Goal: Task Accomplishment & Management: Manage account settings

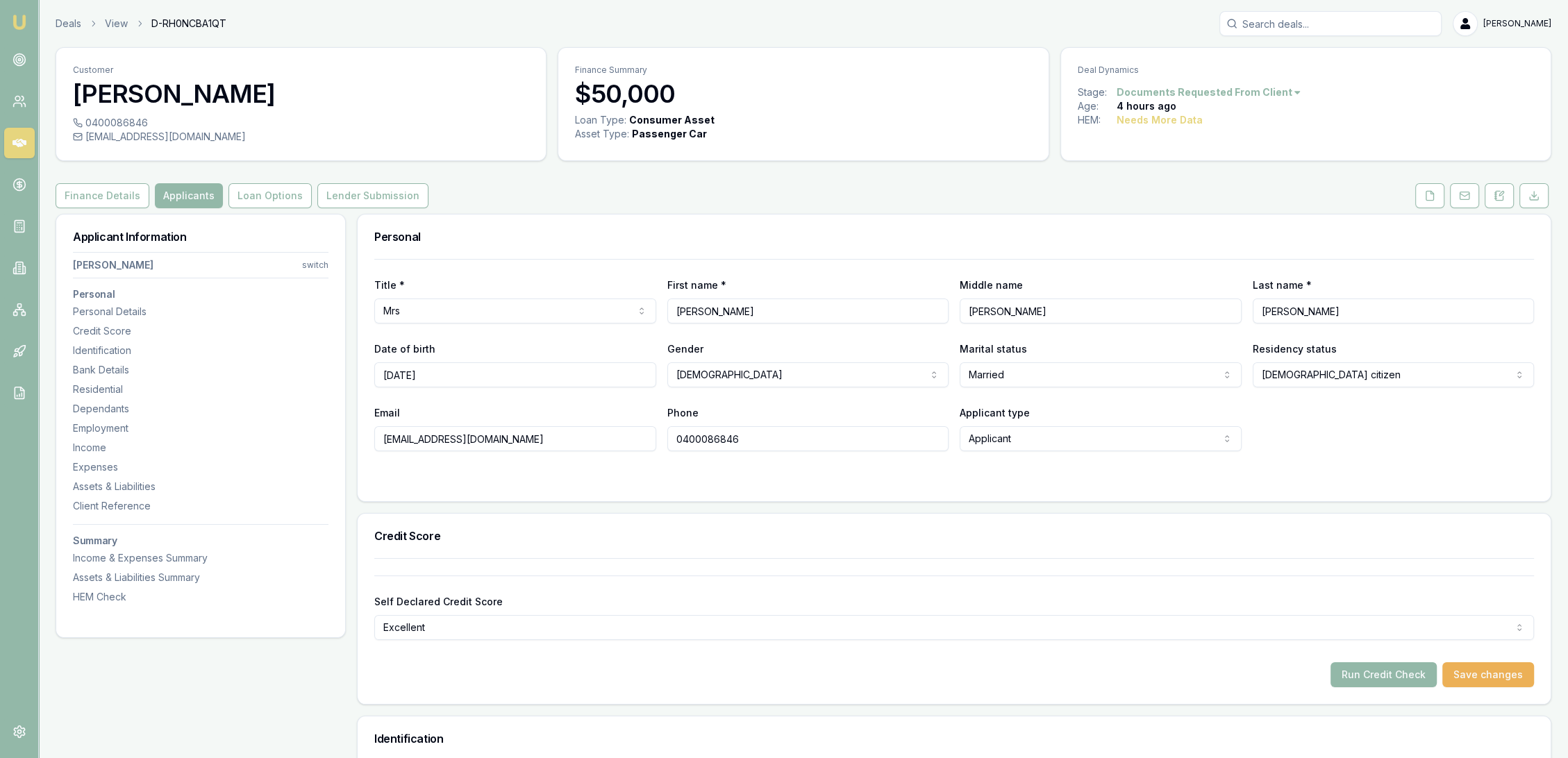
drag, startPoint x: 1428, startPoint y: 198, endPoint x: 1367, endPoint y: 222, distance: 65.6
click at [1428, 198] on icon at bounding box center [1430, 195] width 11 height 11
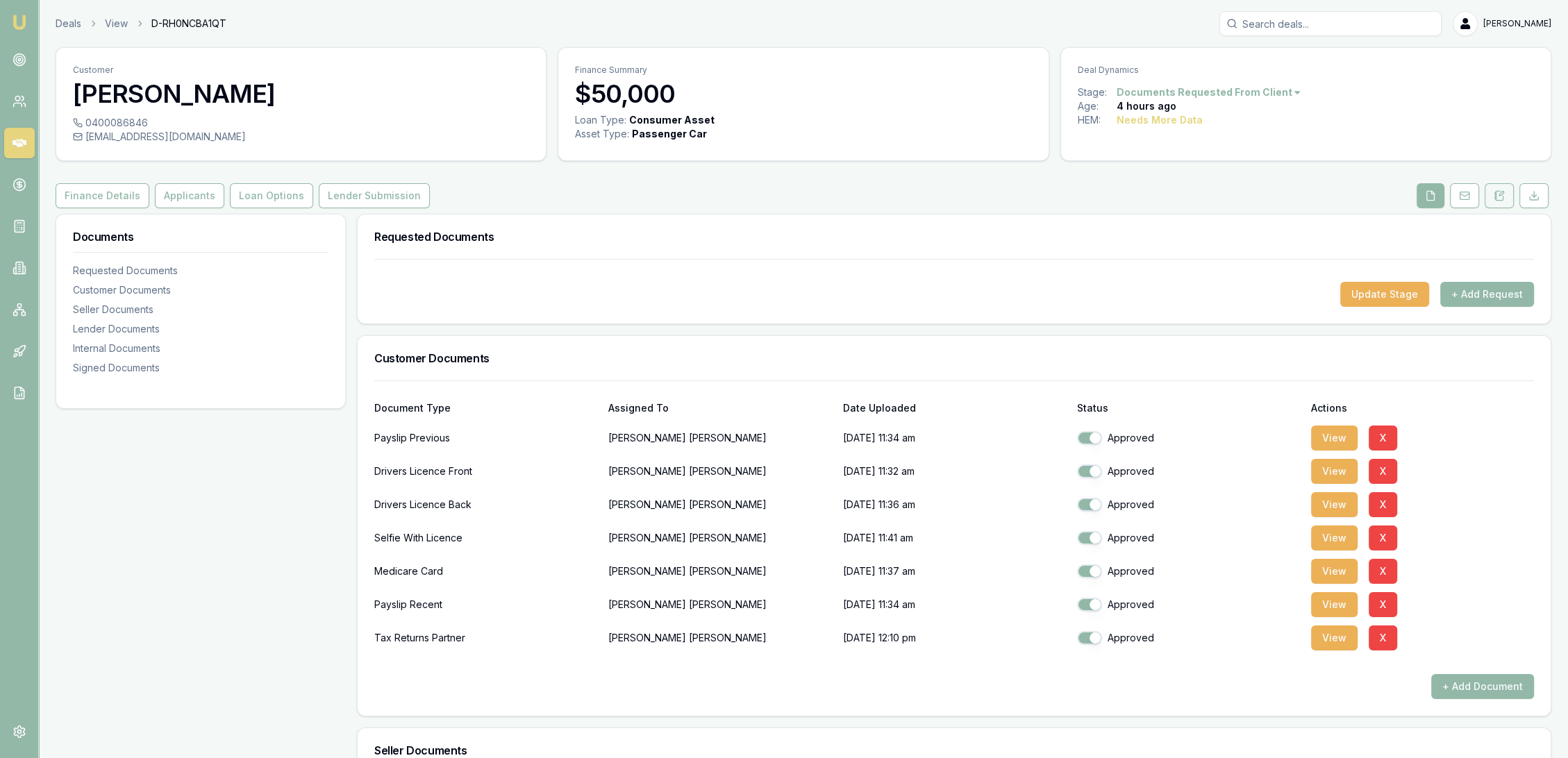
click at [1503, 194] on icon at bounding box center [1499, 195] width 11 height 11
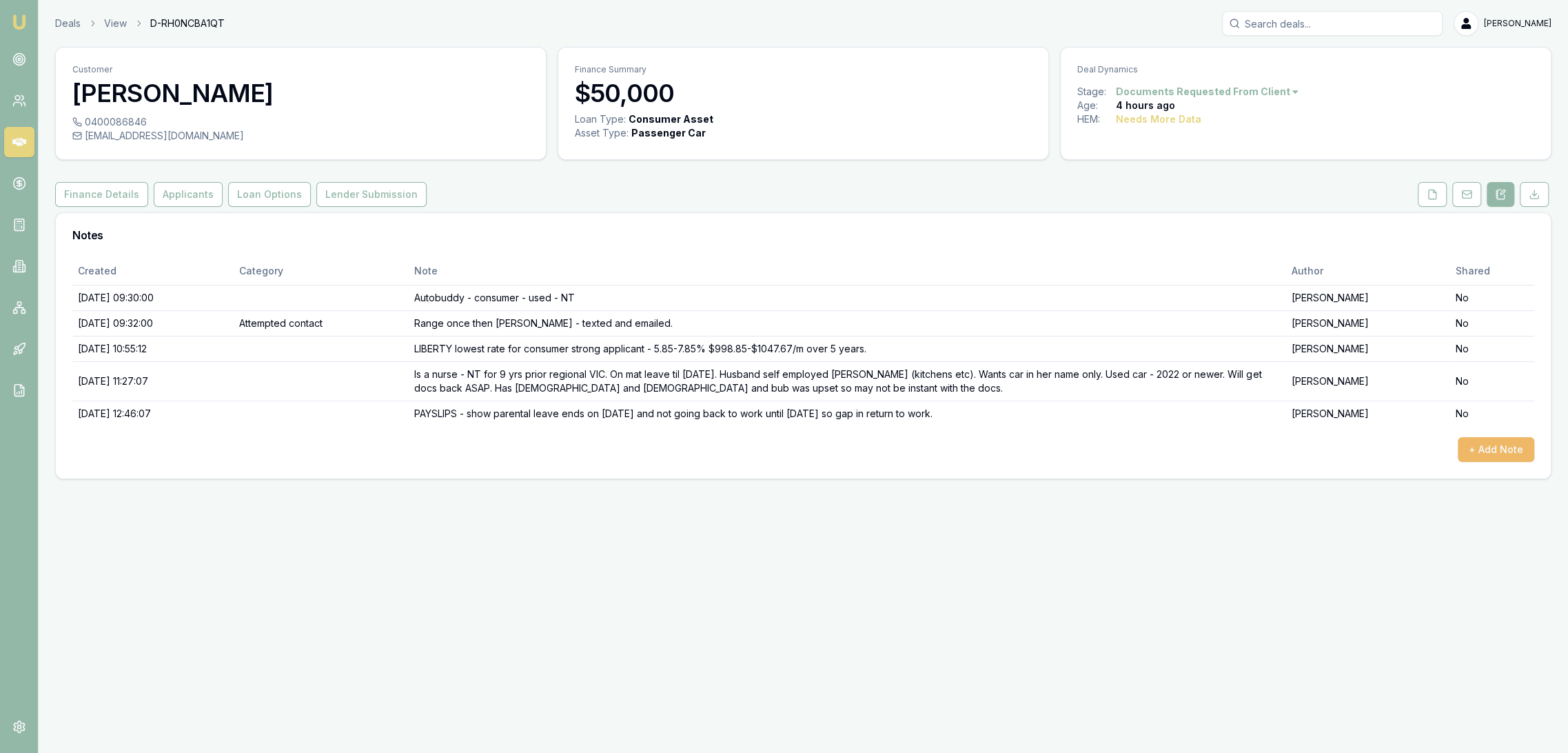
click at [1495, 445] on button "+ Add Note" at bounding box center [1496, 449] width 77 height 25
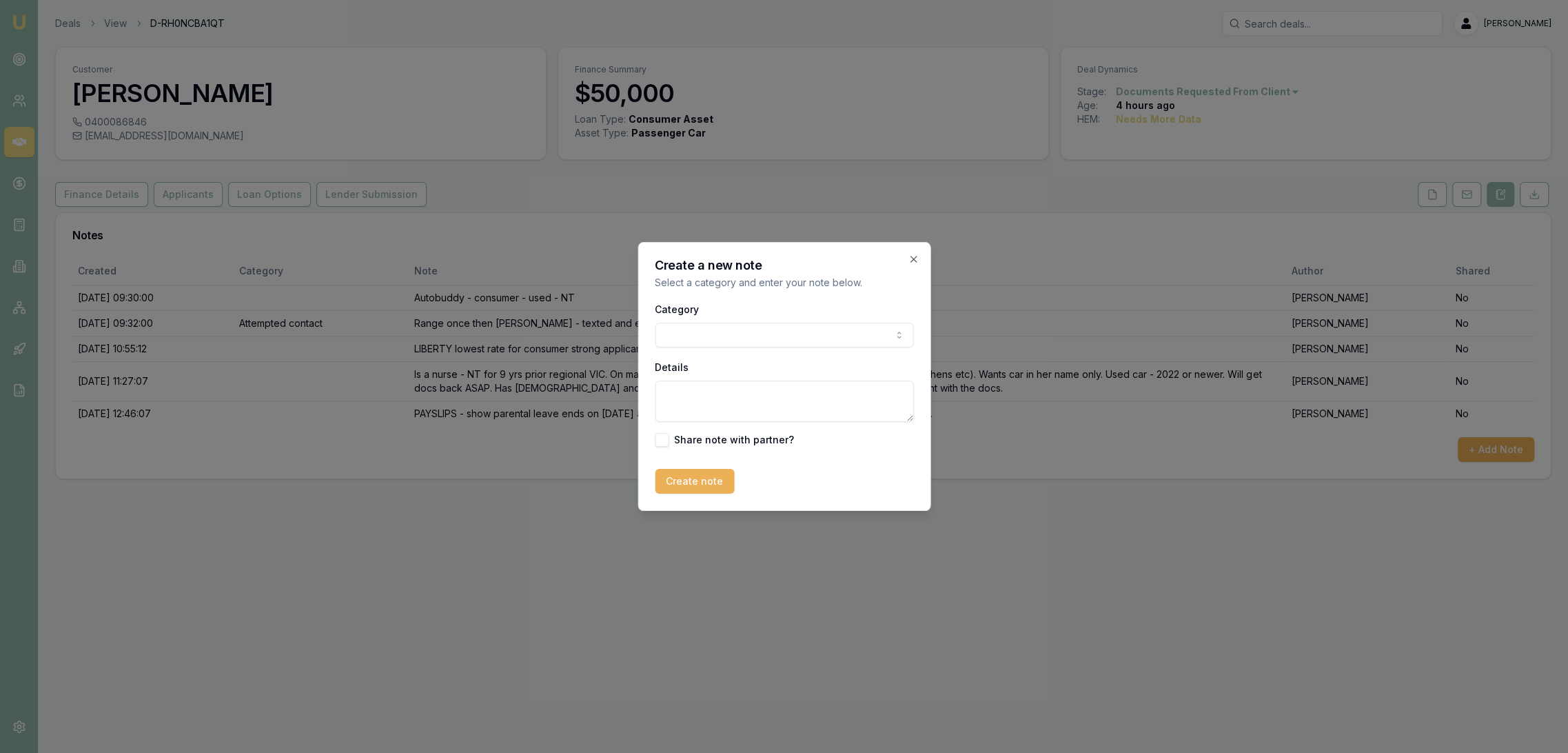
click at [695, 339] on body "Emu Broker Deals View D-RH0NCBA1QT Robyn Adams Toggle Menu Customer Megan Ferri…" at bounding box center [784, 376] width 1568 height 753
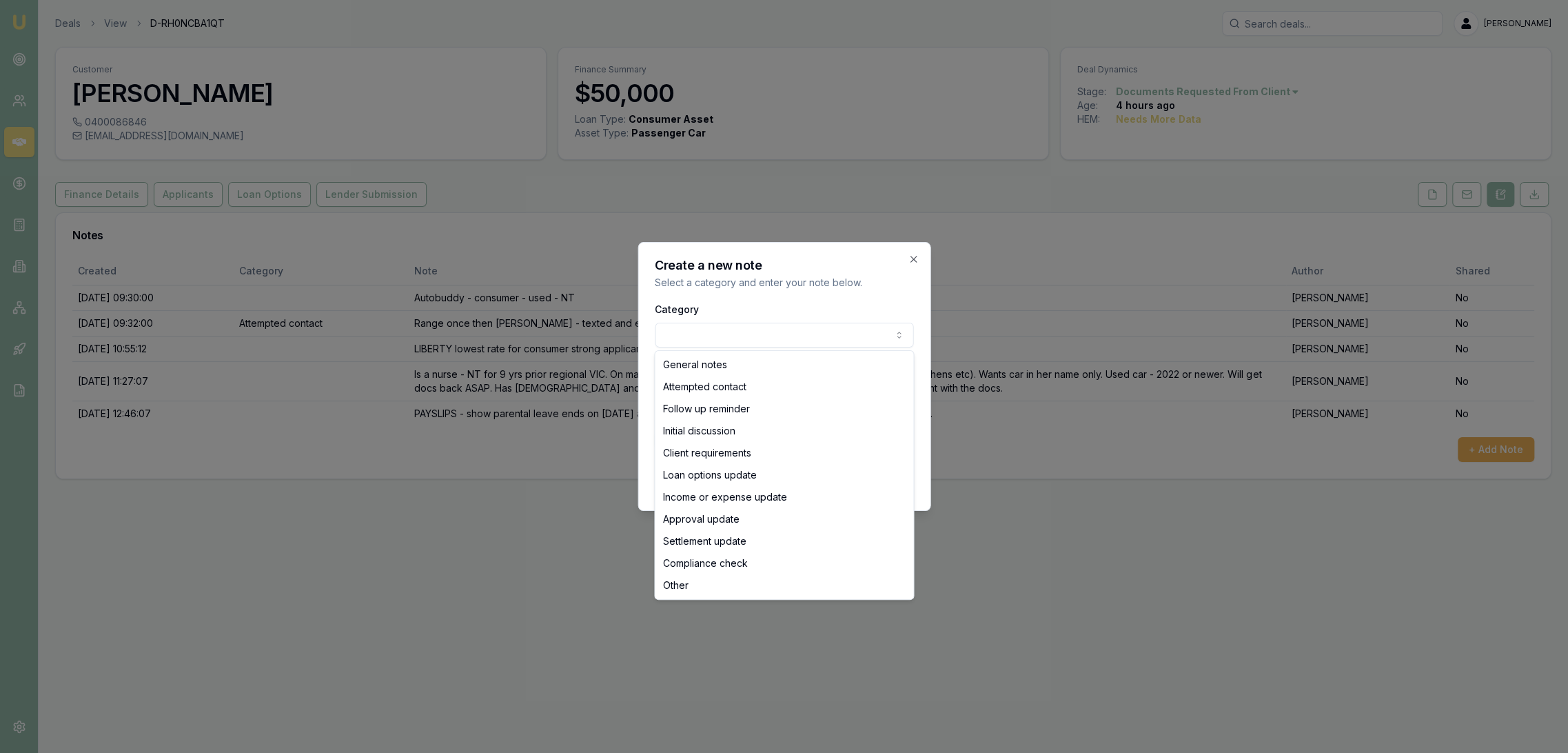
select select "ATTEMPTED_CONTACT"
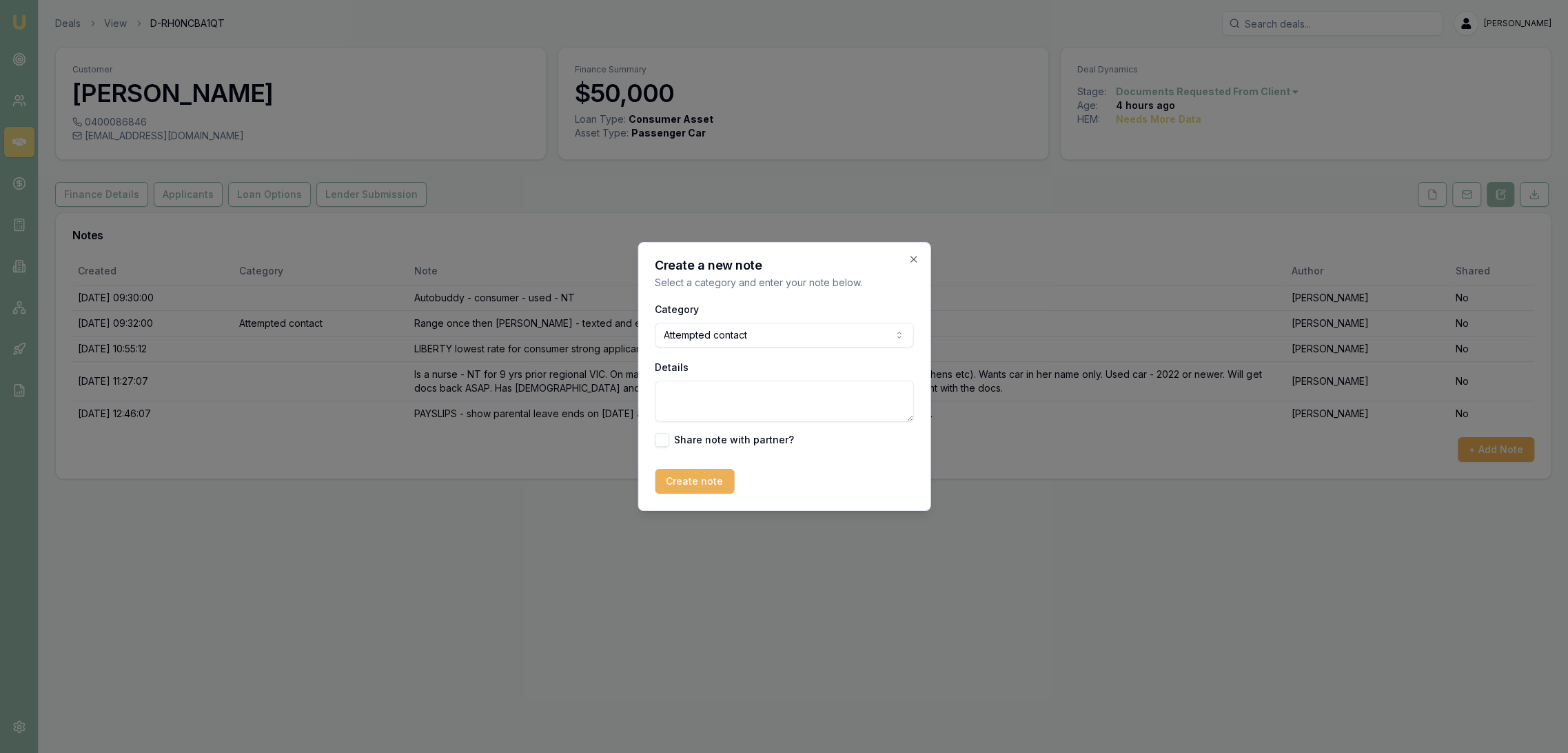
click at [689, 408] on textarea "Details" at bounding box center [784, 401] width 258 height 42
type textarea "Tried to call Megan to discuss potential financing options - putting under hubb…"
click at [679, 477] on button "Create note" at bounding box center [695, 481] width 80 height 25
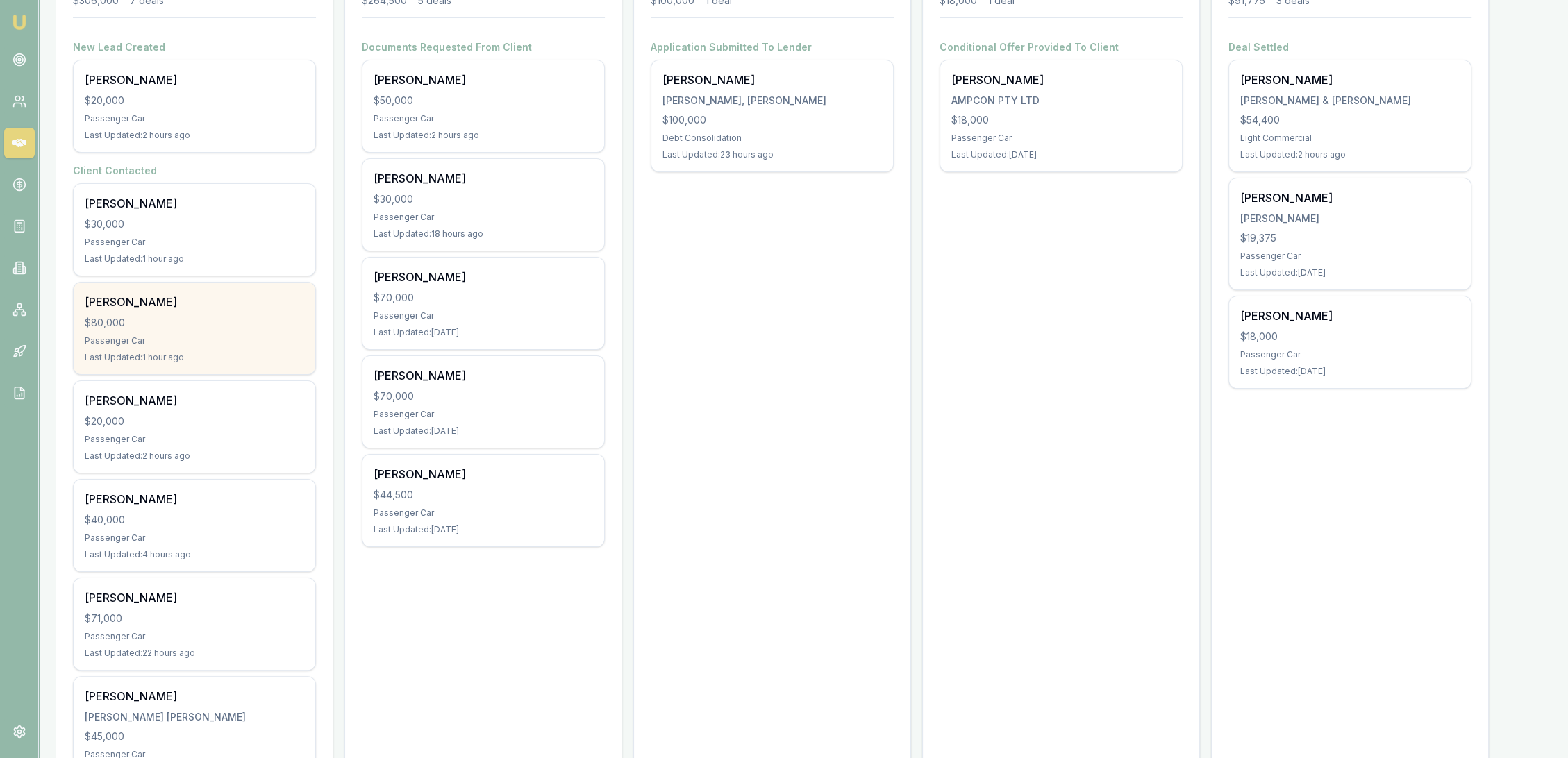
scroll to position [308, 0]
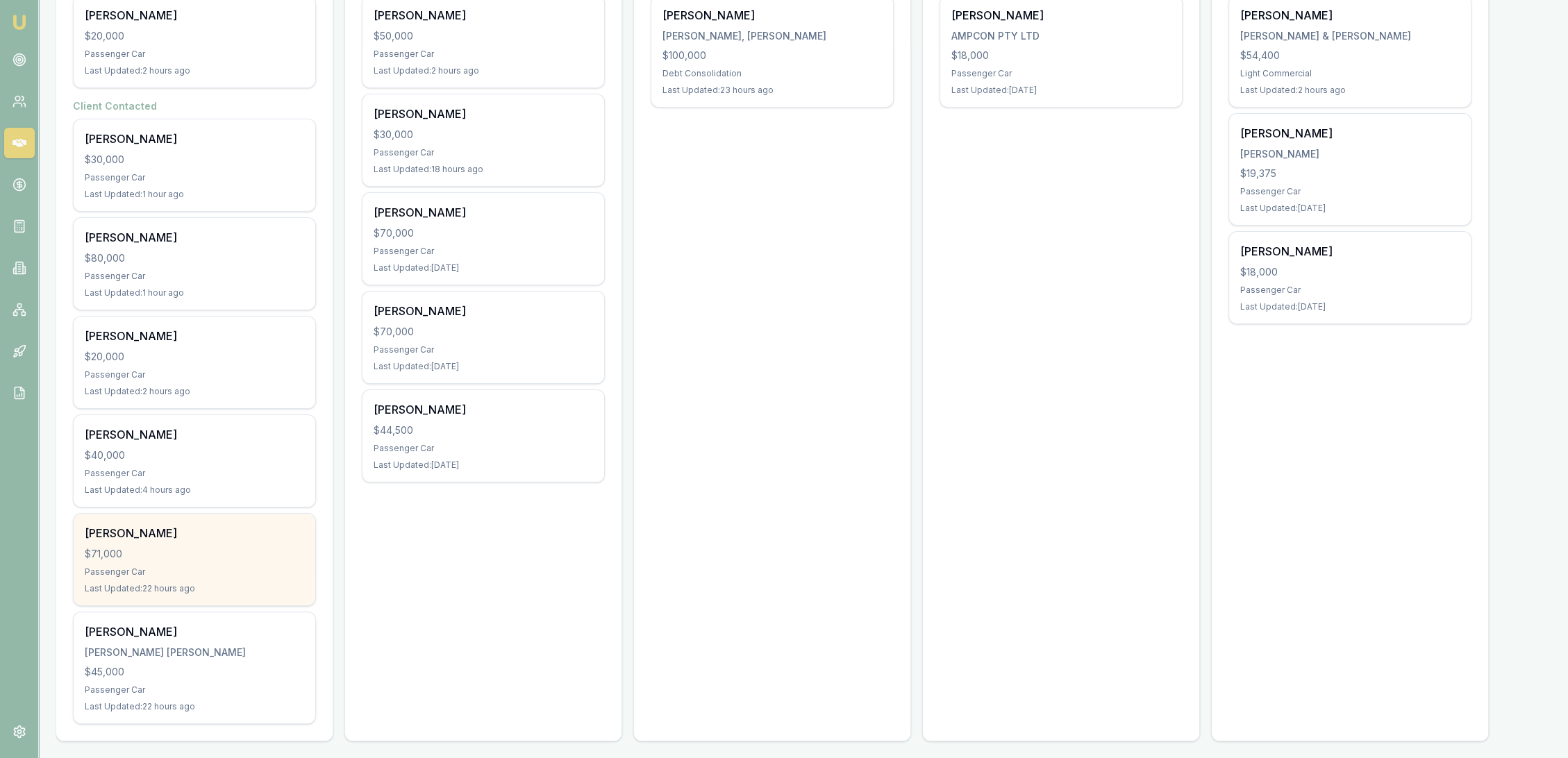
click at [188, 532] on div "[PERSON_NAME]" at bounding box center [195, 533] width 220 height 17
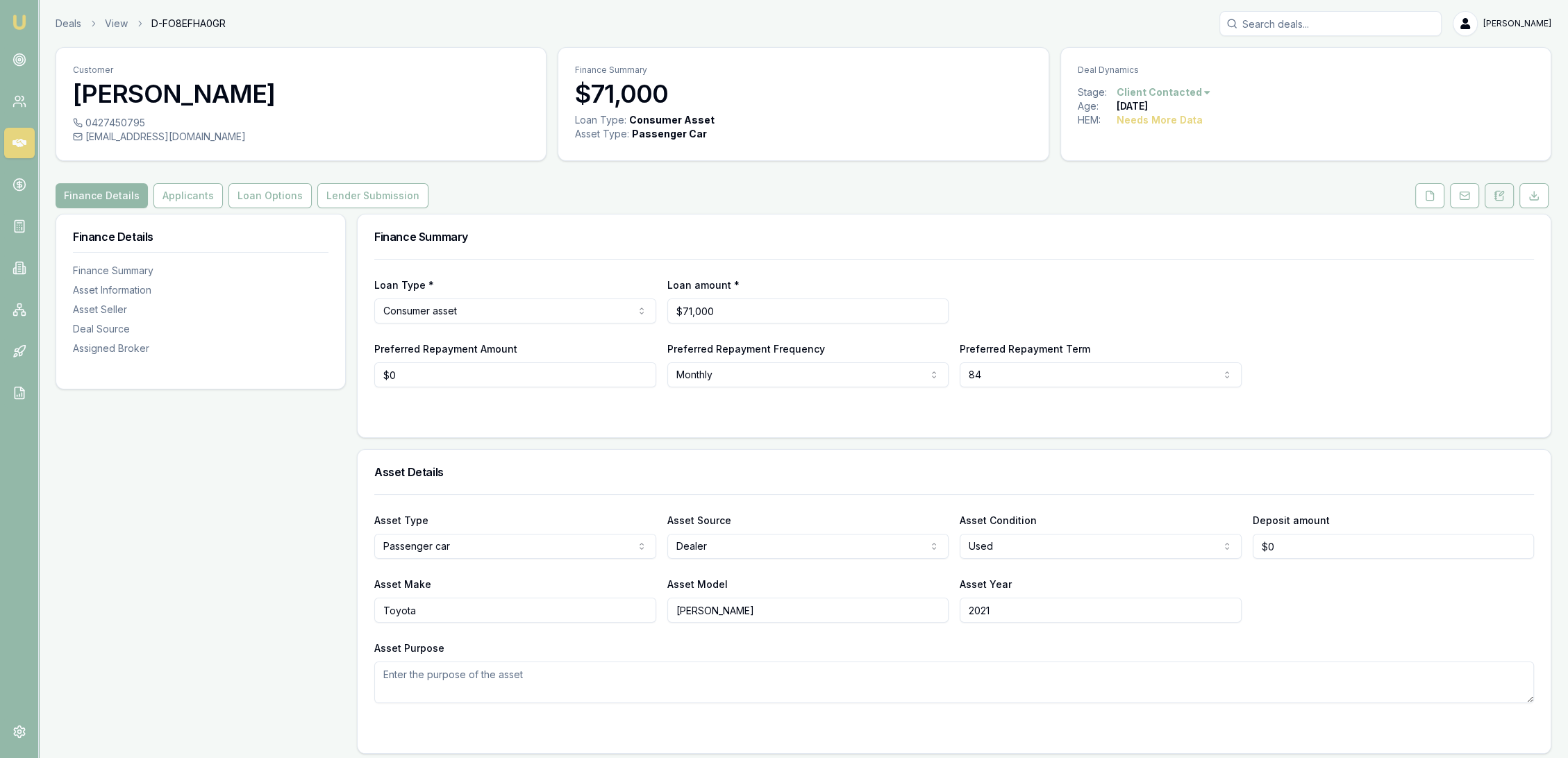
click at [1499, 193] on icon at bounding box center [1499, 195] width 11 height 11
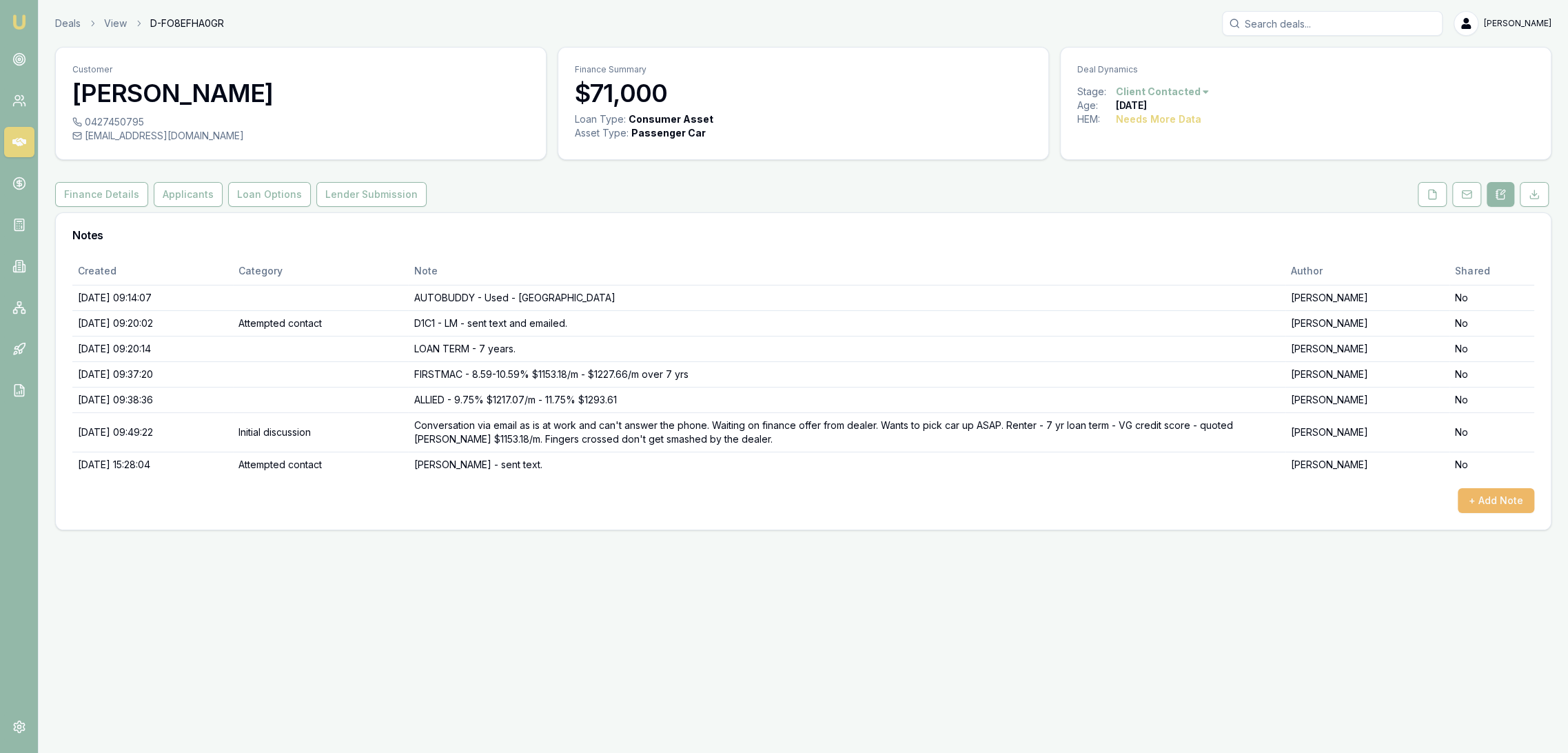
click at [1499, 505] on button "+ Add Note" at bounding box center [1496, 500] width 77 height 25
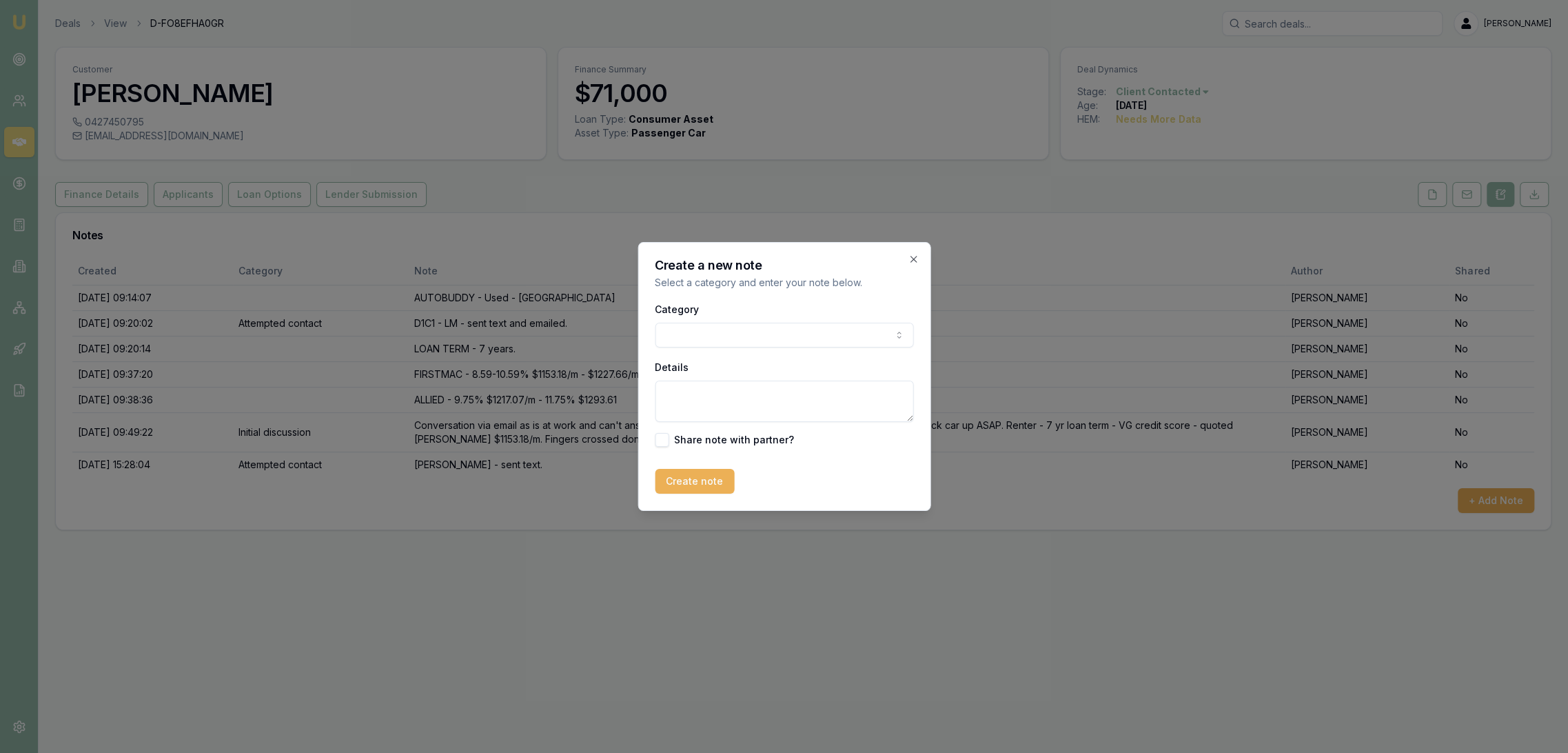
click at [711, 333] on body "Emu Broker Deals View D-FO8EFHA0GR [PERSON_NAME] Toggle Menu Customer [PERSON_N…" at bounding box center [784, 376] width 1568 height 753
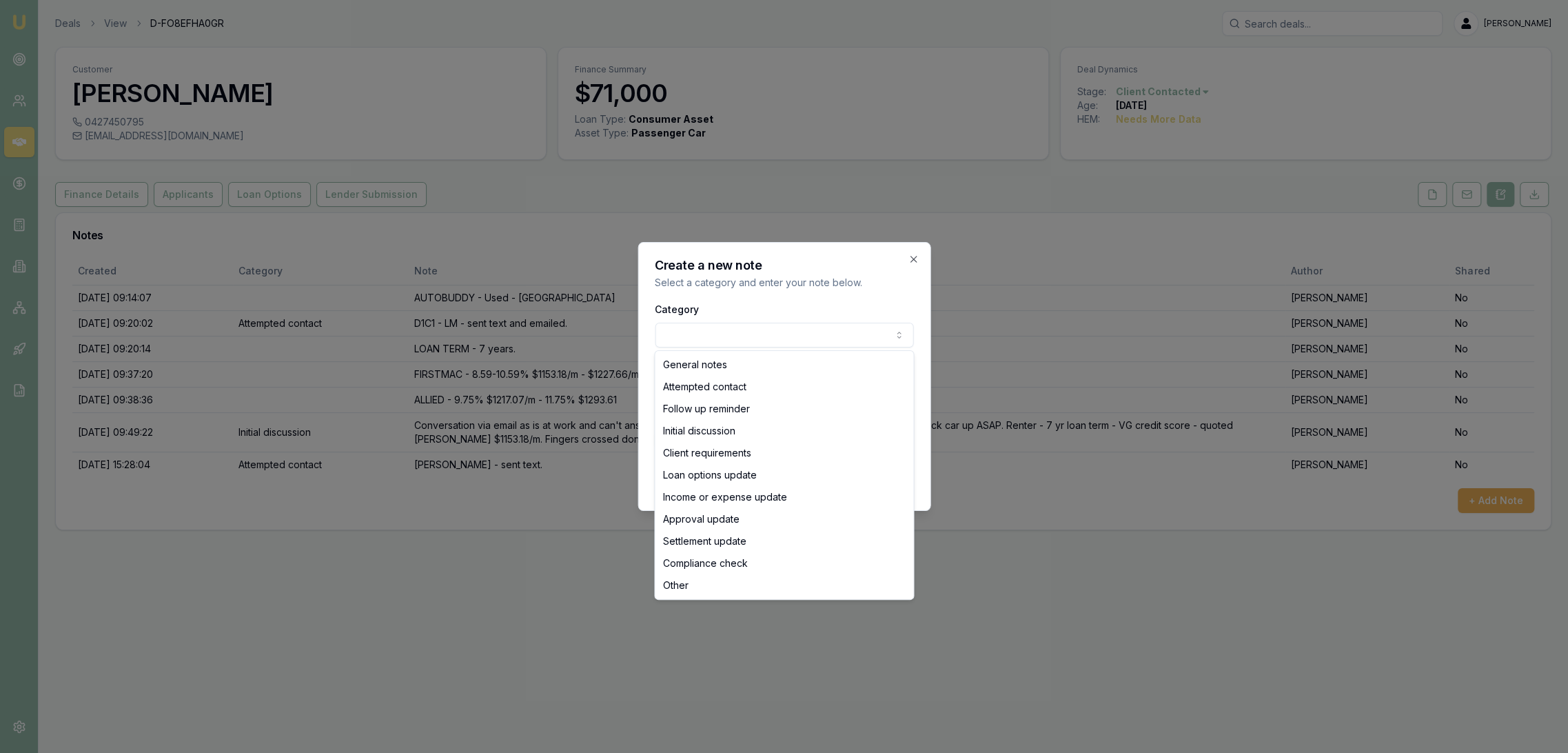
select select "ATTEMPTED_CONTACT"
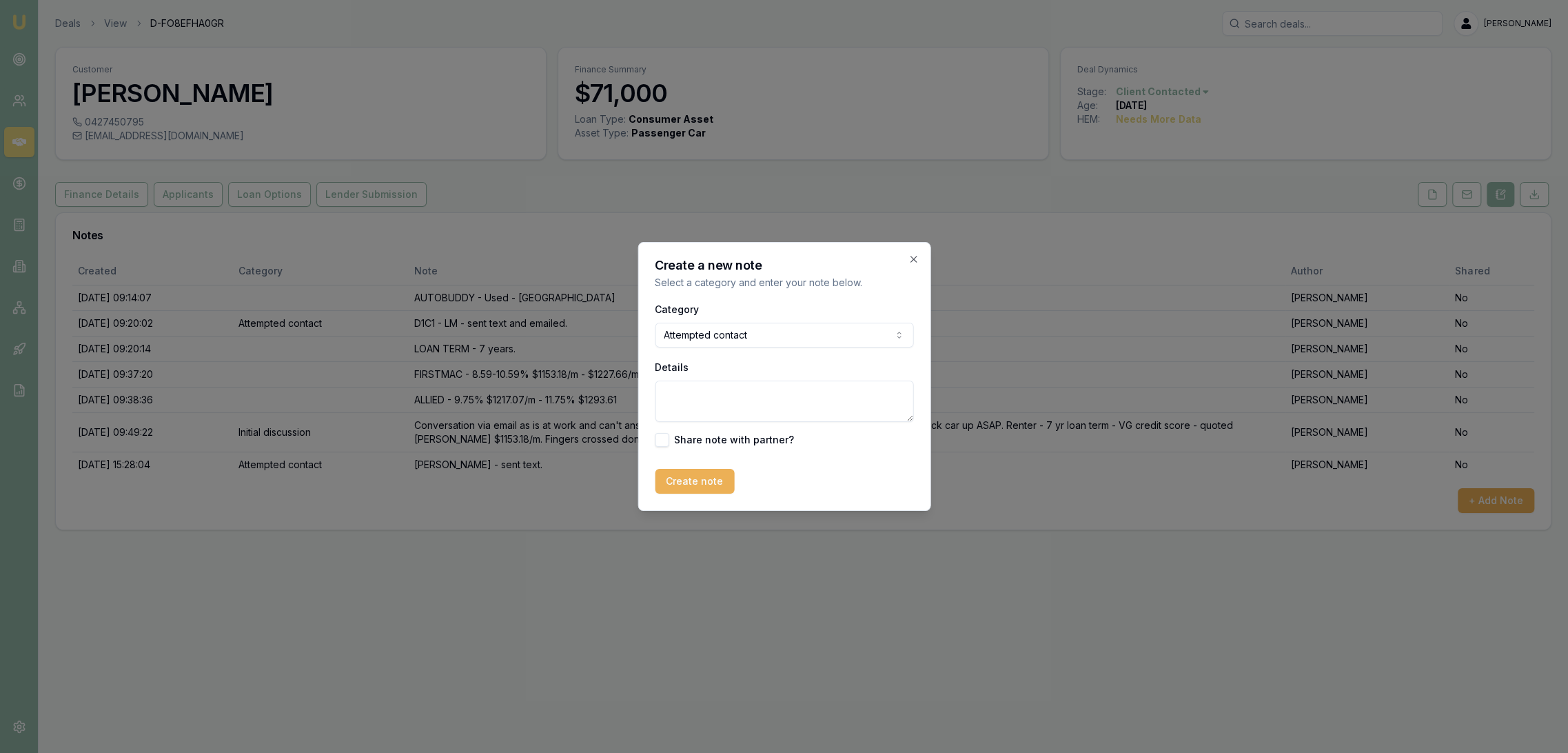
click at [686, 408] on textarea "Details" at bounding box center [784, 401] width 258 height 42
type textarea "tried to follow up with Matt regarding quote from yesterday. Rang once then VM …"
click at [698, 485] on button "Create note" at bounding box center [695, 481] width 80 height 25
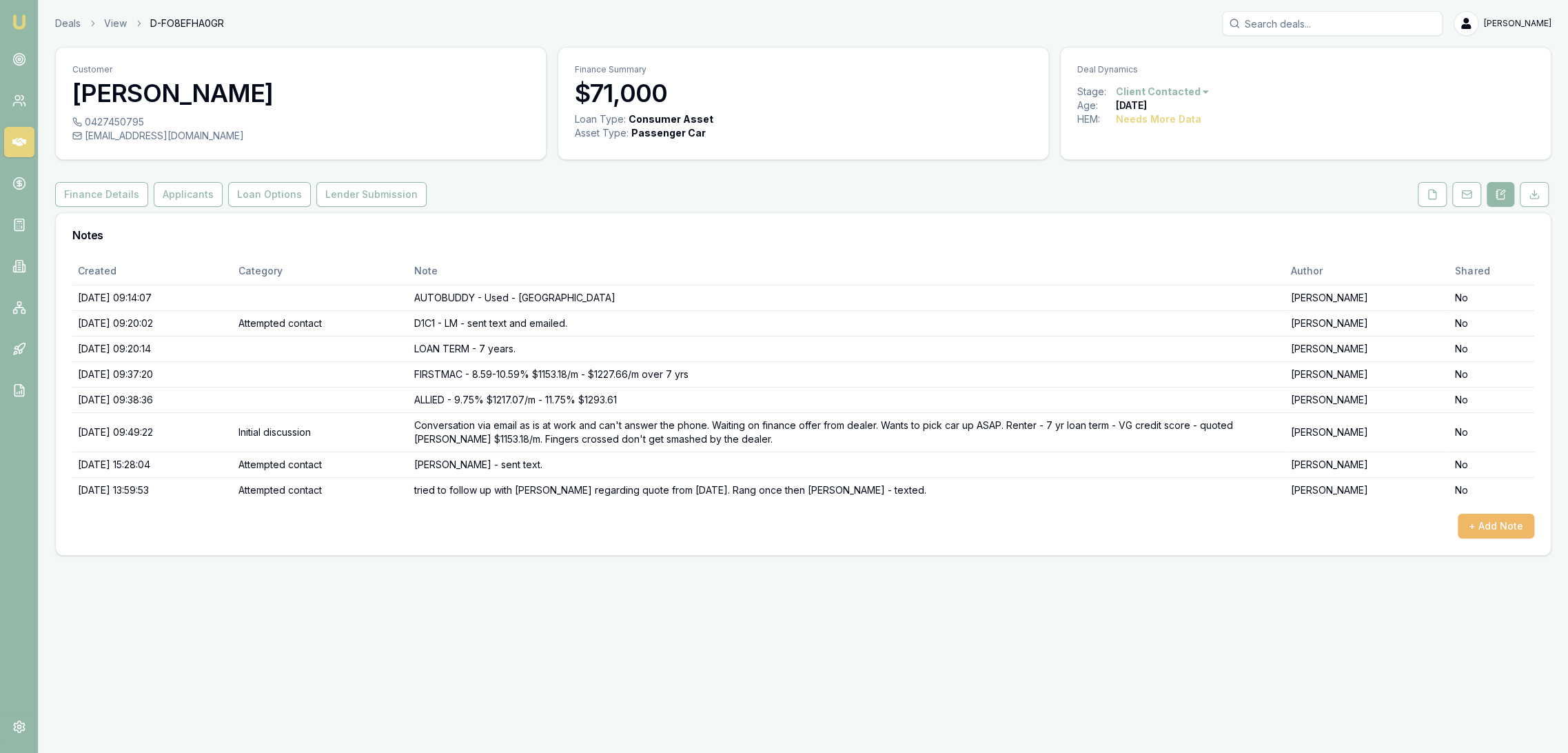
click at [1506, 535] on button "+ Add Note" at bounding box center [1496, 526] width 77 height 25
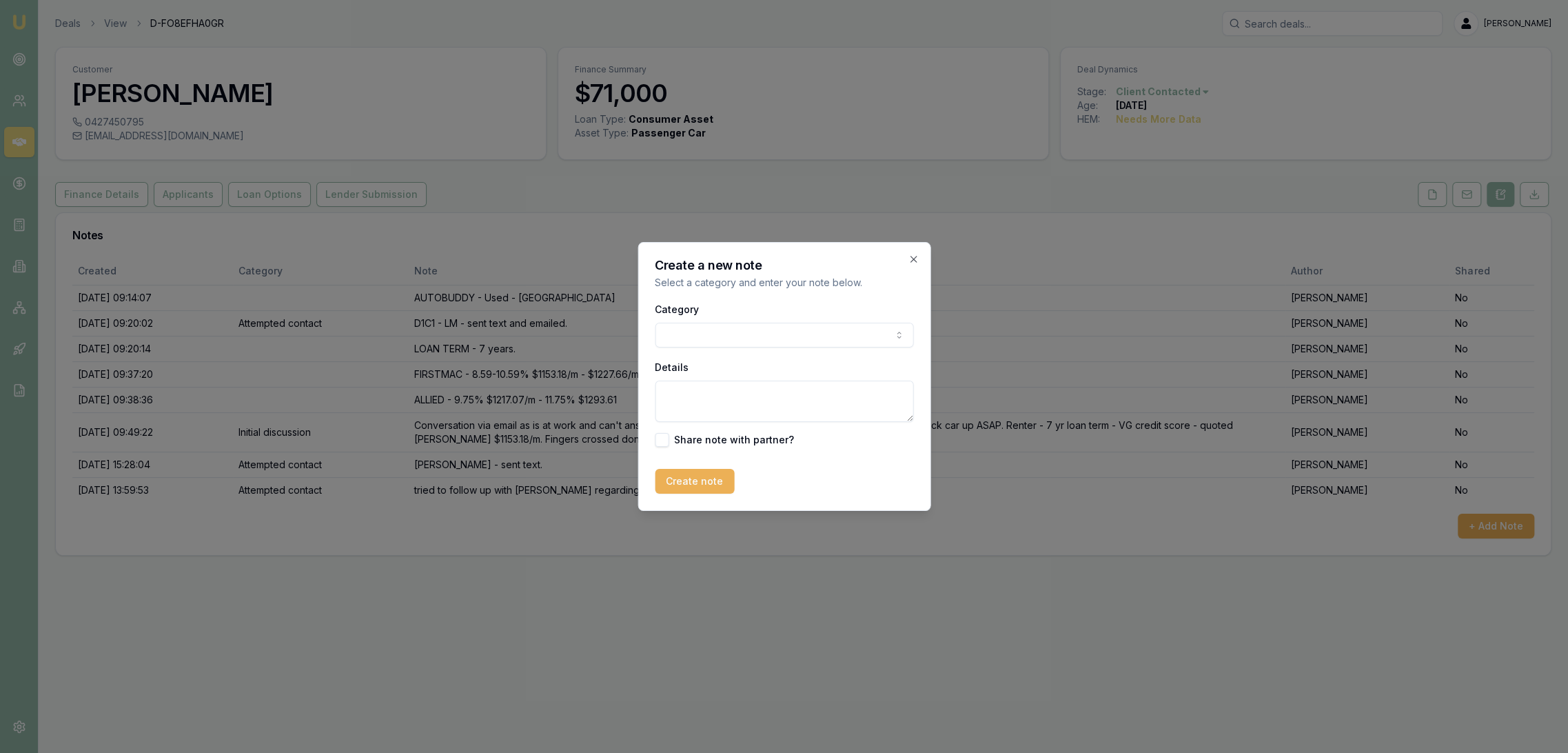
click at [698, 336] on body "Emu Broker Deals View D-FO8EFHA0GR Robyn Adams Toggle Menu Customer Matthew Rog…" at bounding box center [784, 376] width 1568 height 753
click at [683, 399] on textarea "Details" at bounding box center [784, 401] width 258 height 42
type textarea "NOT PROCEEDING - has decided to go in another direction but won't elaborate on …"
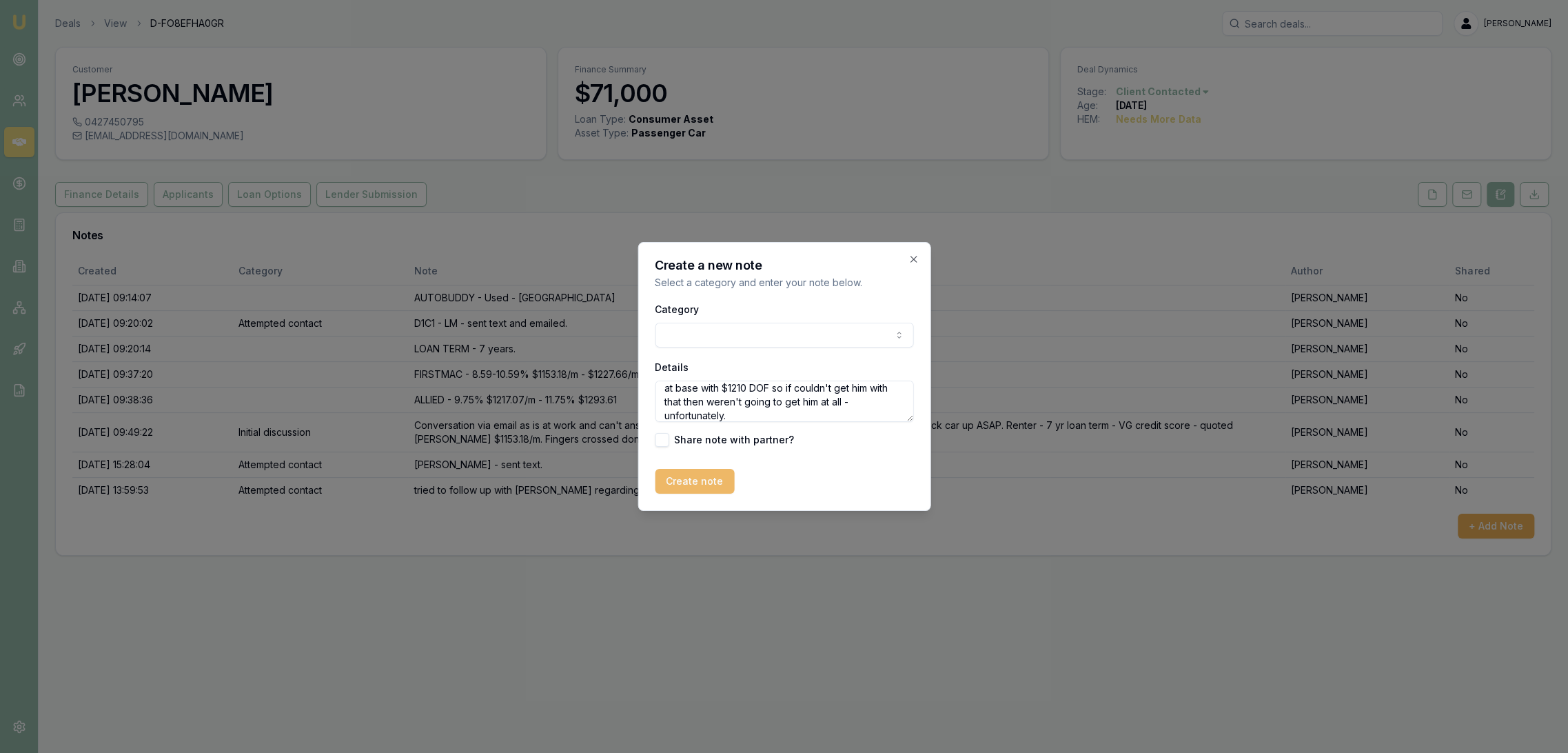
click at [701, 476] on button "Create note" at bounding box center [695, 481] width 80 height 25
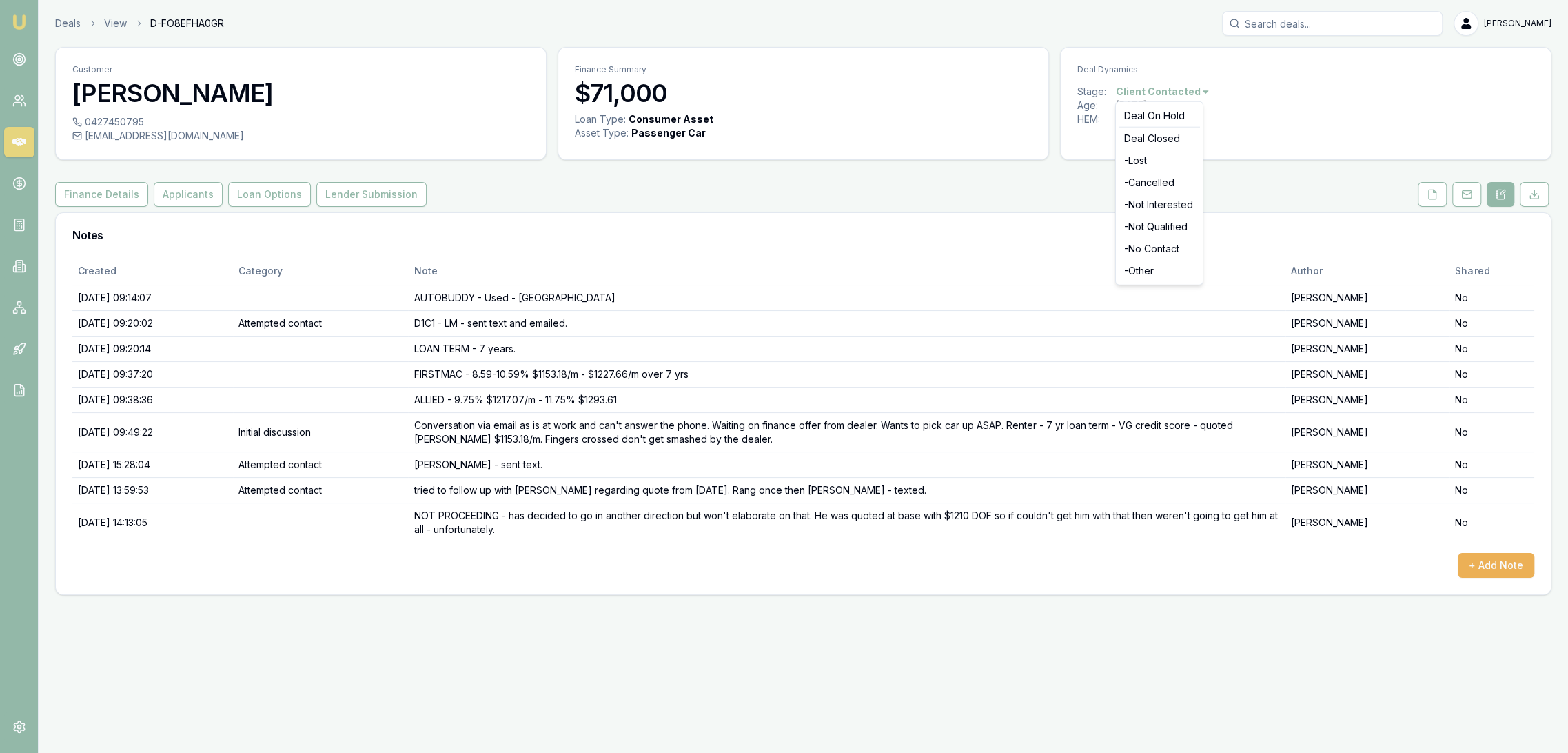
click at [1185, 90] on html "Emu Broker Deals View D-FO8EFHA0GR Robyn Adams Toggle Menu Customer Matthew Rog…" at bounding box center [784, 376] width 1568 height 753
drag, startPoint x: 1139, startPoint y: 161, endPoint x: 989, endPoint y: 203, distance: 155.8
click at [1138, 161] on div "- Lost" at bounding box center [1159, 160] width 81 height 22
click at [12, 19] on img at bounding box center [20, 22] width 17 height 17
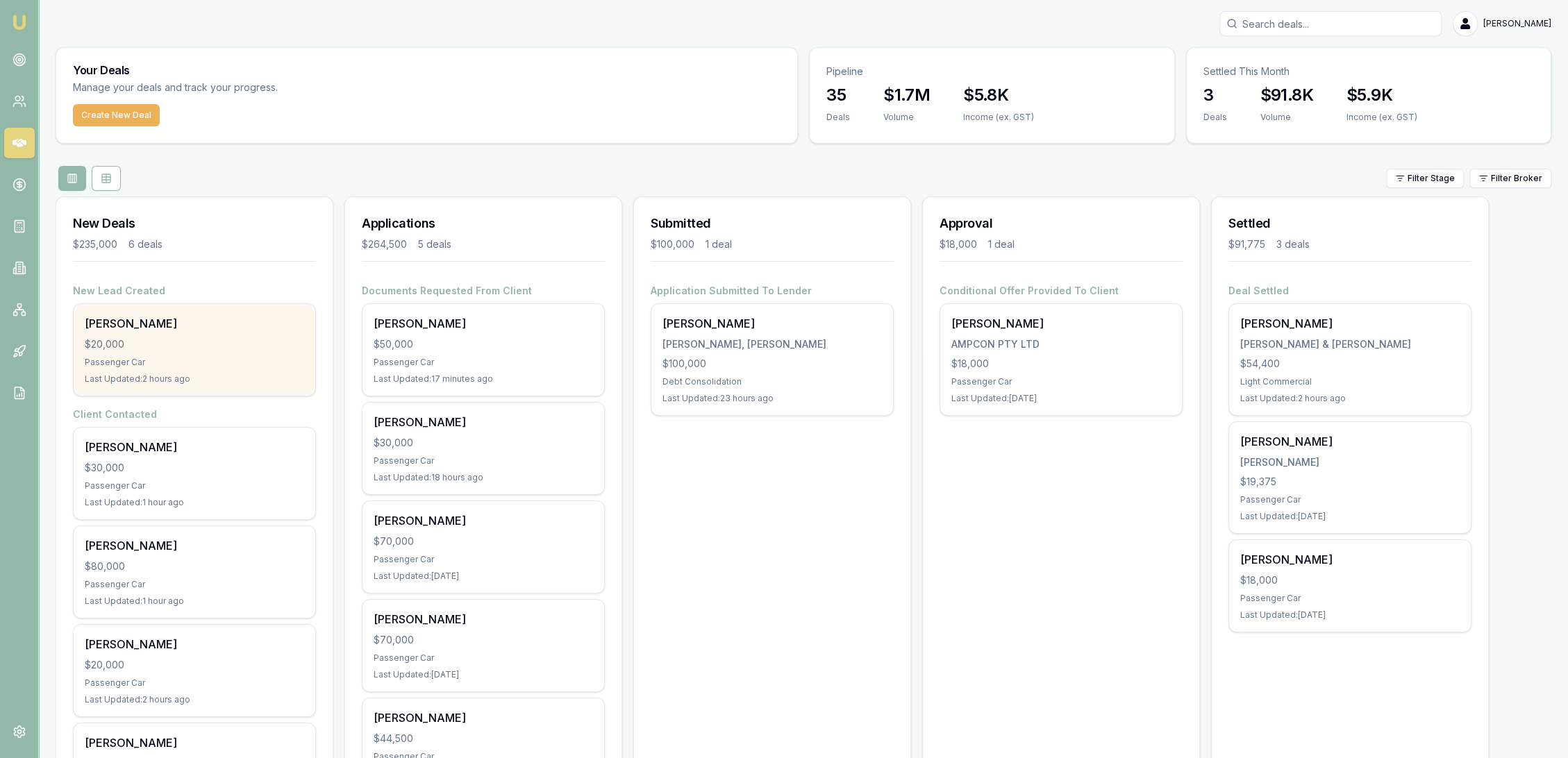
click at [141, 361] on div "Passenger Car" at bounding box center [195, 362] width 220 height 11
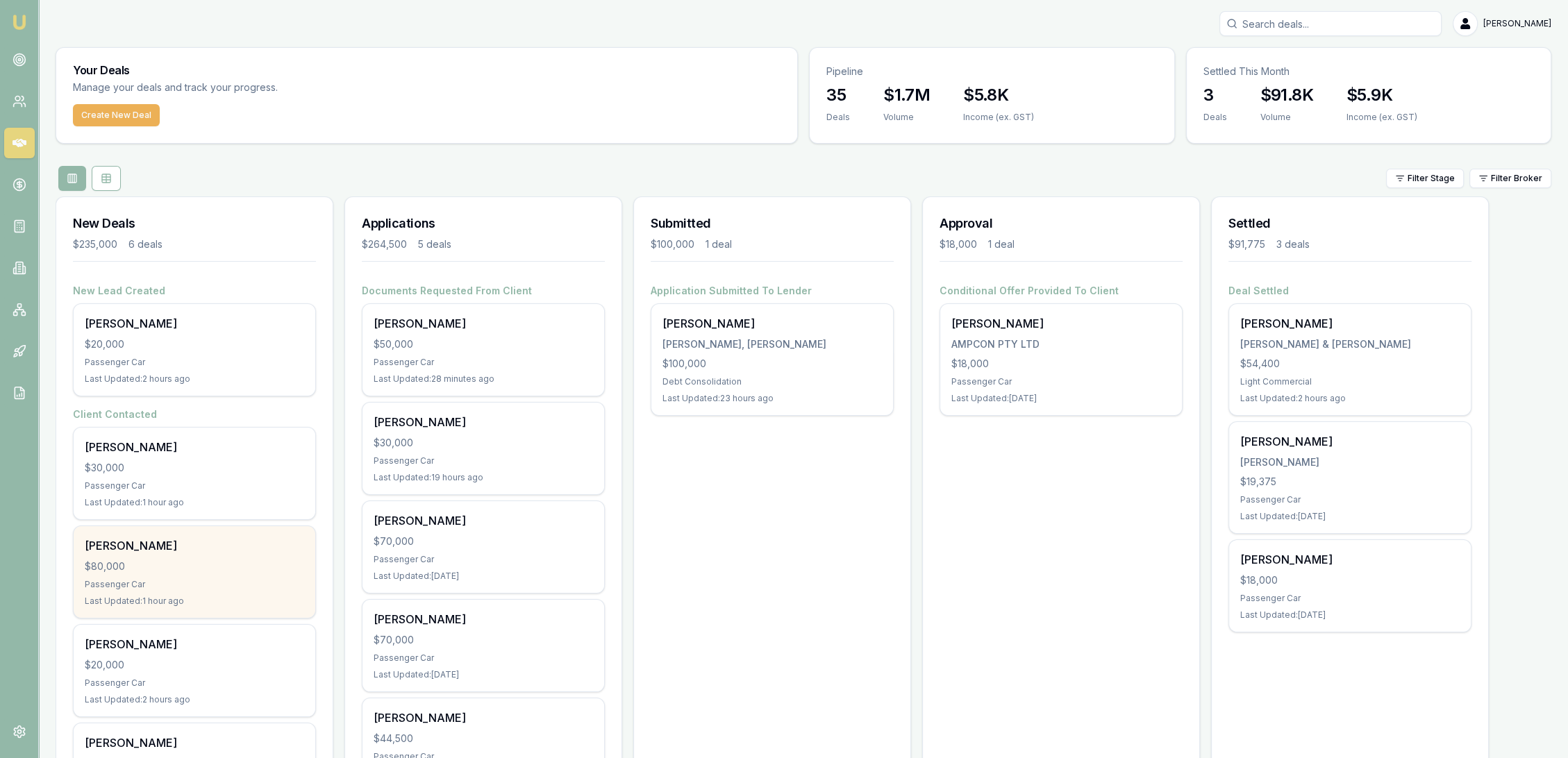
click at [163, 554] on div "Maria De guzman $80,000 Passenger Car Last Updated: 1 hour ago" at bounding box center [194, 572] width 242 height 92
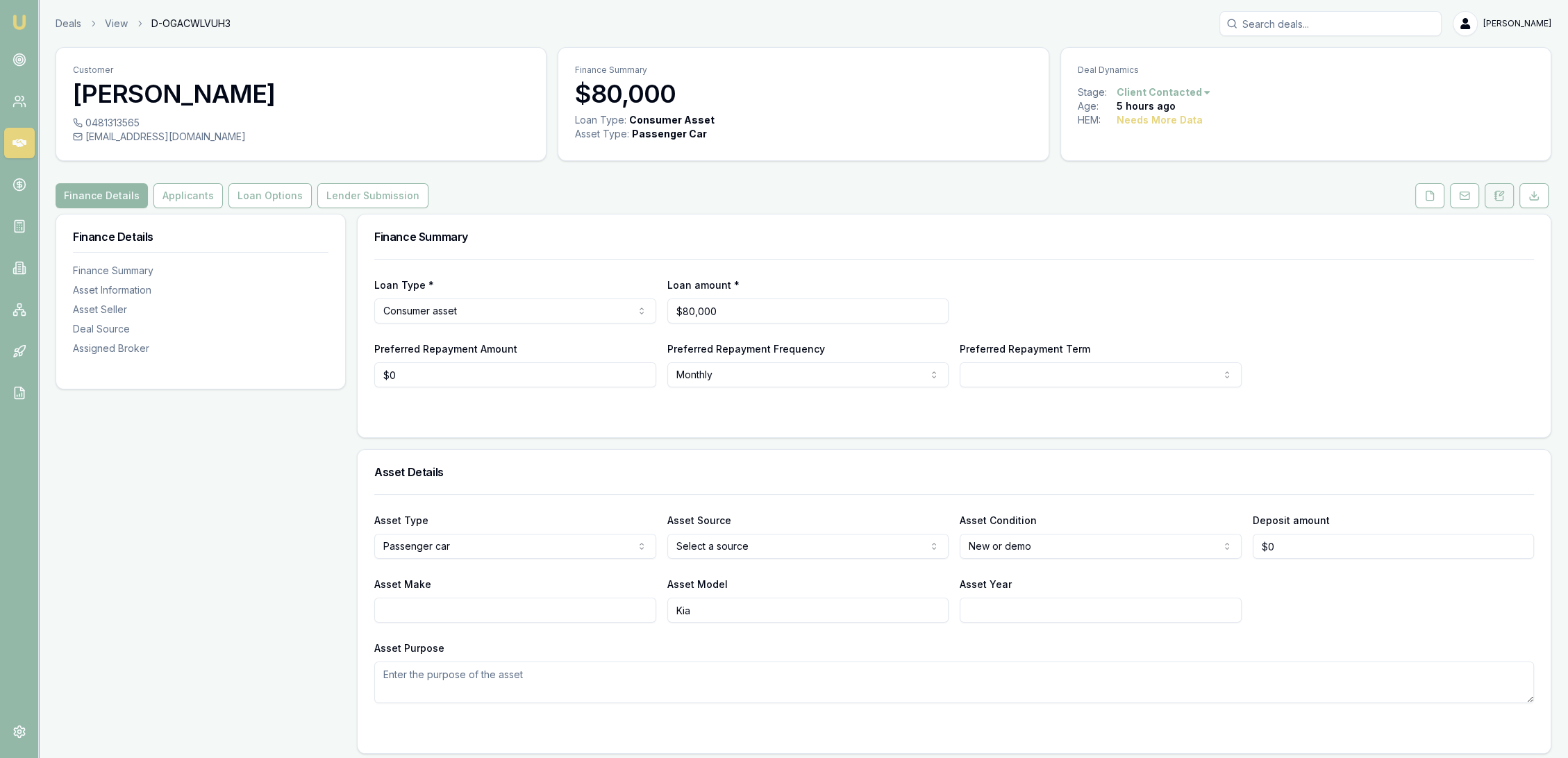
click at [1497, 194] on icon at bounding box center [1499, 195] width 11 height 11
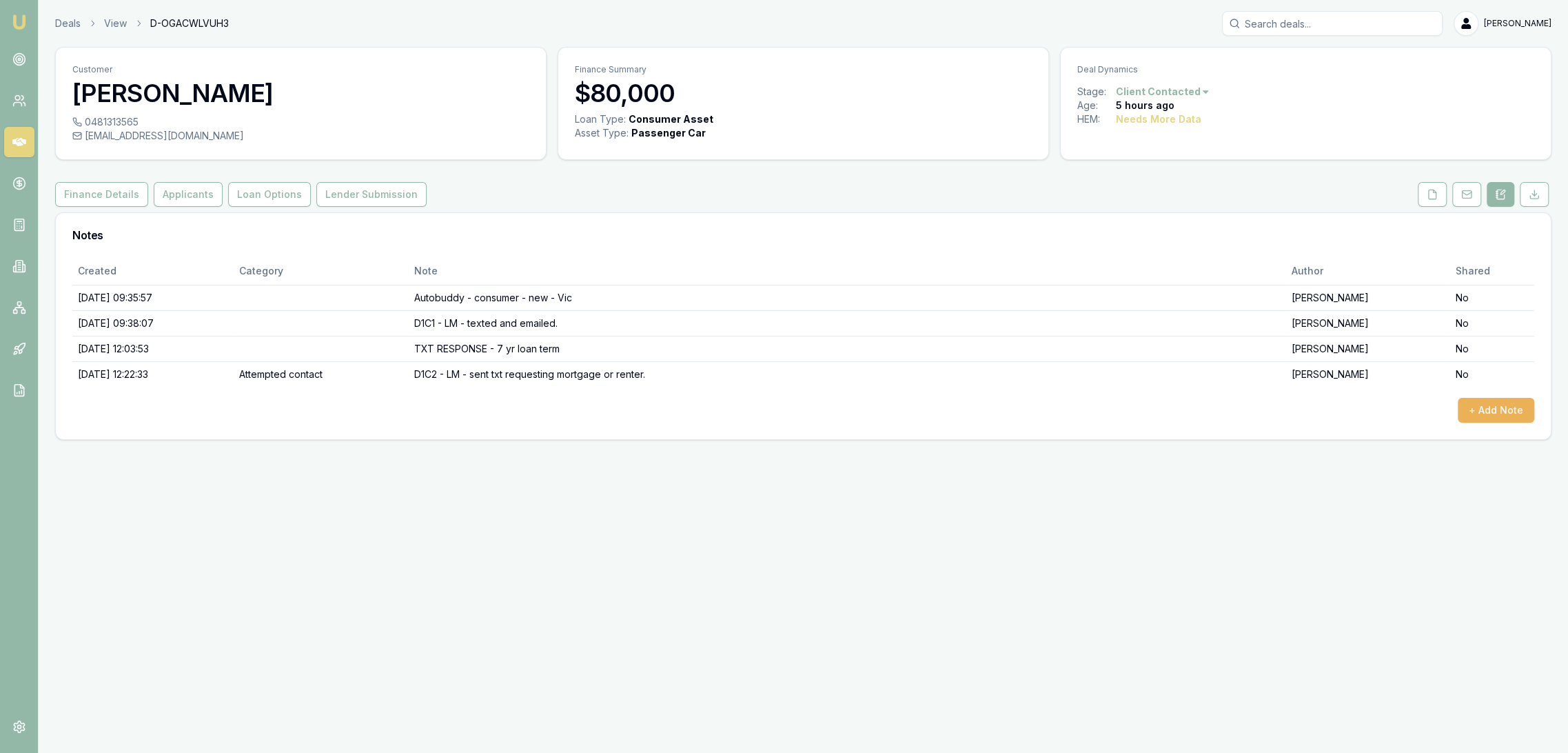
drag, startPoint x: 1438, startPoint y: 195, endPoint x: 1417, endPoint y: 217, distance: 30.4
click at [1437, 195] on button at bounding box center [1432, 194] width 29 height 25
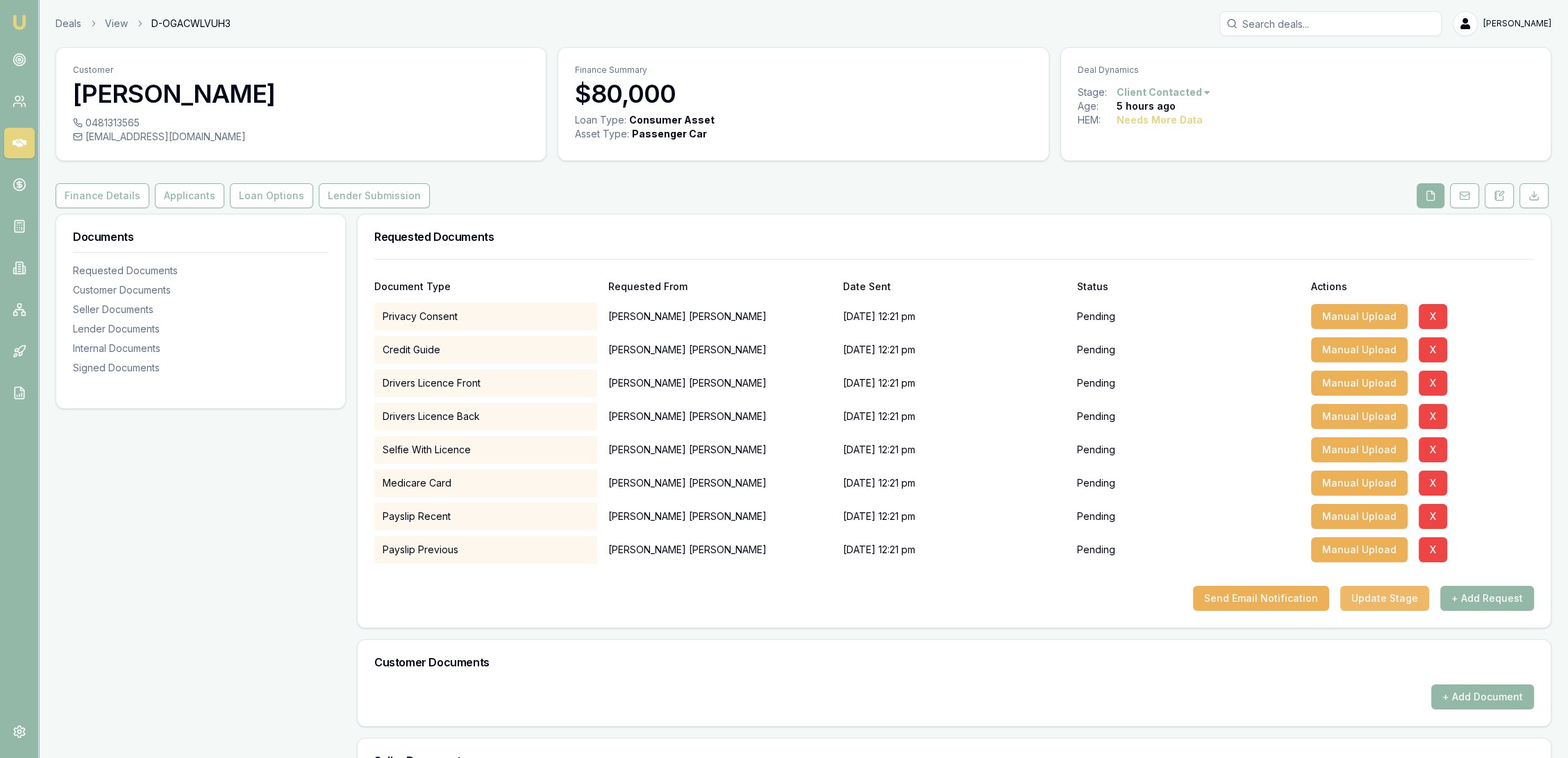
click at [1383, 590] on button "Update Stage" at bounding box center [1384, 598] width 89 height 25
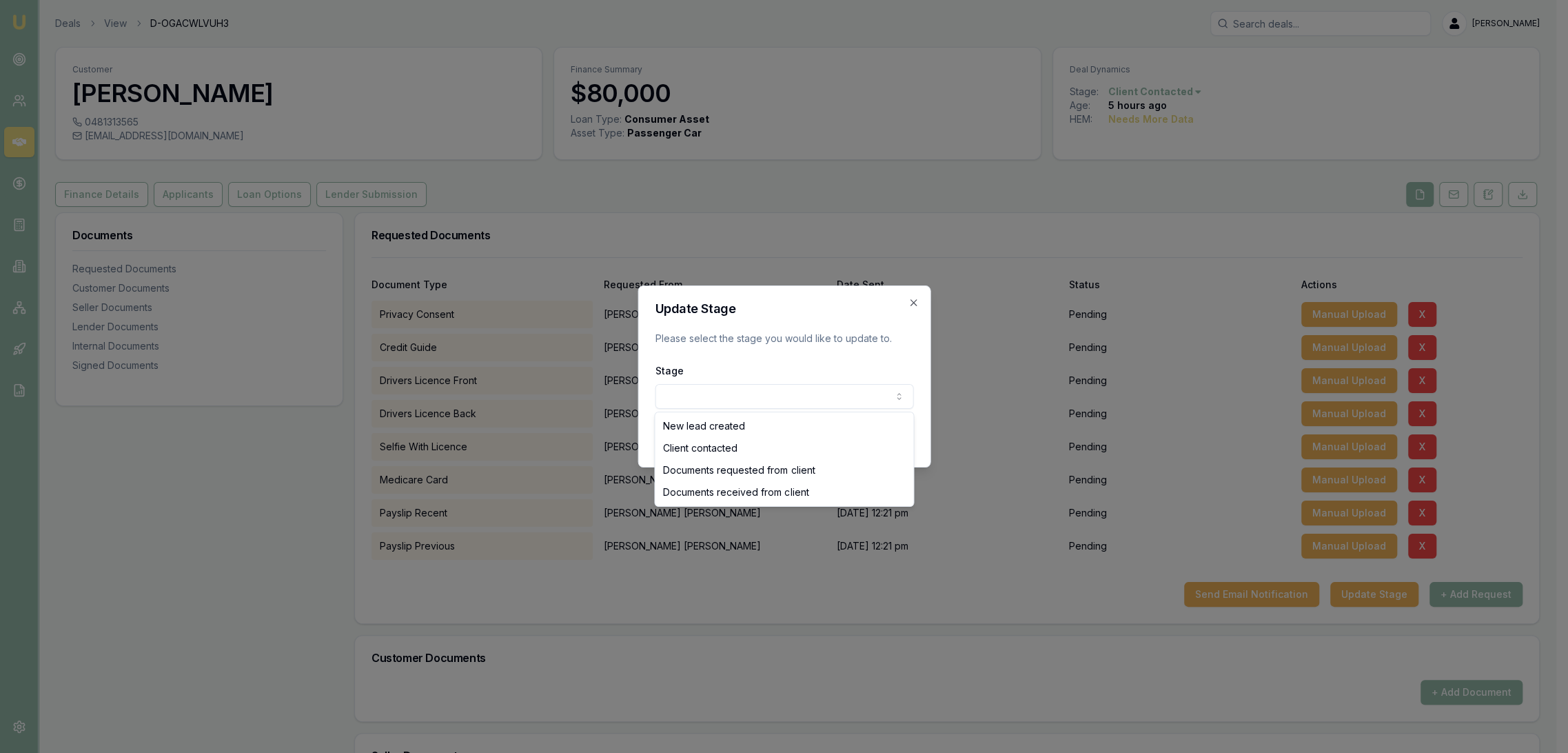
click at [795, 397] on body "Emu Broker Deals View D-OGACWLVUH3 Robyn Adams Toggle Menu Customer Maria De gu…" at bounding box center [778, 376] width 1557 height 753
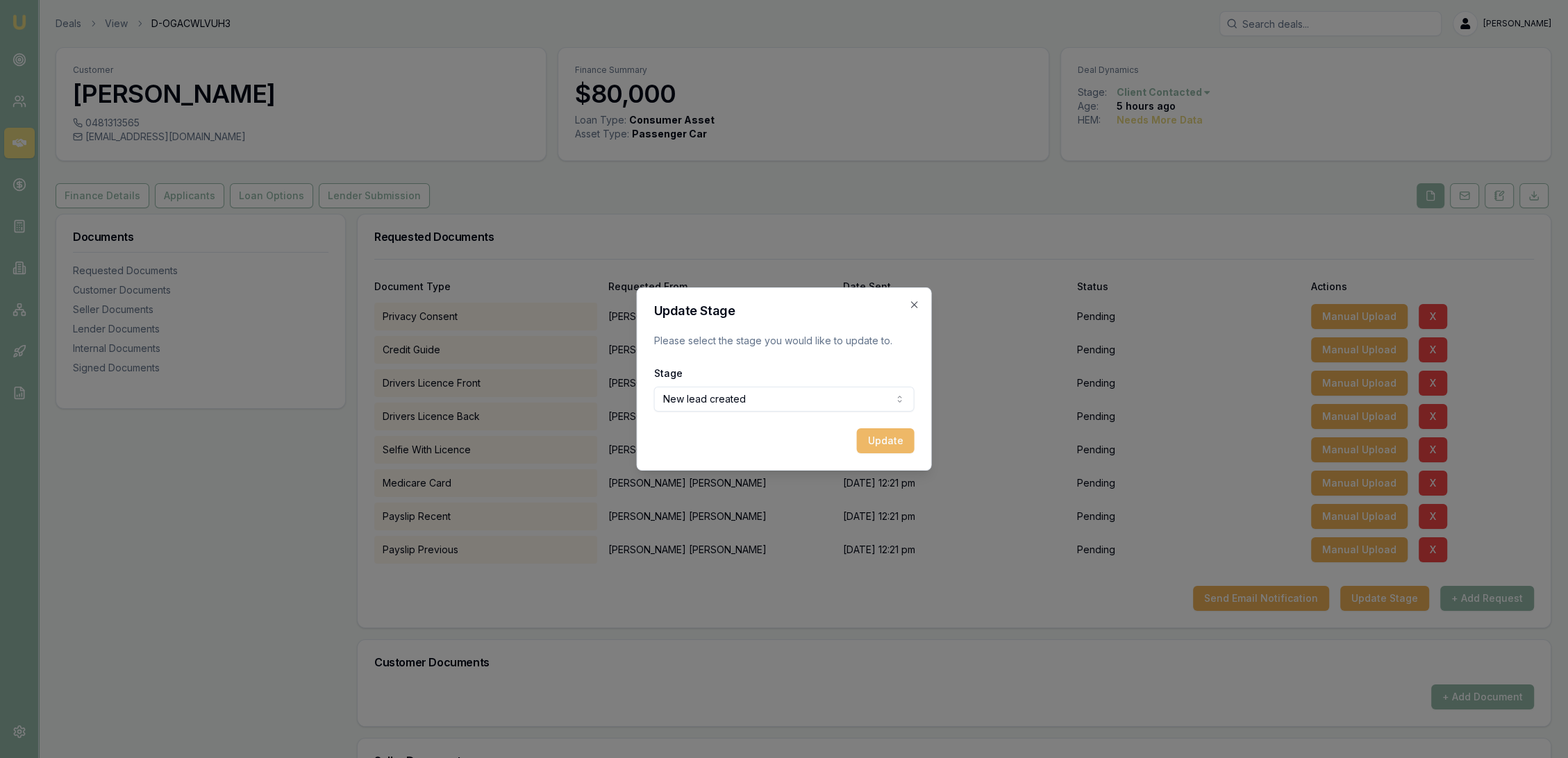
click at [900, 448] on button "Update" at bounding box center [886, 441] width 58 height 25
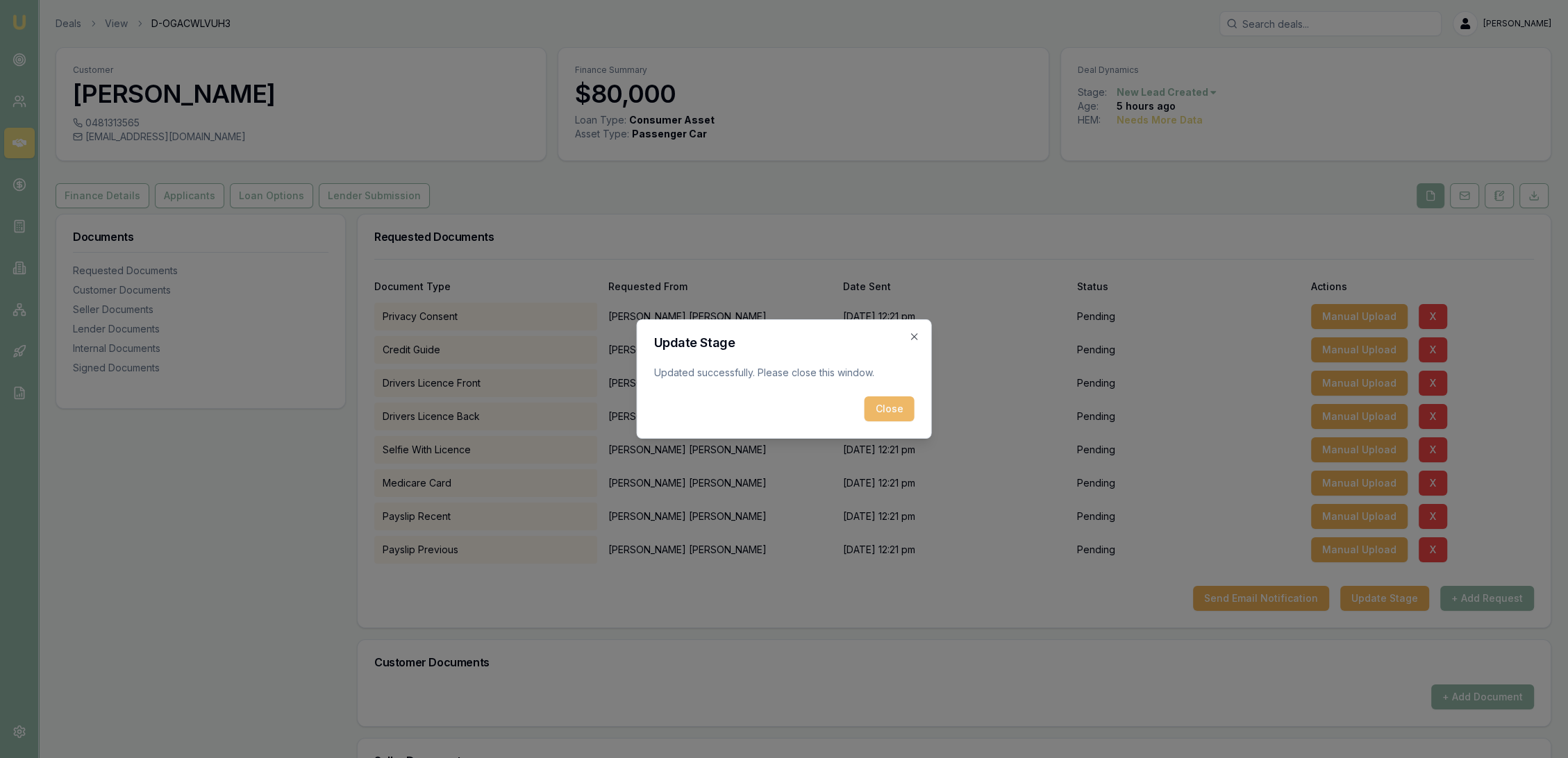
drag, startPoint x: 888, startPoint y: 404, endPoint x: 632, endPoint y: 336, distance: 264.9
click at [887, 404] on button "Close" at bounding box center [890, 409] width 50 height 25
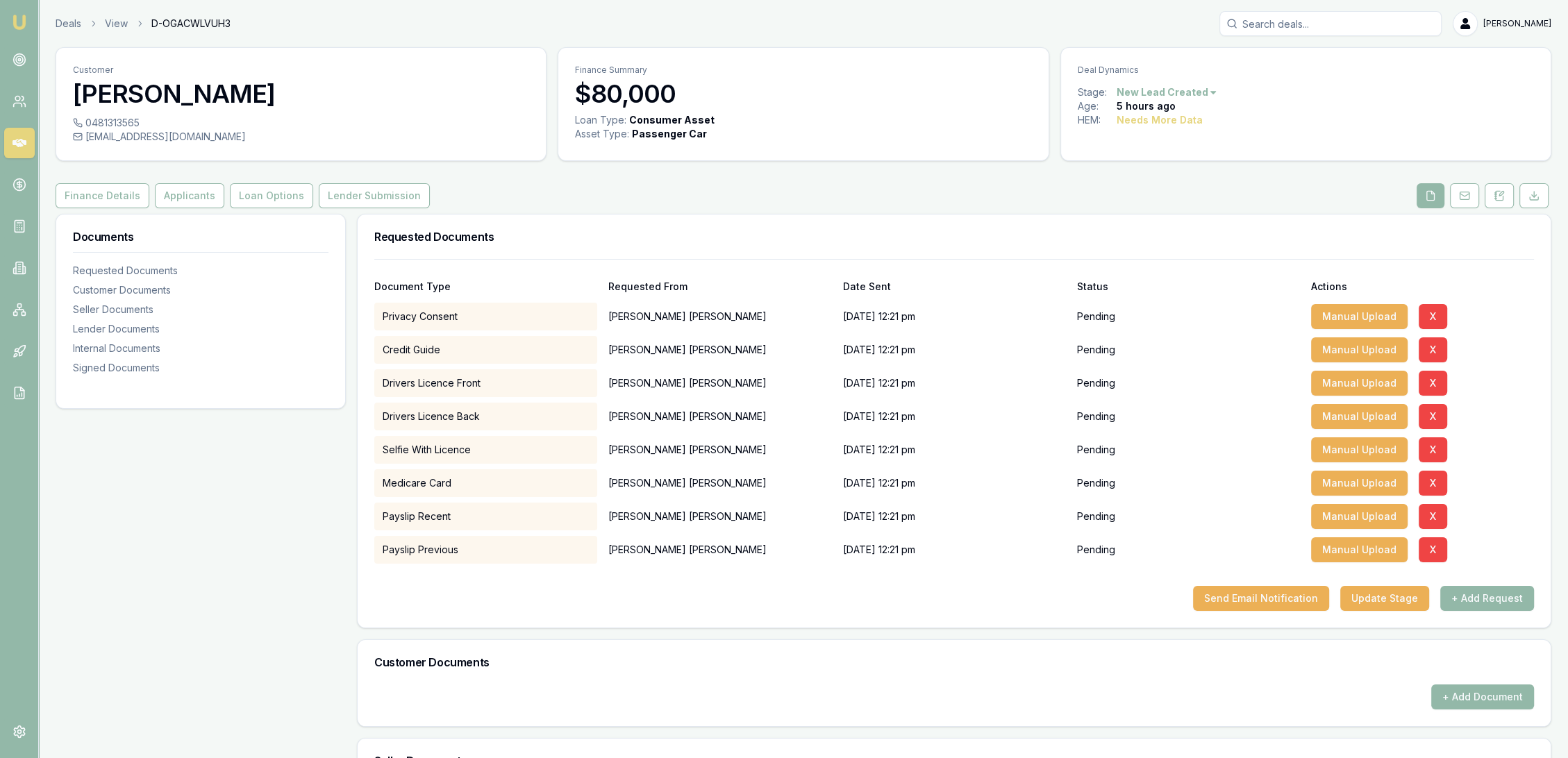
click at [19, 17] on img at bounding box center [20, 22] width 17 height 17
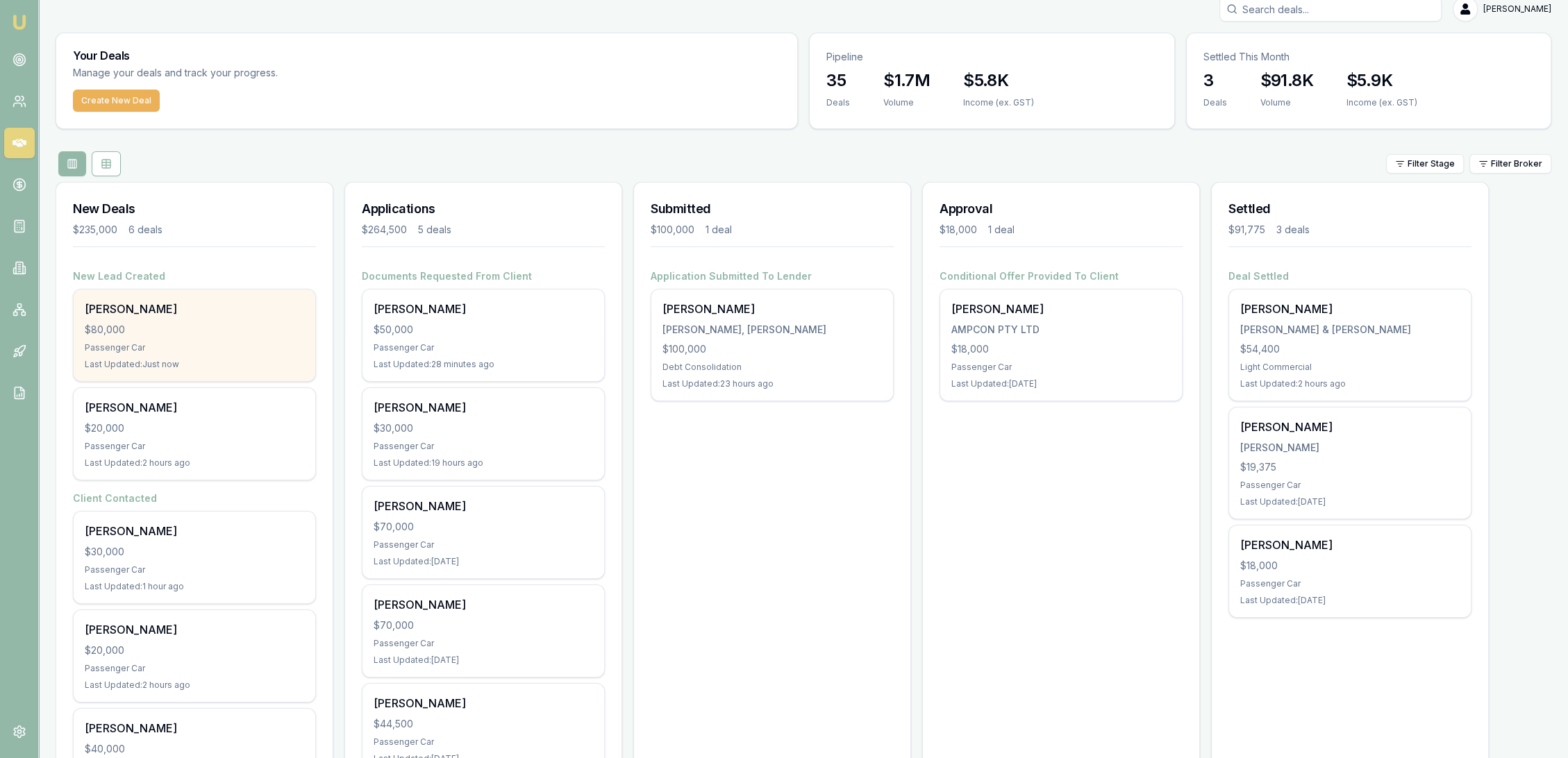
scroll to position [213, 0]
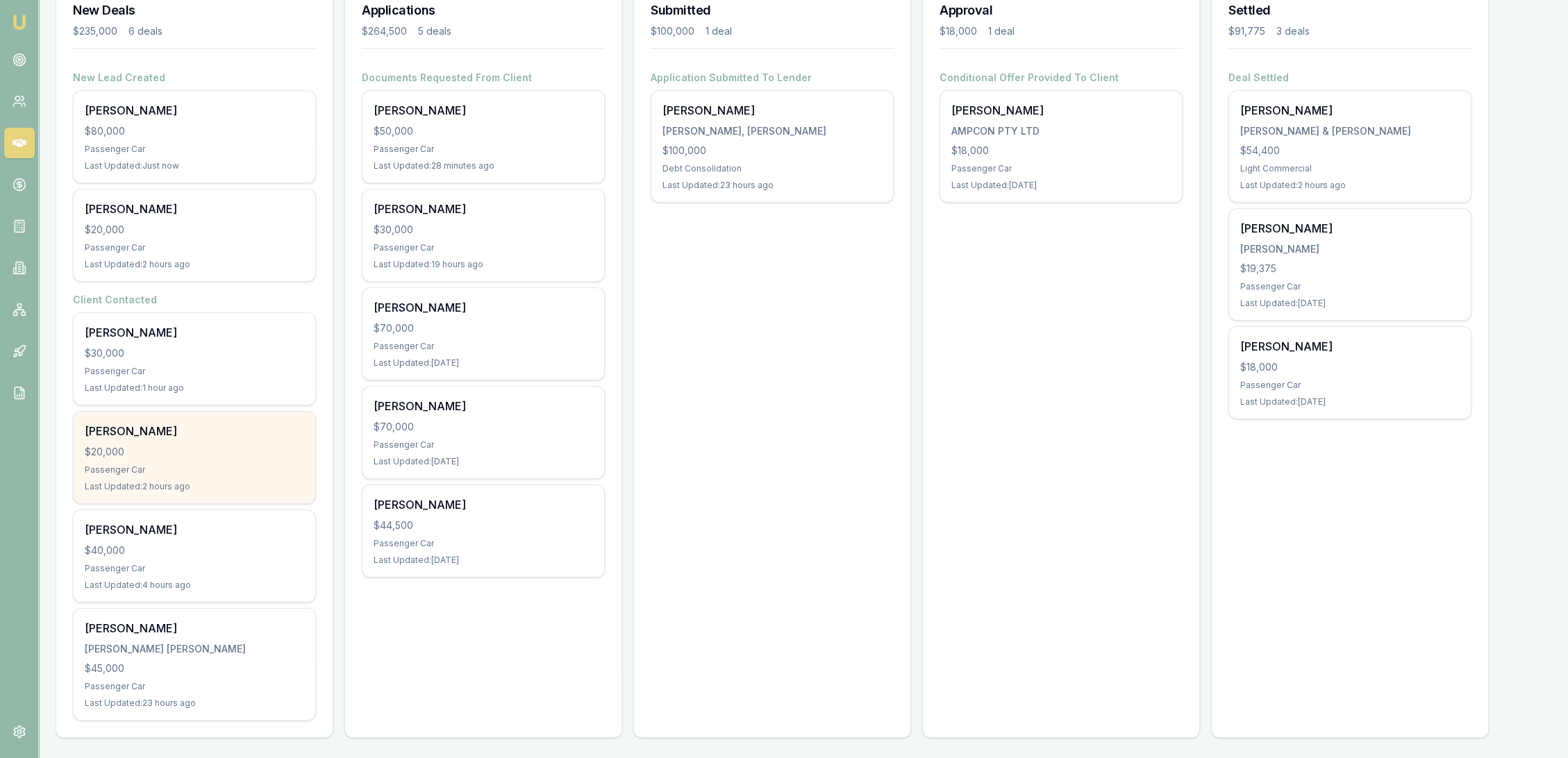
click at [211, 455] on div "$20,000" at bounding box center [195, 451] width 220 height 14
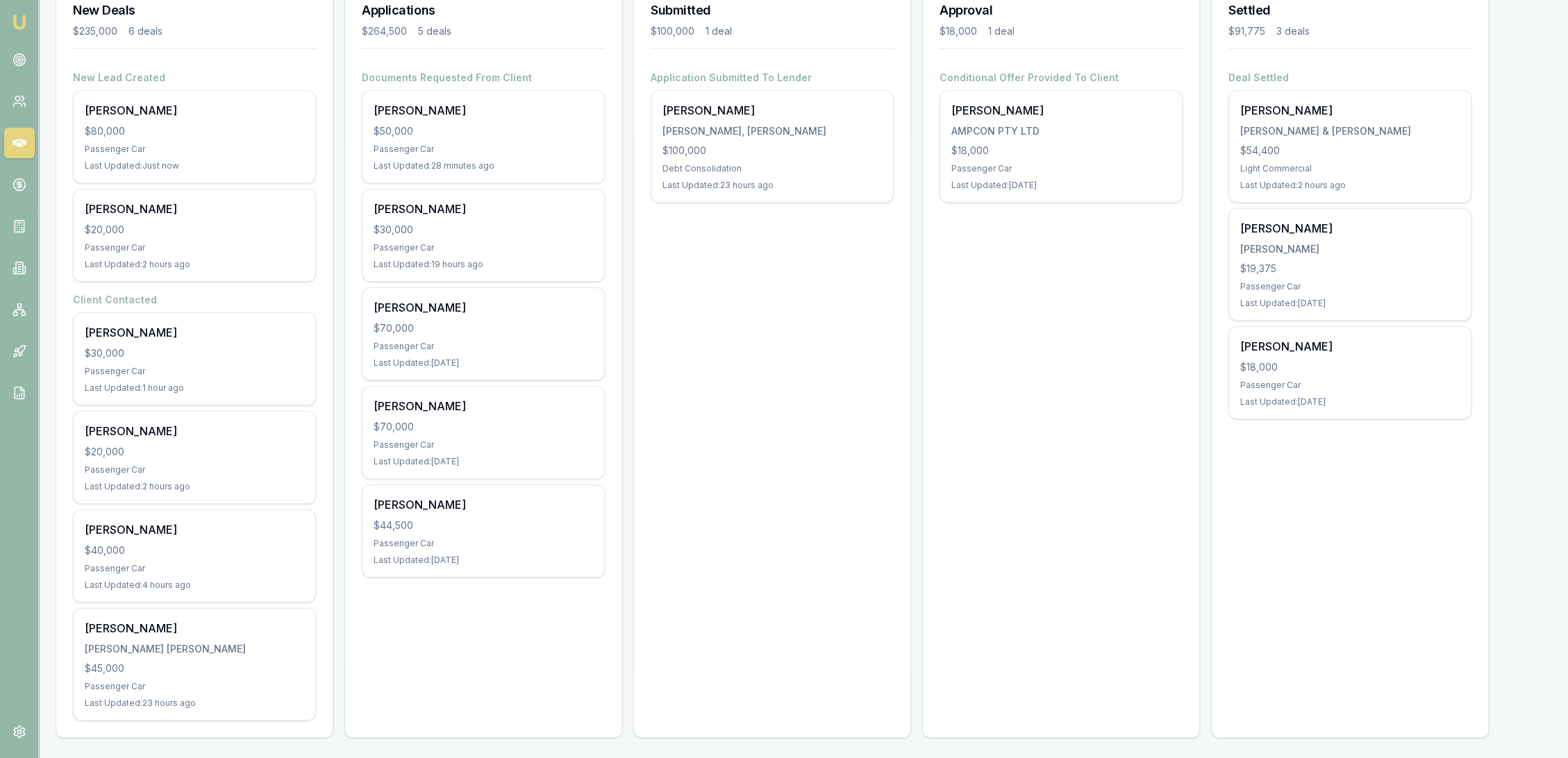
click at [17, 21] on img at bounding box center [20, 22] width 17 height 17
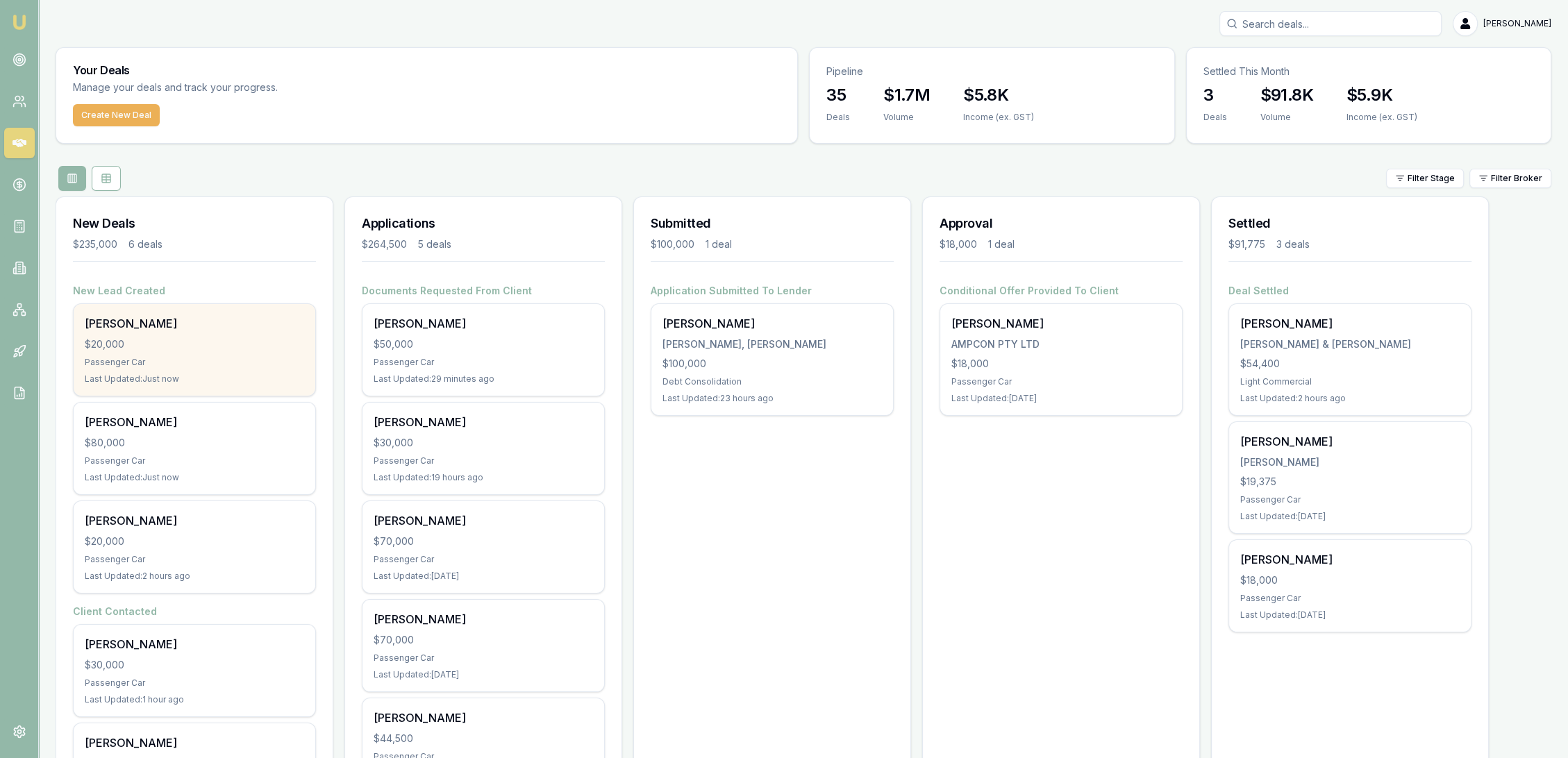
click at [236, 337] on div "$20,000" at bounding box center [195, 344] width 220 height 14
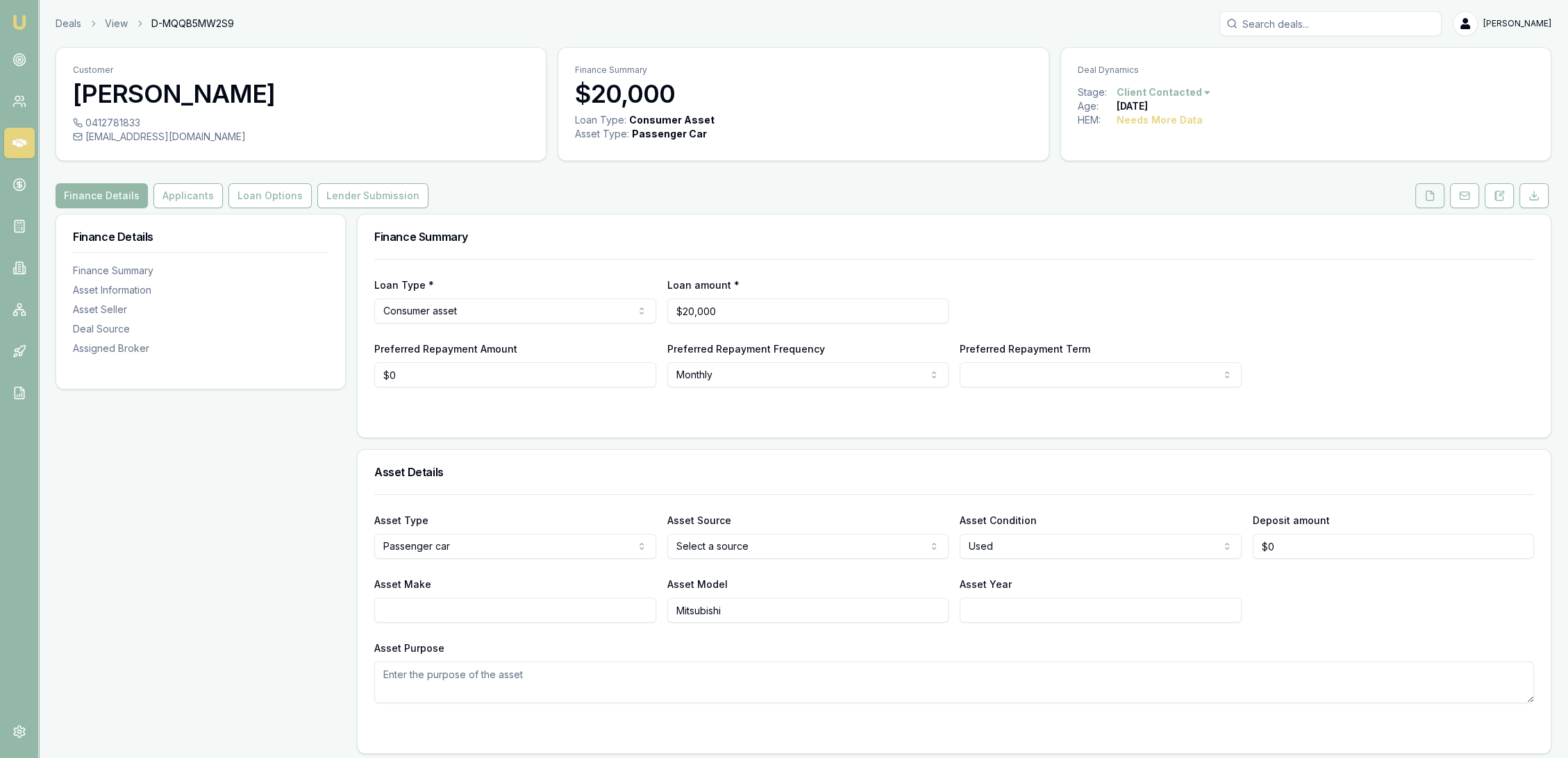
click at [1427, 197] on icon at bounding box center [1430, 195] width 11 height 11
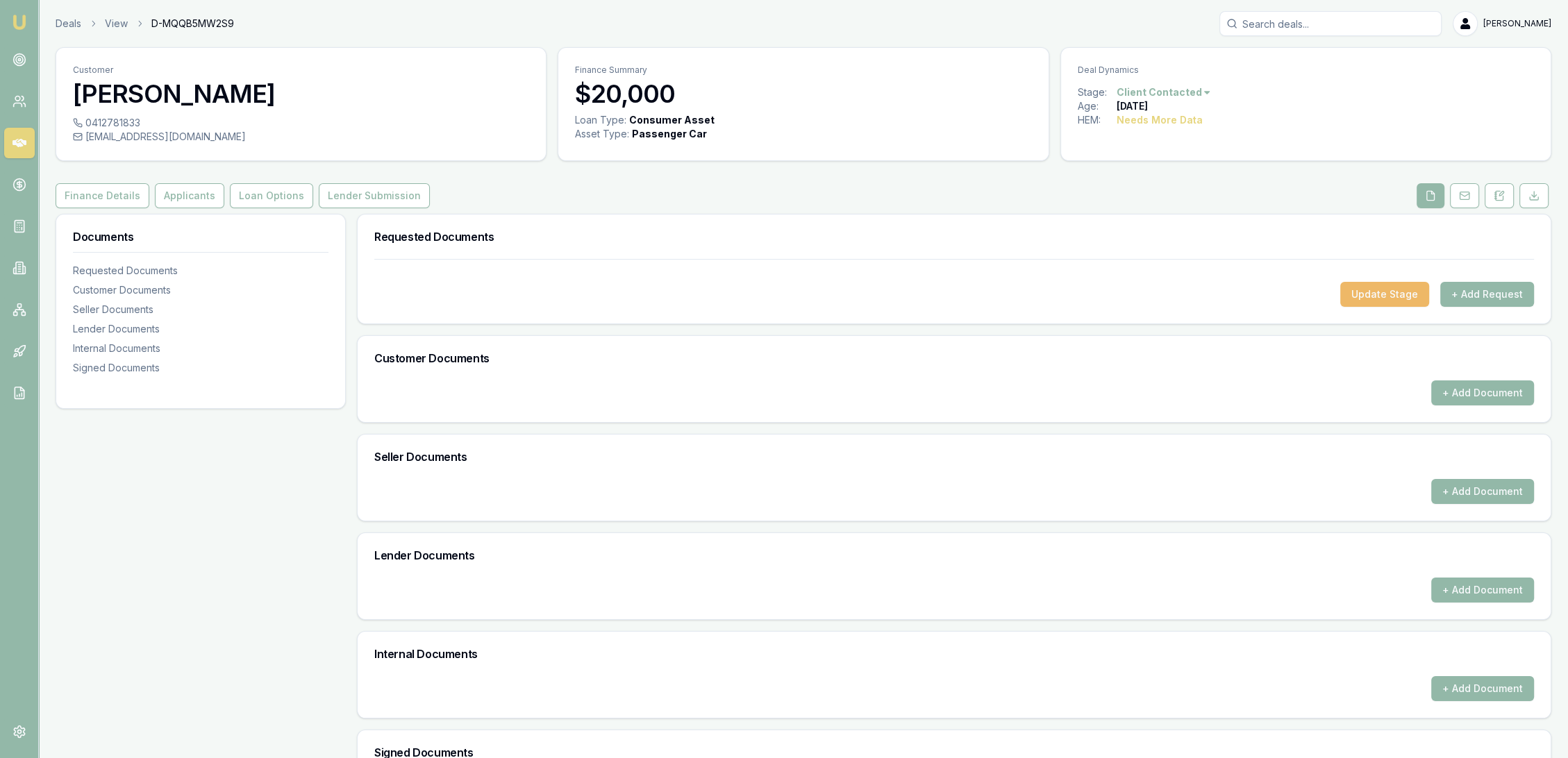
click at [1357, 300] on button "Update Stage" at bounding box center [1384, 294] width 89 height 25
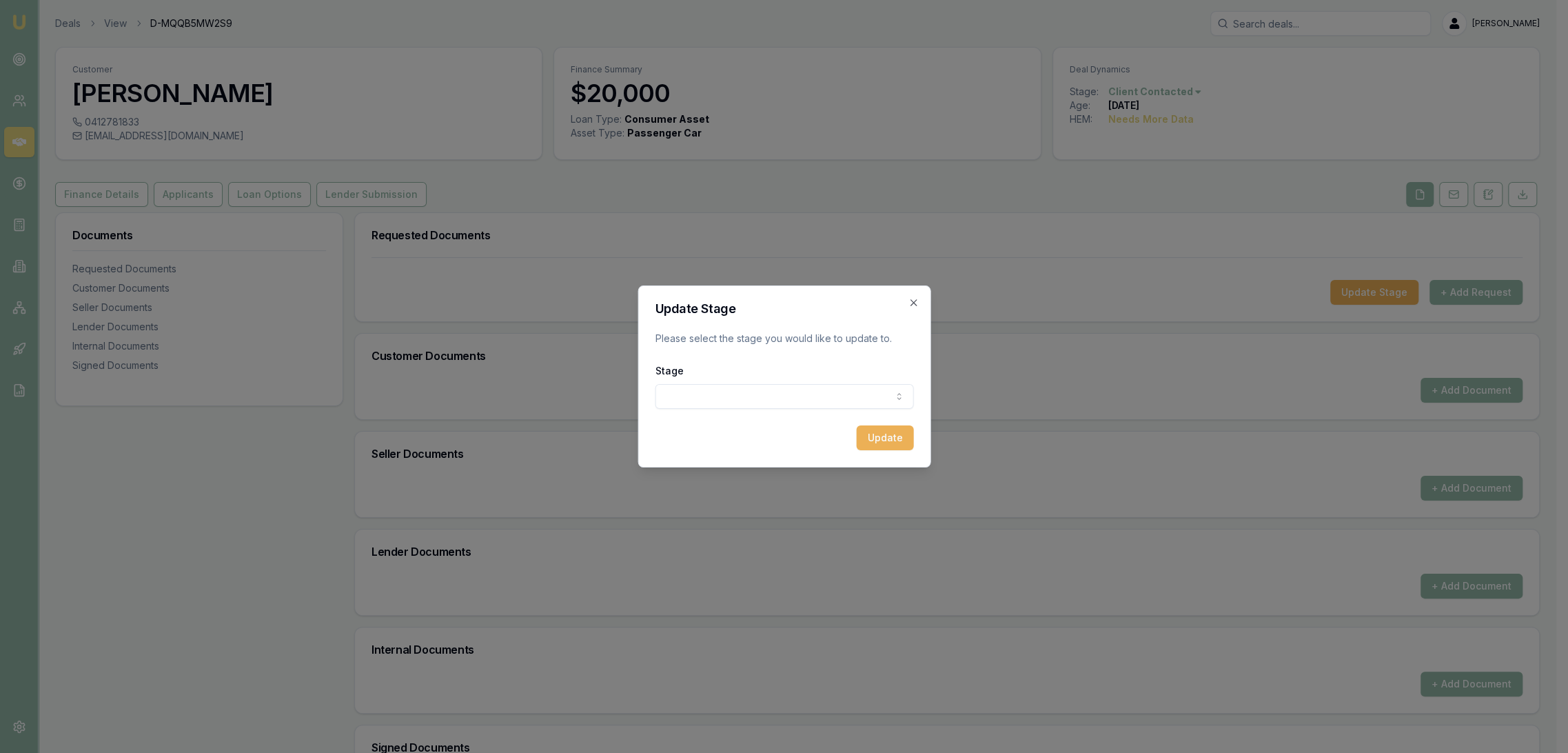
click at [817, 384] on body "Emu Broker Deals View D-MQQB5MW2S9 Robyn Adams Toggle Menu Customer Sonny Ehu 0…" at bounding box center [778, 376] width 1557 height 753
click at [873, 440] on button "Update" at bounding box center [879, 438] width 58 height 25
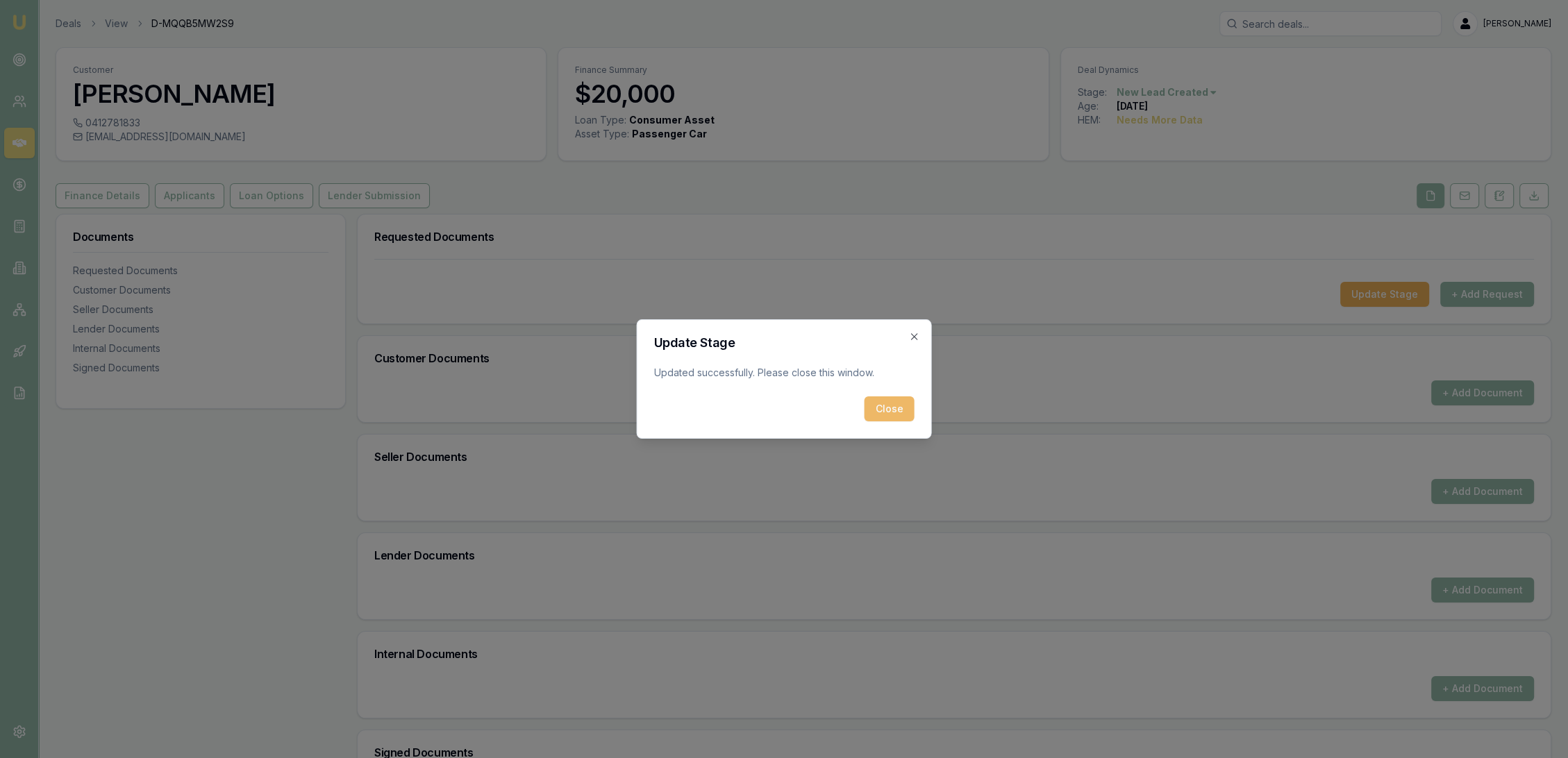
click at [890, 415] on button "Close" at bounding box center [890, 409] width 50 height 25
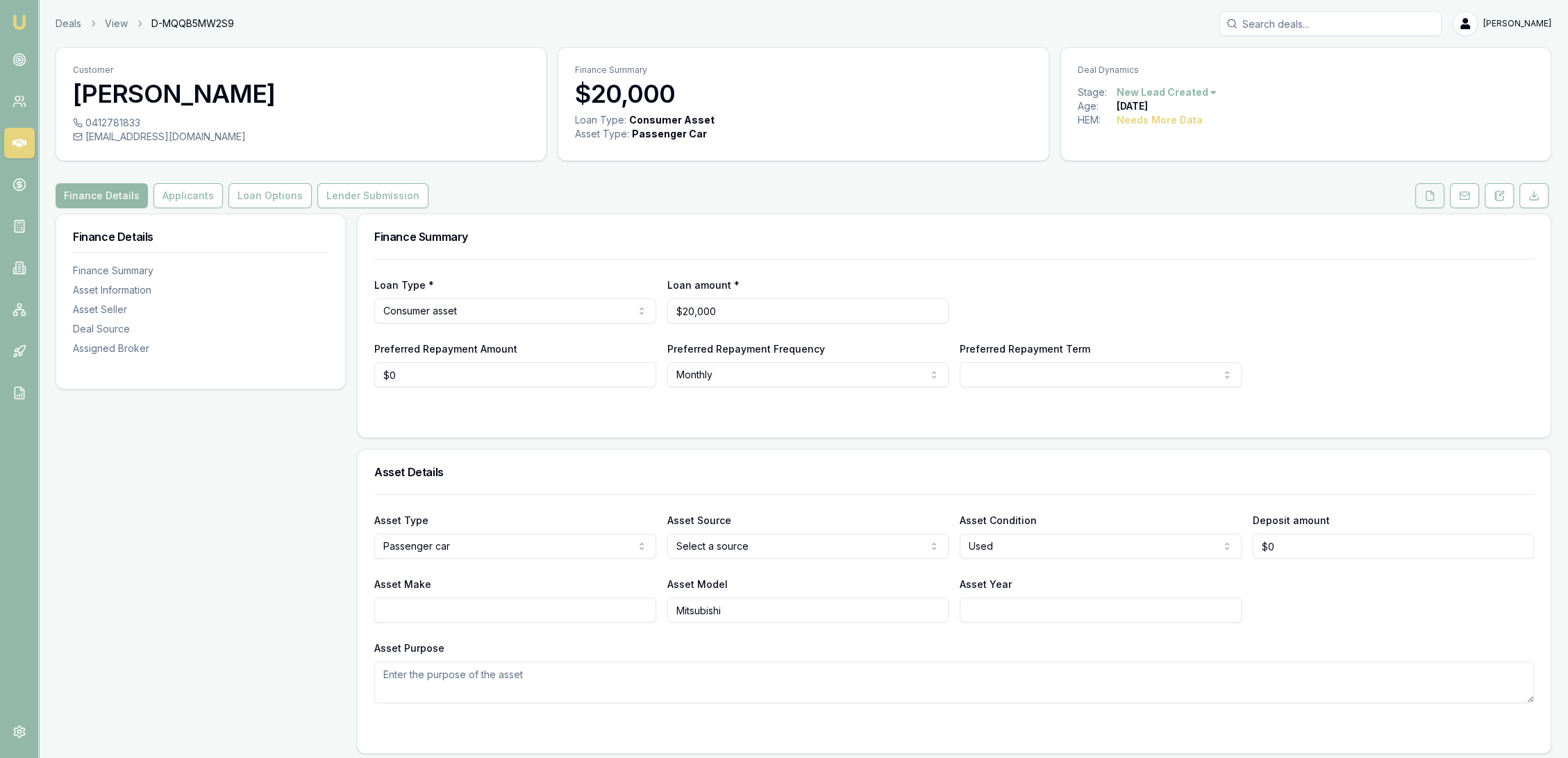
click at [1424, 191] on button at bounding box center [1430, 195] width 29 height 25
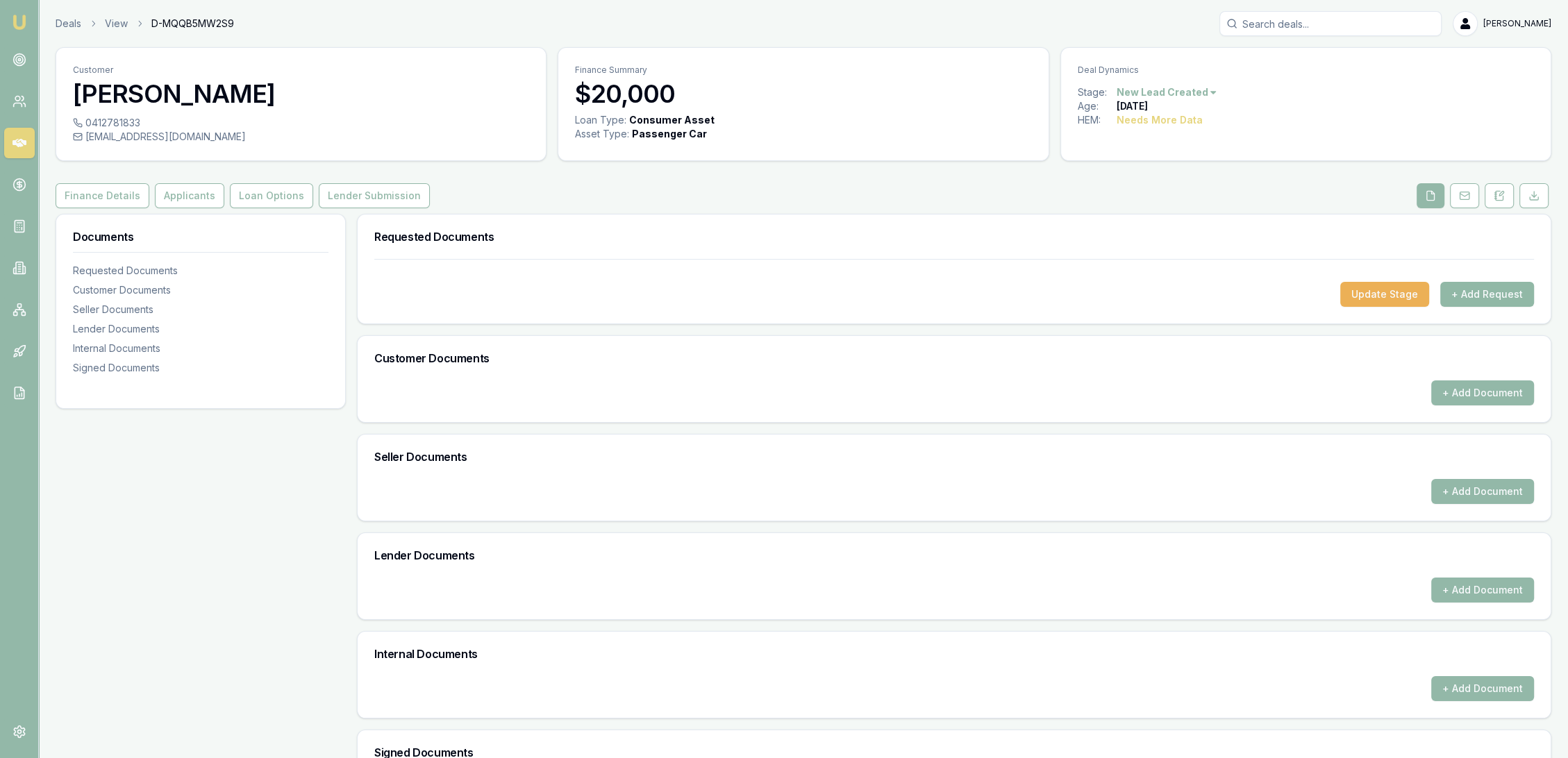
click at [1471, 287] on button "+ Add Request" at bounding box center [1486, 294] width 94 height 25
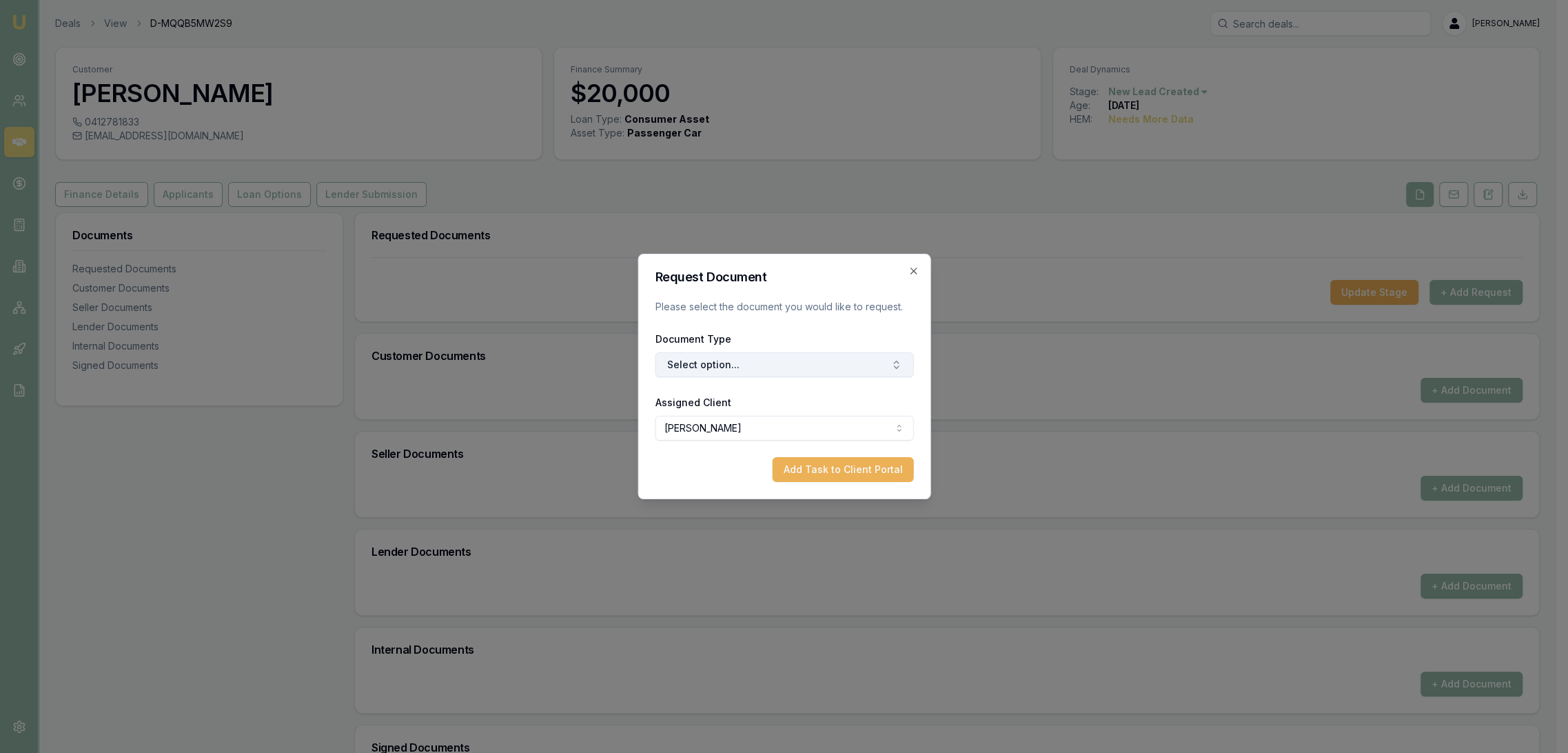
click at [756, 364] on button "Select option..." at bounding box center [784, 364] width 258 height 25
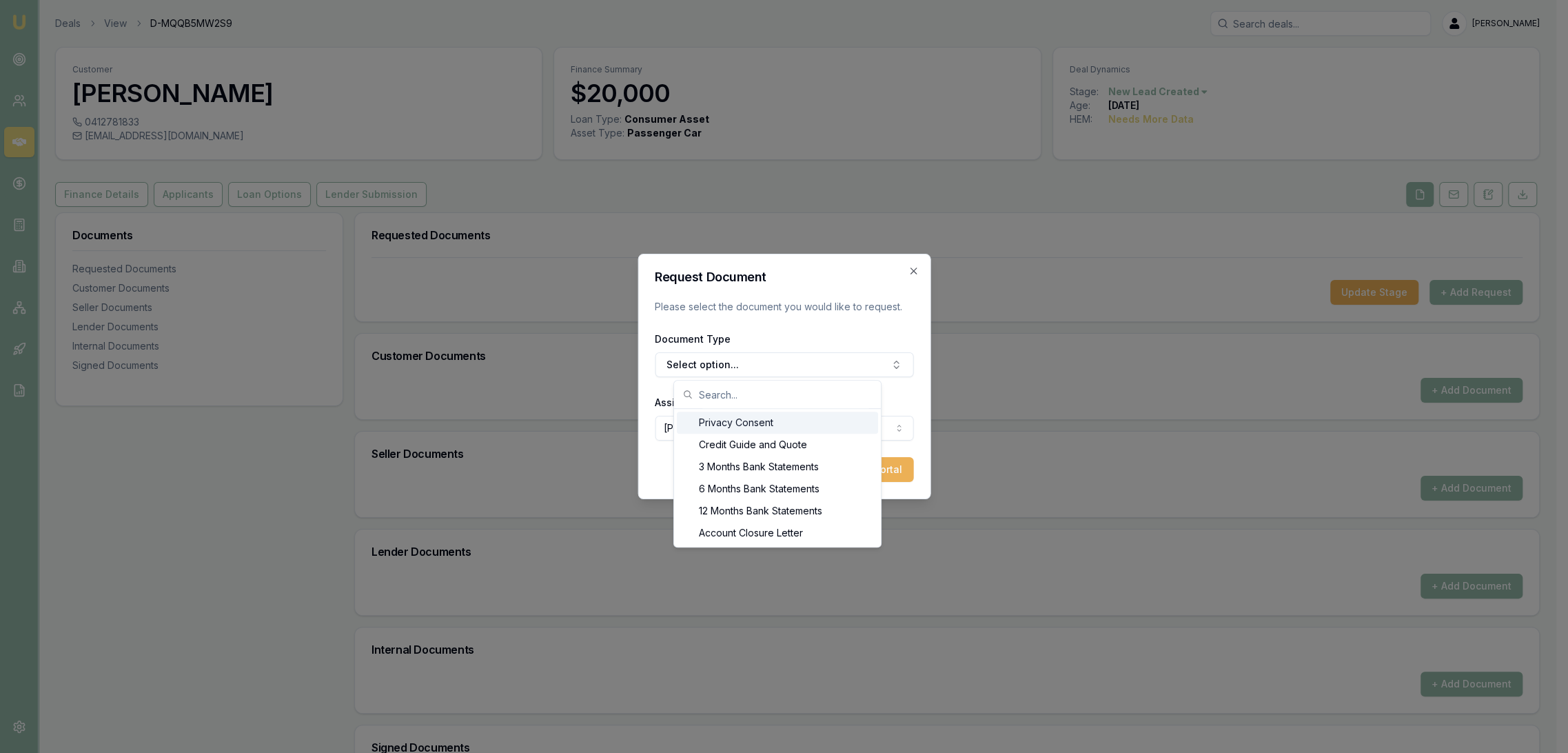
click at [732, 423] on div "Privacy Consent" at bounding box center [778, 422] width 201 height 22
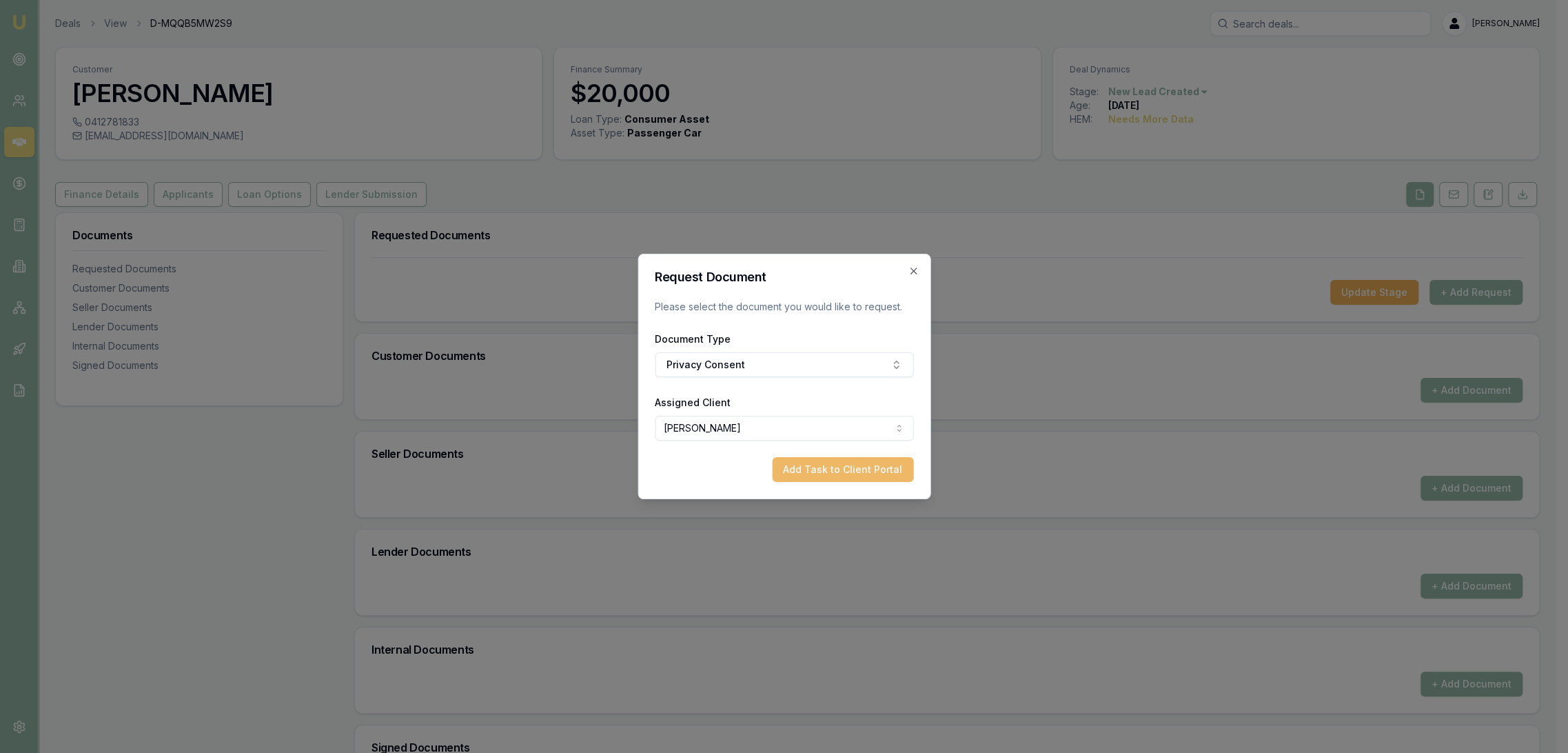
click at [857, 458] on button "Add Task to Client Portal" at bounding box center [842, 469] width 142 height 25
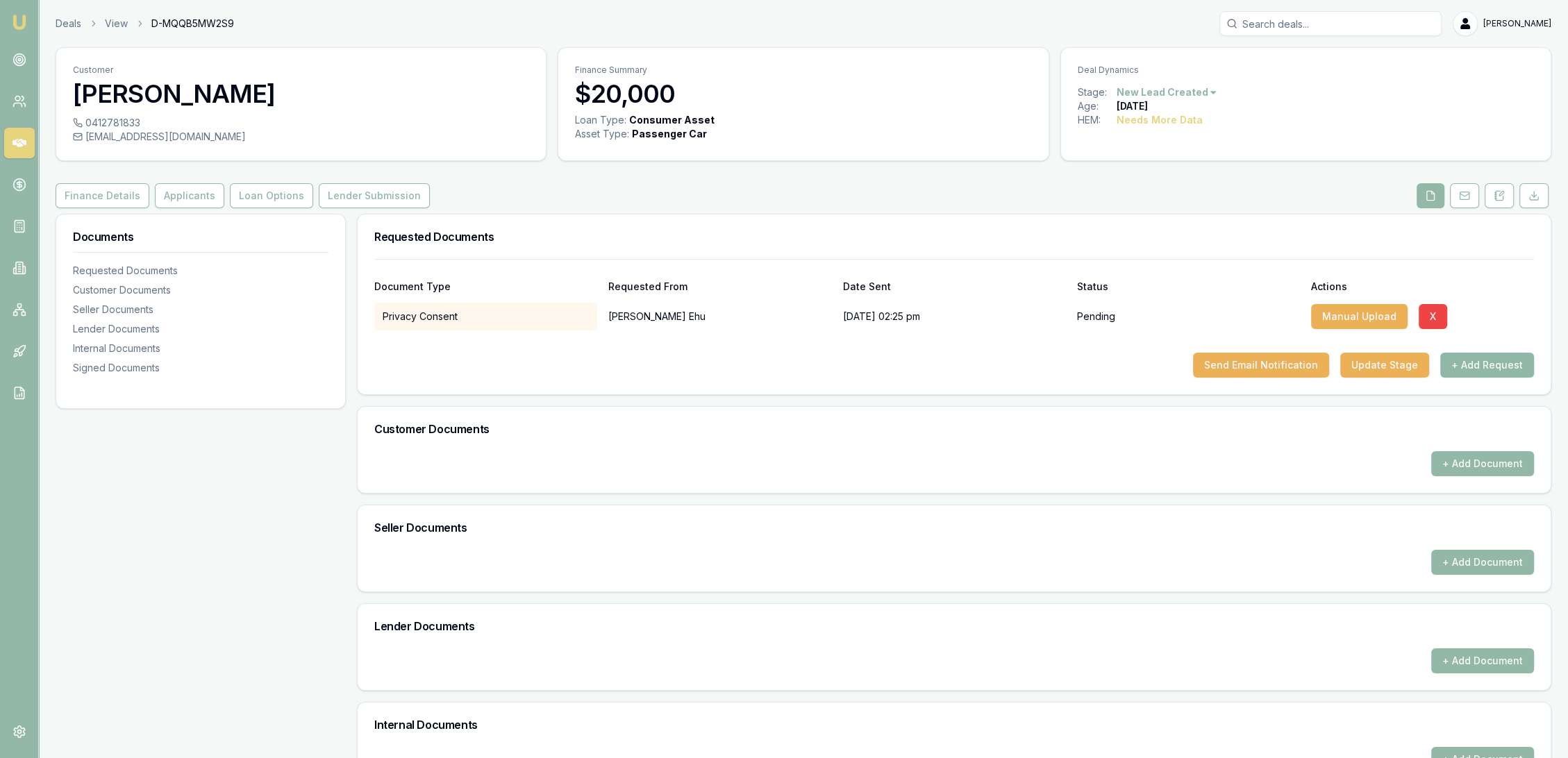
click at [1462, 360] on button "+ Add Request" at bounding box center [1486, 365] width 94 height 25
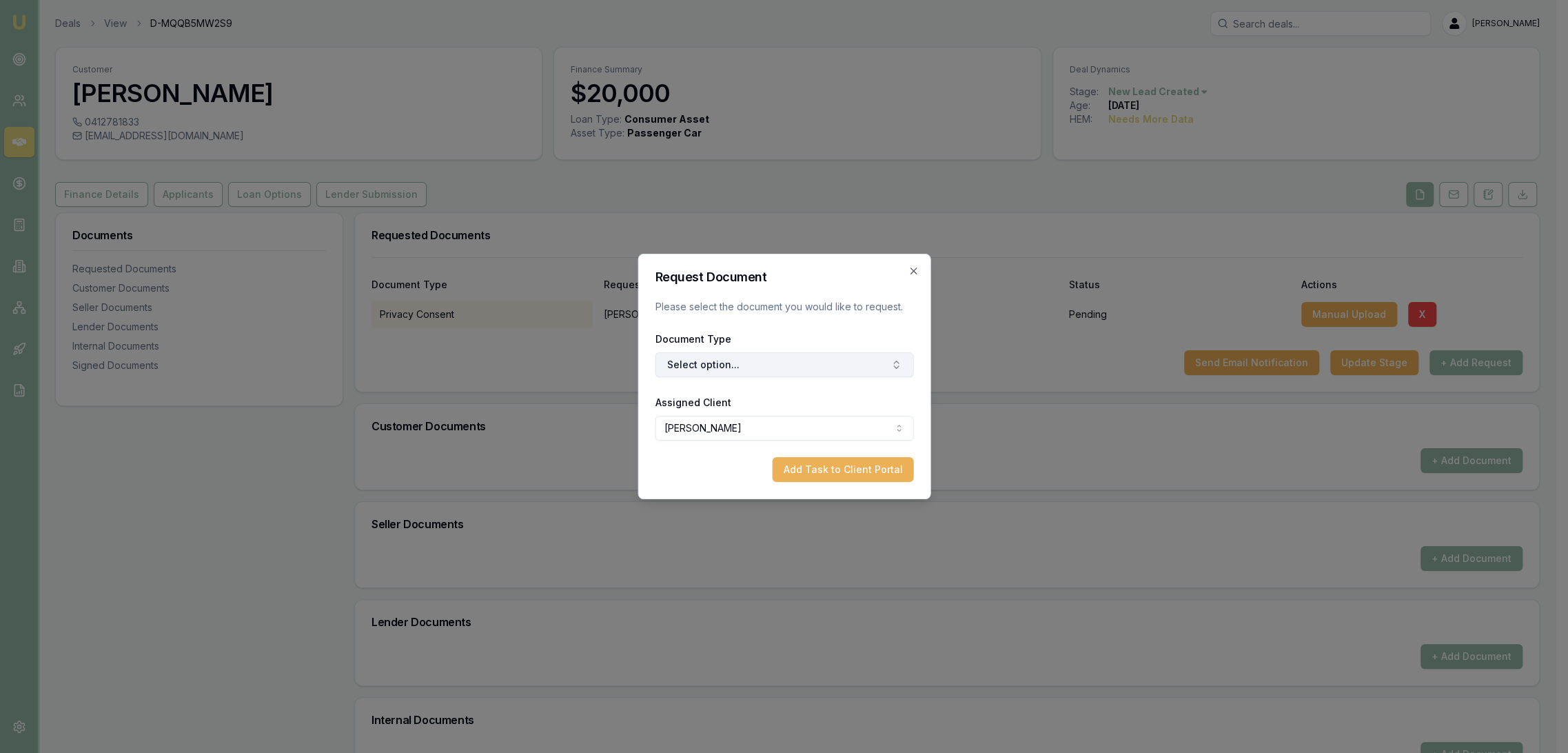
click at [790, 363] on button "Select option..." at bounding box center [784, 364] width 258 height 25
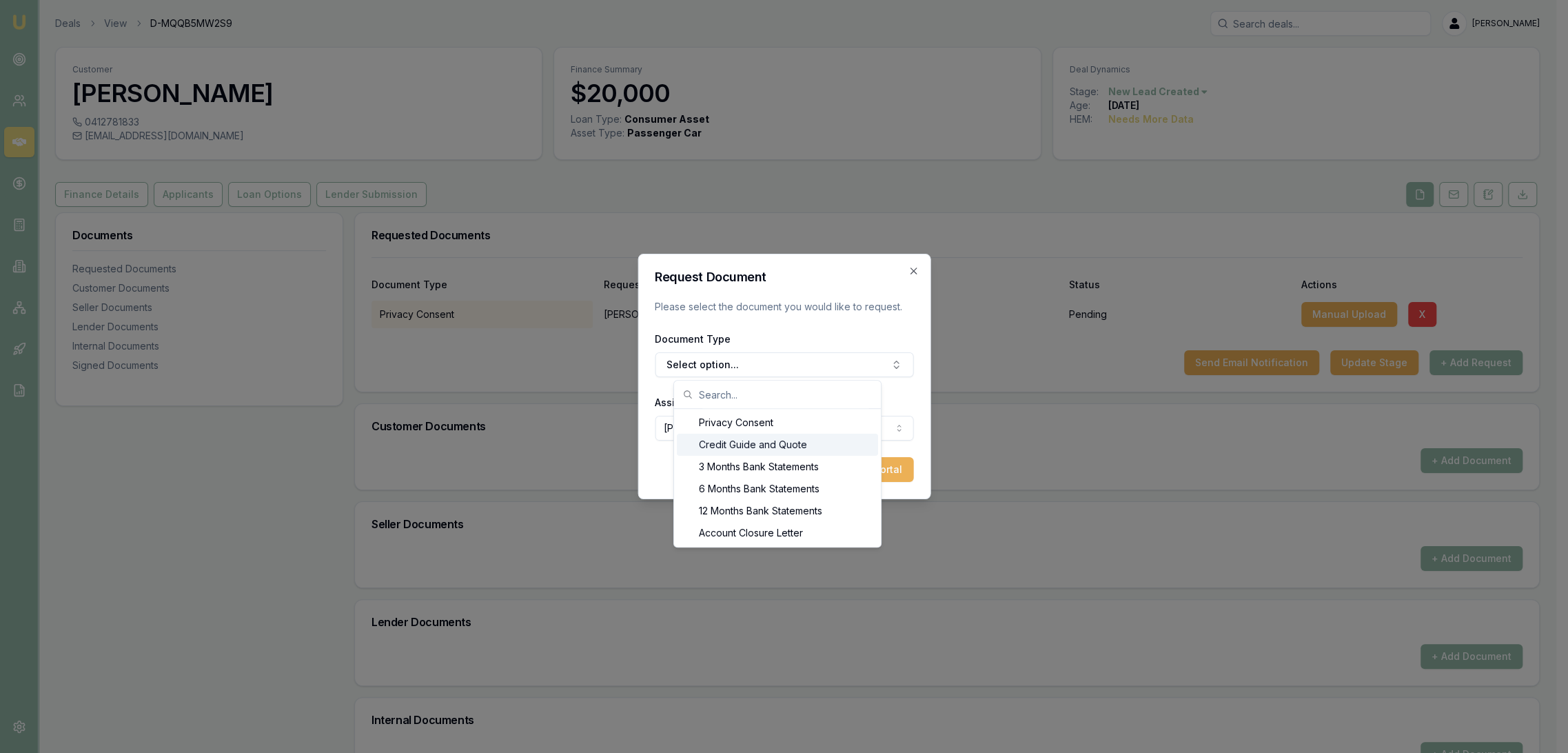
click at [755, 436] on div "Credit Guide and Quote" at bounding box center [778, 444] width 201 height 22
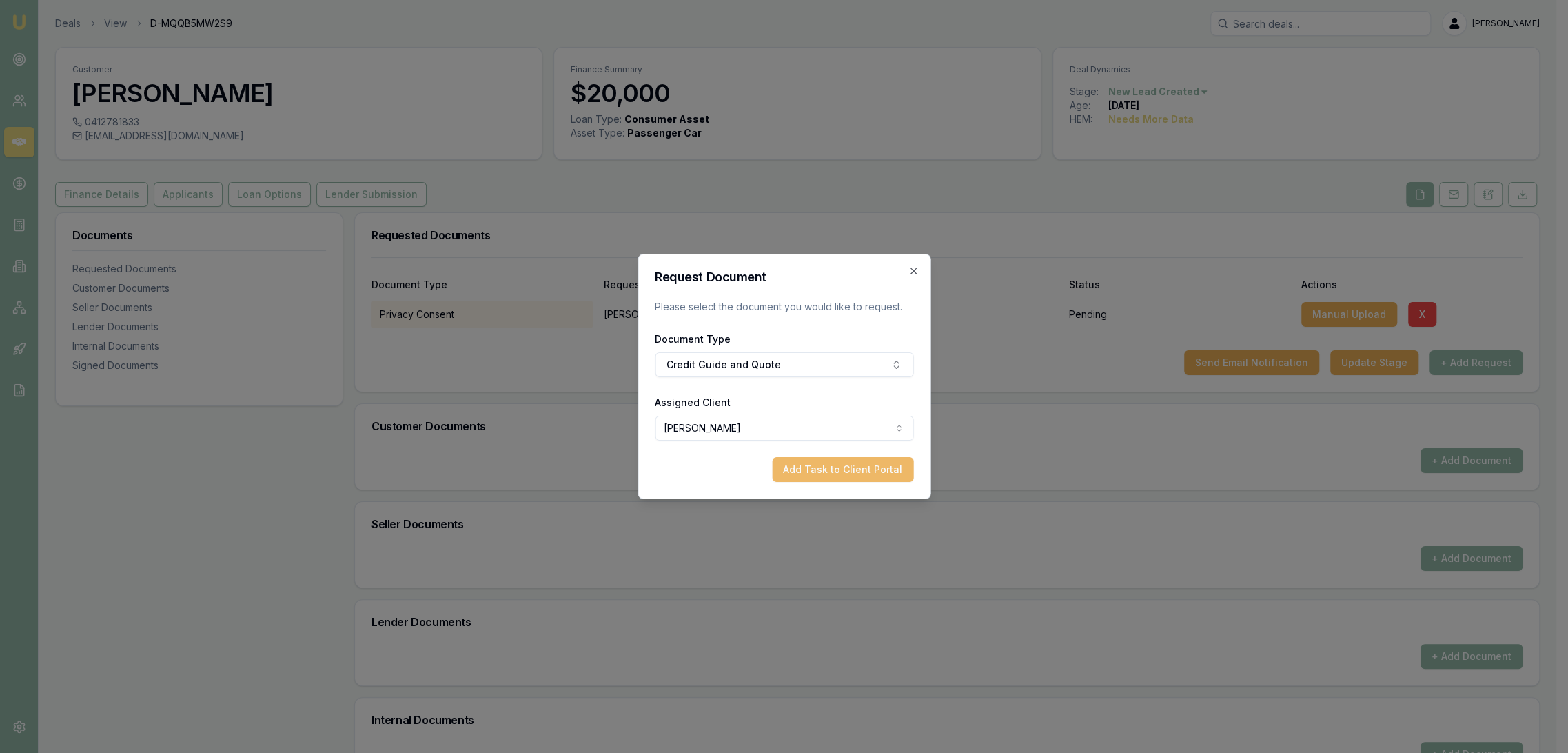
click at [839, 466] on button "Add Task to Client Portal" at bounding box center [842, 469] width 142 height 25
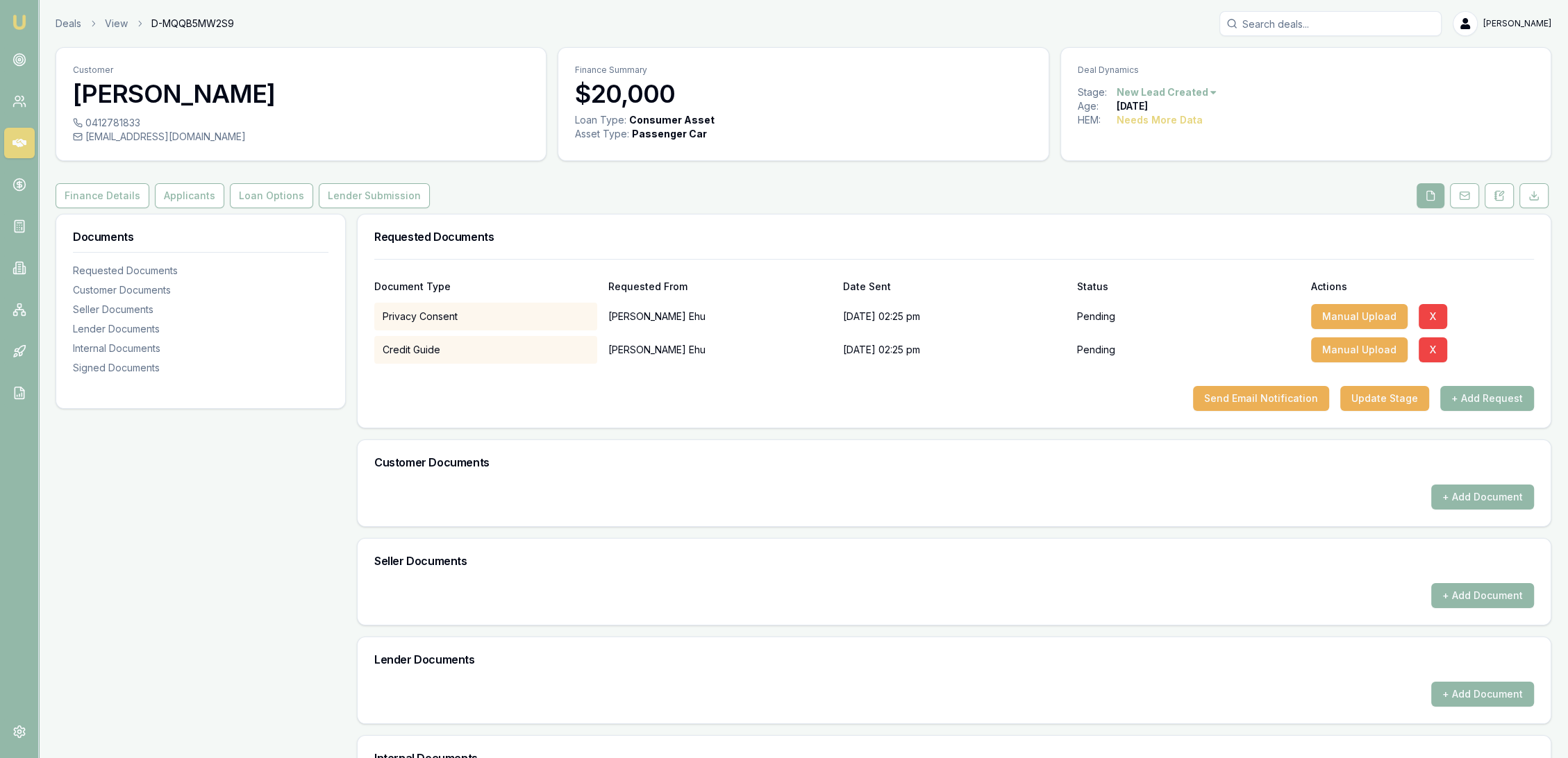
click at [1486, 403] on button "+ Add Request" at bounding box center [1486, 398] width 94 height 25
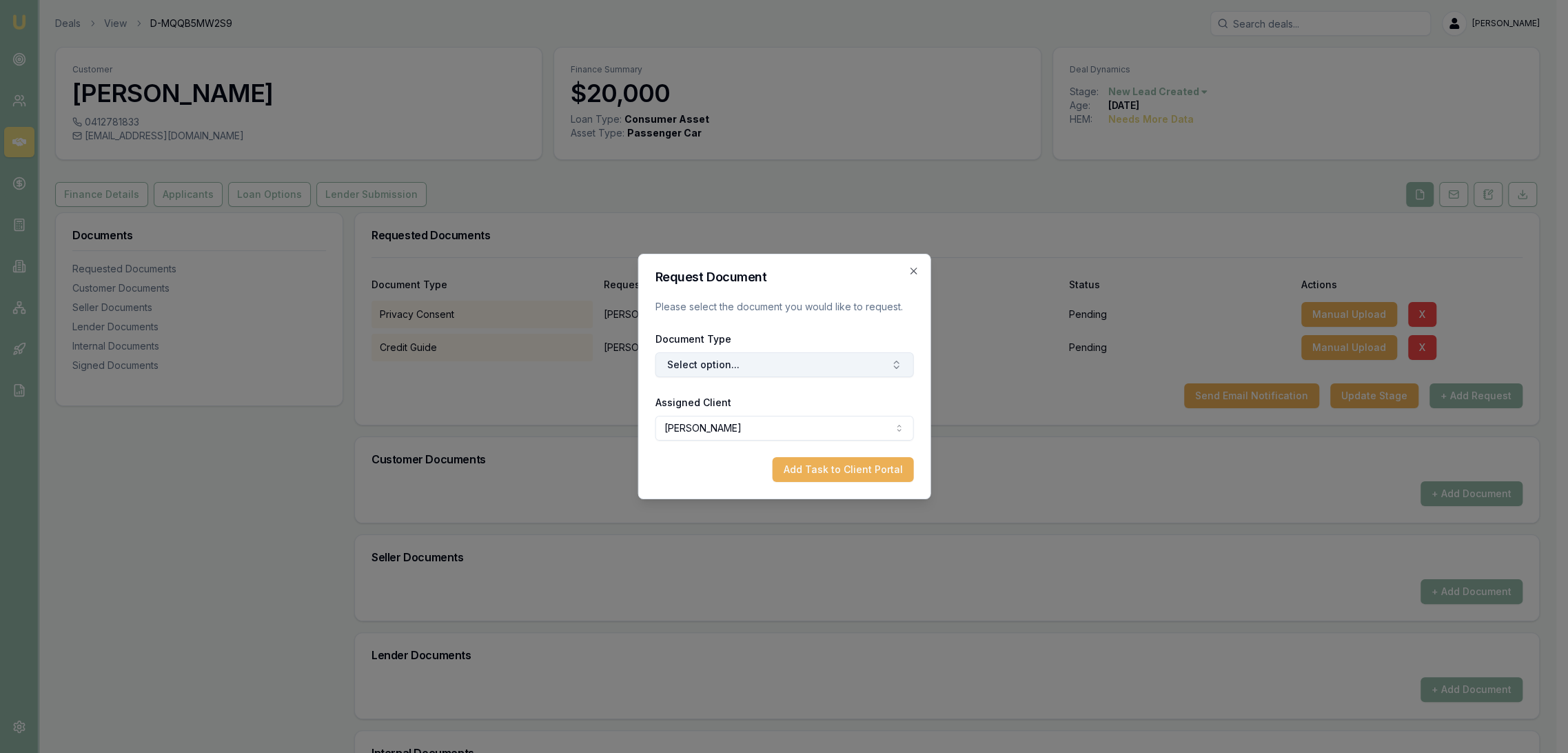
click at [792, 371] on button "Select option..." at bounding box center [784, 364] width 258 height 25
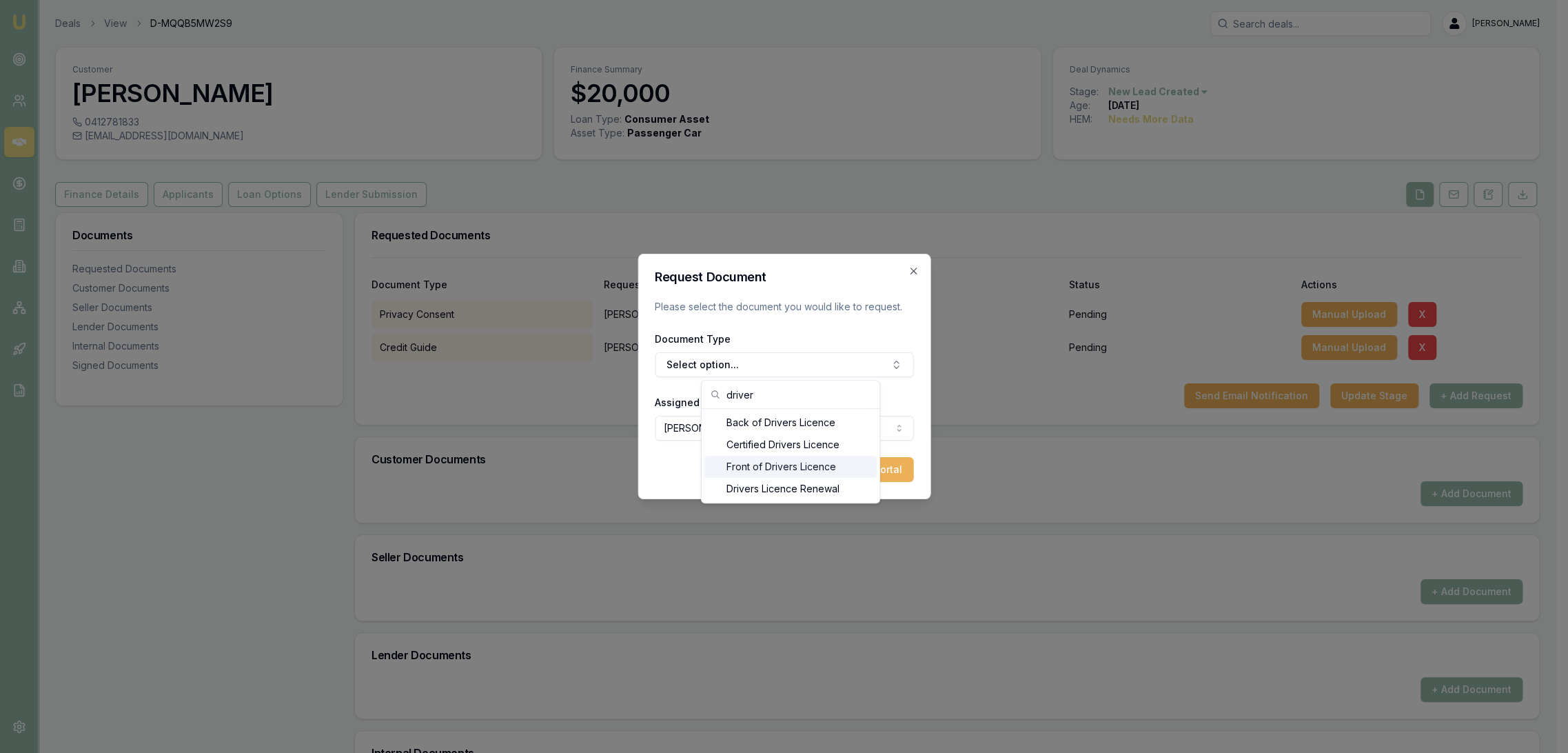
type input "driver"
drag, startPoint x: 770, startPoint y: 464, endPoint x: 851, endPoint y: 469, distance: 81.2
click at [770, 465] on div "Front of Drivers Licence" at bounding box center [791, 467] width 173 height 22
click at [878, 470] on button "Add Task to Client Portal" at bounding box center [842, 469] width 142 height 25
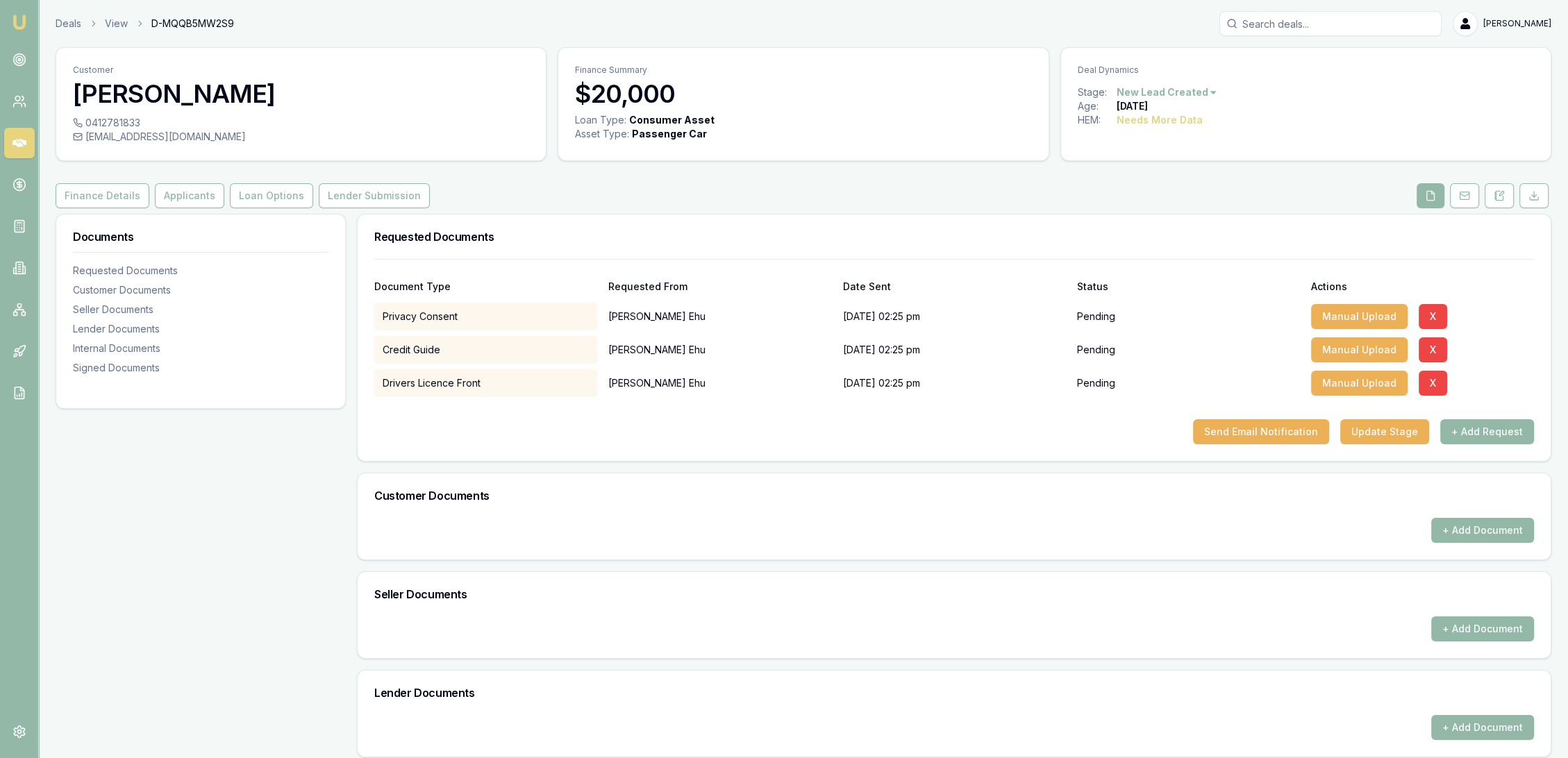
click at [1502, 431] on button "+ Add Request" at bounding box center [1486, 432] width 94 height 25
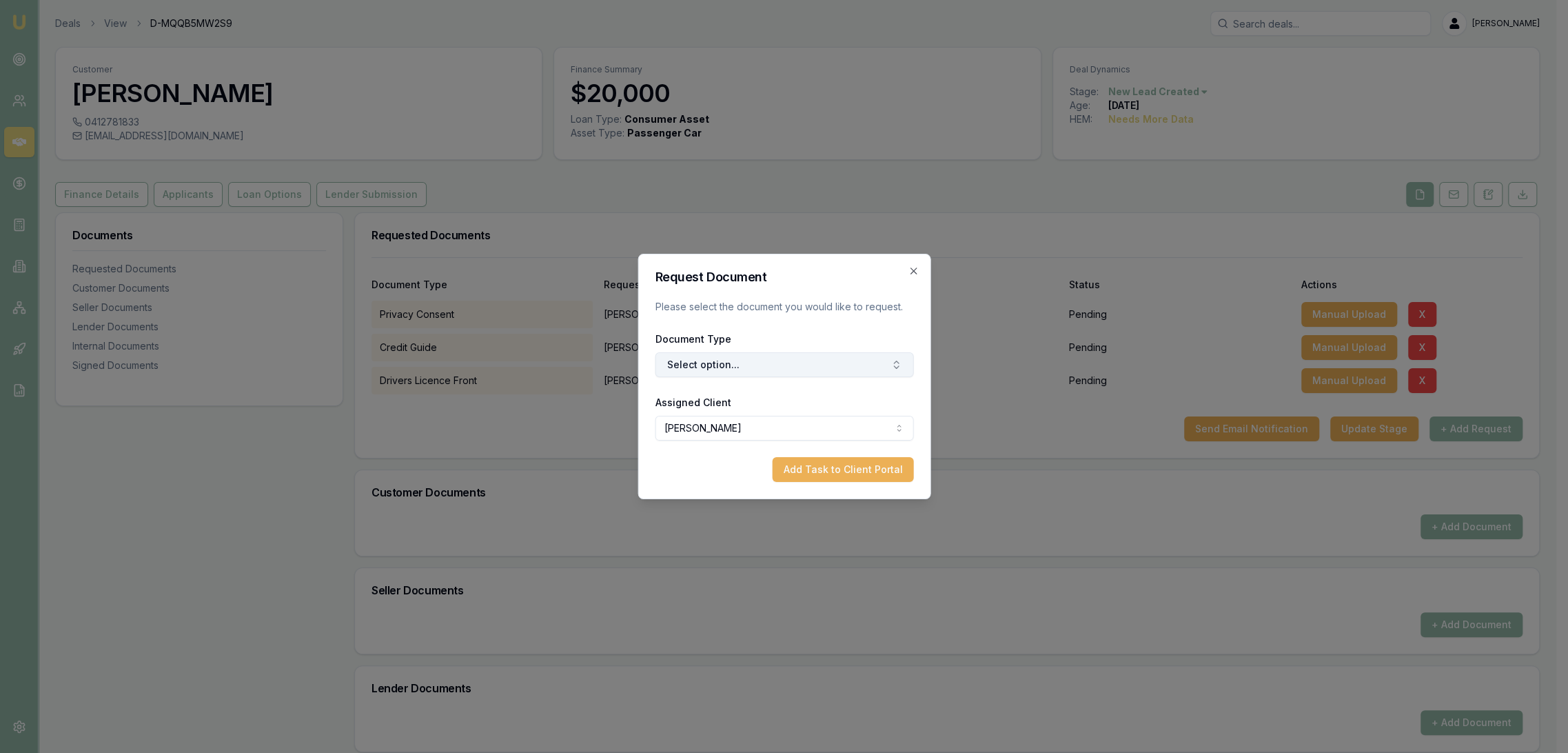
click at [748, 362] on button "Select option..." at bounding box center [784, 364] width 258 height 25
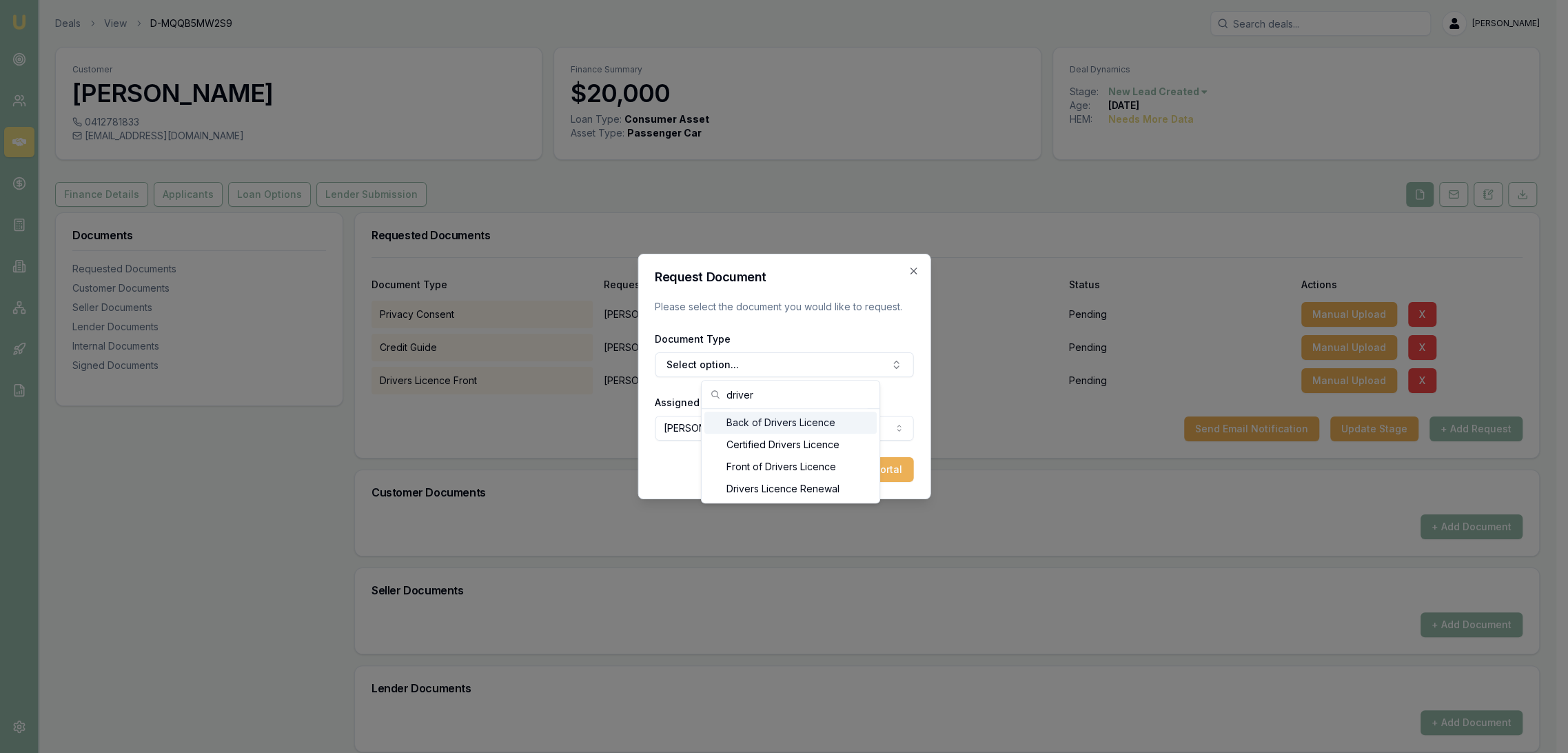
type input "driver"
drag, startPoint x: 785, startPoint y: 421, endPoint x: 814, endPoint y: 429, distance: 30.1
click at [786, 421] on div "Back of Drivers Licence" at bounding box center [791, 422] width 173 height 22
click at [895, 464] on button "Add Task to Client Portal" at bounding box center [842, 469] width 142 height 25
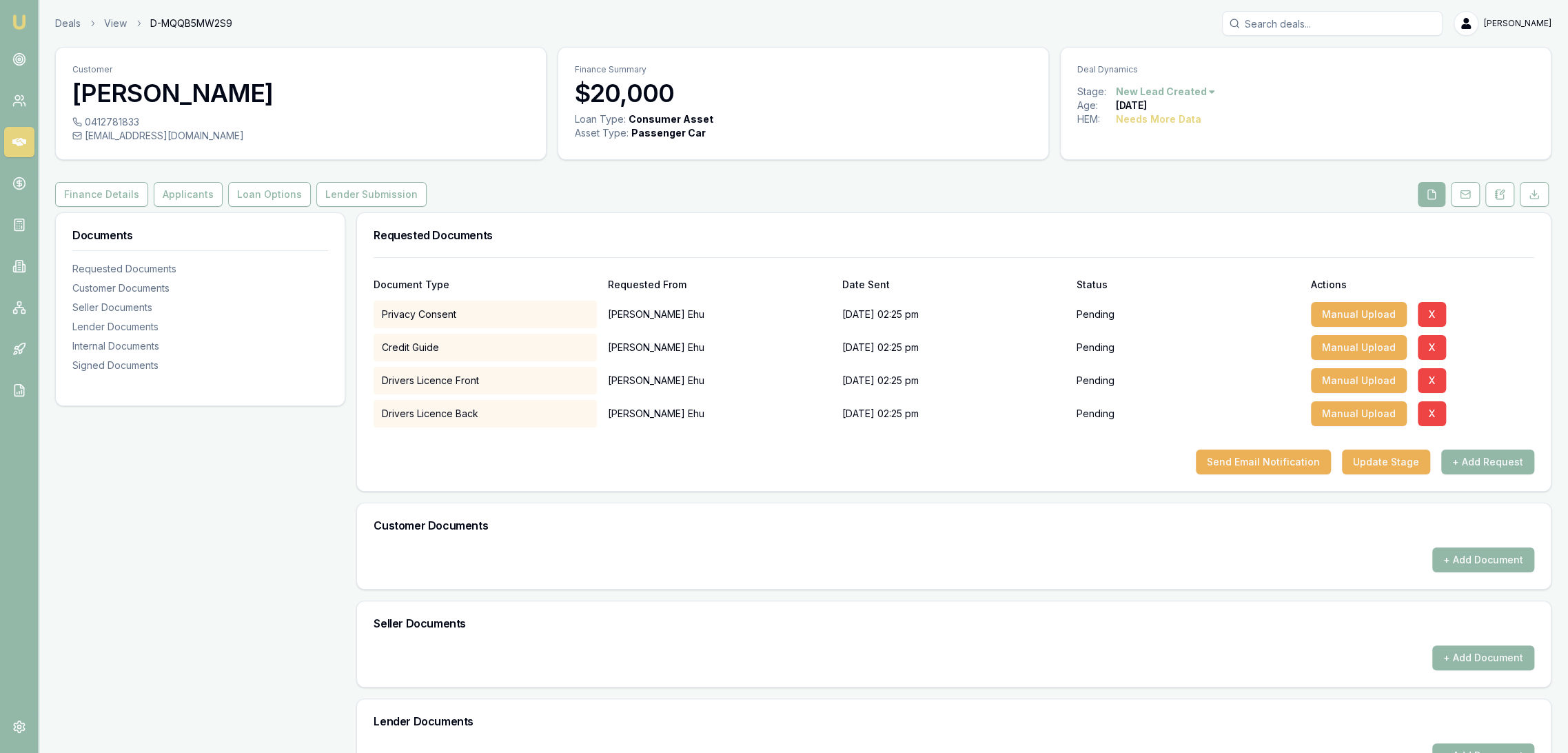
click at [1489, 460] on button "+ Add Request" at bounding box center [1488, 461] width 93 height 25
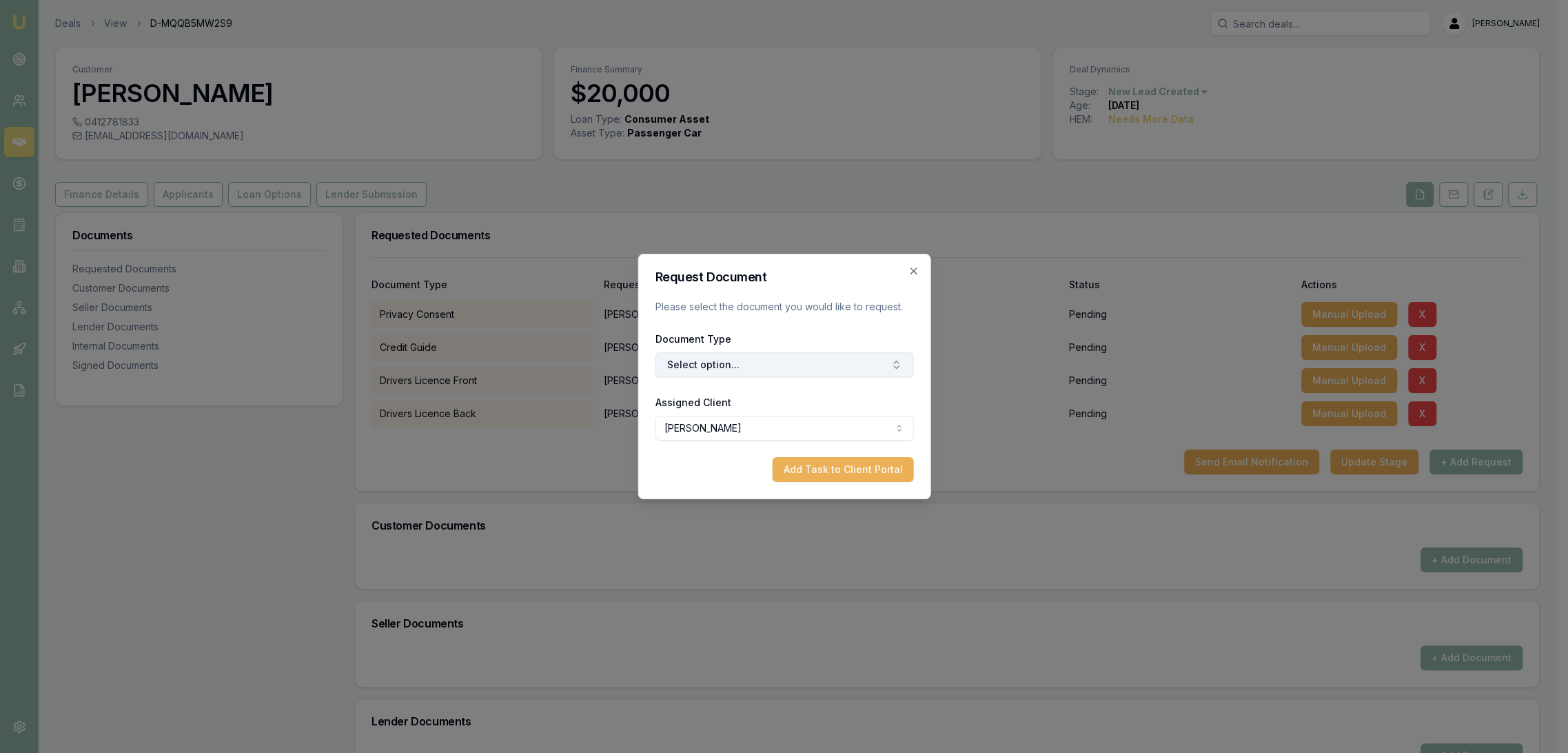
click at [740, 361] on button "Select option..." at bounding box center [784, 364] width 258 height 25
type input "selfie"
click at [770, 420] on div "Selfie with Licence" at bounding box center [791, 422] width 173 height 22
click at [799, 464] on button "Add Task to Client Portal" at bounding box center [842, 469] width 142 height 25
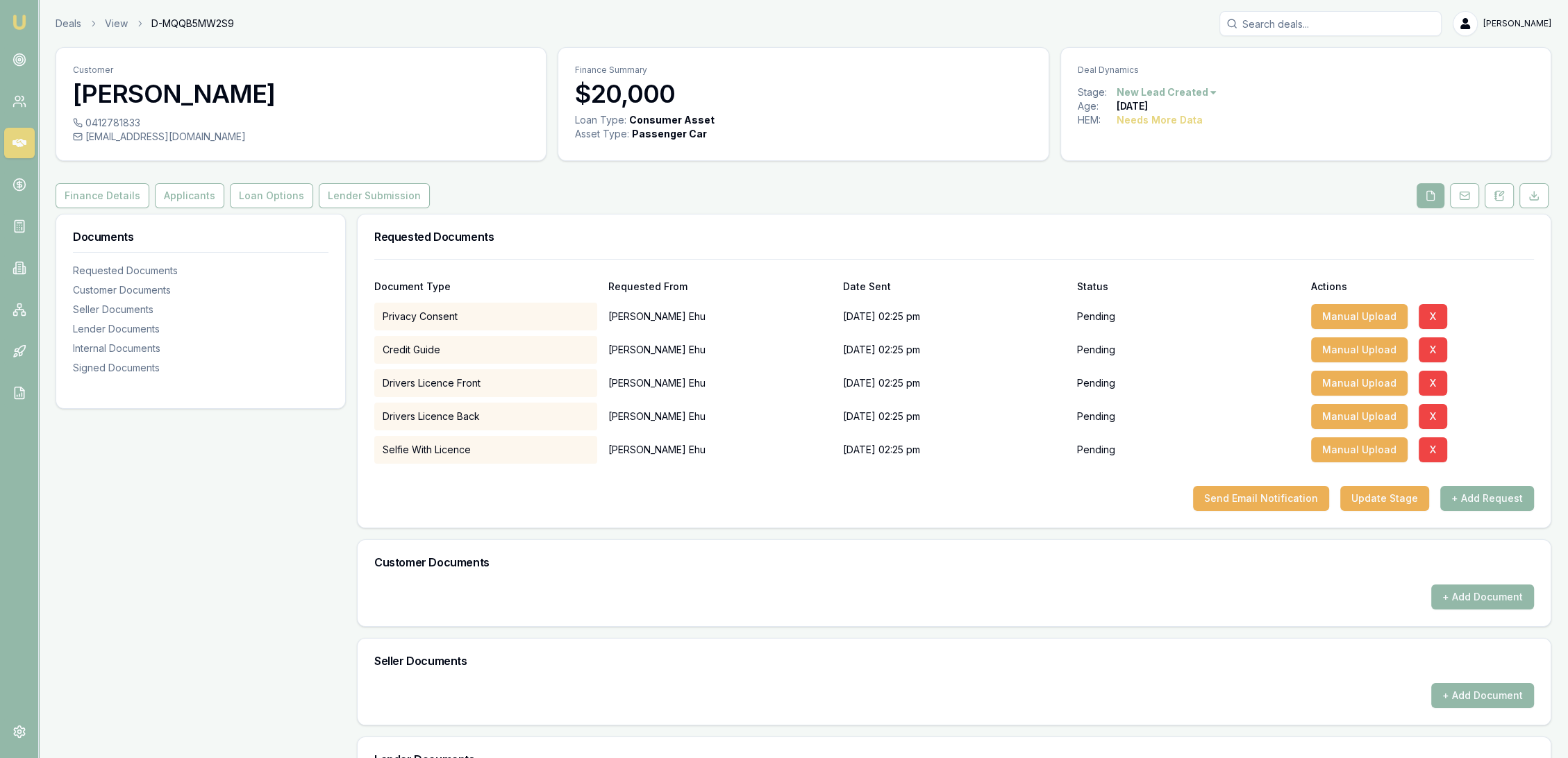
click at [1505, 492] on button "+ Add Request" at bounding box center [1486, 498] width 94 height 25
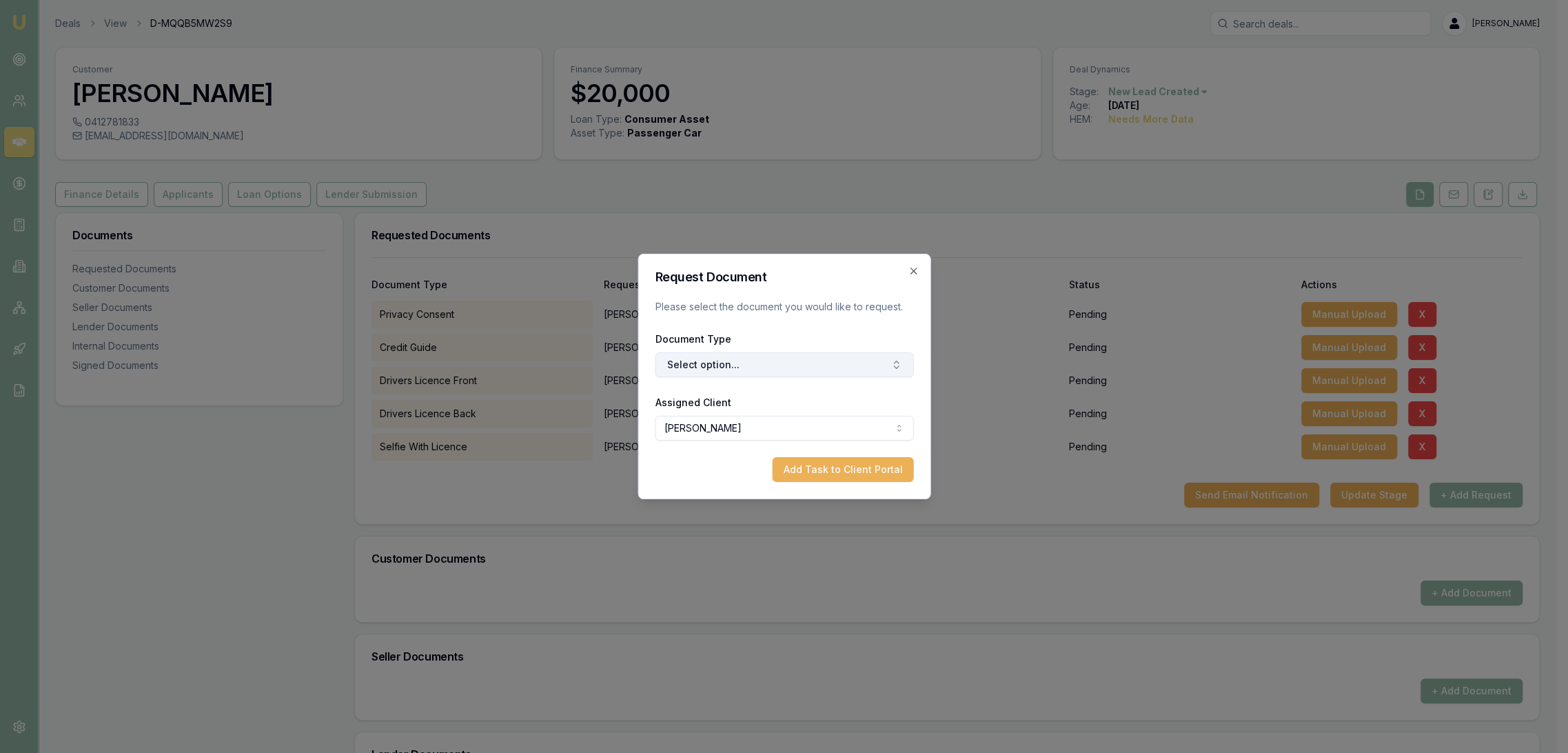
click at [761, 364] on button "Select option..." at bounding box center [784, 364] width 258 height 25
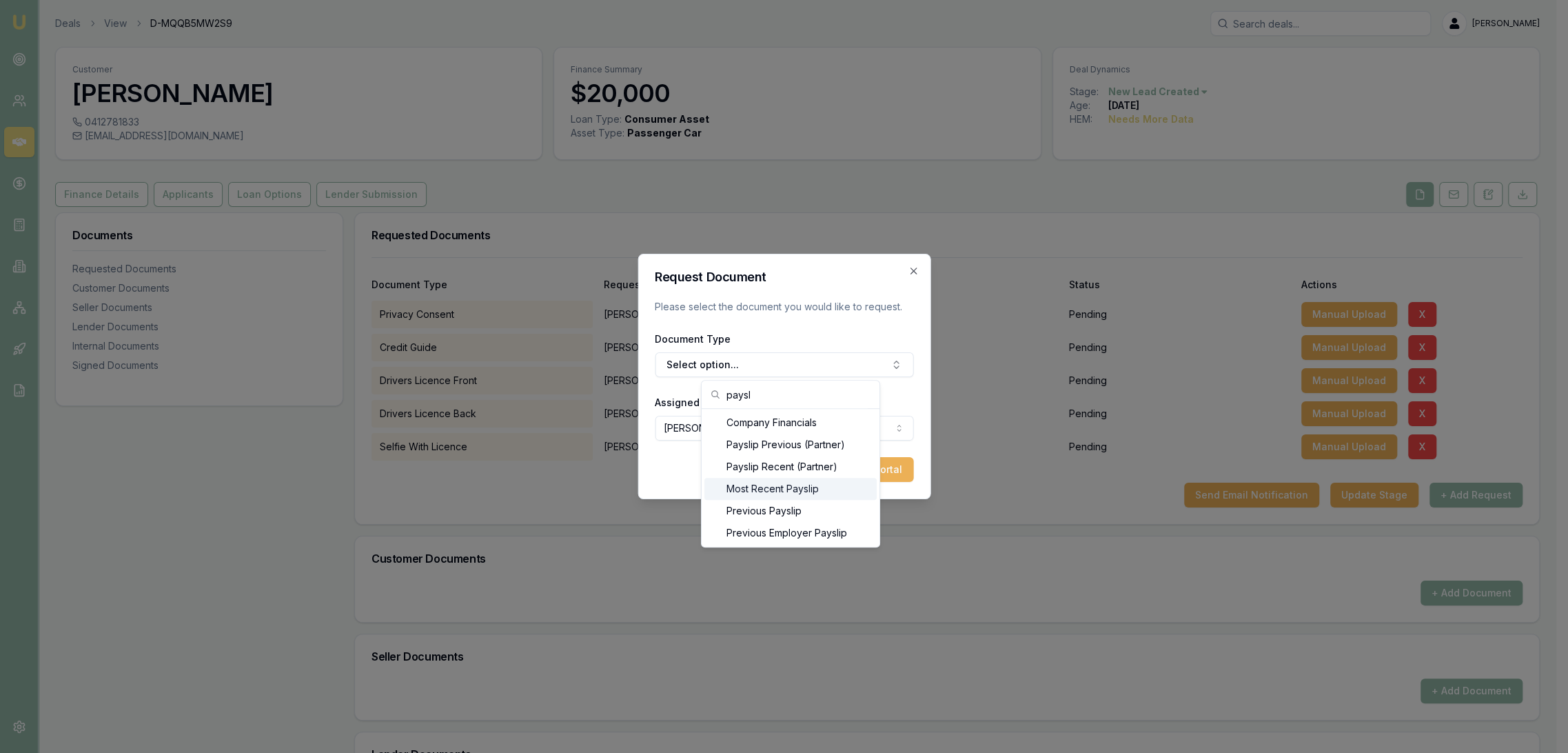
type input "paysl"
click at [773, 490] on div "Most Recent Payslip" at bounding box center [791, 489] width 173 height 22
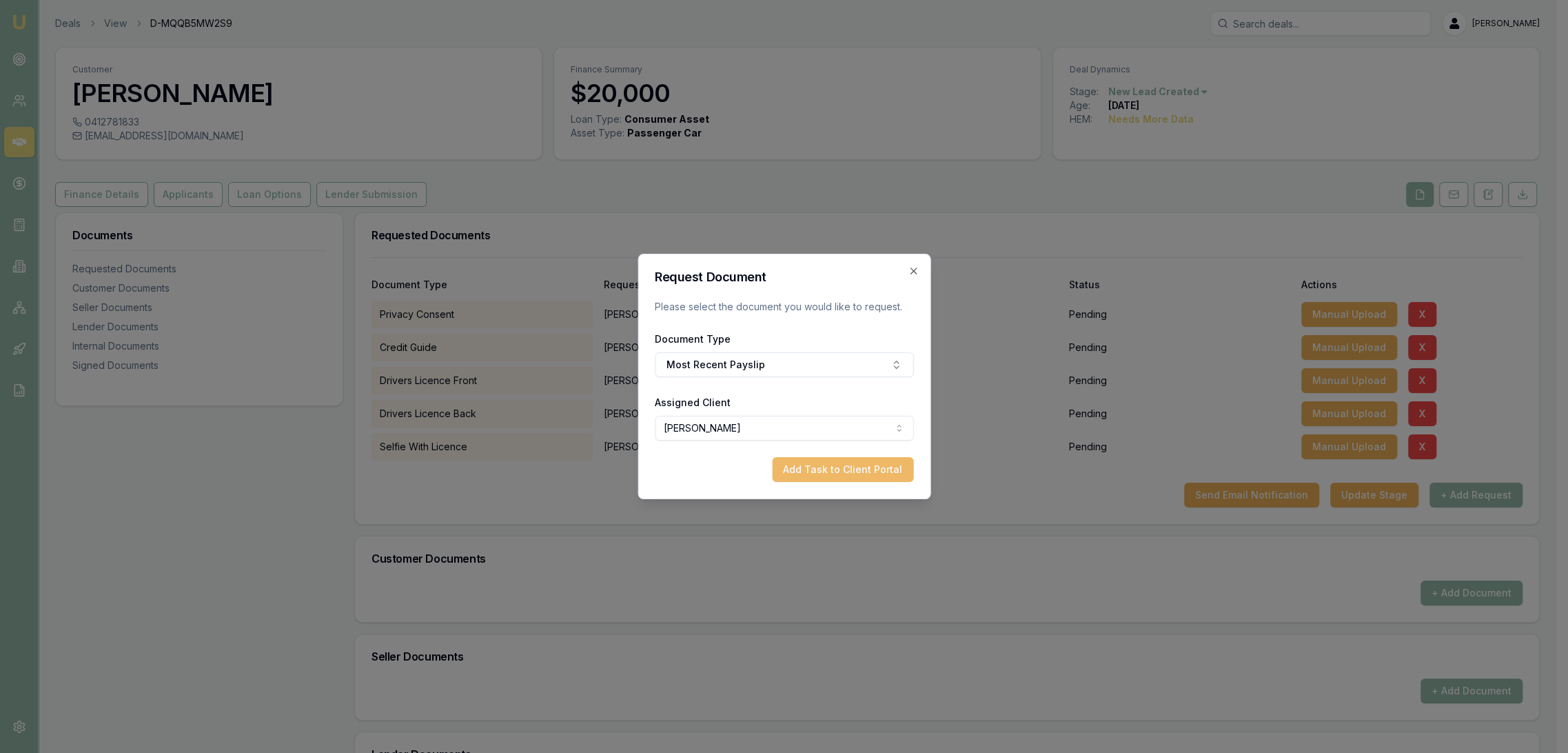
click at [836, 471] on button "Add Task to Client Portal" at bounding box center [842, 469] width 142 height 25
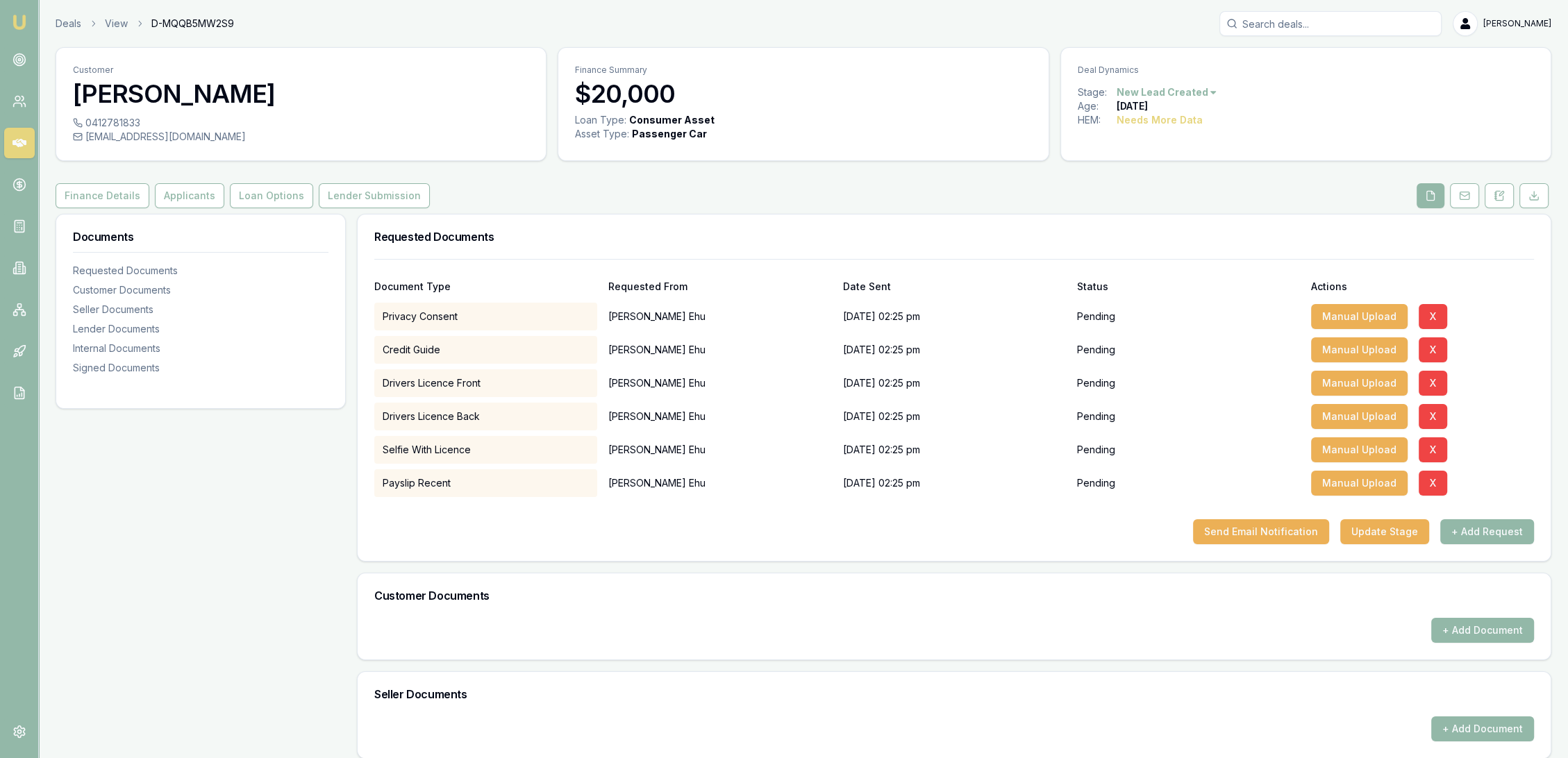
click at [1488, 532] on button "+ Add Request" at bounding box center [1486, 532] width 94 height 25
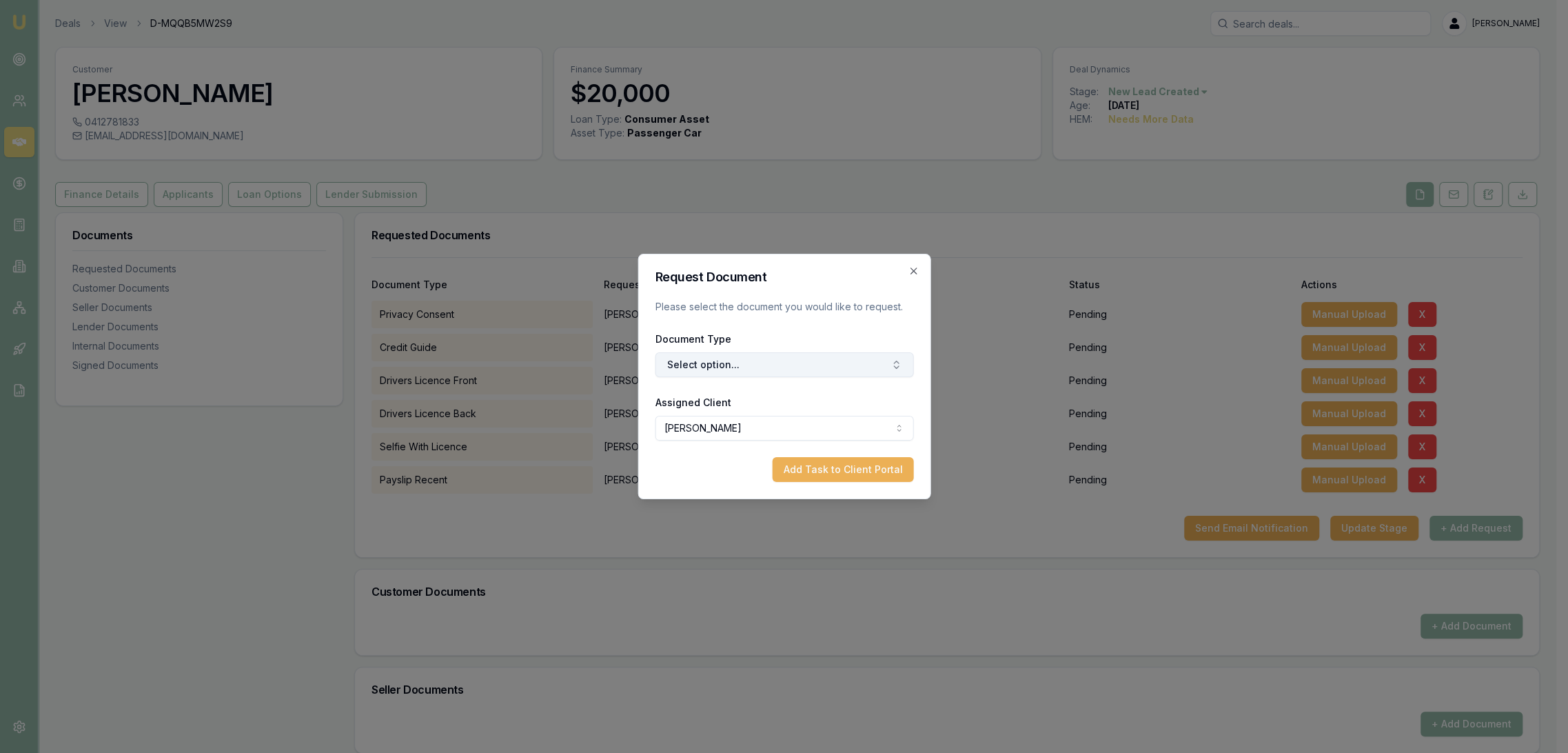
click at [789, 376] on button "Select option..." at bounding box center [784, 364] width 258 height 25
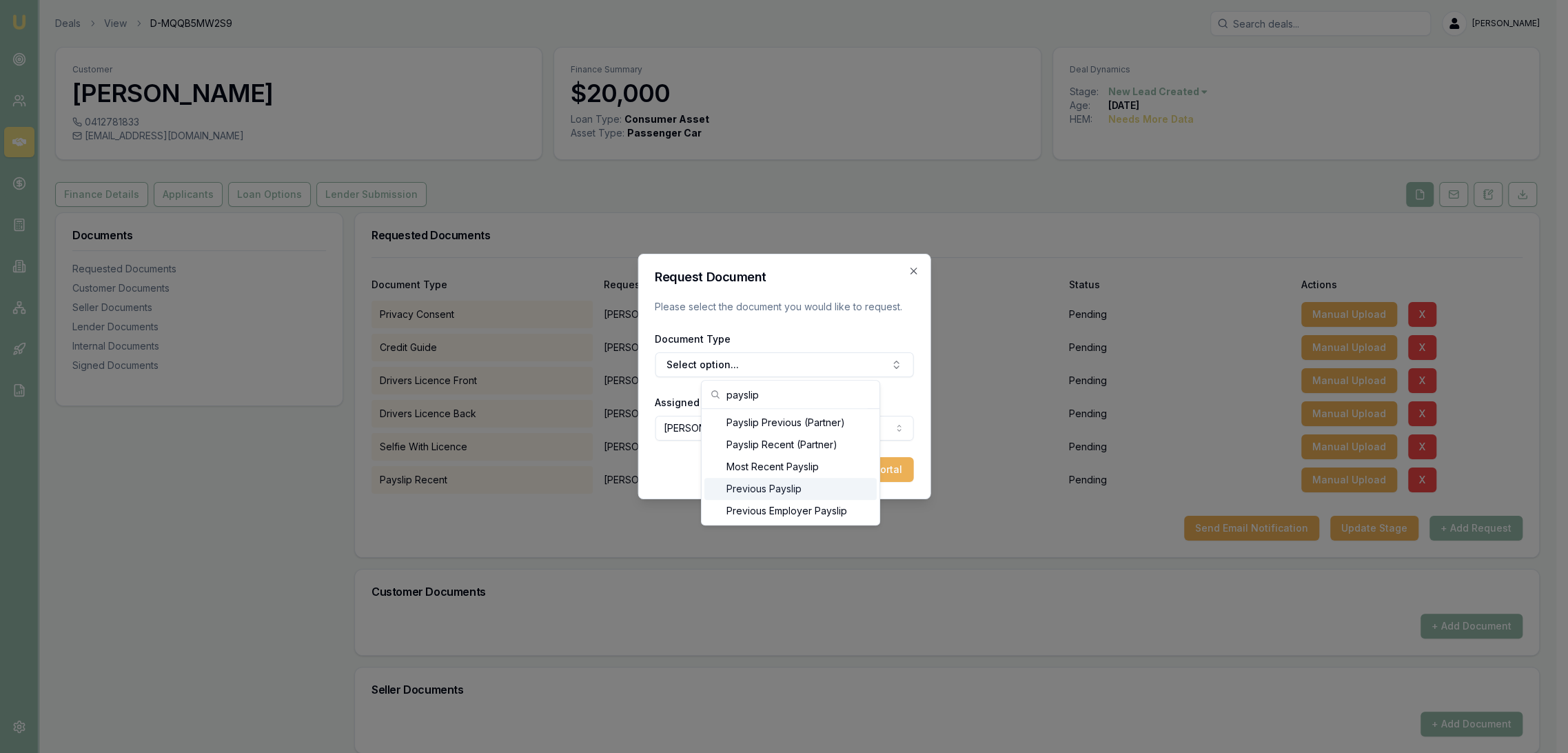
type input "payslip"
click at [767, 483] on div "Previous Payslip" at bounding box center [791, 489] width 173 height 22
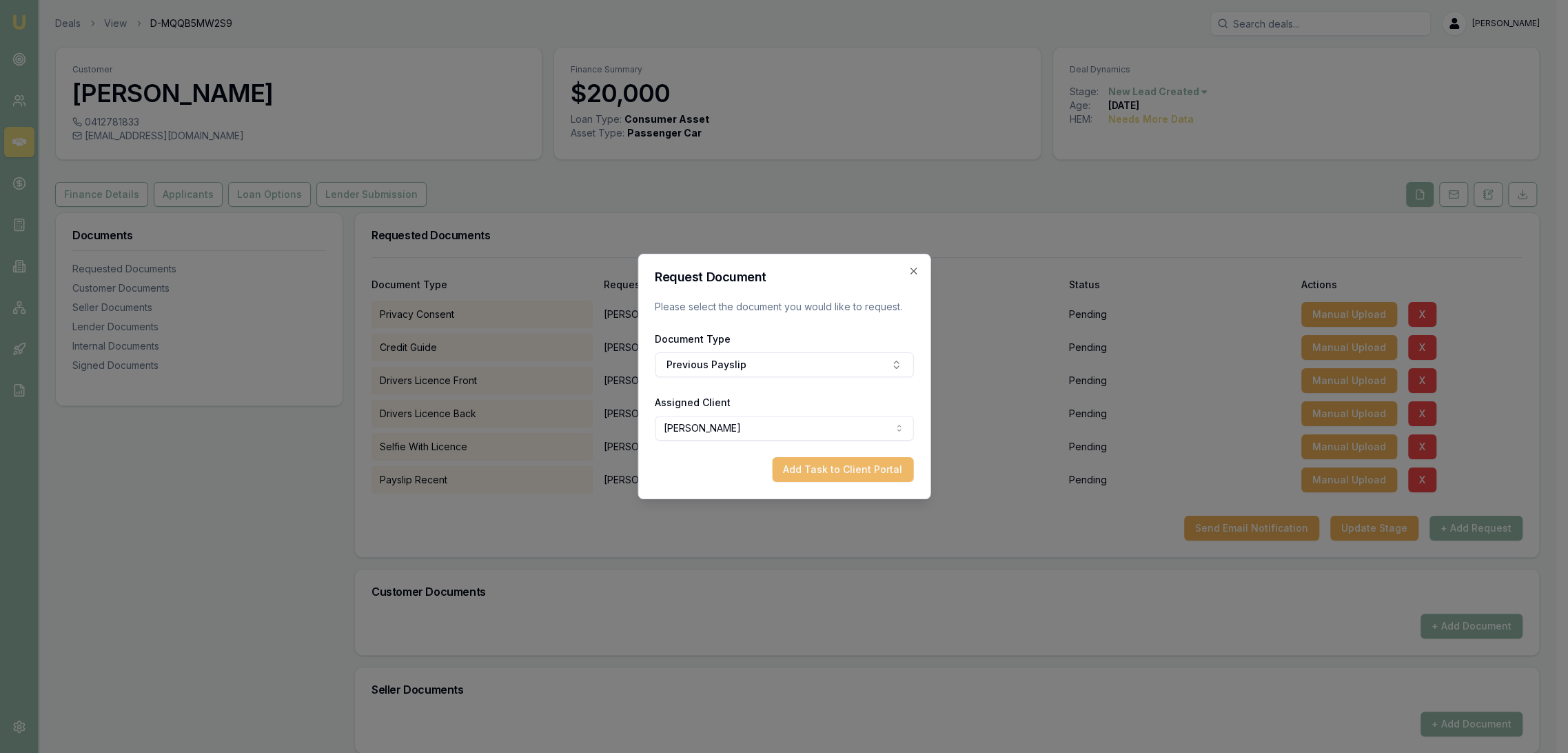
click at [856, 467] on button "Add Task to Client Portal" at bounding box center [842, 469] width 142 height 25
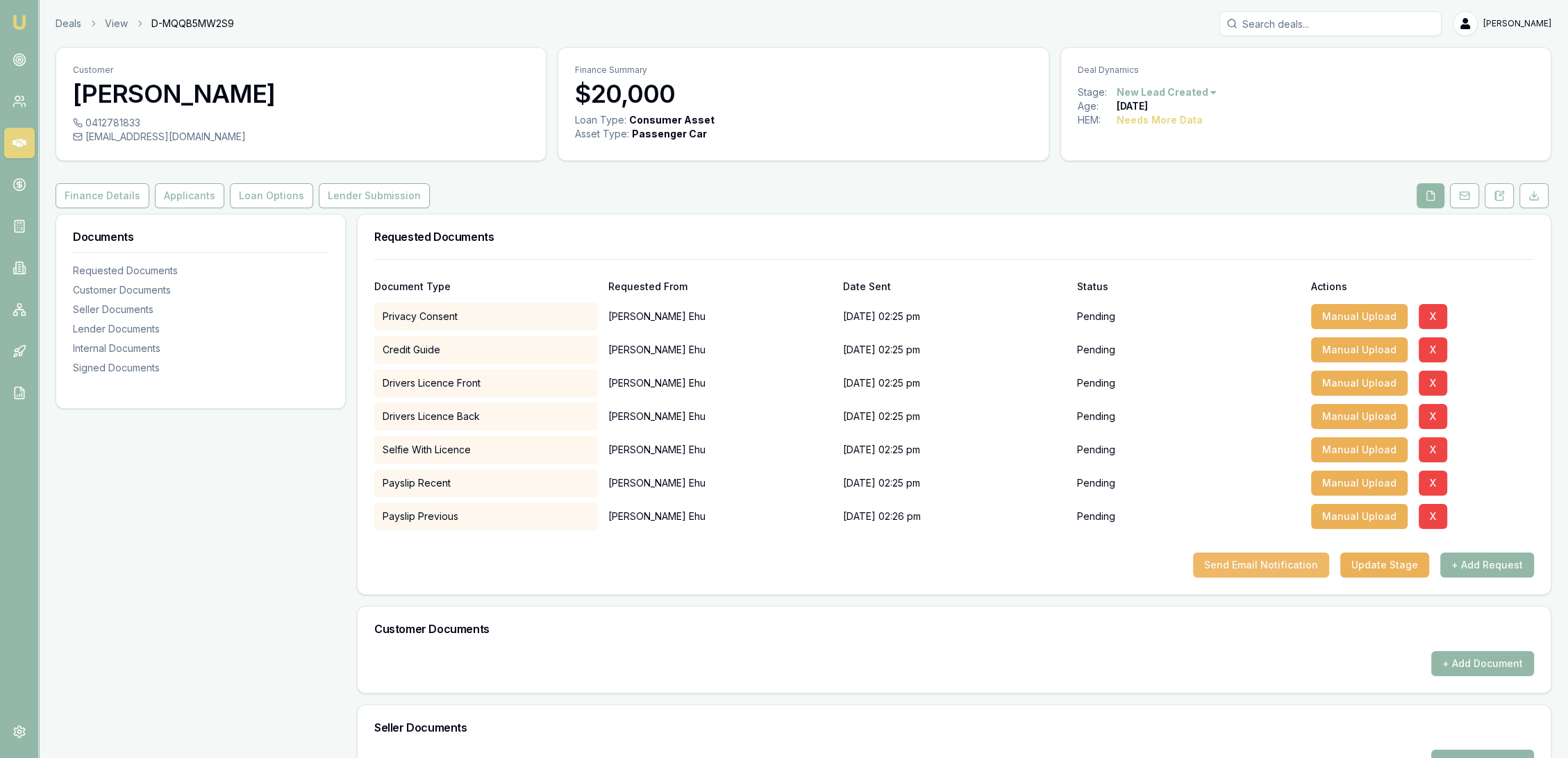
click at [1269, 560] on button "Send Email Notification" at bounding box center [1261, 564] width 136 height 25
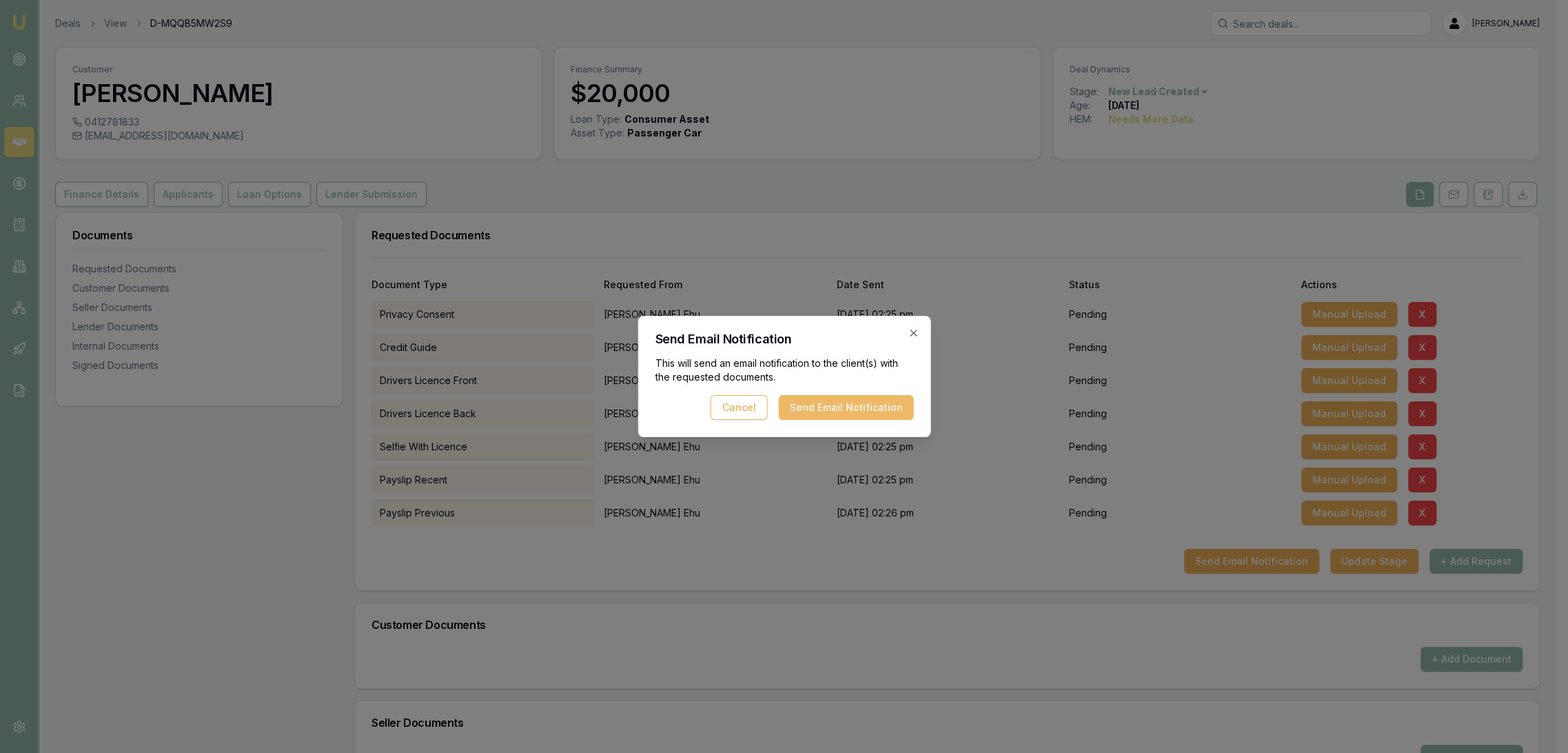
click at [834, 411] on button "Send Email Notification" at bounding box center [845, 407] width 135 height 25
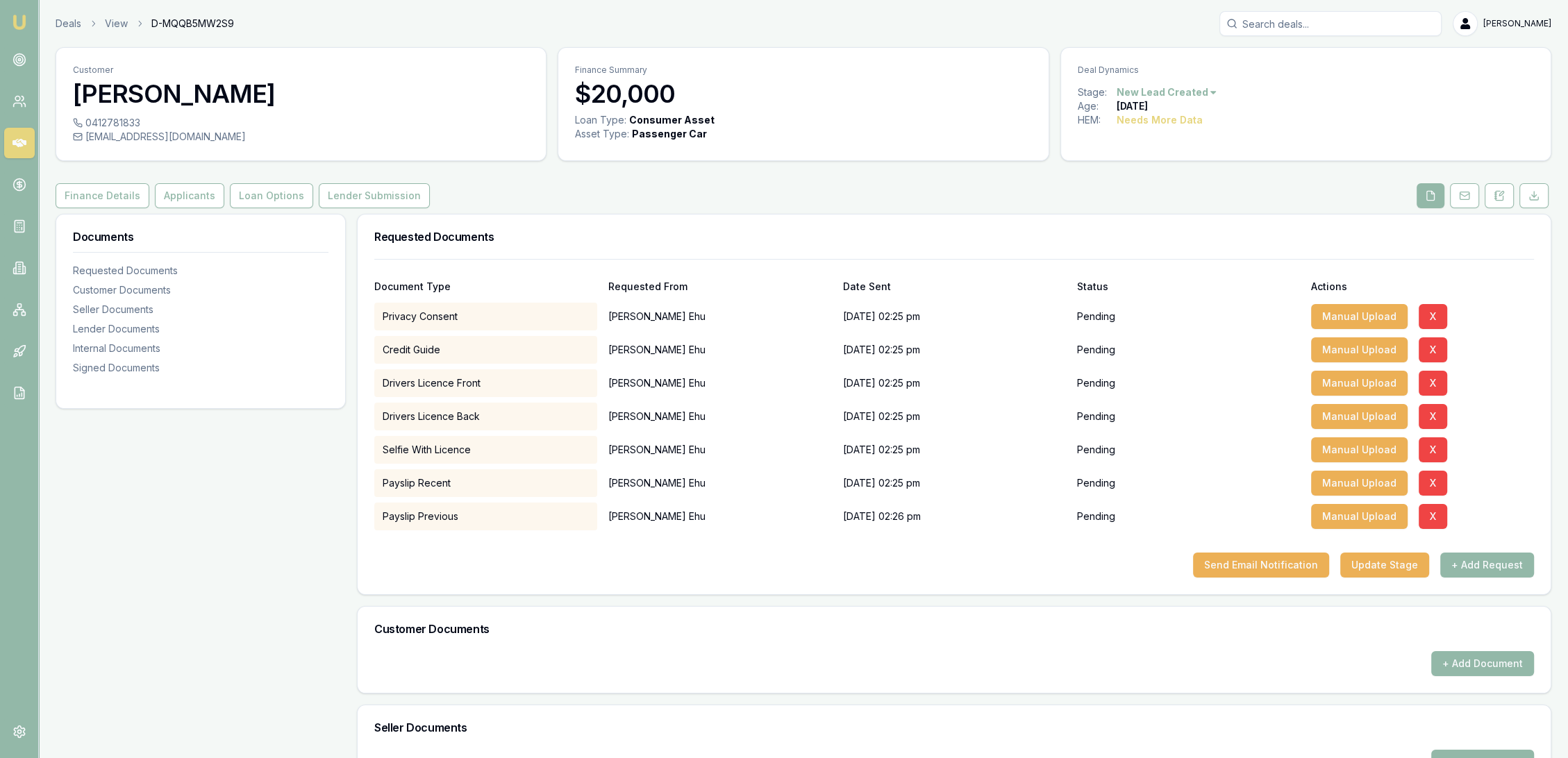
click at [26, 21] on img at bounding box center [20, 22] width 17 height 17
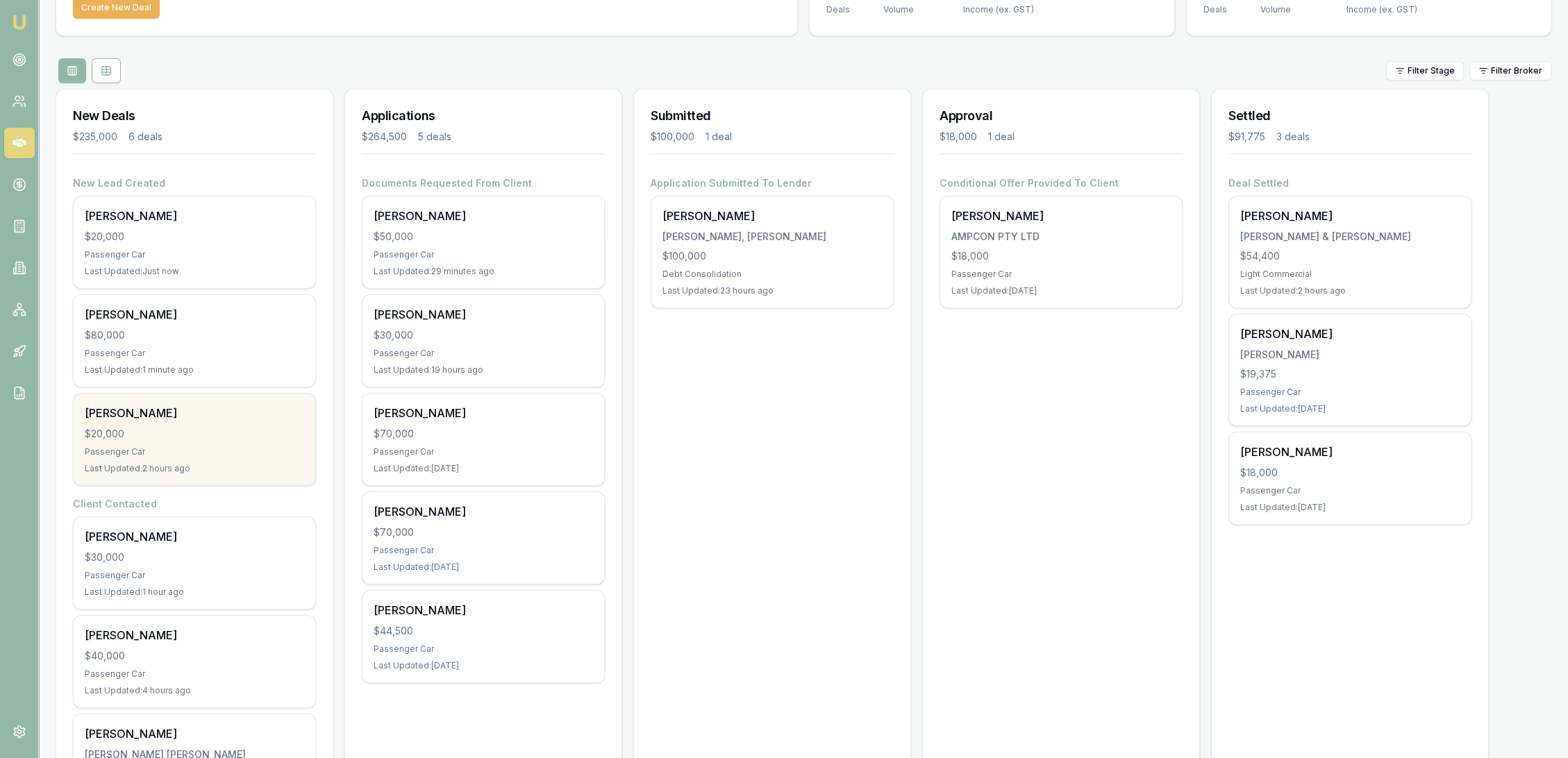
scroll to position [213, 0]
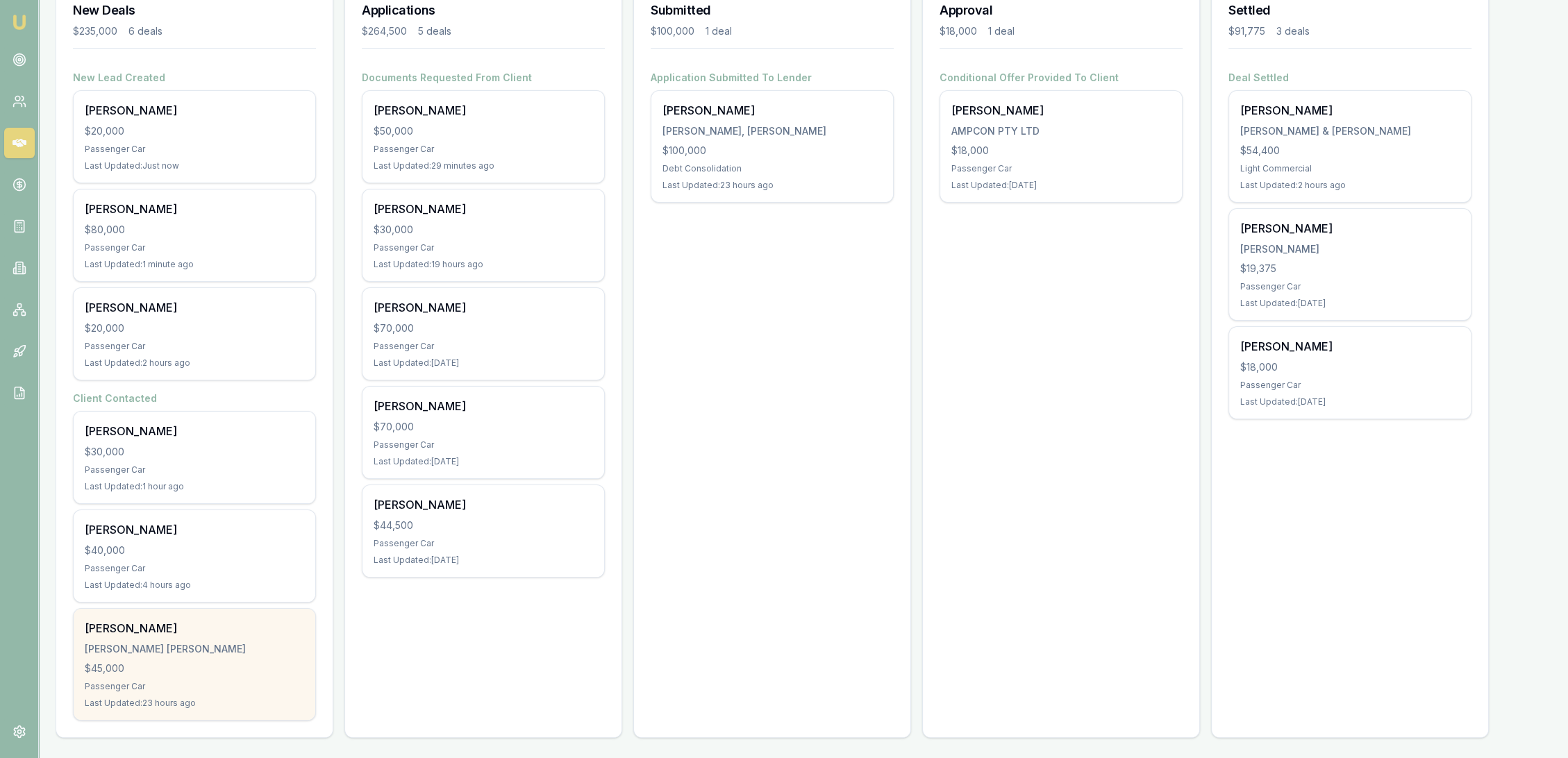
click at [261, 681] on div "Passenger Car" at bounding box center [195, 686] width 220 height 11
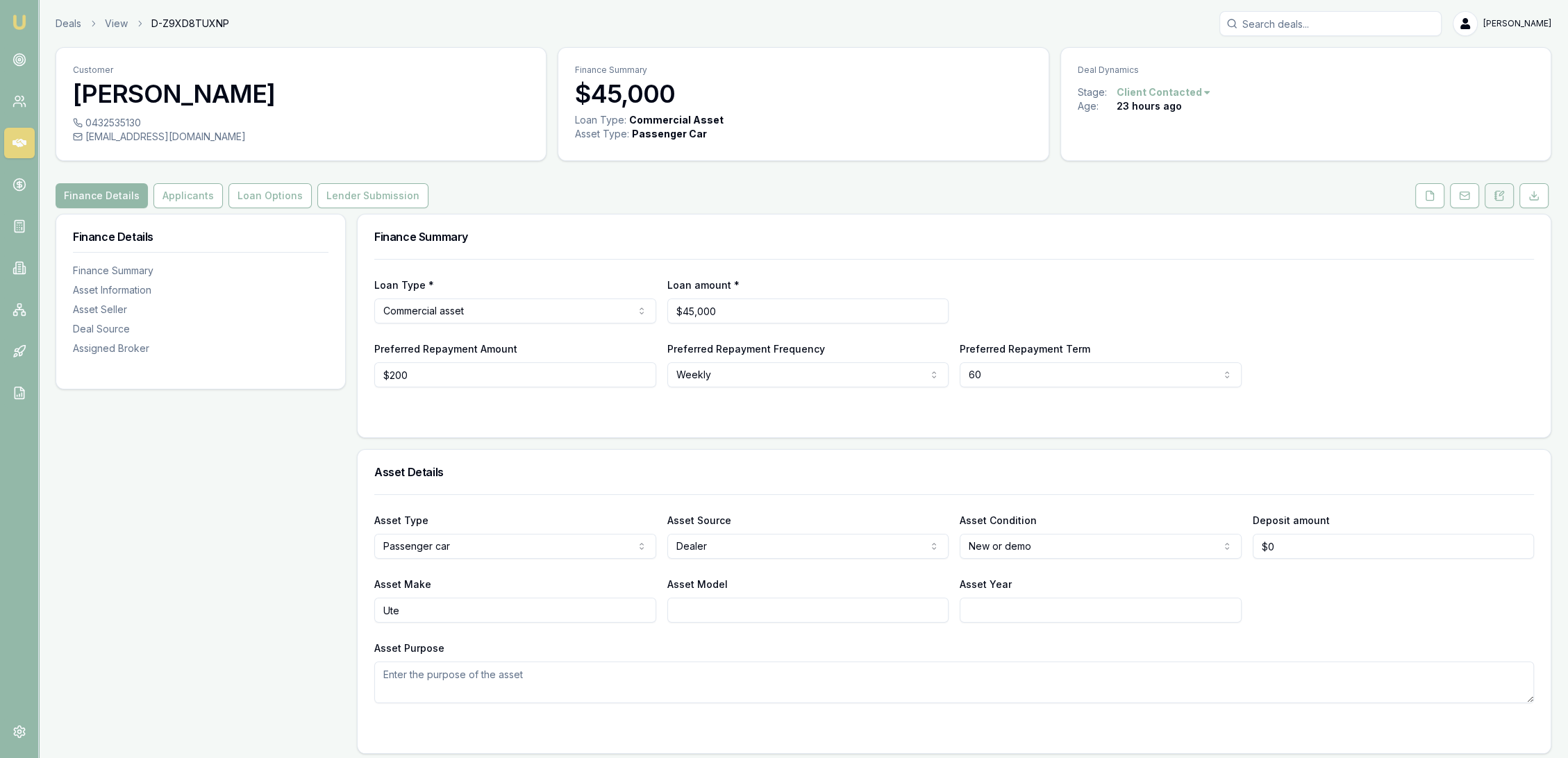
click at [1492, 197] on button at bounding box center [1499, 195] width 29 height 25
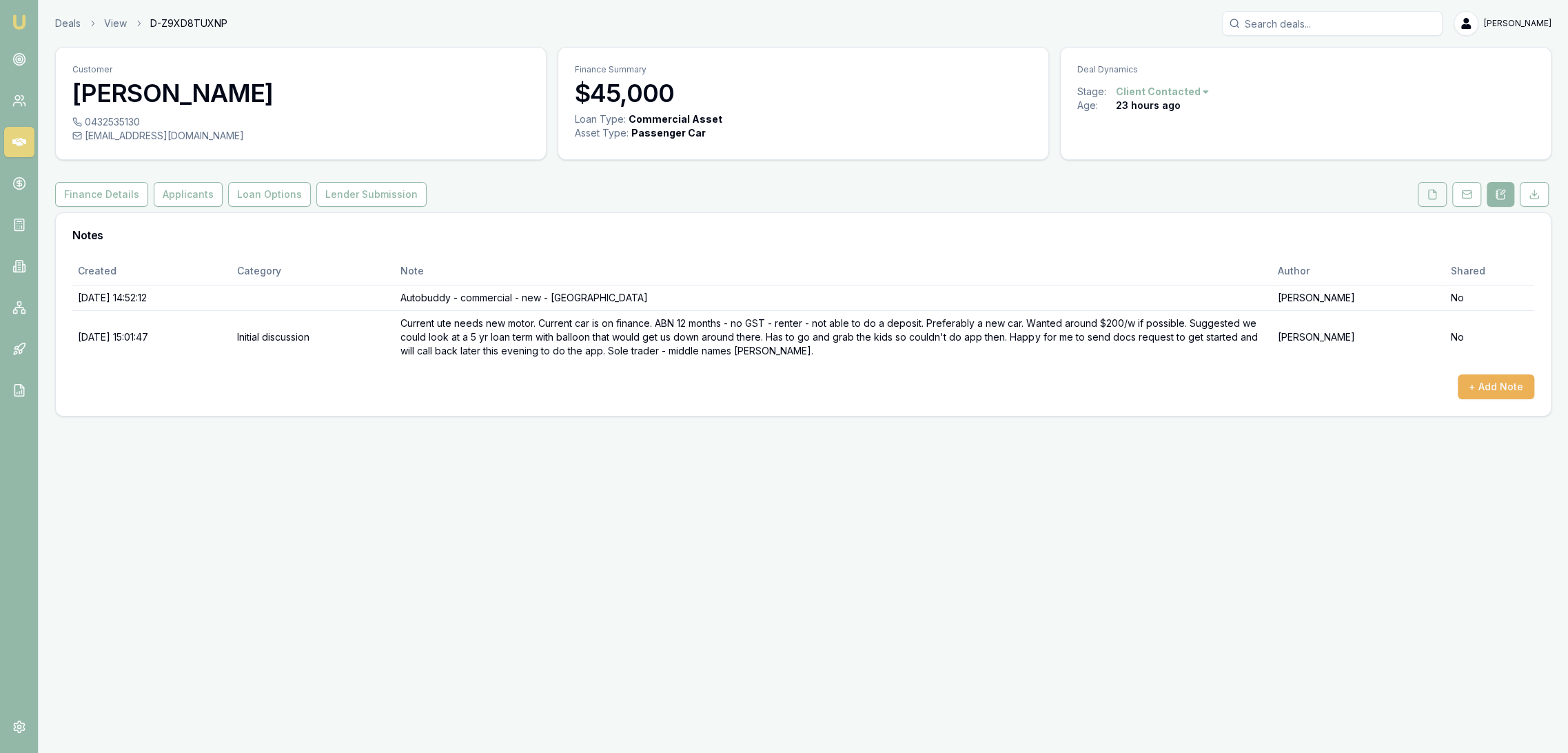
click at [1422, 198] on button at bounding box center [1432, 194] width 29 height 25
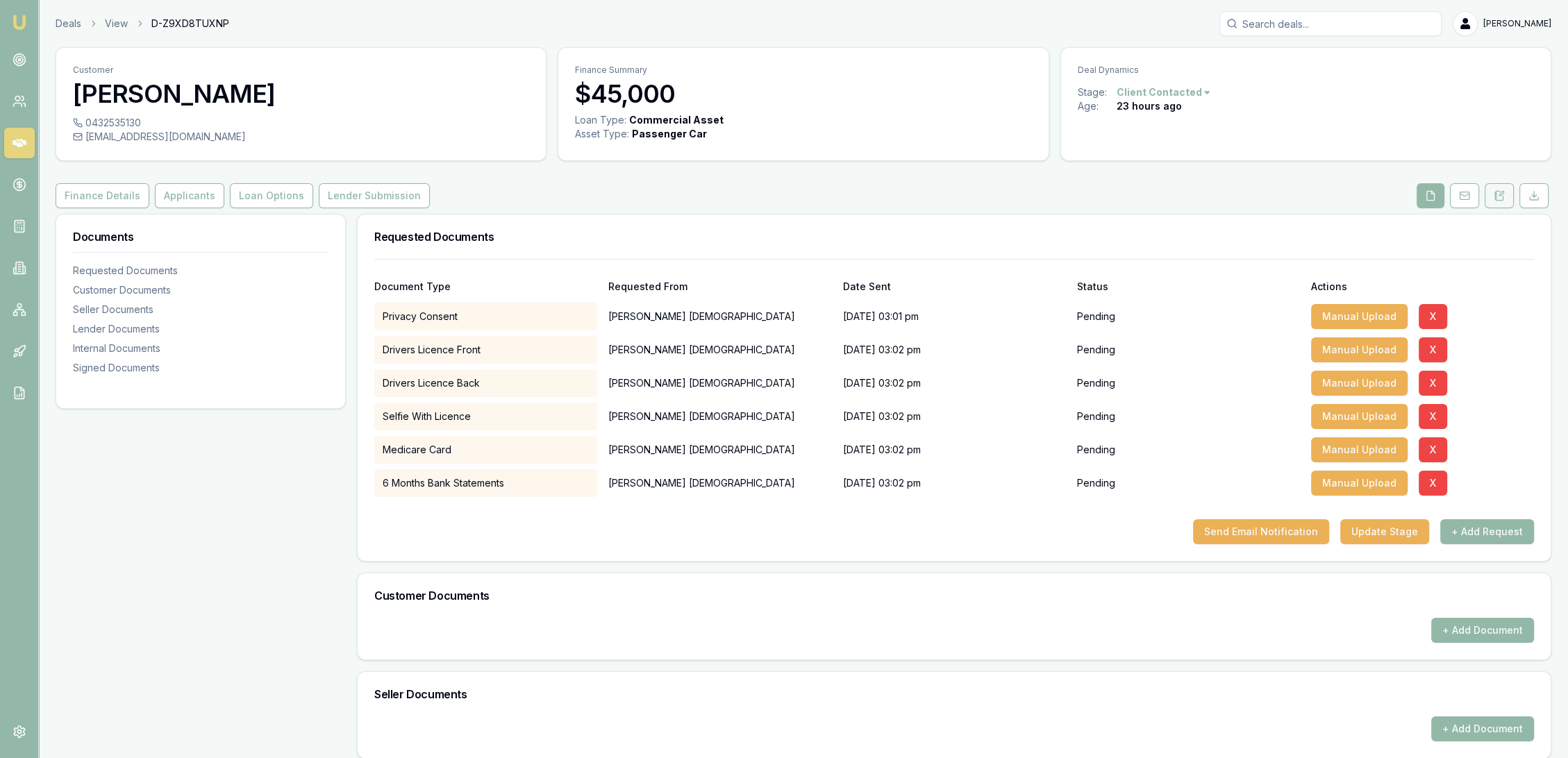
click at [1496, 193] on icon at bounding box center [1495, 193] width 2 height 0
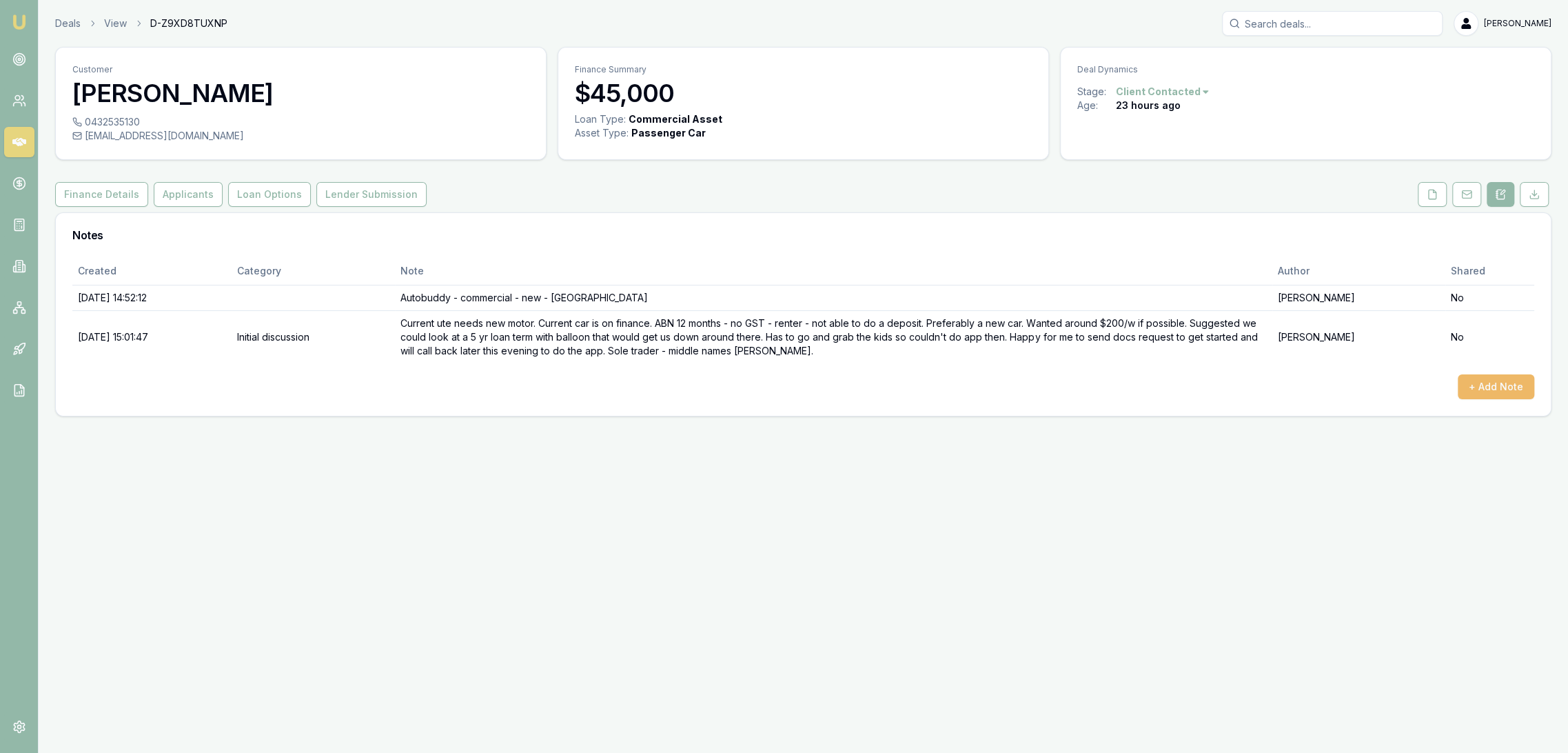
click at [1498, 386] on button "+ Add Note" at bounding box center [1496, 386] width 77 height 25
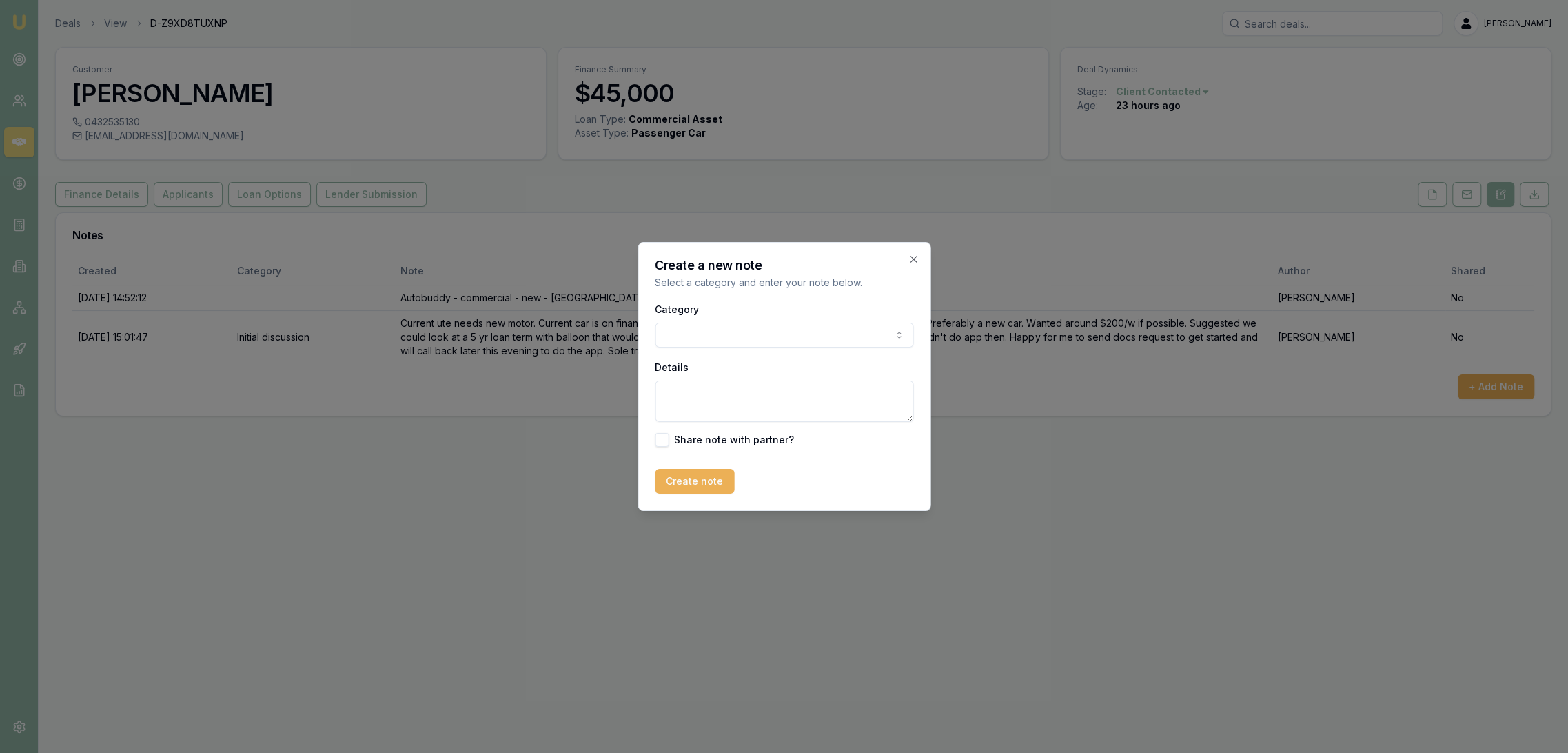
click at [728, 401] on textarea "Details" at bounding box center [784, 401] width 258 height 42
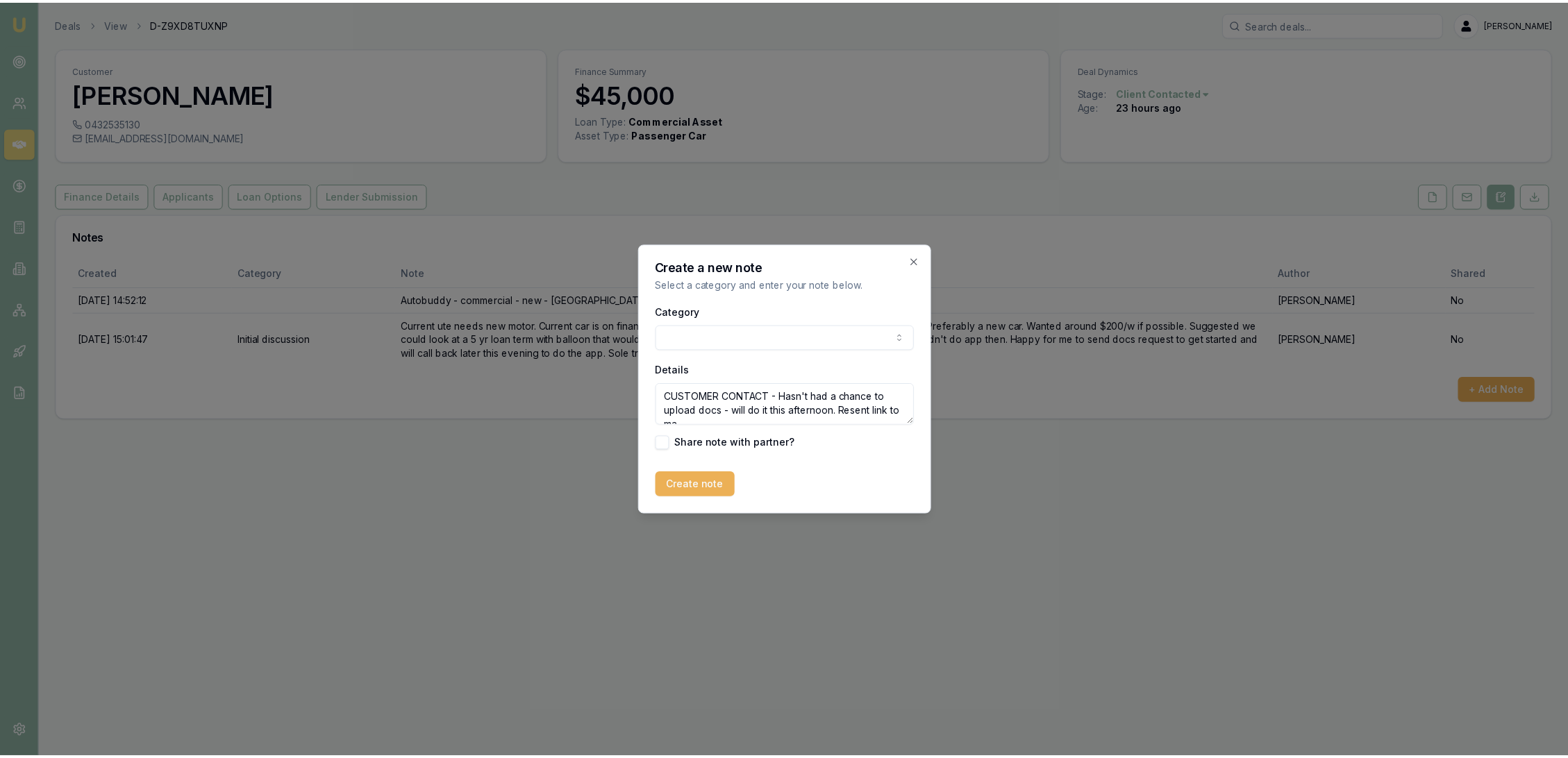
scroll to position [5, 0]
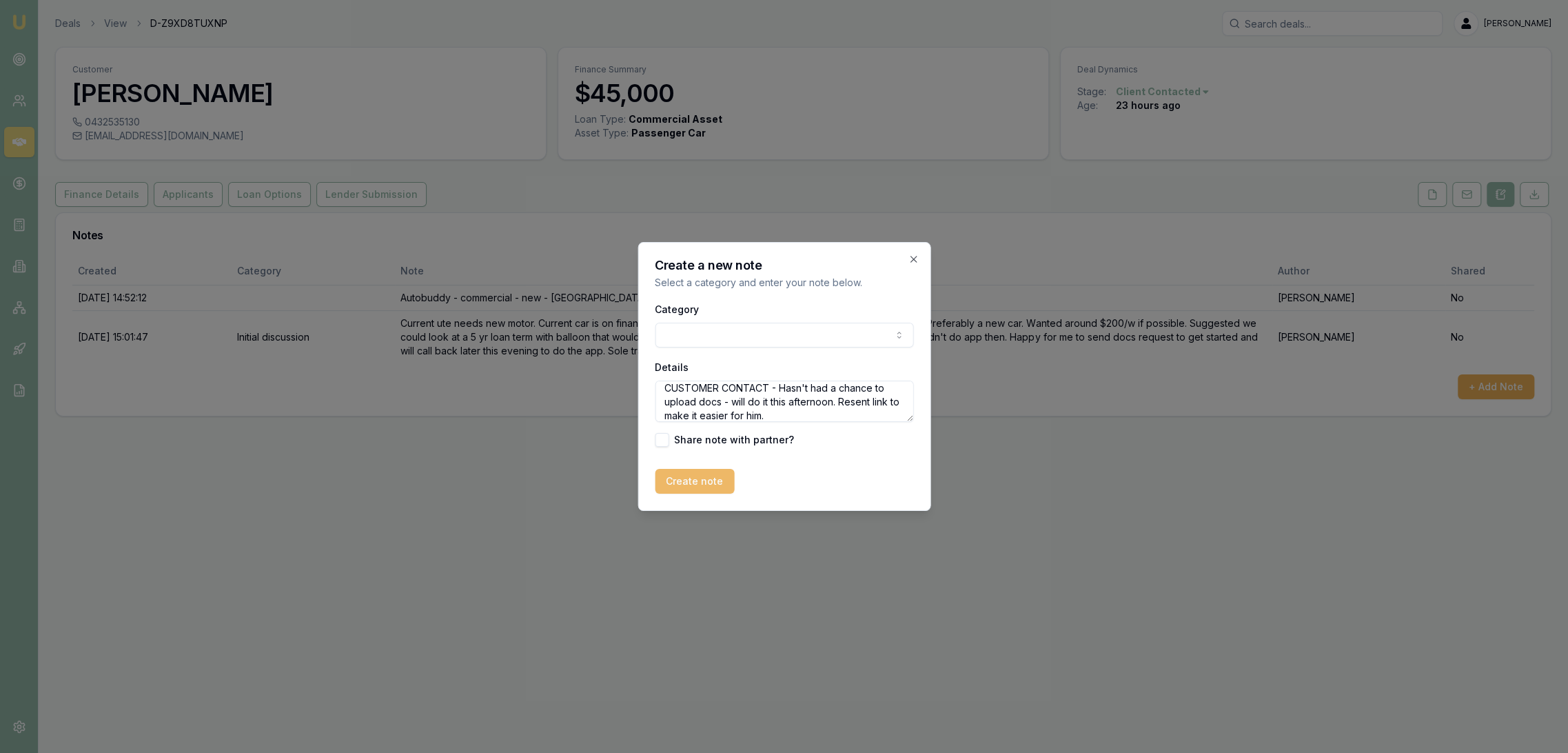
type textarea "CUSTOMER CONTACT - Hasn't had a chance to upload docs - will do it this afterno…"
click at [694, 476] on button "Create note" at bounding box center [695, 481] width 80 height 25
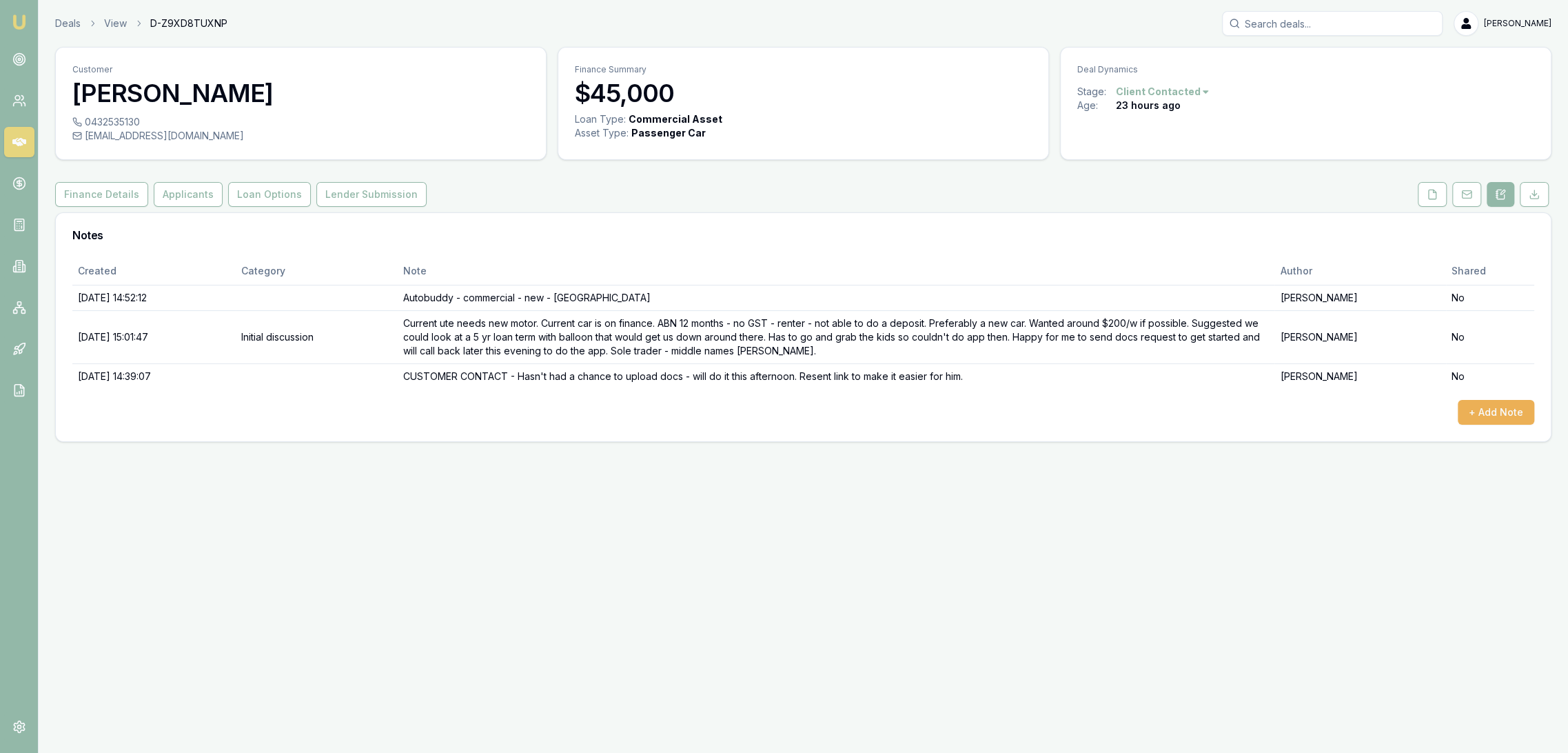
click at [17, 14] on img at bounding box center [20, 22] width 17 height 17
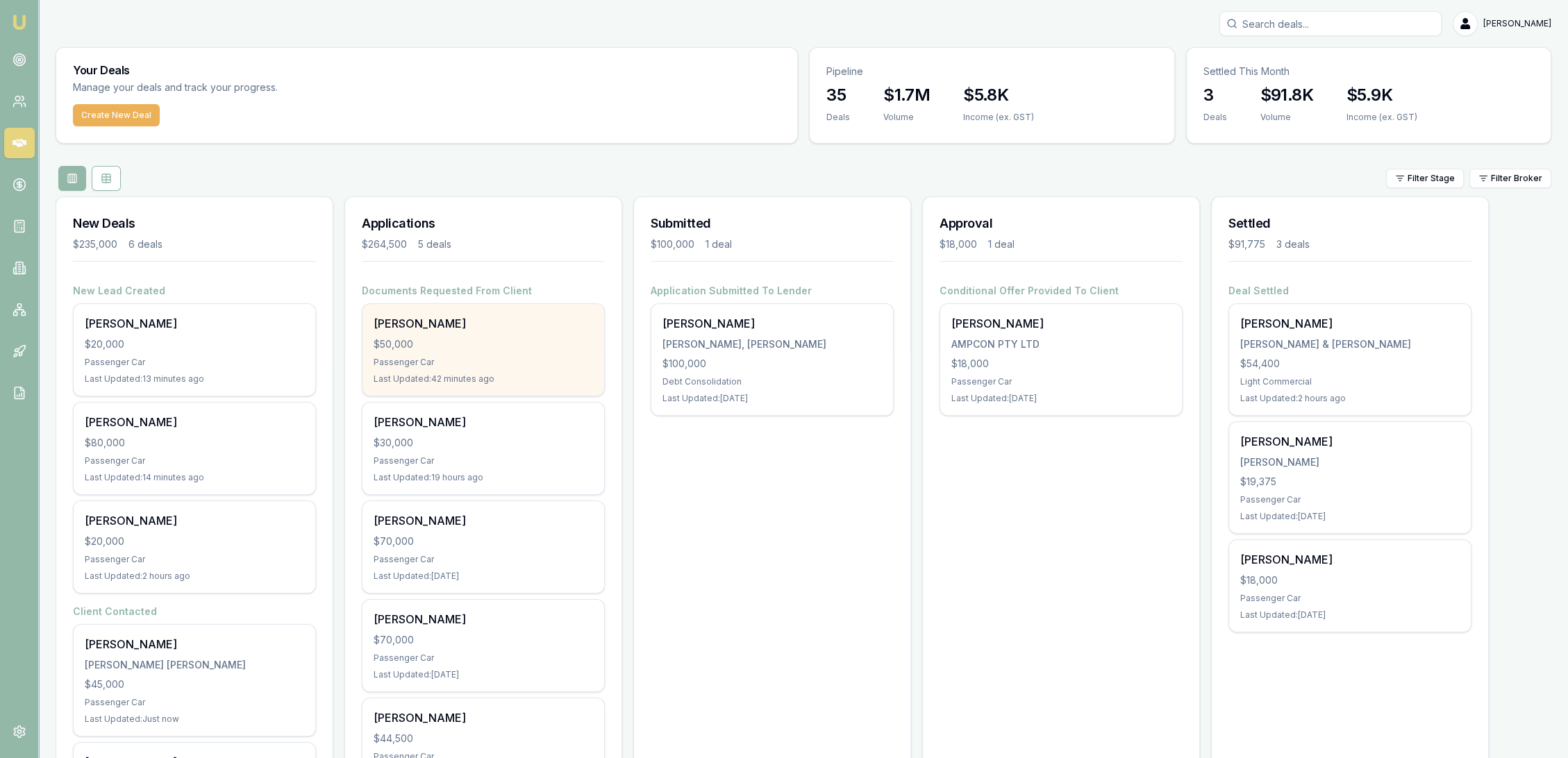
click at [491, 376] on div "Last Updated: 42 minutes ago" at bounding box center [484, 379] width 220 height 11
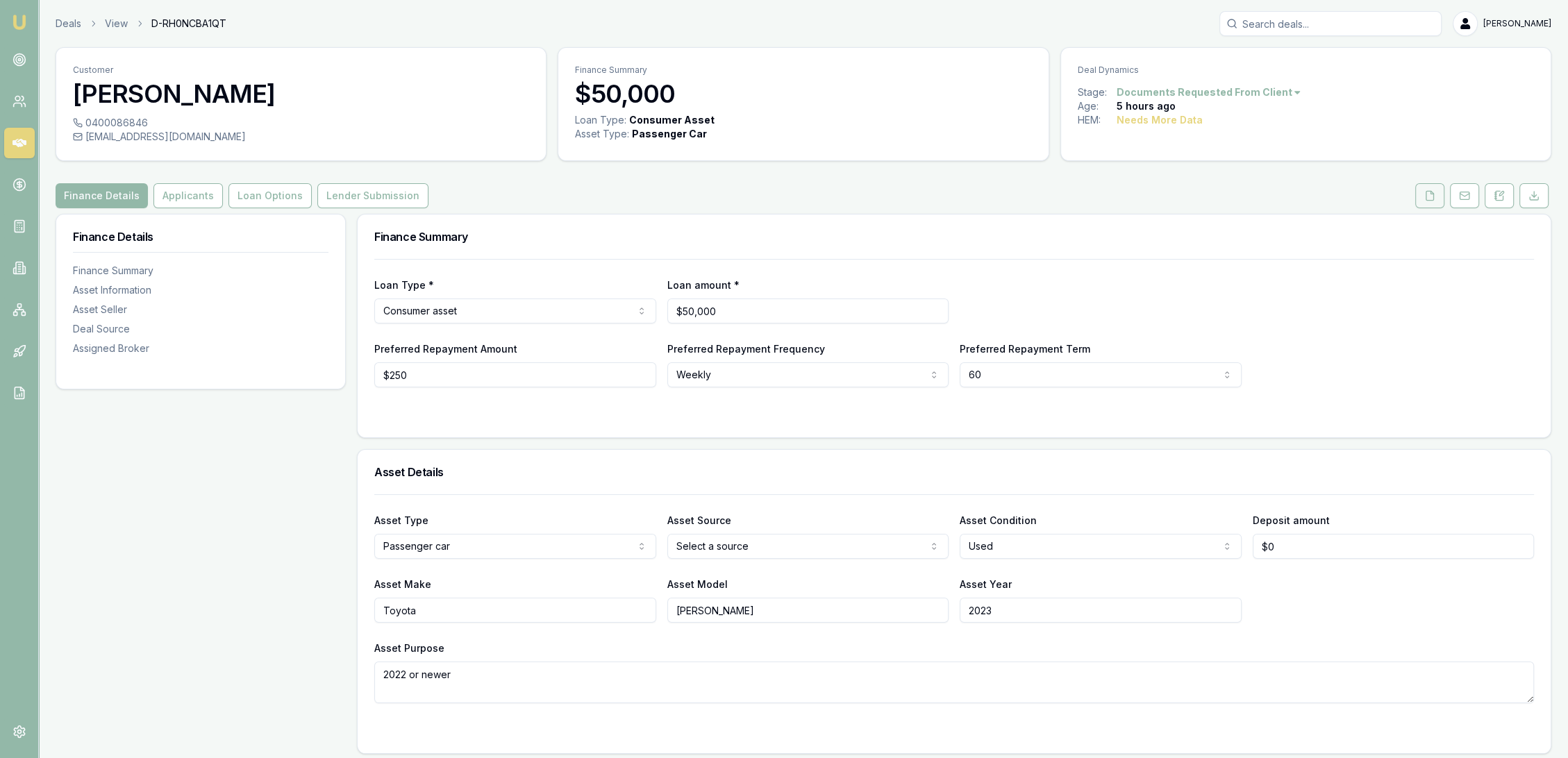
click at [1428, 191] on icon at bounding box center [1430, 195] width 11 height 11
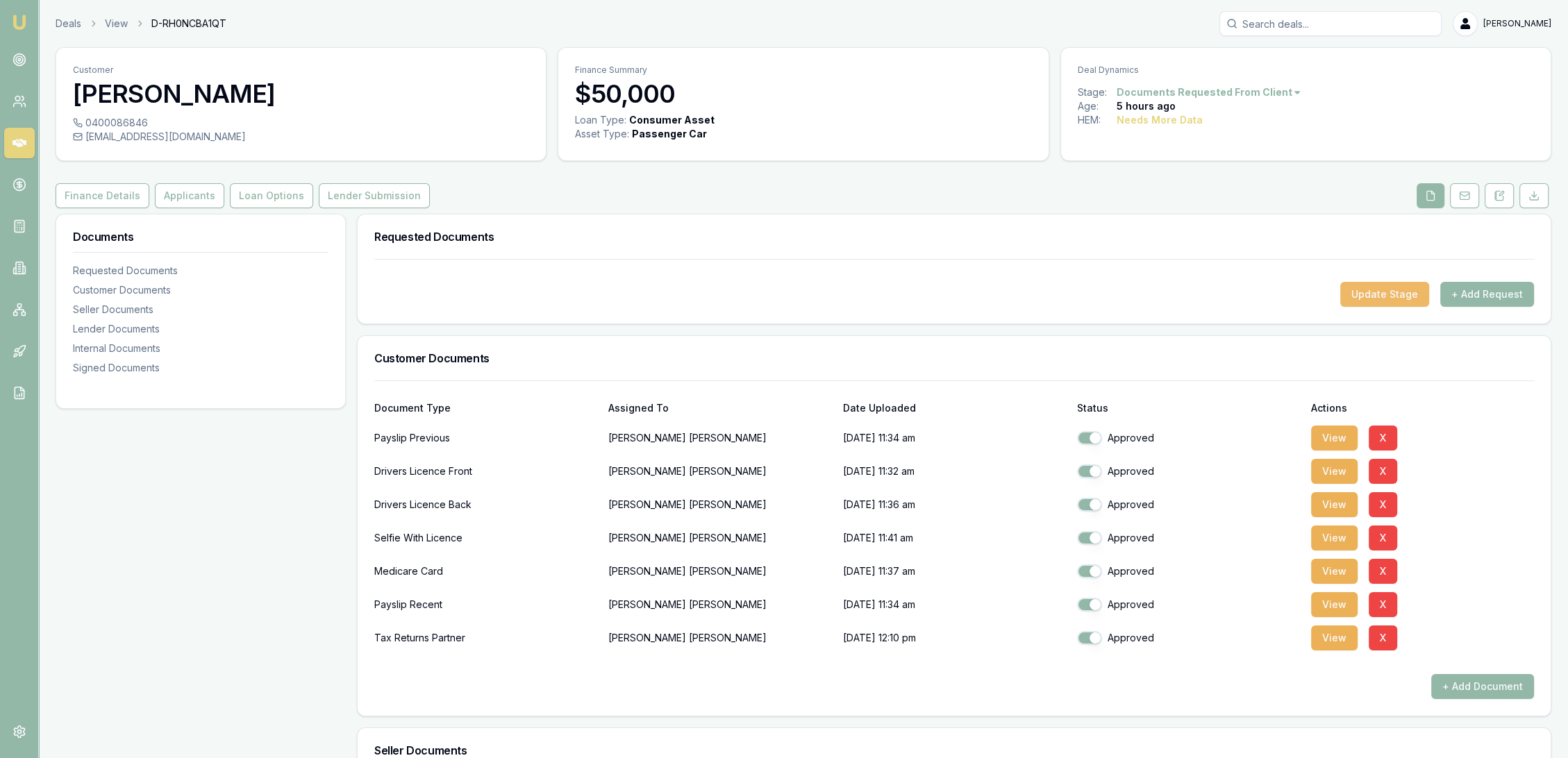
click at [1378, 287] on button "Update Stage" at bounding box center [1384, 294] width 89 height 25
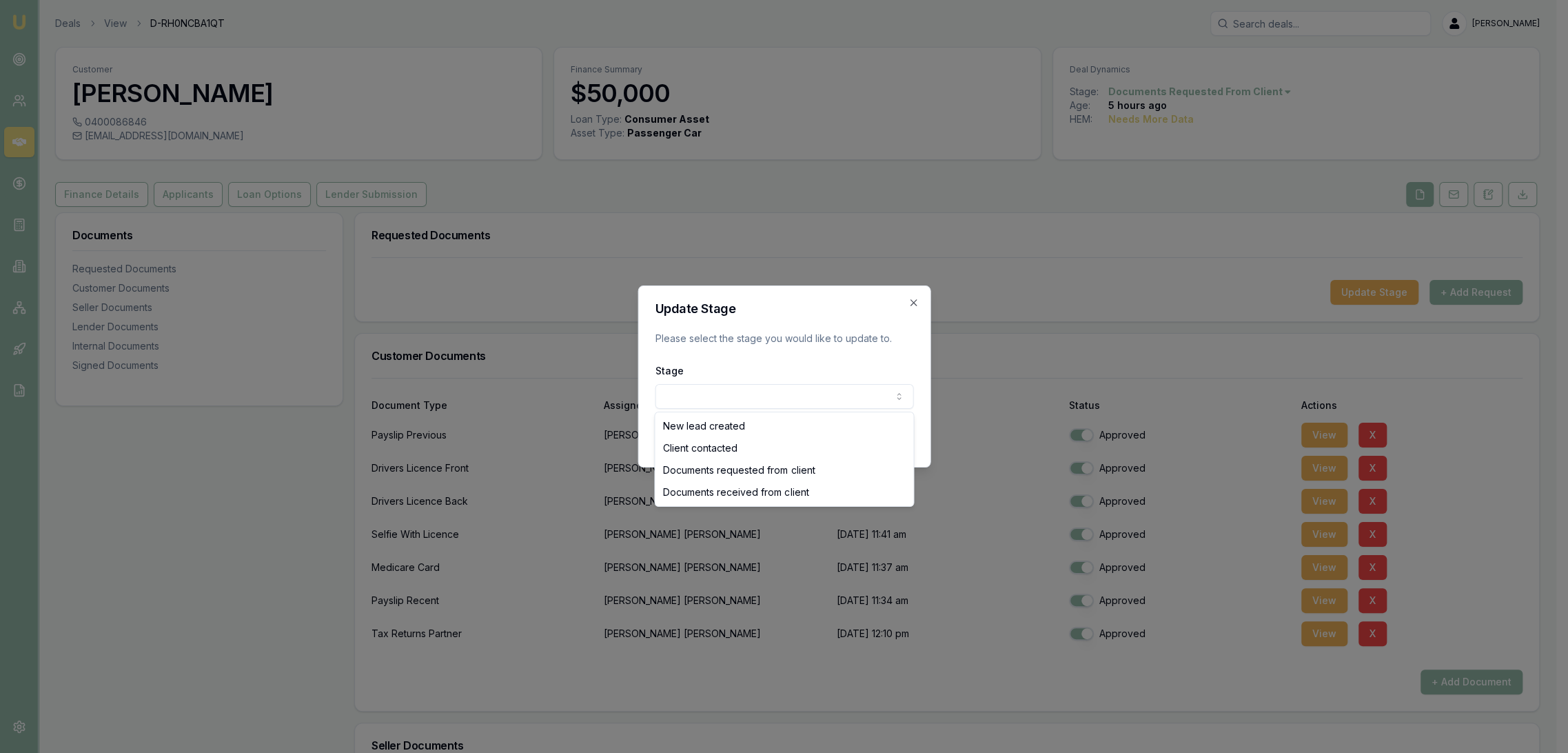
click at [851, 395] on body "Emu Broker Deals View D-RH0NCBA1QT Robyn Adams Toggle Menu Customer Megan Ferri…" at bounding box center [778, 376] width 1557 height 753
select select "DOCUMENTS_RECEIVED_FROM_CLIENT"
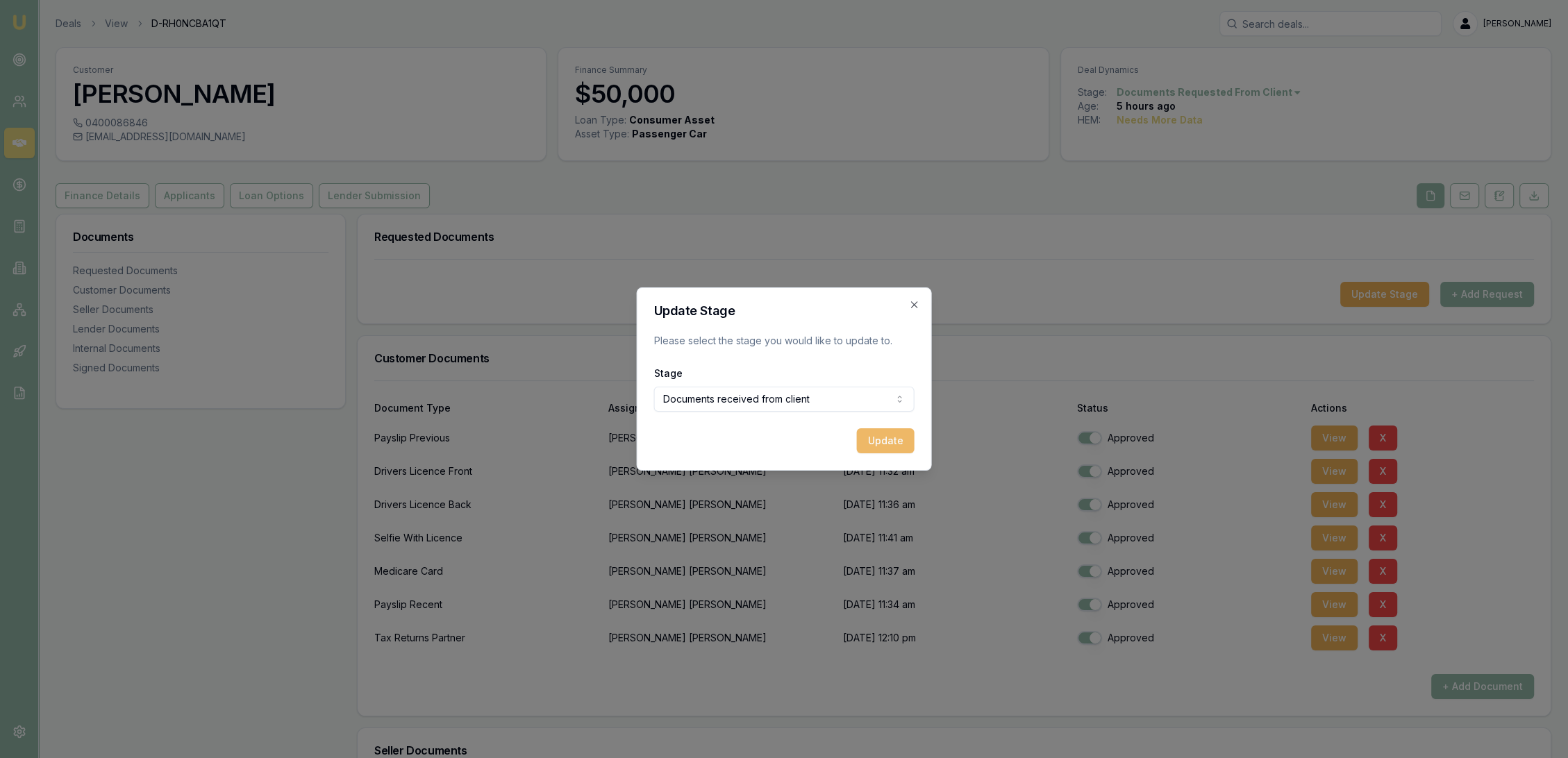
click at [898, 441] on button "Update" at bounding box center [886, 441] width 58 height 25
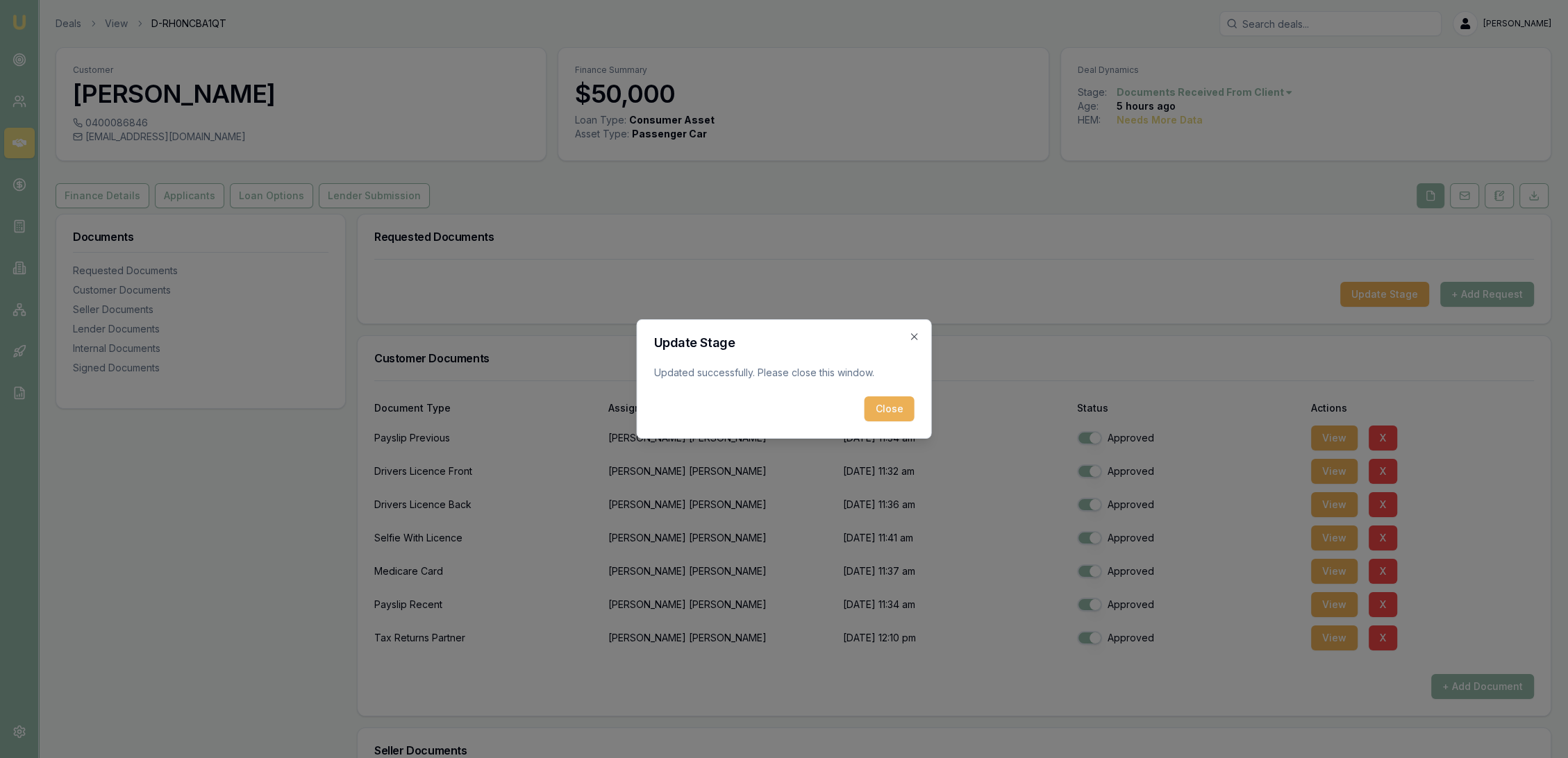
drag, startPoint x: 896, startPoint y: 413, endPoint x: 784, endPoint y: 359, distance: 124.3
click at [896, 412] on button "Close" at bounding box center [890, 409] width 50 height 25
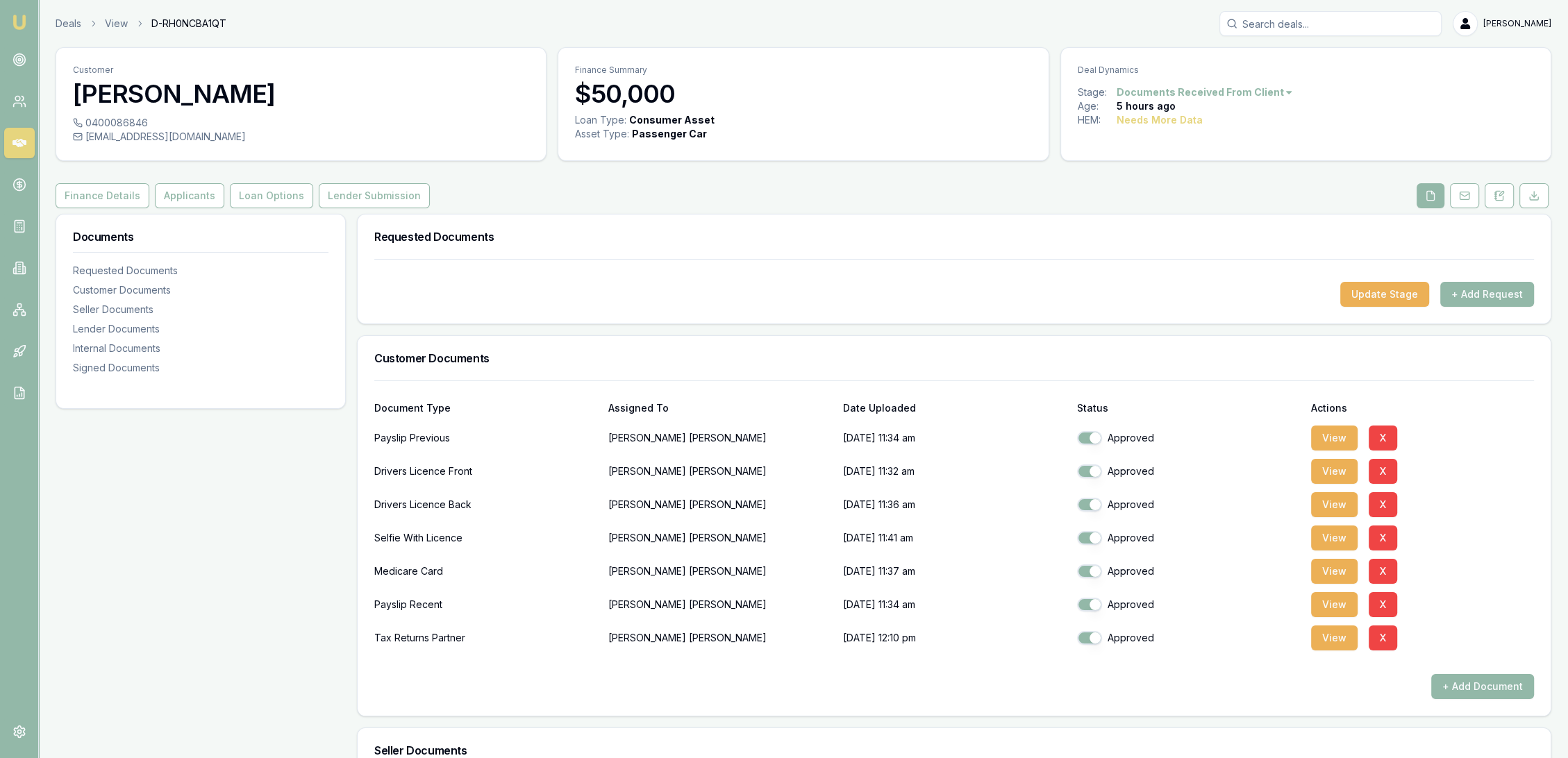
click at [21, 19] on img at bounding box center [20, 22] width 17 height 17
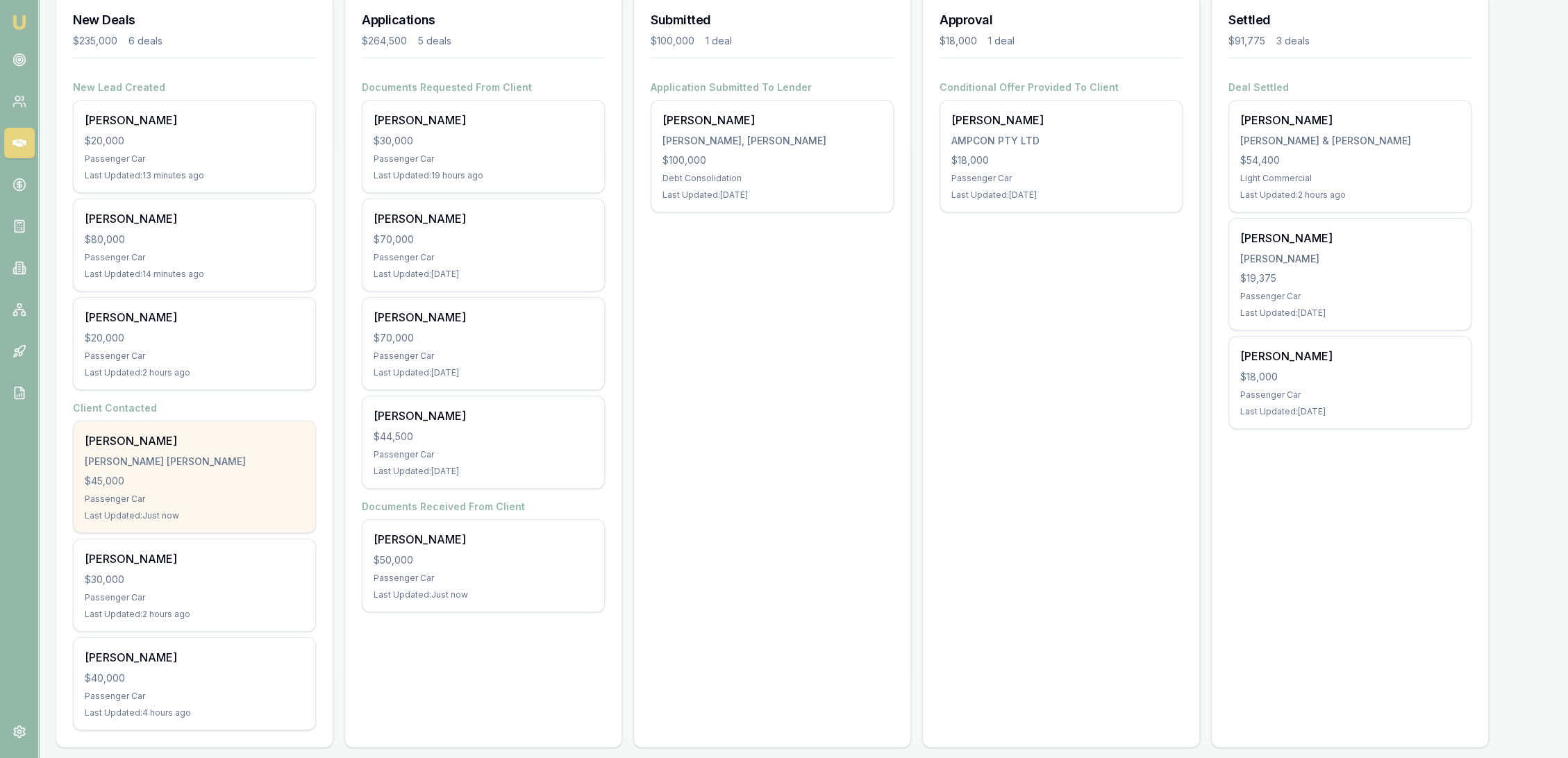
scroll to position [213, 0]
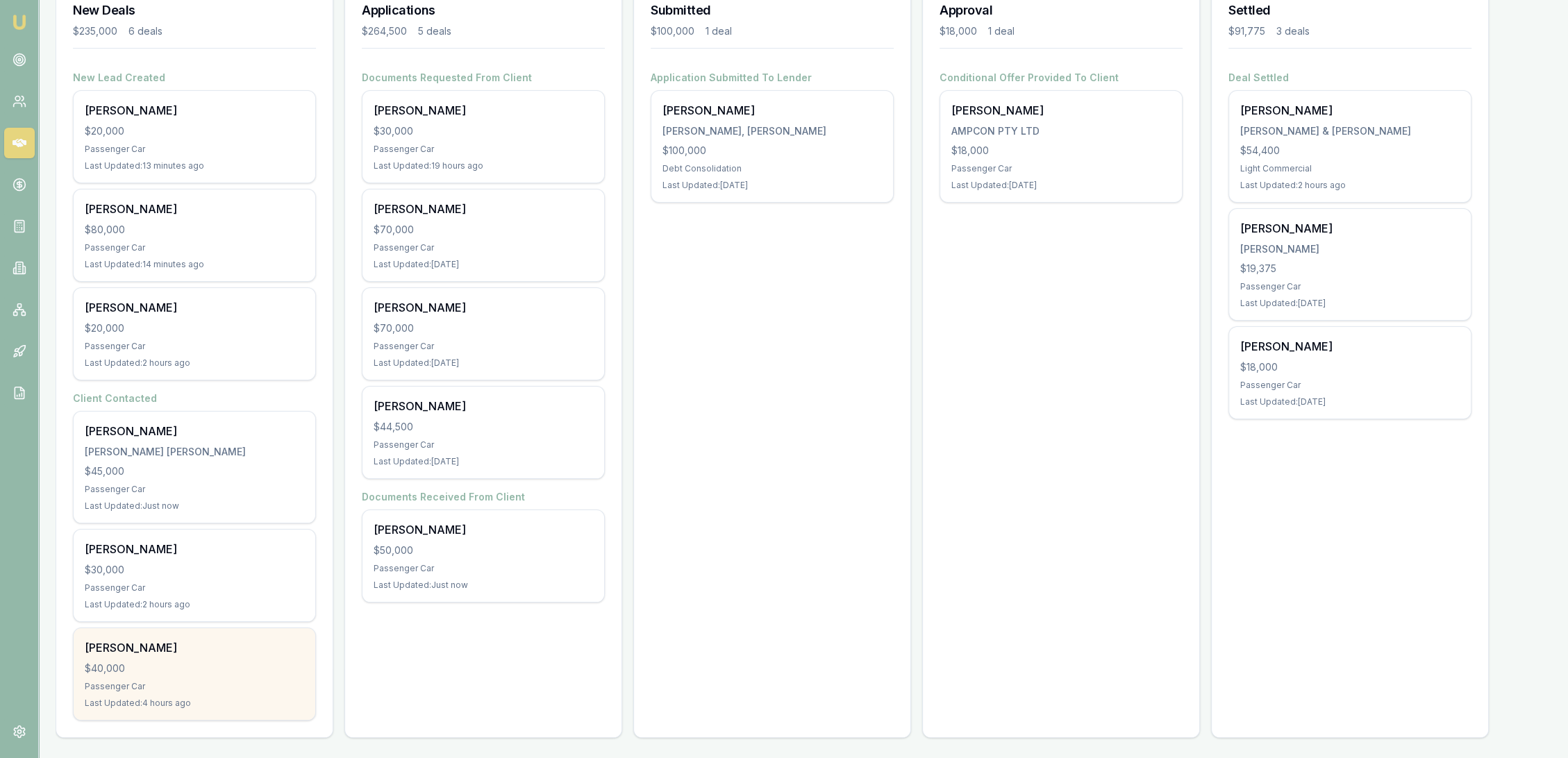
click at [196, 675] on div "Lisa West $40,000 Passenger Car Last Updated: 4 hours ago" at bounding box center [194, 674] width 242 height 92
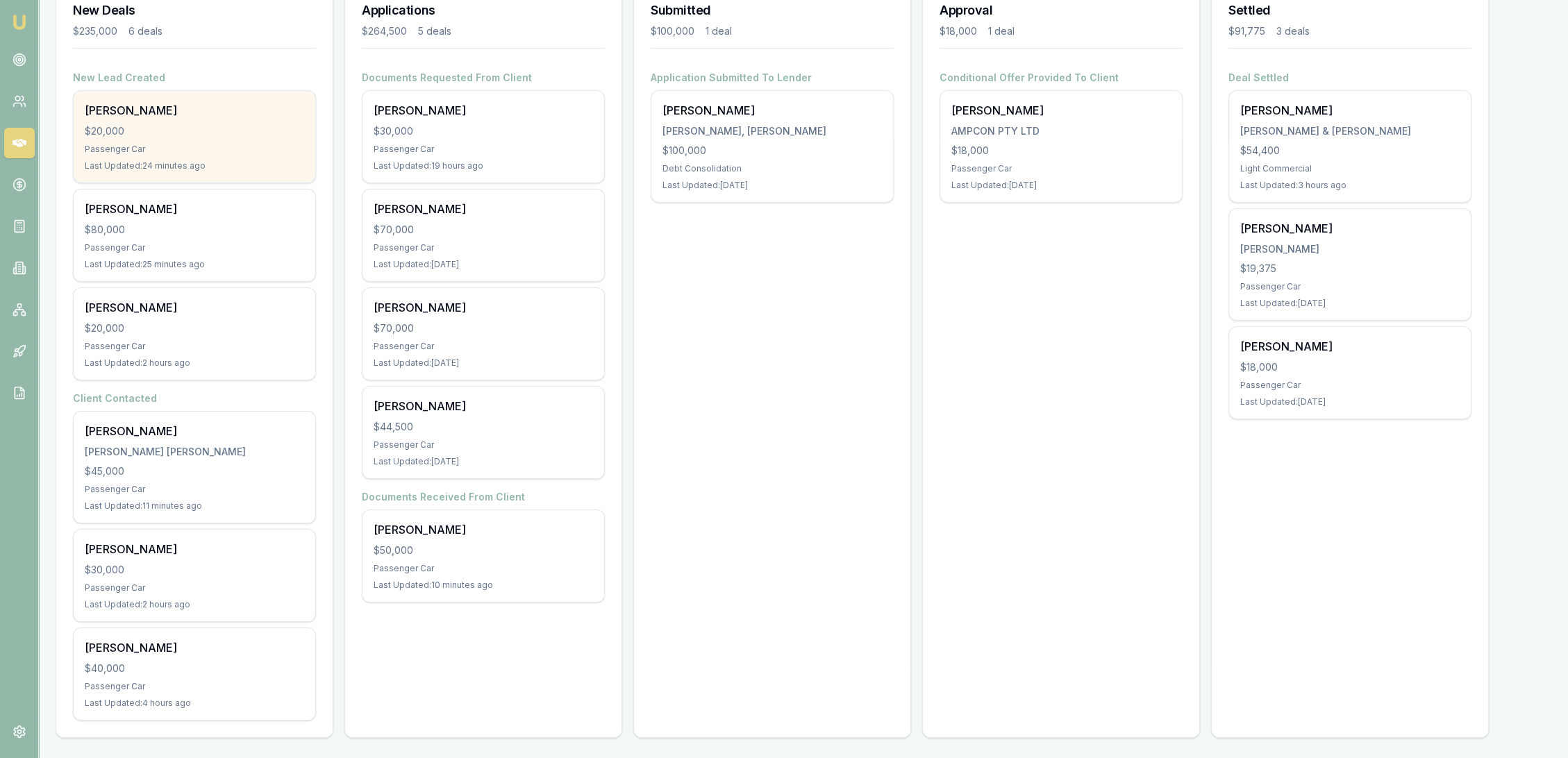
click at [171, 145] on div "Passenger Car" at bounding box center [195, 149] width 220 height 11
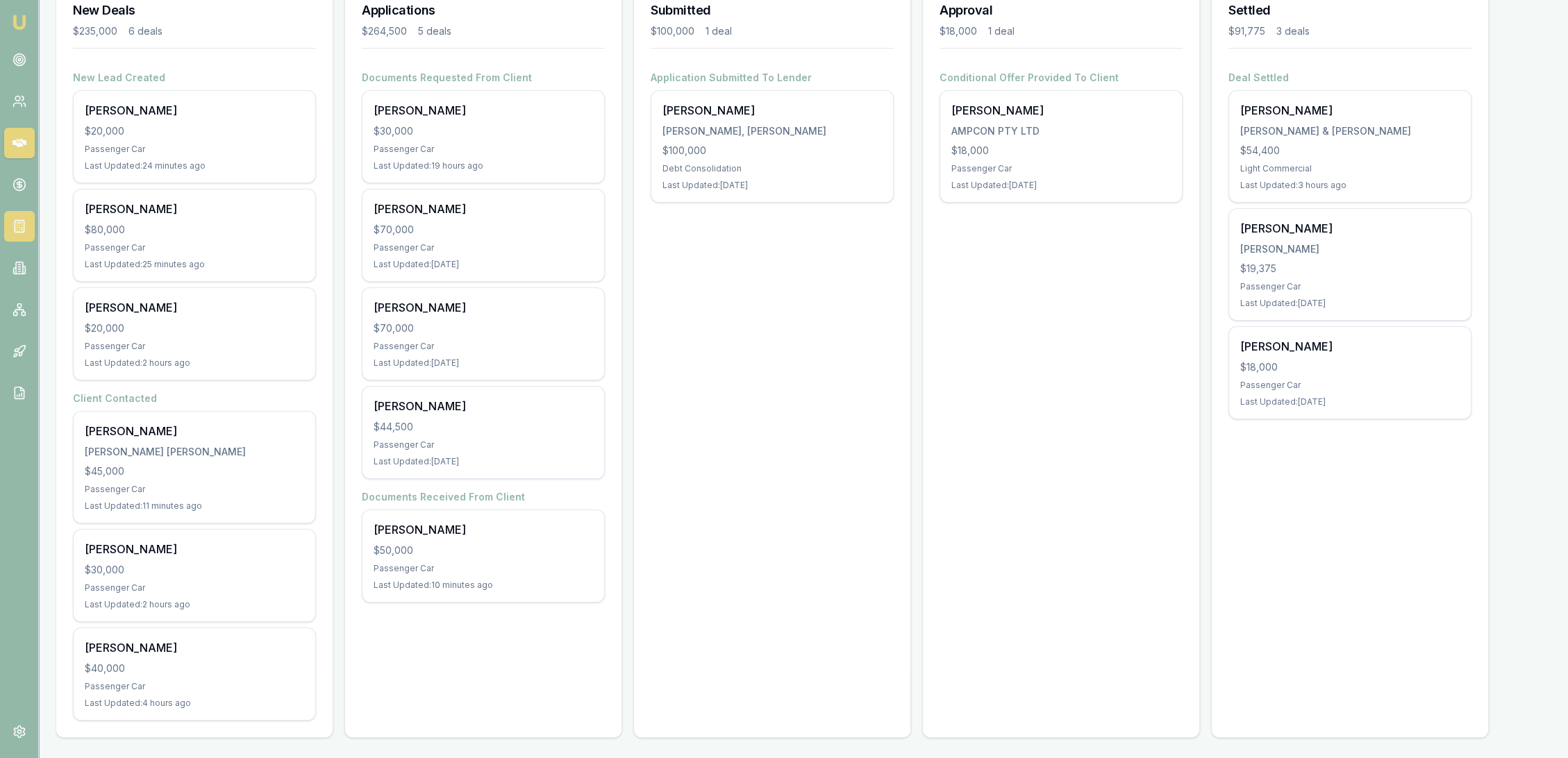
click at [17, 216] on link at bounding box center [19, 226] width 31 height 31
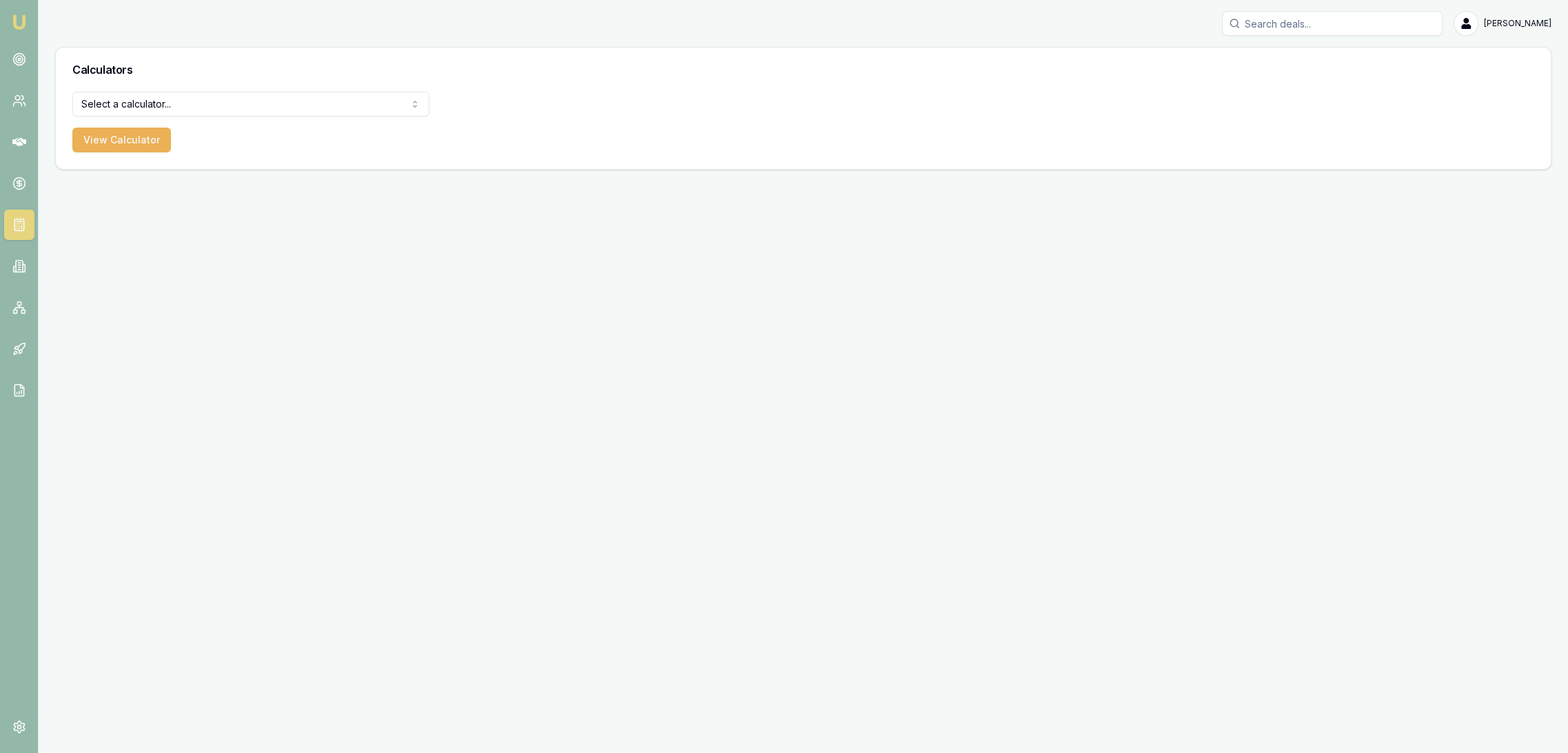
click at [99, 106] on html "Emu Broker Robyn Adams Toggle Menu Calculators Select a calculator... Finance Q…" at bounding box center [784, 376] width 1568 height 753
click at [105, 138] on button "View Calculator" at bounding box center [122, 139] width 98 height 25
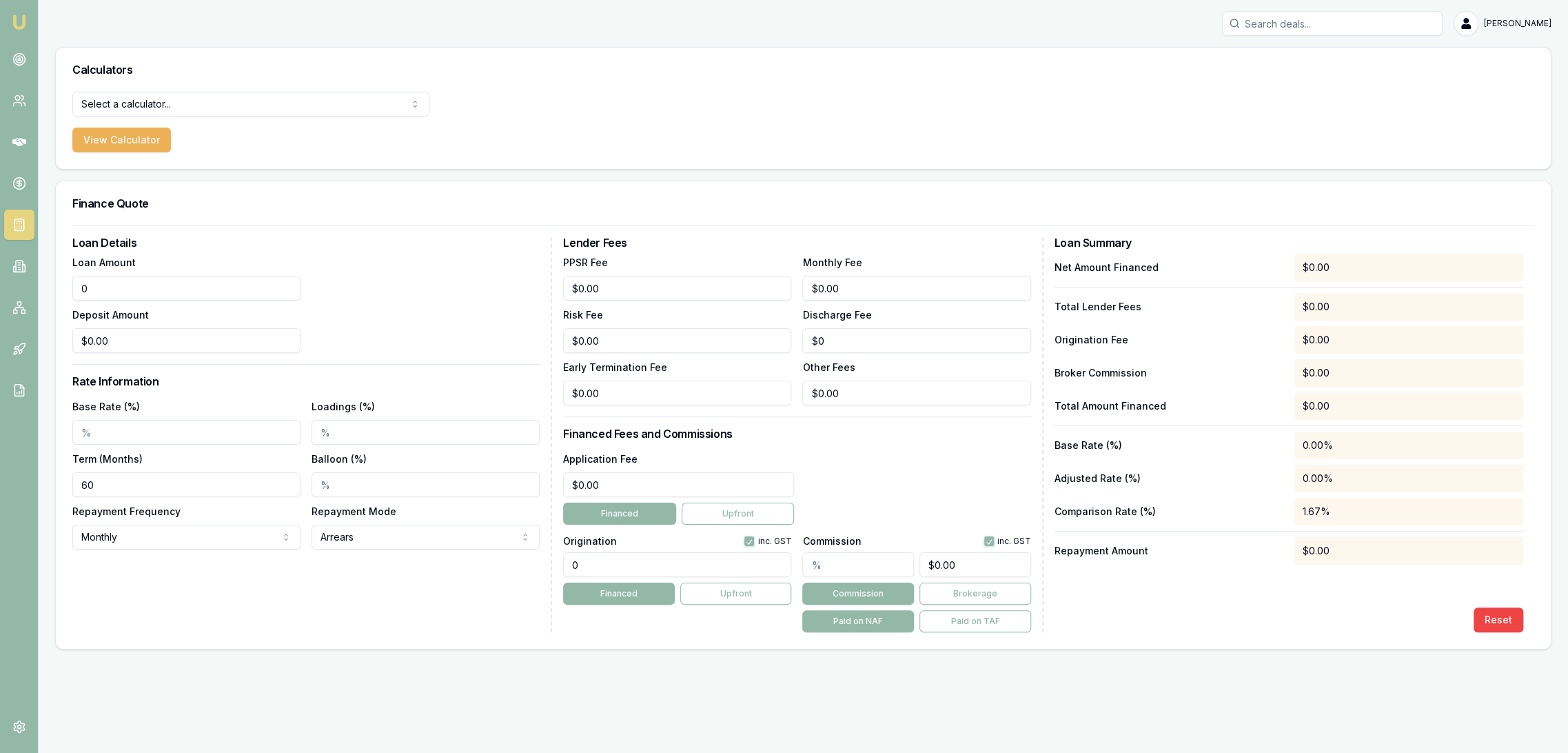
drag, startPoint x: 140, startPoint y: 287, endPoint x: 40, endPoint y: 292, distance: 100.1
click at [40, 292] on main "Calculators Select a calculator... Finance Quote Lender Match Payslip Calculato…" at bounding box center [803, 348] width 1529 height 602
type input "$20,000.00"
click at [107, 434] on input "Base Rate (%)" at bounding box center [186, 432] width 228 height 25
click at [94, 434] on input "Base Rate (%)" at bounding box center [186, 432] width 228 height 25
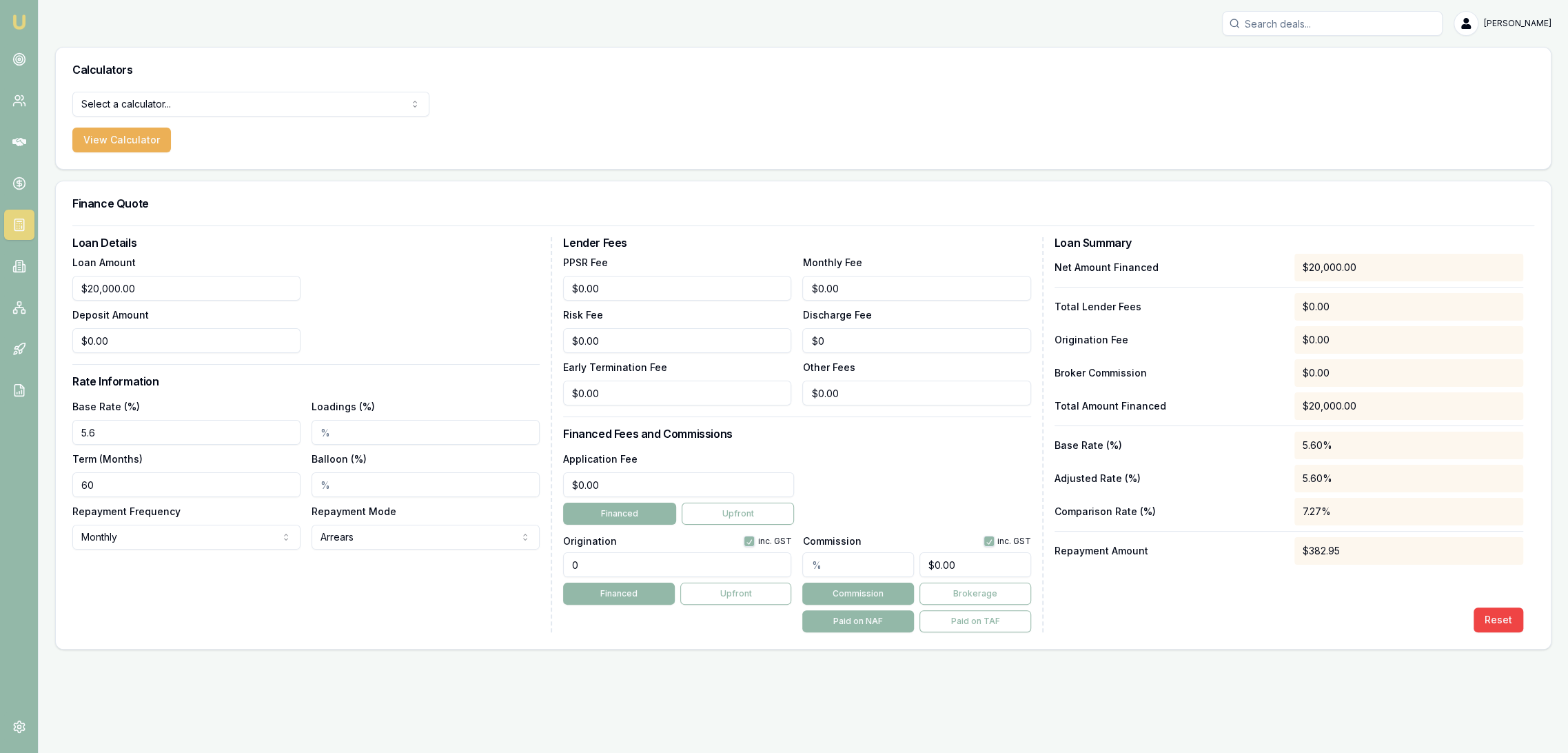
type input "5.60%"
click at [311, 567] on div "Loan Details Loan Amount $20,000.00 Deposit Amount $0.00 Rate Information Base …" at bounding box center [312, 434] width 479 height 395
click at [194, 539] on html "Emu Broker Robyn Adams Toggle Menu Calculators Select a calculator... Finance Q…" at bounding box center [784, 376] width 1568 height 753
select select "WEEKLY"
click at [455, 611] on div "Loan Details Loan Amount $20,000.00 Deposit Amount $0.00 Rate Information Base …" at bounding box center [312, 434] width 479 height 395
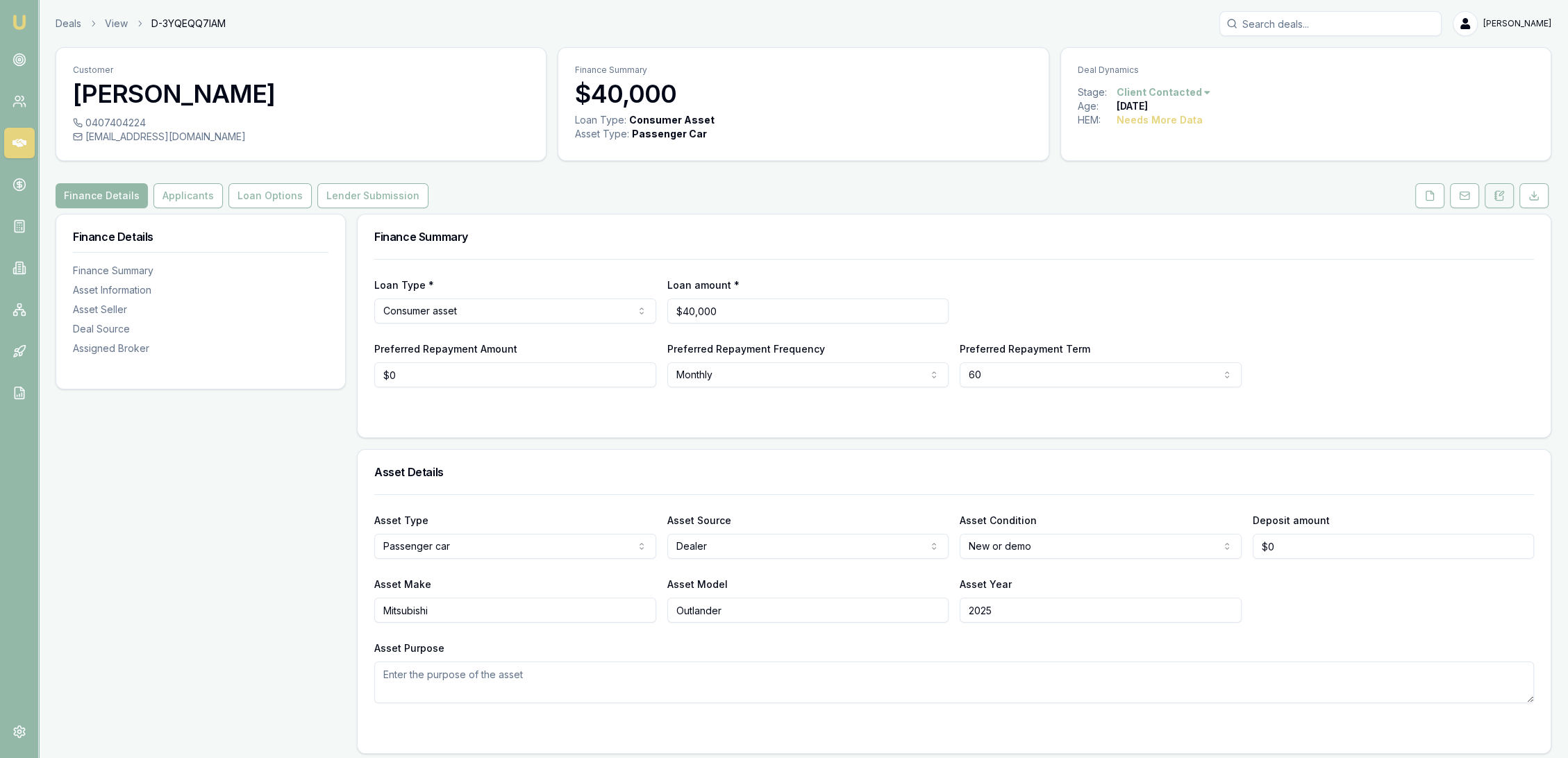
drag, startPoint x: 1501, startPoint y: 191, endPoint x: 1493, endPoint y: 193, distance: 8.2
click at [1501, 191] on icon at bounding box center [1499, 195] width 11 height 11
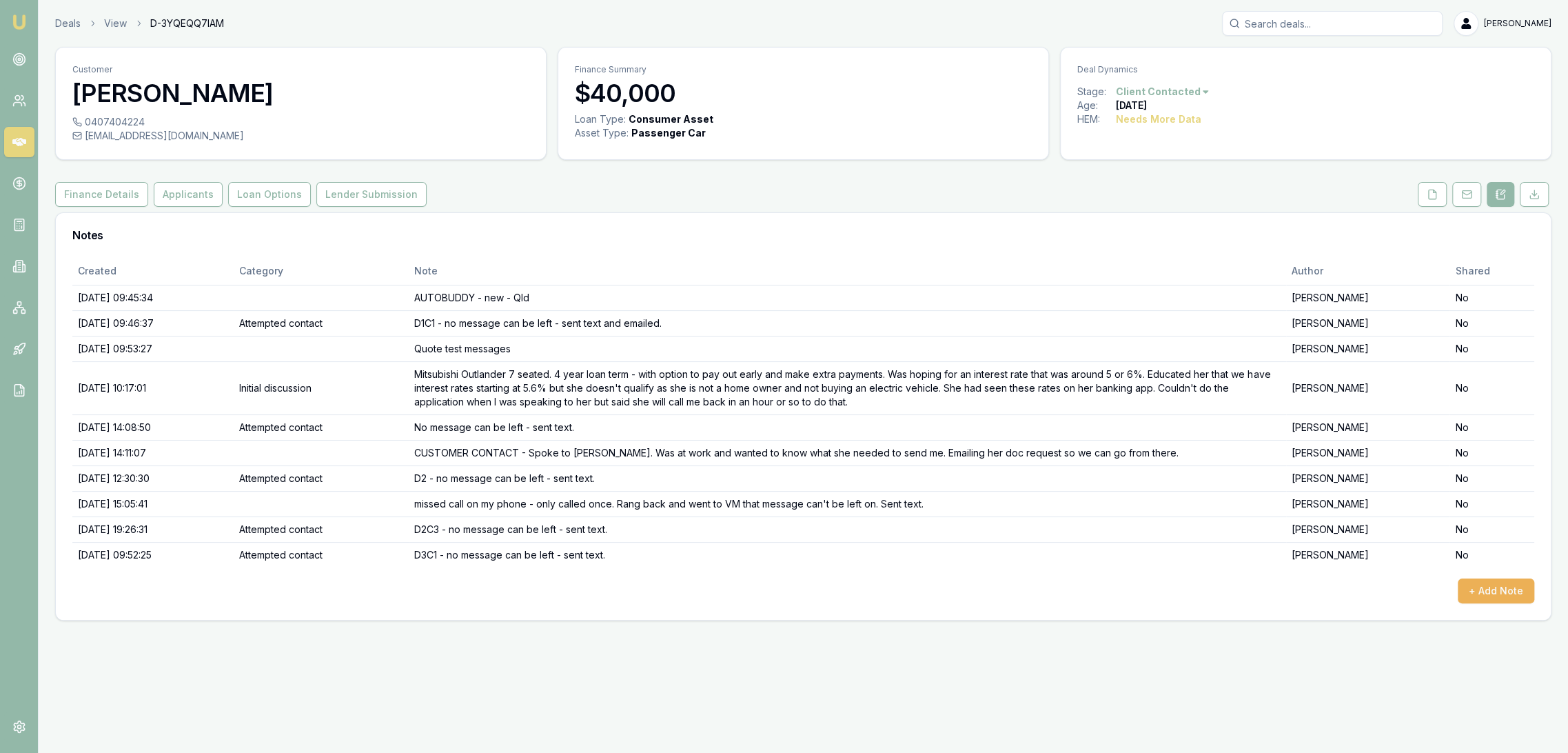
click at [18, 12] on link "Emu Broker" at bounding box center [19, 22] width 22 height 22
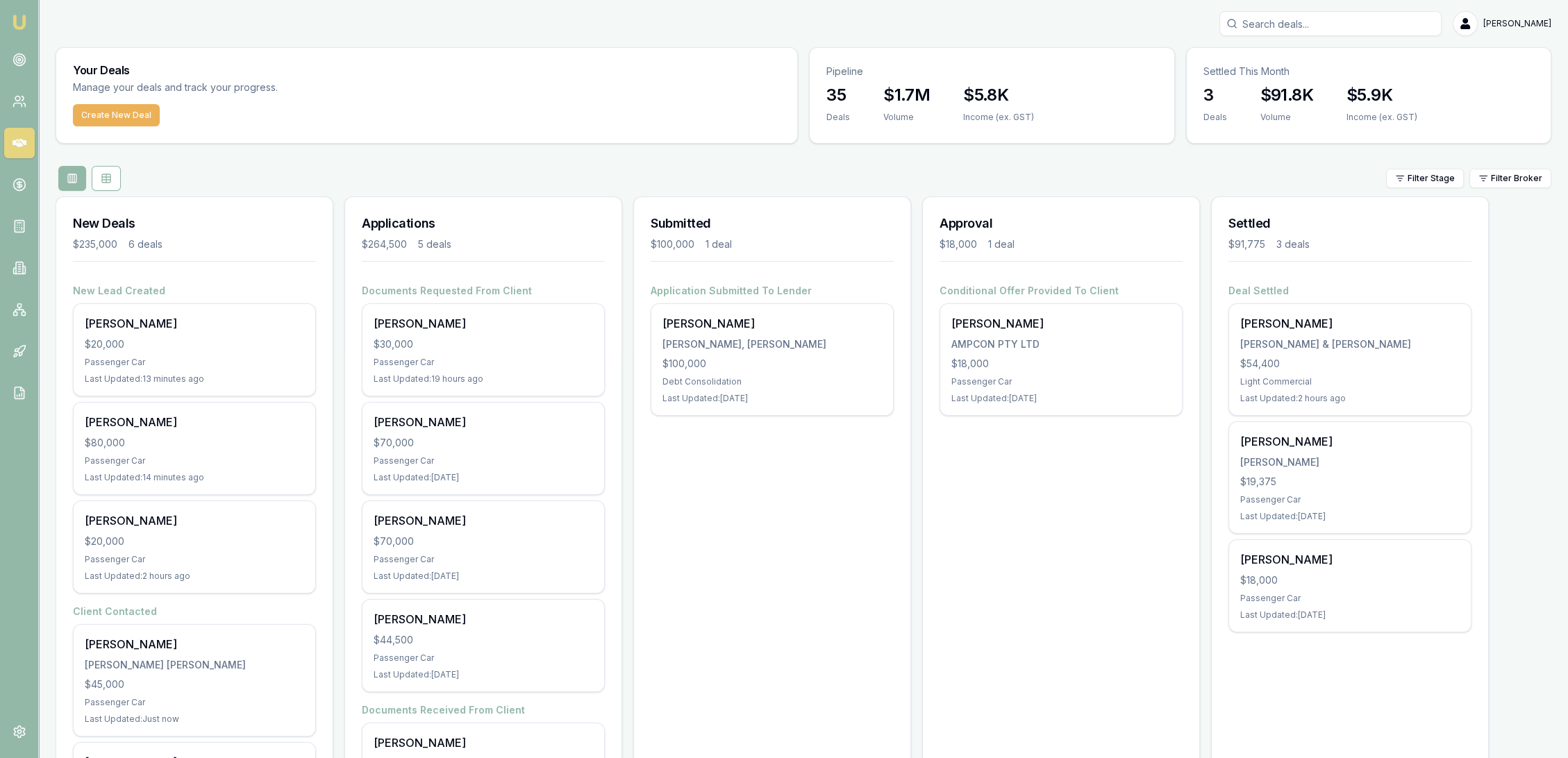
click at [21, 20] on img at bounding box center [20, 22] width 17 height 17
click at [21, 66] on icon at bounding box center [19, 59] width 14 height 14
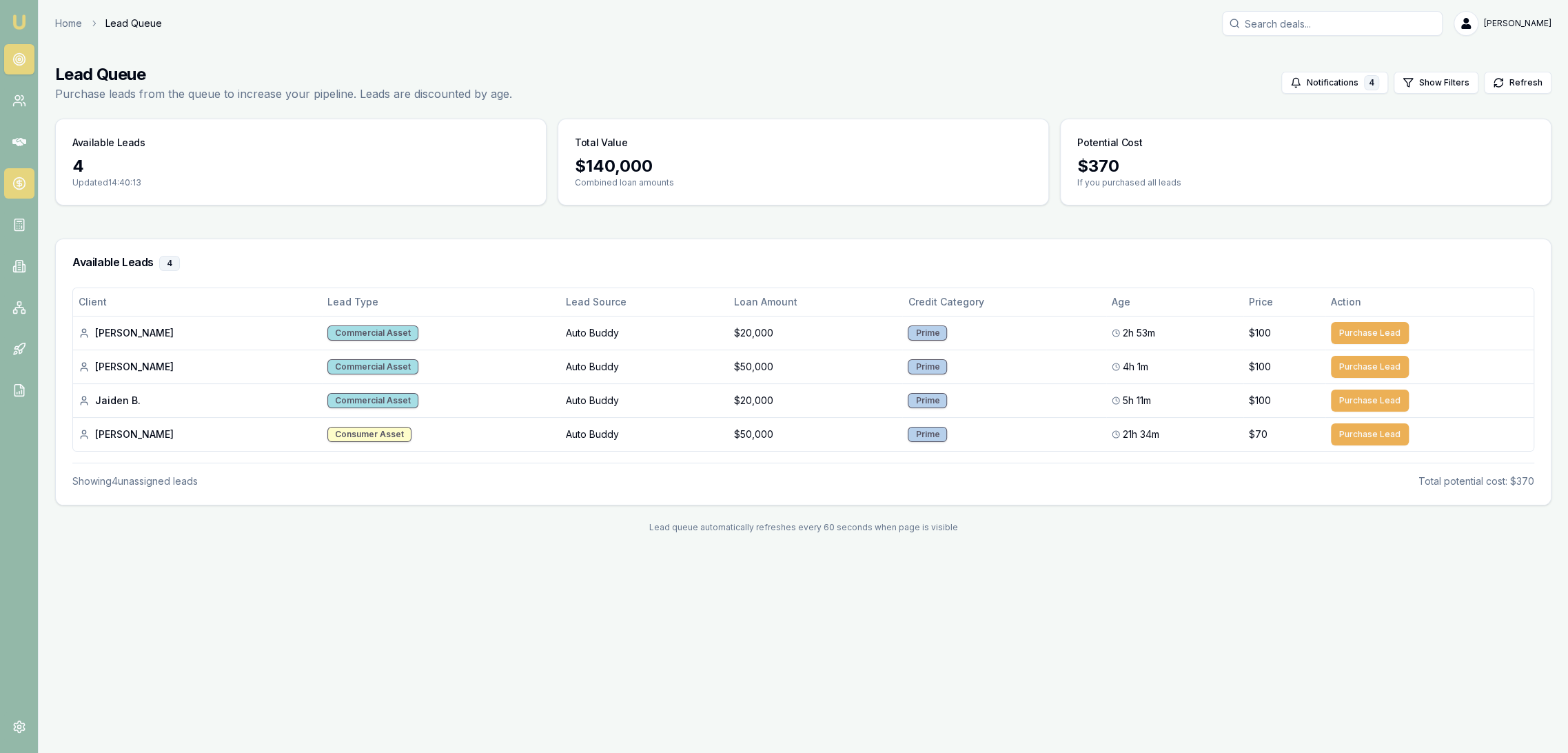
click at [19, 178] on circle at bounding box center [18, 183] width 11 height 11
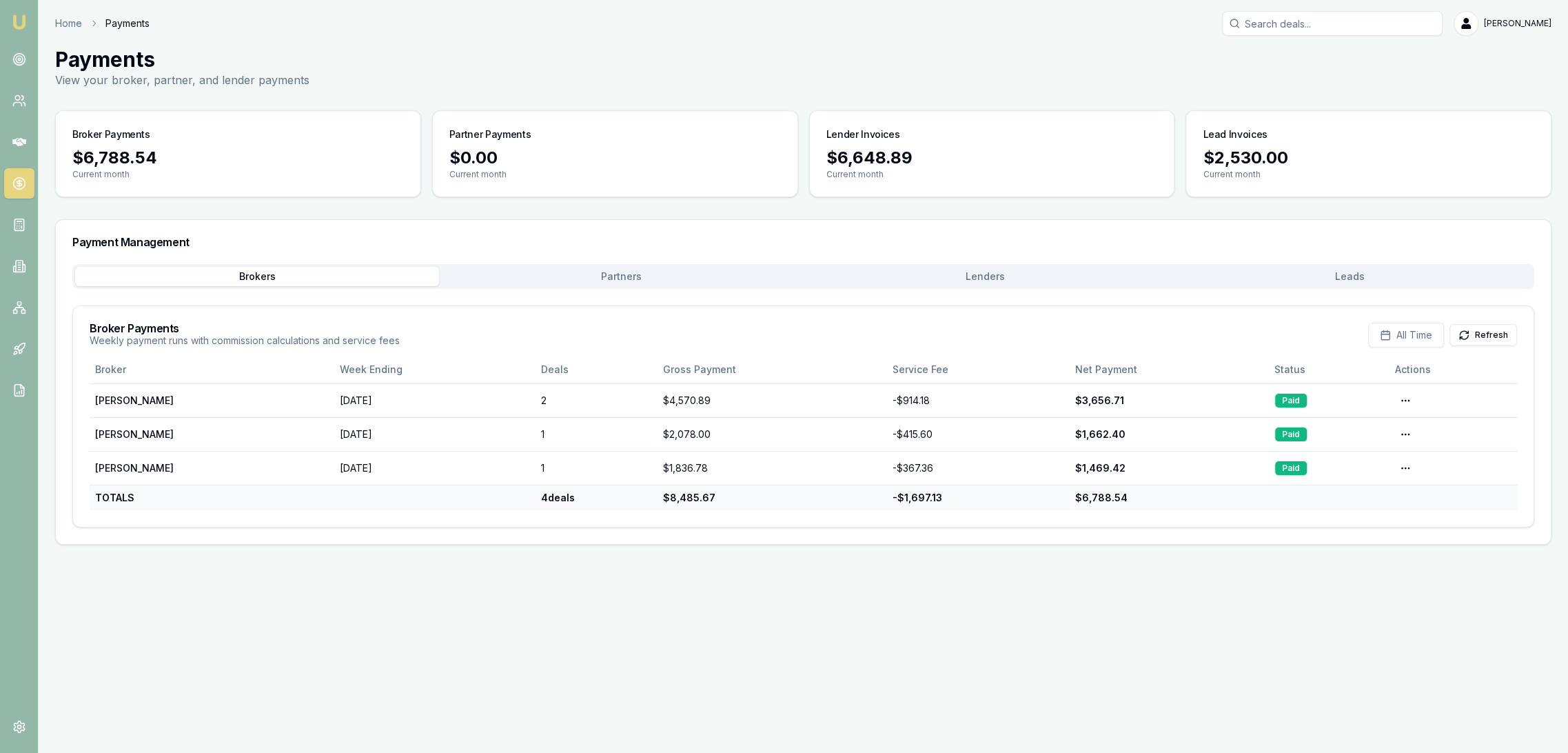
click at [1359, 279] on button "Leads" at bounding box center [1350, 276] width 364 height 19
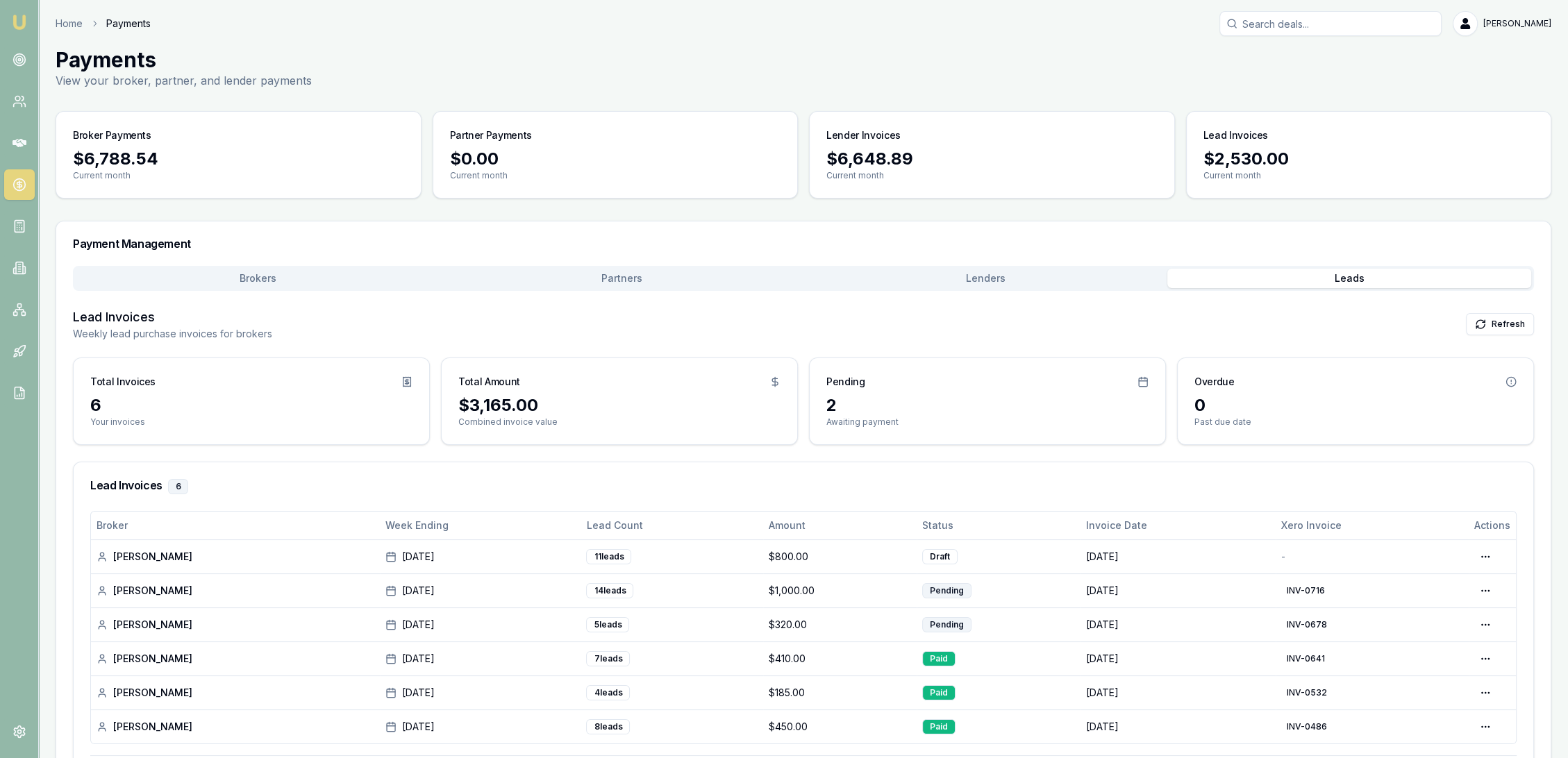
click at [26, 21] on img at bounding box center [20, 22] width 17 height 17
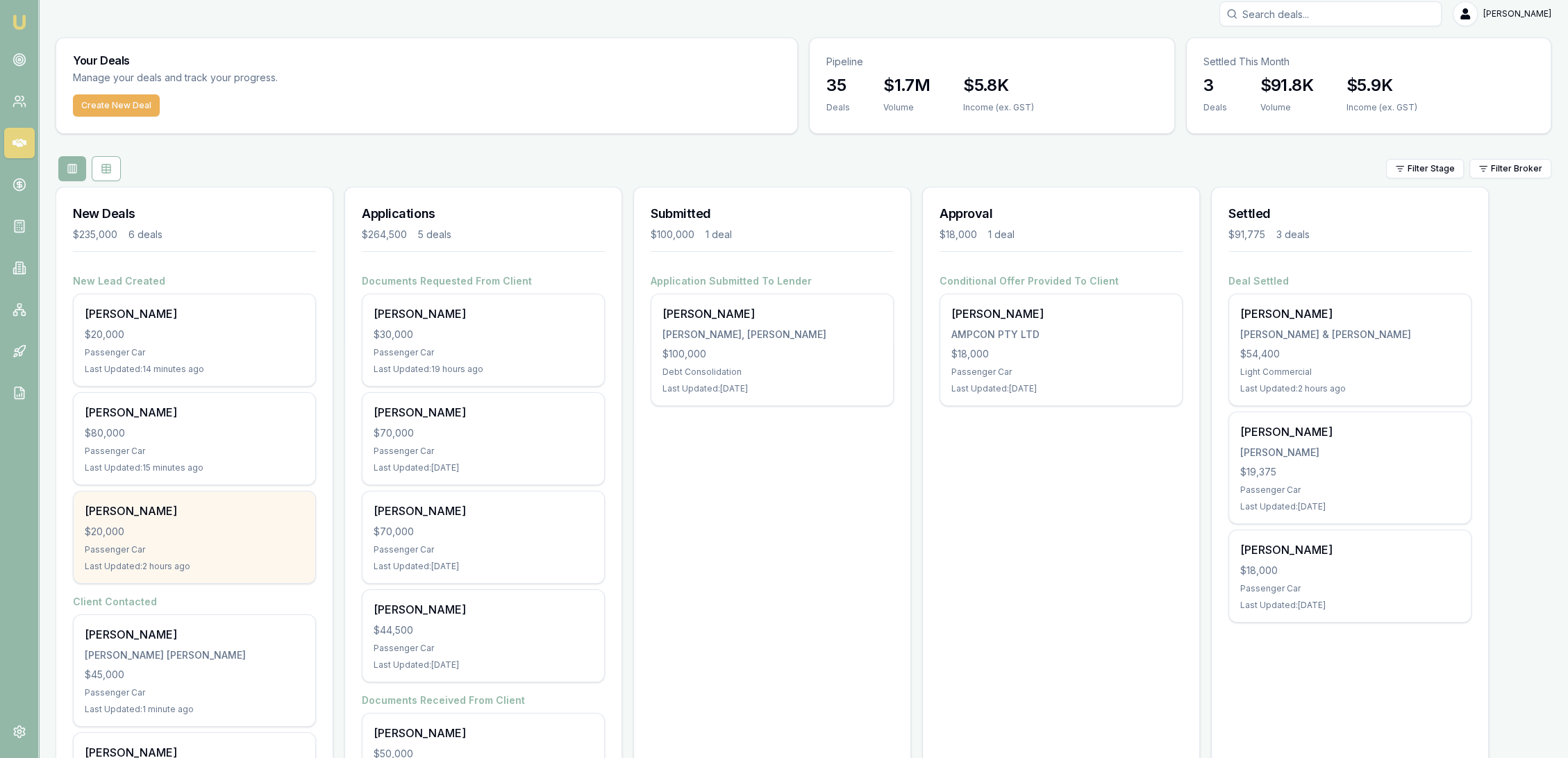
scroll to position [213, 0]
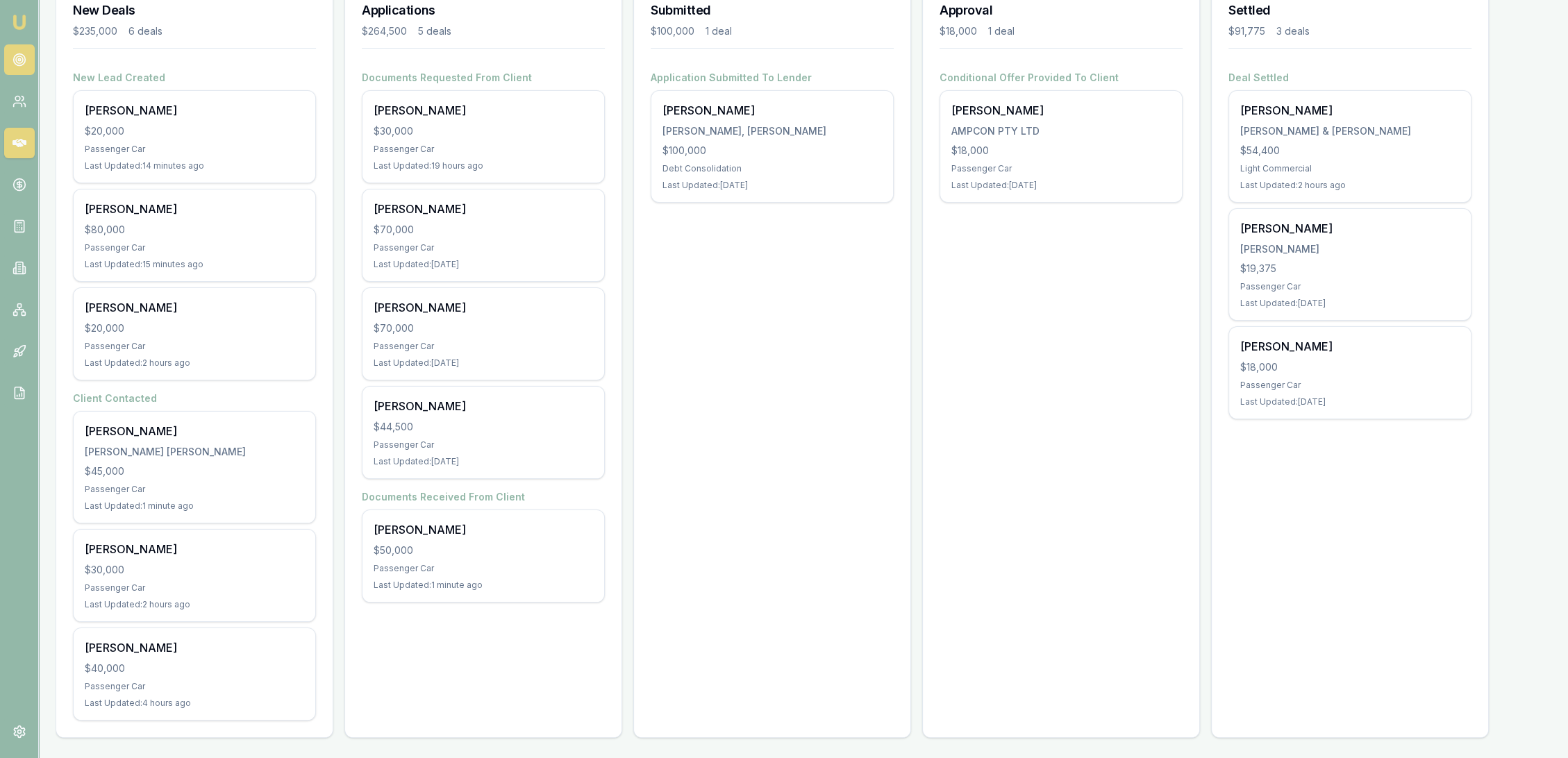
click at [17, 54] on circle at bounding box center [18, 59] width 11 height 11
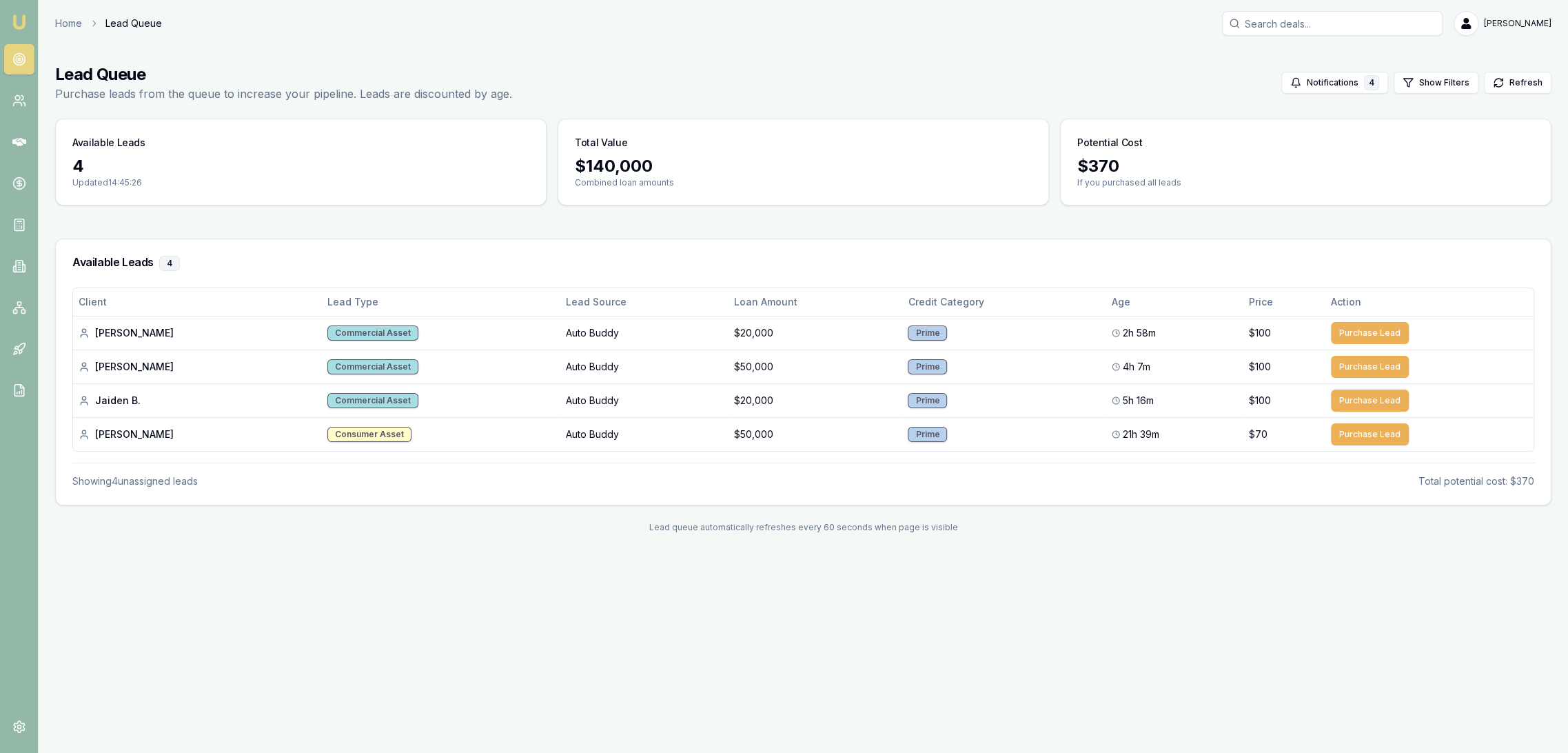
click at [24, 14] on img at bounding box center [20, 22] width 17 height 17
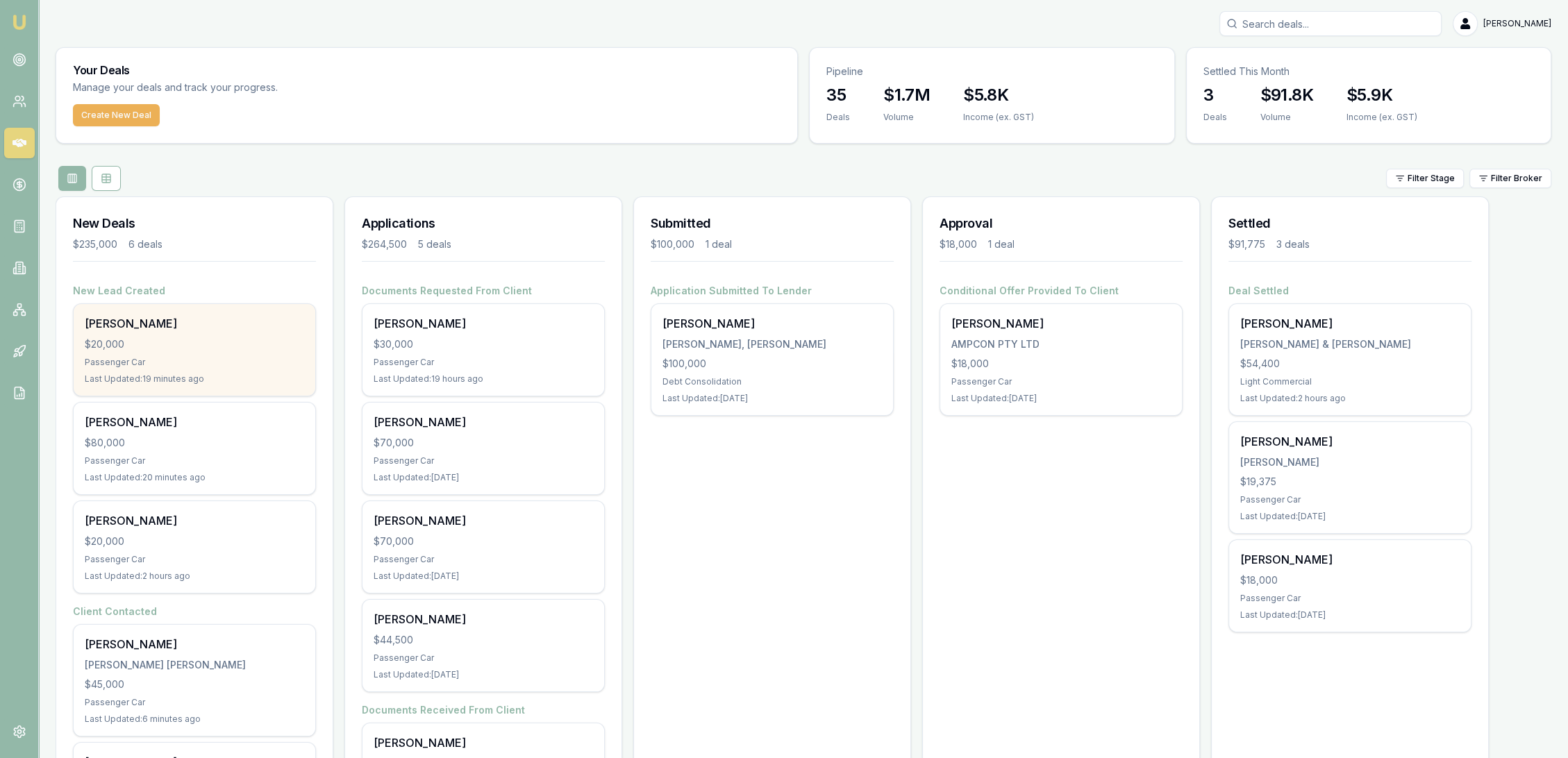
click at [217, 359] on div "Passenger Car" at bounding box center [195, 362] width 220 height 11
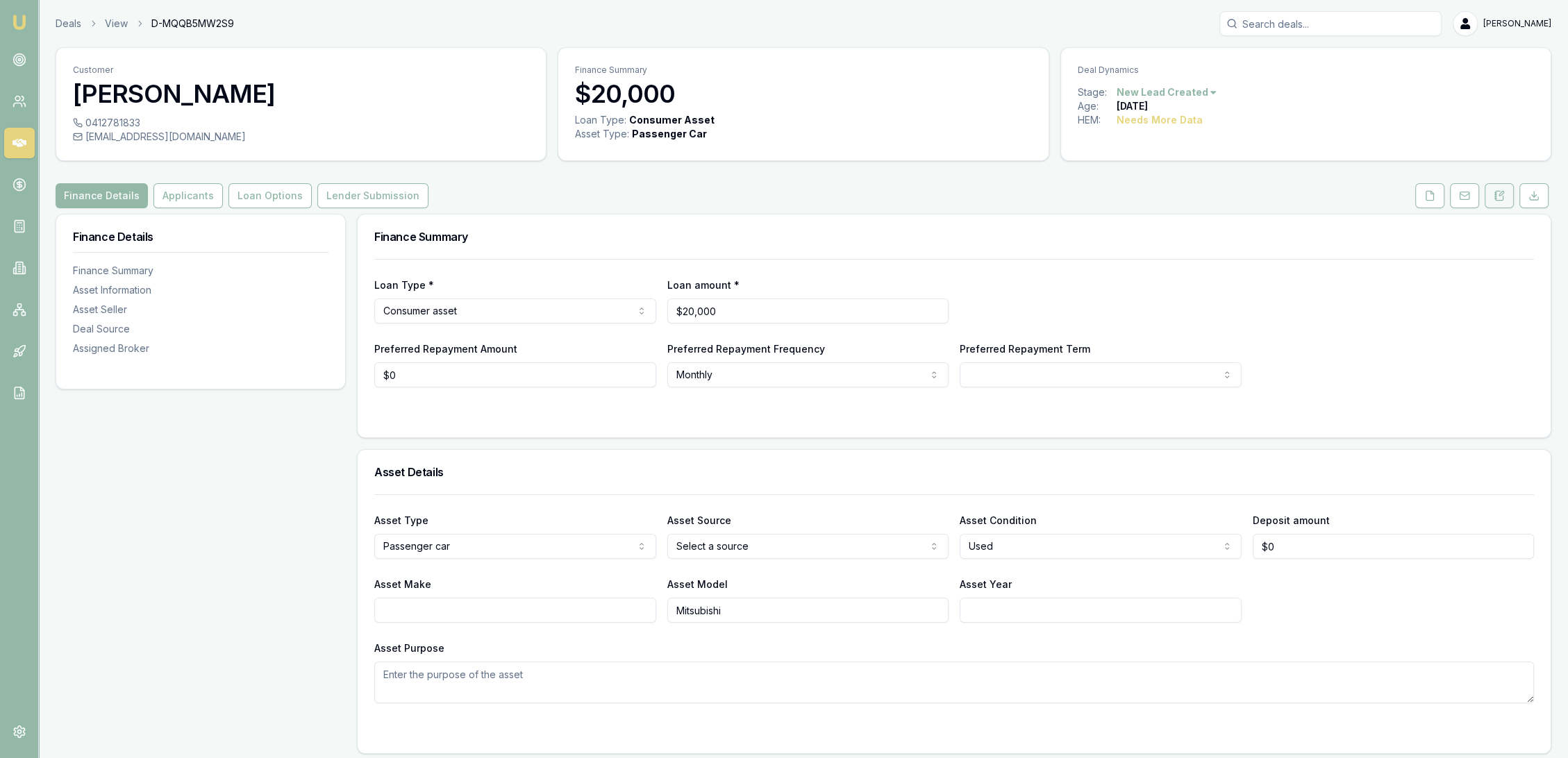
click at [1499, 198] on icon at bounding box center [1499, 195] width 11 height 11
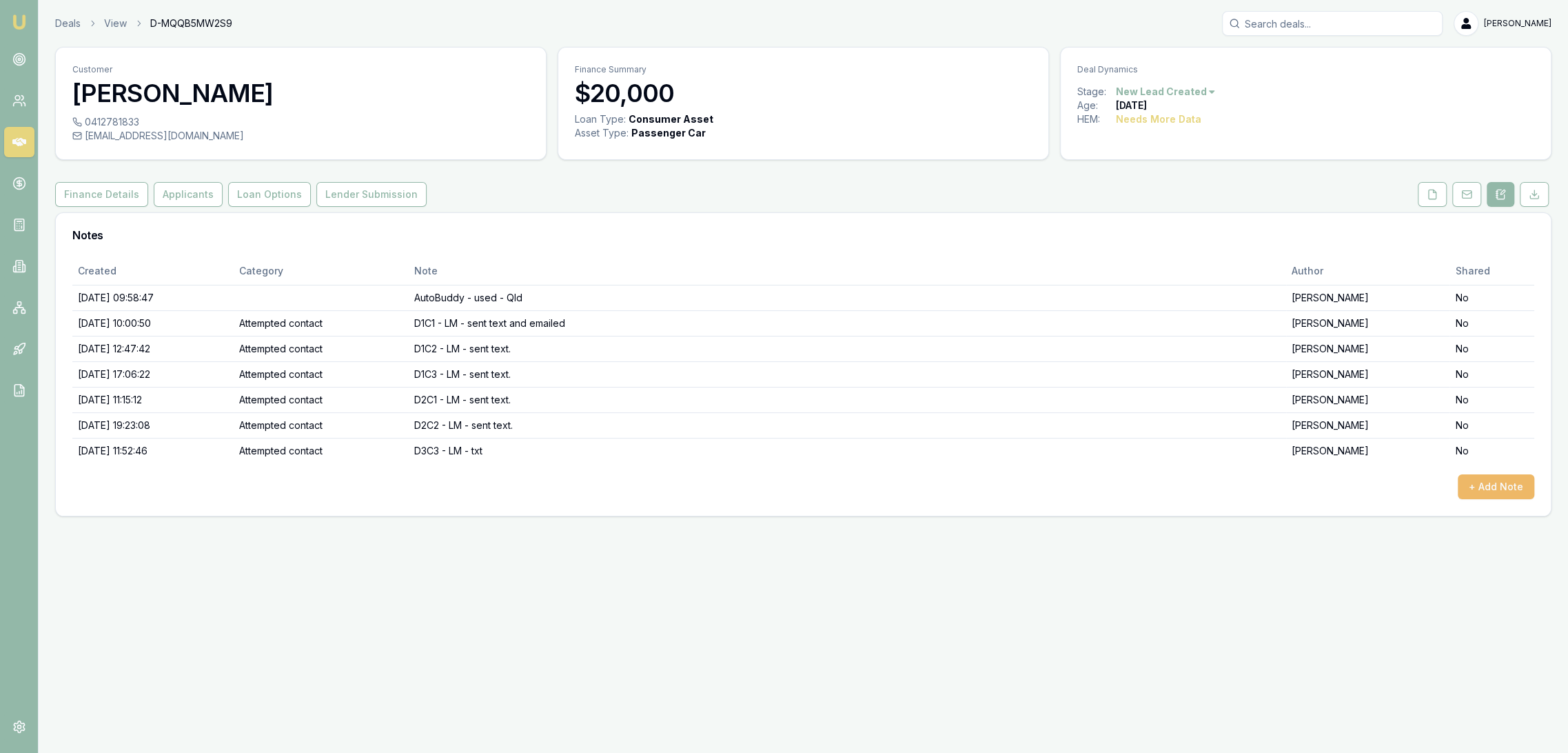
click at [1493, 489] on button "+ Add Note" at bounding box center [1496, 486] width 77 height 25
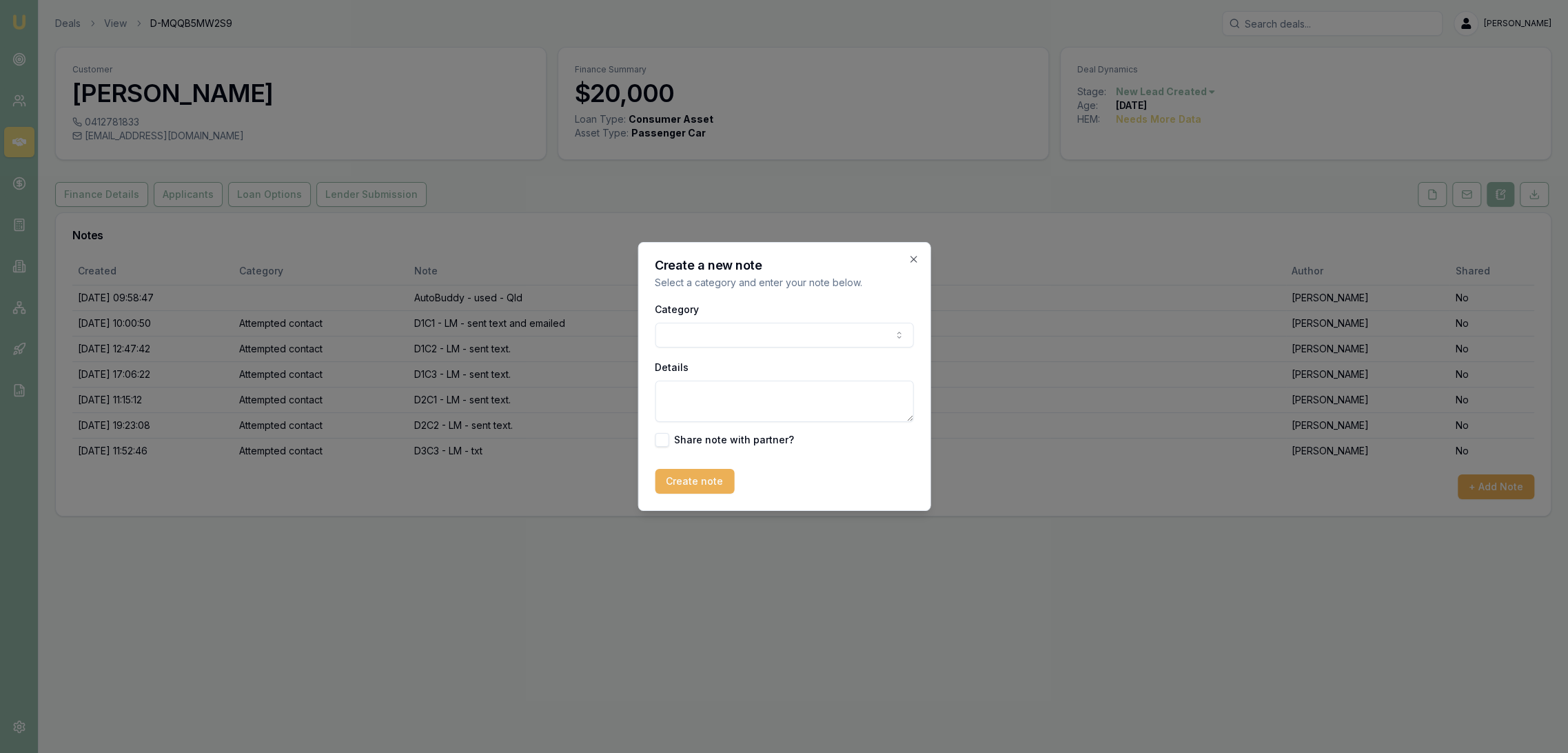
click at [687, 345] on body "Emu Broker Deals View D-MQQB5MW2S9 Robyn Adams Toggle Menu Customer Sonny Ehu 0…" at bounding box center [784, 376] width 1568 height 753
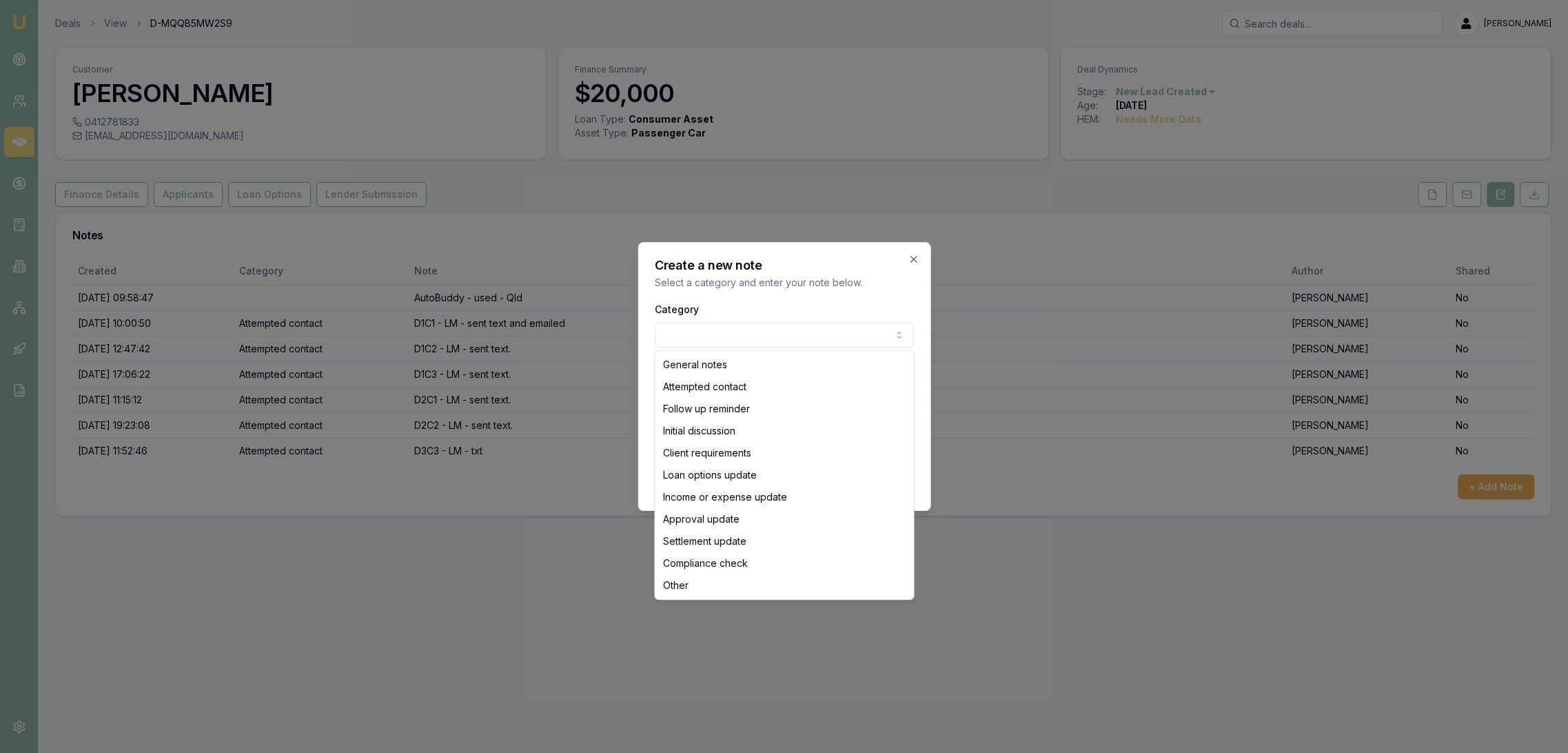
select select "ATTEMPTED_CONTACT"
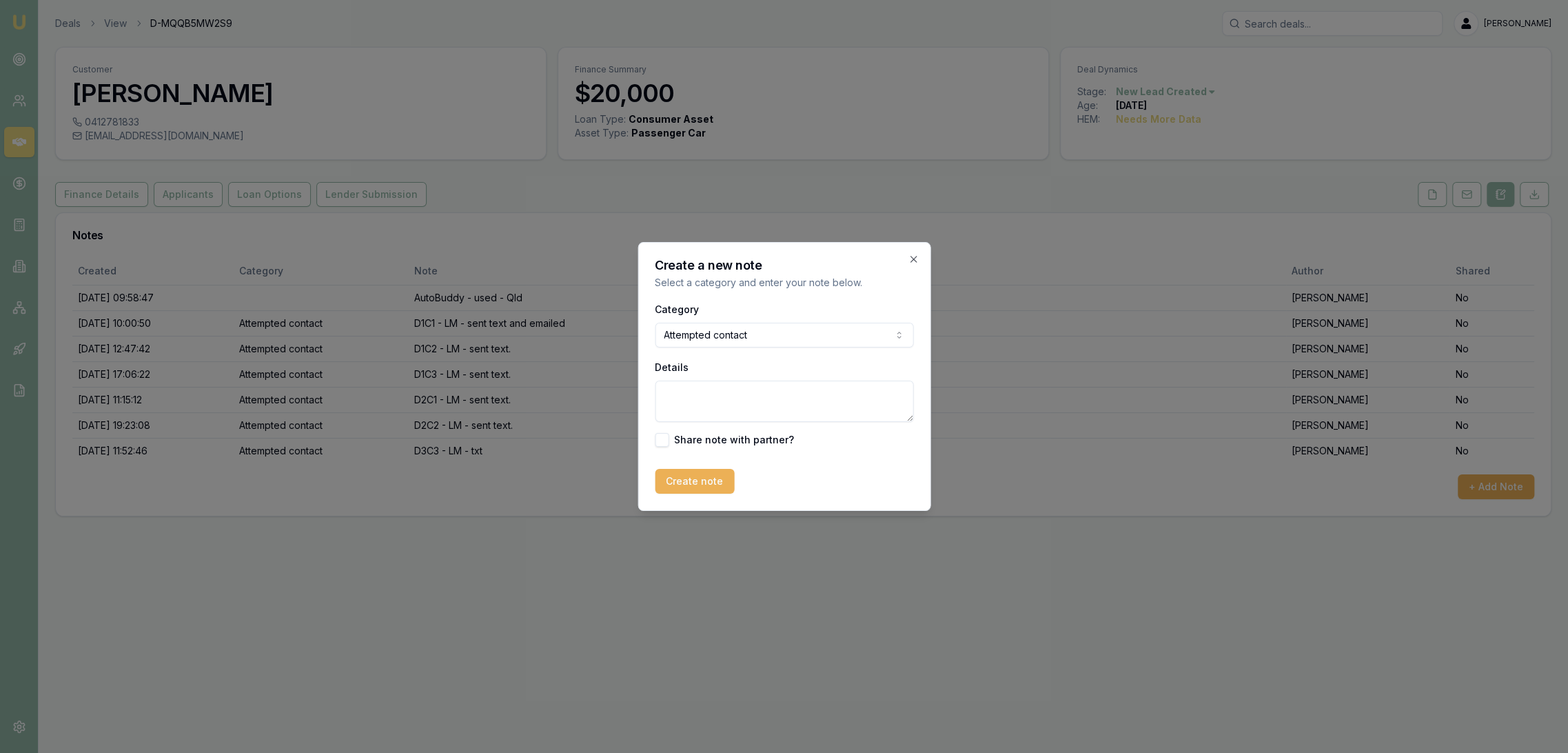
click at [700, 414] on textarea "Details" at bounding box center [784, 401] width 258 height 42
type textarea "D3C2 - LM and txt"
click at [692, 473] on button "Create note" at bounding box center [695, 481] width 80 height 25
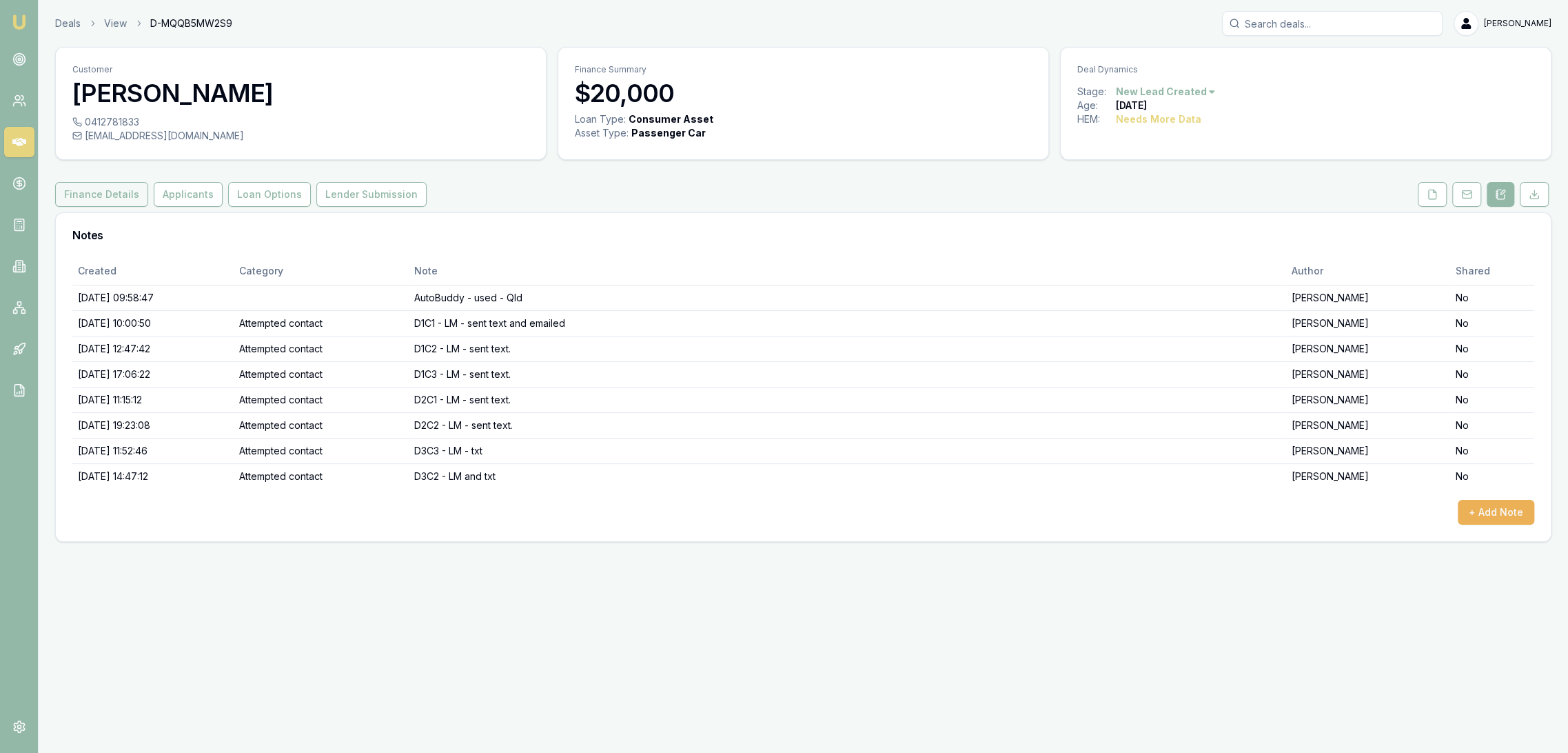
click at [100, 198] on button "Finance Details" at bounding box center [102, 194] width 93 height 25
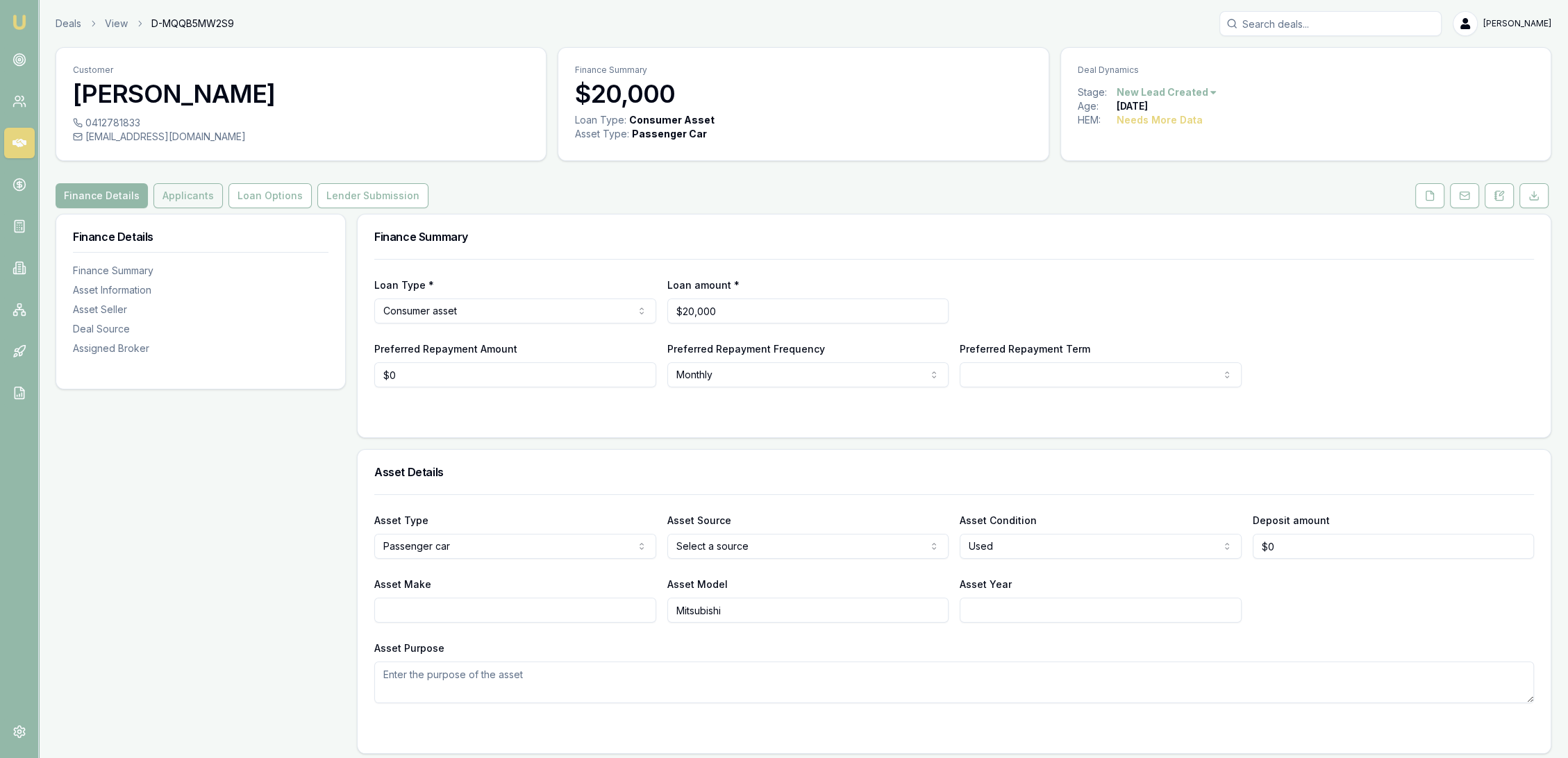
click at [182, 188] on button "Applicants" at bounding box center [188, 195] width 69 height 25
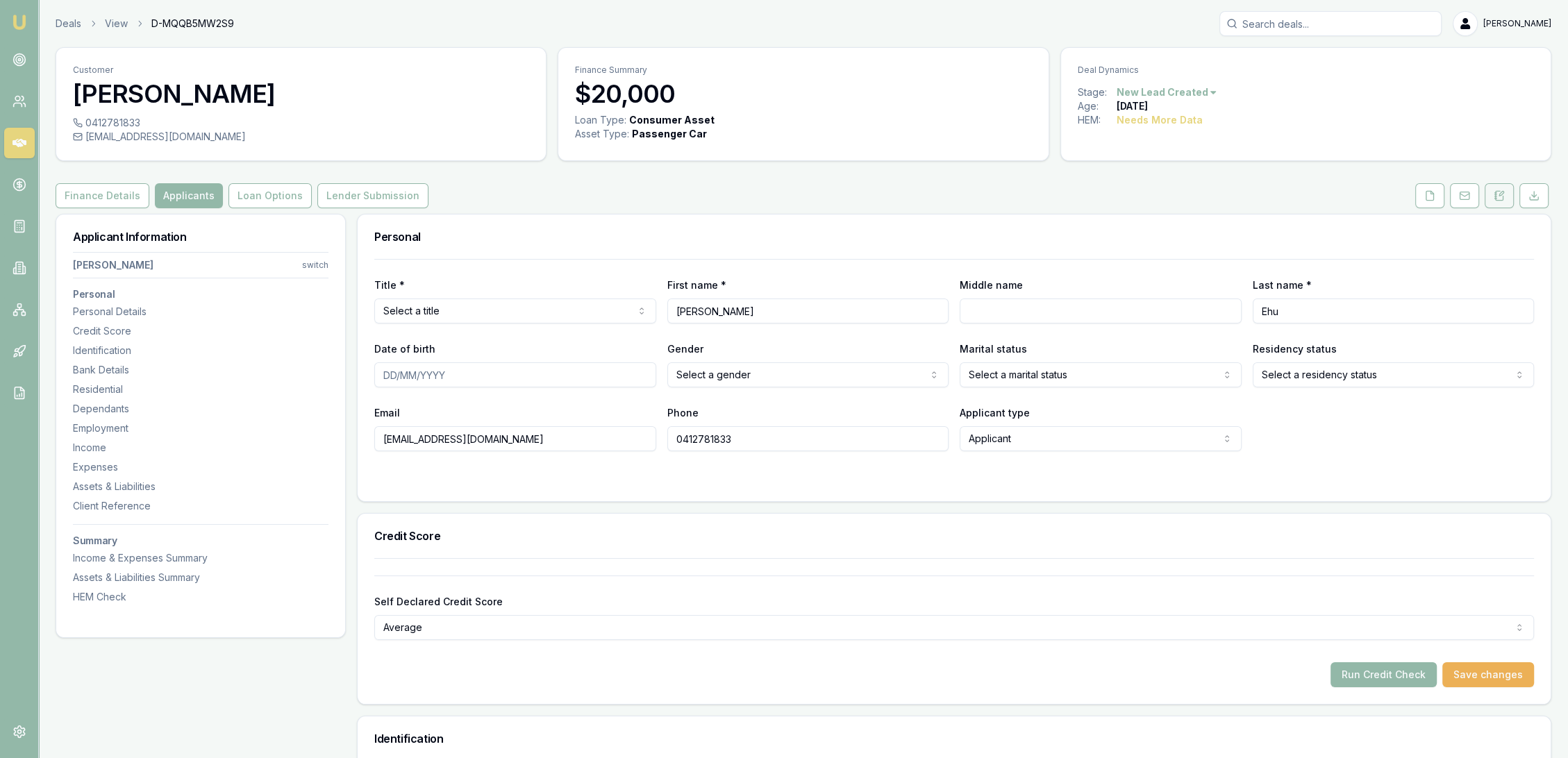
click at [1485, 185] on button at bounding box center [1499, 195] width 29 height 25
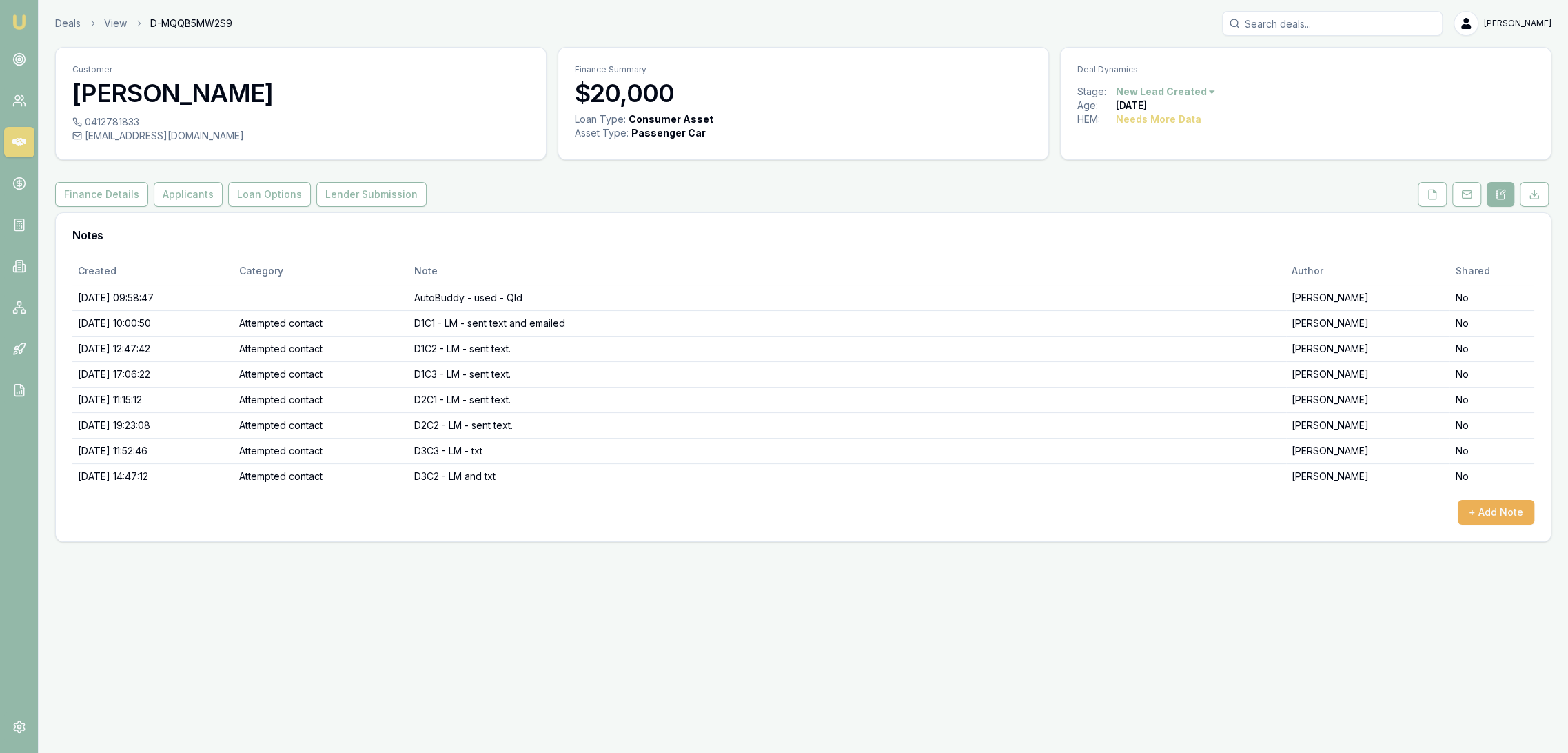
click at [14, 23] on img at bounding box center [20, 22] width 17 height 17
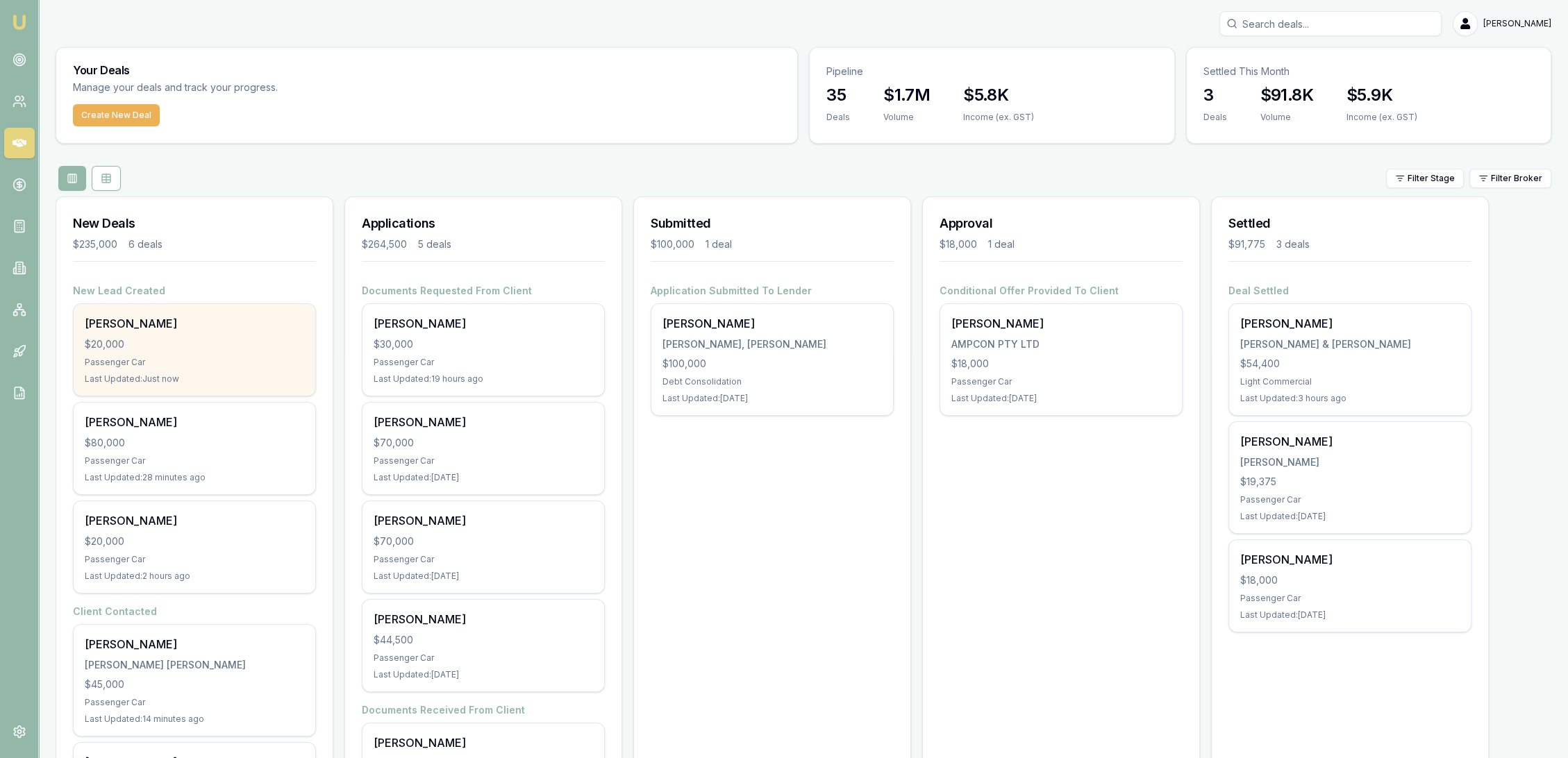
click at [121, 319] on div "Sonny Ehu" at bounding box center [195, 323] width 220 height 17
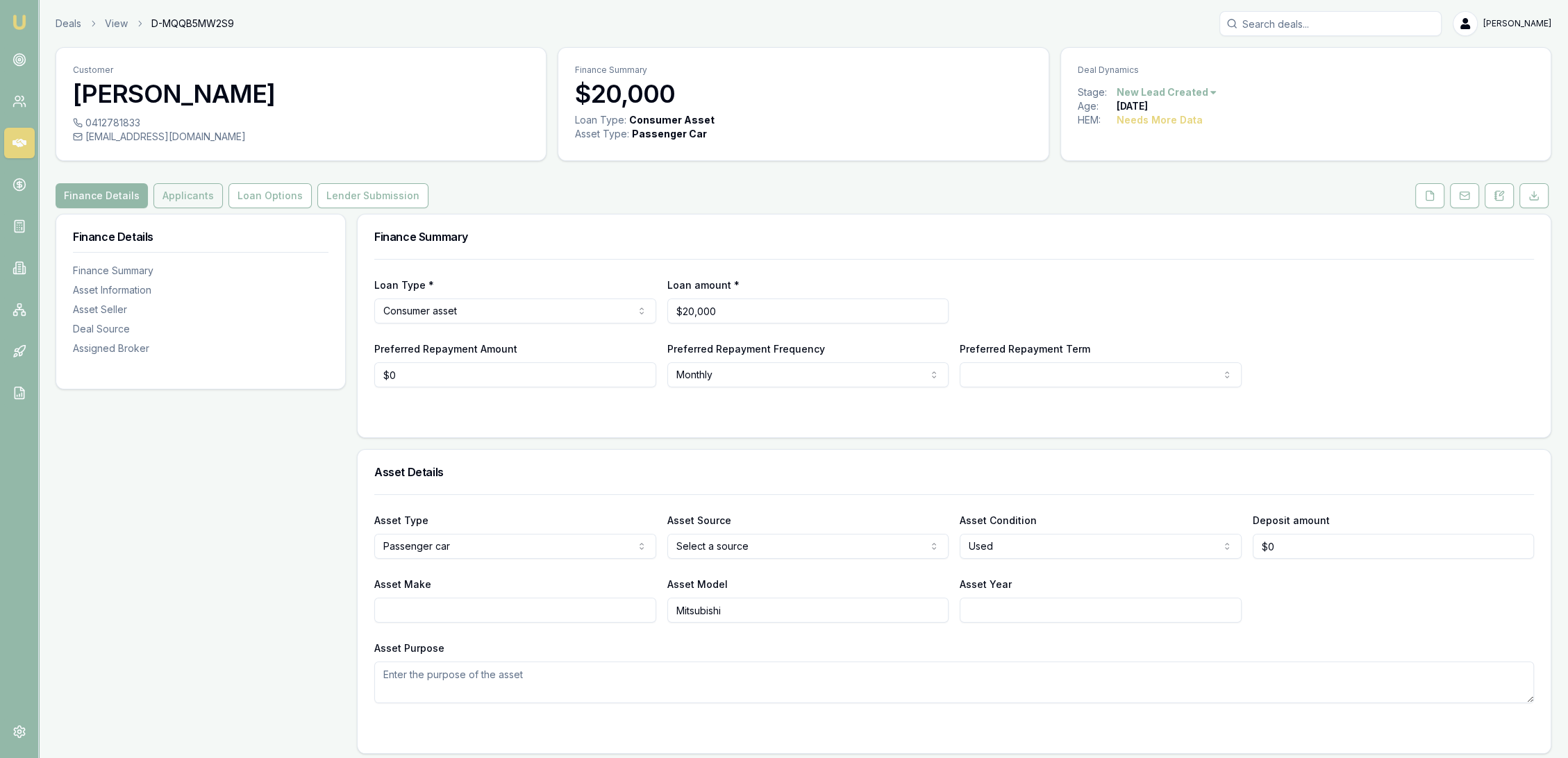
click at [191, 190] on button "Applicants" at bounding box center [188, 195] width 69 height 25
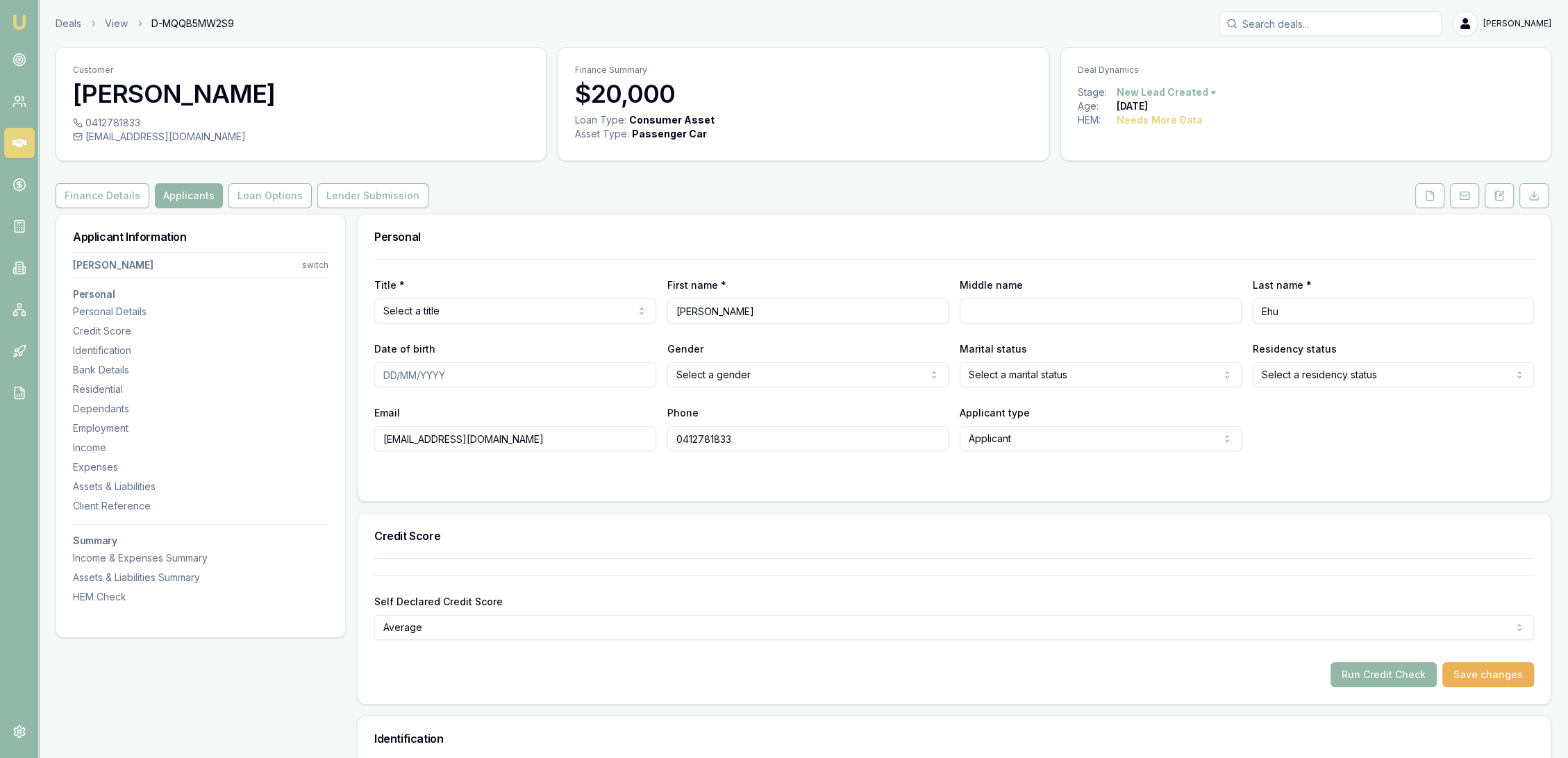
click at [89, 137] on div "[EMAIL_ADDRESS][DOMAIN_NAME]" at bounding box center [301, 137] width 456 height 14
drag, startPoint x: 206, startPoint y: 134, endPoint x: 87, endPoint y: 130, distance: 119.1
click at [87, 130] on div "[EMAIL_ADDRESS][DOMAIN_NAME]" at bounding box center [301, 137] width 456 height 14
copy div "[EMAIL_ADDRESS][DOMAIN_NAME]"
click at [264, 195] on button "Loan Options" at bounding box center [269, 195] width 83 height 25
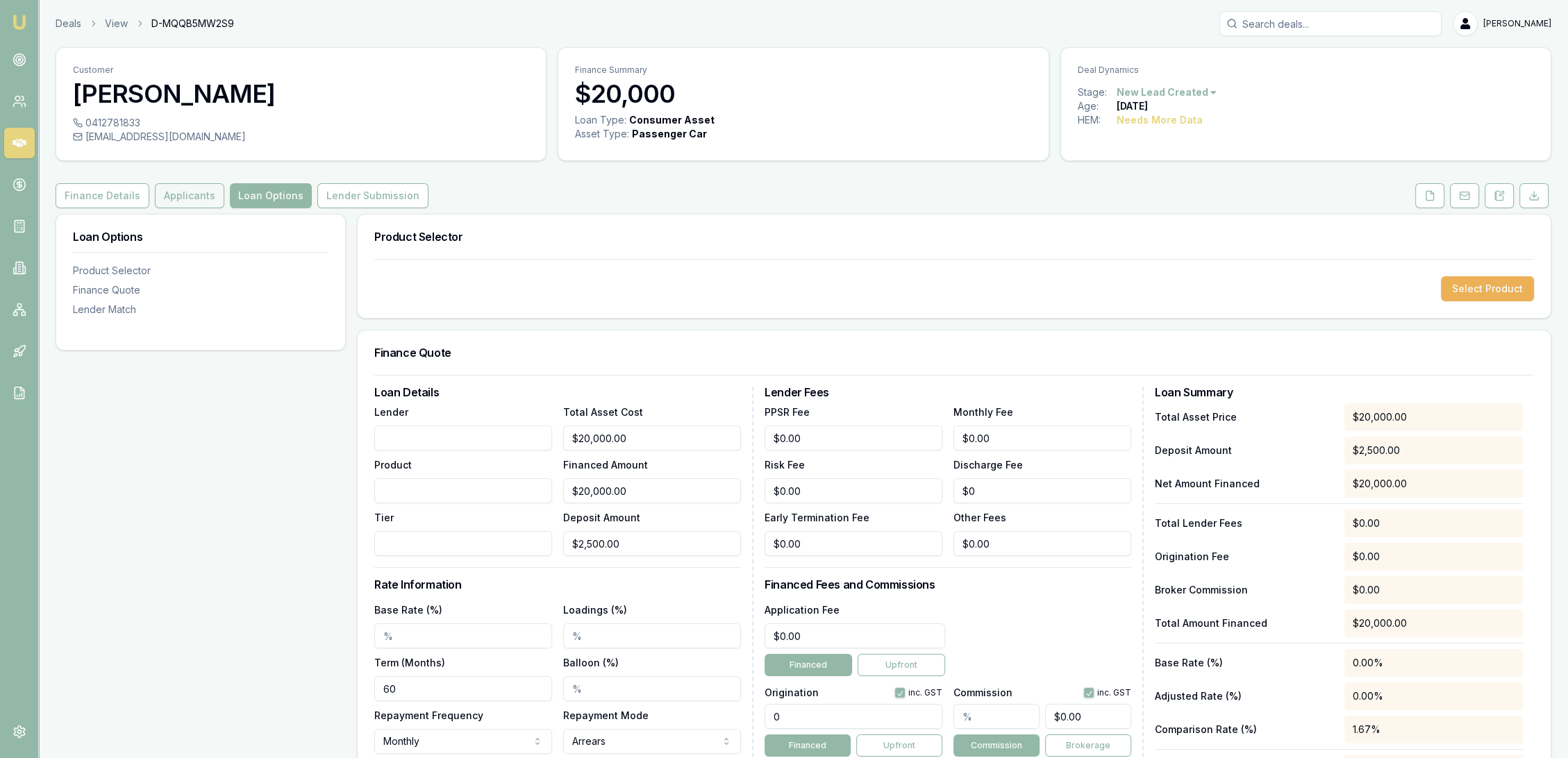
click at [186, 197] on button "Applicants" at bounding box center [189, 195] width 69 height 25
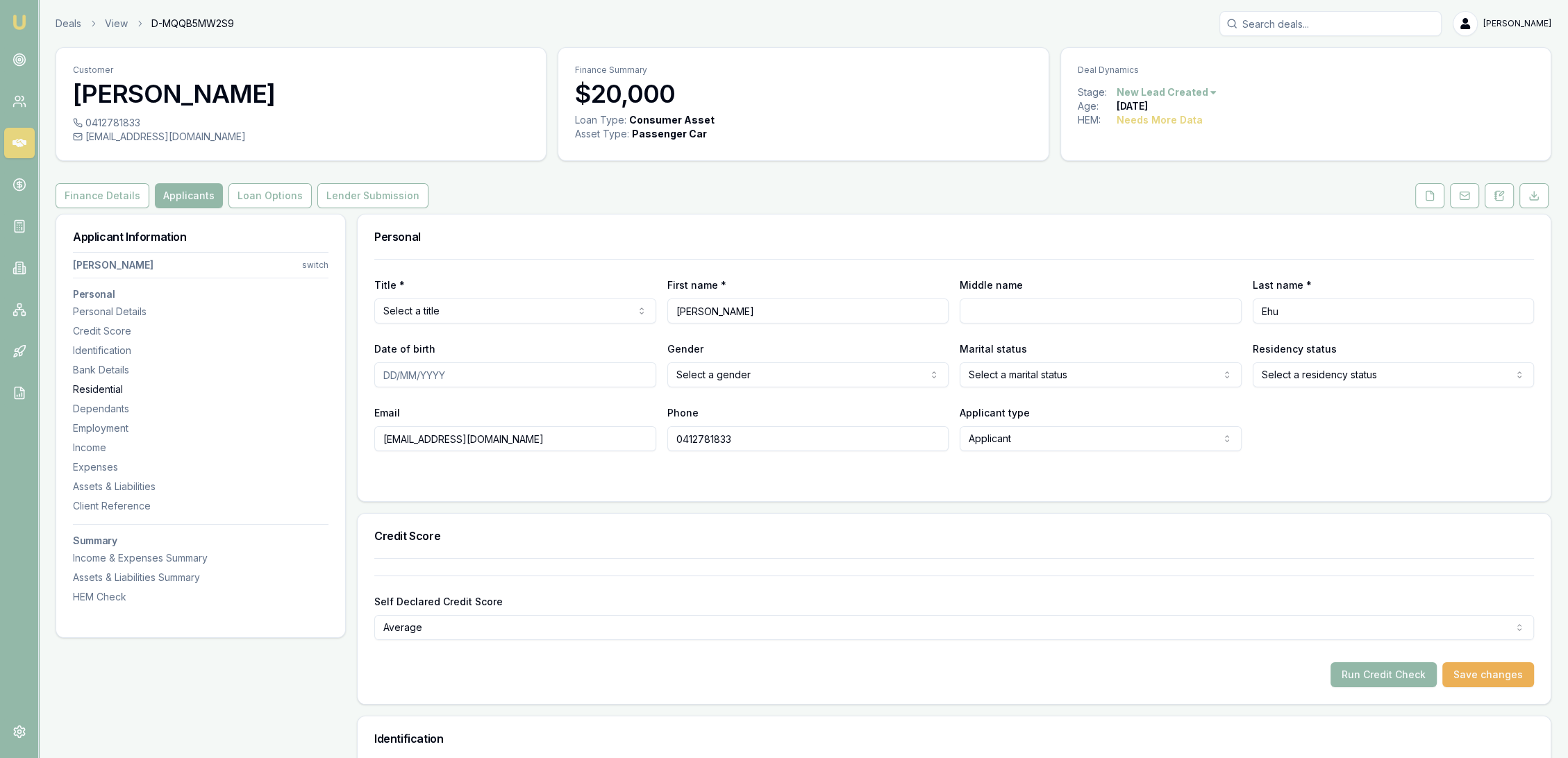
click at [93, 382] on div "Residential" at bounding box center [201, 389] width 256 height 14
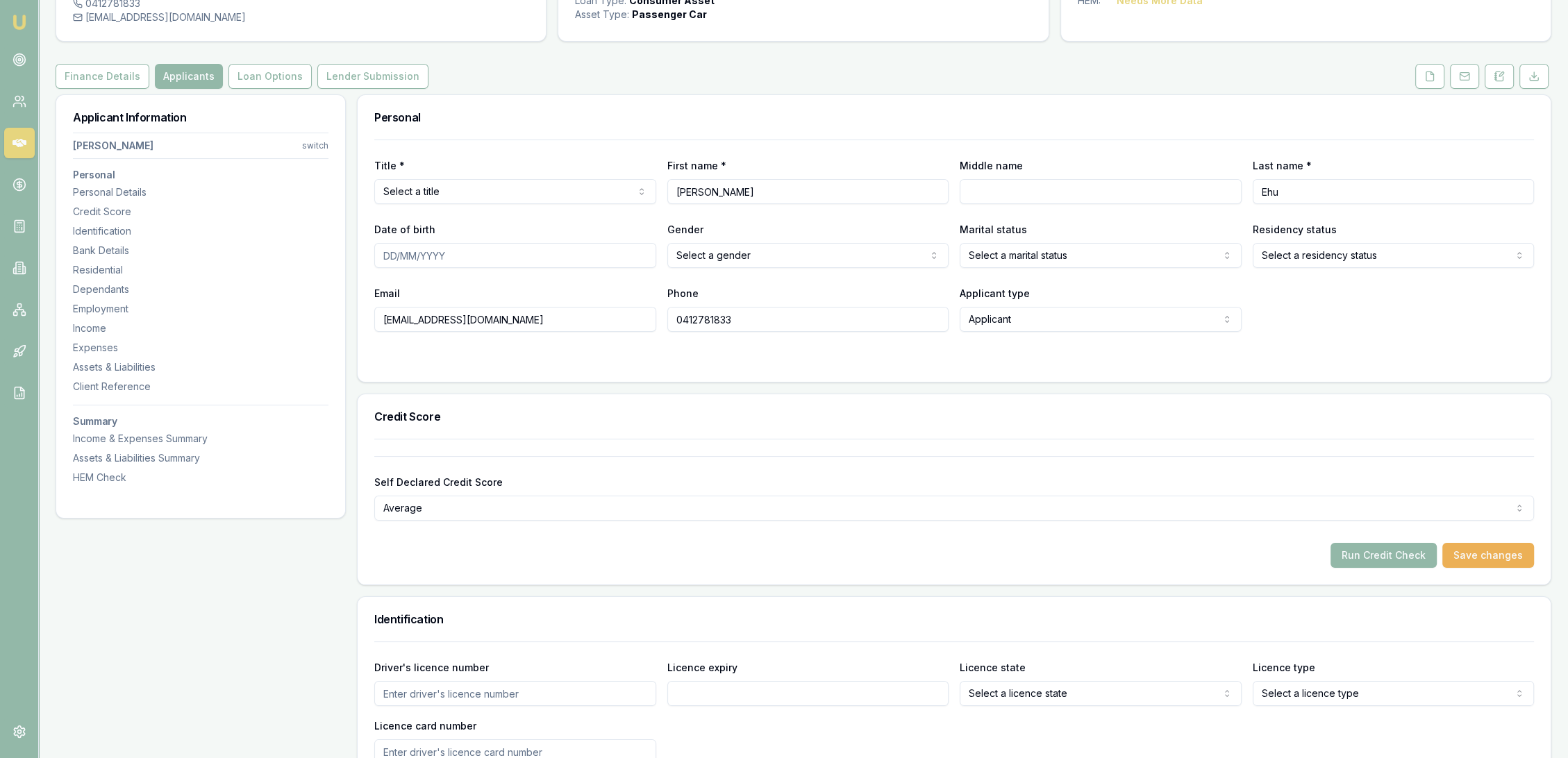
scroll to position [26, 0]
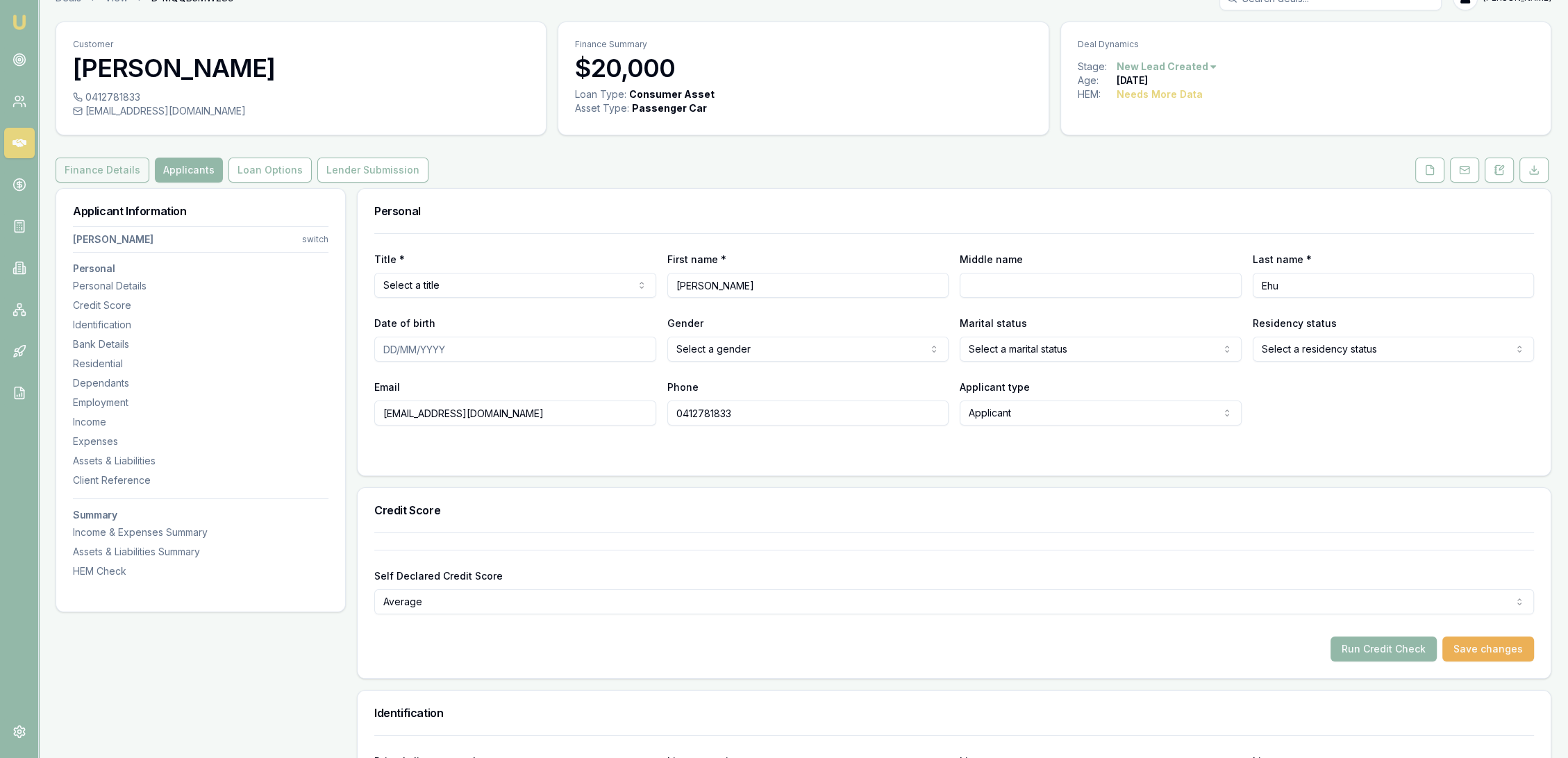
click at [105, 164] on button "Finance Details" at bounding box center [102, 170] width 94 height 25
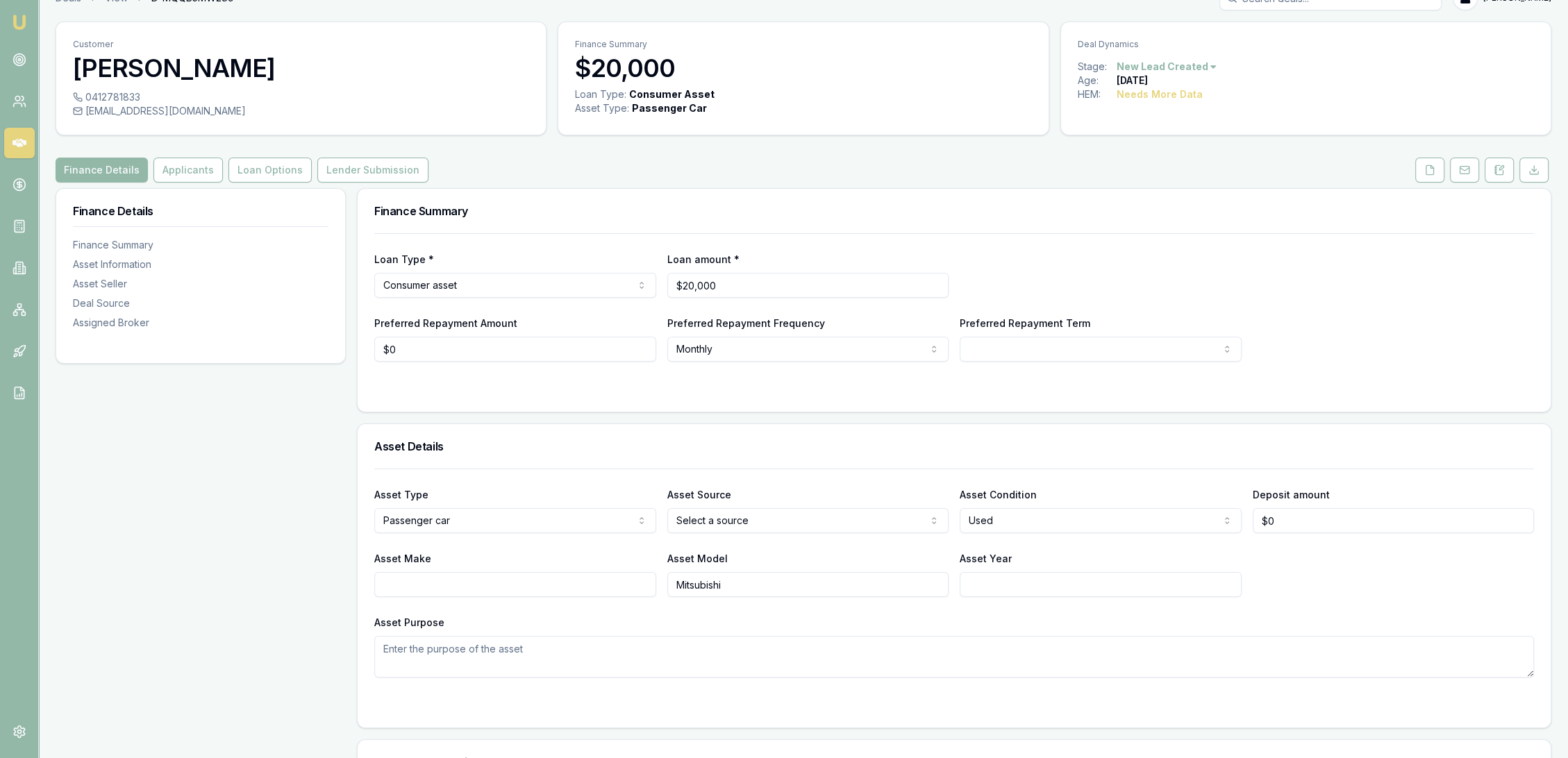
drag, startPoint x: 16, startPoint y: 21, endPoint x: 73, endPoint y: 7, distance: 58.7
click at [17, 21] on img at bounding box center [20, 22] width 17 height 17
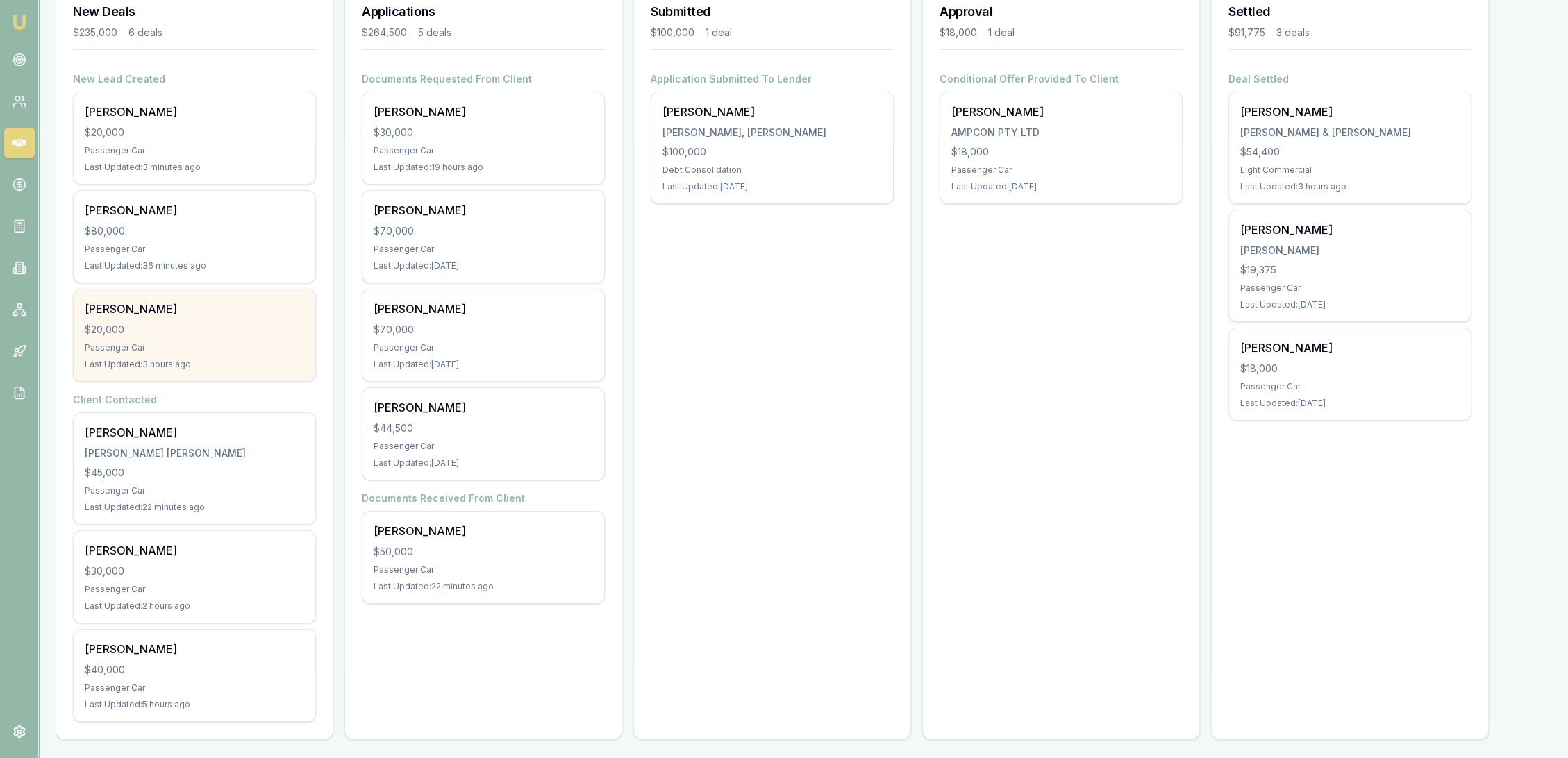
scroll to position [213, 0]
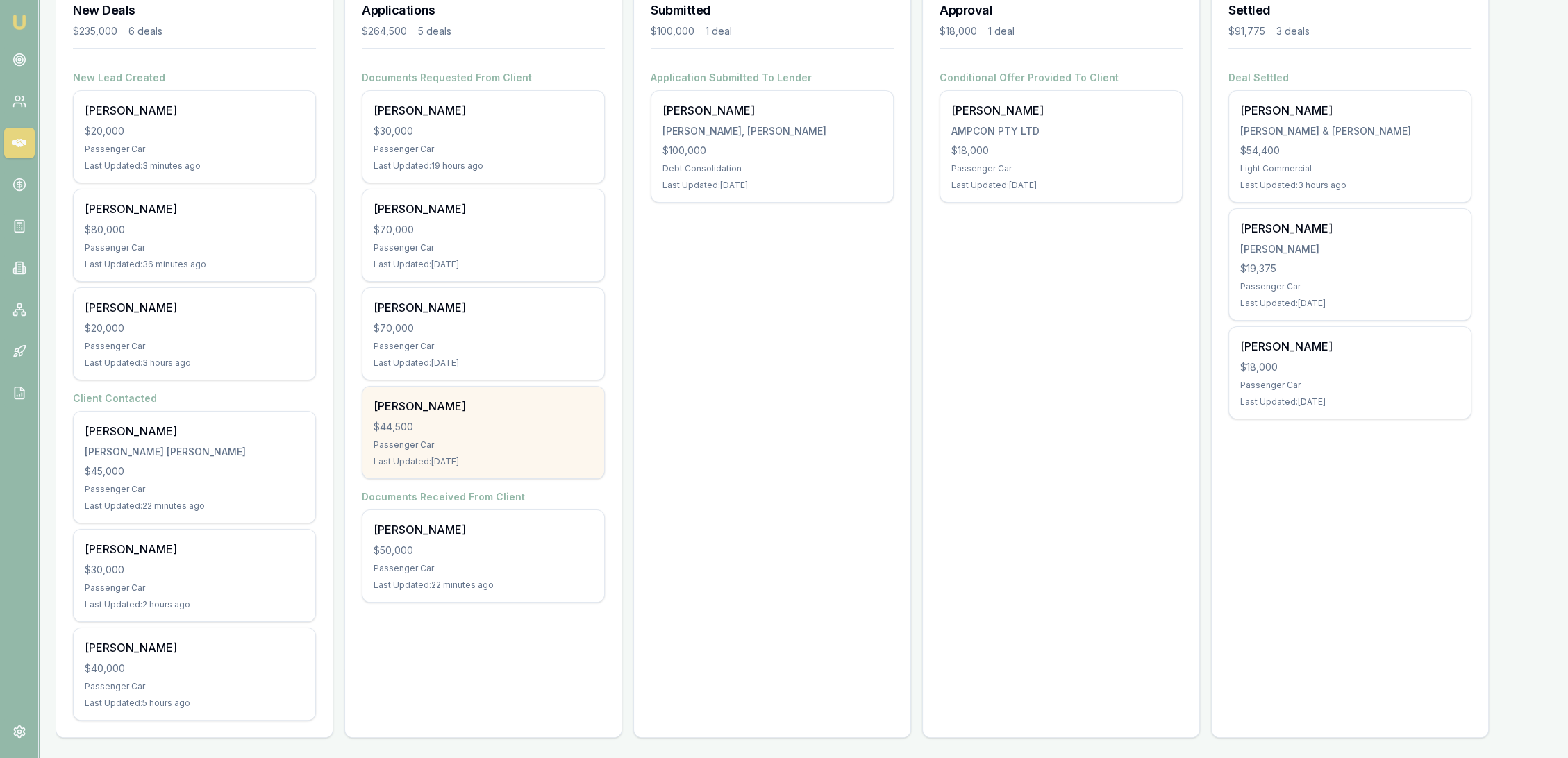
click at [414, 428] on div "$44,500" at bounding box center [484, 427] width 220 height 14
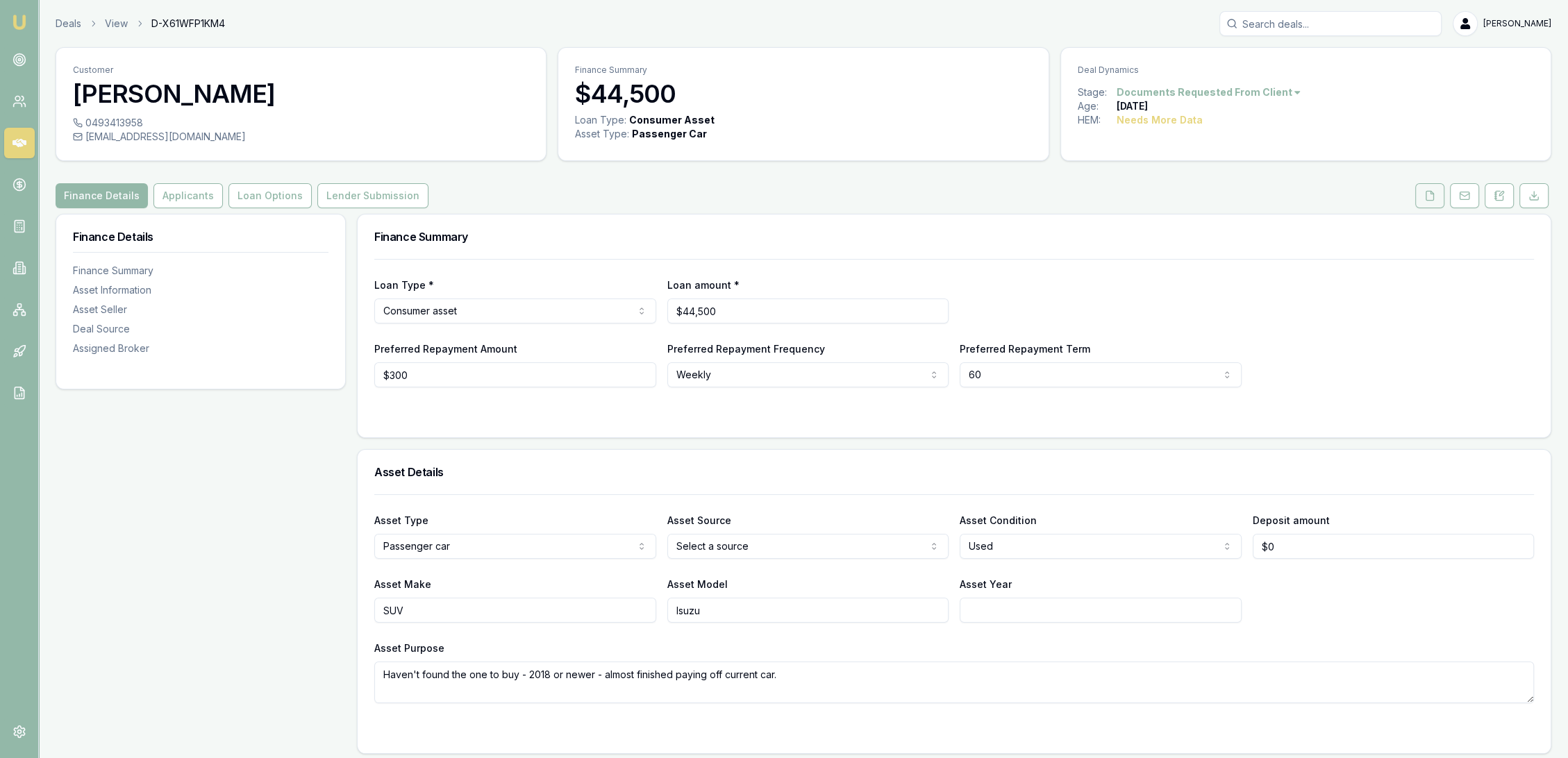
click at [1434, 201] on button at bounding box center [1430, 195] width 29 height 25
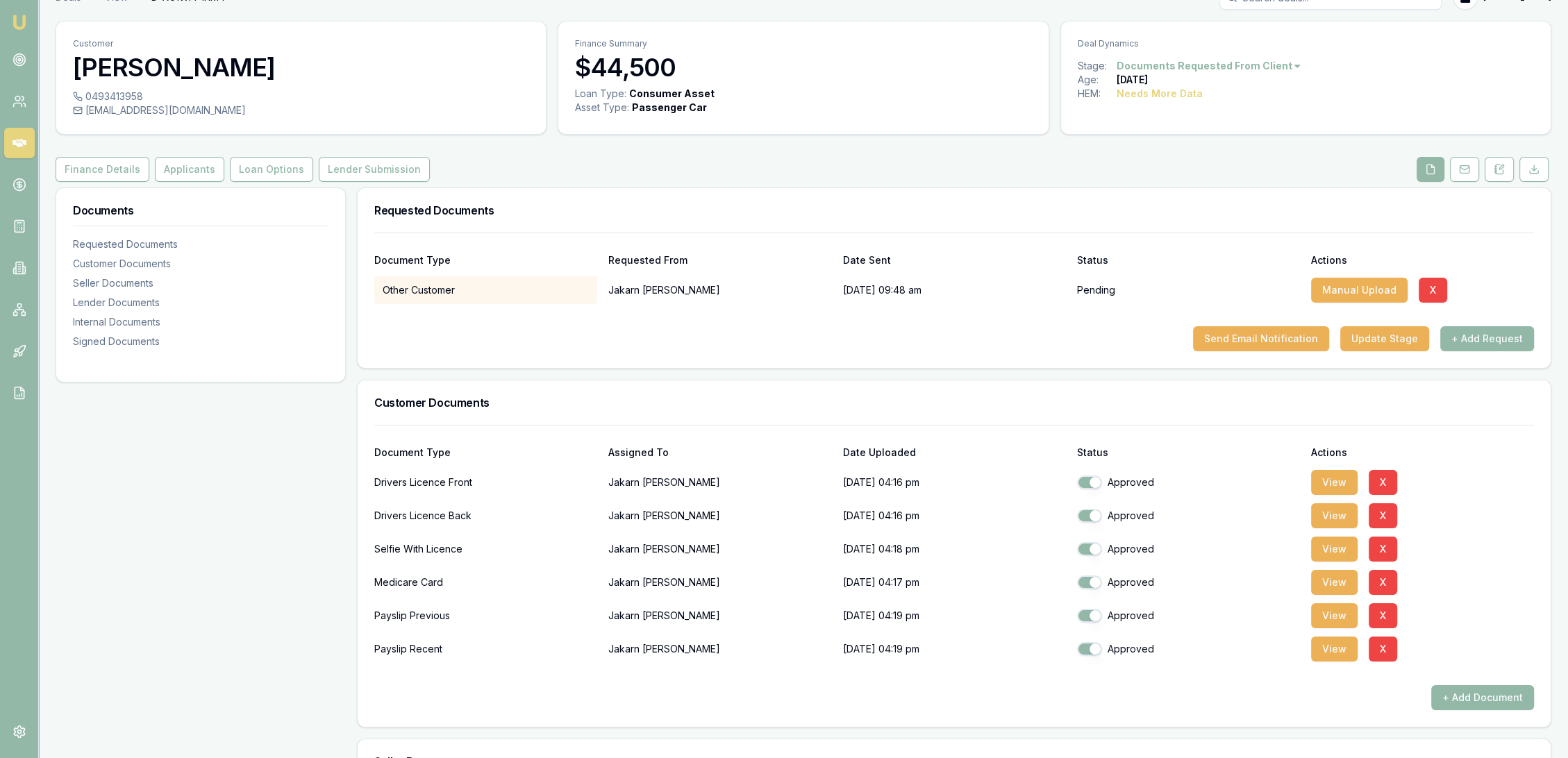
scroll to position [13, 0]
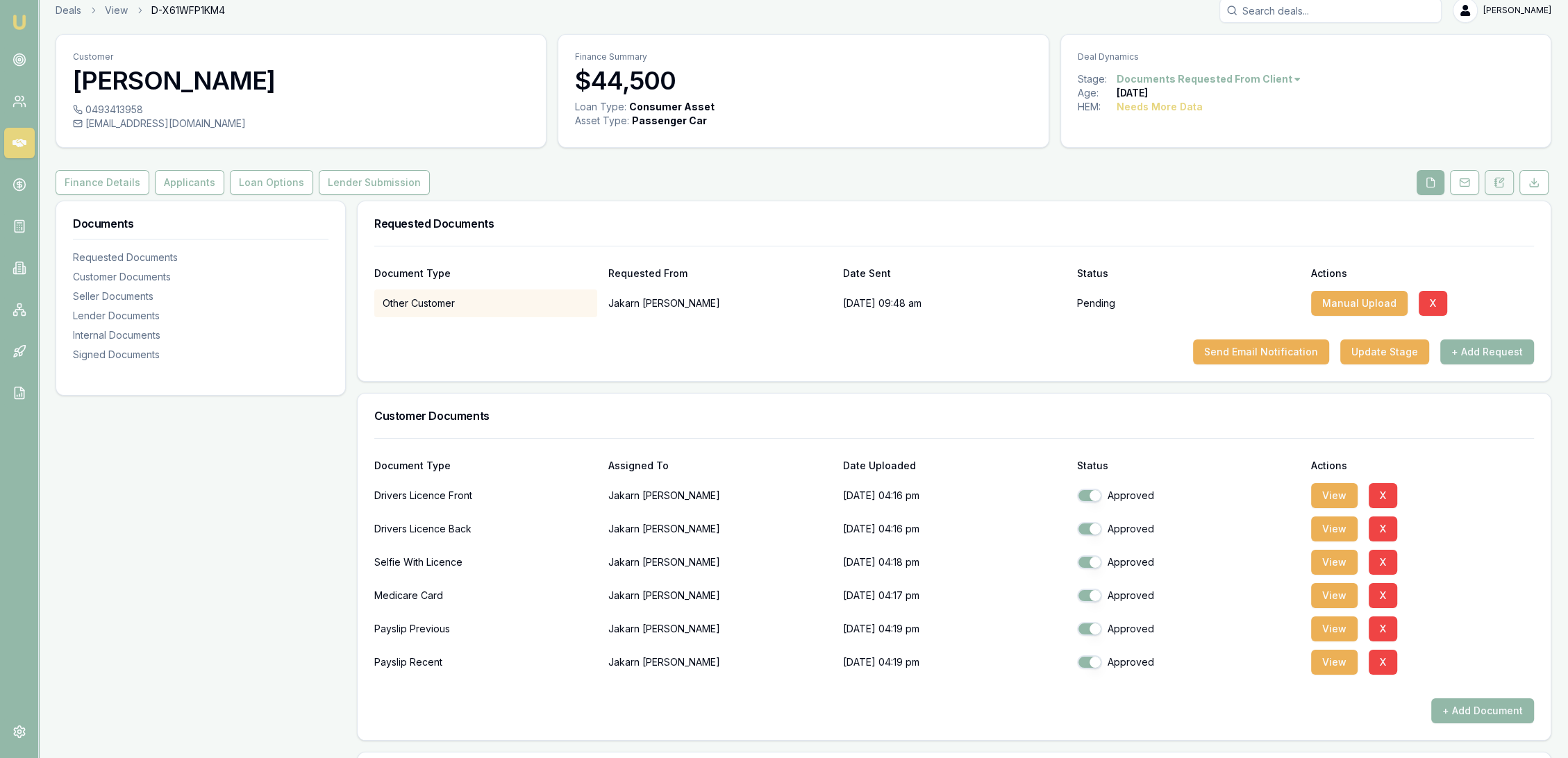
drag, startPoint x: 1511, startPoint y: 179, endPoint x: 1502, endPoint y: 179, distance: 9.0
click at [1511, 179] on button at bounding box center [1499, 182] width 29 height 25
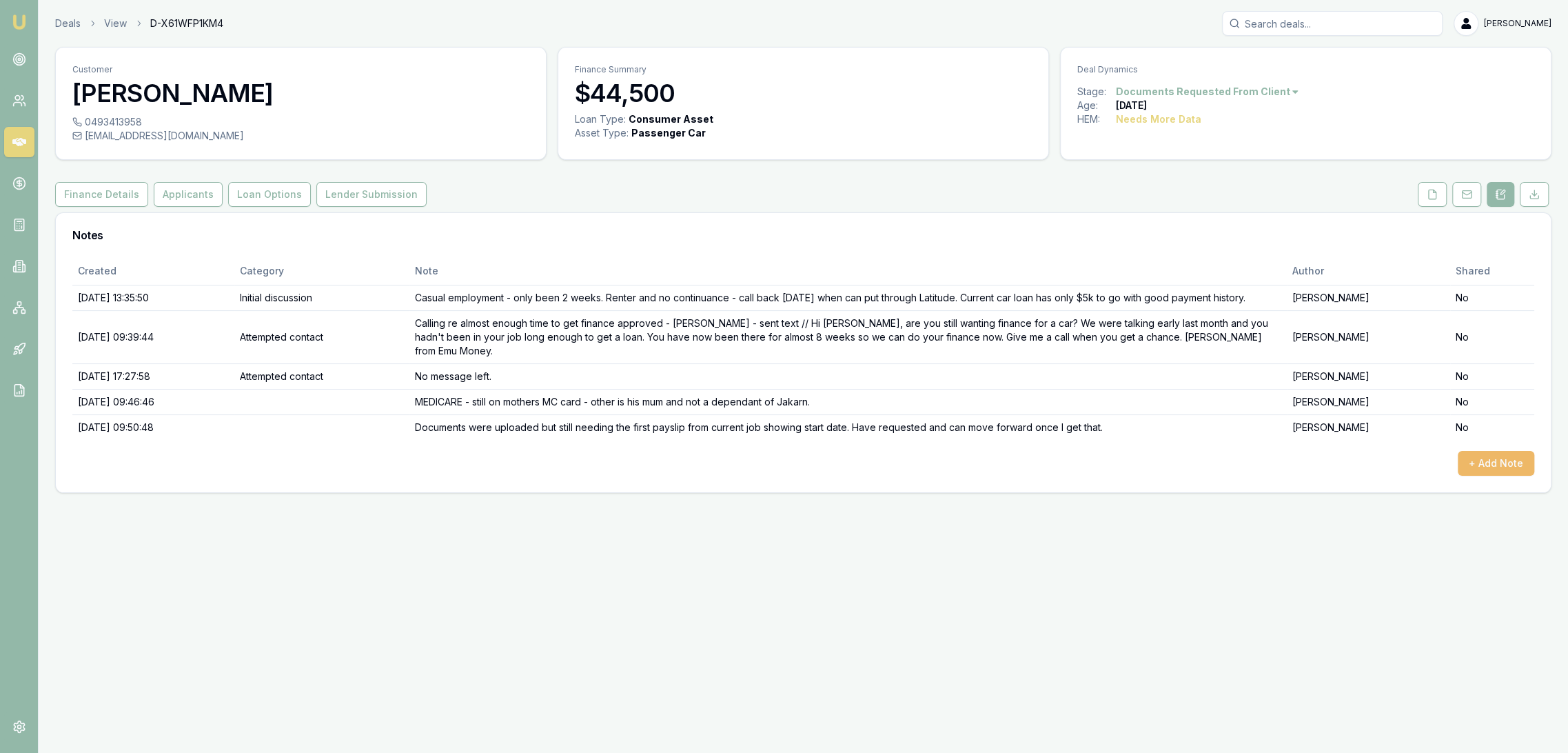
click at [1483, 451] on button "+ Add Note" at bounding box center [1496, 463] width 77 height 25
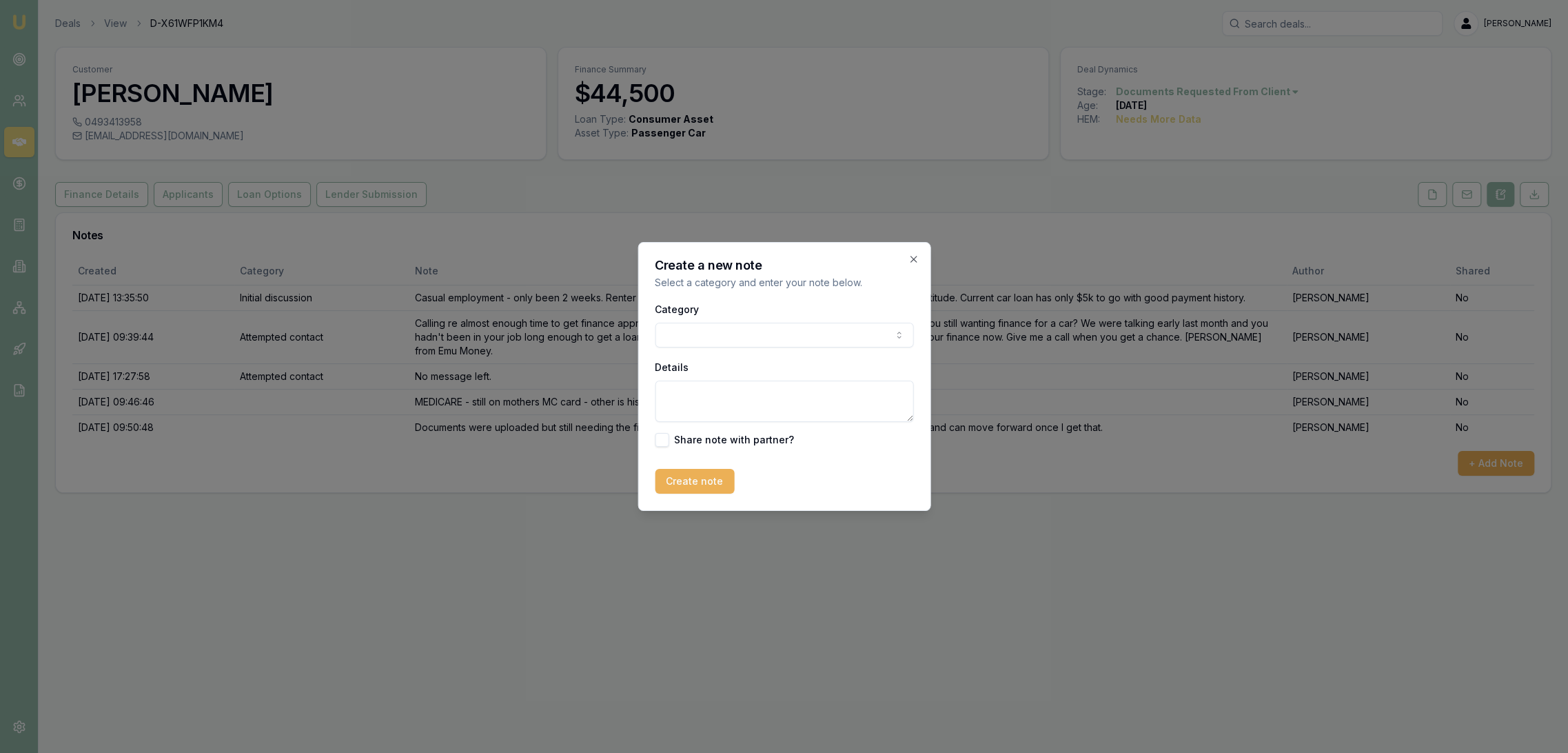
click at [696, 390] on textarea "Details" at bounding box center [784, 401] width 258 height 42
type textarea "C"
type textarea "F"
click at [787, 390] on textarea "CUSTOMER CONTACT -" at bounding box center [784, 401] width 258 height 42
type textarea "CUSTOMER CONTACT - First payslip - will get that to me ASAP to show start date."
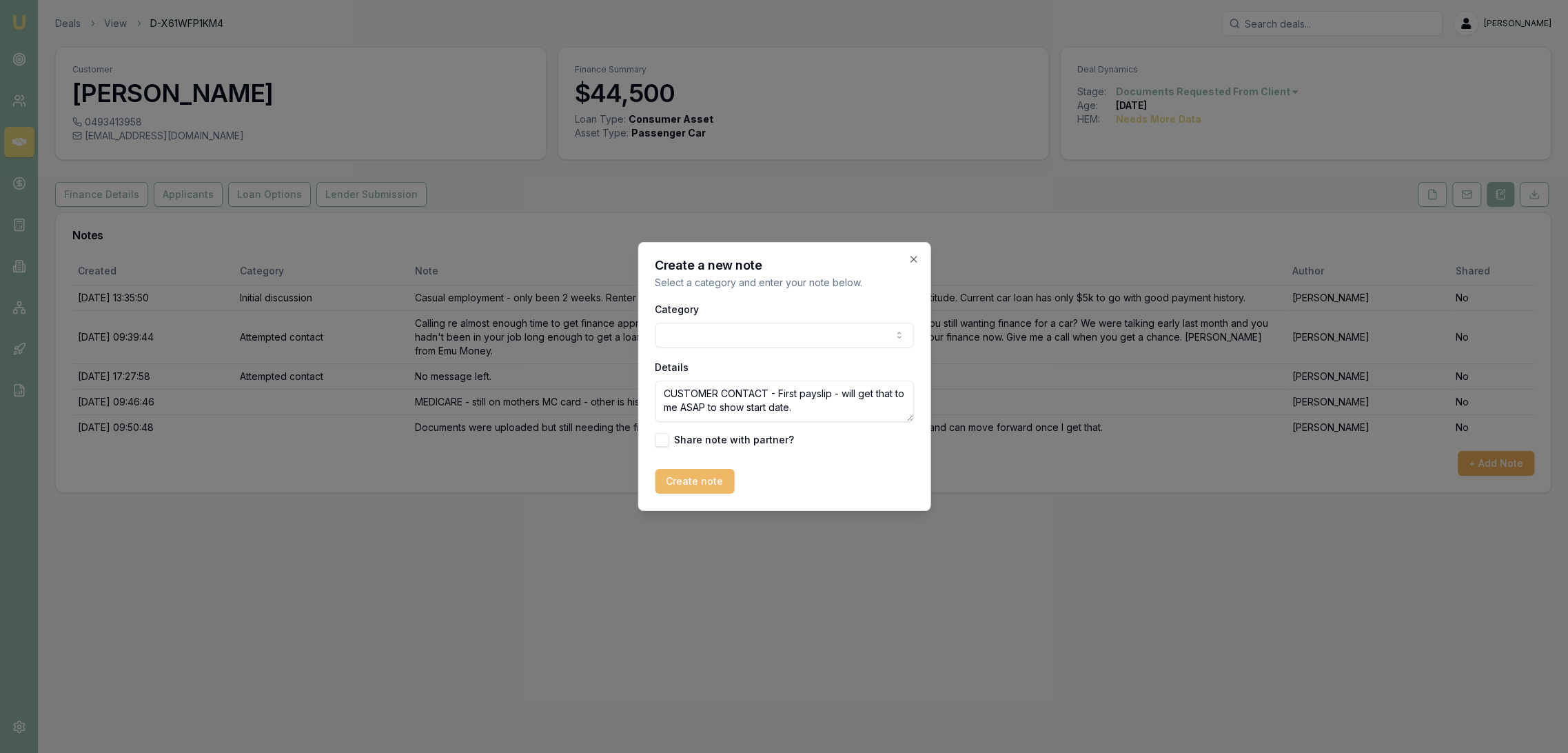
click at [702, 486] on button "Create note" at bounding box center [695, 481] width 80 height 25
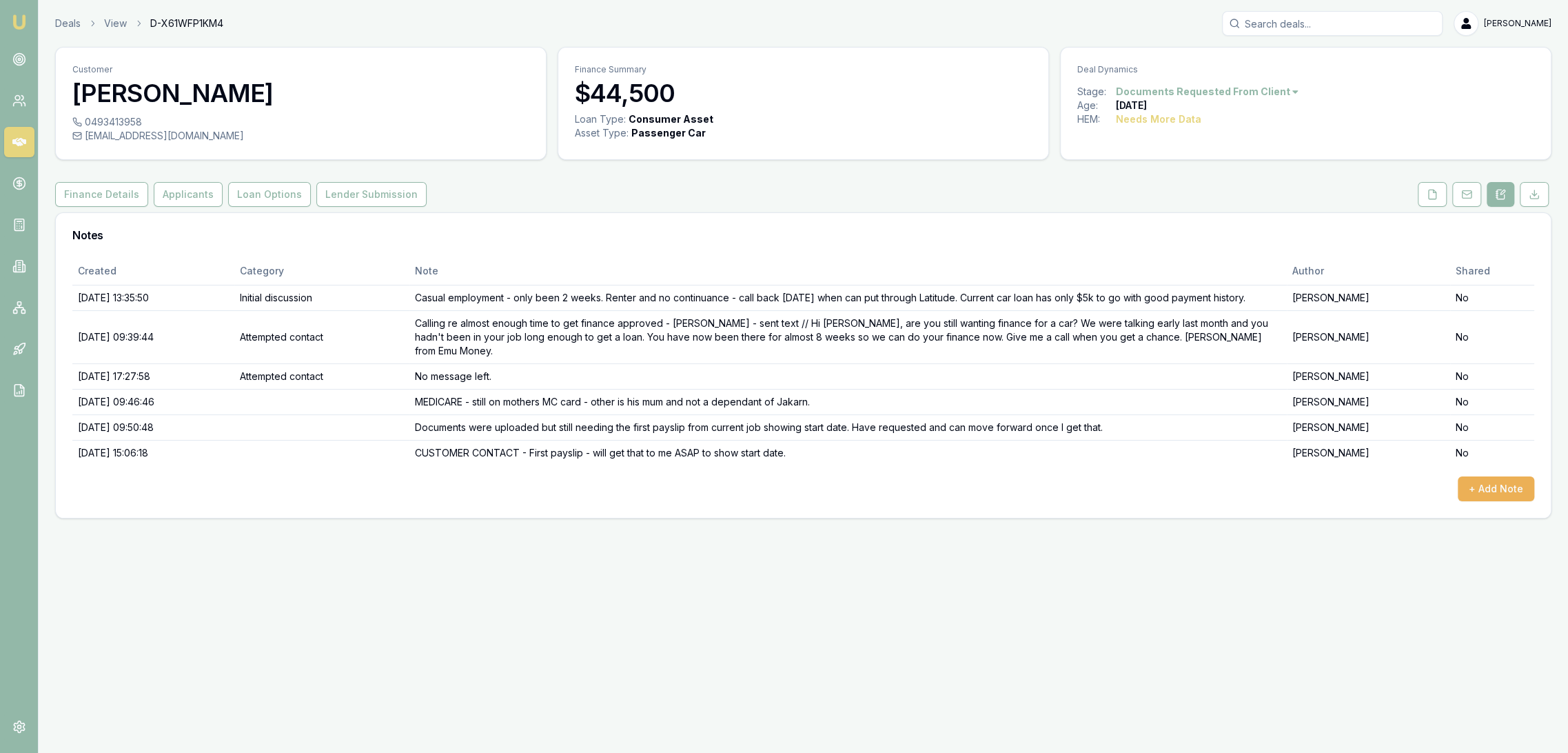
drag, startPoint x: 22, startPoint y: 20, endPoint x: 29, endPoint y: 16, distance: 8.1
click at [22, 20] on img at bounding box center [20, 22] width 17 height 17
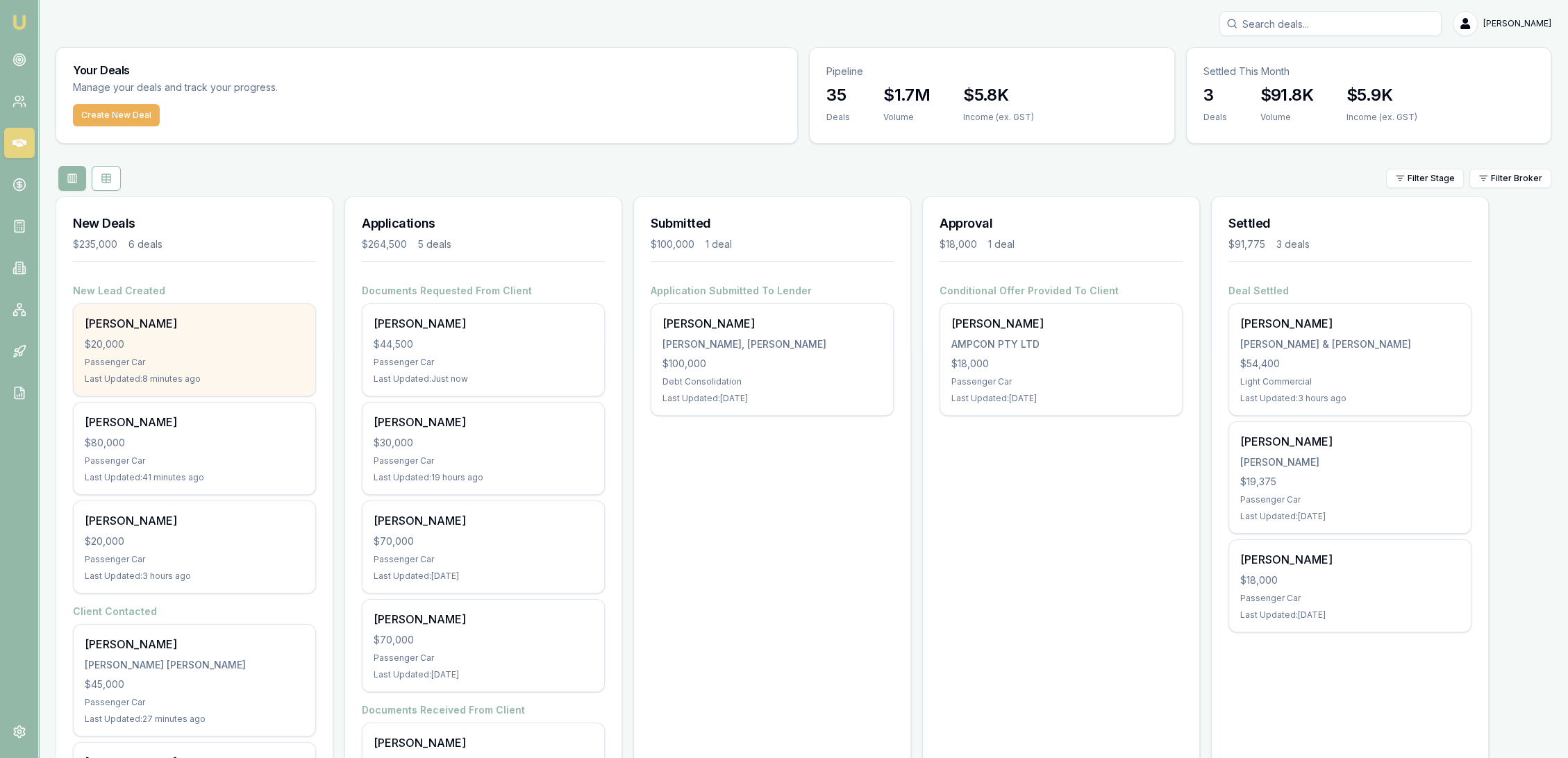
click at [163, 329] on div "[PERSON_NAME]" at bounding box center [195, 323] width 220 height 17
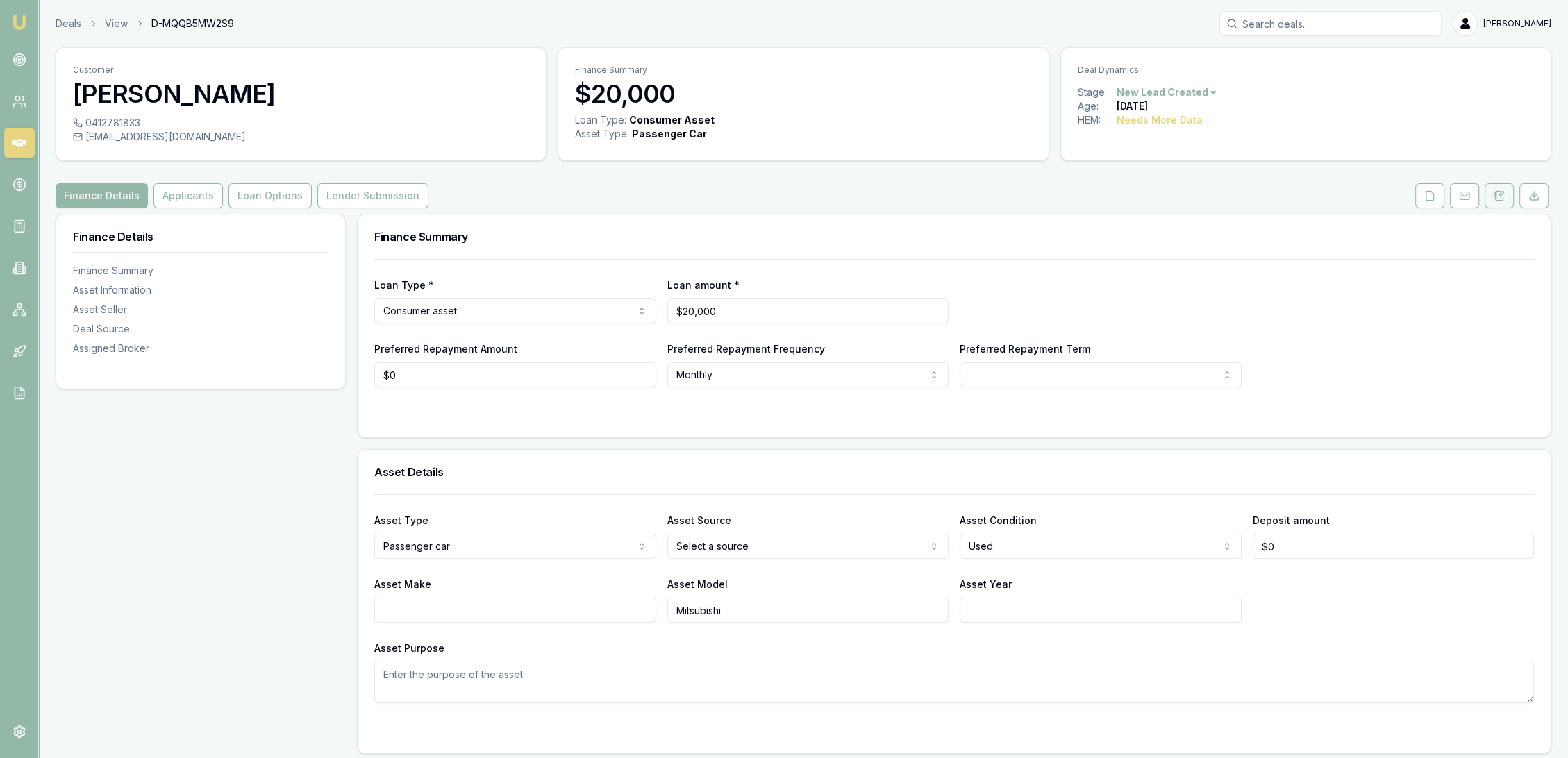
click at [1510, 199] on button at bounding box center [1499, 195] width 29 height 25
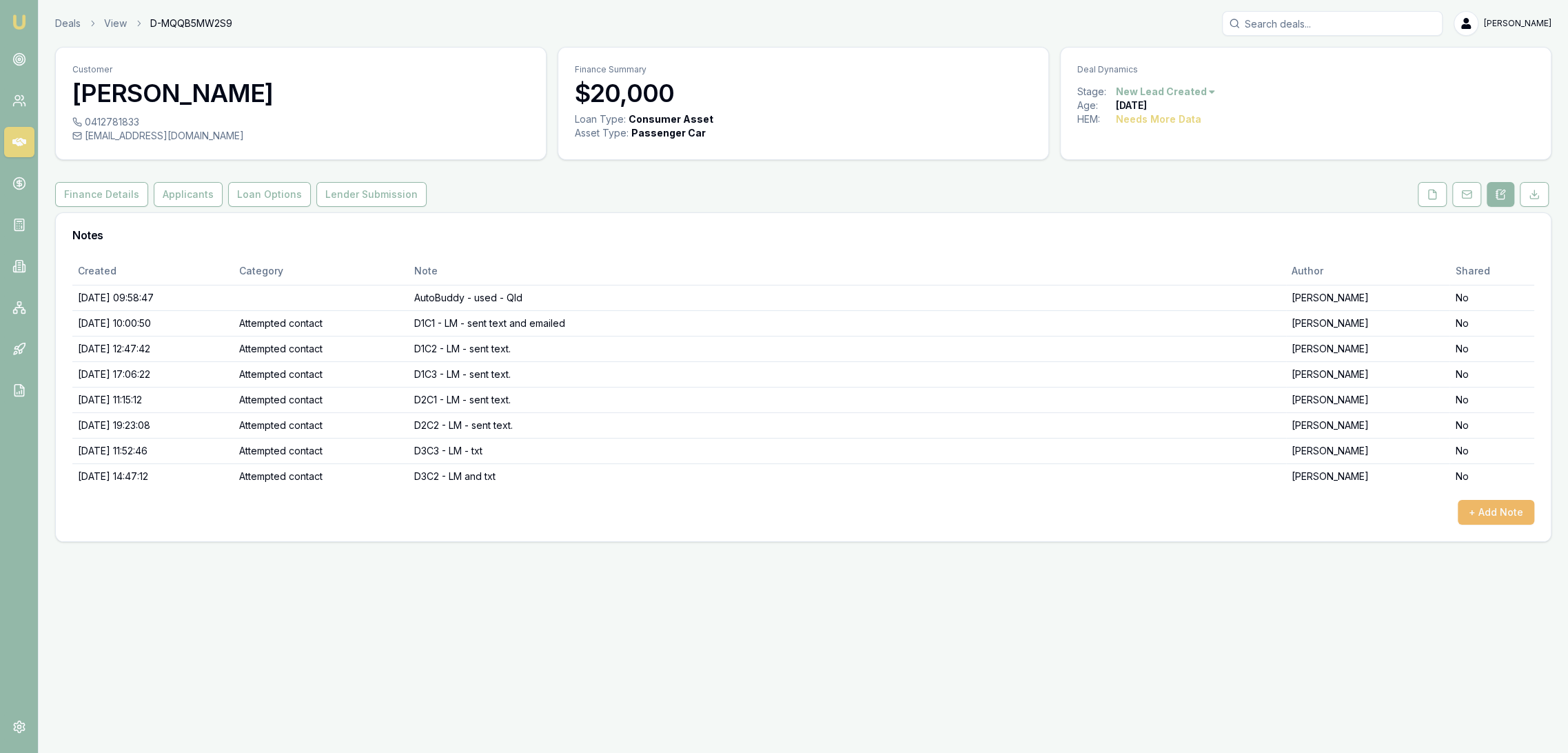
click at [1495, 514] on button "+ Add Note" at bounding box center [1496, 512] width 77 height 25
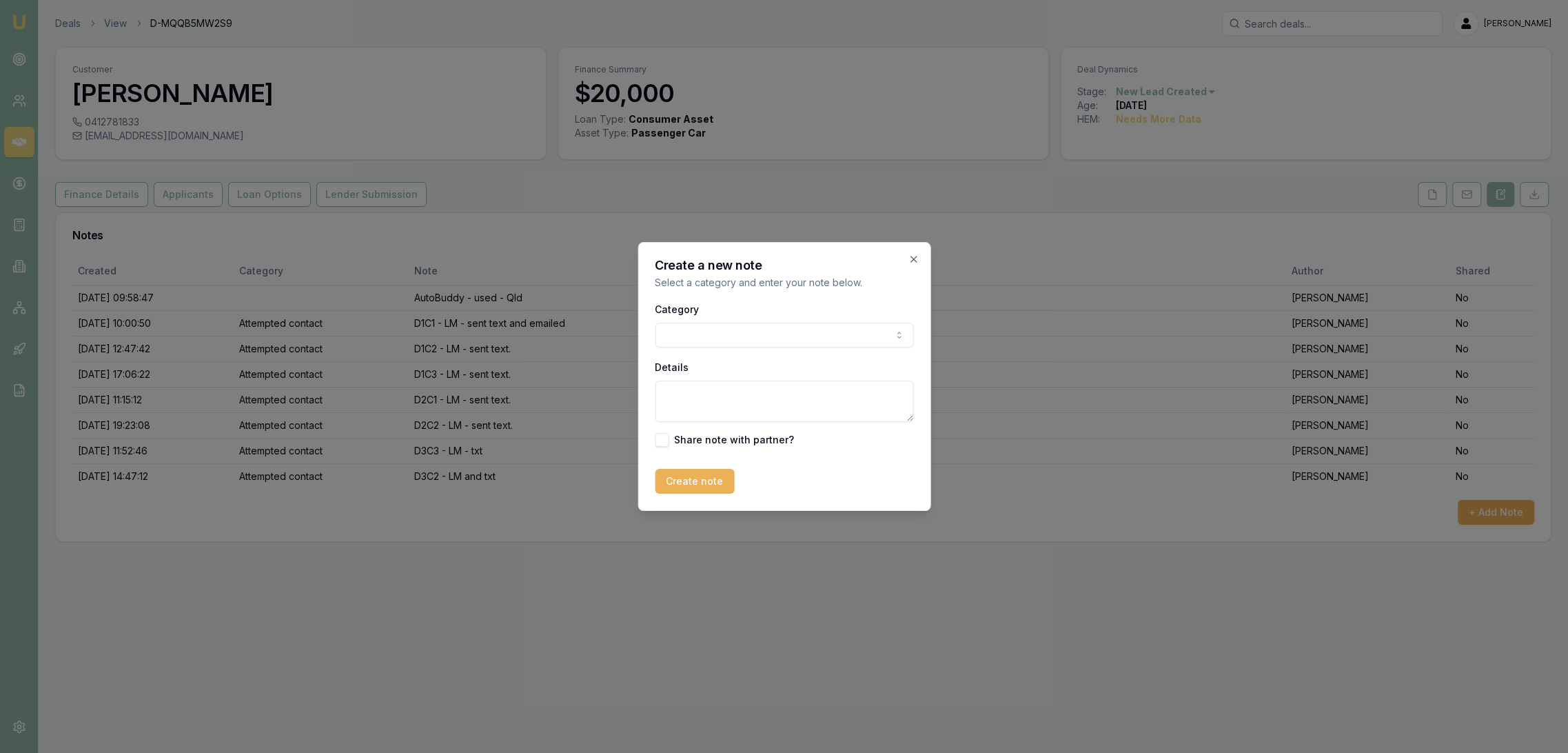
click at [724, 392] on textarea "Details" at bounding box center [784, 401] width 258 height 42
paste textarea "Hi [PERSON_NAME], im not hopeful of my approval, I don't meet most lender's cri…"
click at [772, 413] on textarea "TXT RCD - Hi [PERSON_NAME], im not hopeful of my approval, I don't meet most le…" at bounding box center [784, 401] width 258 height 42
paste textarea "Thanks for getting back to me."
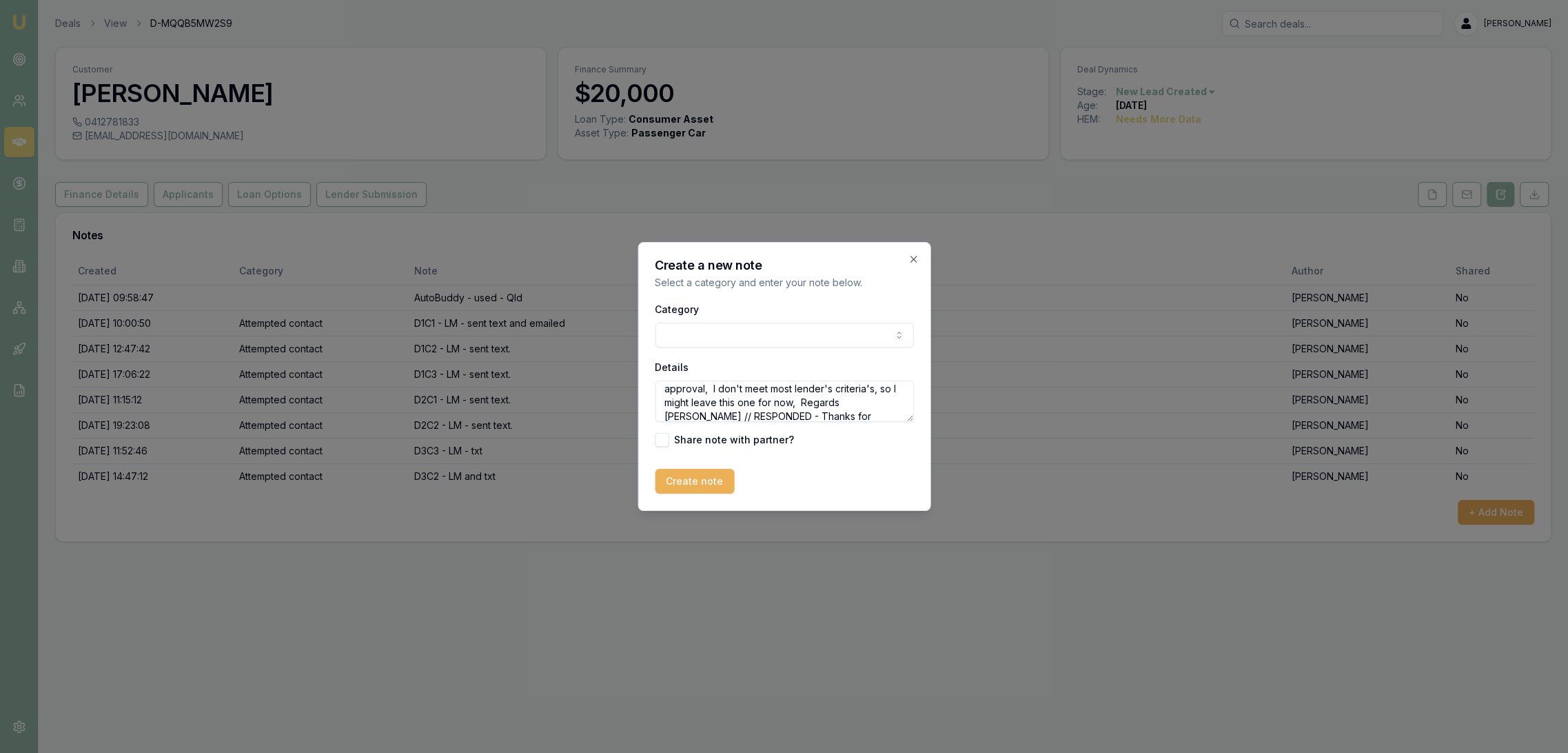
click at [892, 414] on textarea "TXT RCD - Hi [PERSON_NAME], im not hopeful of my approval, I don't meet most le…" at bounding box center [784, 401] width 258 height 42
paste textarea "Why do you not meet most lenders criteria?"
click at [895, 418] on textarea "TXT RCD - Hi [PERSON_NAME], im not hopeful of my approval, I don't meet most le…" at bounding box center [784, 401] width 258 height 42
paste textarea "We have over 50 lenders on our lending panel including lenders that finance peo…"
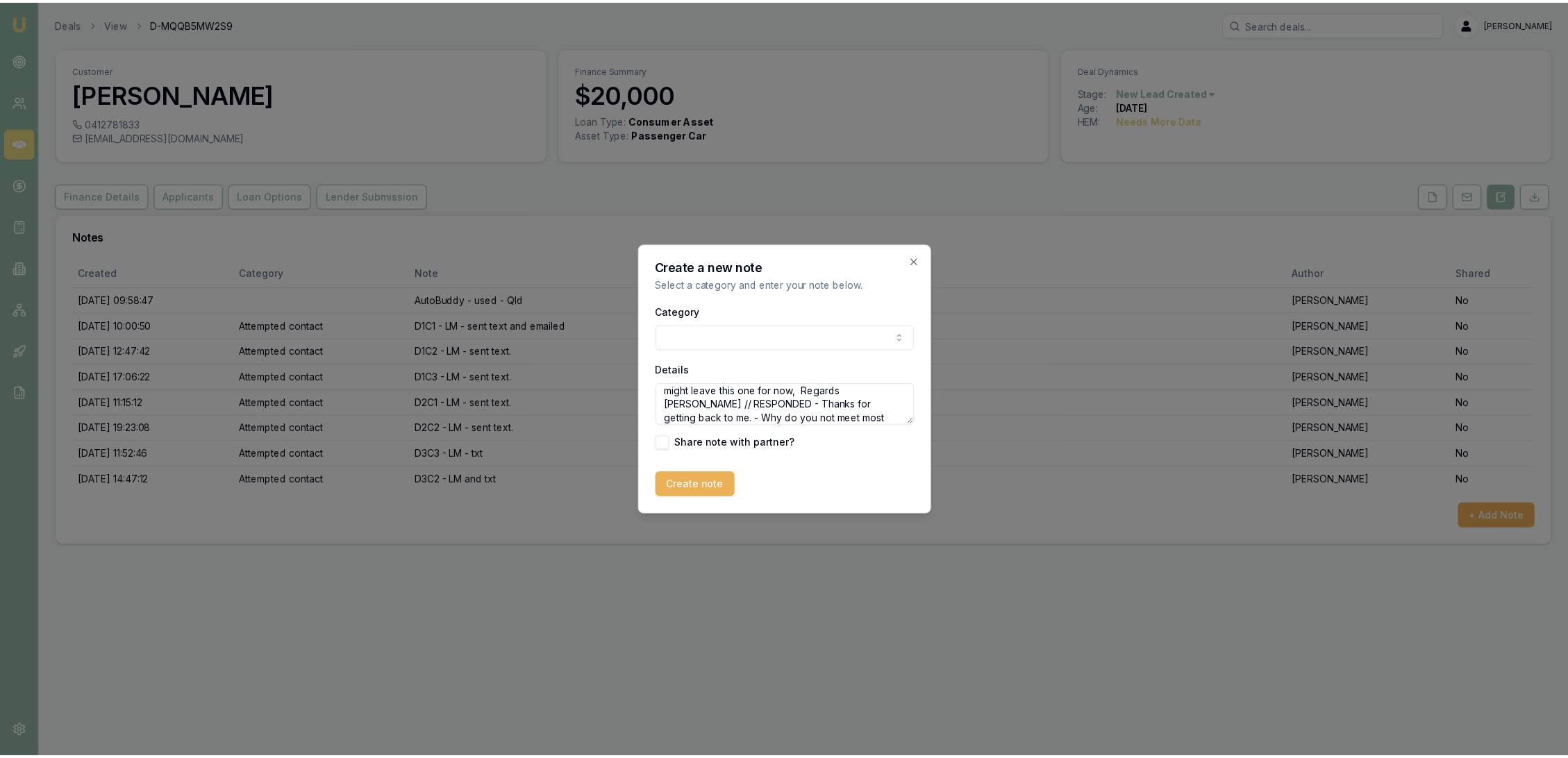
scroll to position [117, 0]
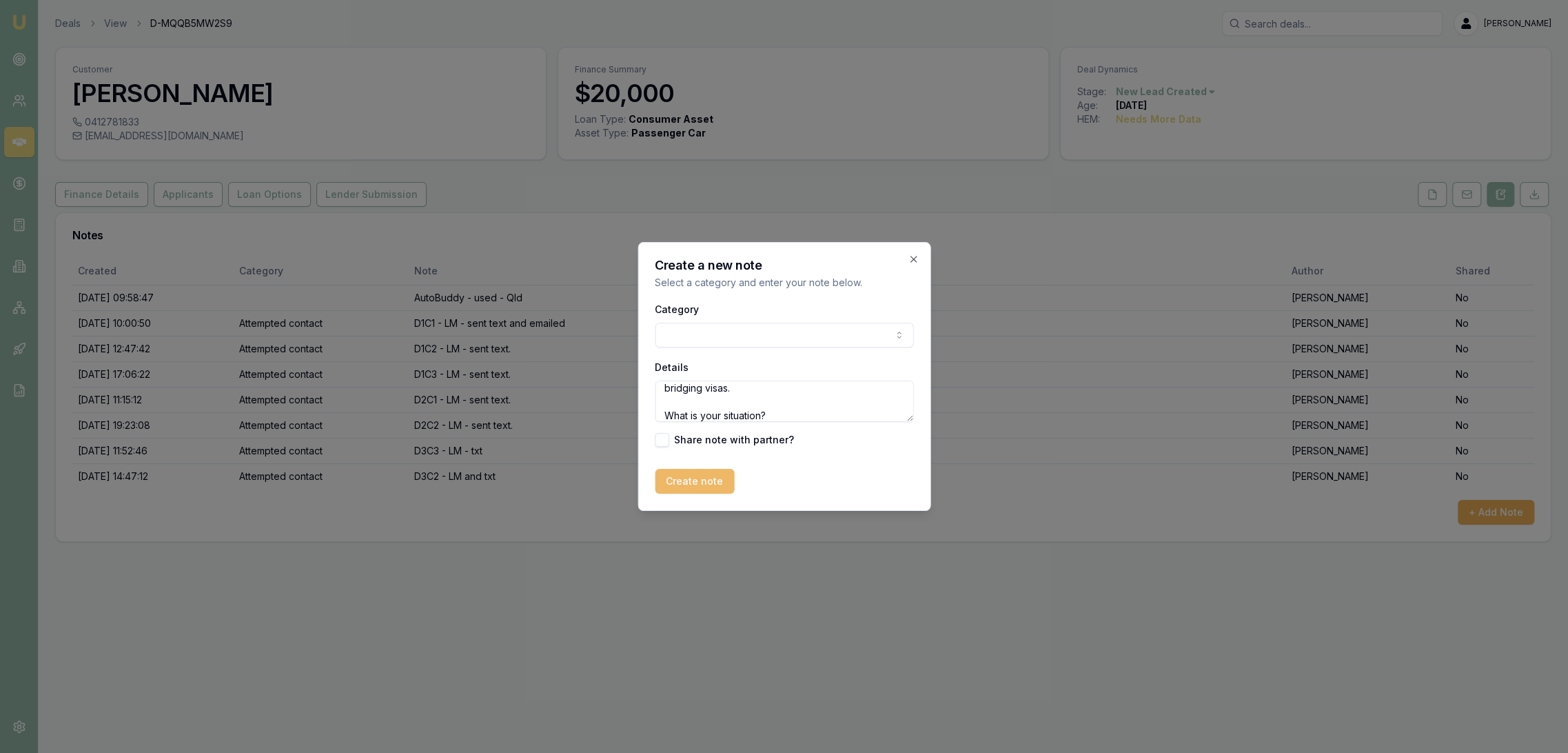
type textarea "TXT RCD - Hi [PERSON_NAME], im not hopeful of my approval, I don't meet most le…"
click at [712, 489] on button "Create note" at bounding box center [695, 481] width 80 height 25
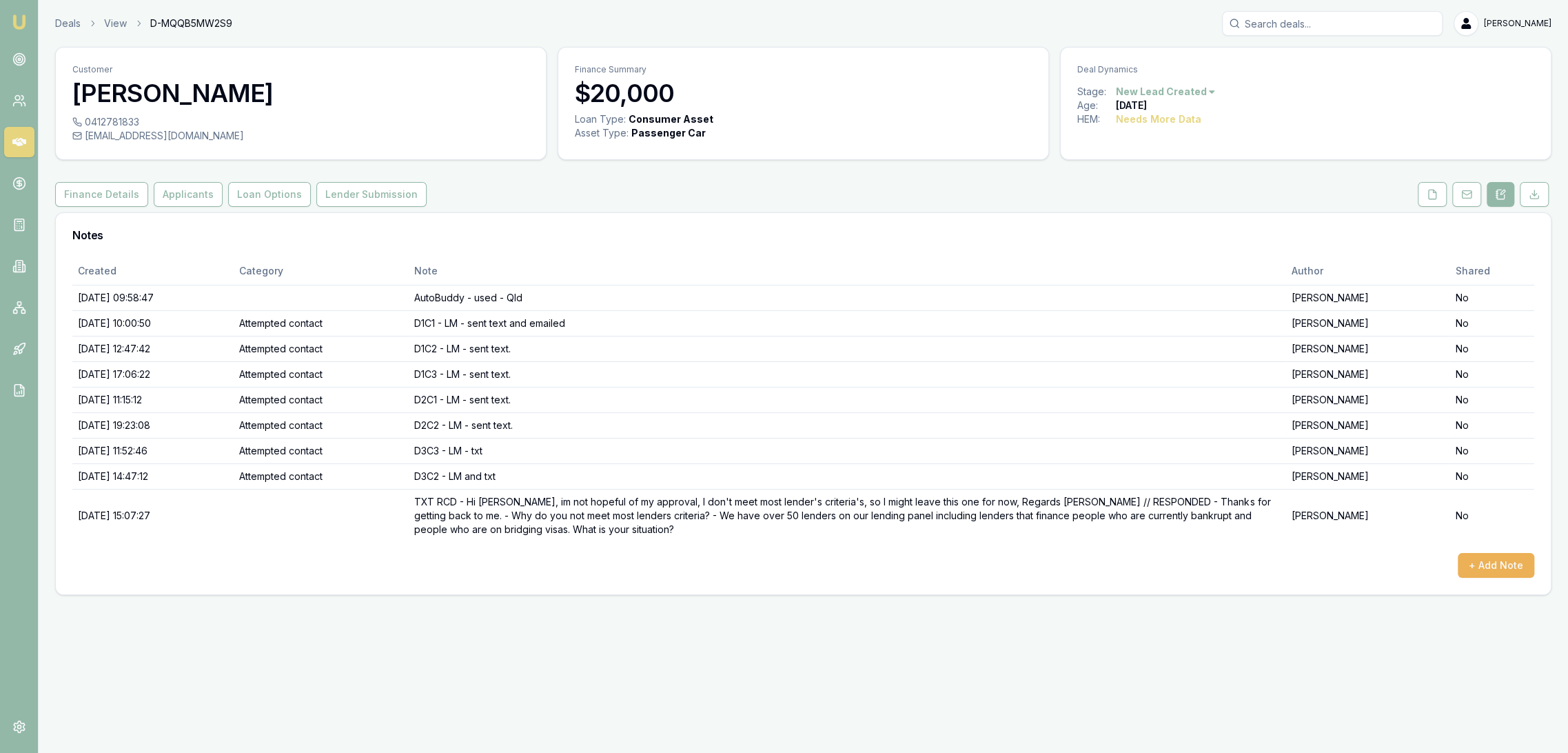
drag, startPoint x: 14, startPoint y: 21, endPoint x: 30, endPoint y: 8, distance: 20.6
click at [14, 21] on img at bounding box center [20, 22] width 17 height 17
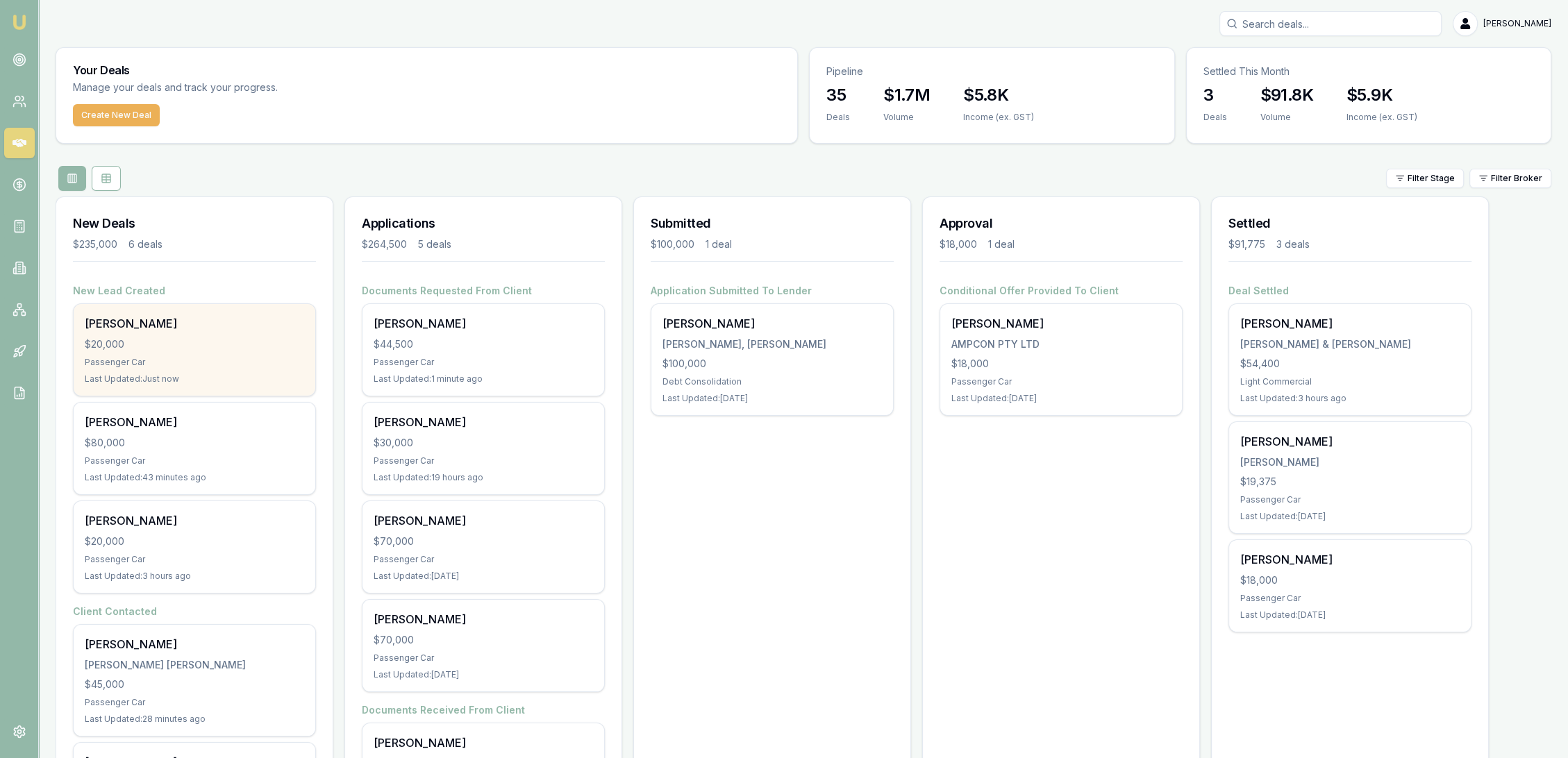
scroll to position [213, 0]
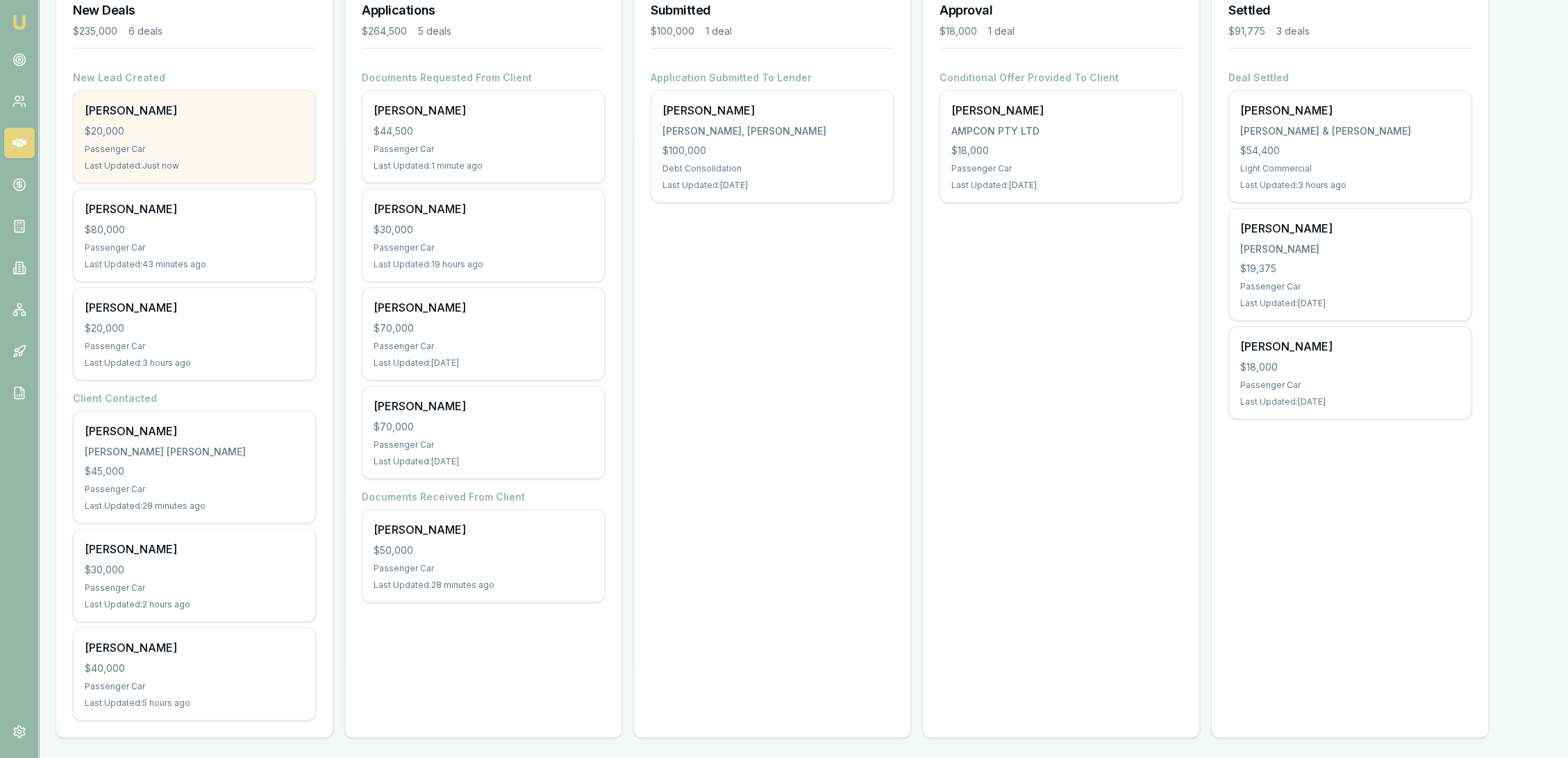
click at [203, 131] on div "$20,000" at bounding box center [195, 131] width 220 height 14
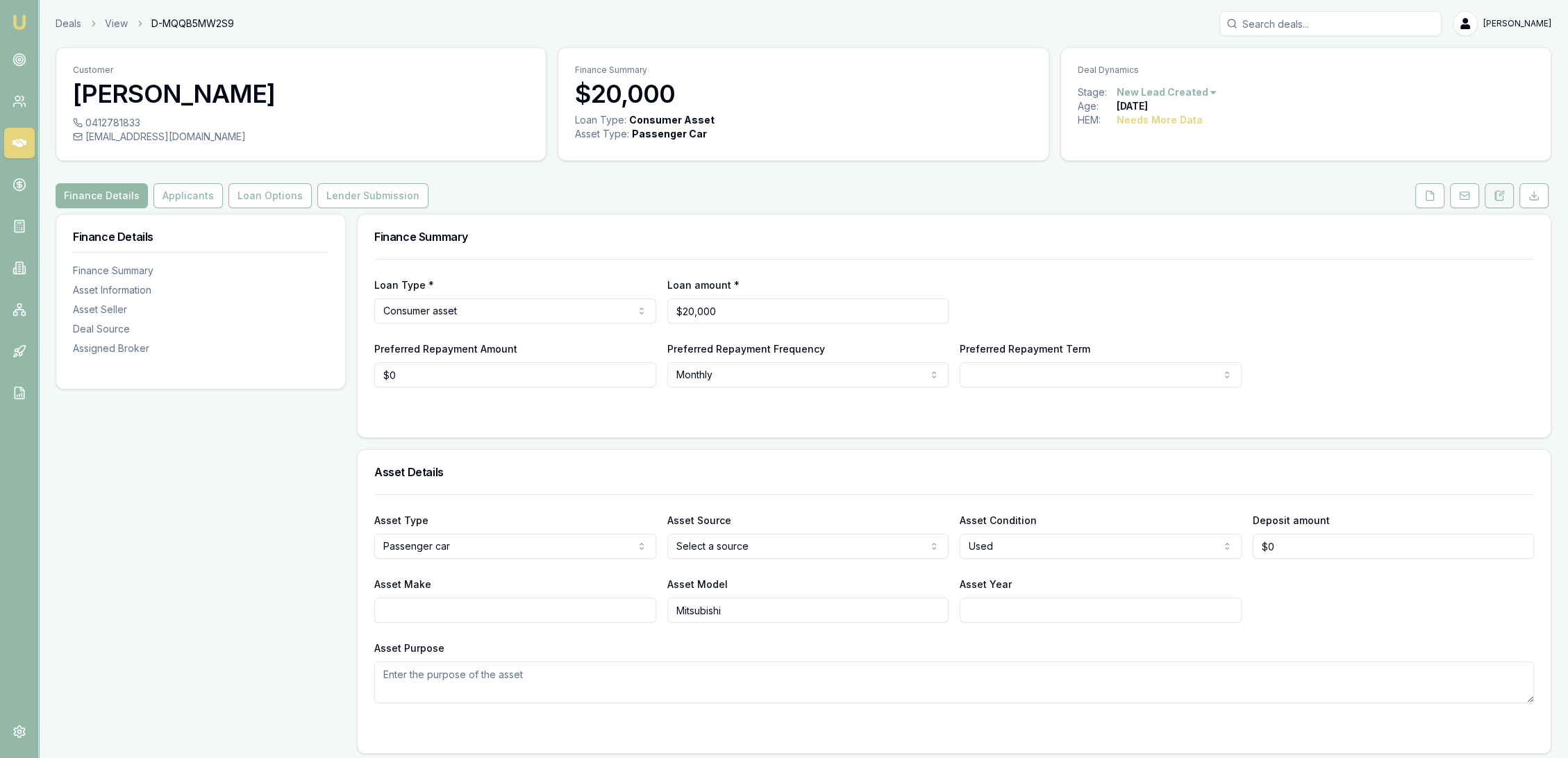
click at [1504, 196] on icon at bounding box center [1499, 195] width 11 height 11
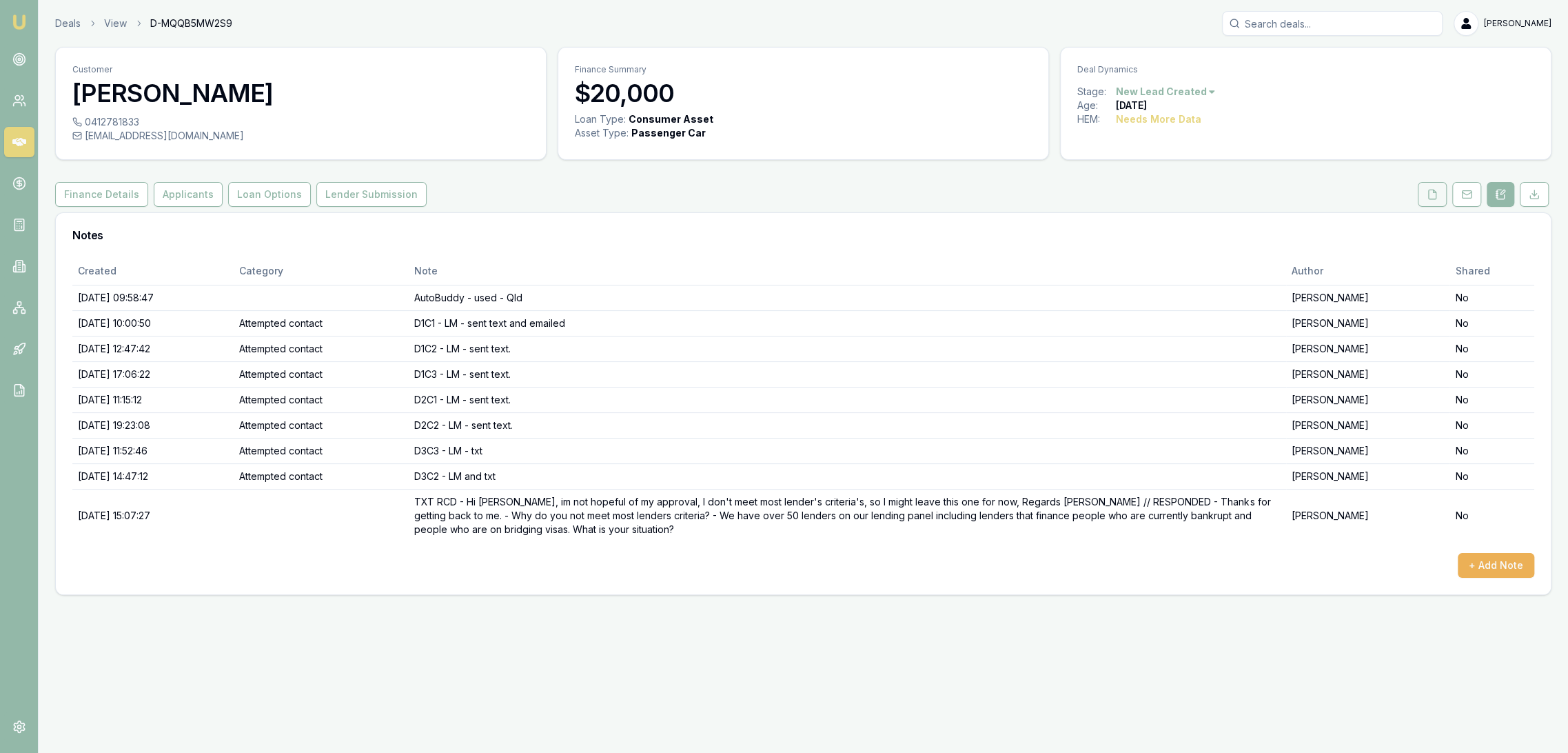
click at [1435, 192] on icon at bounding box center [1432, 194] width 11 height 11
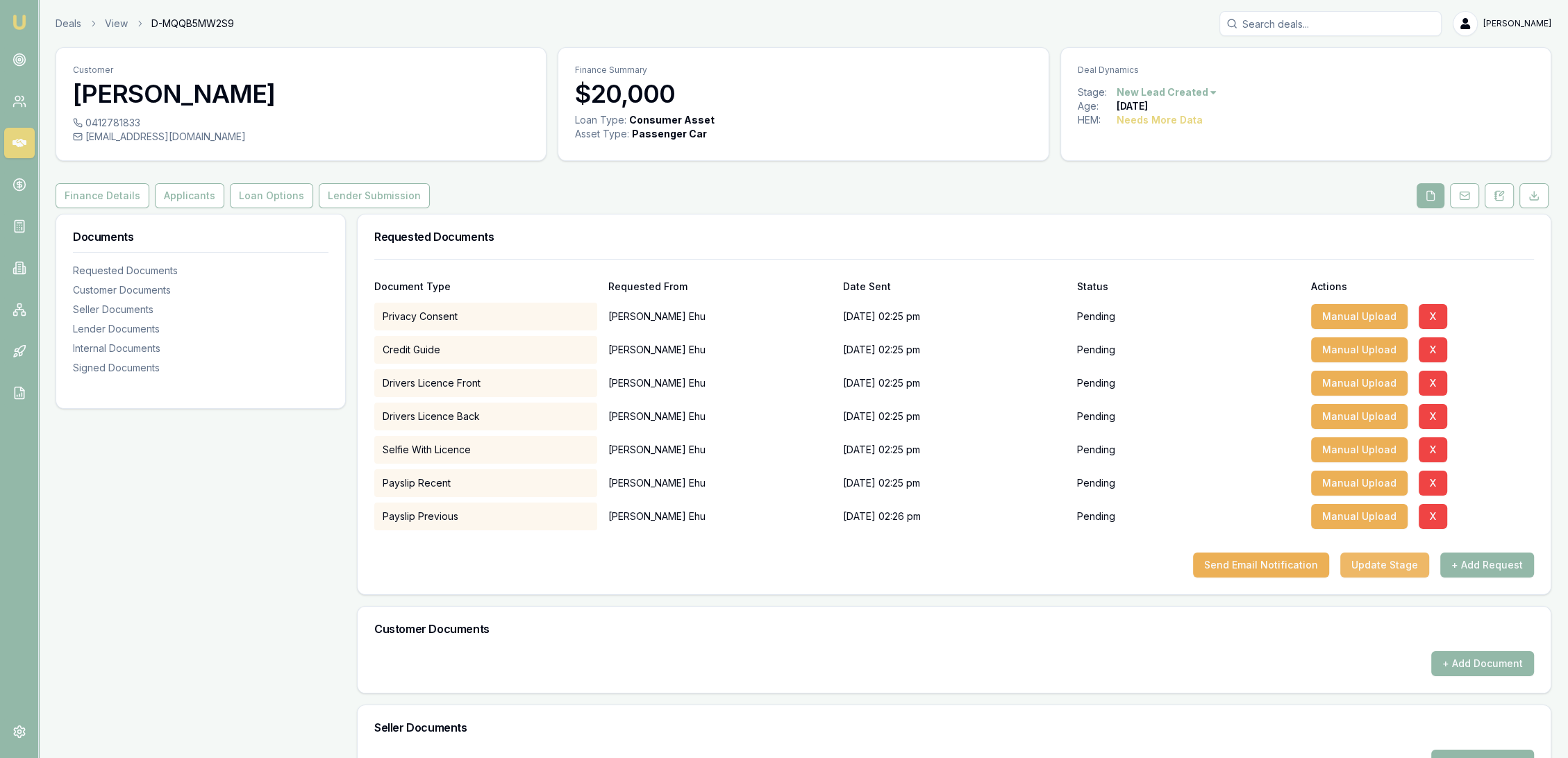
click at [1371, 567] on button "Update Stage" at bounding box center [1384, 564] width 89 height 25
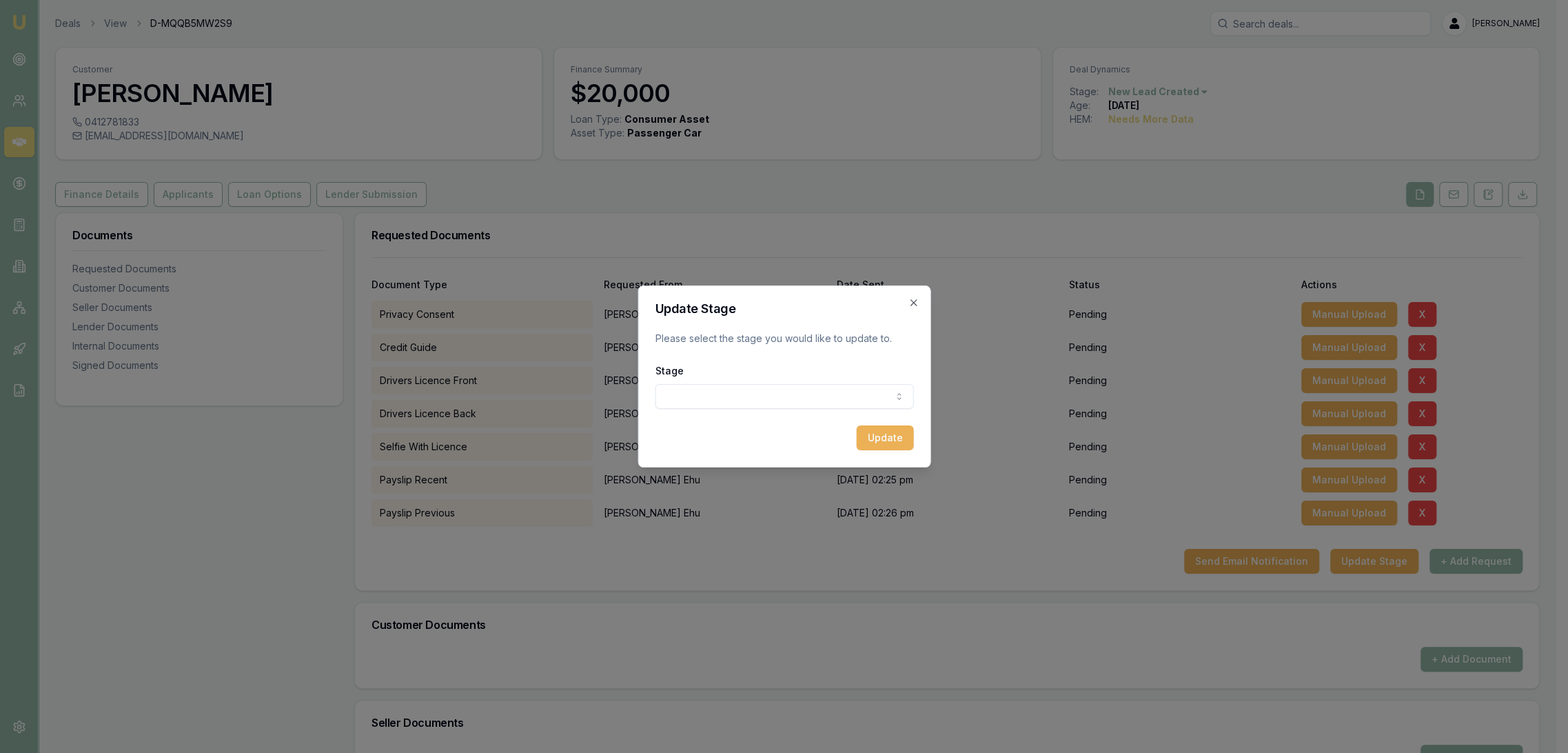
click at [751, 398] on body "Emu Broker Deals View D-MQQB5MW2S9 [PERSON_NAME] Toggle Menu Customer [PERSON_N…" at bounding box center [778, 376] width 1557 height 753
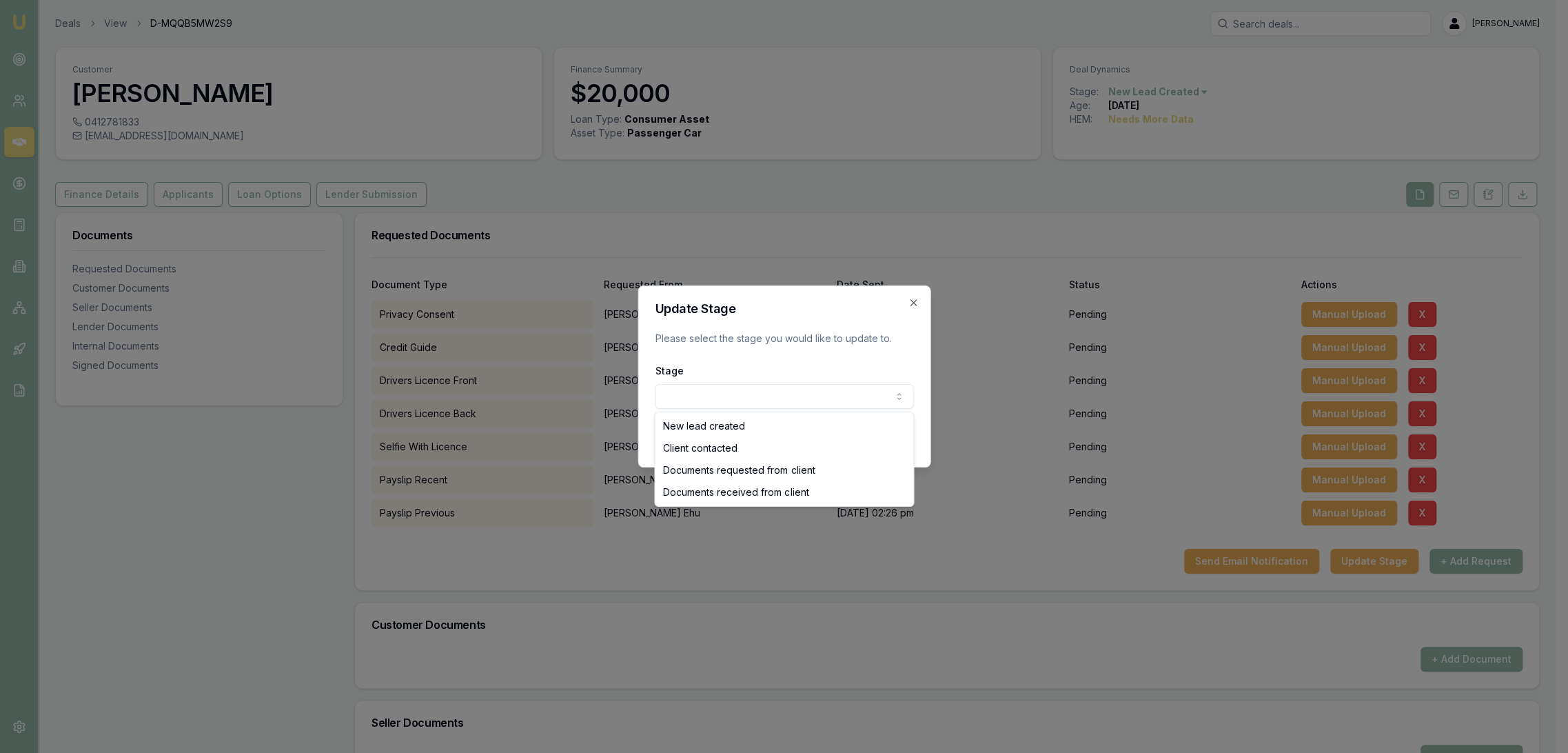
select select "CLIENT_CONTACTED"
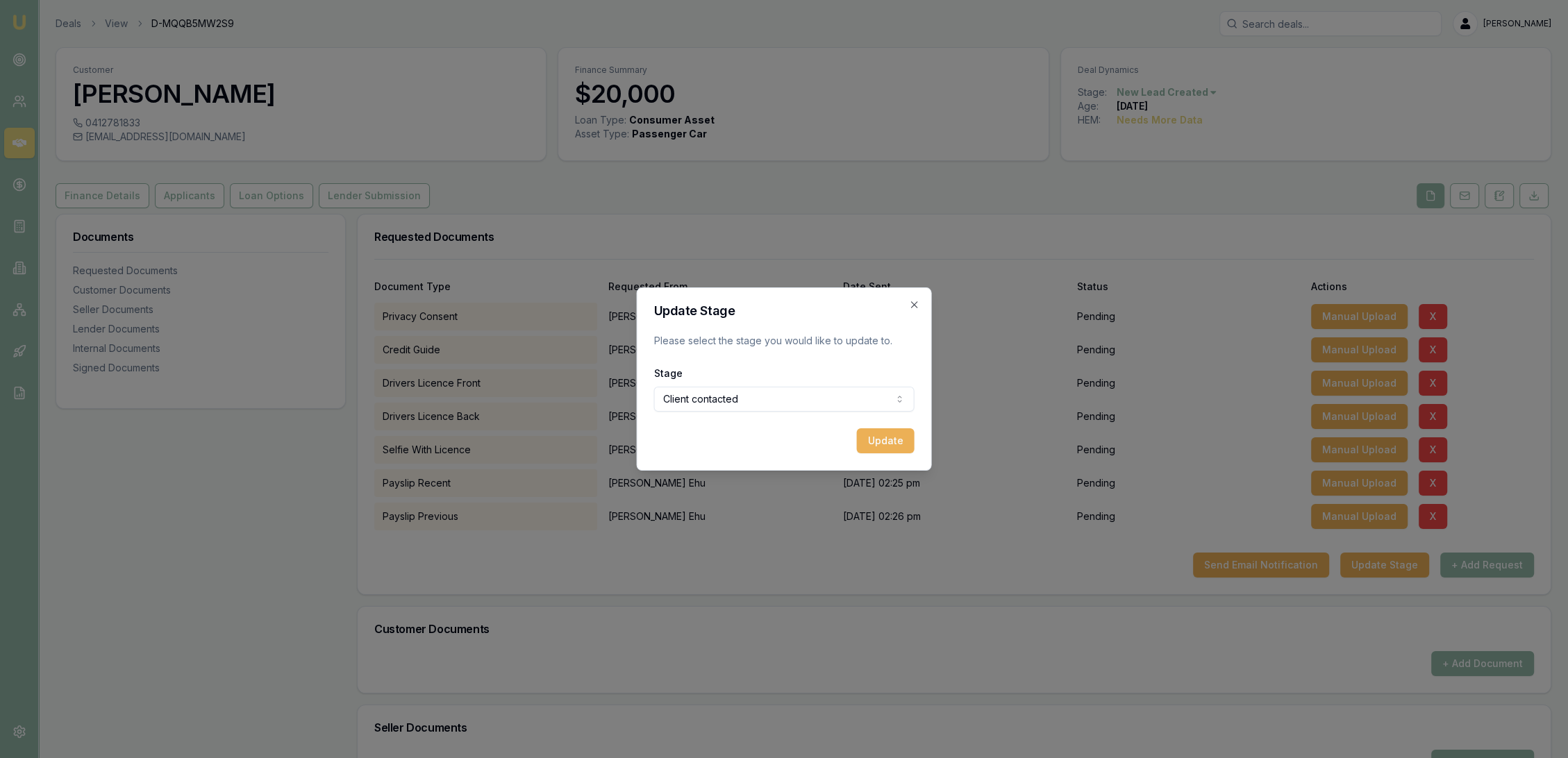
drag, startPoint x: 890, startPoint y: 438, endPoint x: 841, endPoint y: 450, distance: 50.4
click at [890, 439] on button "Update" at bounding box center [886, 441] width 58 height 25
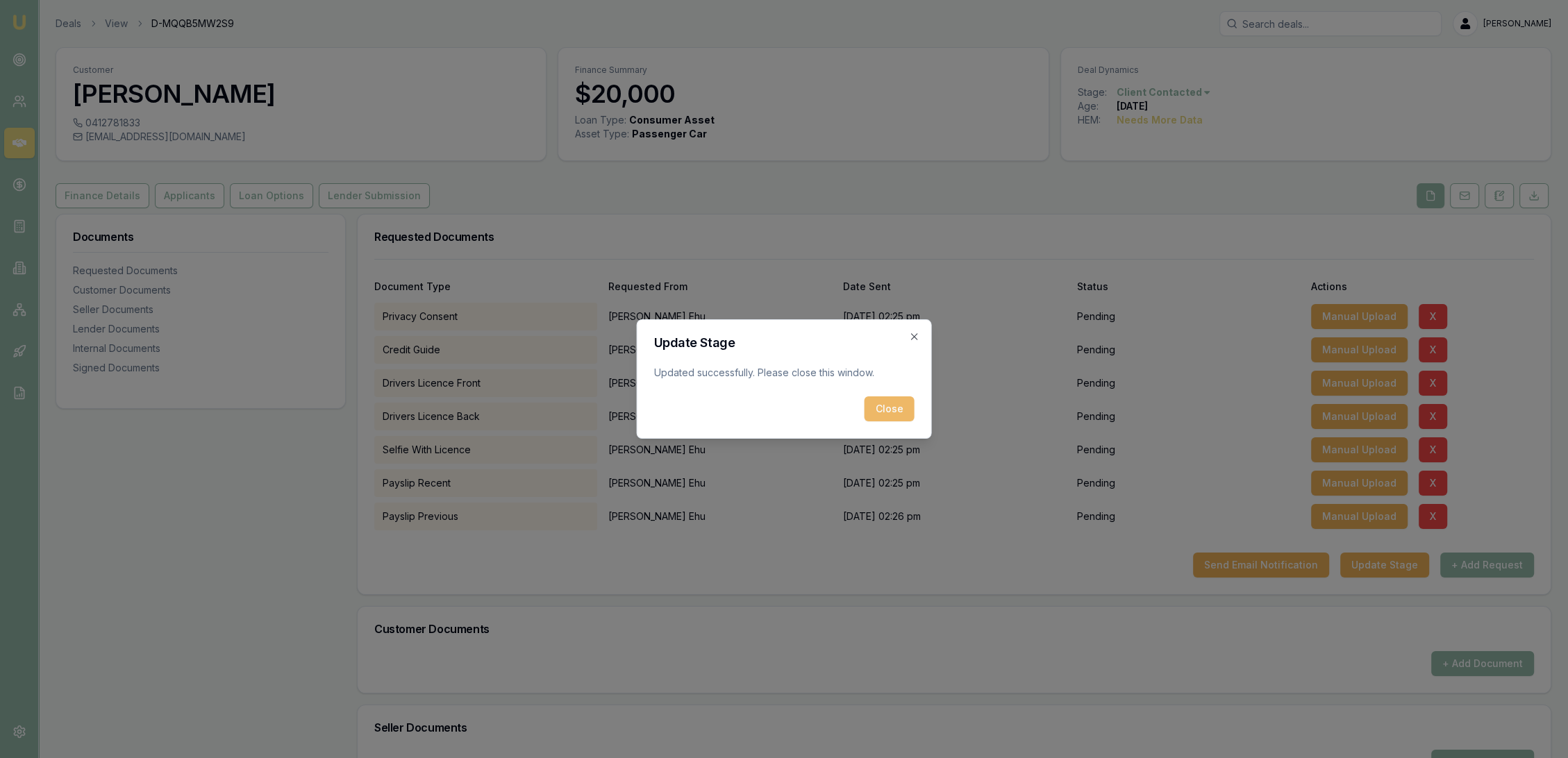
click at [893, 407] on button "Close" at bounding box center [890, 409] width 50 height 25
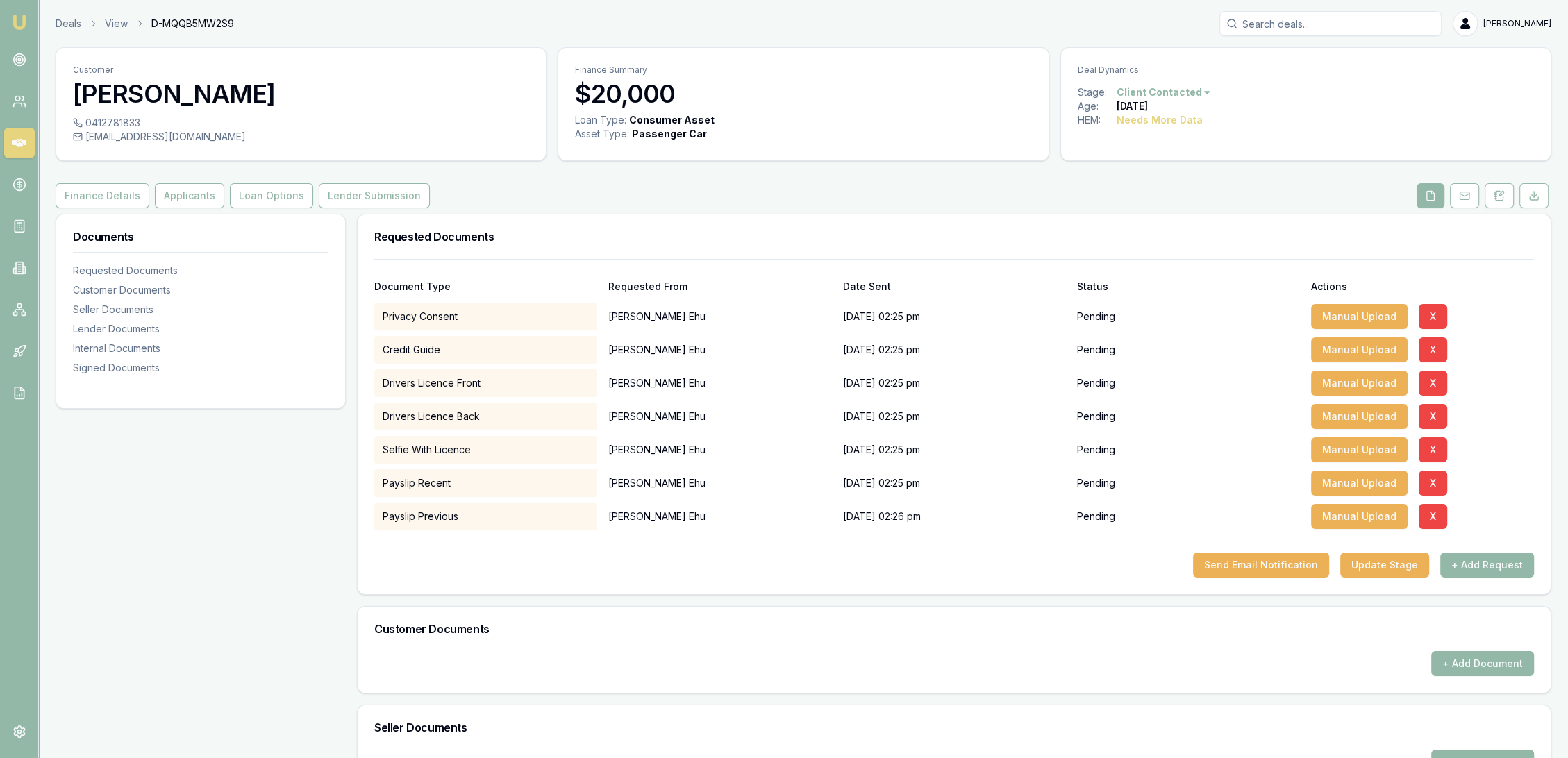
click at [26, 27] on img at bounding box center [20, 22] width 17 height 17
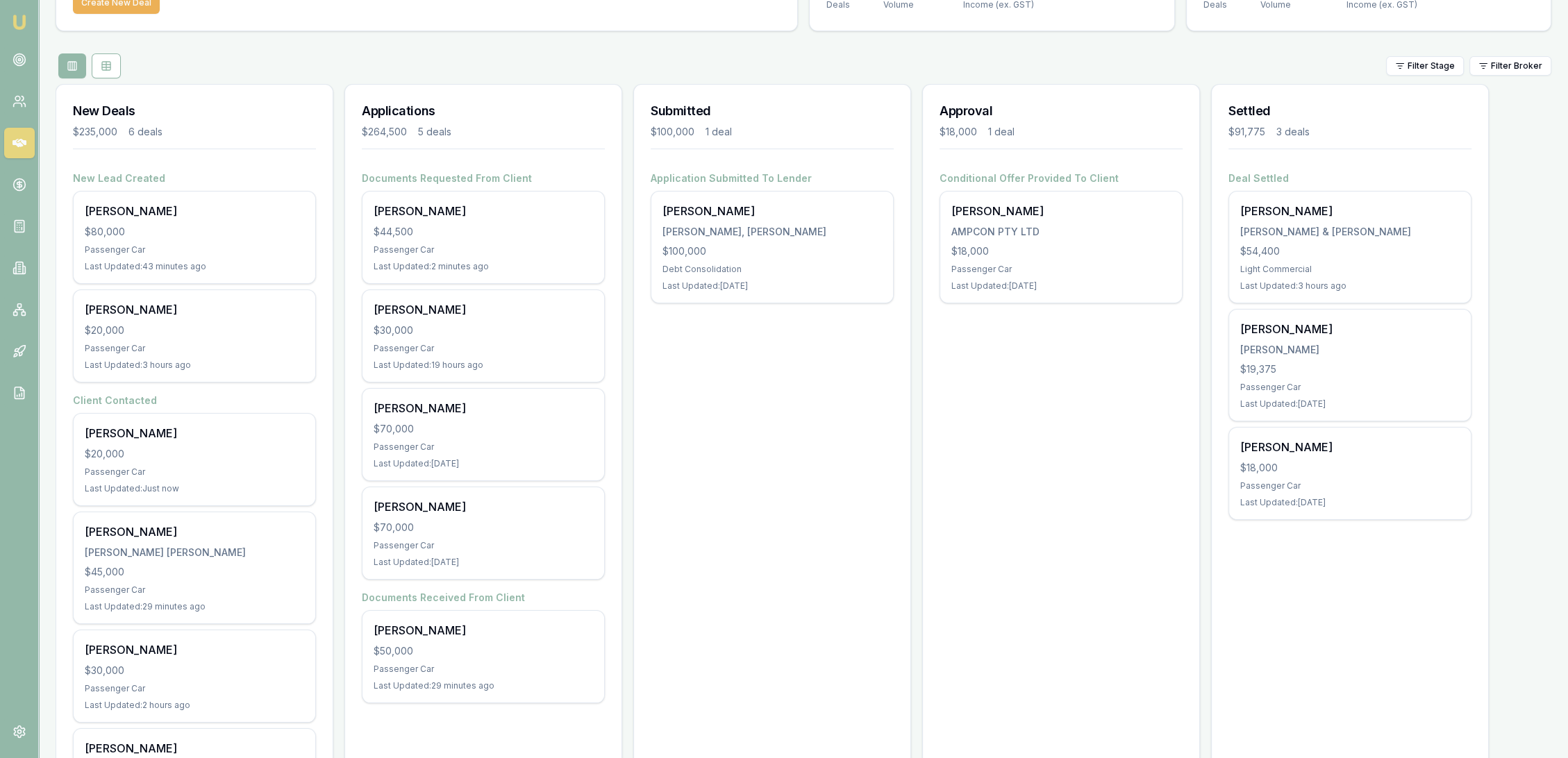
scroll to position [213, 0]
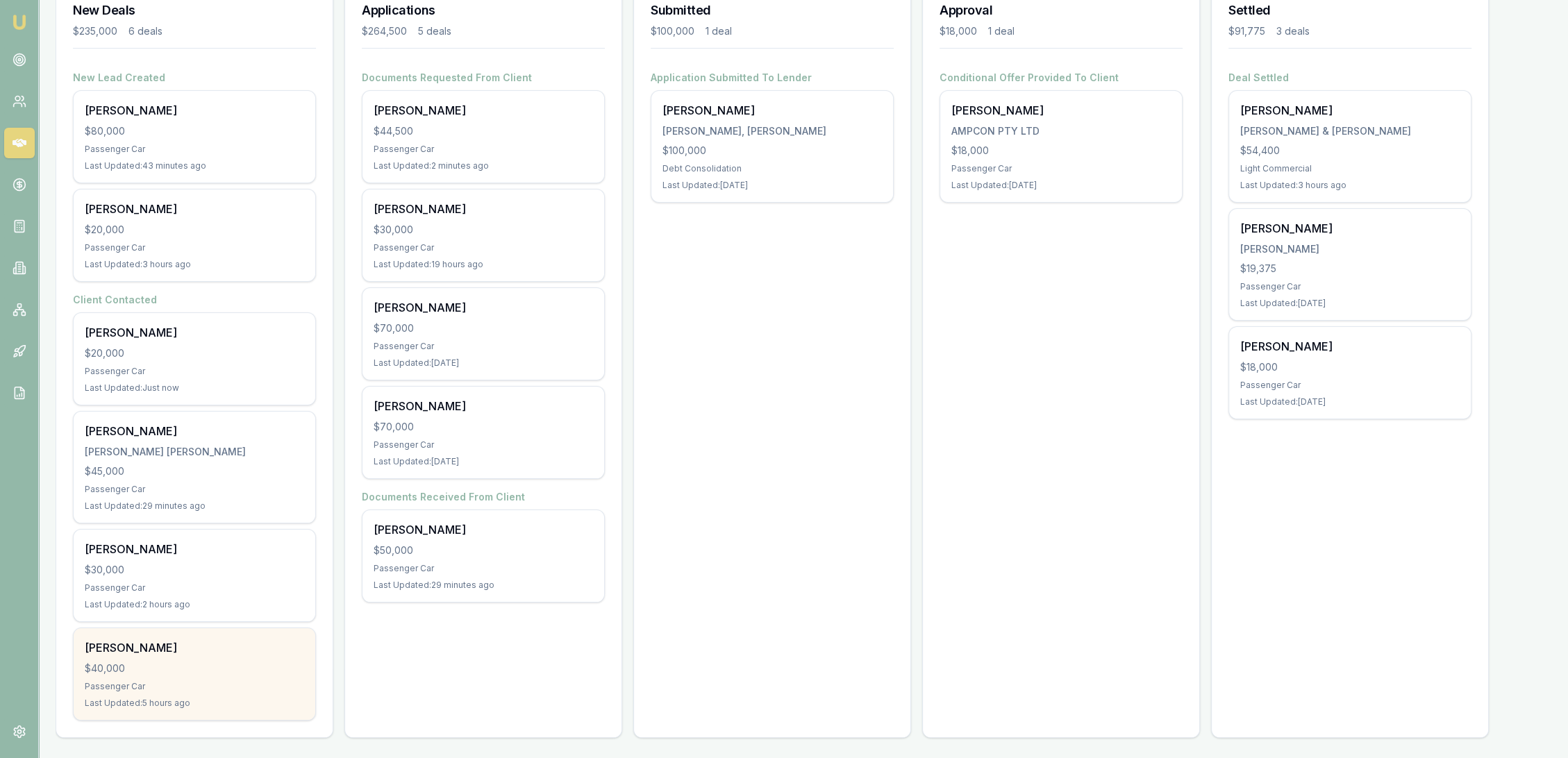
click at [105, 644] on div "[PERSON_NAME]" at bounding box center [195, 647] width 220 height 17
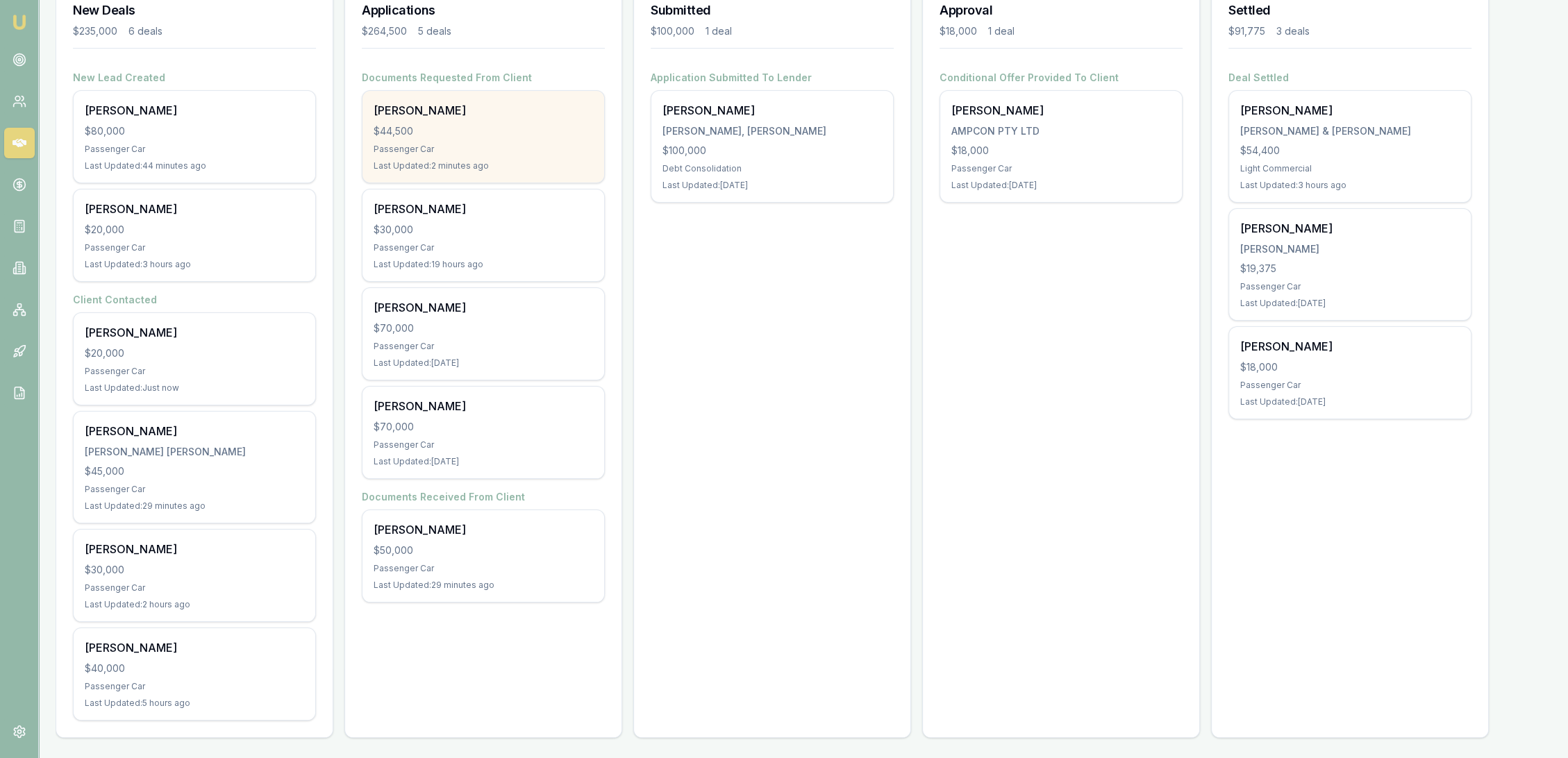
click at [431, 118] on div "[PERSON_NAME] $44,500 Passenger Car Last Updated: 2 minutes ago" at bounding box center [483, 137] width 242 height 92
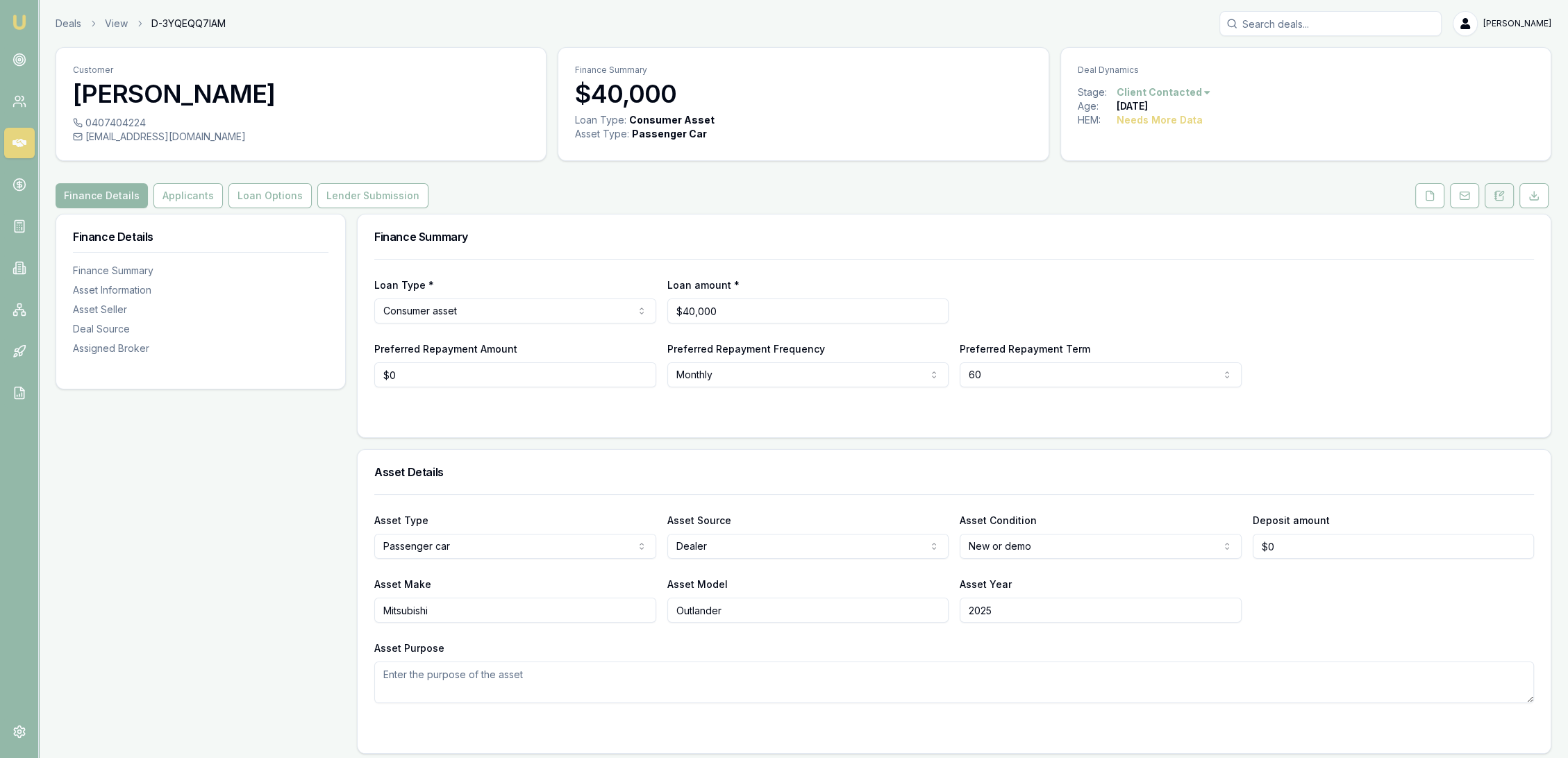
click at [1497, 196] on icon at bounding box center [1499, 195] width 11 height 11
click at [1496, 193] on icon at bounding box center [1499, 195] width 11 height 11
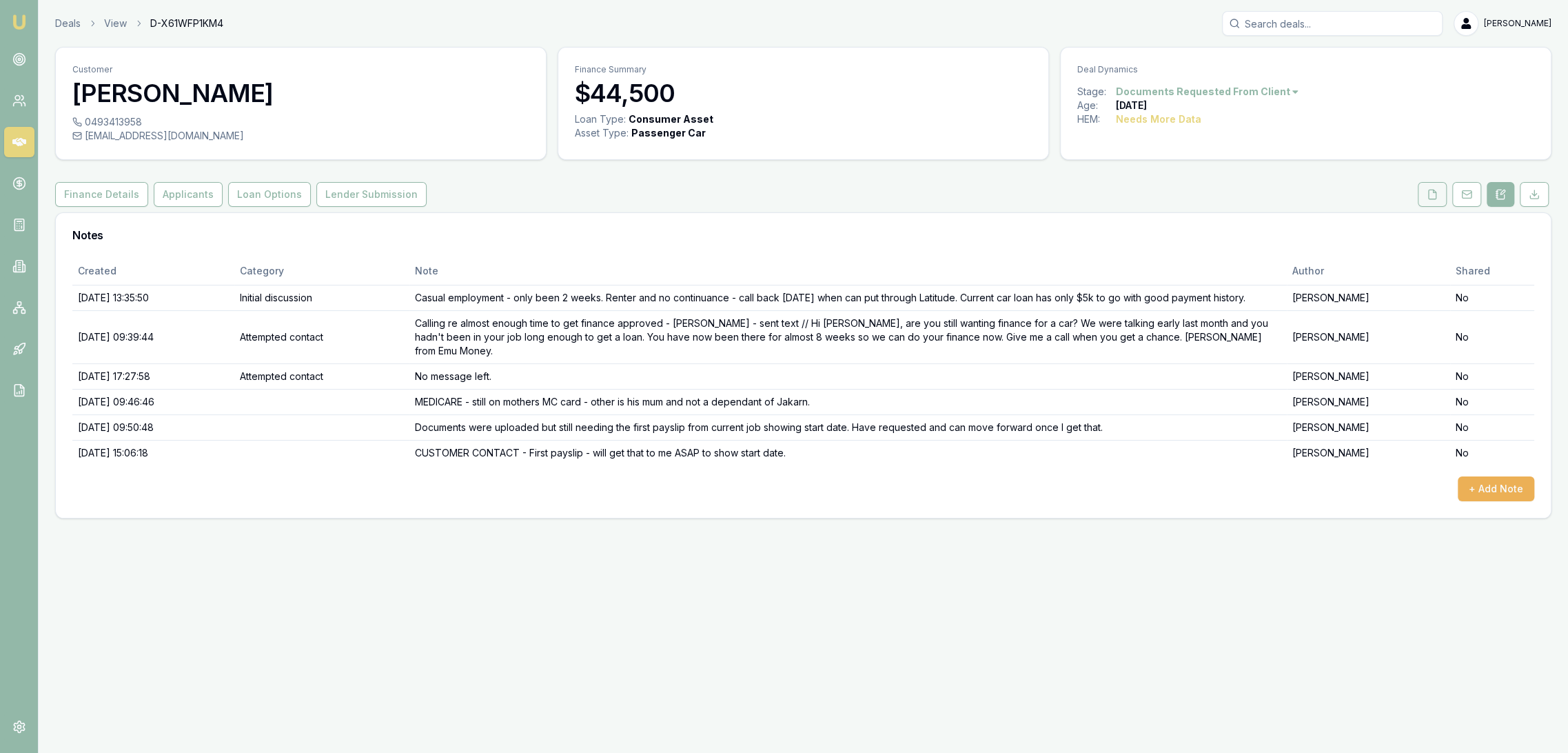
click at [1429, 194] on icon at bounding box center [1433, 194] width 8 height 9
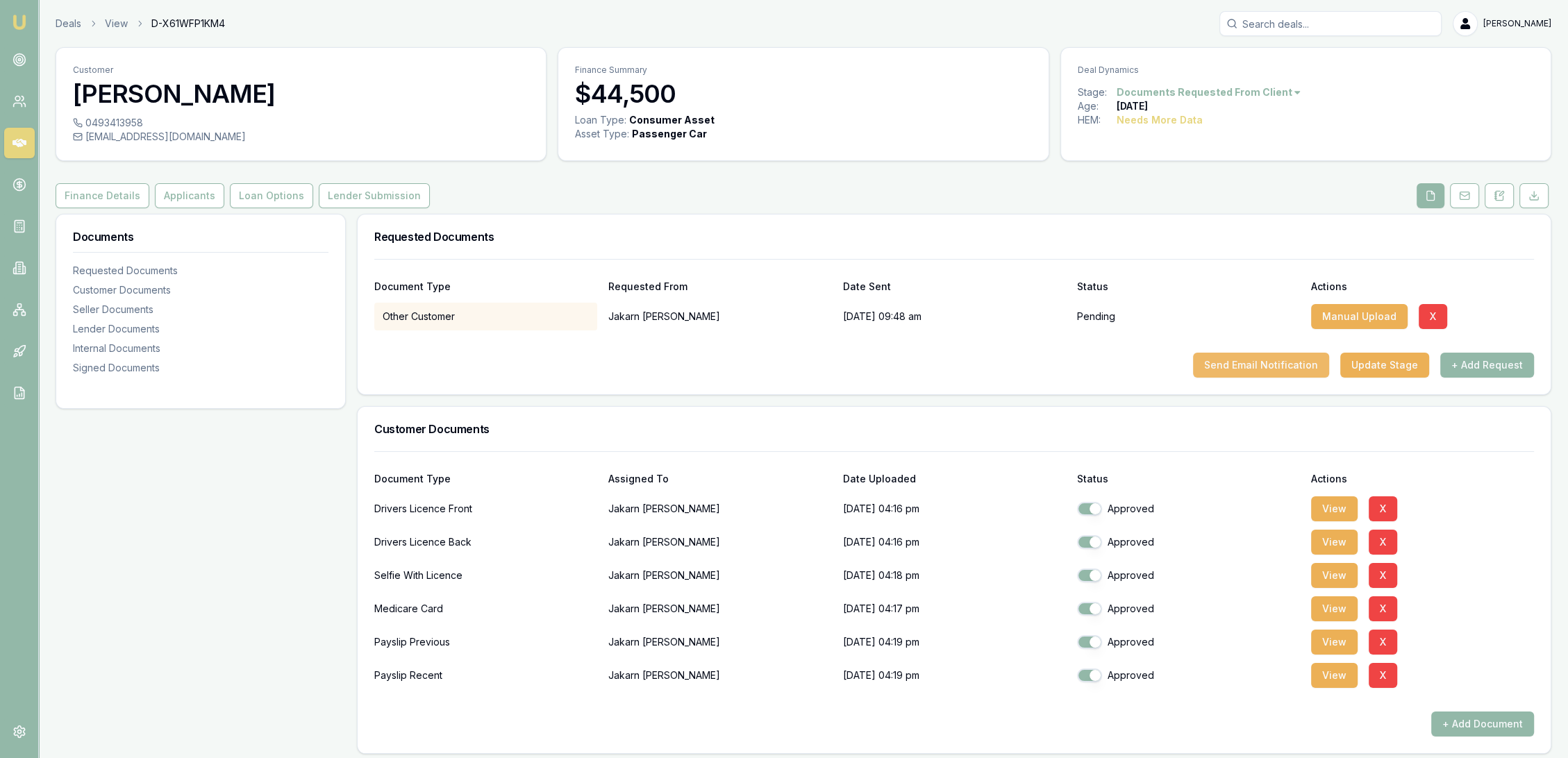
click at [1300, 362] on button "Send Email Notification" at bounding box center [1261, 365] width 136 height 25
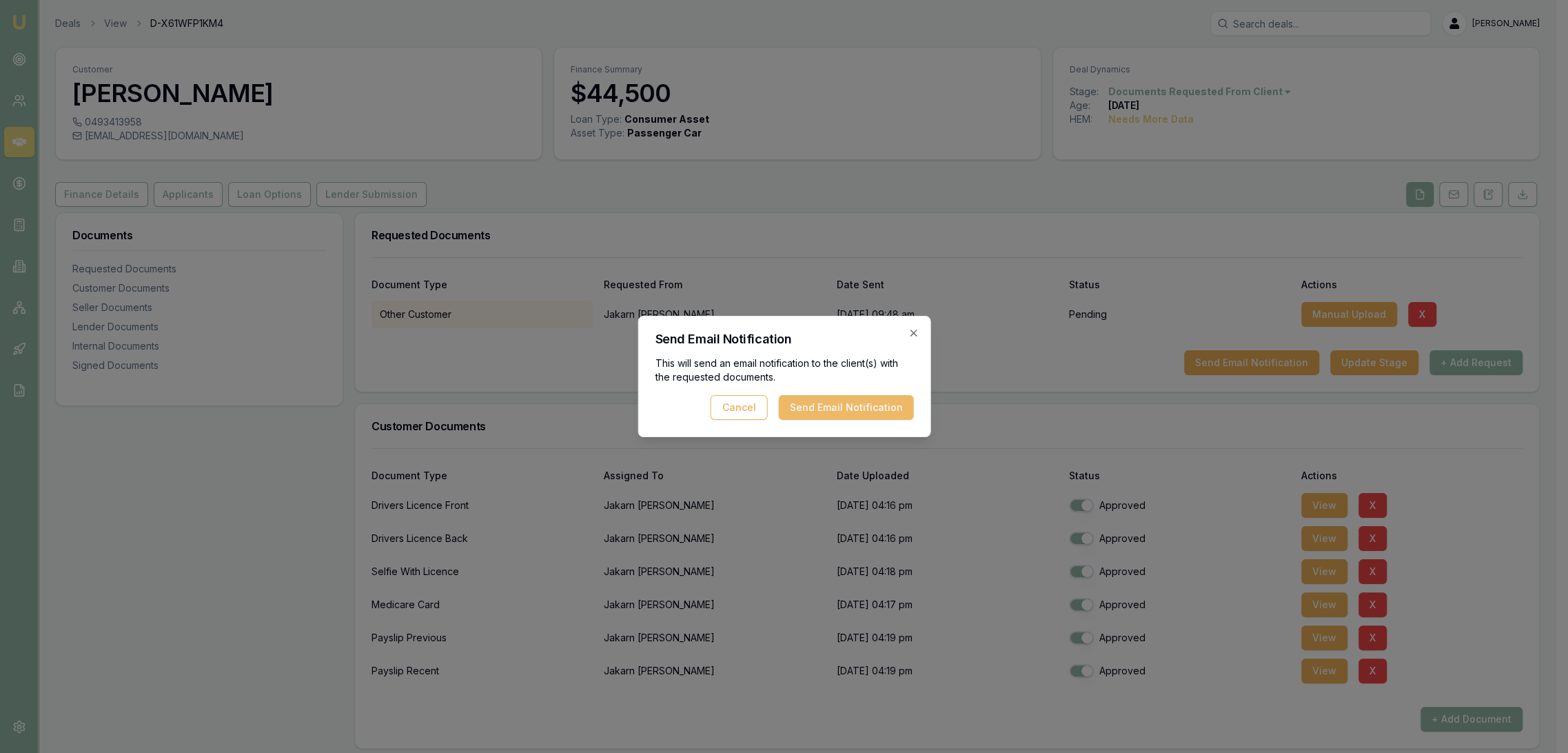
click at [877, 401] on button "Send Email Notification" at bounding box center [845, 407] width 135 height 25
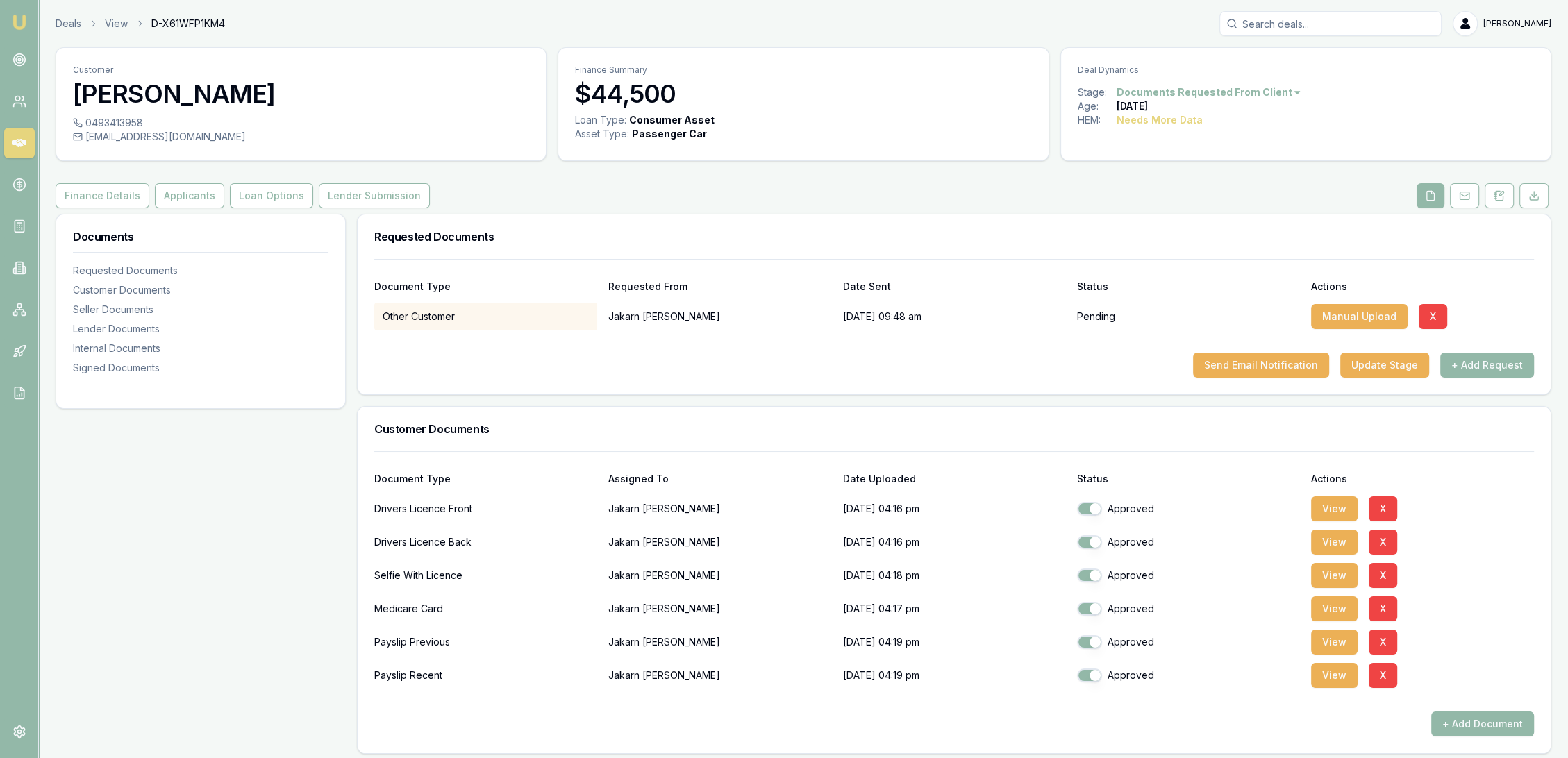
click at [21, 19] on img at bounding box center [20, 22] width 17 height 17
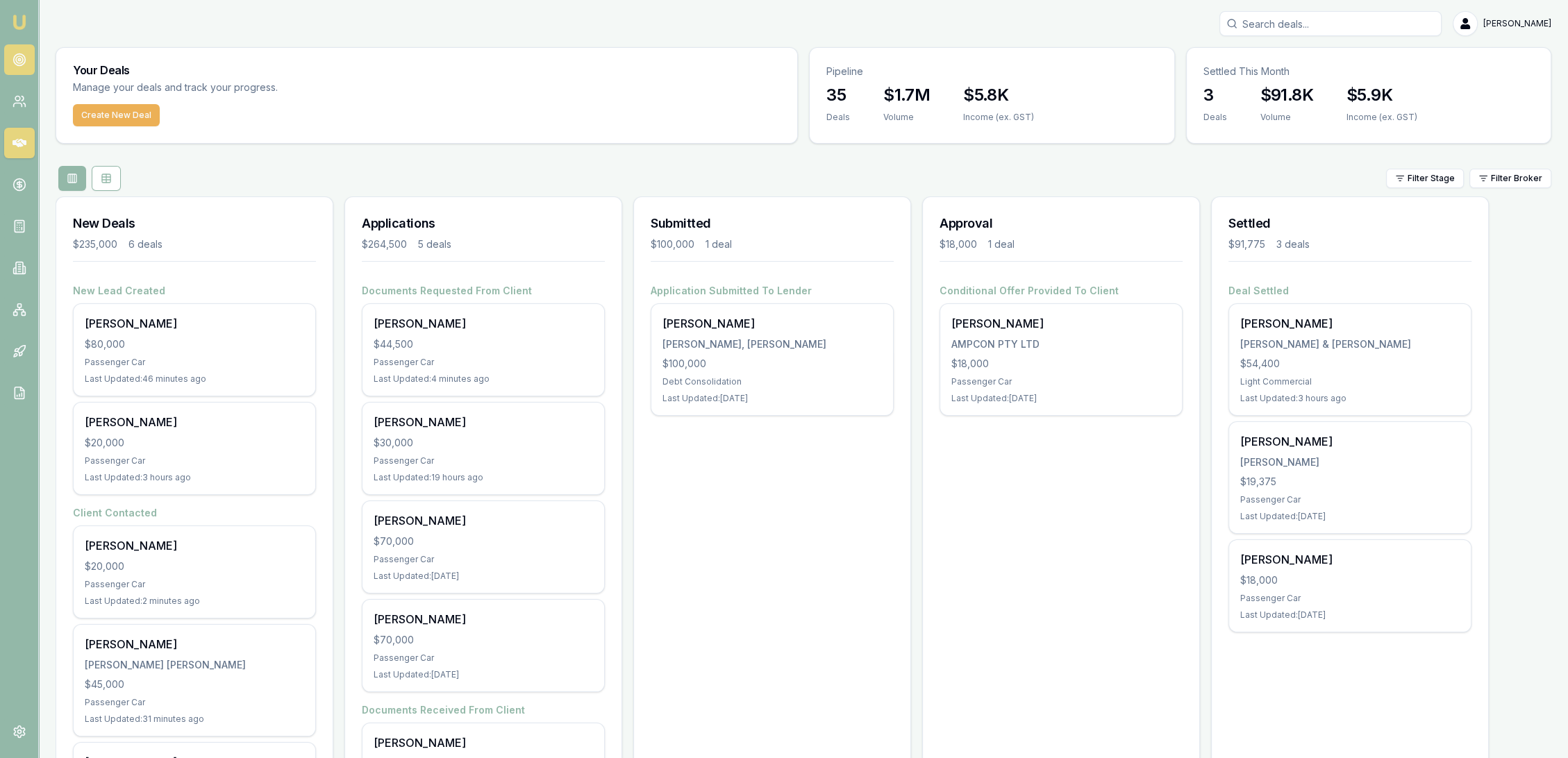
click at [18, 62] on icon at bounding box center [19, 59] width 14 height 14
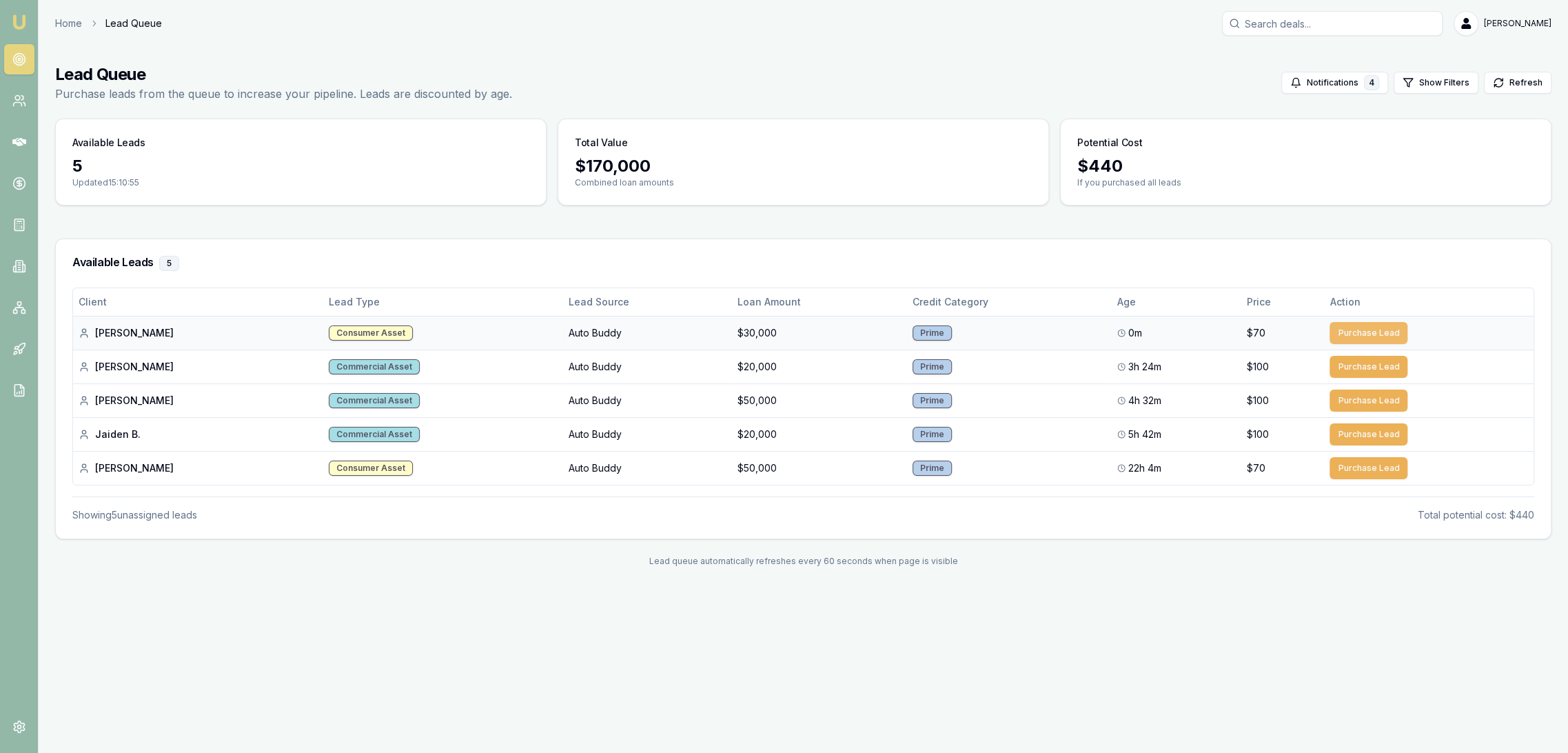
click at [1357, 333] on button "Purchase Lead" at bounding box center [1369, 333] width 78 height 22
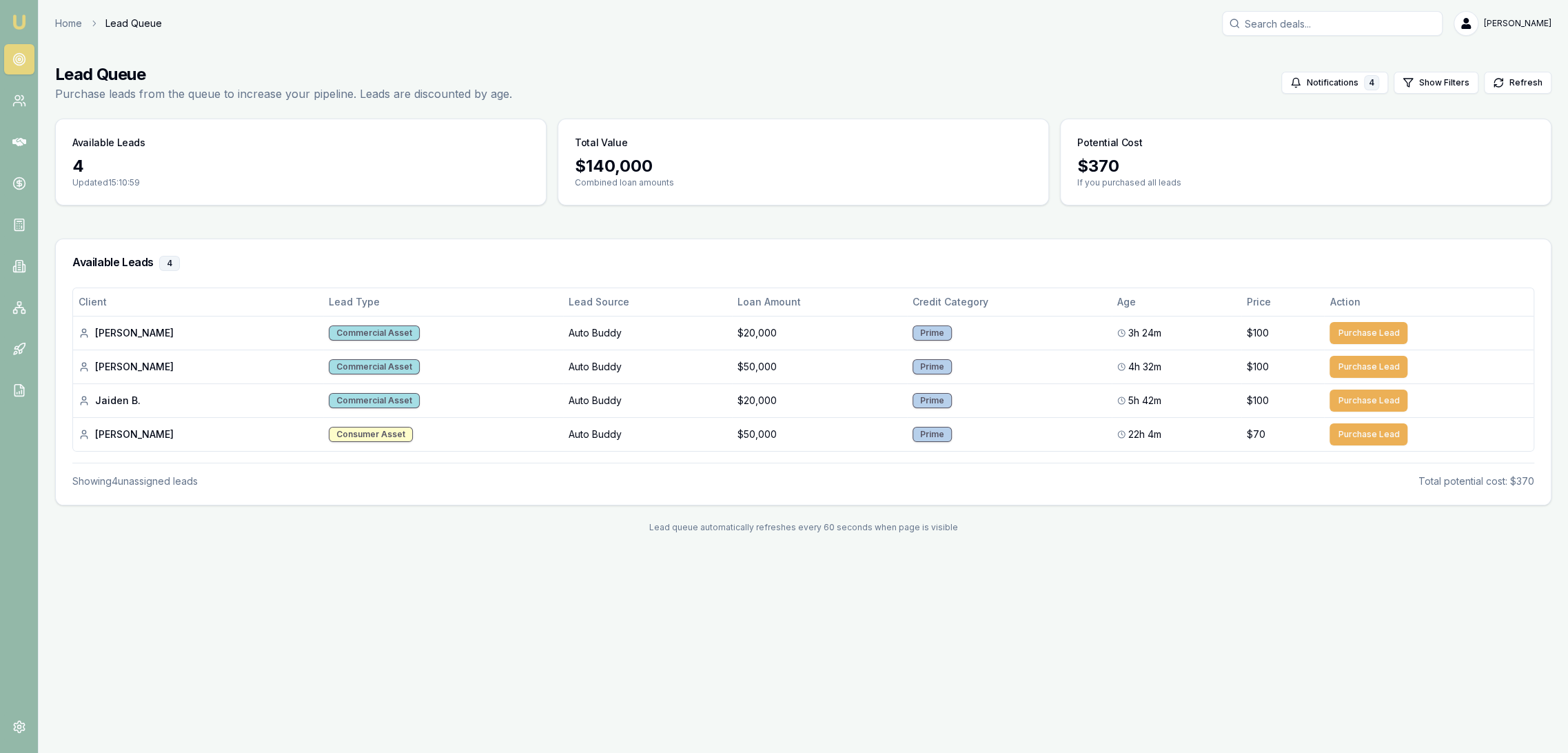
click at [14, 24] on img at bounding box center [20, 22] width 17 height 17
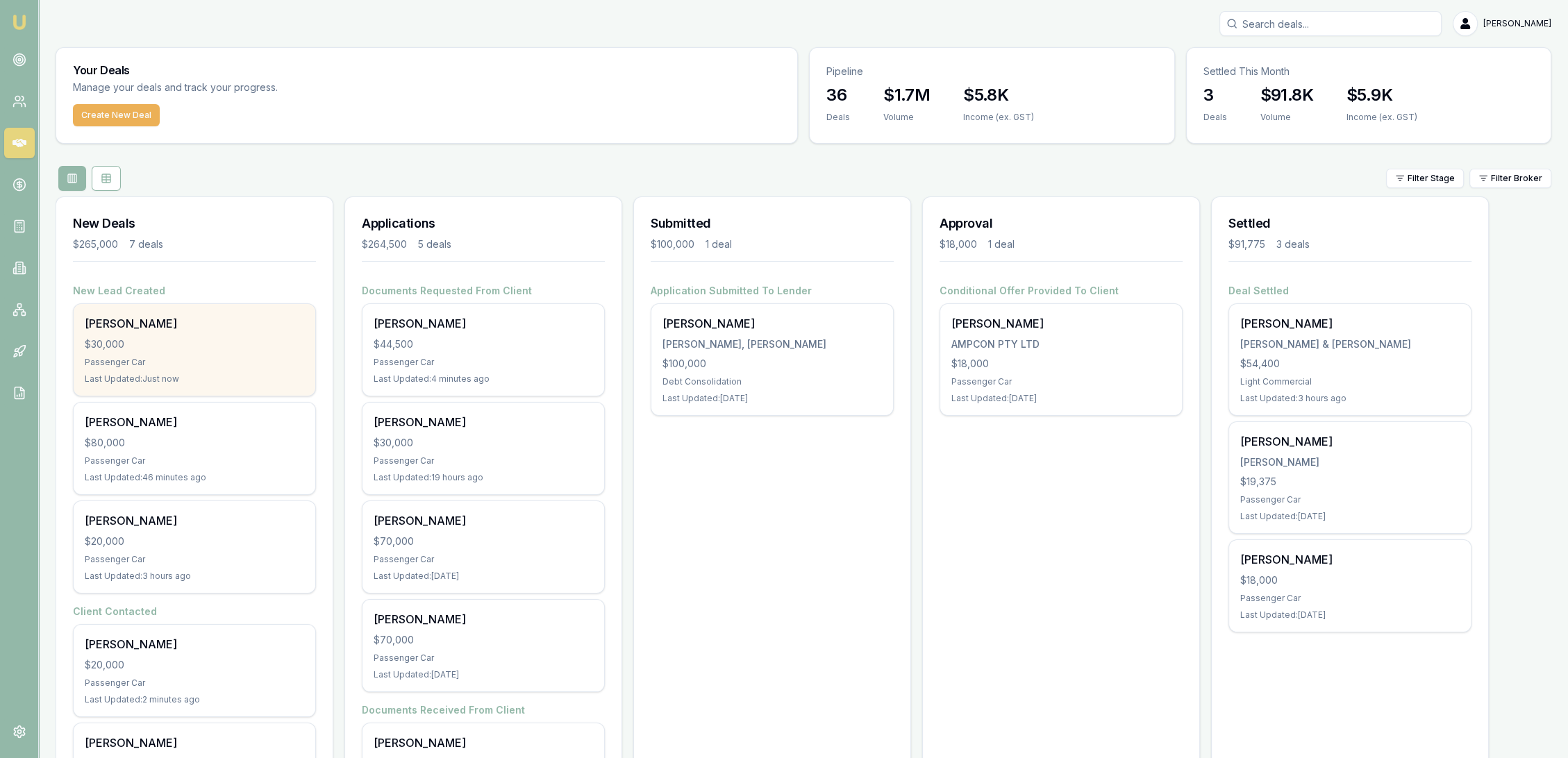
click at [159, 320] on div "[PERSON_NAME]" at bounding box center [195, 323] width 220 height 17
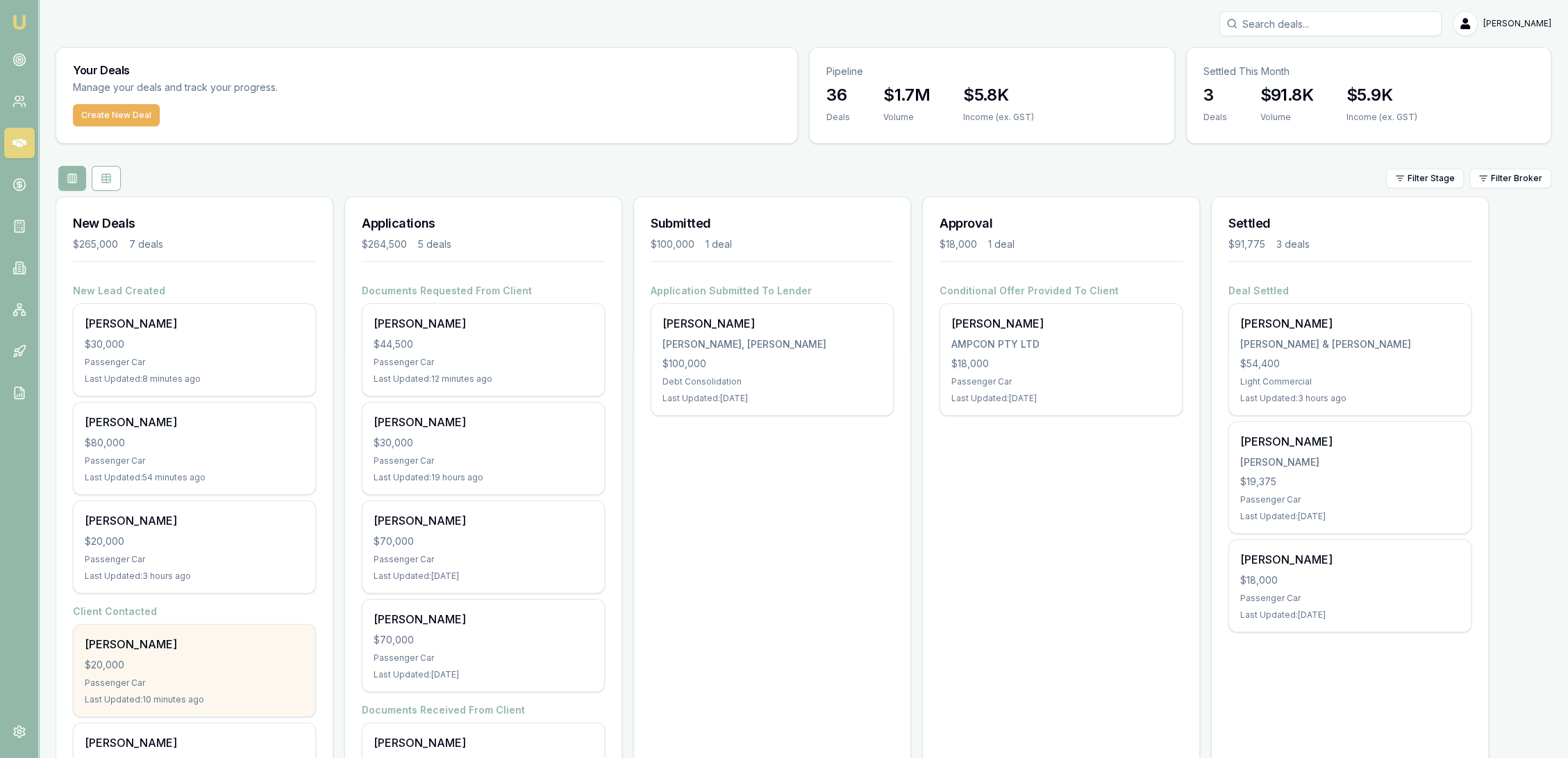
click at [150, 651] on div "[PERSON_NAME]" at bounding box center [195, 644] width 220 height 17
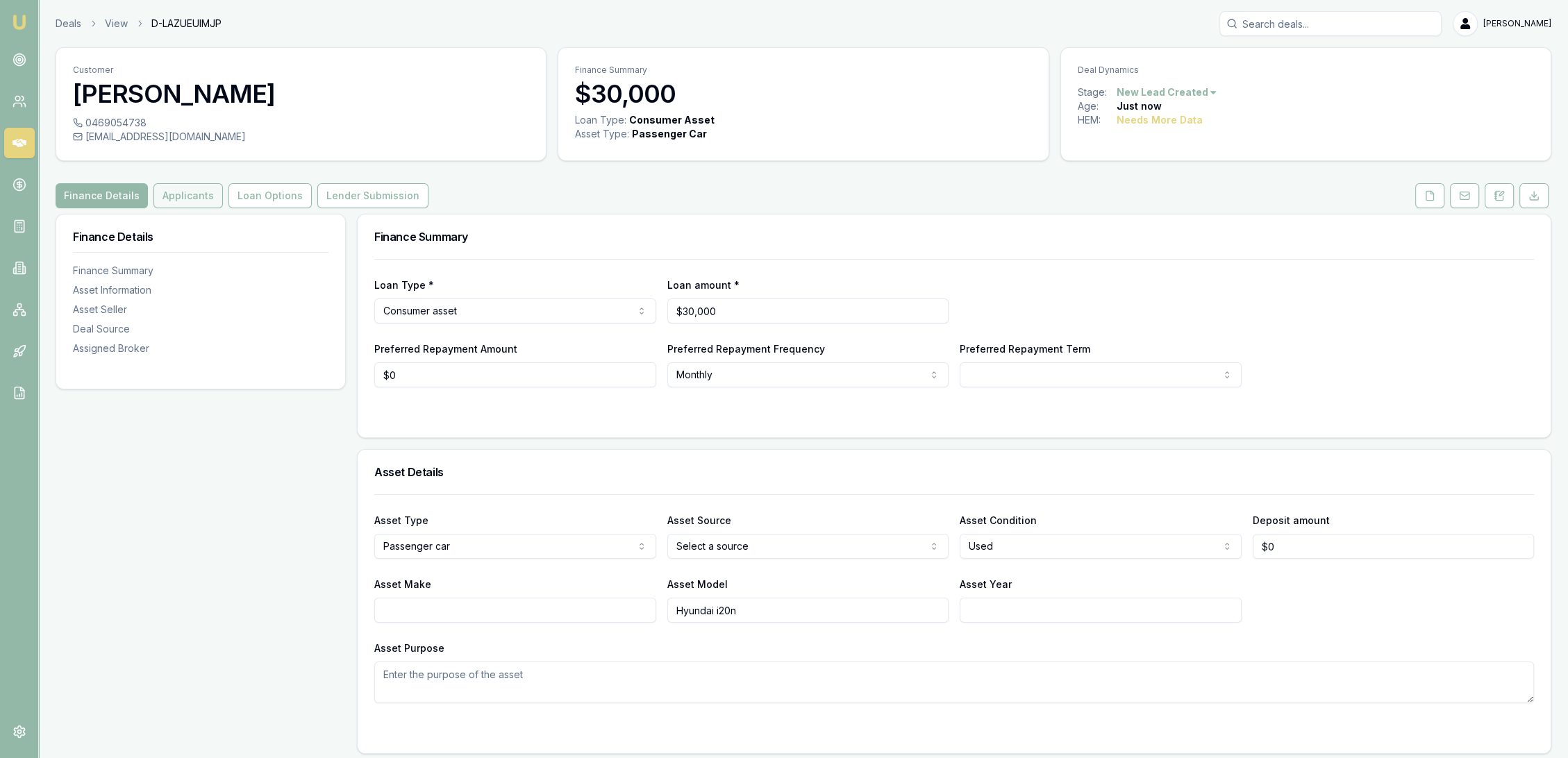
click at [183, 198] on button "Applicants" at bounding box center [188, 195] width 69 height 25
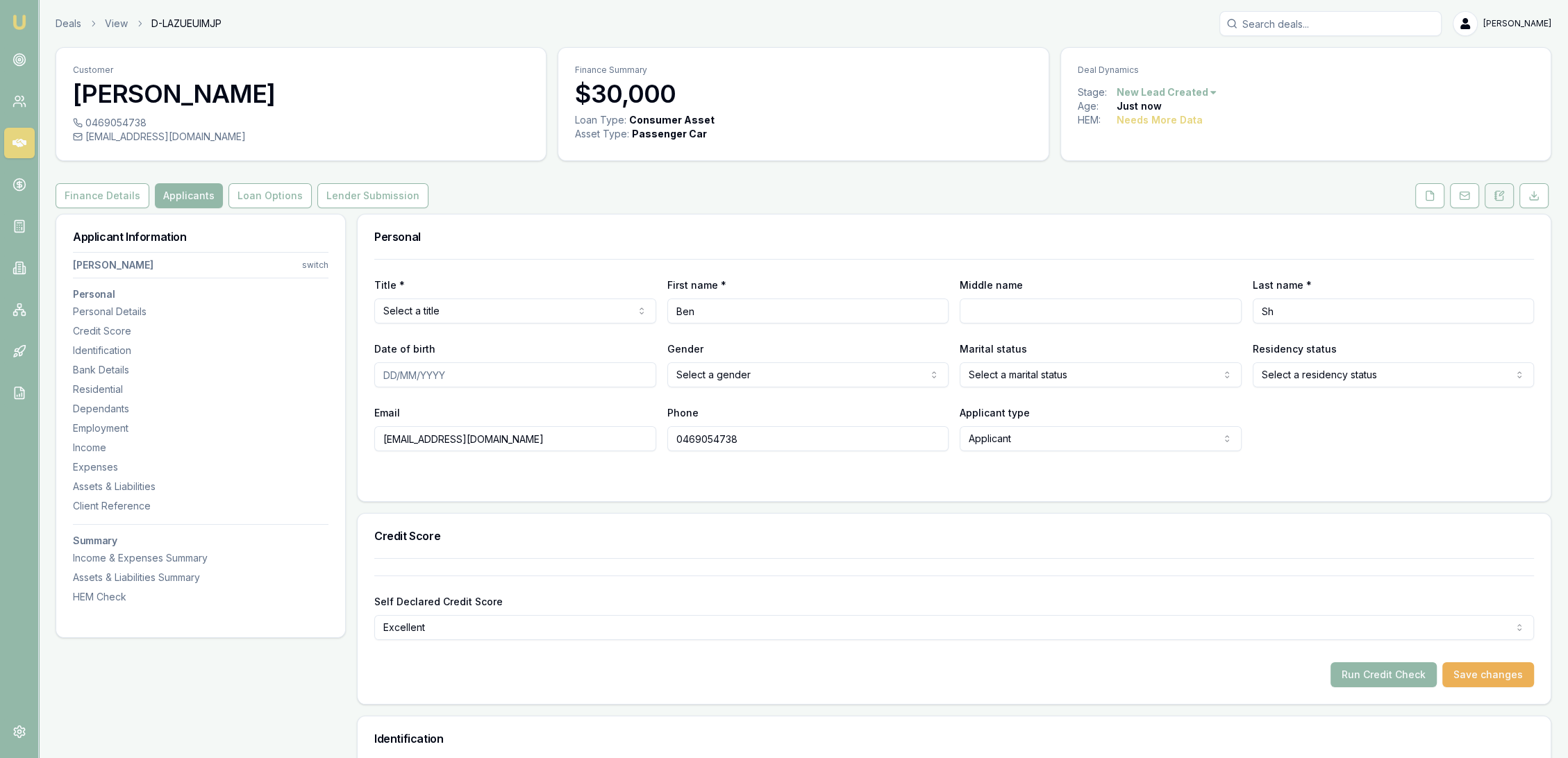
click at [1494, 204] on button at bounding box center [1499, 195] width 29 height 25
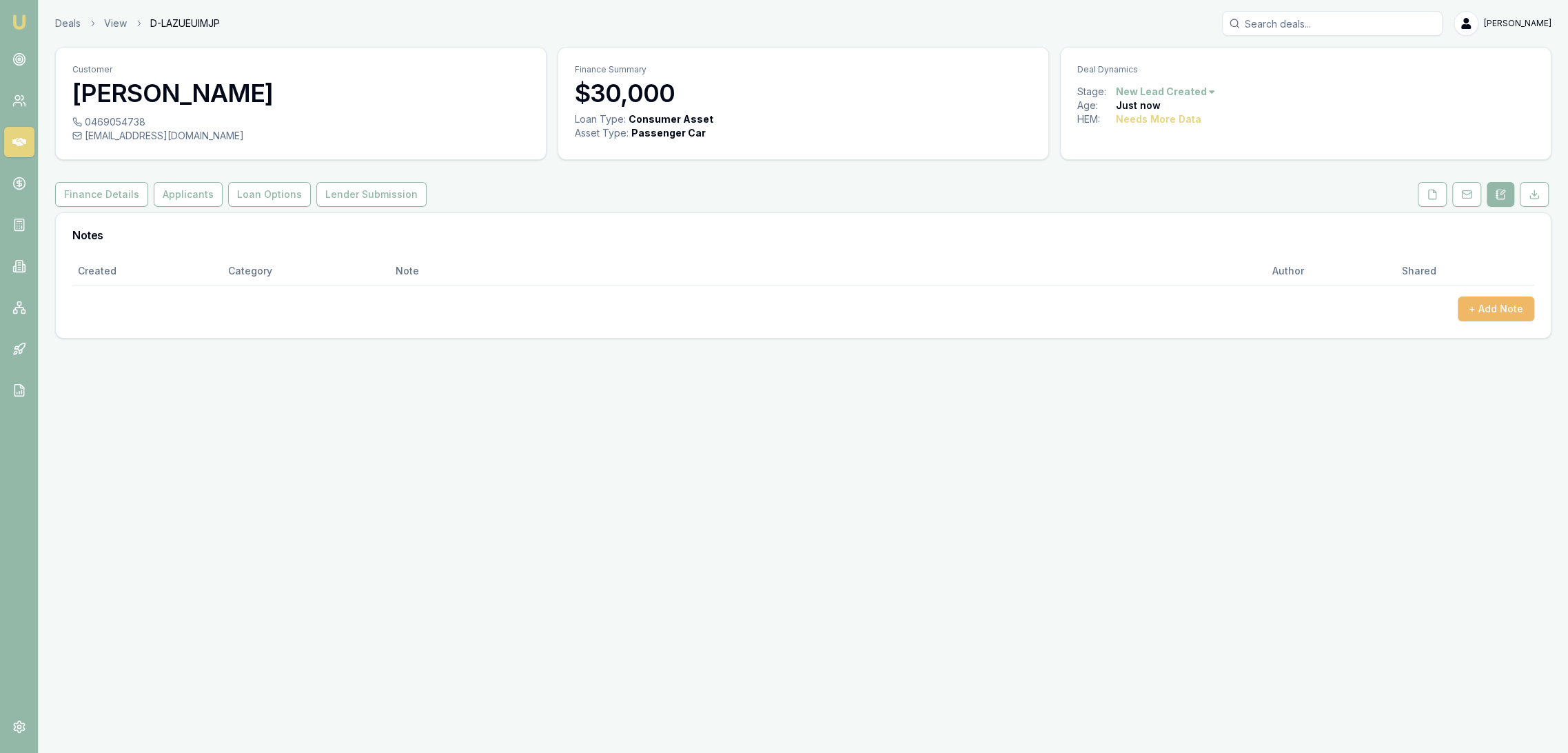
click at [1491, 301] on button "+ Add Note" at bounding box center [1496, 308] width 77 height 25
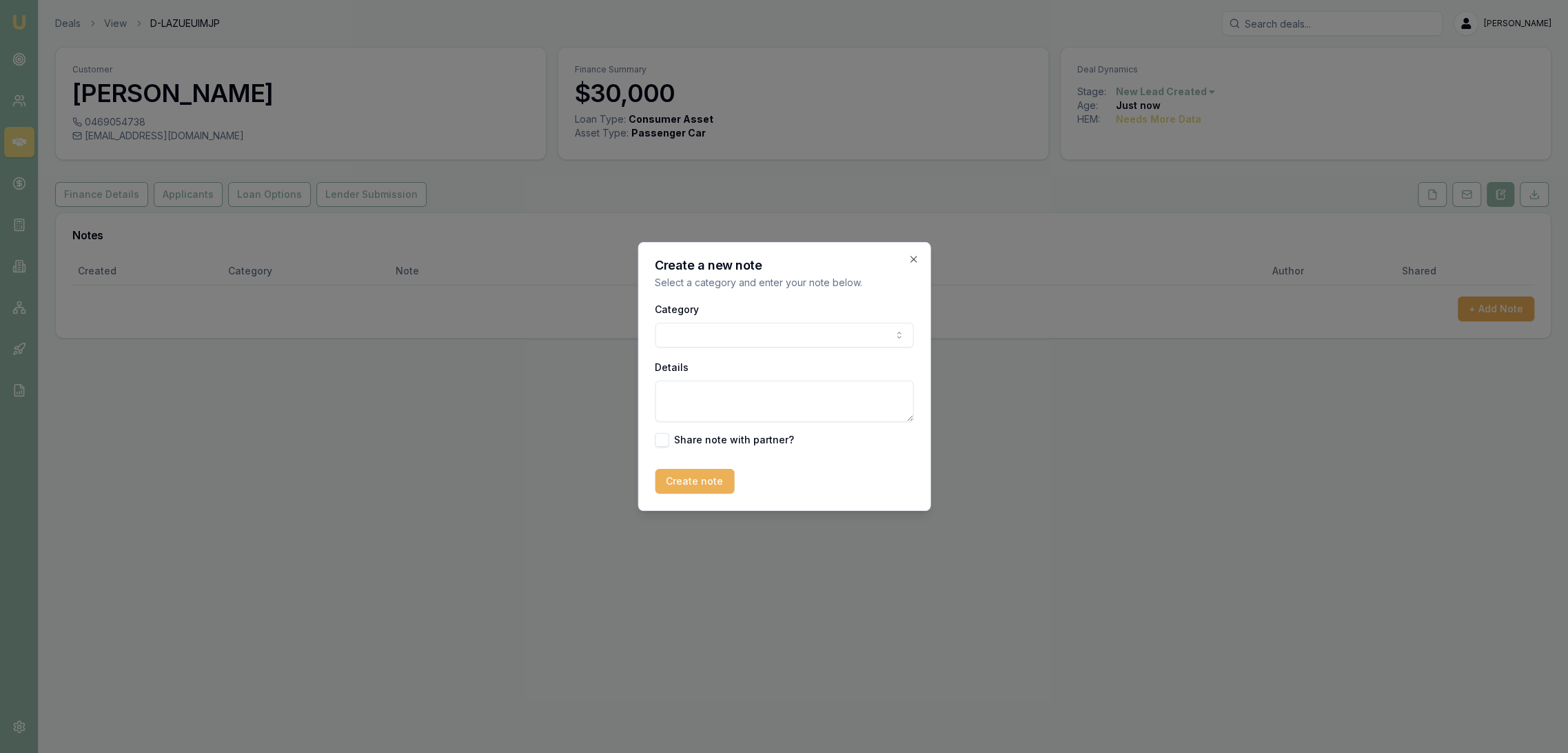
click at [684, 398] on textarea "Details" at bounding box center [784, 401] width 258 height 42
type textarea "A"
type textarea "Autobuddy - used - WA"
click at [715, 487] on button "Create note" at bounding box center [695, 481] width 80 height 25
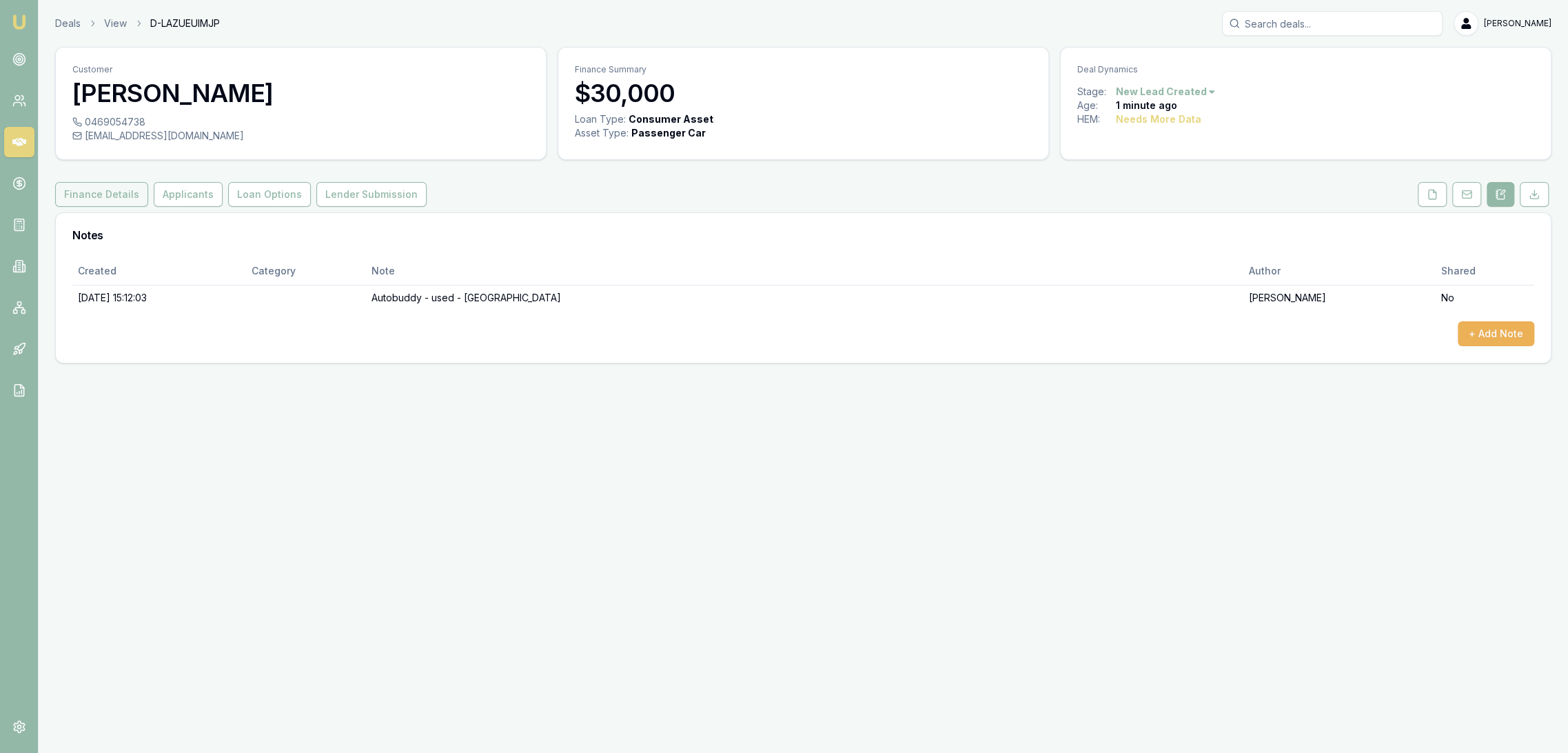
click at [77, 192] on button "Finance Details" at bounding box center [102, 194] width 93 height 25
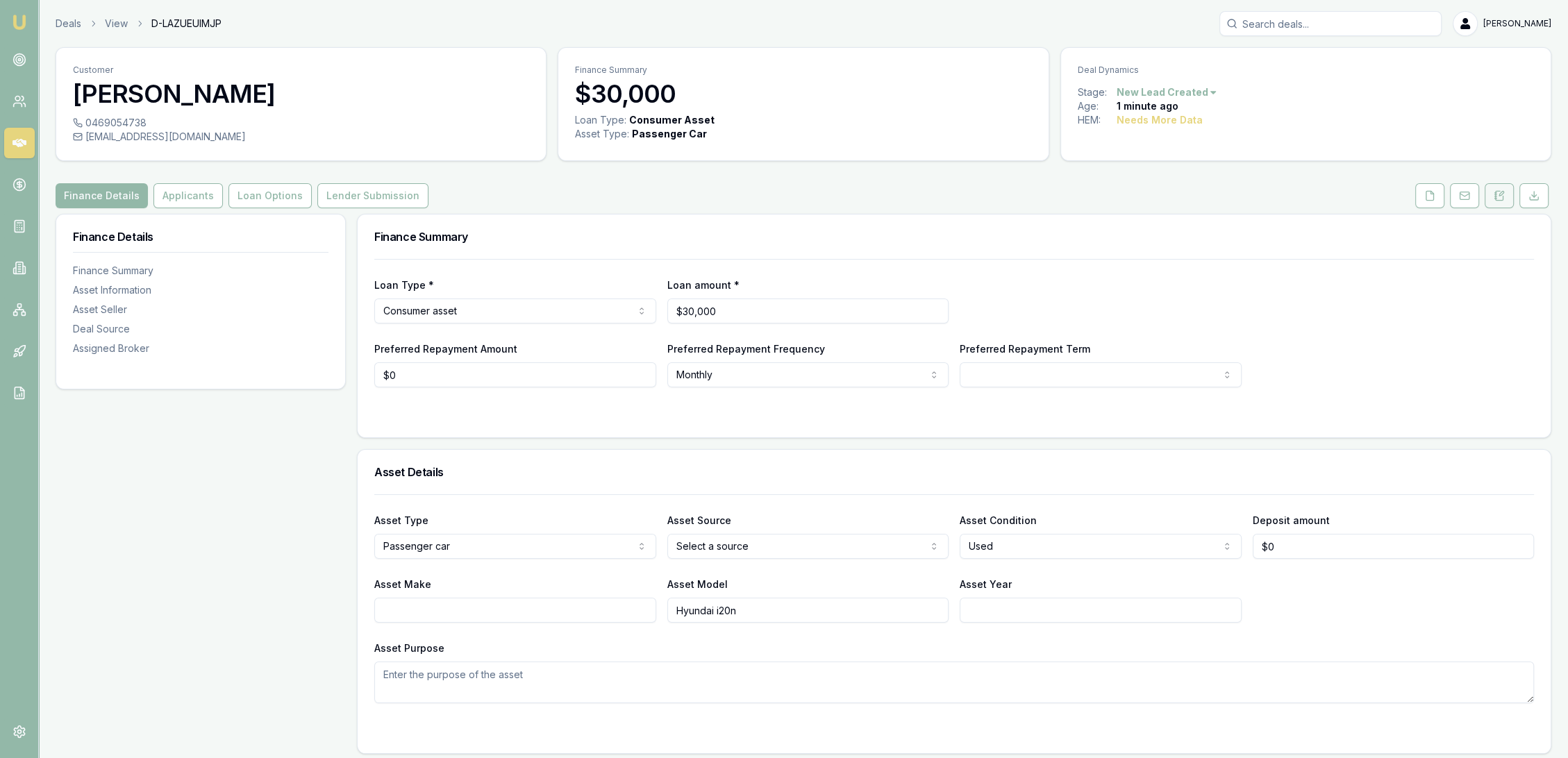
click at [1511, 195] on button at bounding box center [1499, 195] width 29 height 25
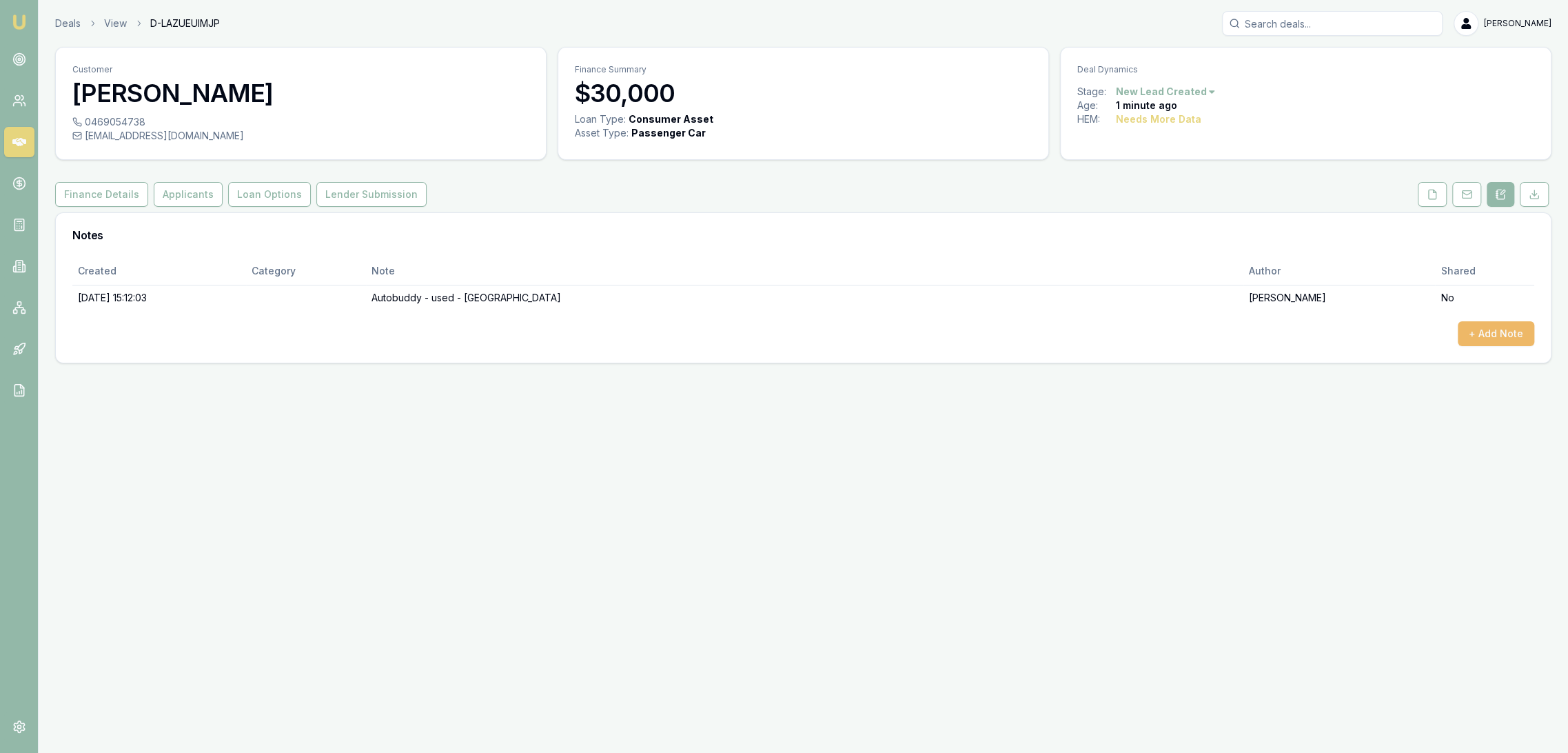
click at [1503, 330] on button "+ Add Note" at bounding box center [1496, 333] width 77 height 25
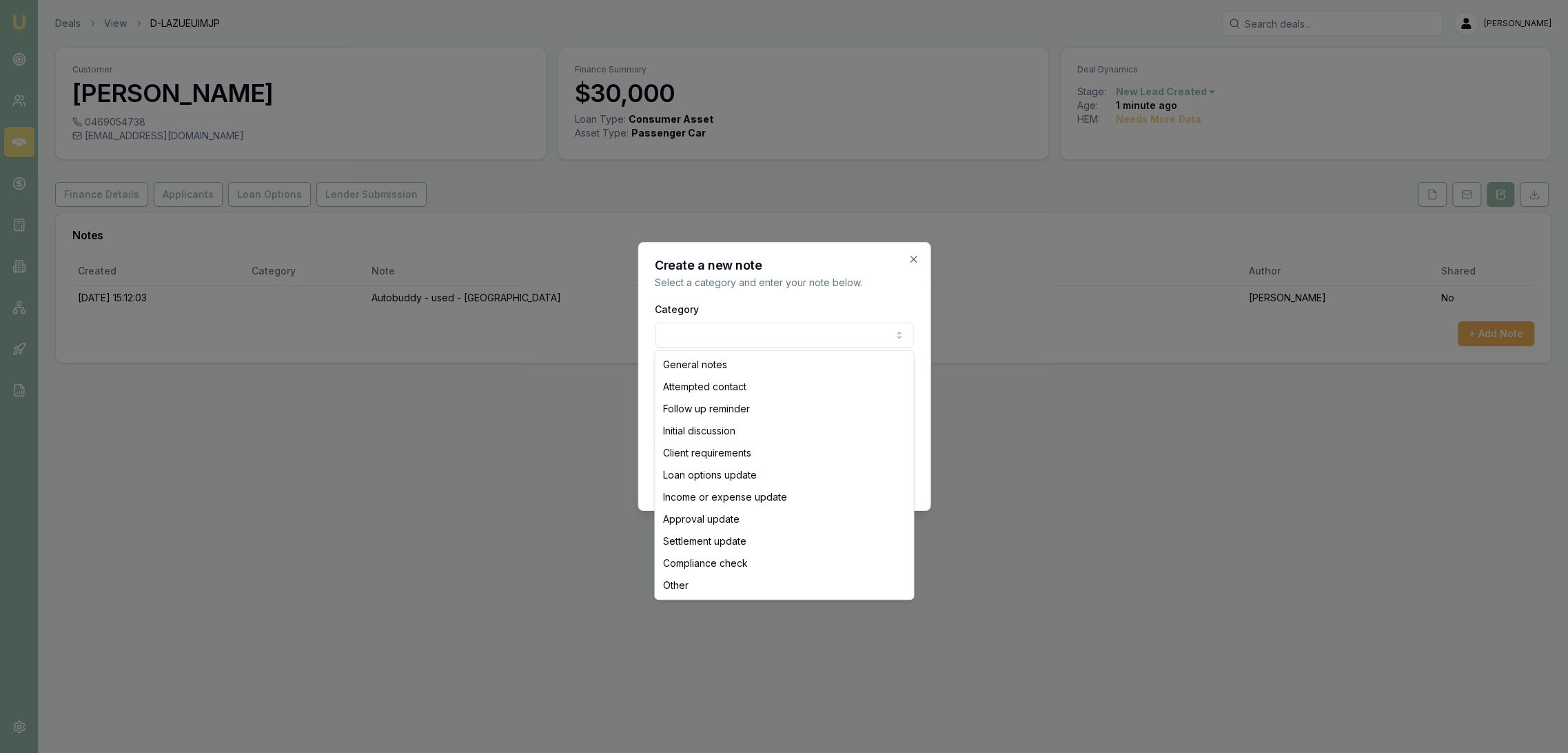
click at [745, 334] on body "Emu Broker Deals View D-LAZUEUIMJP Robyn Adams Toggle Menu Customer Ben Sh 0469…" at bounding box center [784, 376] width 1568 height 753
select select "ATTEMPTED_CONTACT"
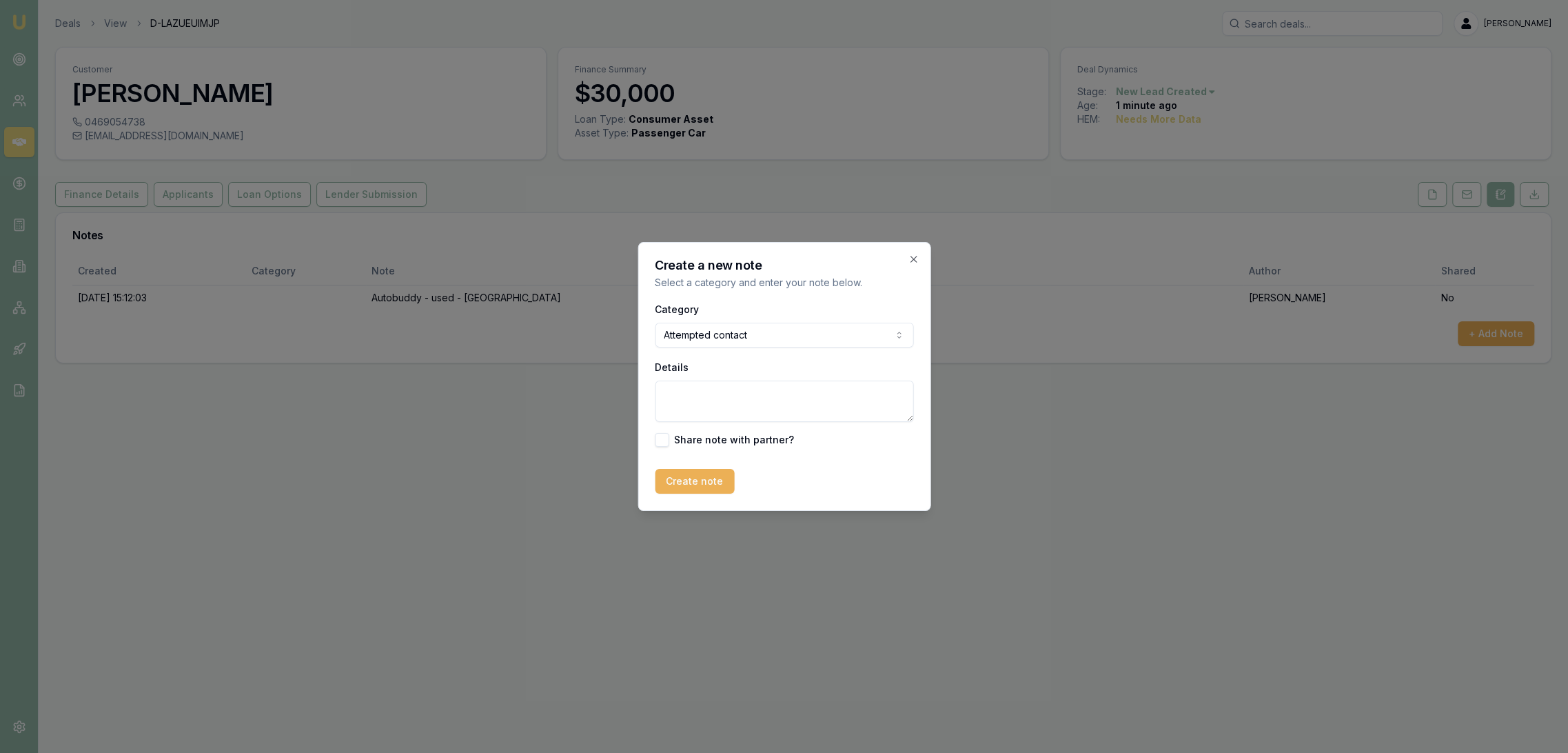
click at [701, 394] on textarea "Details" at bounding box center [784, 401] width 258 height 42
type textarea "d"
click at [723, 393] on textarea "D1C1 -" at bounding box center [784, 401] width 258 height 42
type textarea "D1C1 - VM - LM - txt"
click at [696, 485] on button "Create note" at bounding box center [695, 481] width 80 height 25
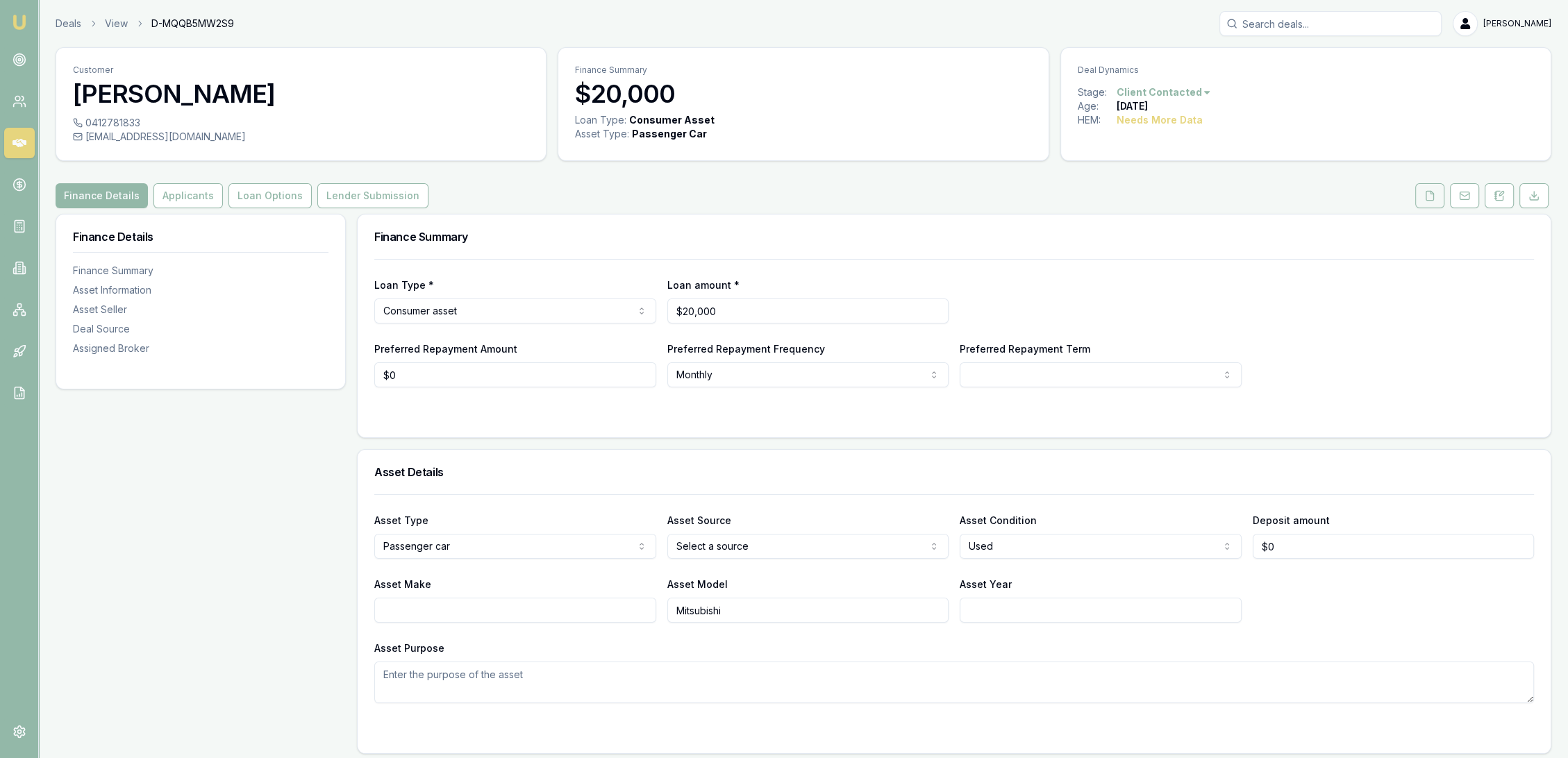
drag, startPoint x: 1431, startPoint y: 196, endPoint x: 1433, endPoint y: 204, distance: 8.2
click at [1431, 196] on icon at bounding box center [1430, 195] width 11 height 11
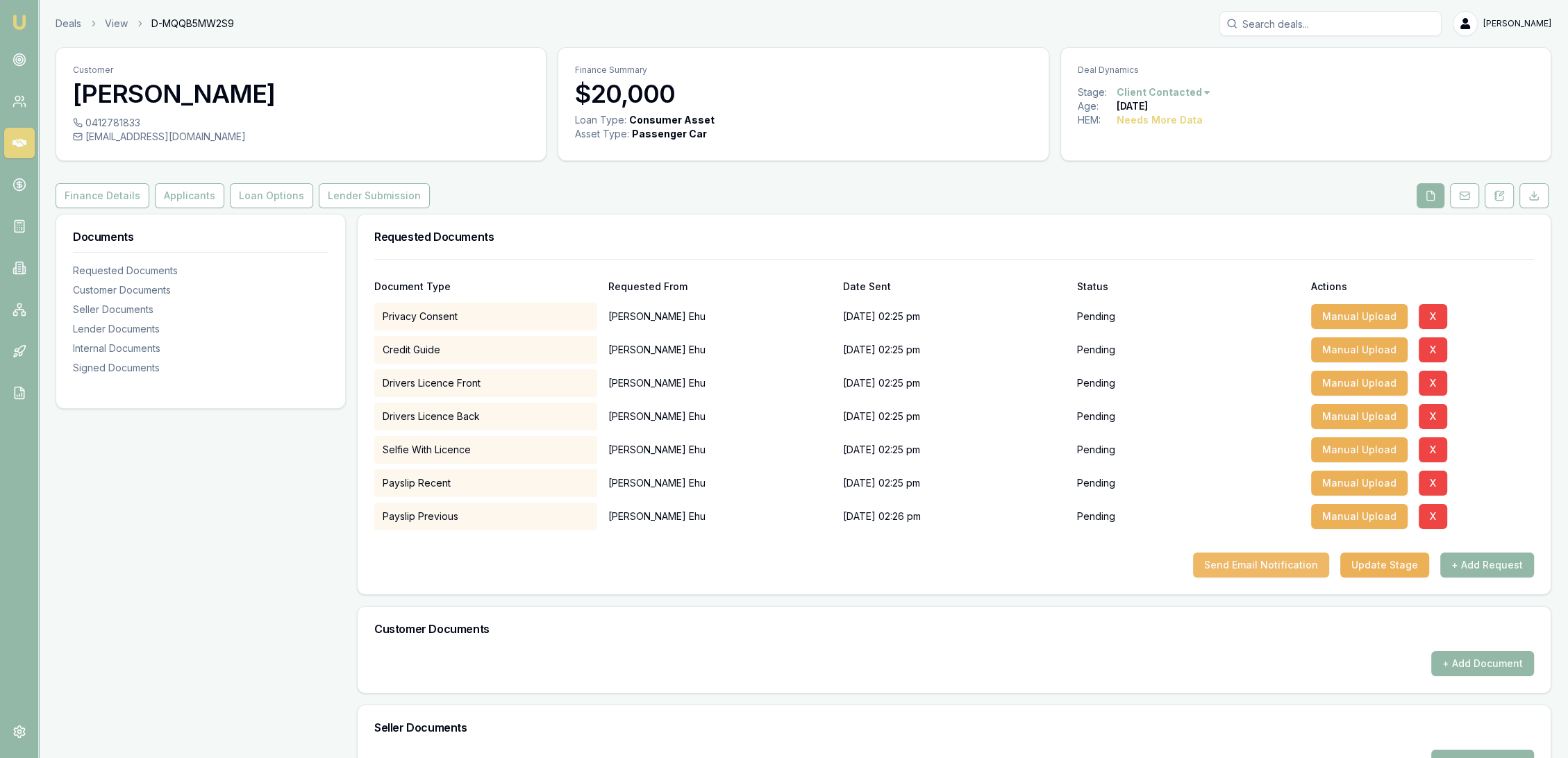
click at [1254, 558] on button "Send Email Notification" at bounding box center [1261, 564] width 136 height 25
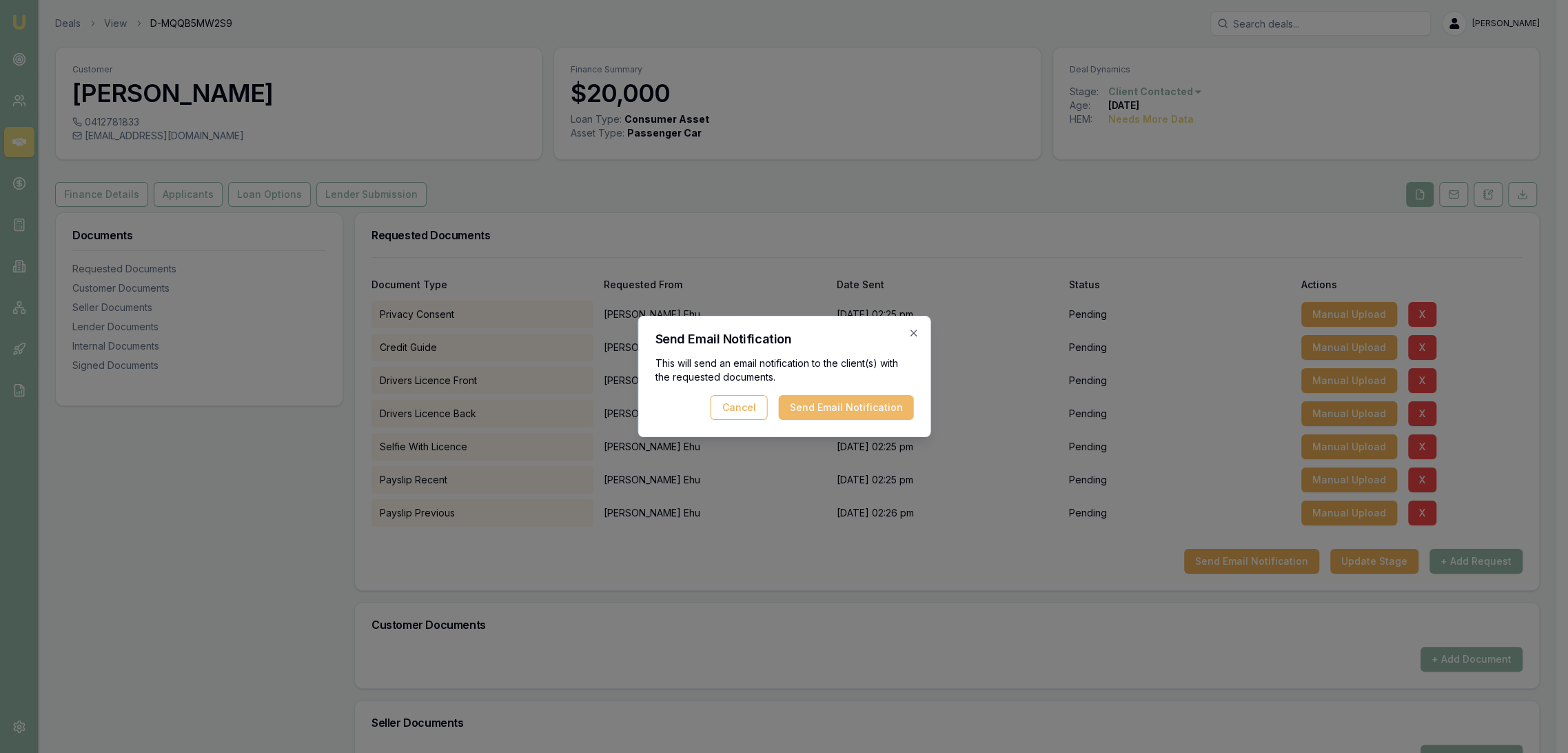
click at [839, 412] on button "Send Email Notification" at bounding box center [845, 407] width 135 height 25
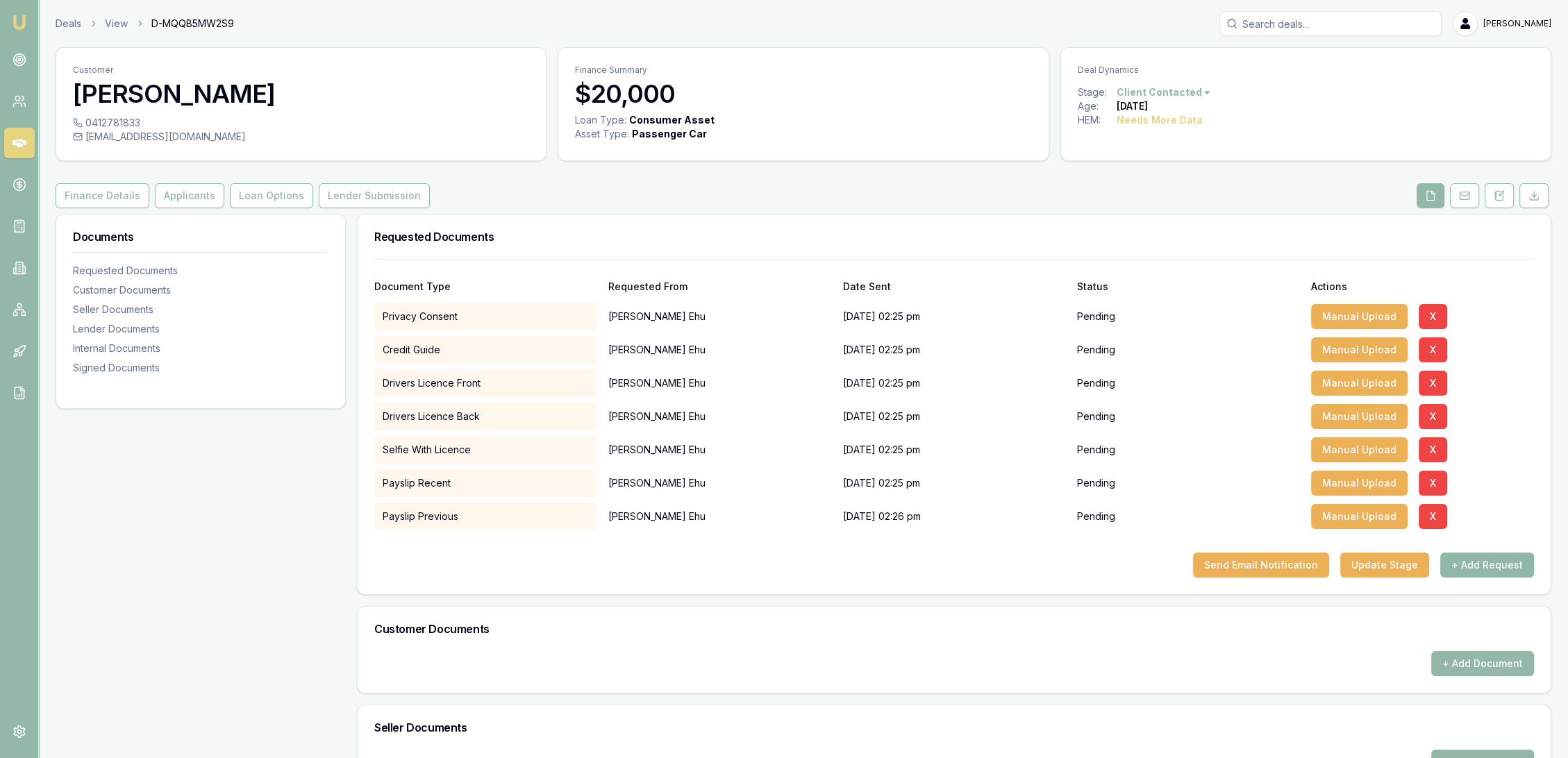
click at [1478, 559] on button "+ Add Request" at bounding box center [1486, 564] width 94 height 25
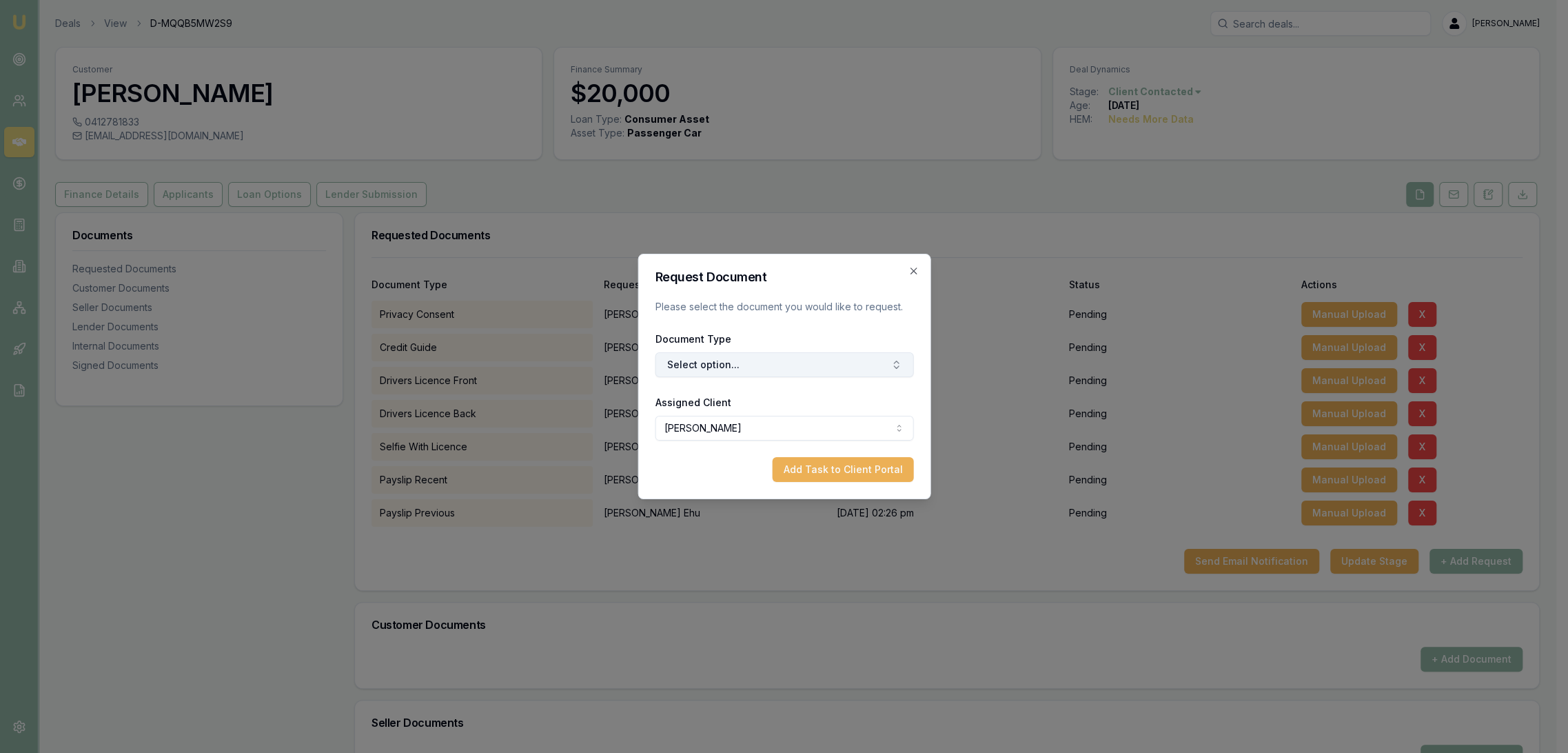
click at [721, 356] on button "Select option..." at bounding box center [784, 364] width 258 height 25
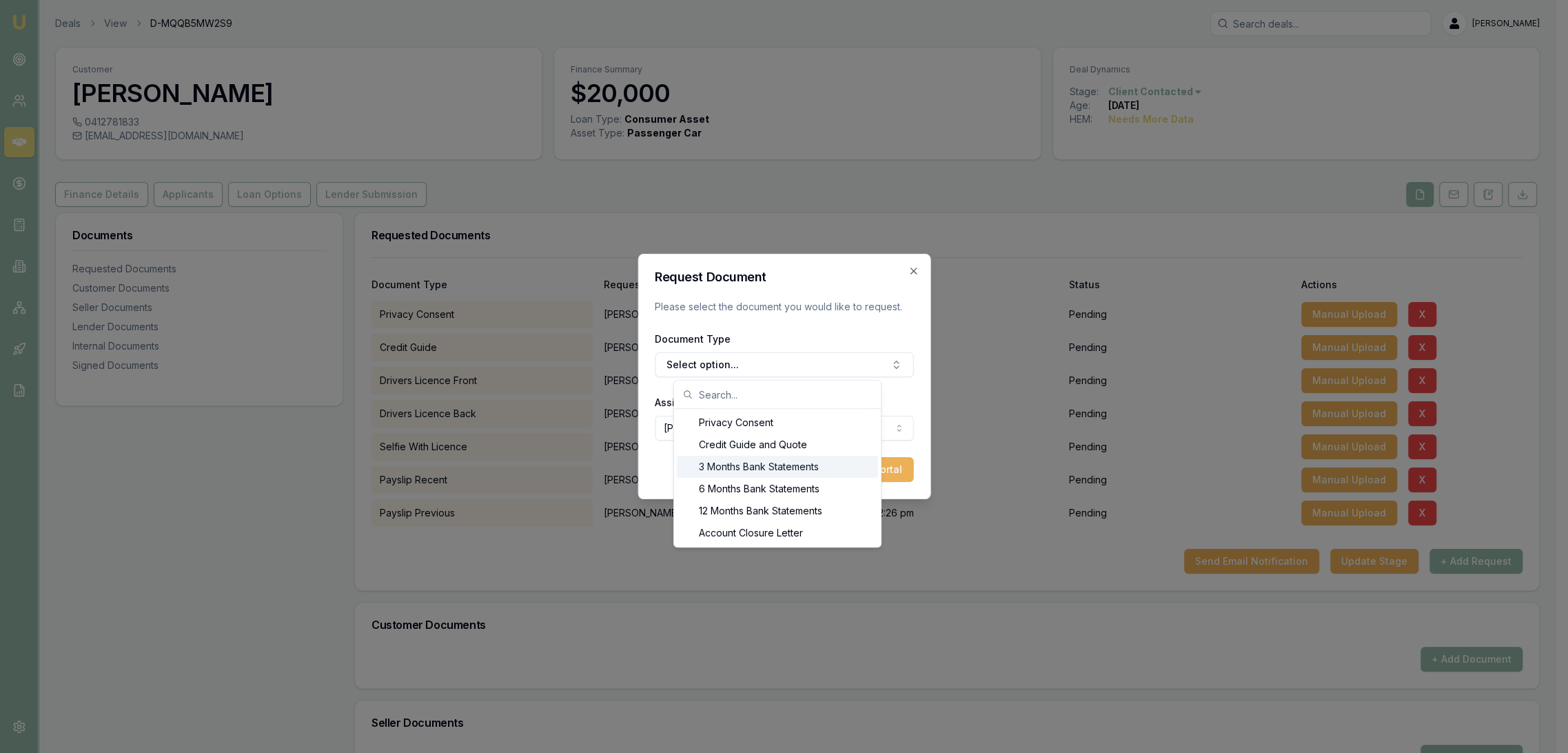
click at [729, 456] on div "3 Months Bank Statements" at bounding box center [778, 467] width 201 height 22
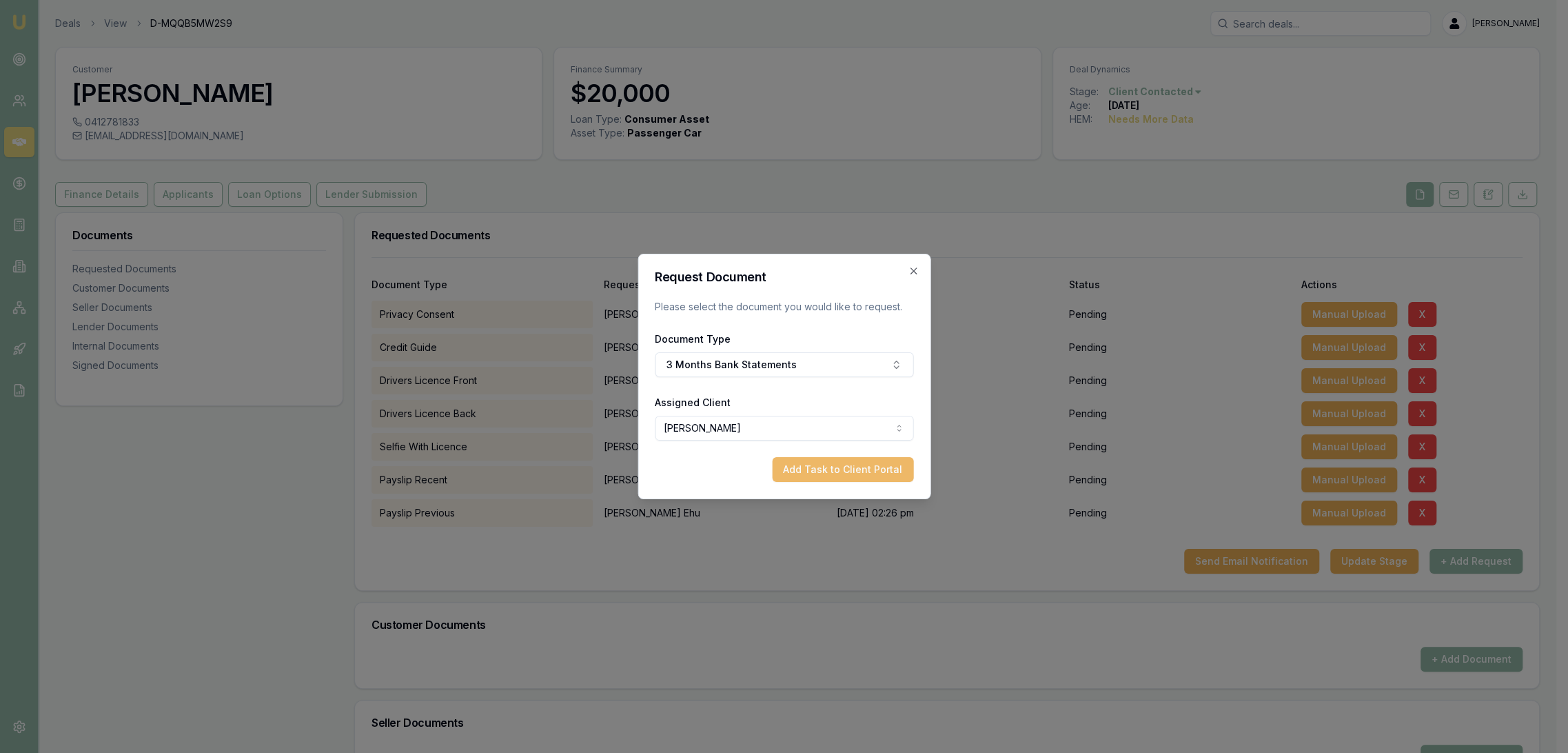
click at [847, 467] on button "Add Task to Client Portal" at bounding box center [842, 469] width 142 height 25
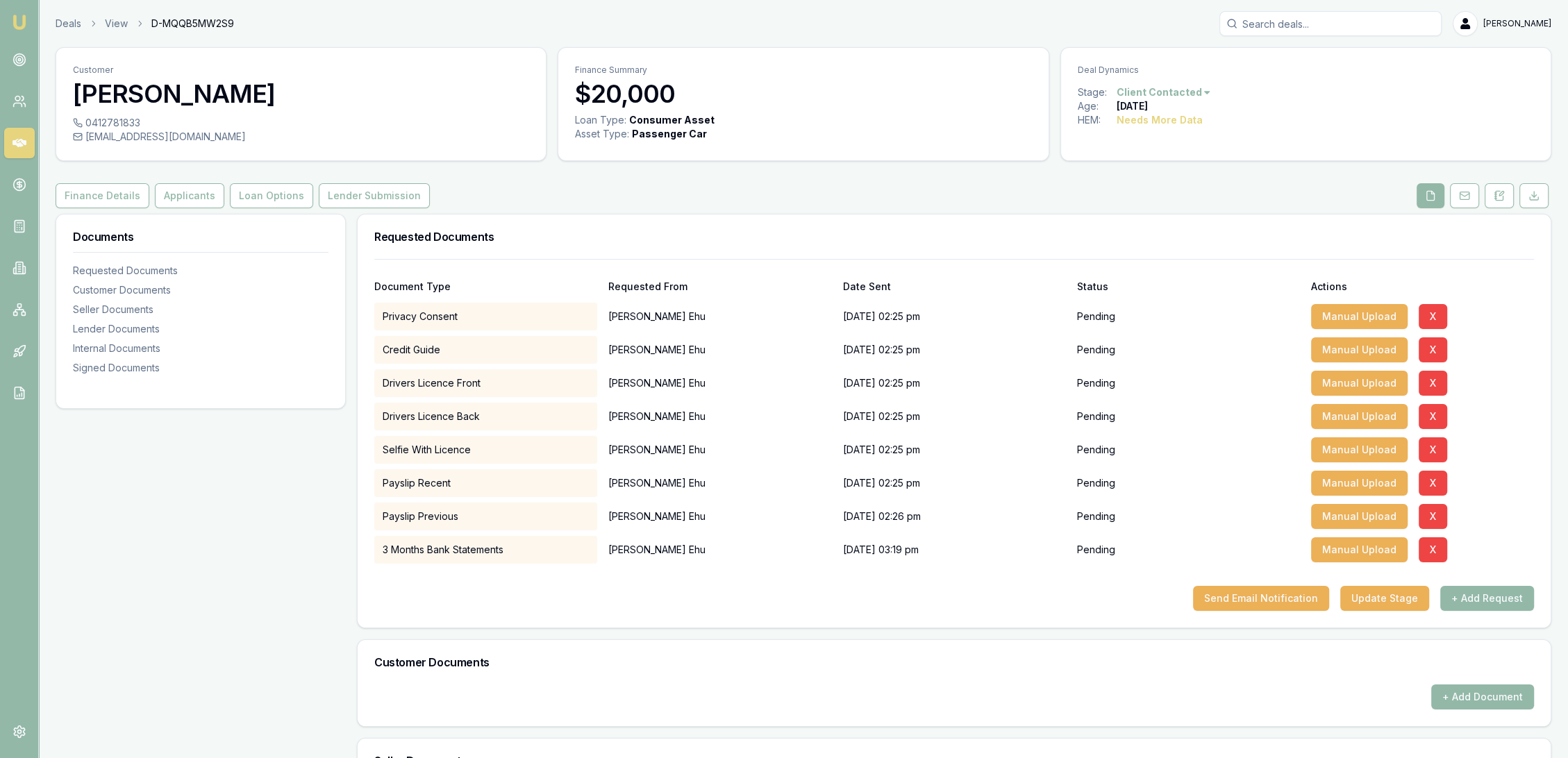
click at [208, 521] on div "Documents Requested Documents Customer Documents Seller Documents Lender Docume…" at bounding box center [201, 666] width 290 height 907
click at [25, 20] on img at bounding box center [20, 22] width 17 height 17
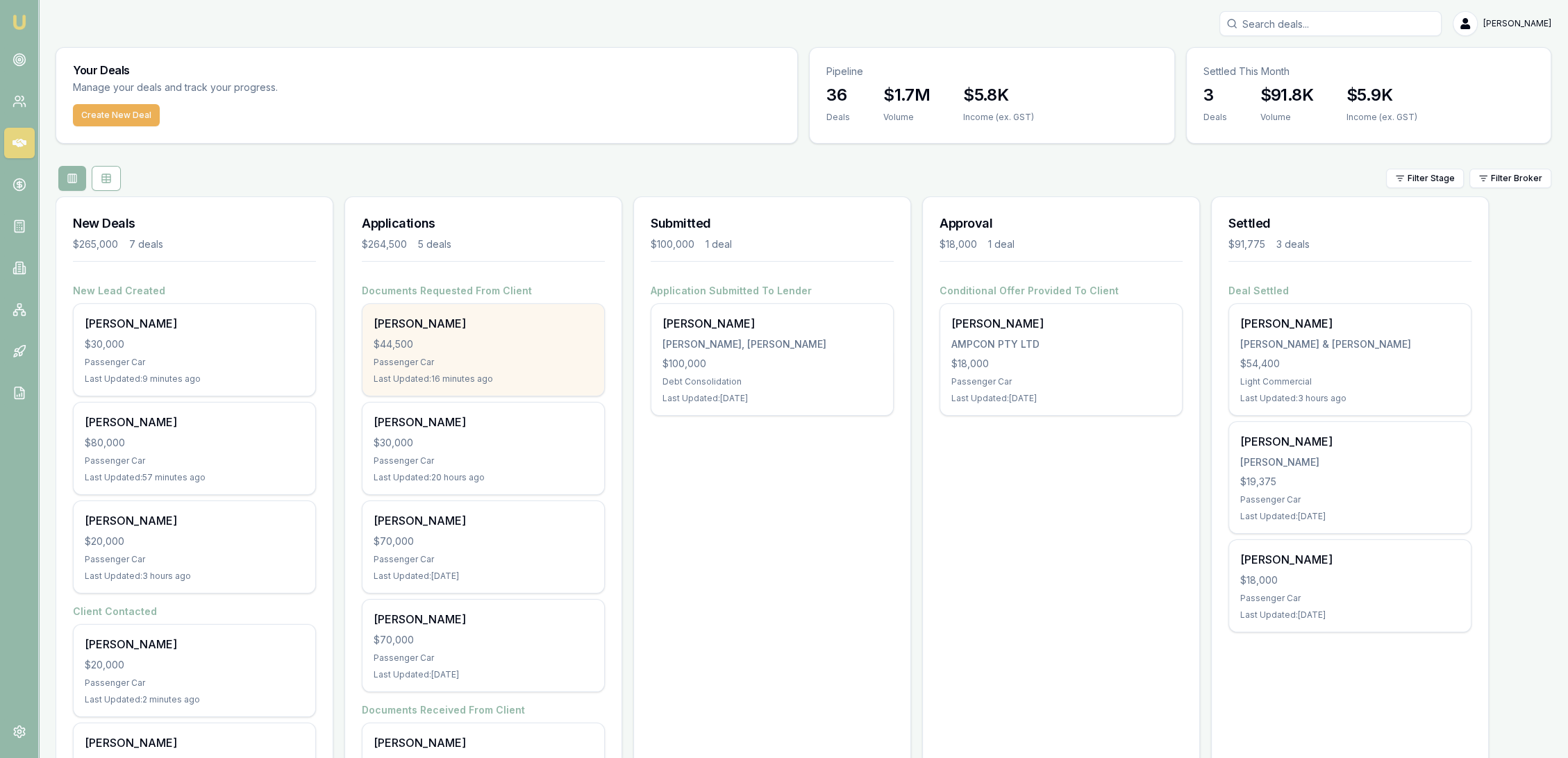
click at [467, 350] on div "$44,500" at bounding box center [484, 344] width 220 height 14
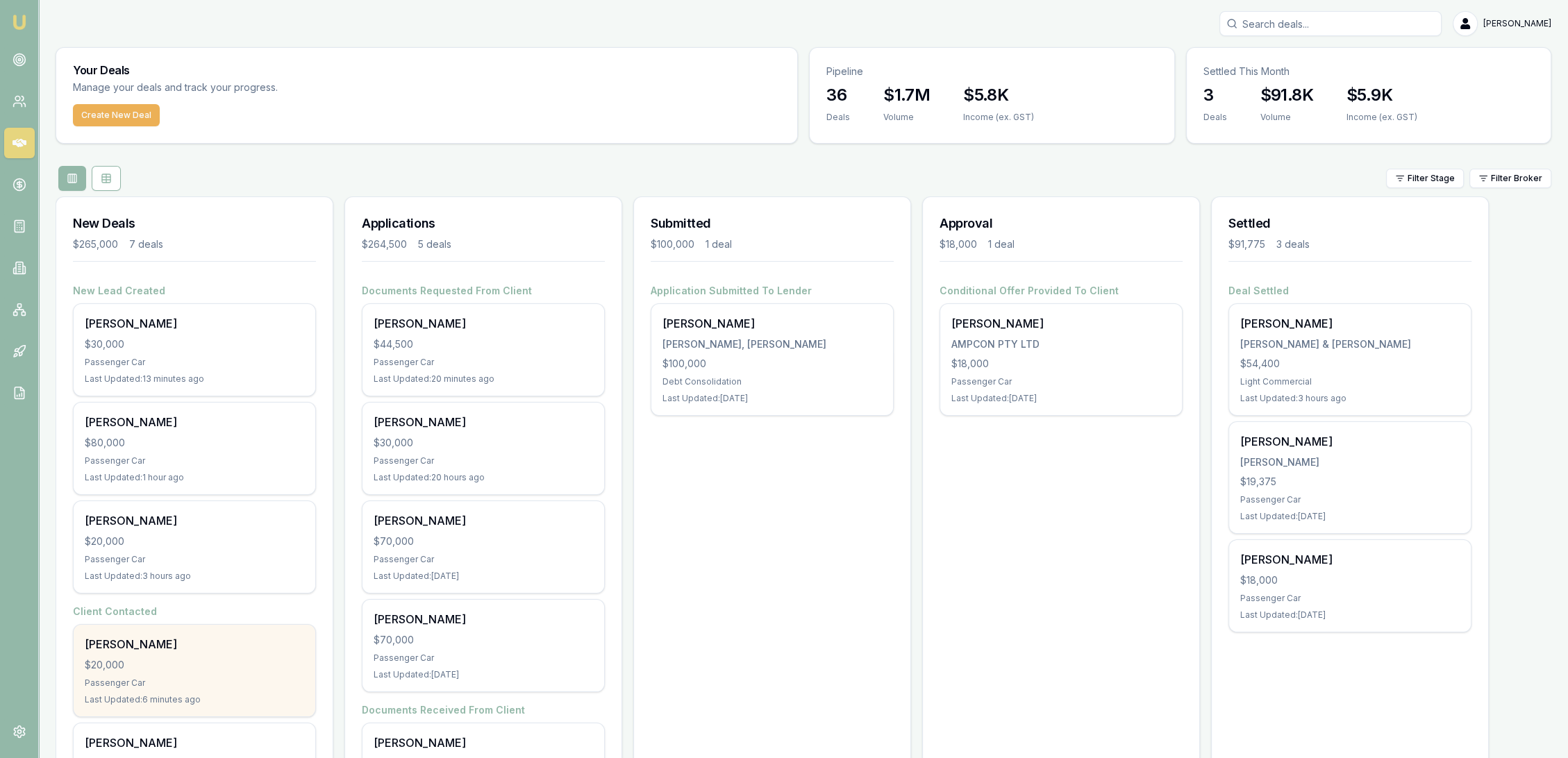
click at [179, 646] on div "Sonny Ehu" at bounding box center [195, 644] width 220 height 17
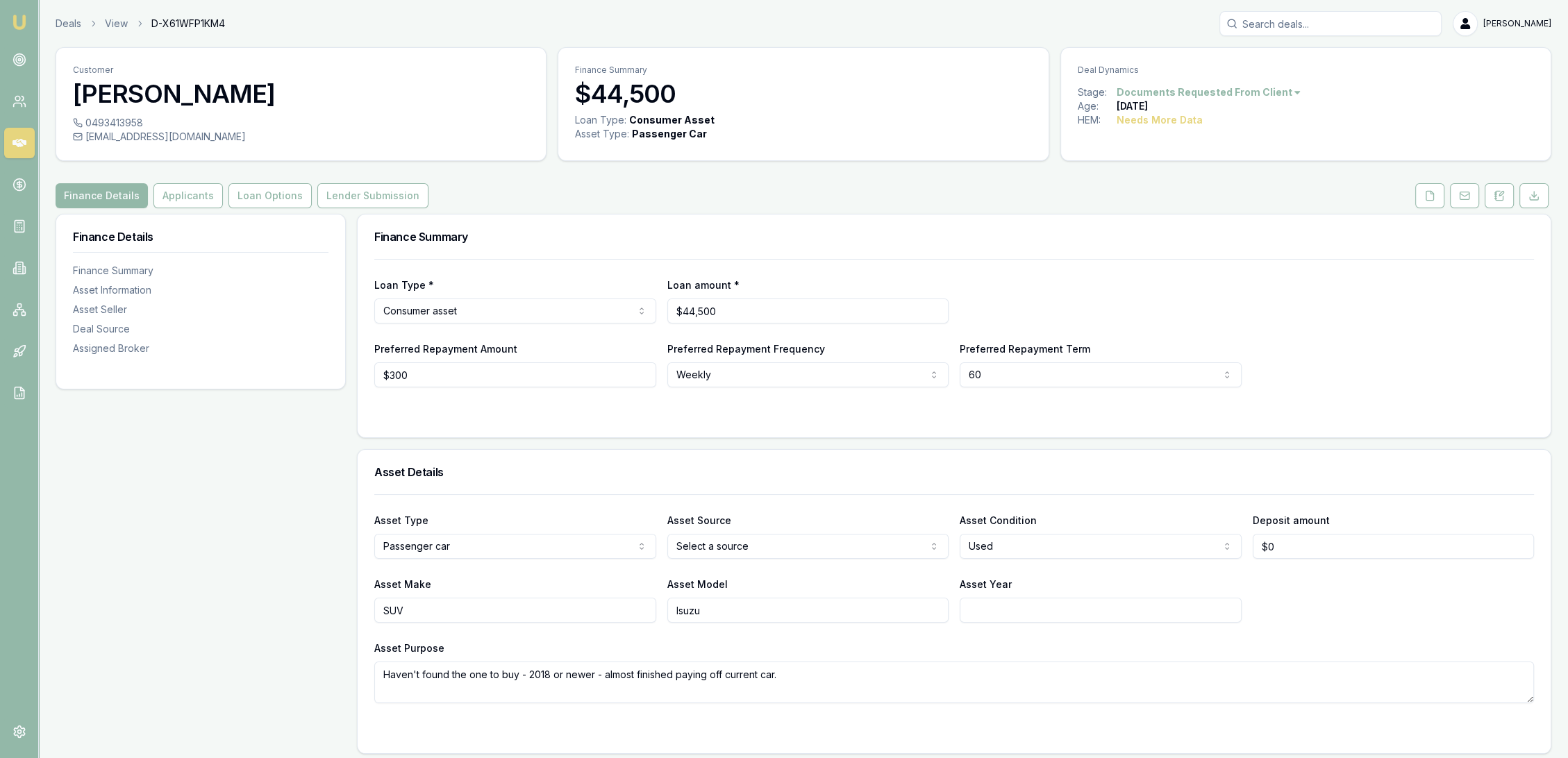
click at [1431, 200] on icon at bounding box center [1430, 195] width 8 height 9
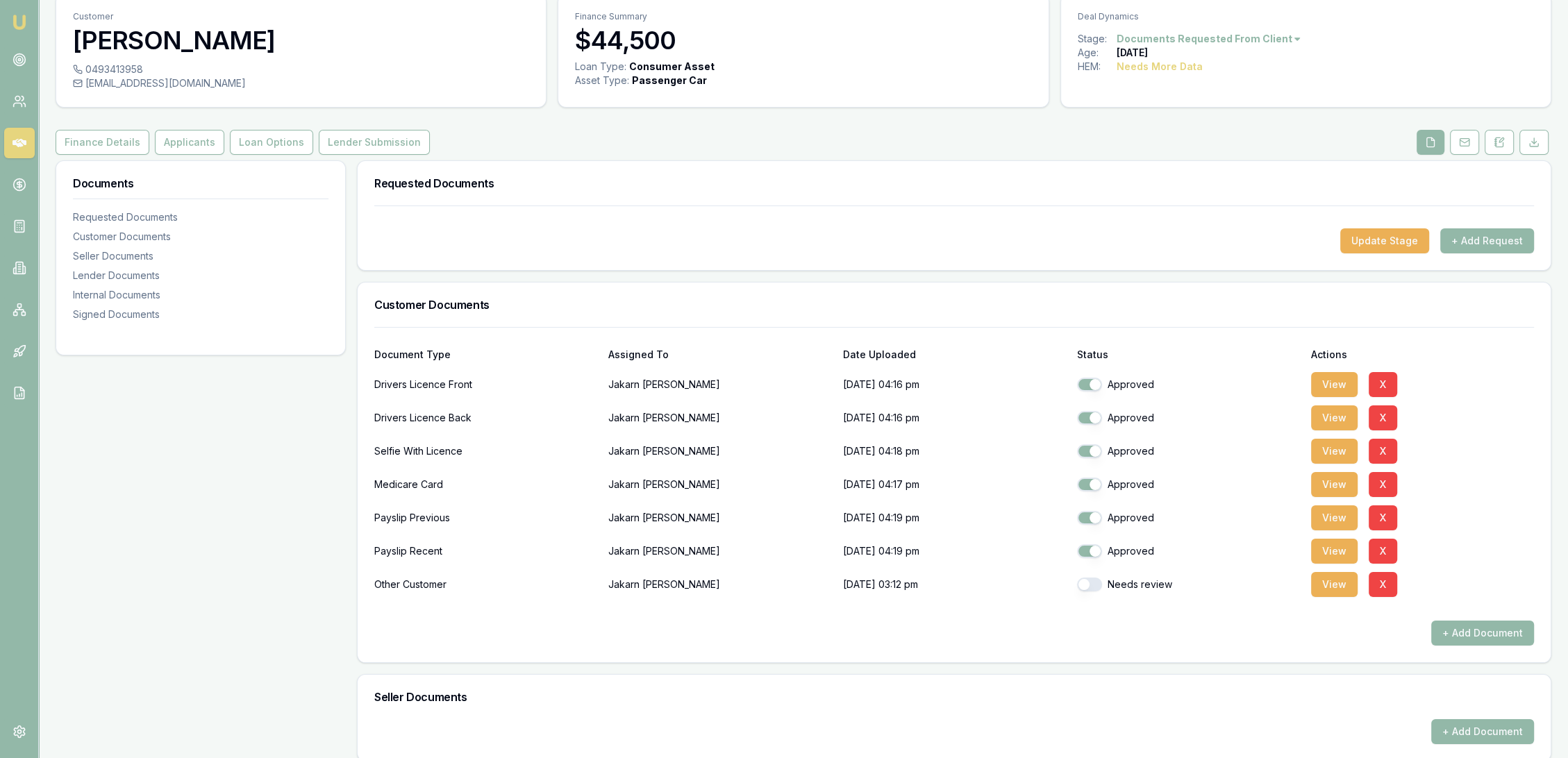
scroll to position [308, 0]
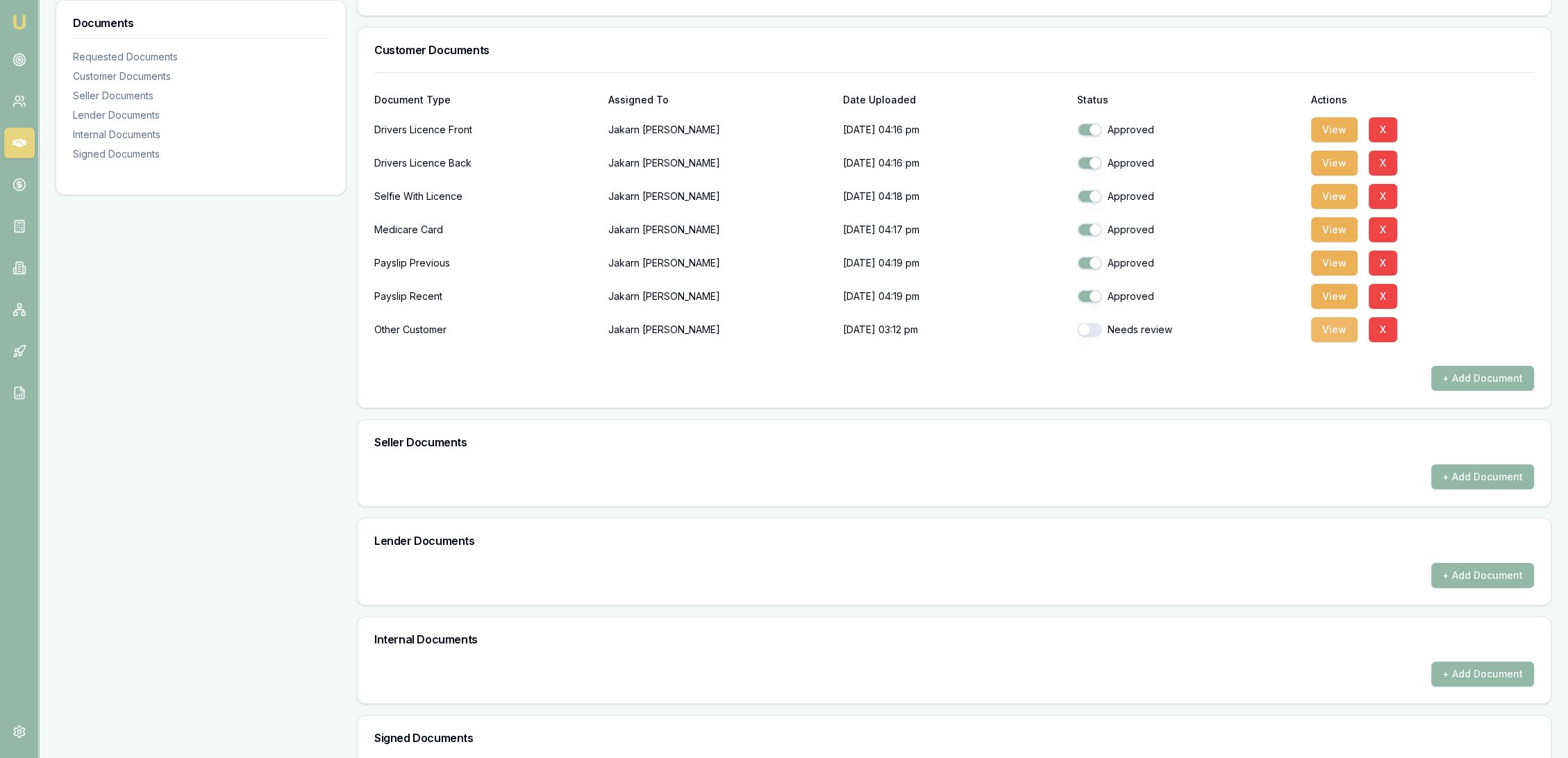
click at [1341, 334] on button "View" at bounding box center [1334, 329] width 47 height 25
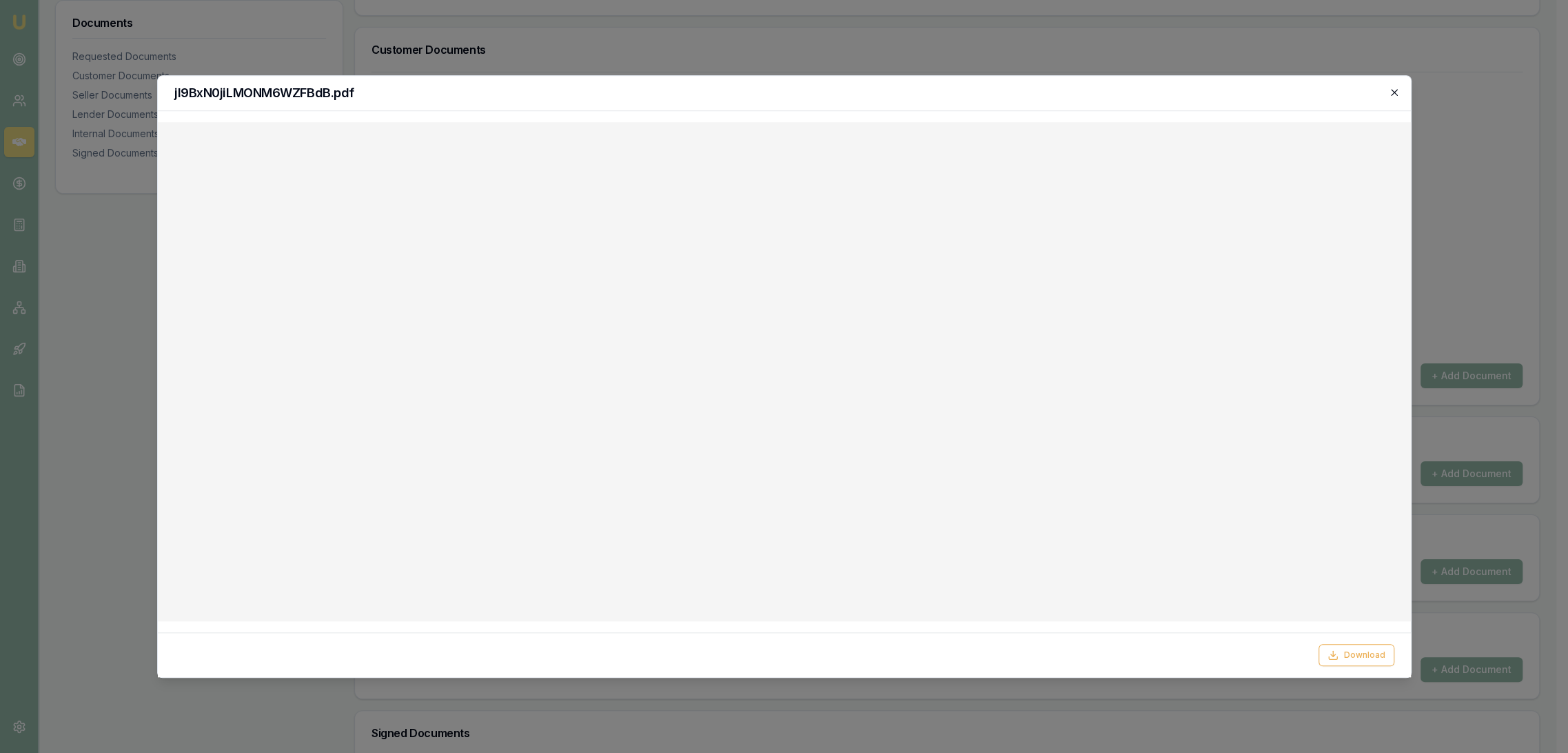
click at [1390, 92] on icon "button" at bounding box center [1395, 92] width 11 height 11
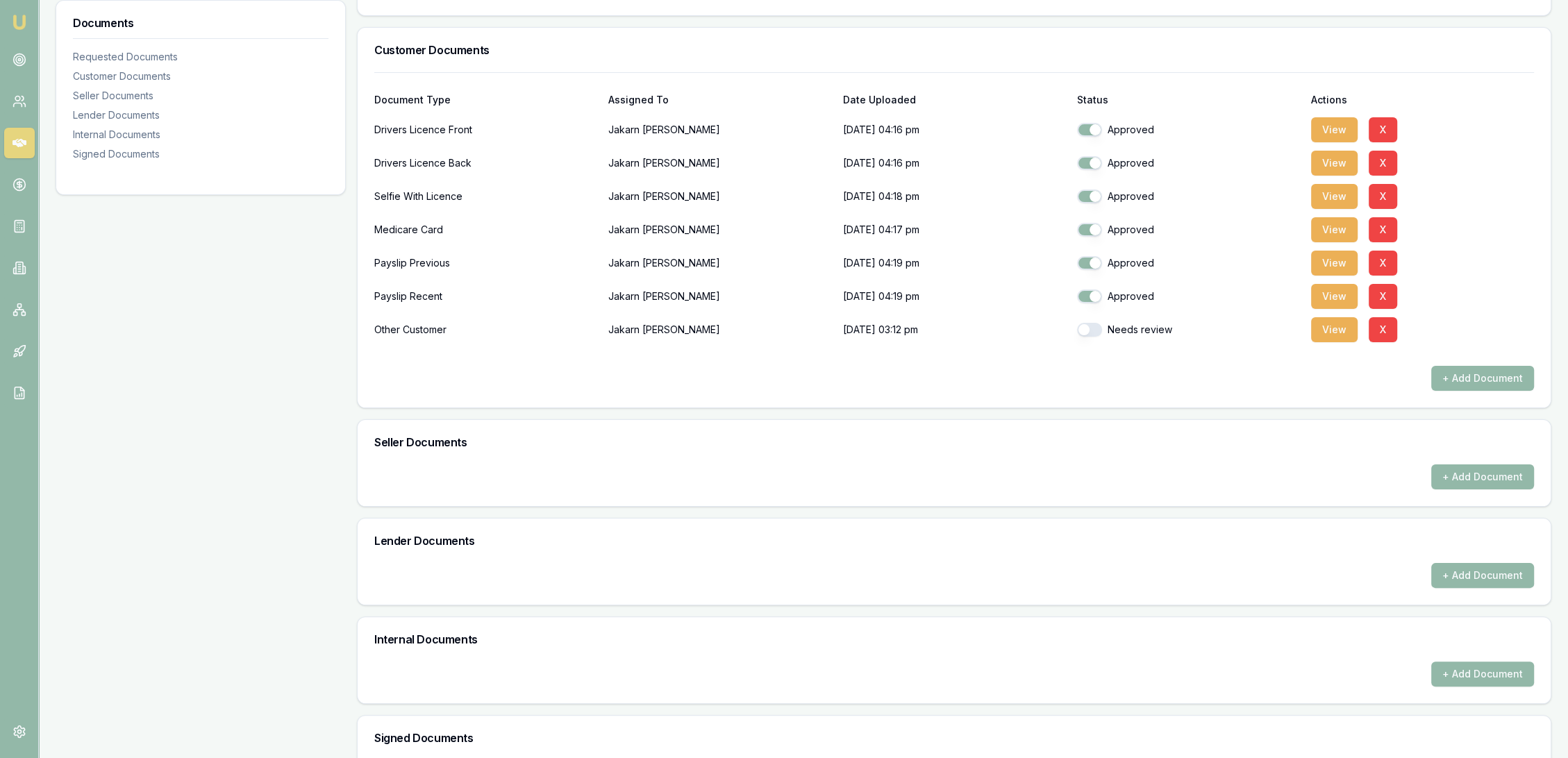
click at [1094, 326] on button "button" at bounding box center [1090, 329] width 25 height 14
checkbox input "true"
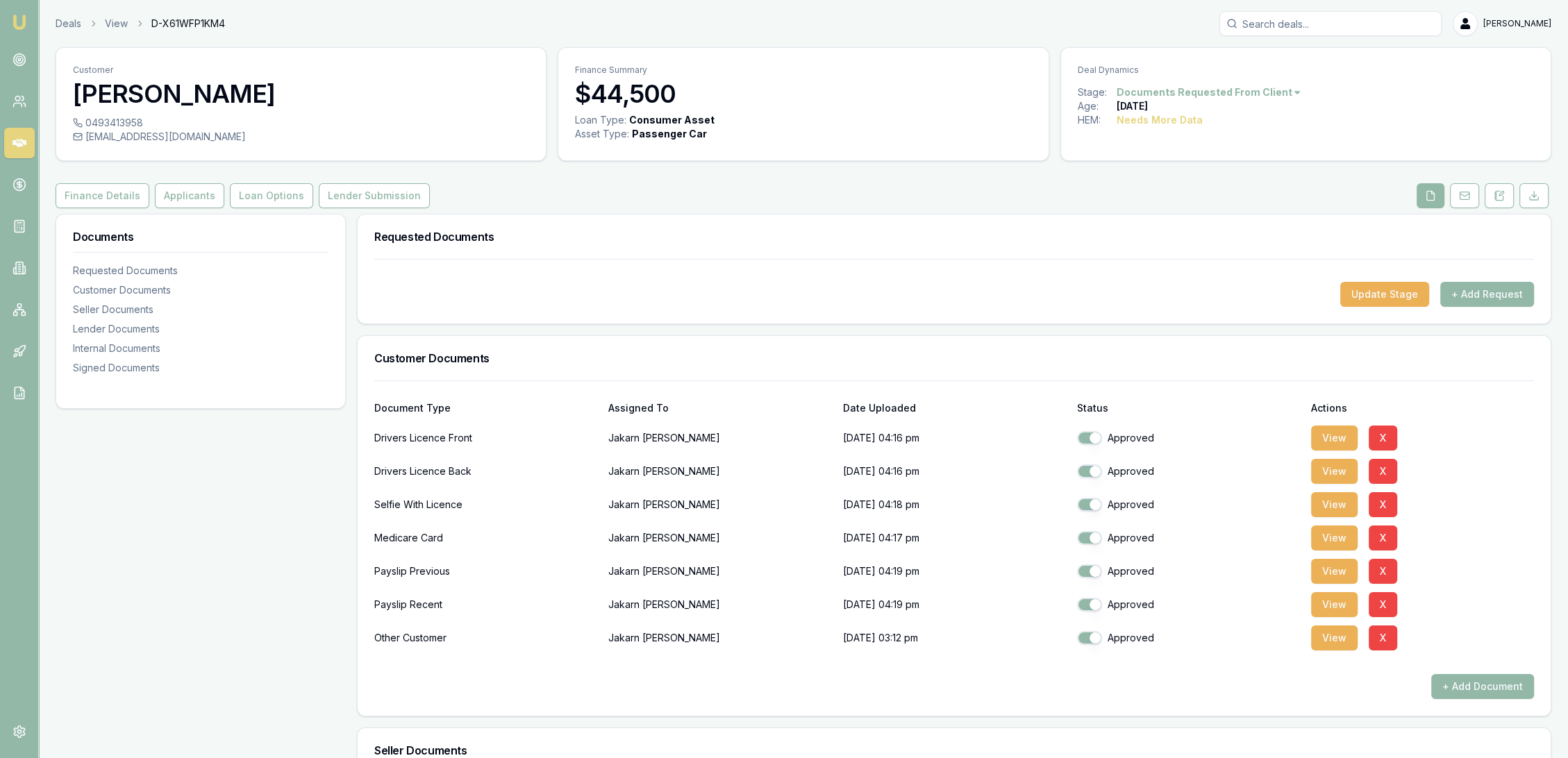
click at [1500, 181] on div "Customer Jakarn Jones 0493413958 jakarn.j@gmail.com Finance Summary $44,500 Loa…" at bounding box center [803, 642] width 1496 height 1190
click at [1502, 191] on icon at bounding box center [1501, 193] width 4 height 4
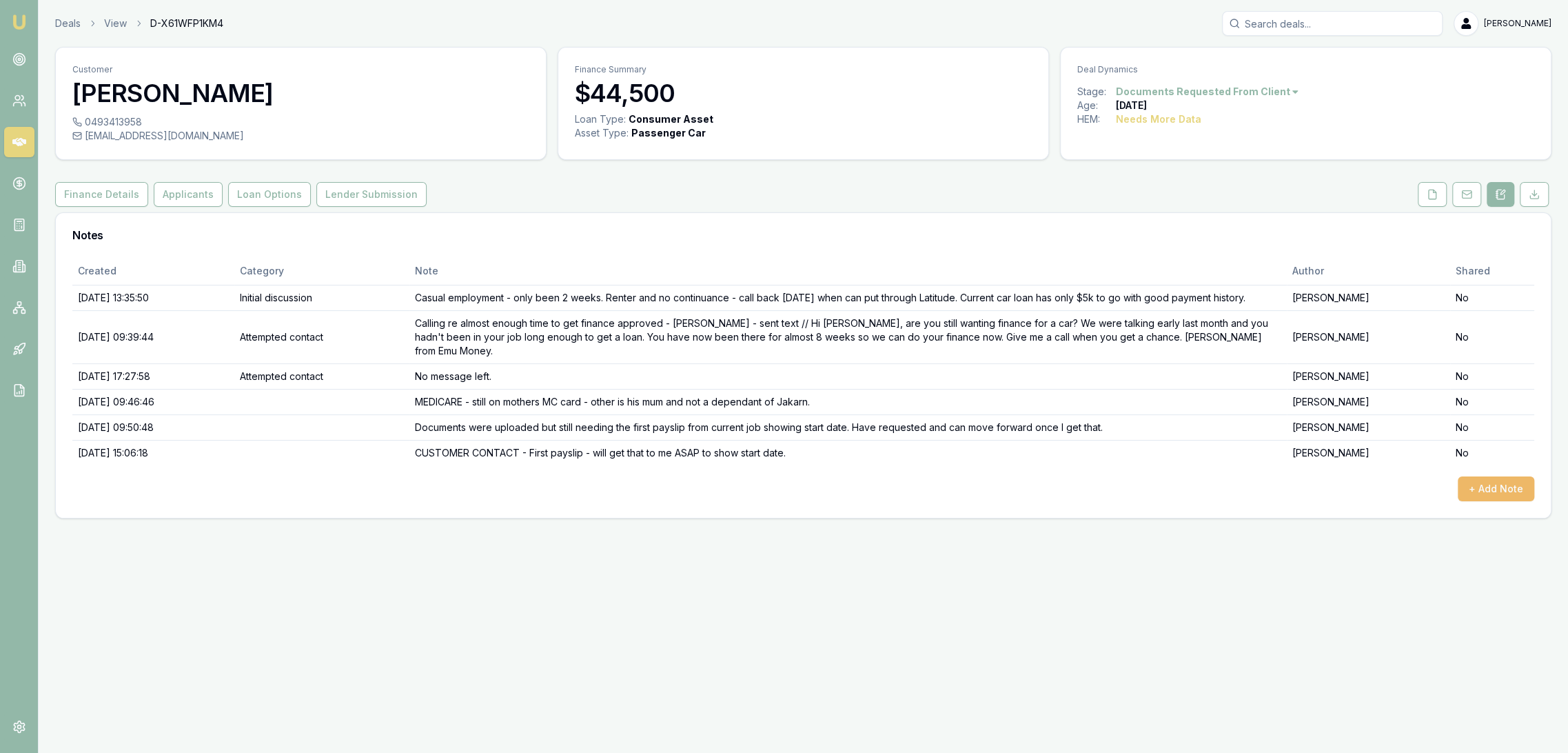
click at [1502, 476] on button "+ Add Note" at bounding box center [1496, 489] width 77 height 25
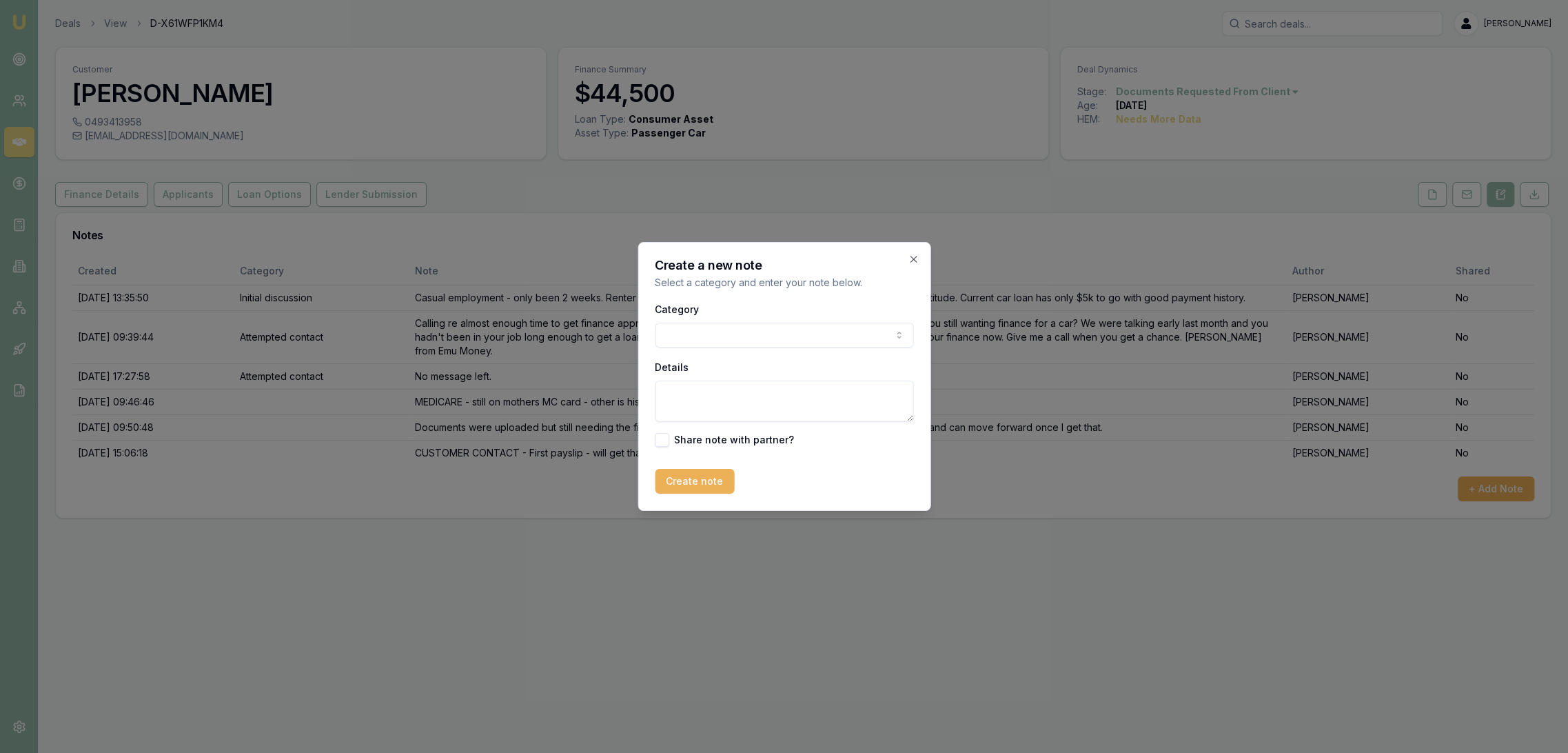
click at [695, 395] on textarea "Details" at bounding box center [784, 401] width 258 height 42
type textarea "FIRST PAYSLIP - rcd and showing start date of"
click at [909, 258] on icon "button" at bounding box center [914, 259] width 11 height 11
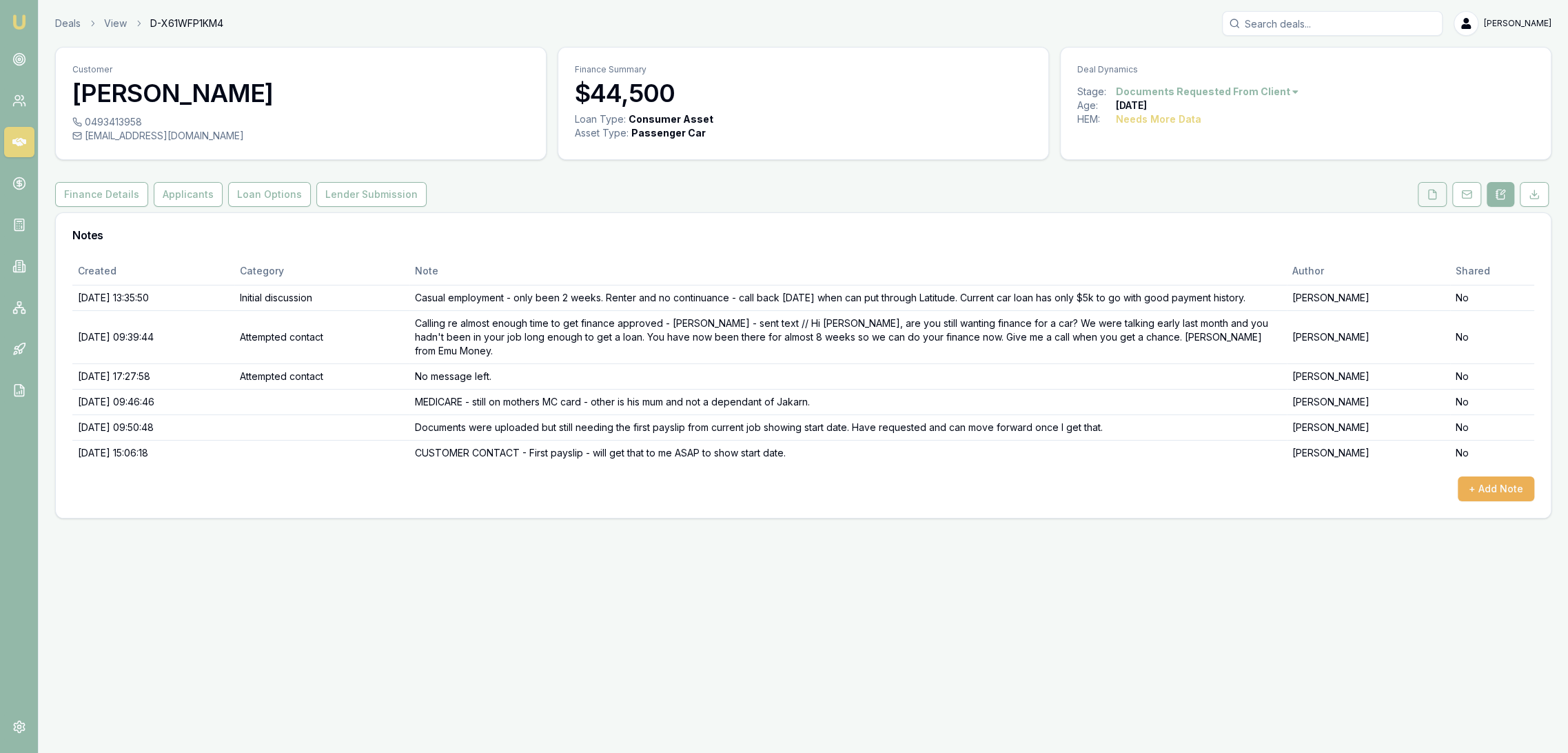
click at [1437, 196] on icon at bounding box center [1432, 194] width 11 height 11
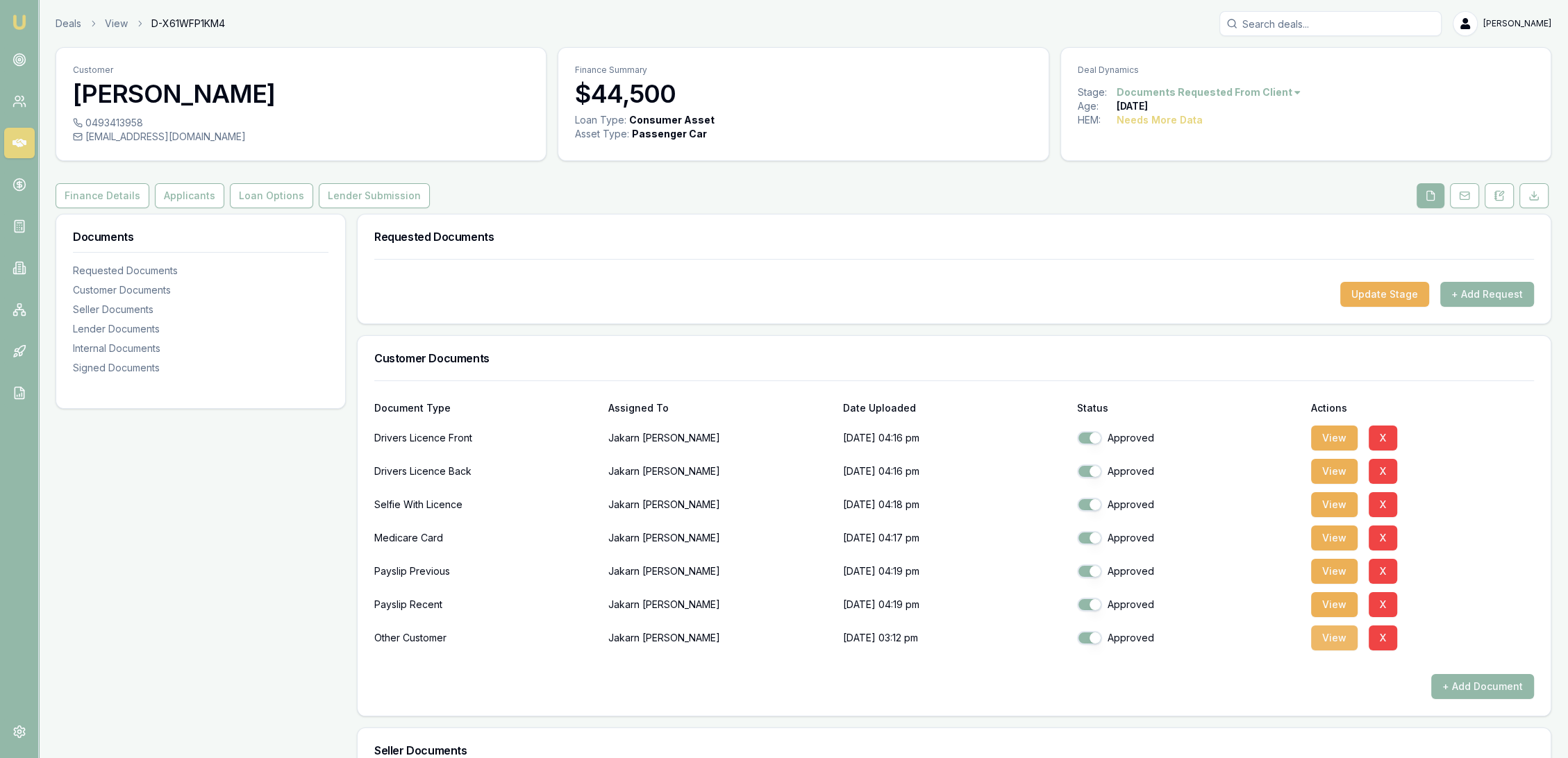
click at [1332, 637] on button "View" at bounding box center [1334, 638] width 47 height 25
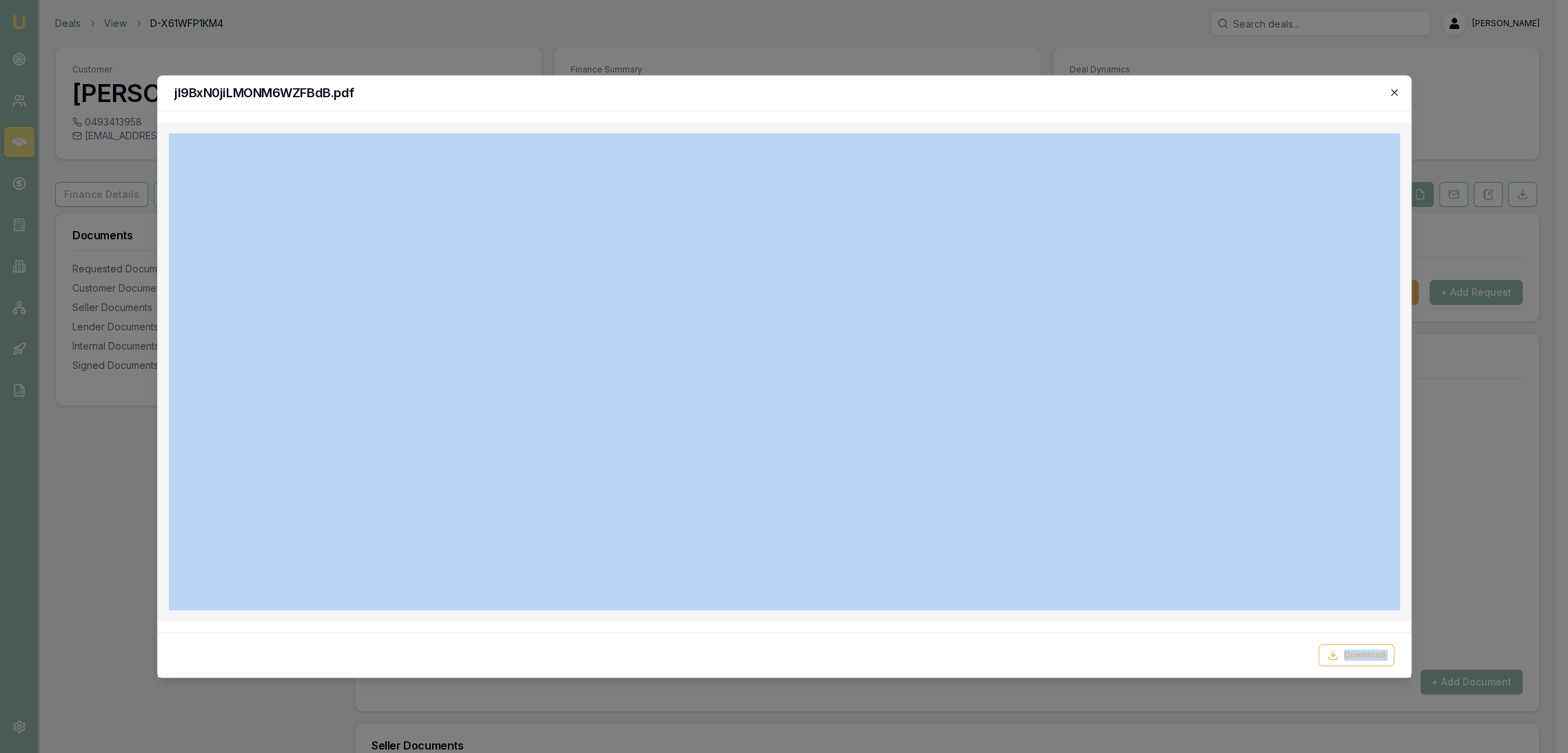
click at [1398, 94] on div "jI9BxN0jiLMONM6WZFBdB.pdf Download Close" at bounding box center [784, 376] width 1254 height 602
click at [1395, 93] on icon "button" at bounding box center [1395, 92] width 11 height 11
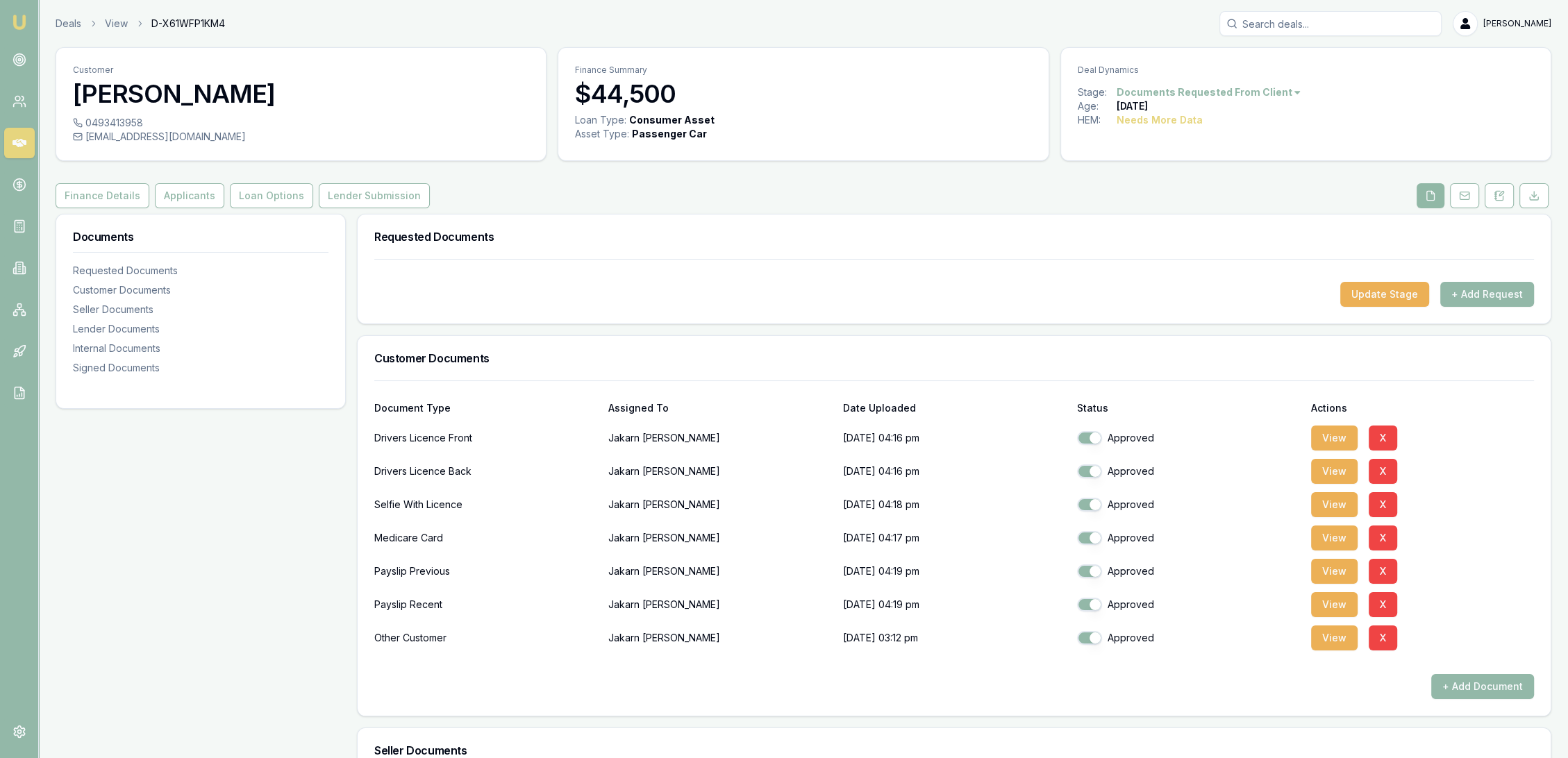
click at [1428, 201] on button at bounding box center [1431, 195] width 27 height 25
click at [1501, 198] on icon at bounding box center [1499, 195] width 11 height 11
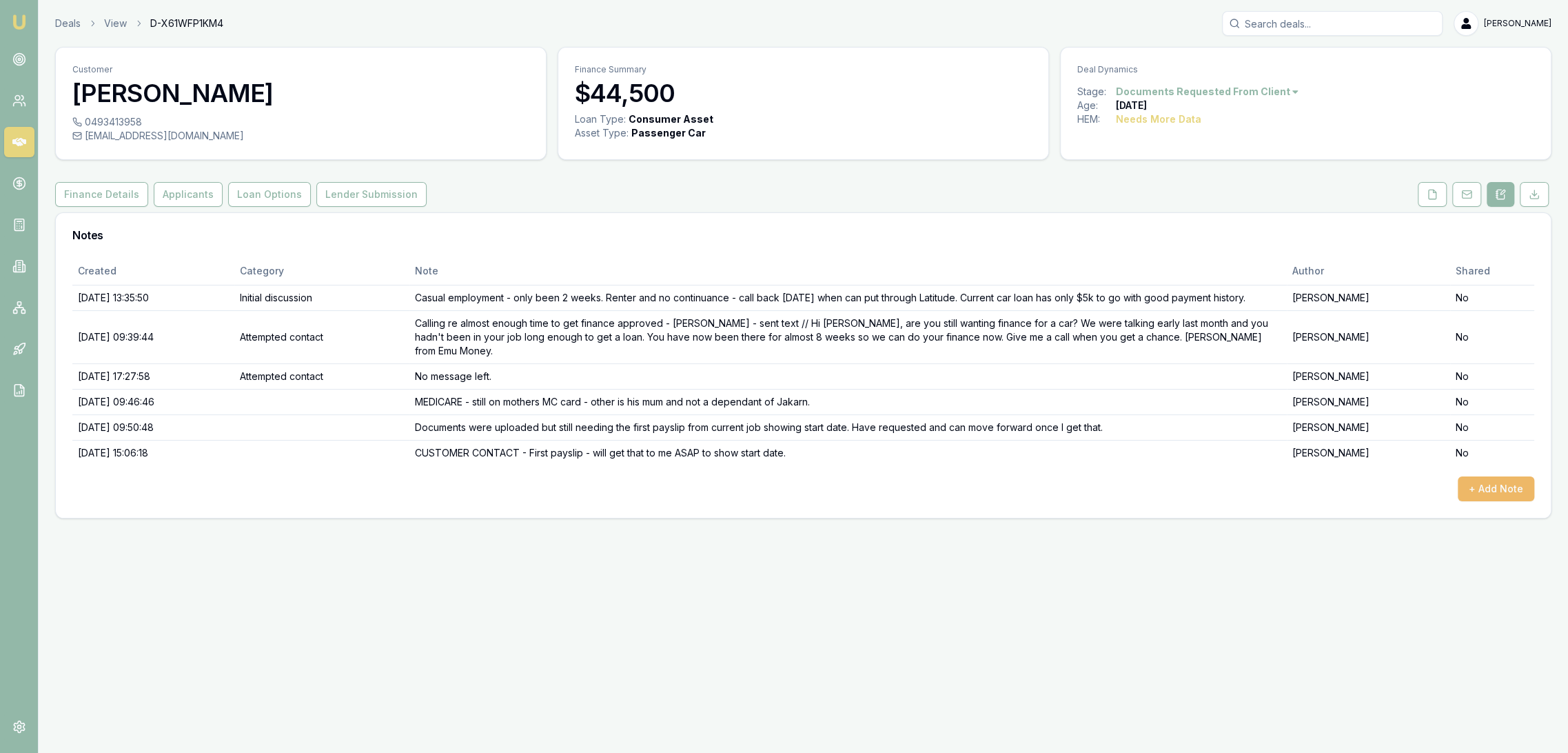
click at [1497, 476] on button "+ Add Note" at bounding box center [1496, 489] width 77 height 25
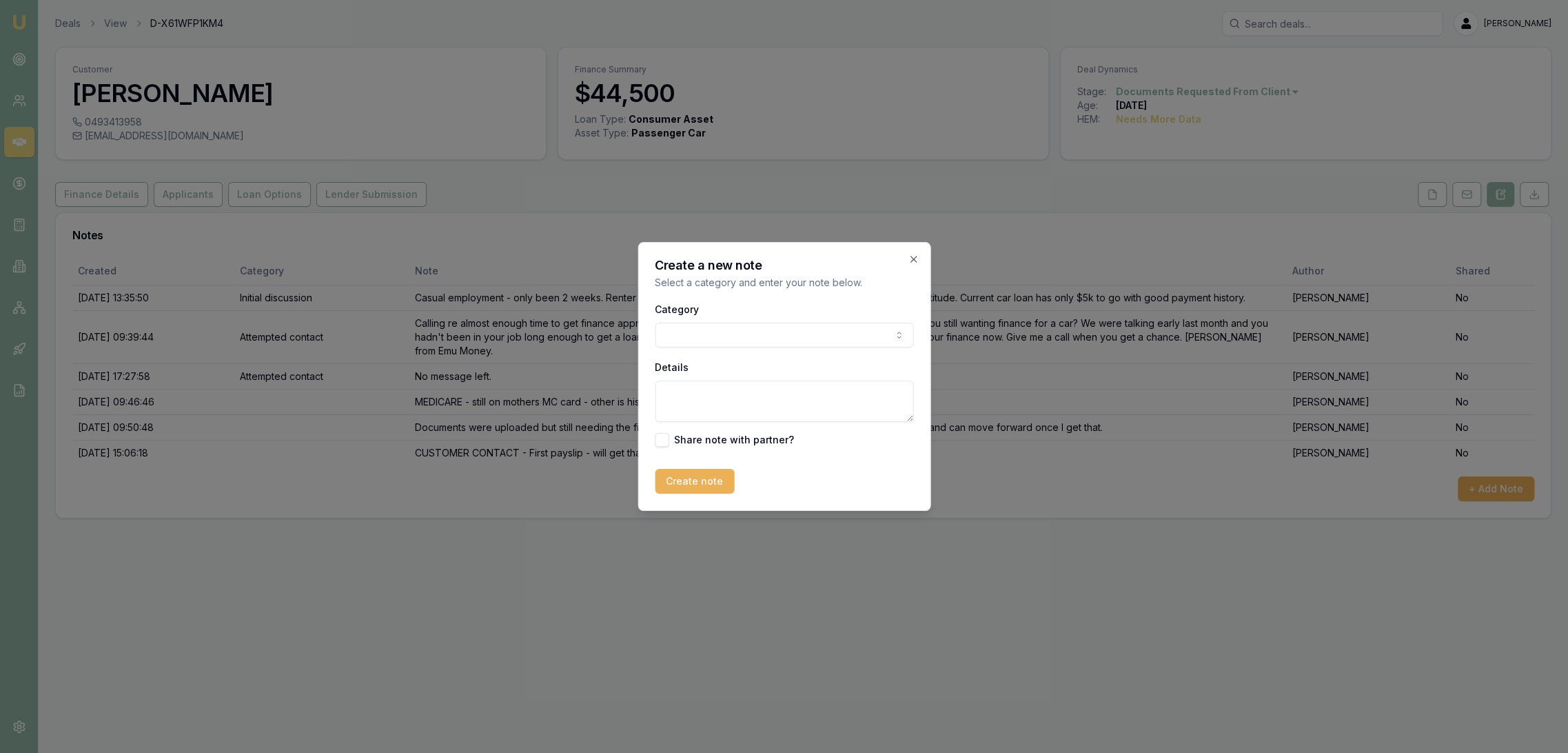
click at [701, 404] on textarea "Details" at bounding box center [784, 401] width 258 height 42
type textarea "c"
type textarea "C"
type textarea "FIRST PAYSLIP - showing start date 4/8. Need to wait until 4/10."
click at [715, 479] on button "Create note" at bounding box center [695, 481] width 80 height 25
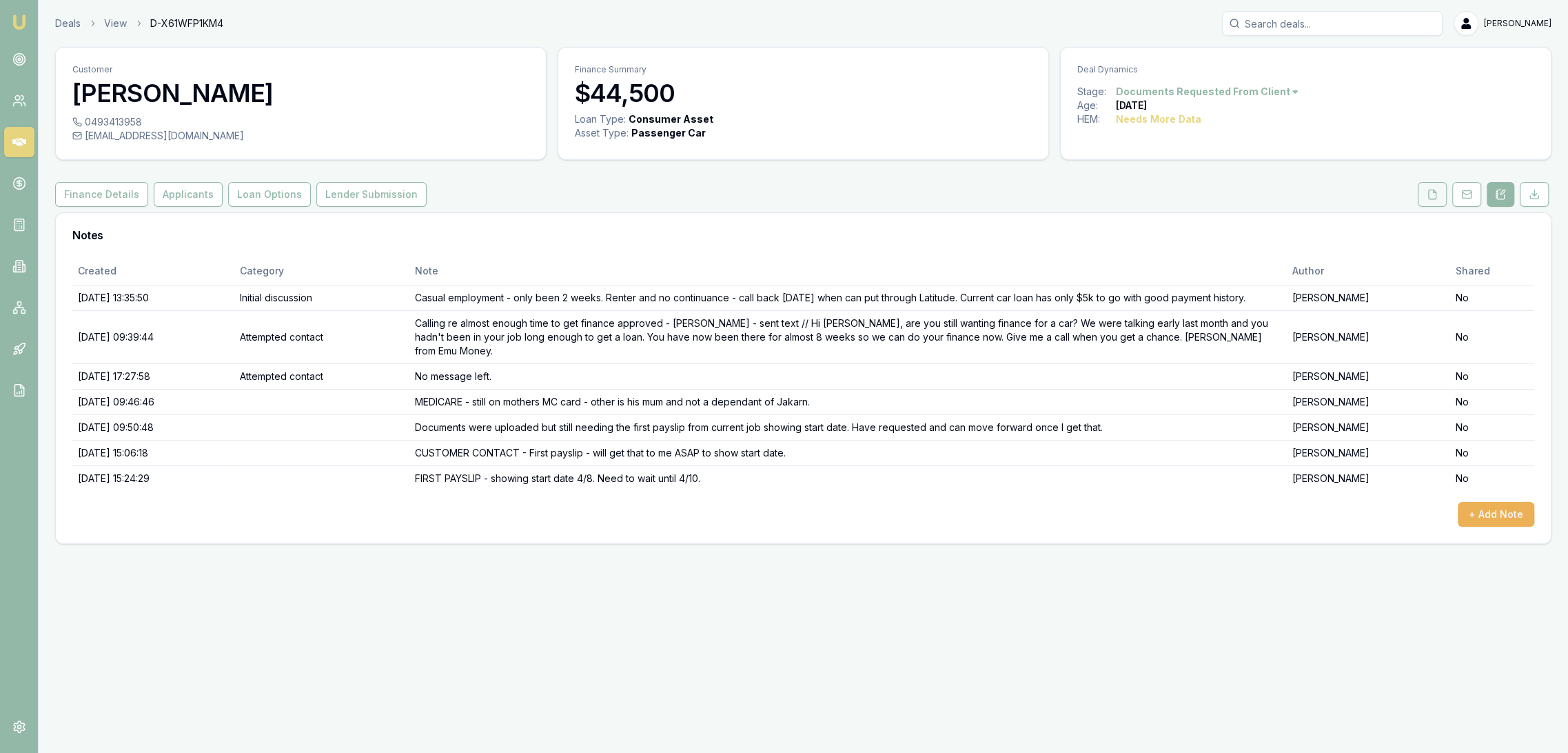
drag, startPoint x: 1441, startPoint y: 192, endPoint x: 1429, endPoint y: 189, distance: 12.4
click at [1441, 192] on button at bounding box center [1432, 194] width 29 height 25
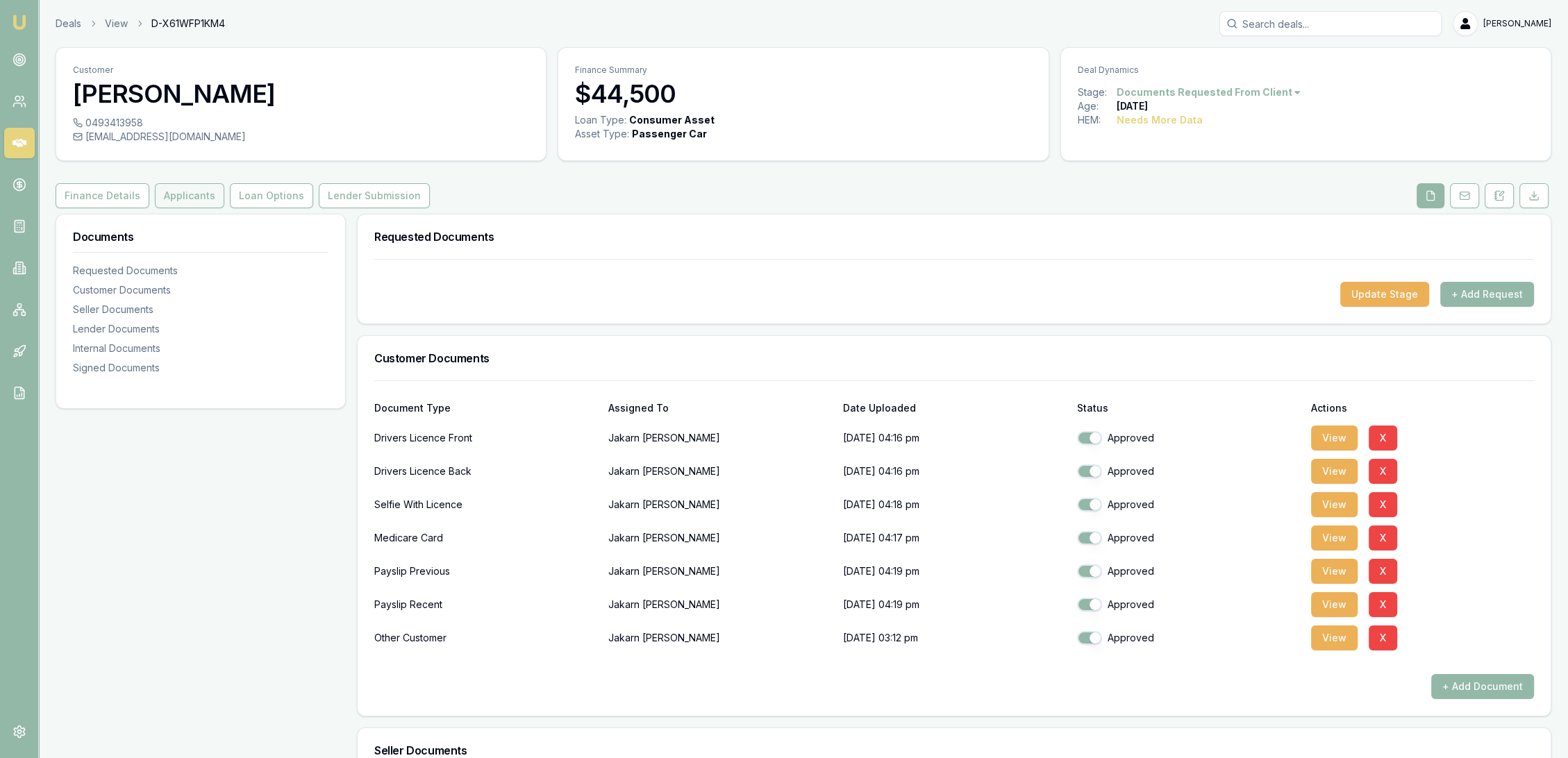
click at [183, 197] on button "Applicants" at bounding box center [189, 195] width 69 height 25
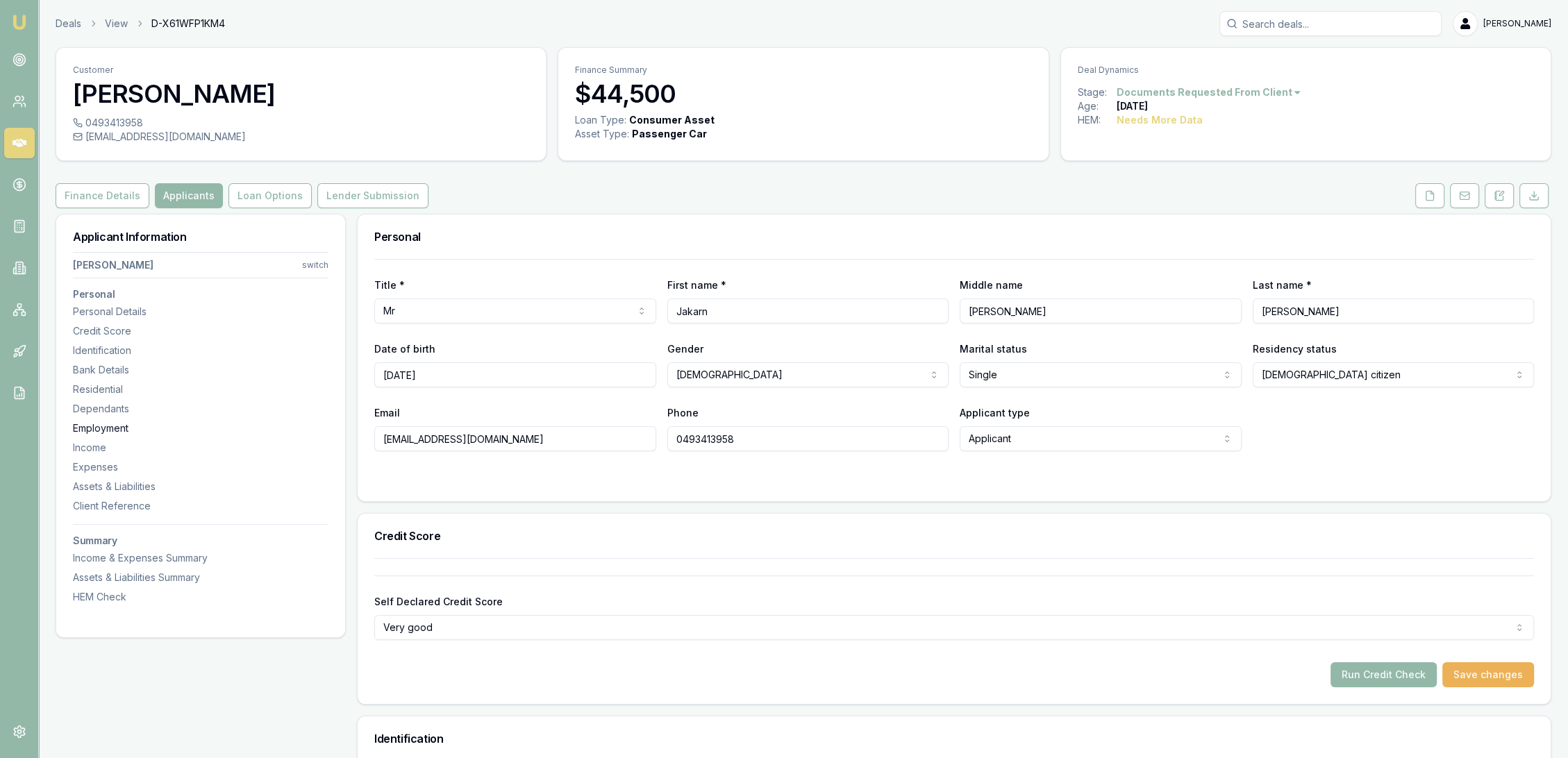
click at [105, 432] on div "Employment" at bounding box center [201, 428] width 256 height 14
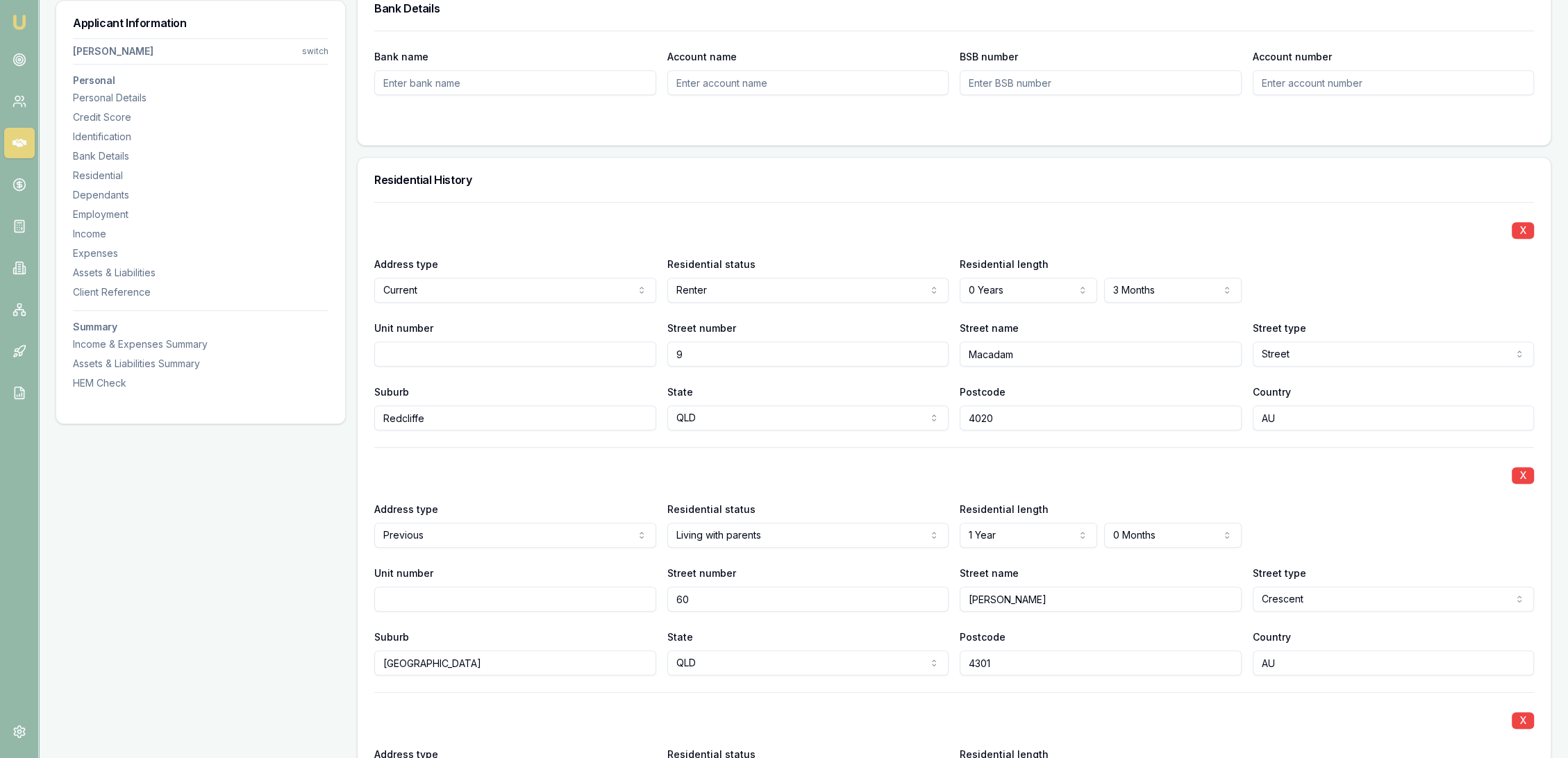
scroll to position [1118, 0]
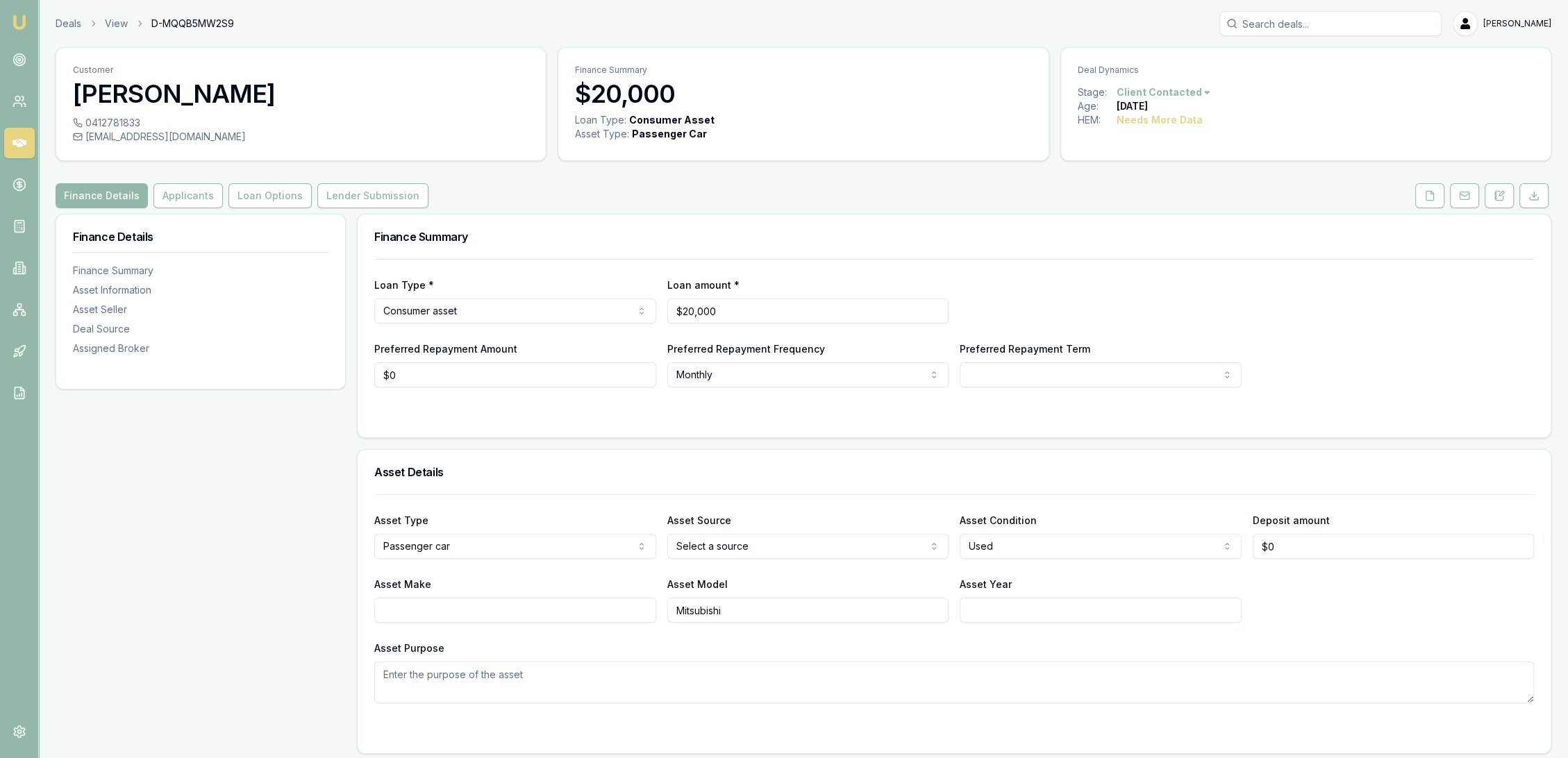
drag, startPoint x: 1501, startPoint y: 191, endPoint x: 715, endPoint y: 386, distance: 809.8
click at [1501, 191] on icon at bounding box center [1501, 193] width 4 height 4
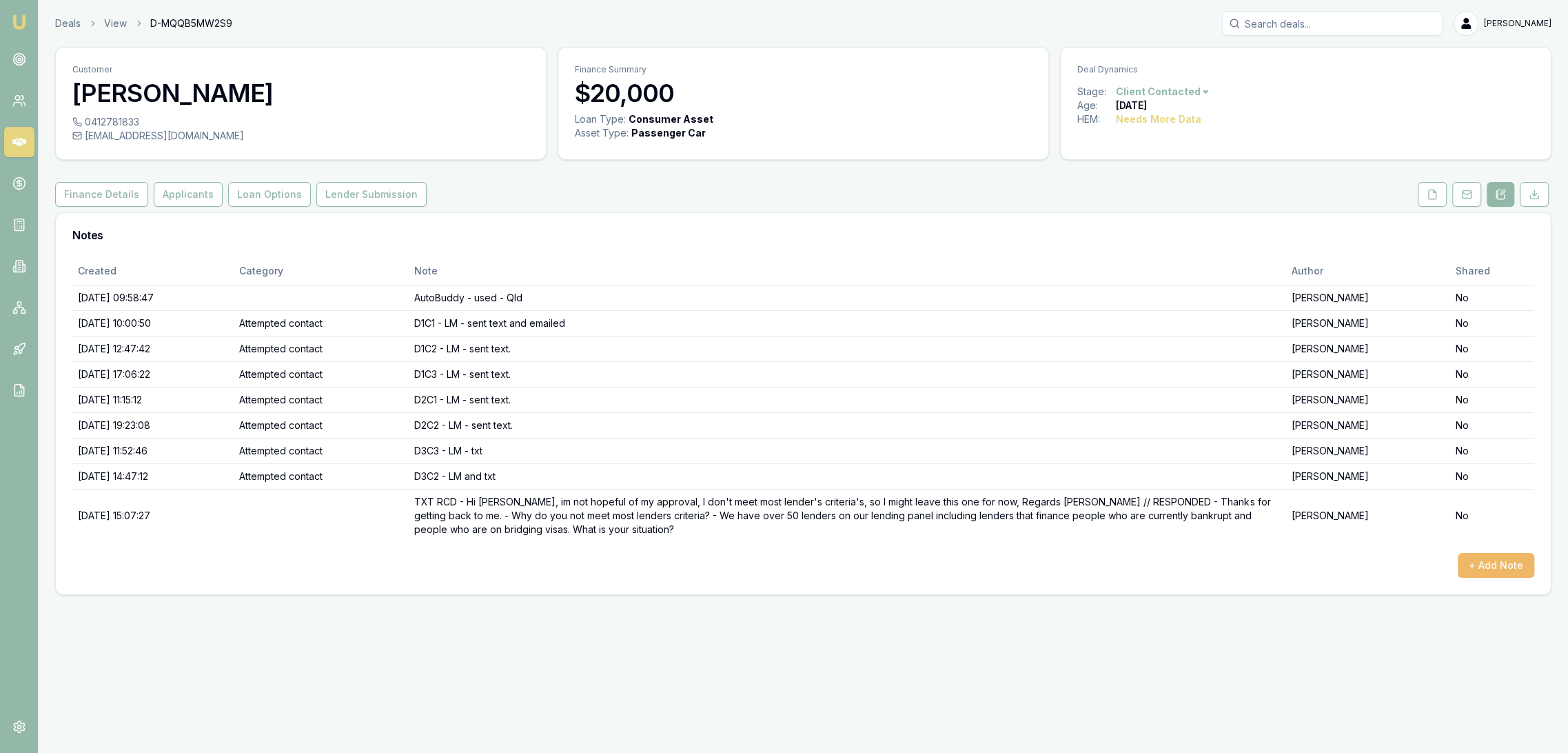
click at [1511, 561] on button "+ Add Note" at bounding box center [1496, 565] width 77 height 25
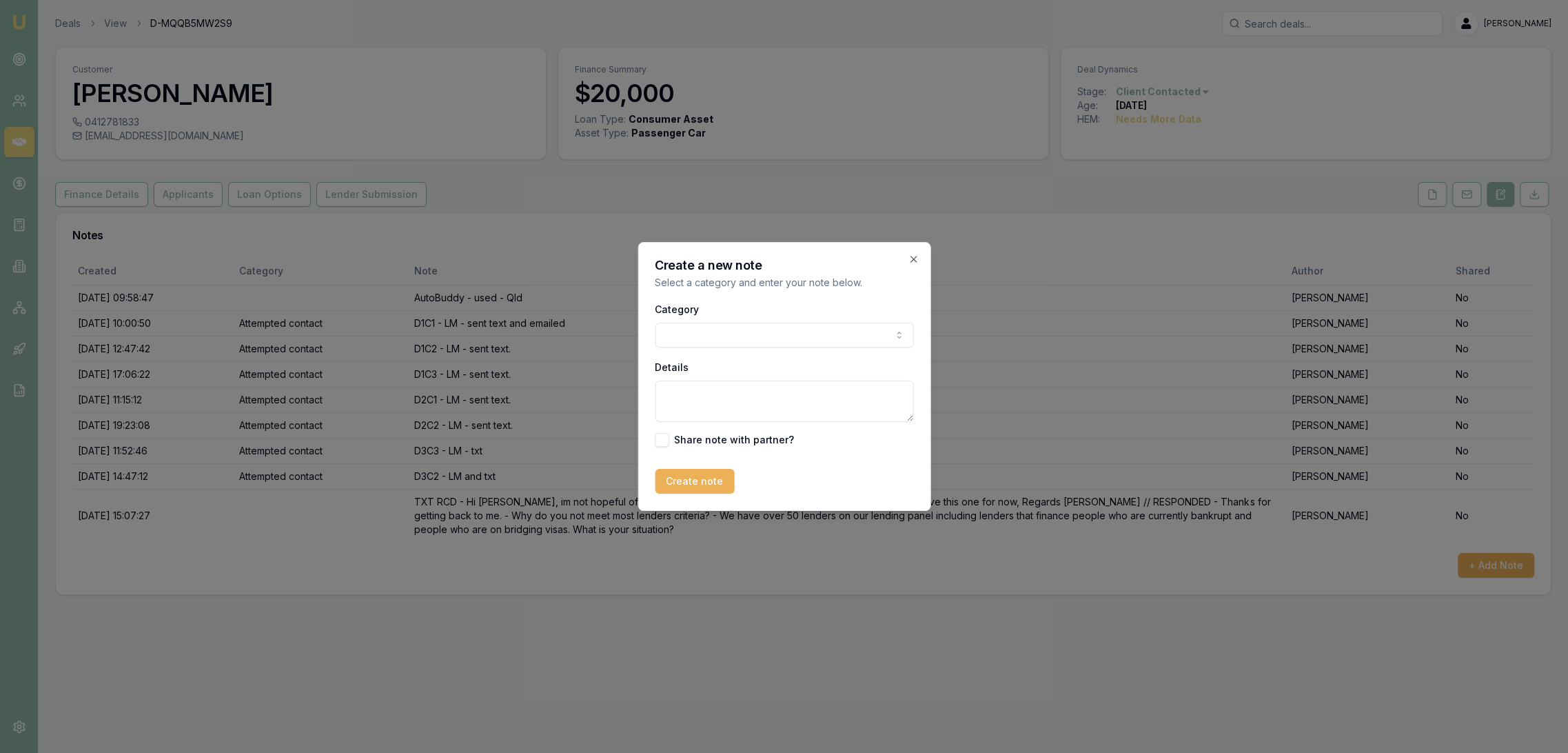
click at [692, 401] on textarea "Details" at bounding box center [784, 401] width 258 height 42
type textarea "DOESN'T QUALIFY atm - has 3 current payday loans and 25% gambling so doesn't qu…"
click at [691, 485] on button "Create note" at bounding box center [695, 481] width 80 height 25
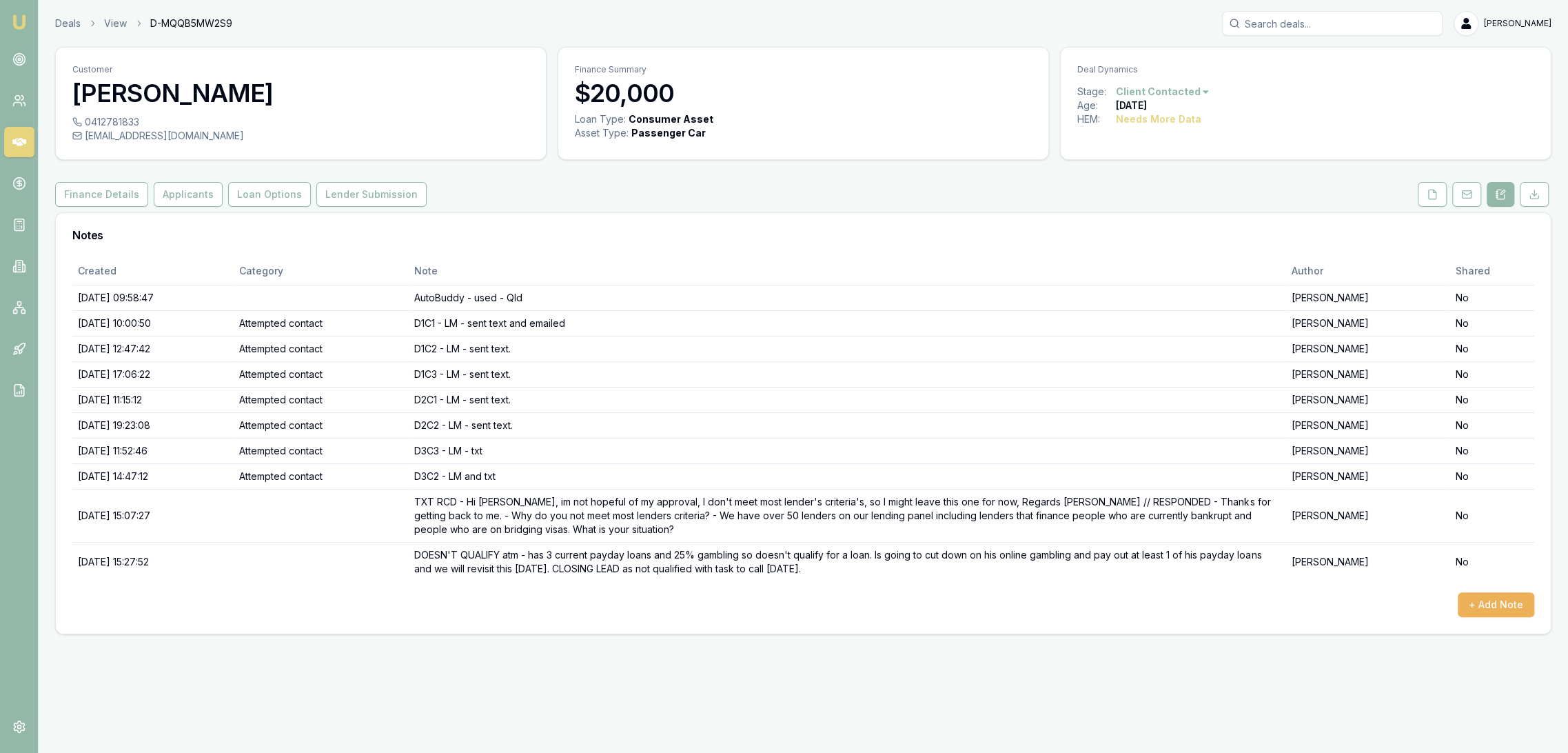
click at [1178, 89] on html "Emu Broker Deals View D-MQQB5MW2S9 Robyn Adams Toggle Menu Customer Sonny Ehu 0…" at bounding box center [784, 376] width 1568 height 753
click at [1169, 218] on div "- Not Qualified" at bounding box center [1159, 227] width 81 height 22
click at [16, 17] on img at bounding box center [20, 22] width 17 height 17
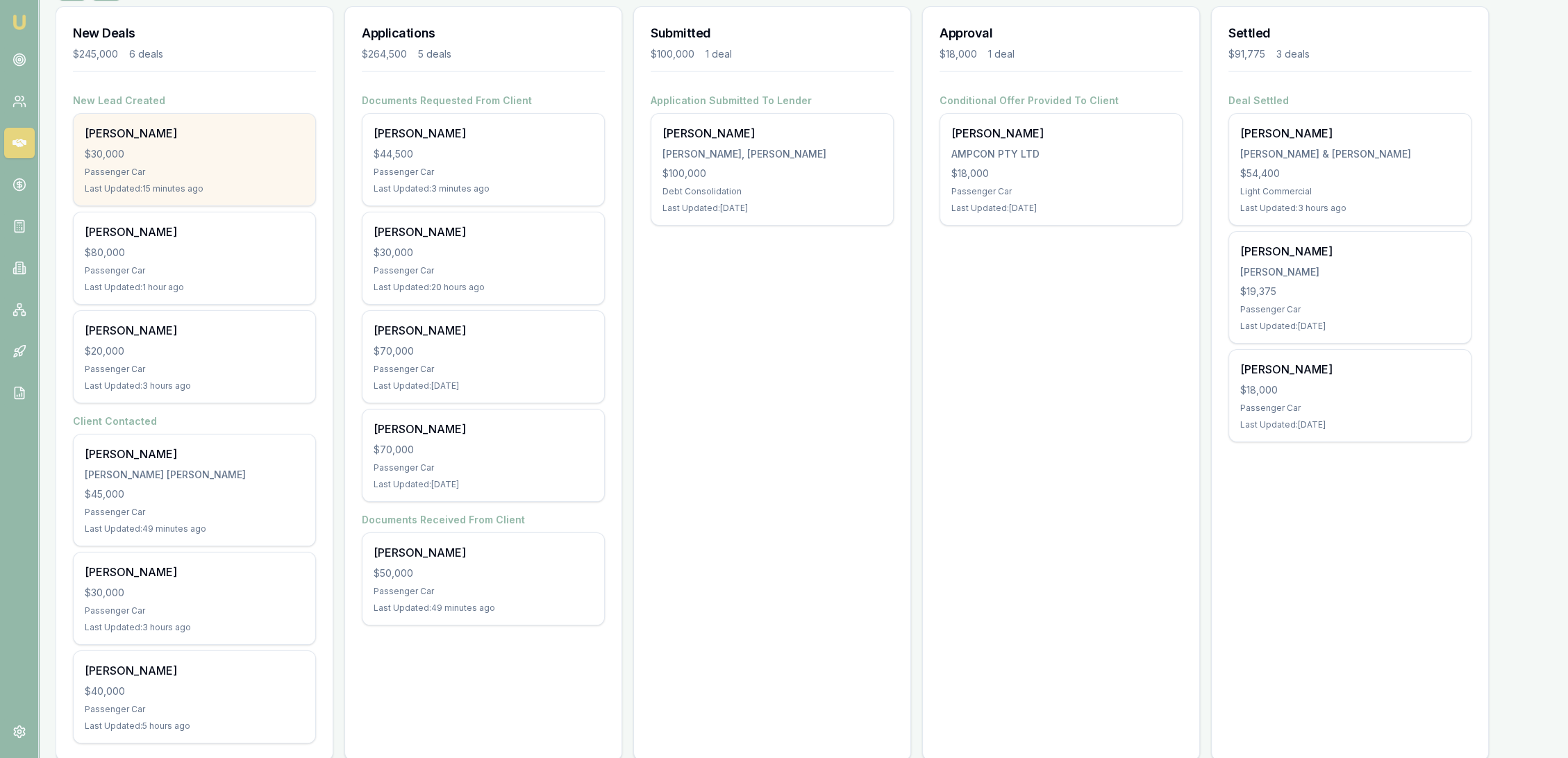
scroll to position [213, 0]
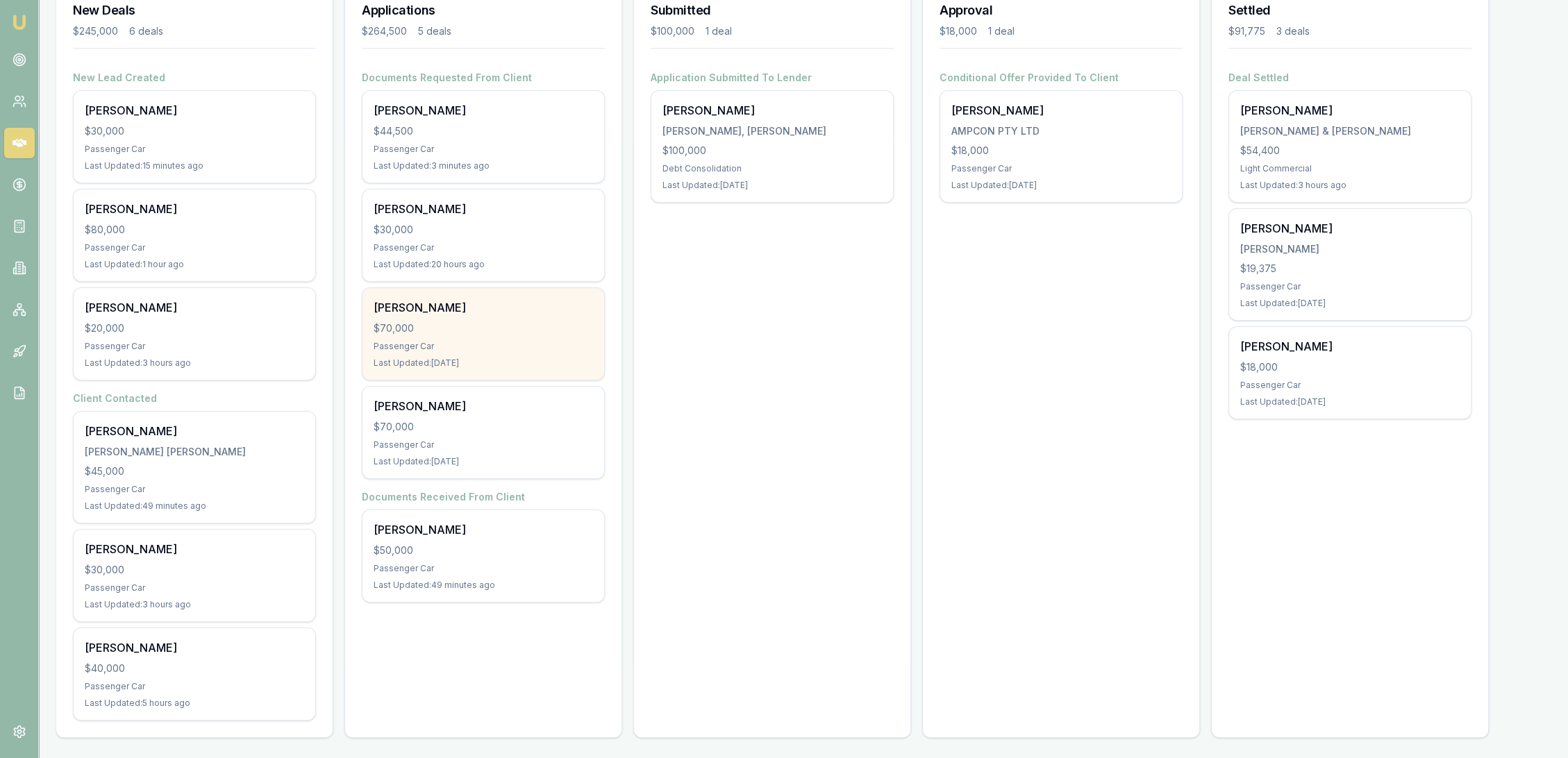
click at [522, 321] on div "$70,000" at bounding box center [484, 328] width 220 height 14
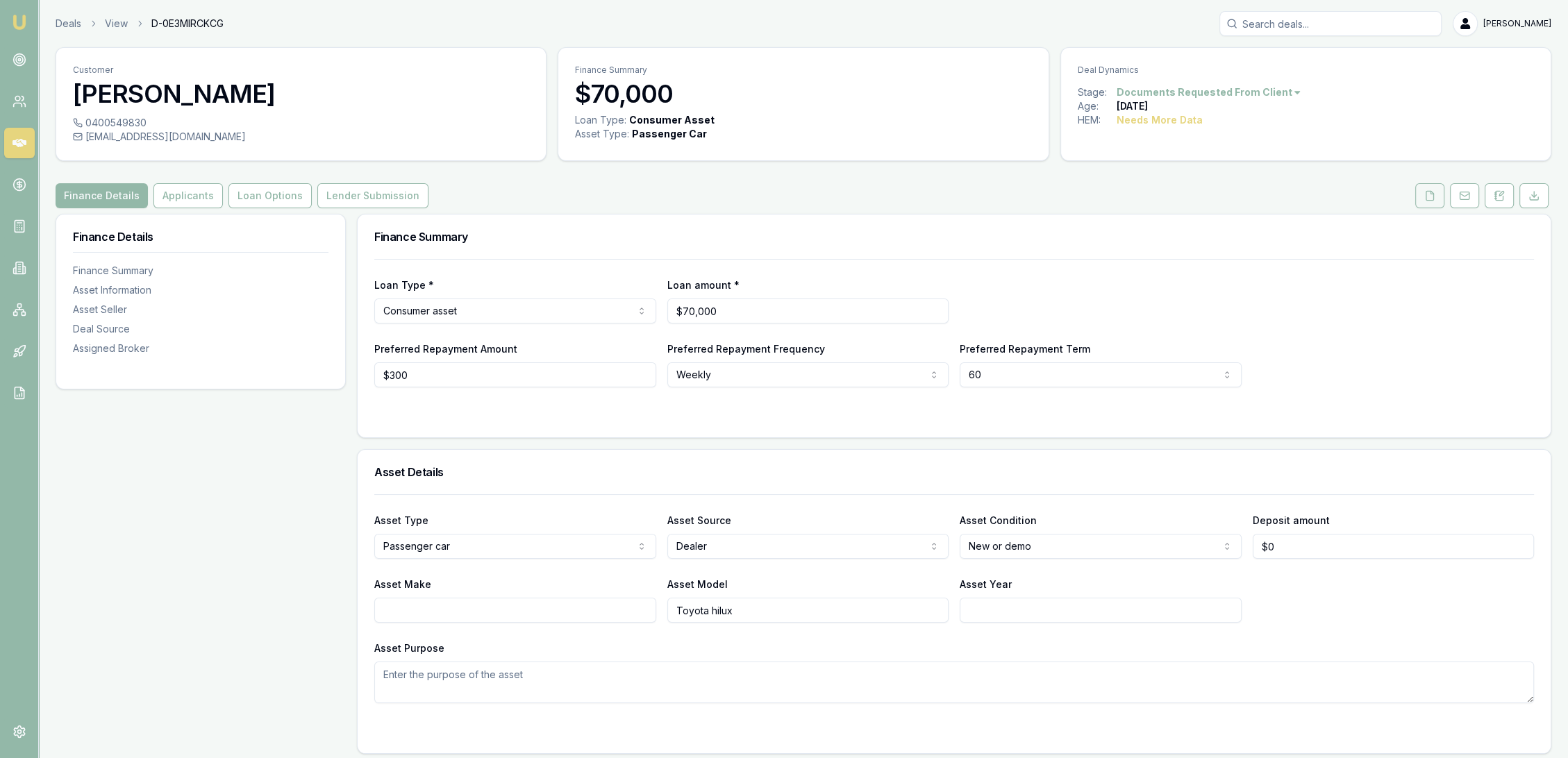
drag, startPoint x: 1434, startPoint y: 198, endPoint x: 1428, endPoint y: 203, distance: 7.8
click at [1432, 198] on icon at bounding box center [1430, 195] width 11 height 11
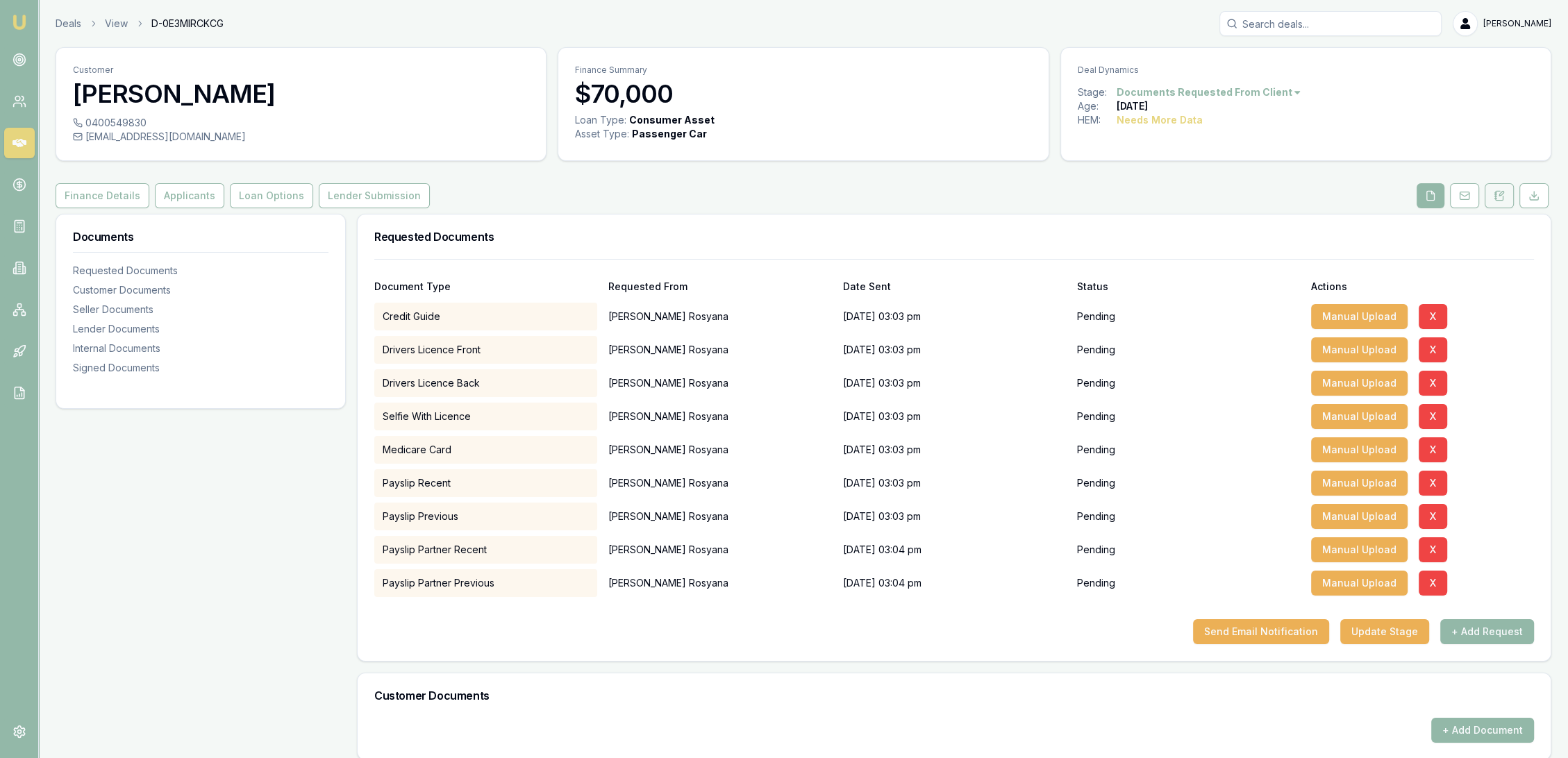
click at [1494, 198] on icon at bounding box center [1499, 195] width 11 height 11
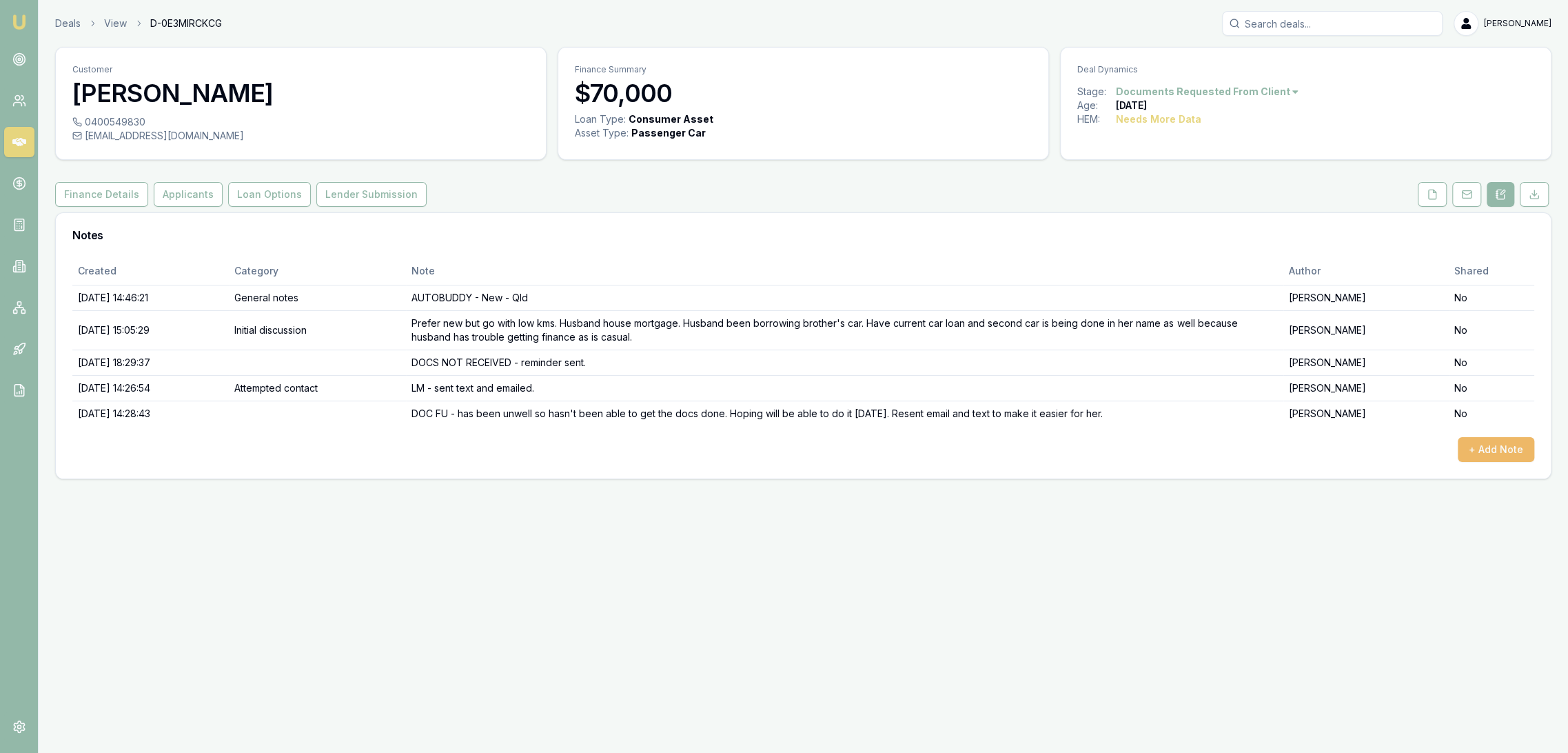
click at [1500, 445] on button "+ Add Note" at bounding box center [1496, 449] width 77 height 25
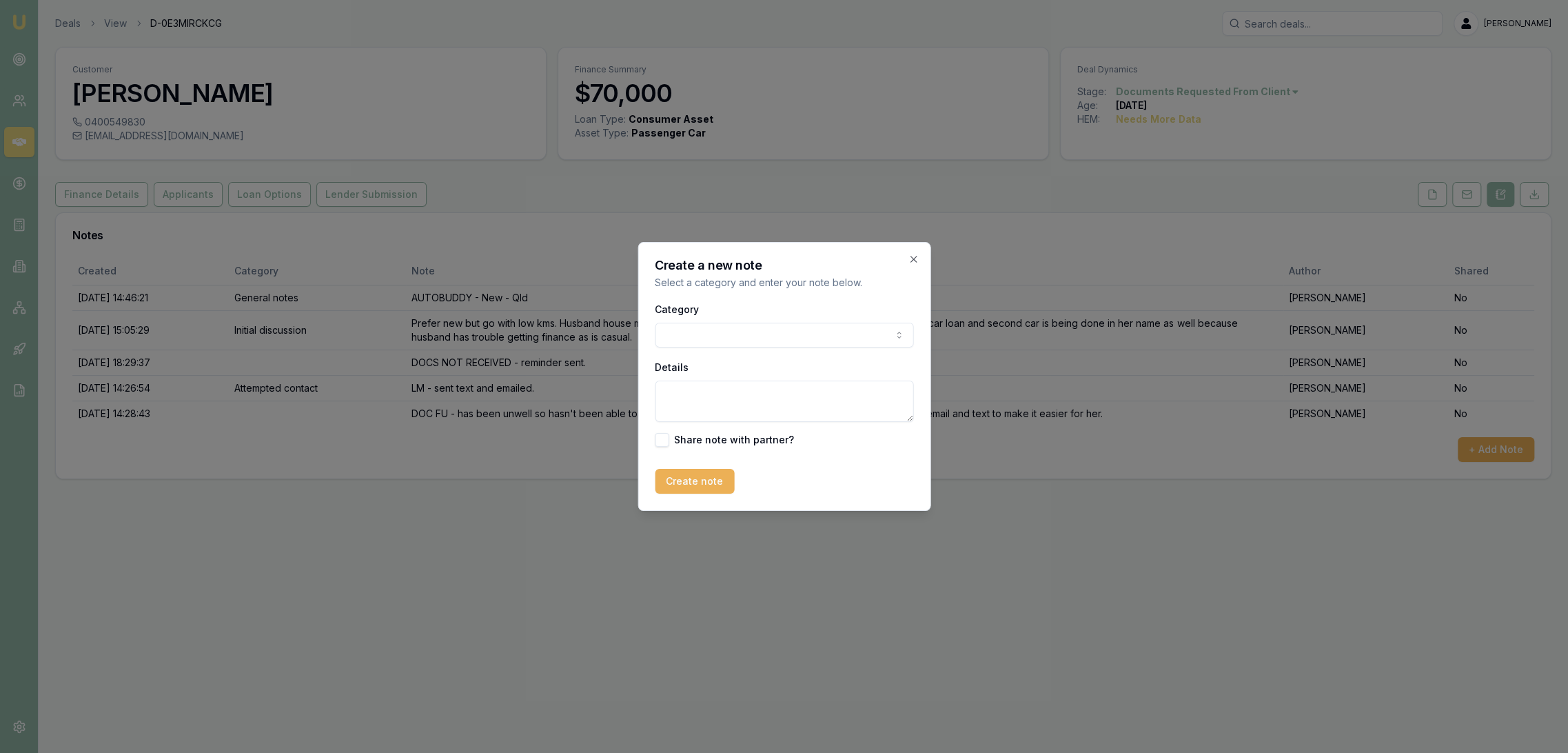
click at [727, 398] on textarea "Details" at bounding box center [784, 401] width 258 height 42
click at [739, 325] on body "Emu Broker Deals View D-0E3MIRCKCG Robyn Adams Toggle Menu Customer Vera Rosyan…" at bounding box center [784, 376] width 1568 height 753
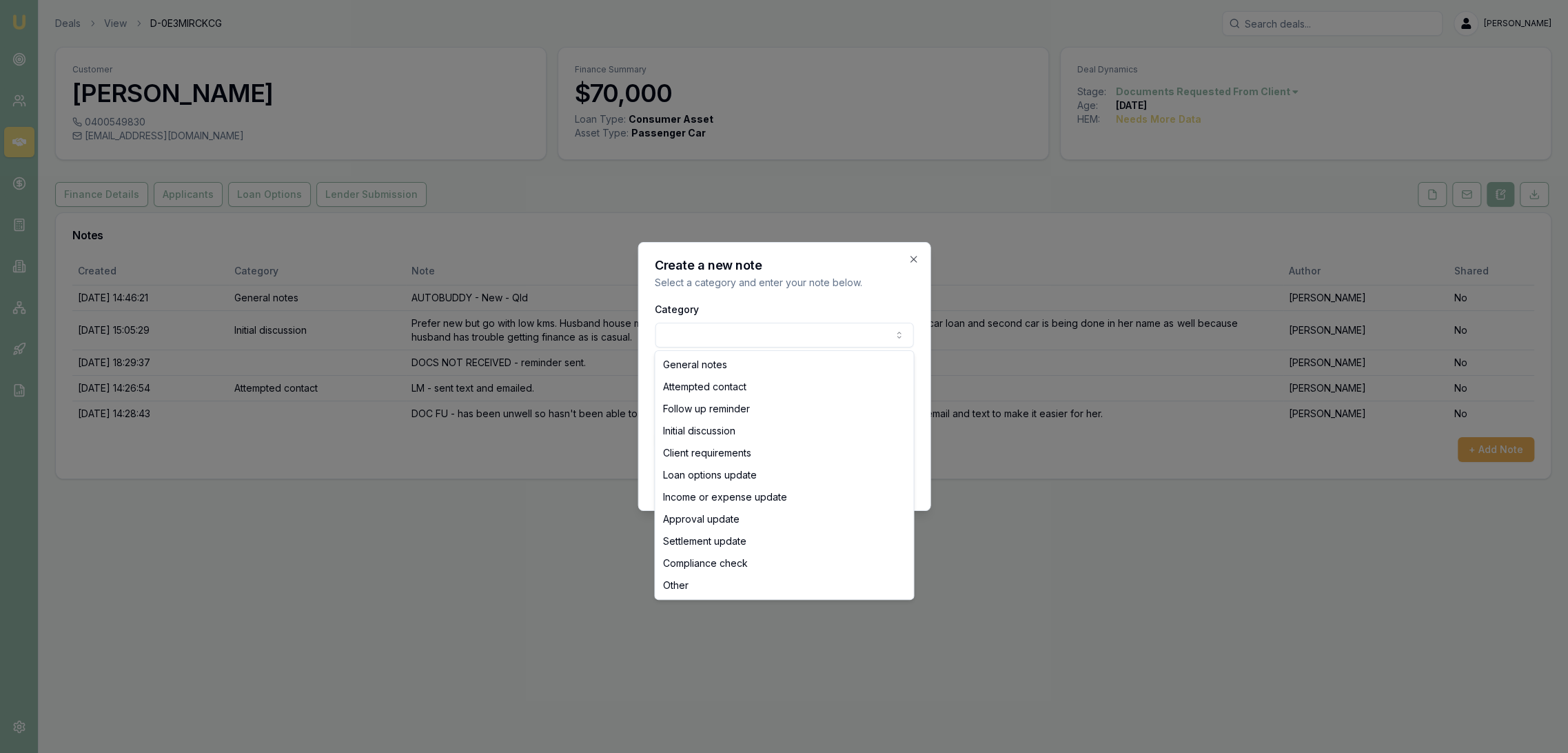
select select "ATTEMPTED_CONTACT"
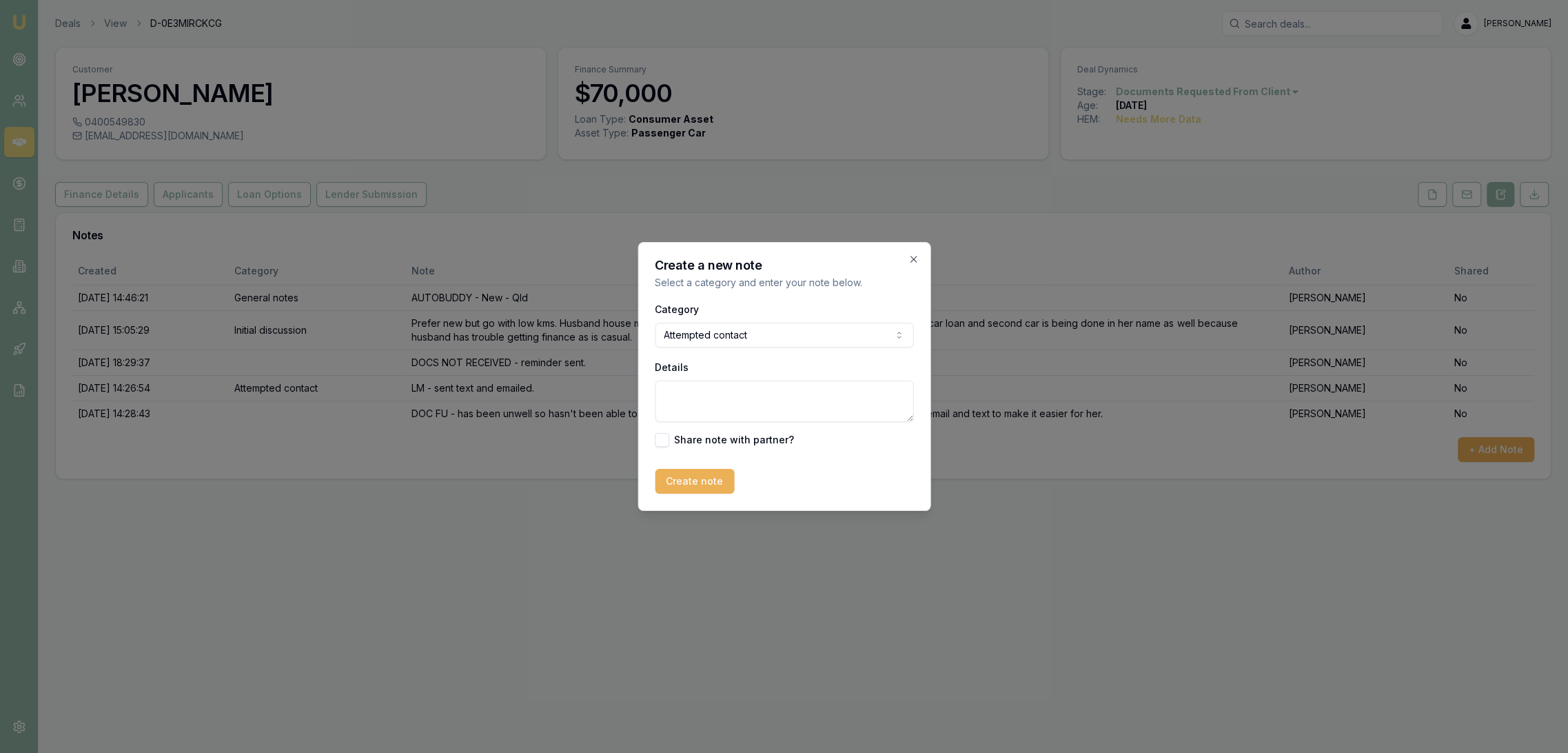
click at [722, 398] on textarea "Details" at bounding box center [784, 401] width 258 height 42
type textarea "LM - sent reminder text for docs."
click at [707, 477] on button "Create note" at bounding box center [695, 481] width 80 height 25
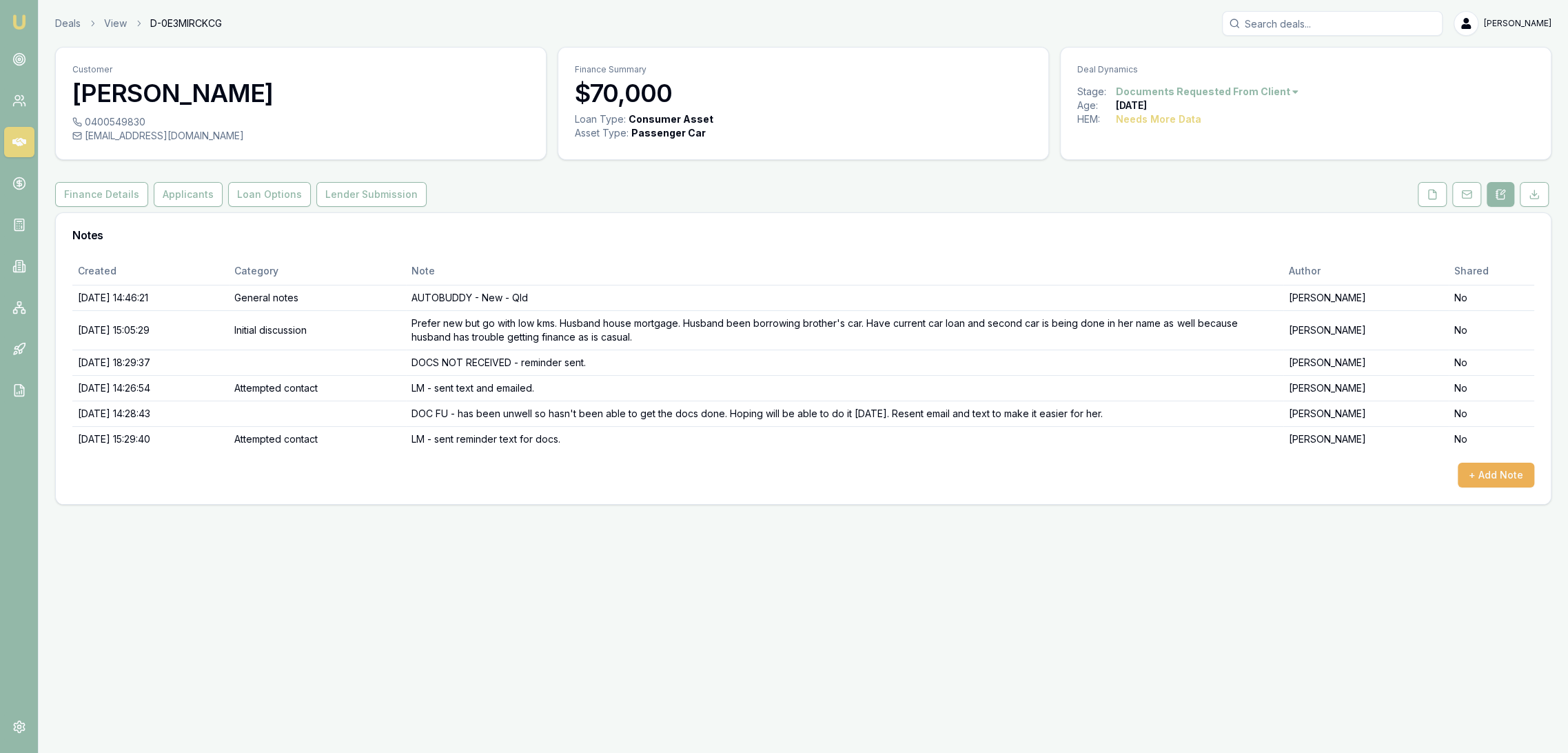
click at [24, 18] on img at bounding box center [20, 22] width 17 height 17
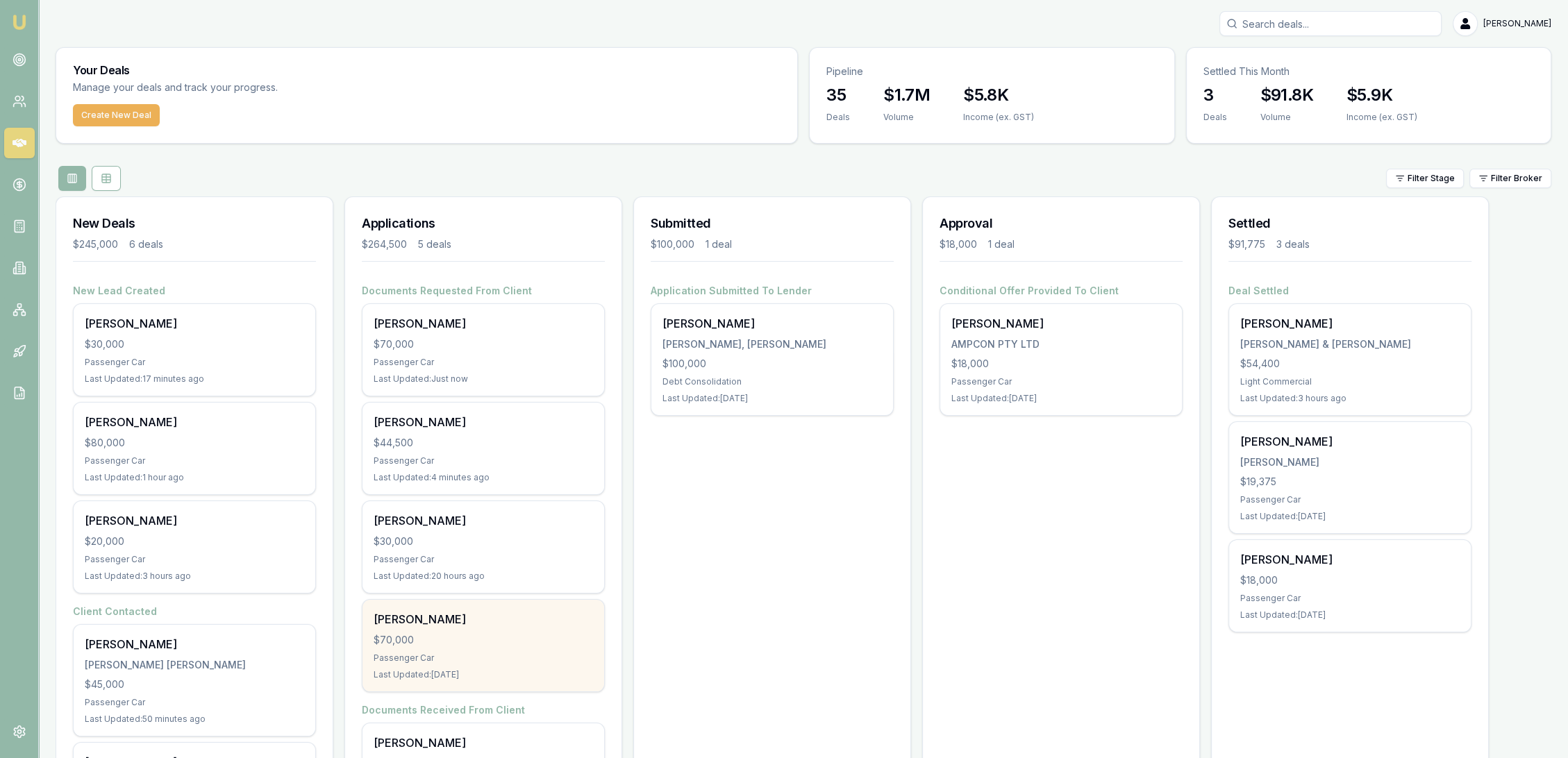
click at [506, 633] on div "$70,000" at bounding box center [484, 640] width 220 height 14
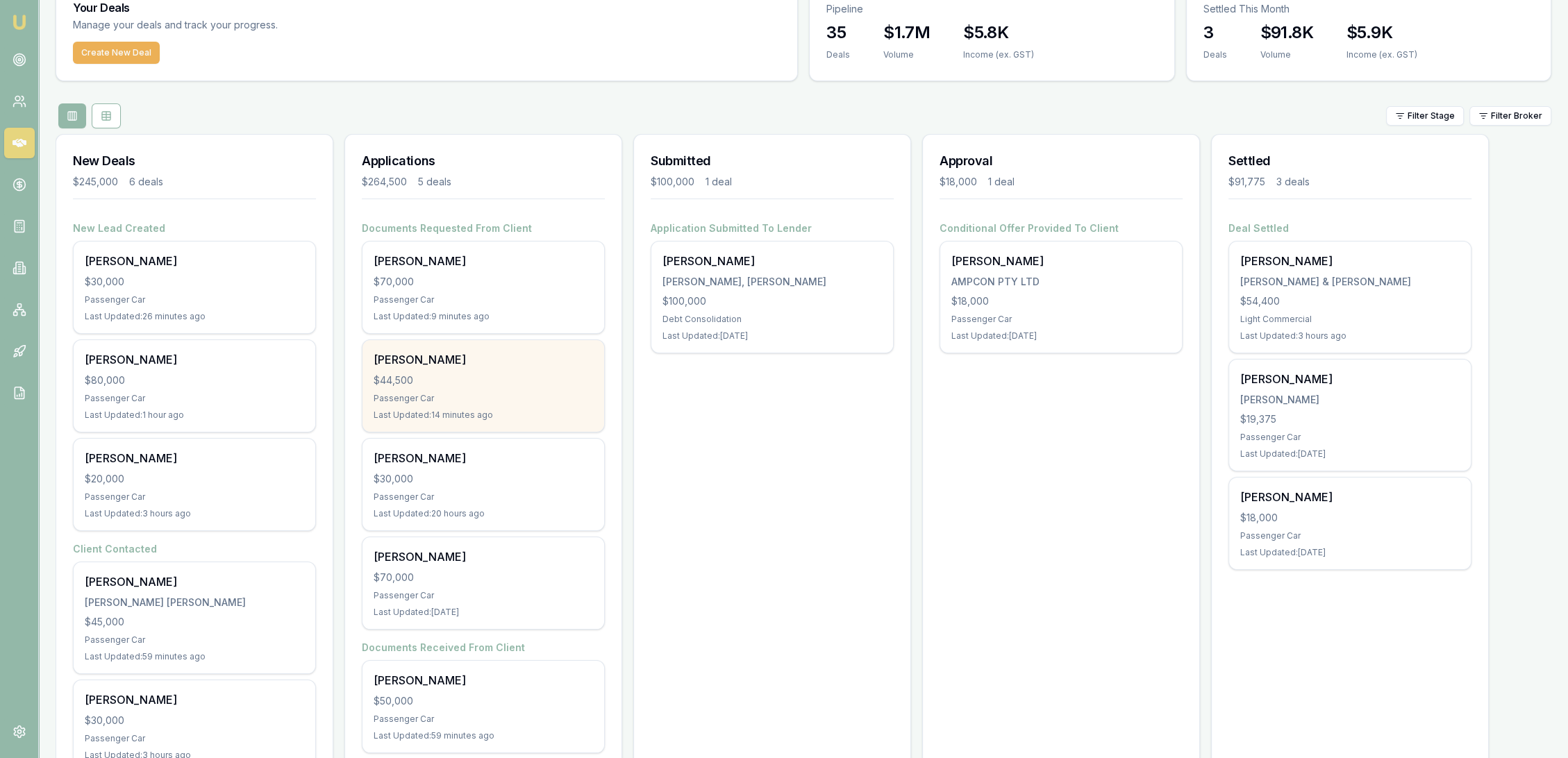
scroll to position [213, 0]
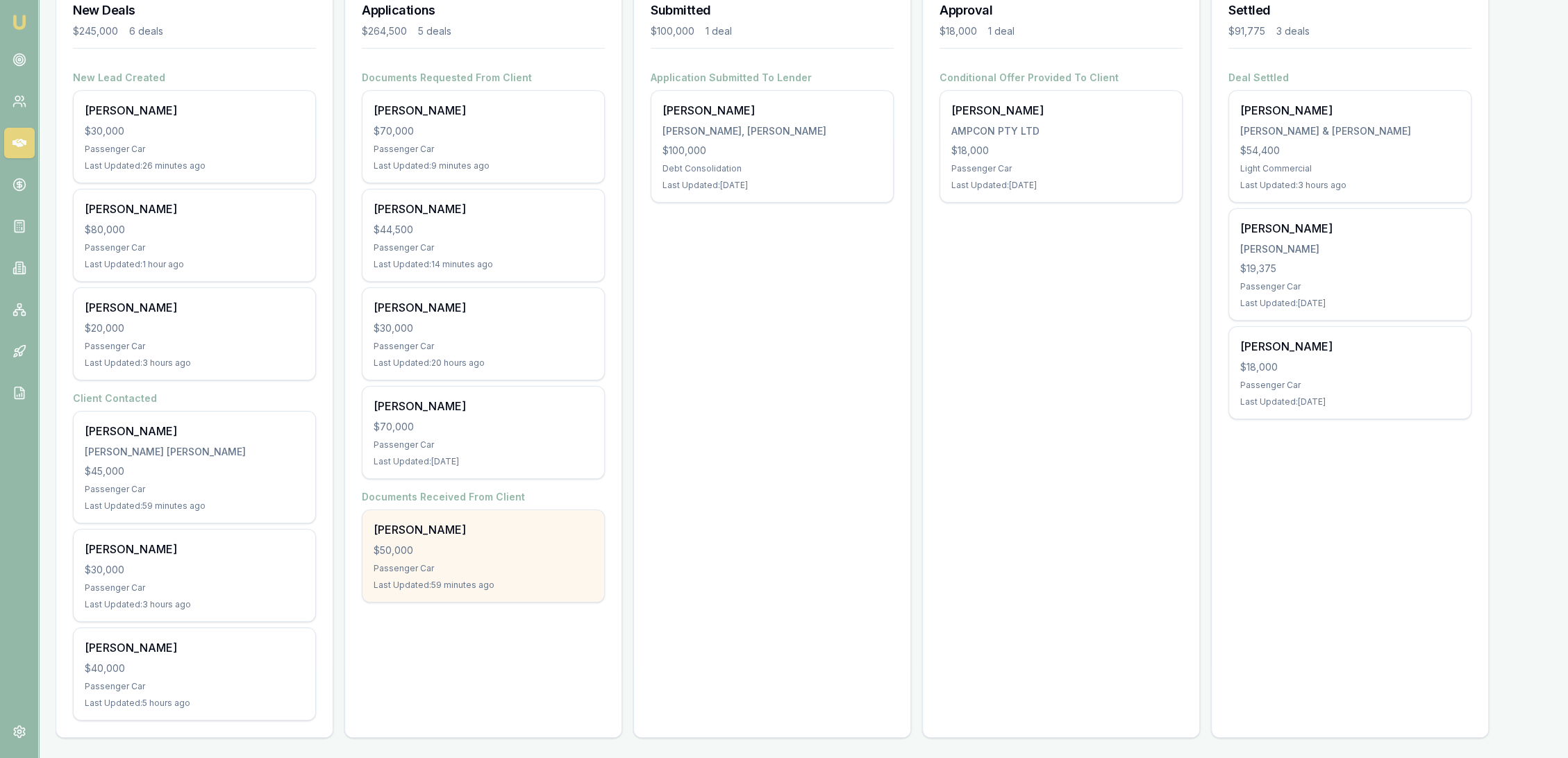
click at [455, 553] on div "$50,000" at bounding box center [484, 551] width 220 height 14
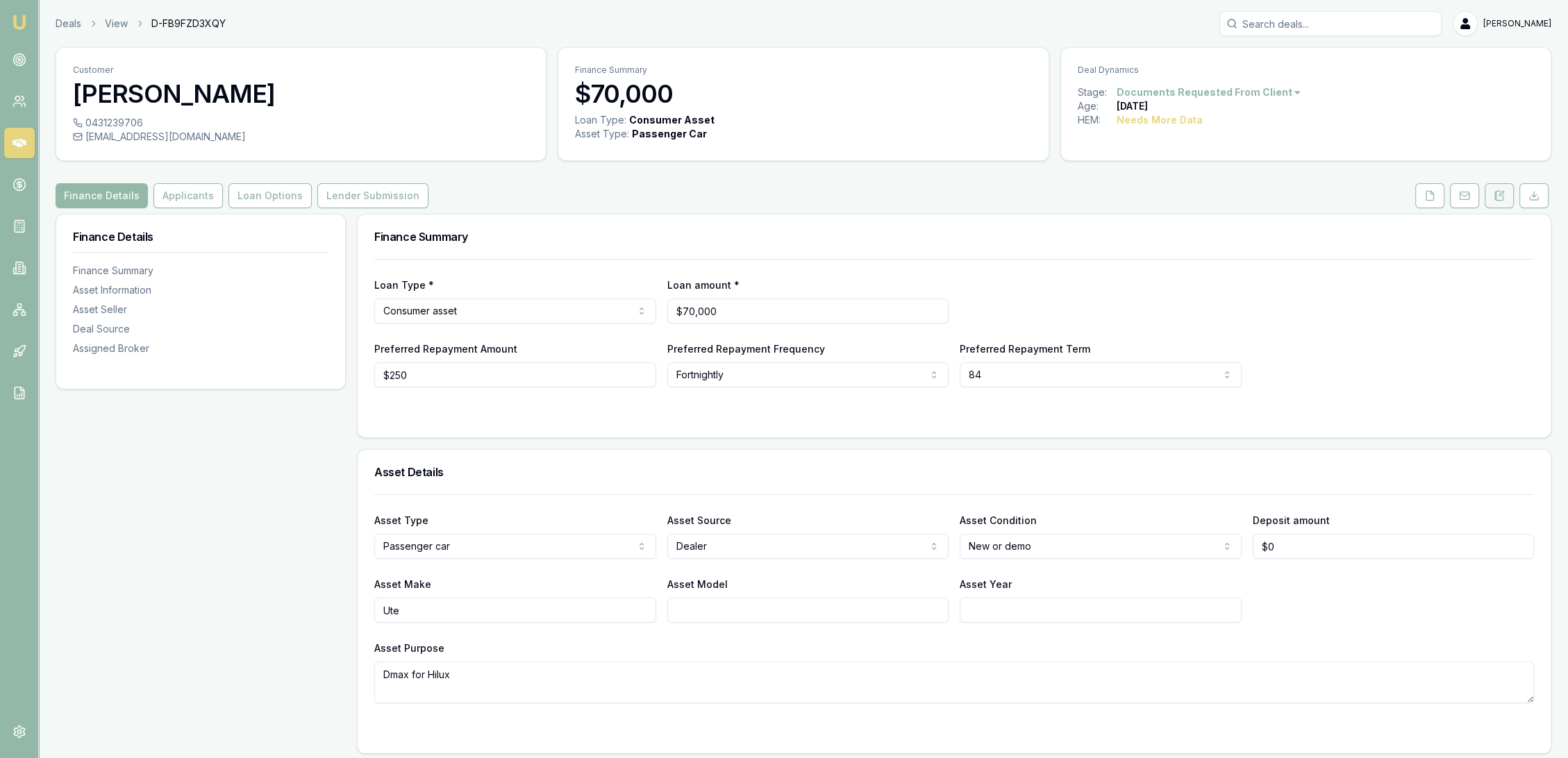
click at [1502, 195] on icon at bounding box center [1499, 195] width 11 height 11
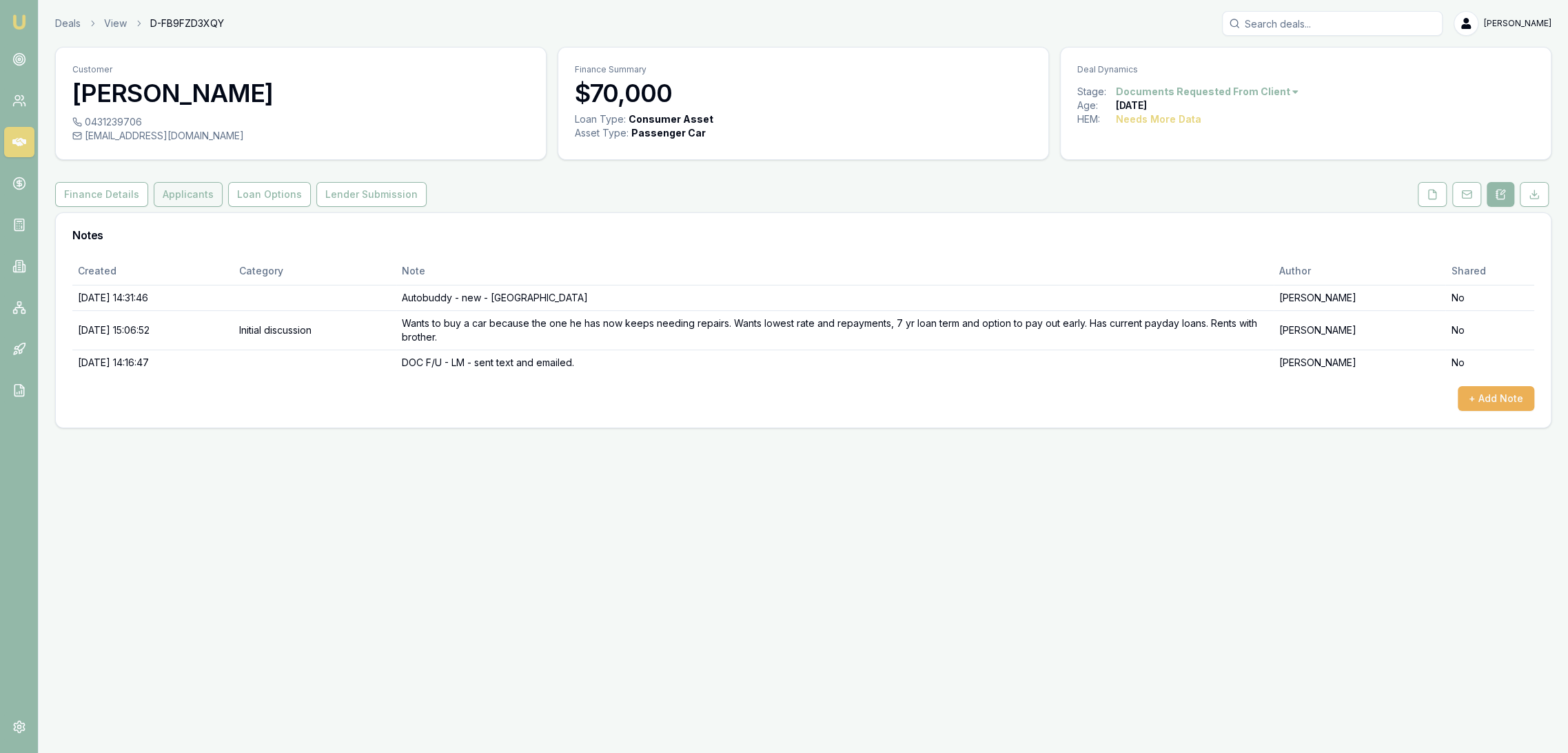
click at [168, 191] on button "Applicants" at bounding box center [188, 194] width 69 height 25
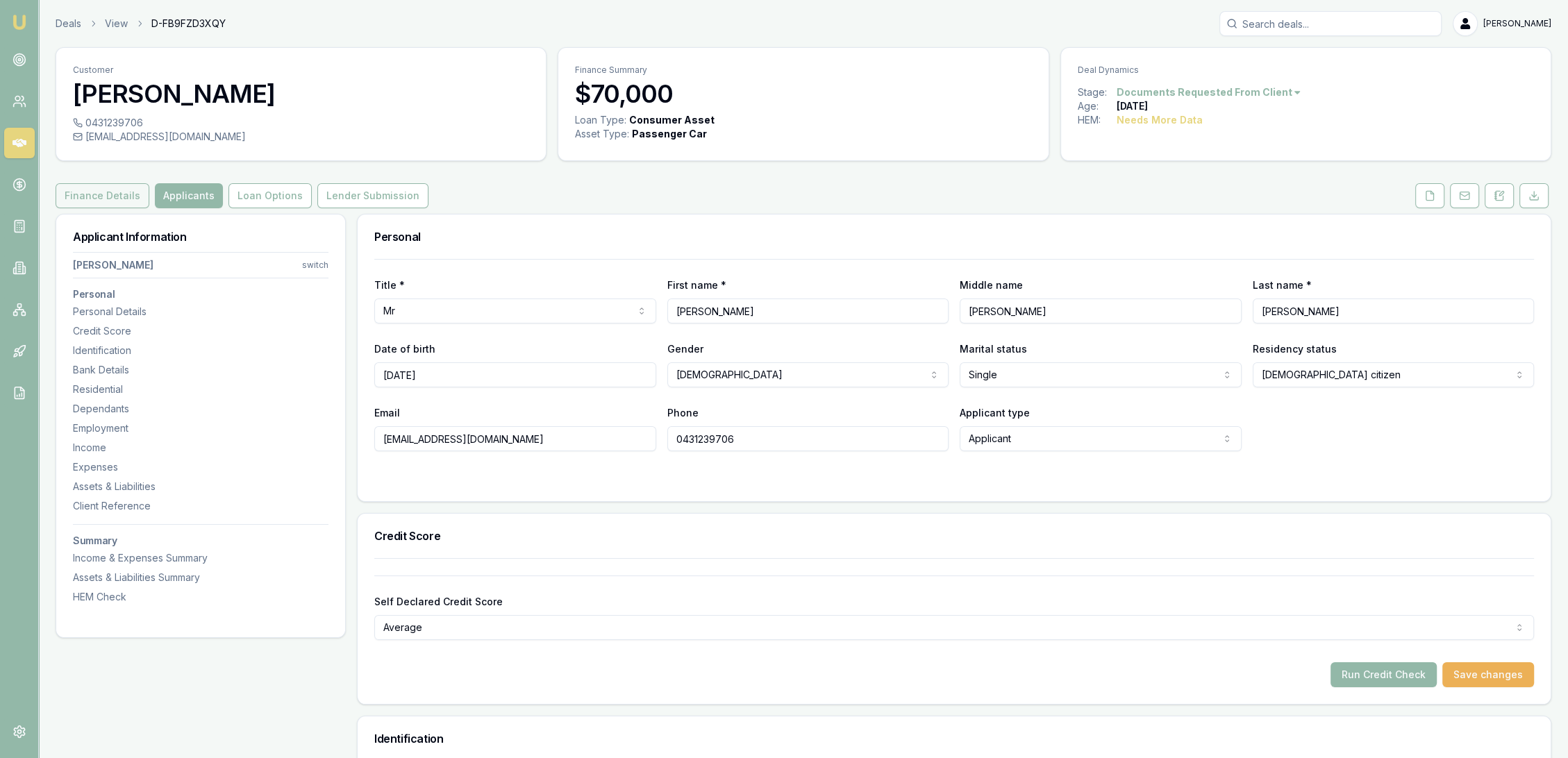
click at [104, 183] on button "Finance Details" at bounding box center [102, 195] width 94 height 25
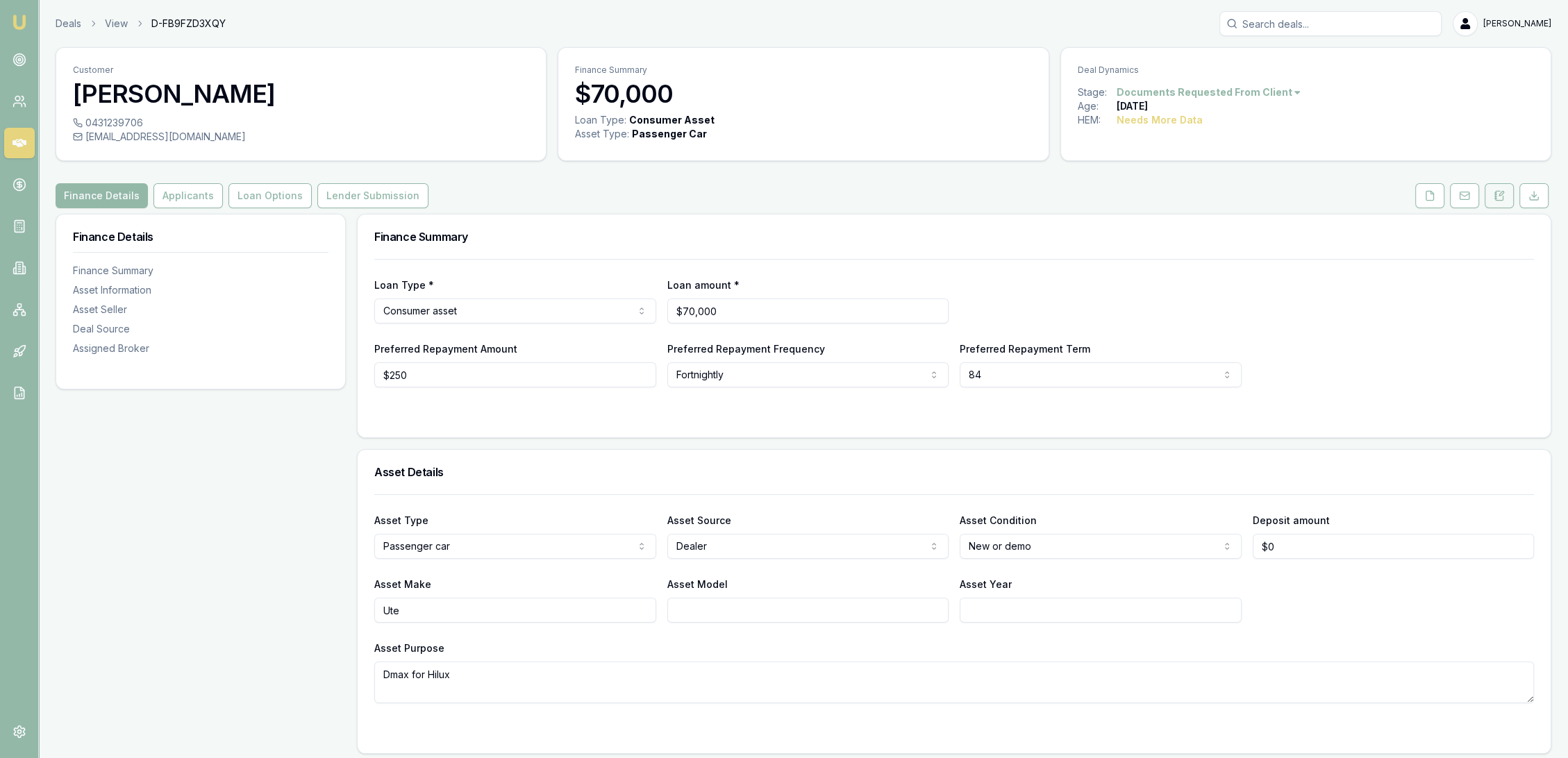
click at [1502, 185] on button at bounding box center [1499, 195] width 29 height 25
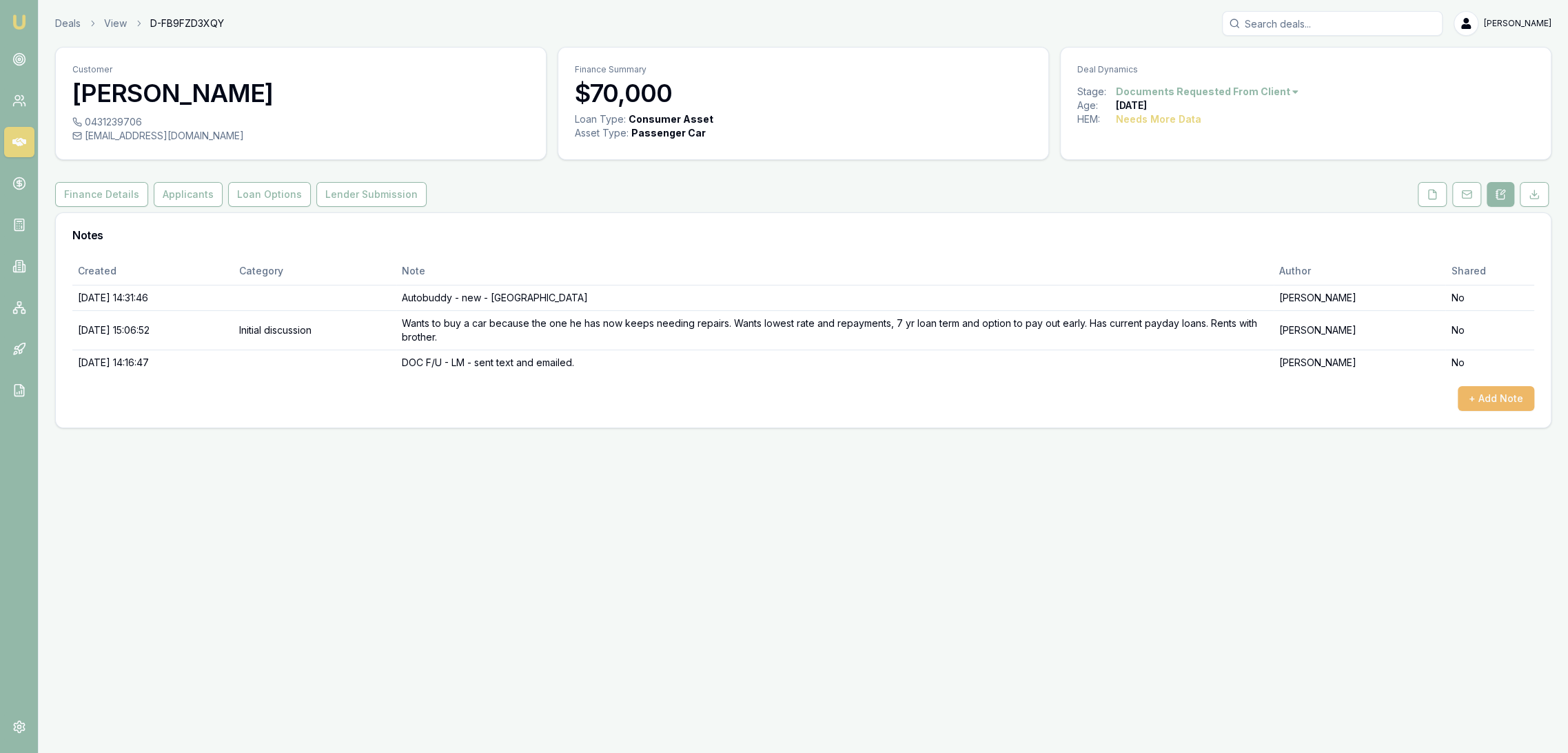
click at [1531, 392] on button "+ Add Note" at bounding box center [1496, 398] width 77 height 25
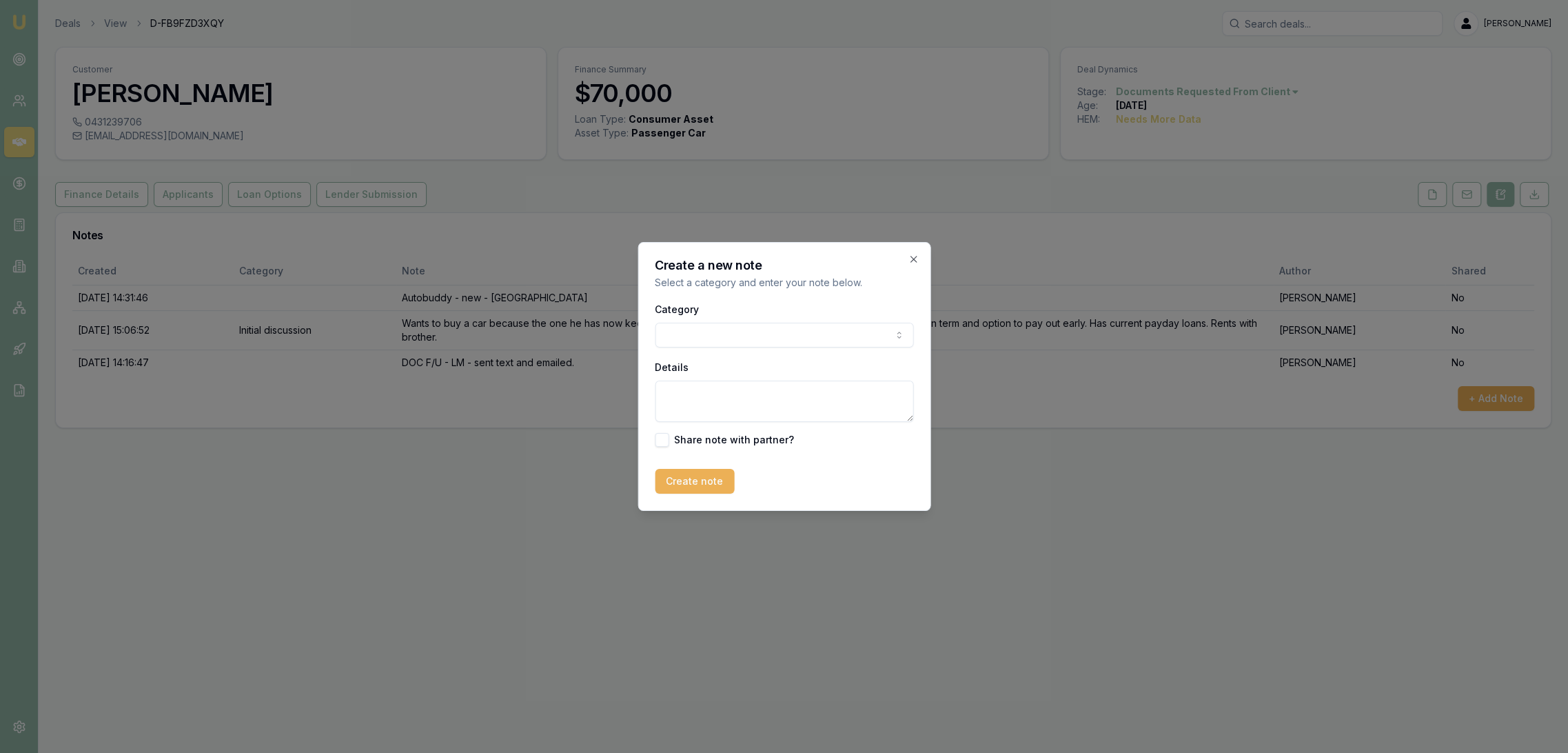
click at [717, 334] on body "Emu Broker Deals View D-FB9FZD3XQY Robyn Adams Toggle Menu Customer Liam Browne…" at bounding box center [784, 376] width 1568 height 753
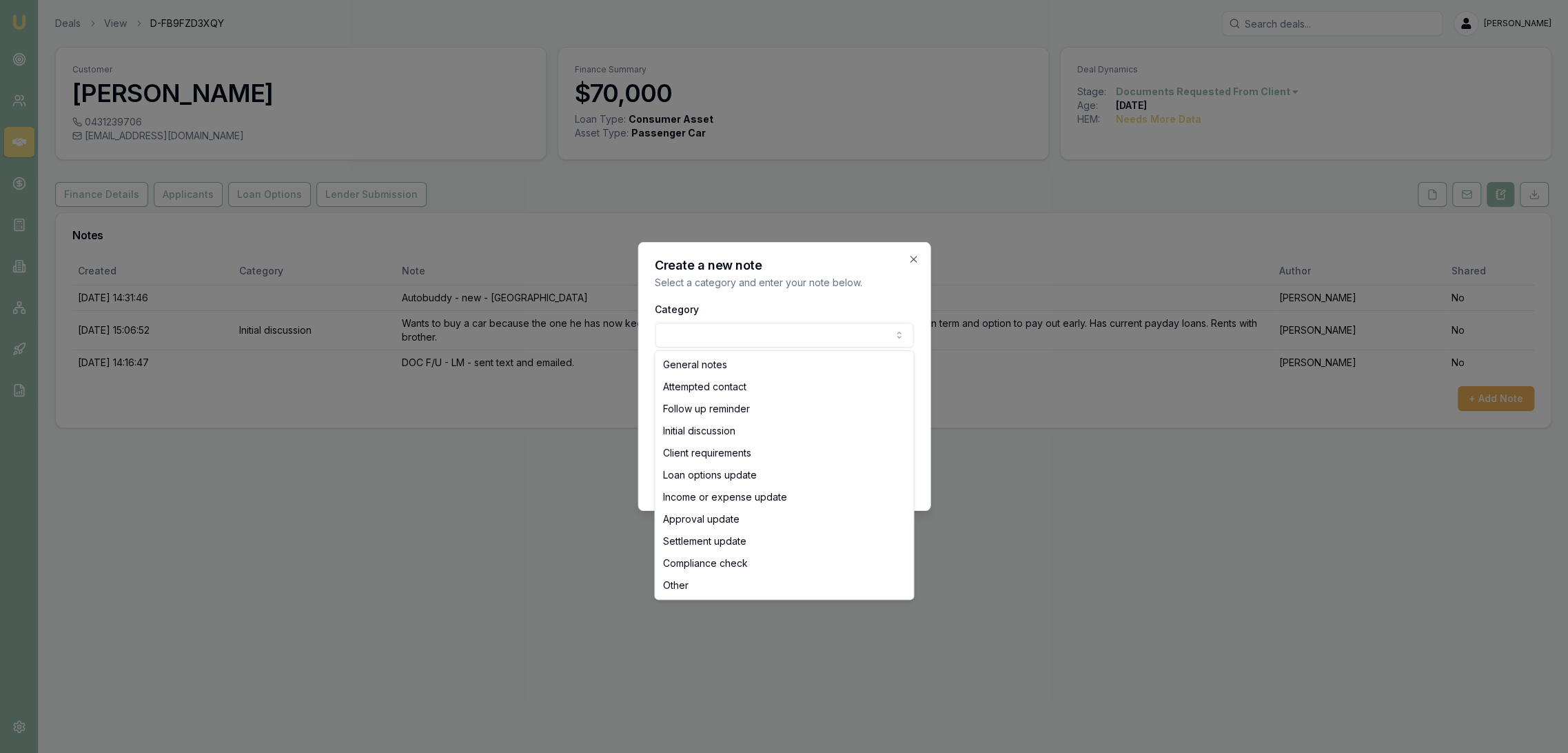
select select "ATTEMPTED_CONTACT"
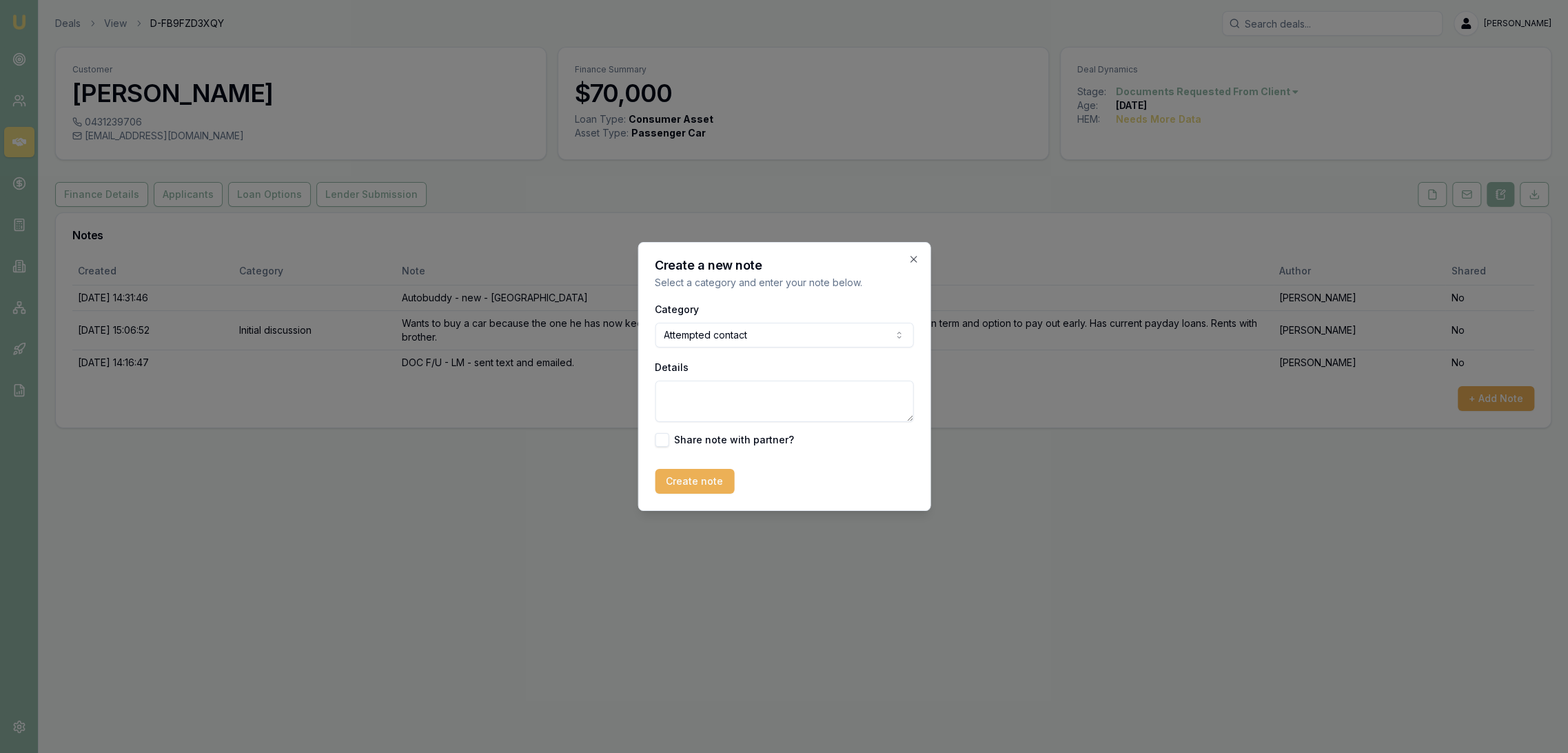
click at [696, 401] on textarea "Details" at bounding box center [784, 401] width 258 height 42
type textarea "Straight to VM - LM - txt"
click at [699, 480] on button "Create note" at bounding box center [695, 481] width 80 height 25
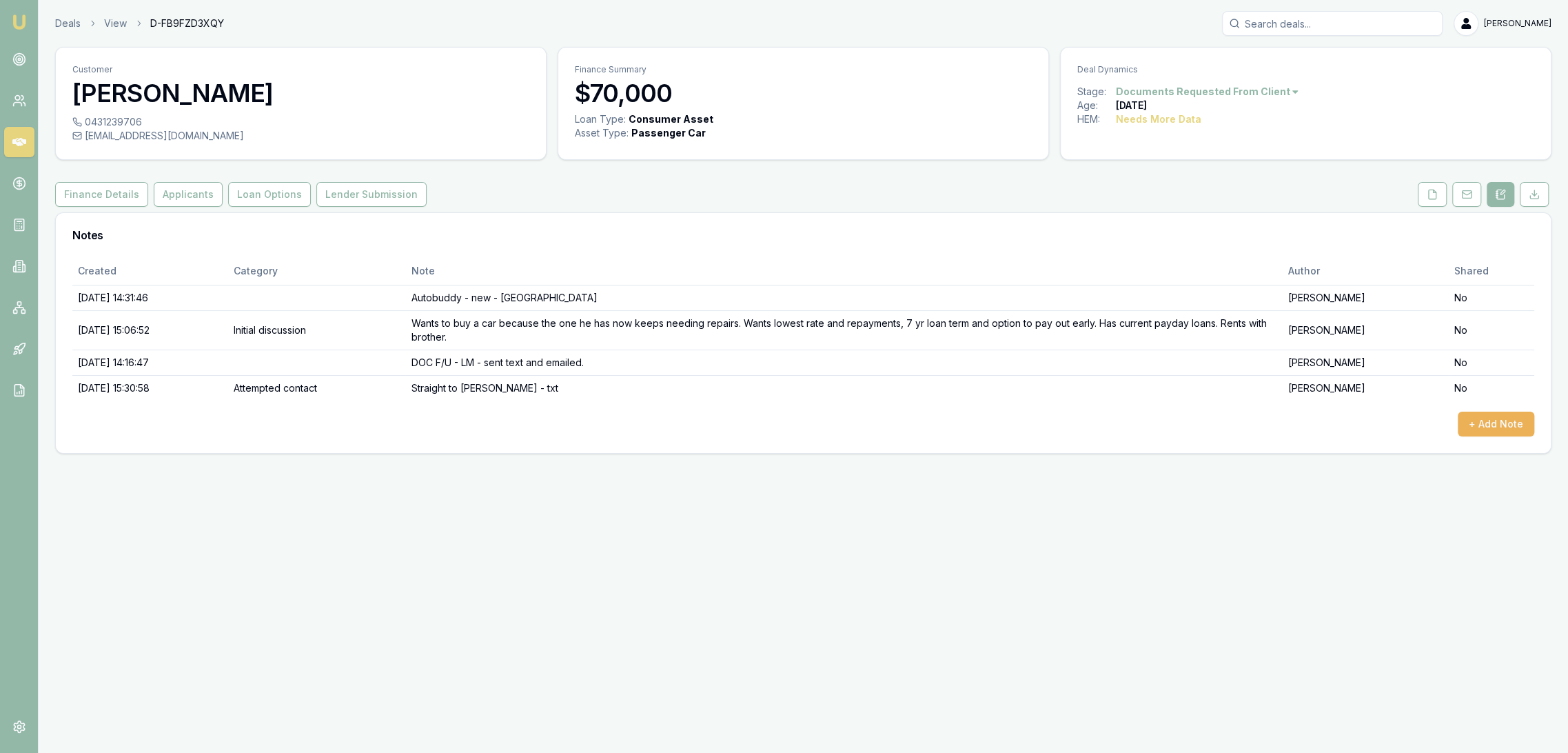
drag, startPoint x: 21, startPoint y: 22, endPoint x: 27, endPoint y: 17, distance: 7.8
click at [22, 22] on img at bounding box center [20, 22] width 17 height 17
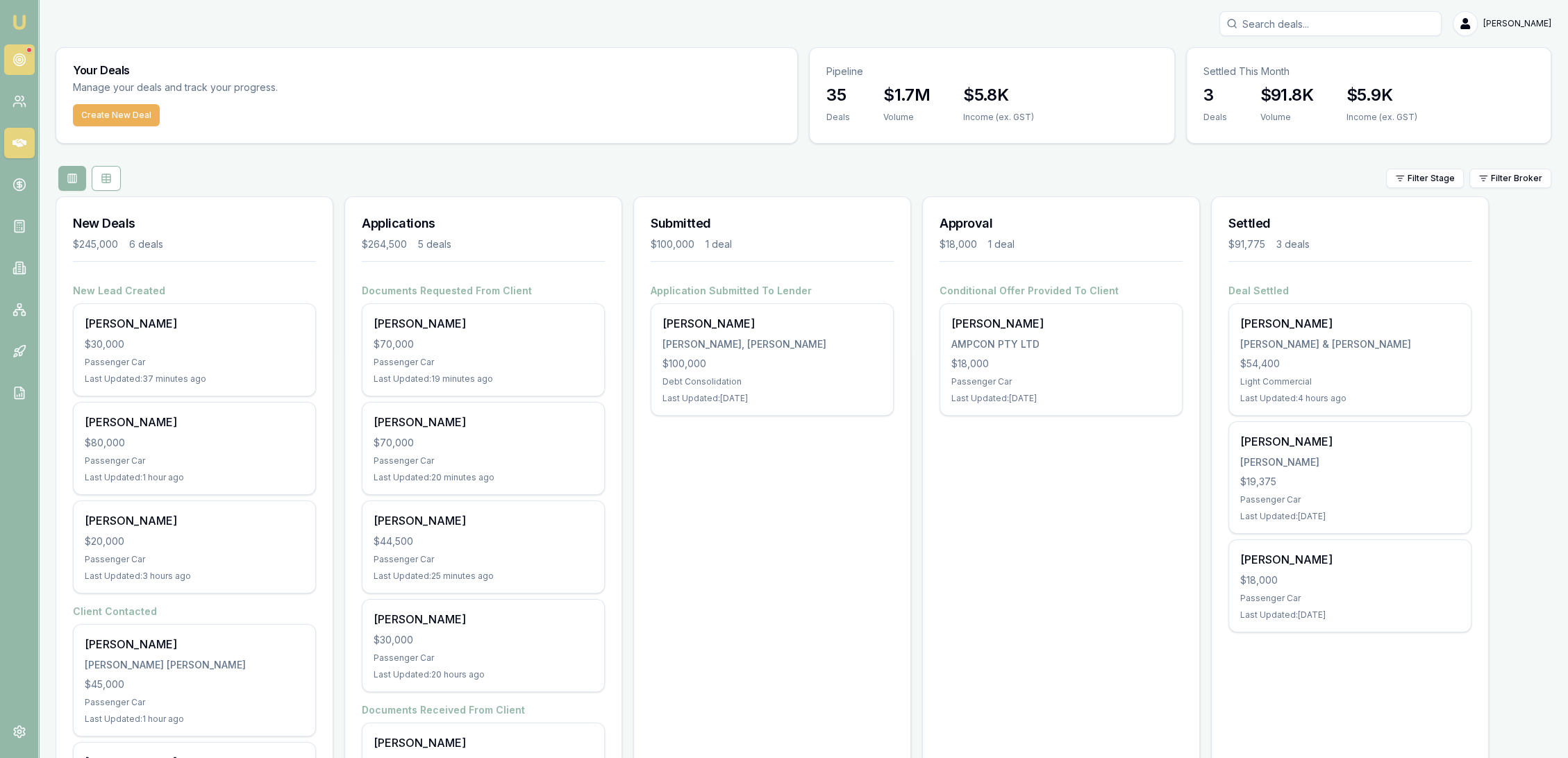
click at [7, 55] on link at bounding box center [19, 59] width 31 height 31
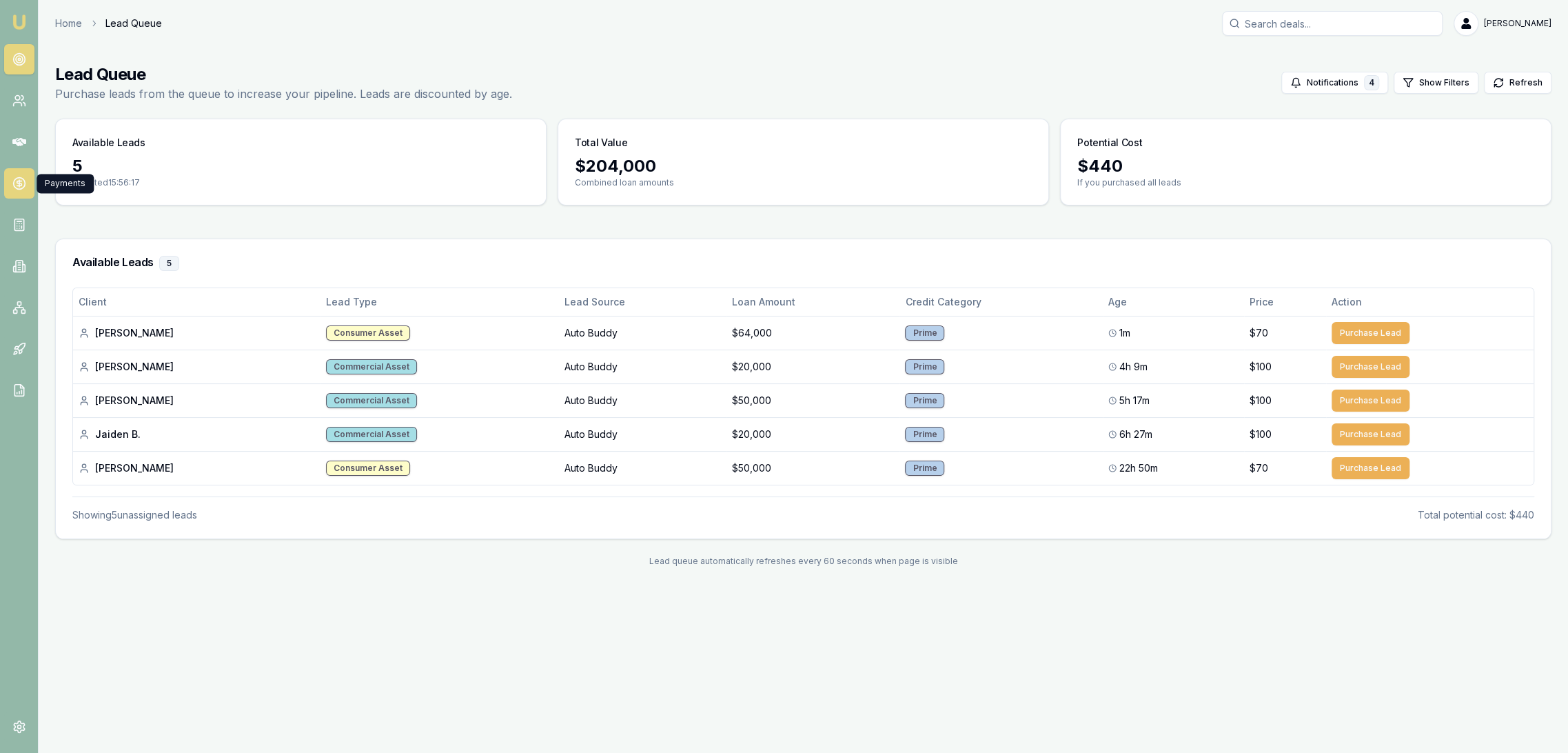
click at [13, 180] on circle at bounding box center [18, 183] width 11 height 11
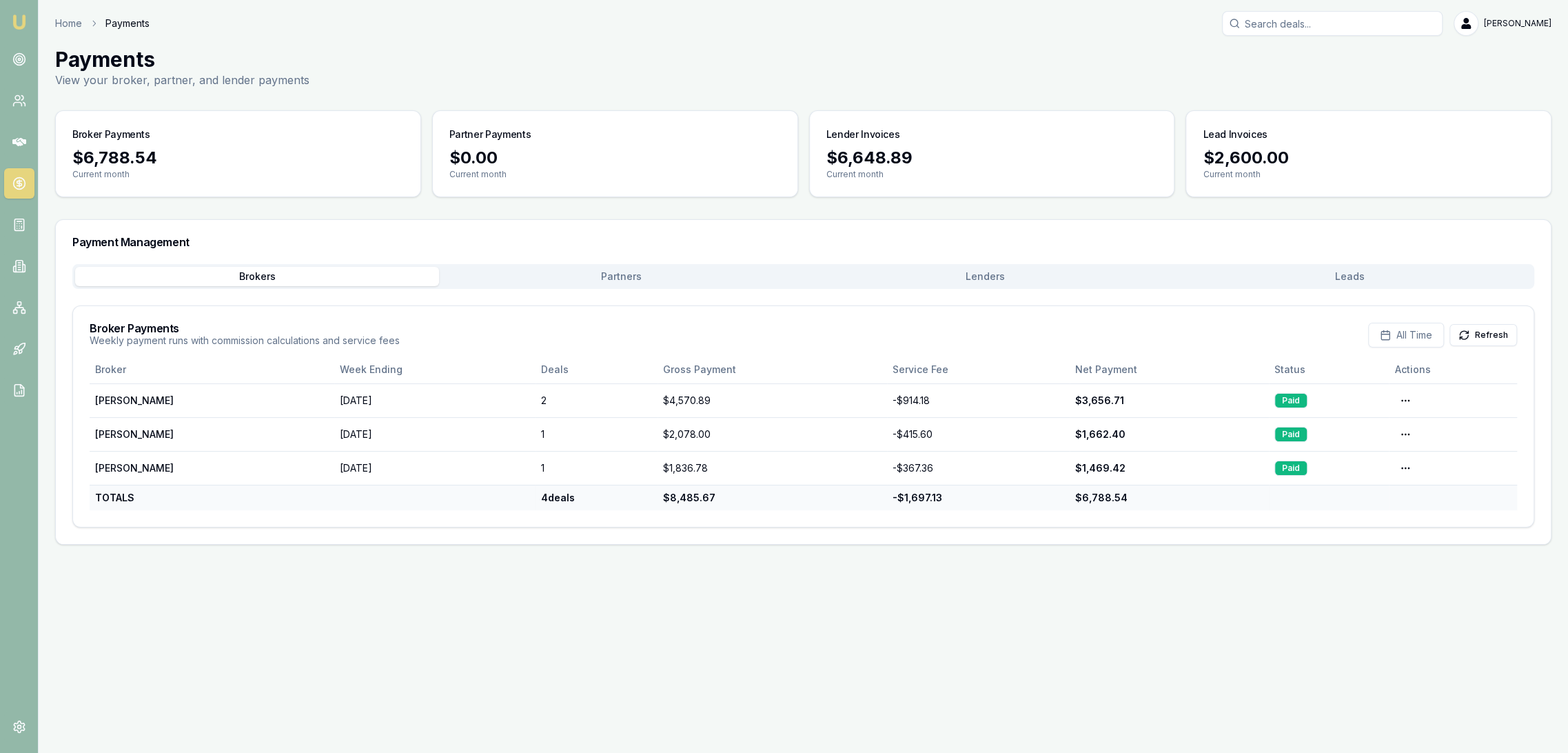
click at [1357, 270] on button "Leads" at bounding box center [1350, 276] width 364 height 19
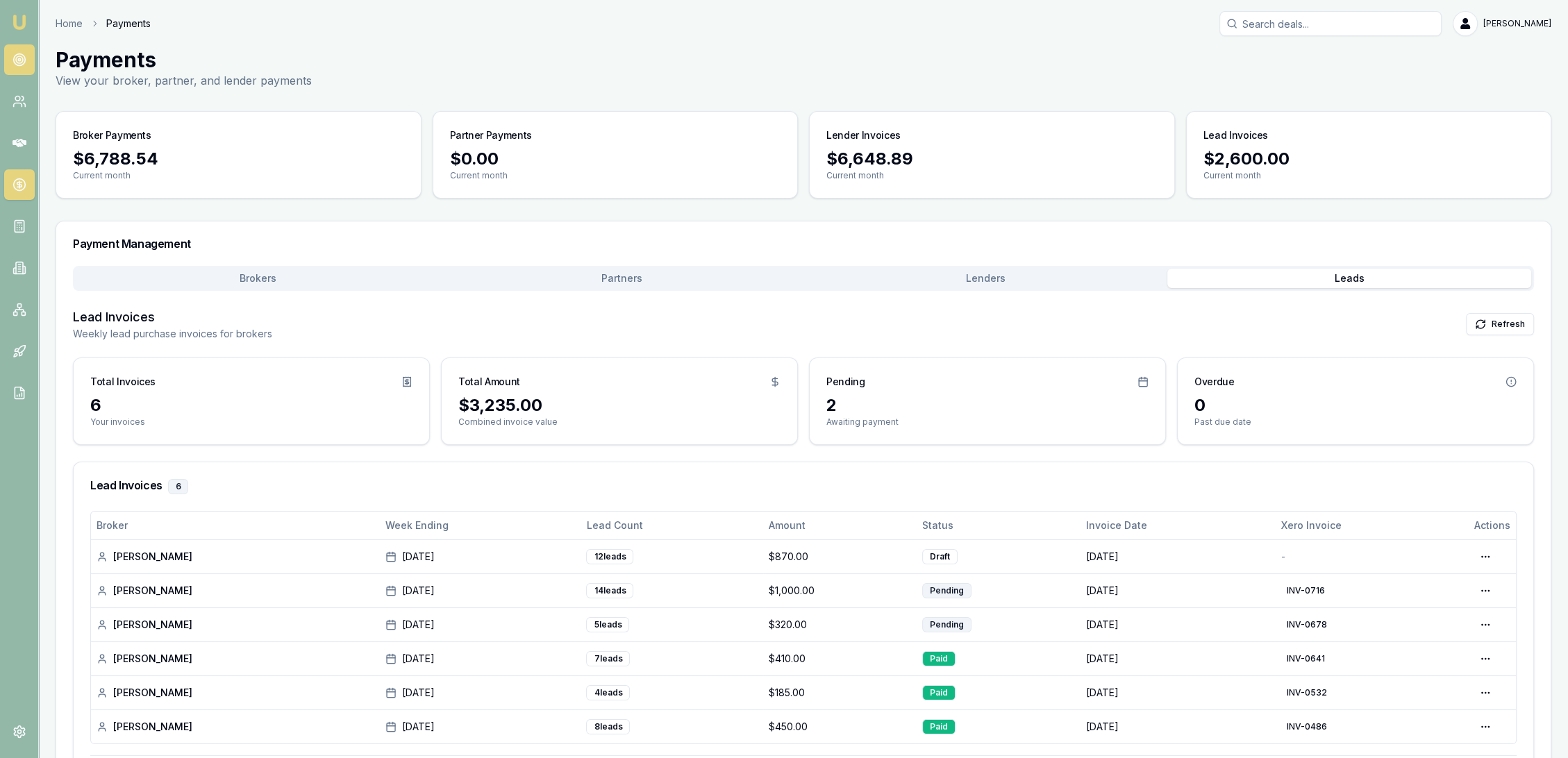
click at [21, 66] on link at bounding box center [19, 59] width 31 height 31
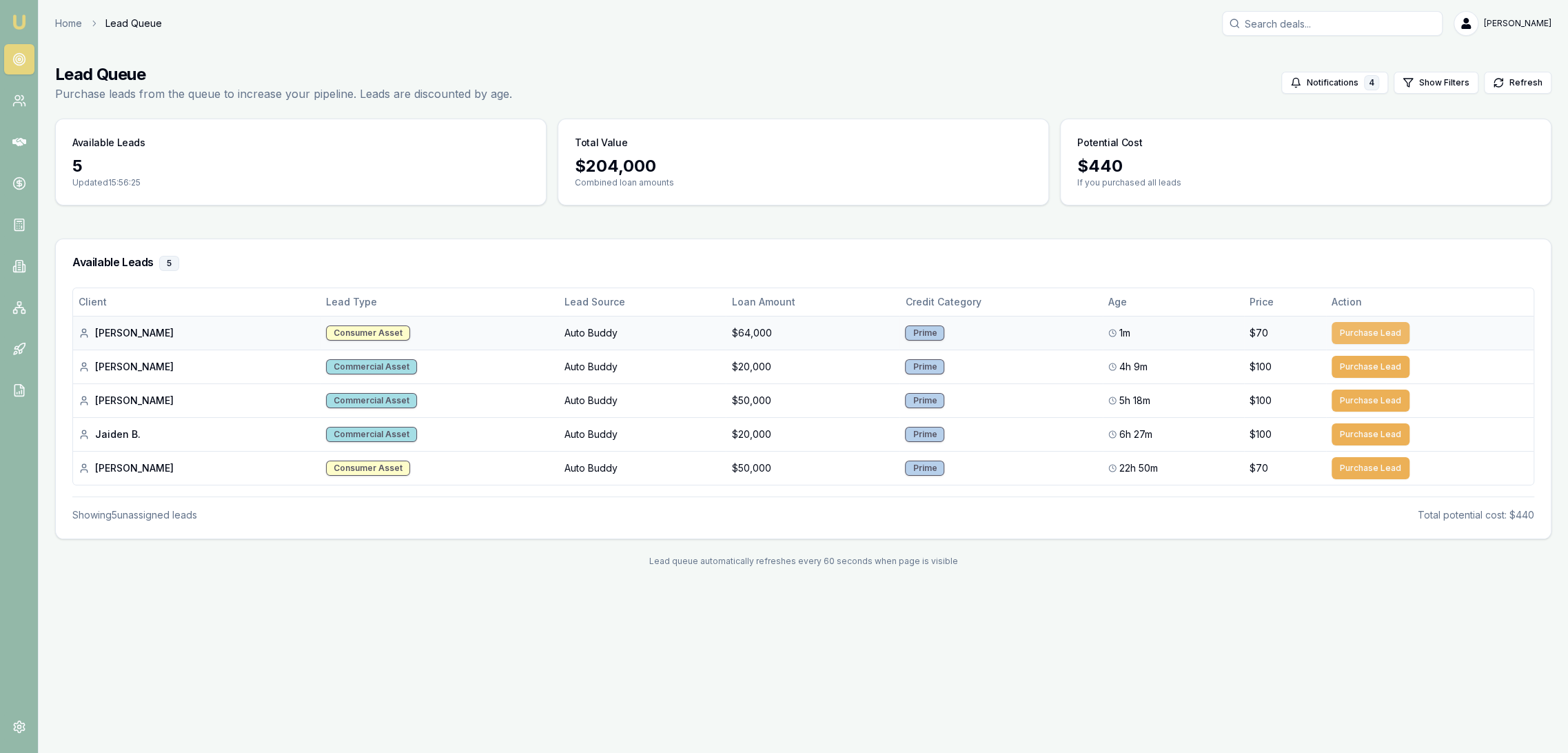
click at [1345, 333] on button "Purchase Lead" at bounding box center [1370, 333] width 78 height 22
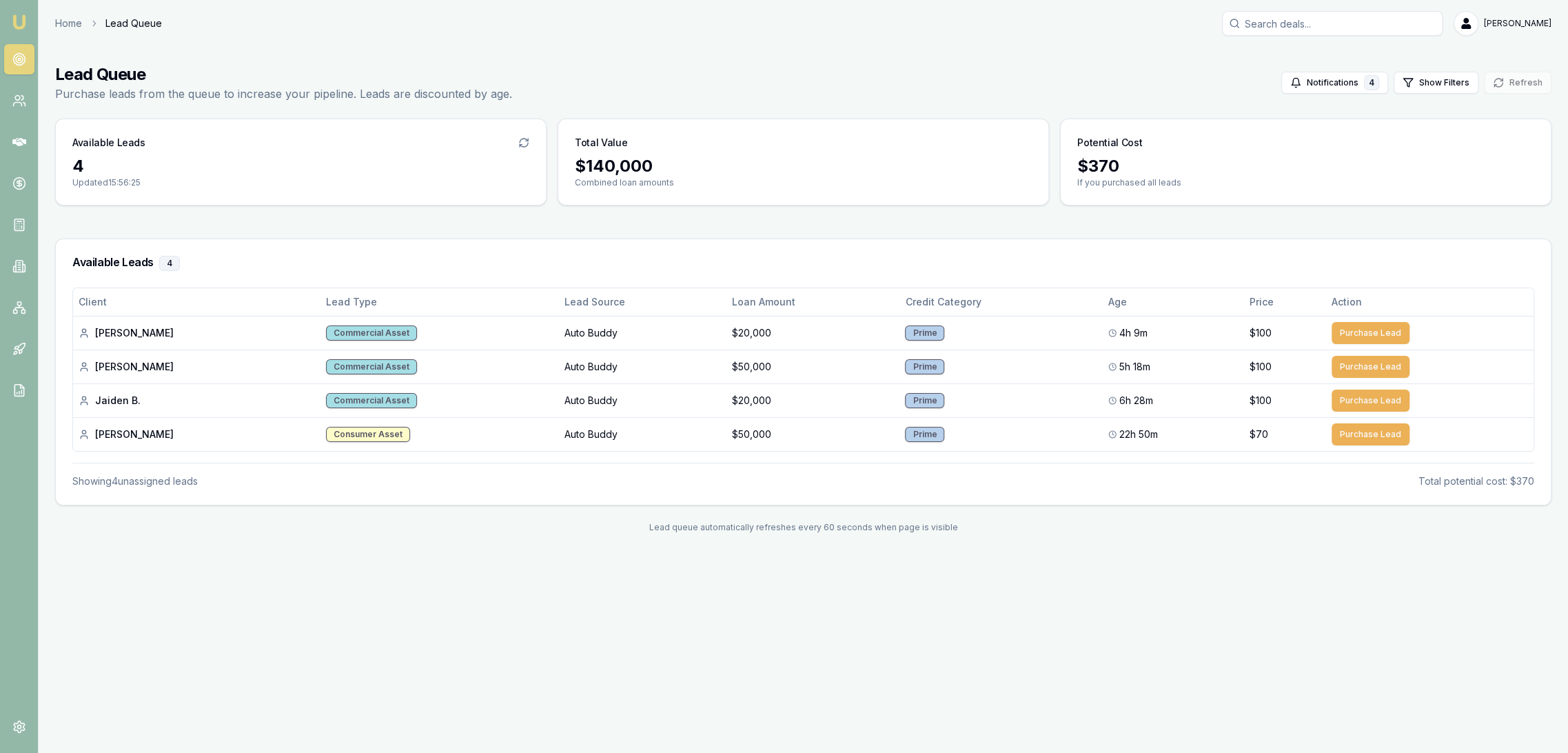
click at [17, 18] on img at bounding box center [20, 22] width 17 height 17
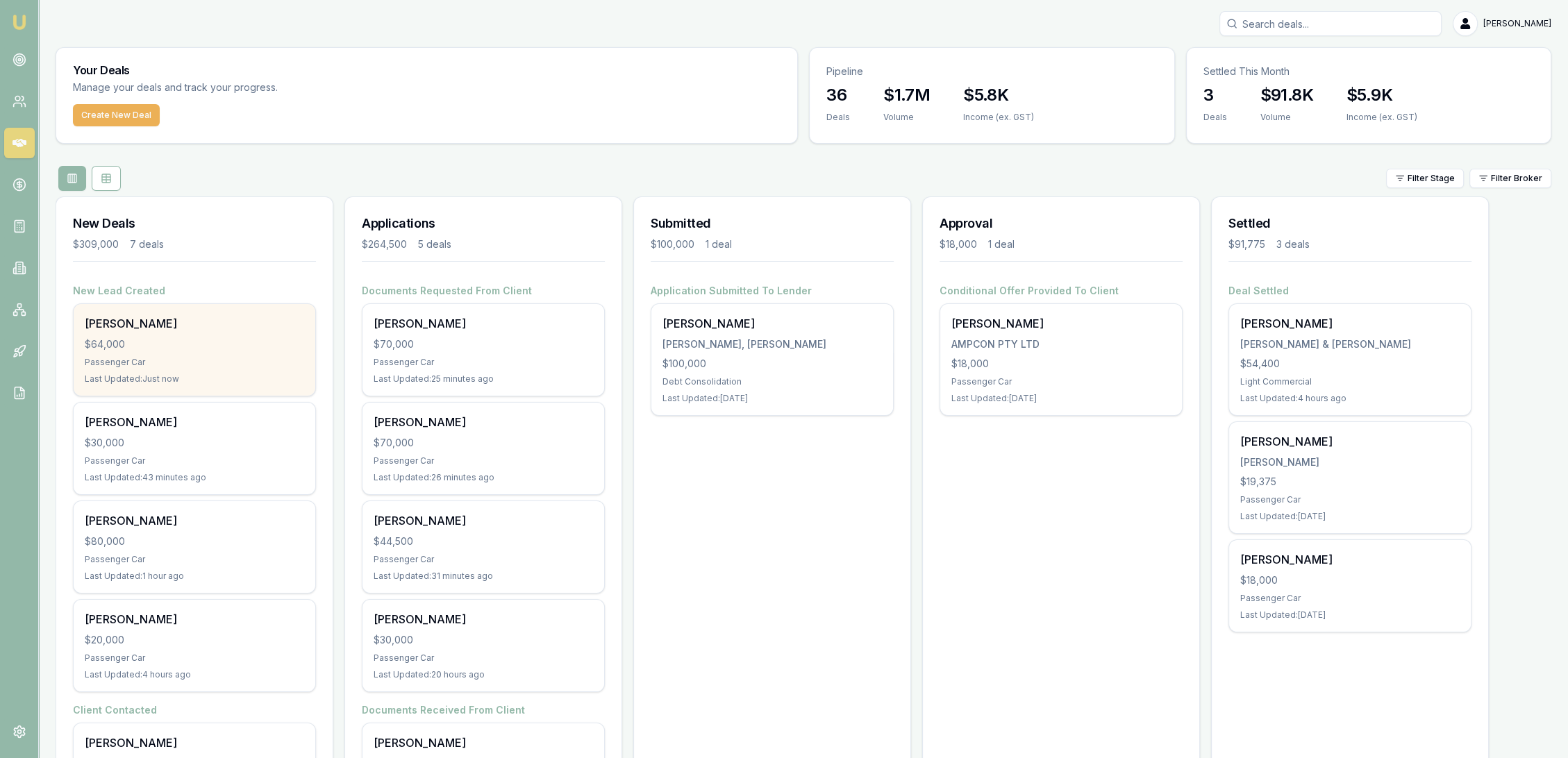
click at [128, 320] on div "Jeff Simmonds" at bounding box center [195, 323] width 220 height 17
click at [152, 332] on div "Jeff Simmonds $64,000 Passenger Car Last Updated: 2 minutes ago" at bounding box center [194, 350] width 242 height 92
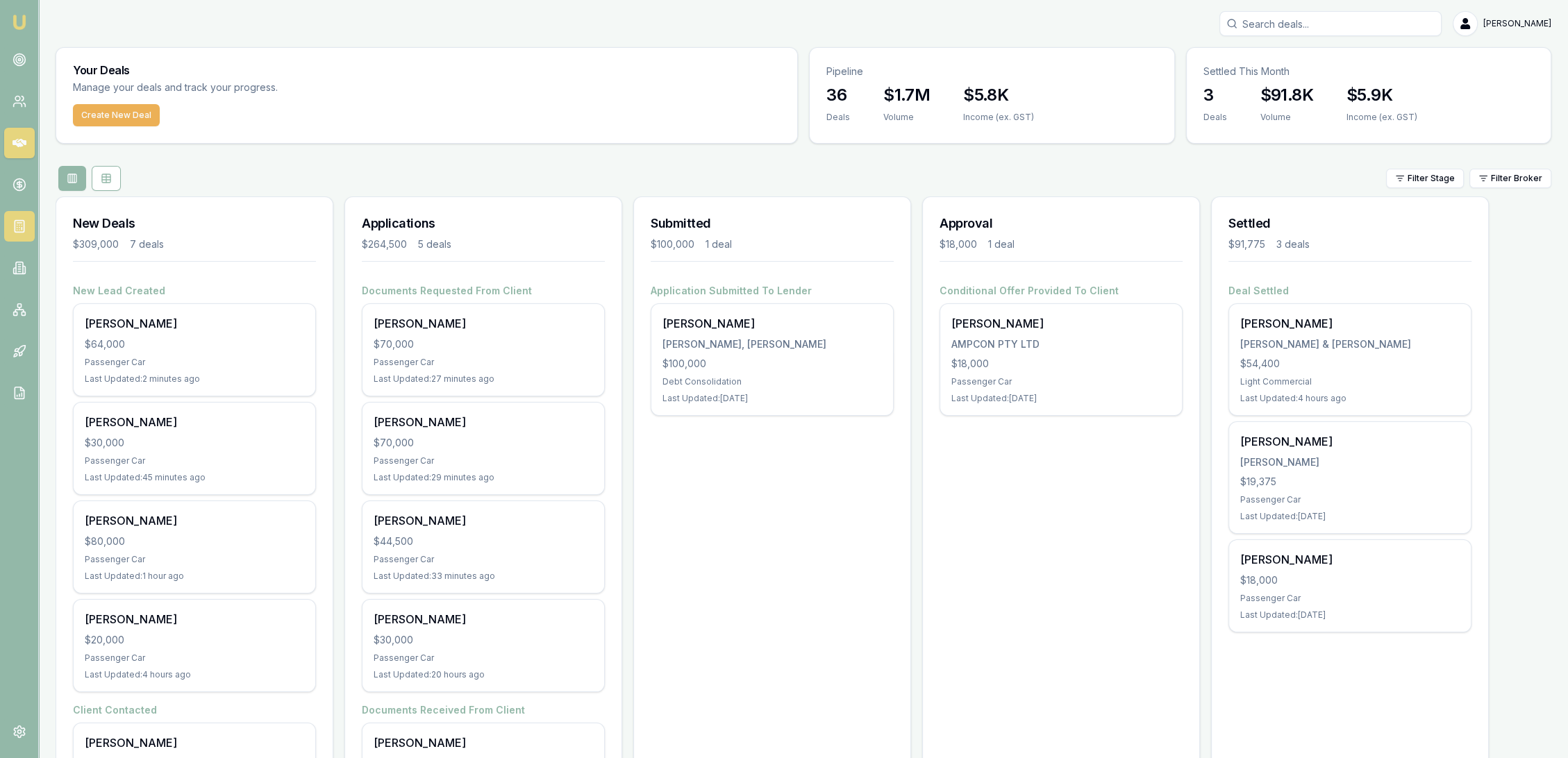
click at [20, 232] on rect at bounding box center [19, 226] width 9 height 11
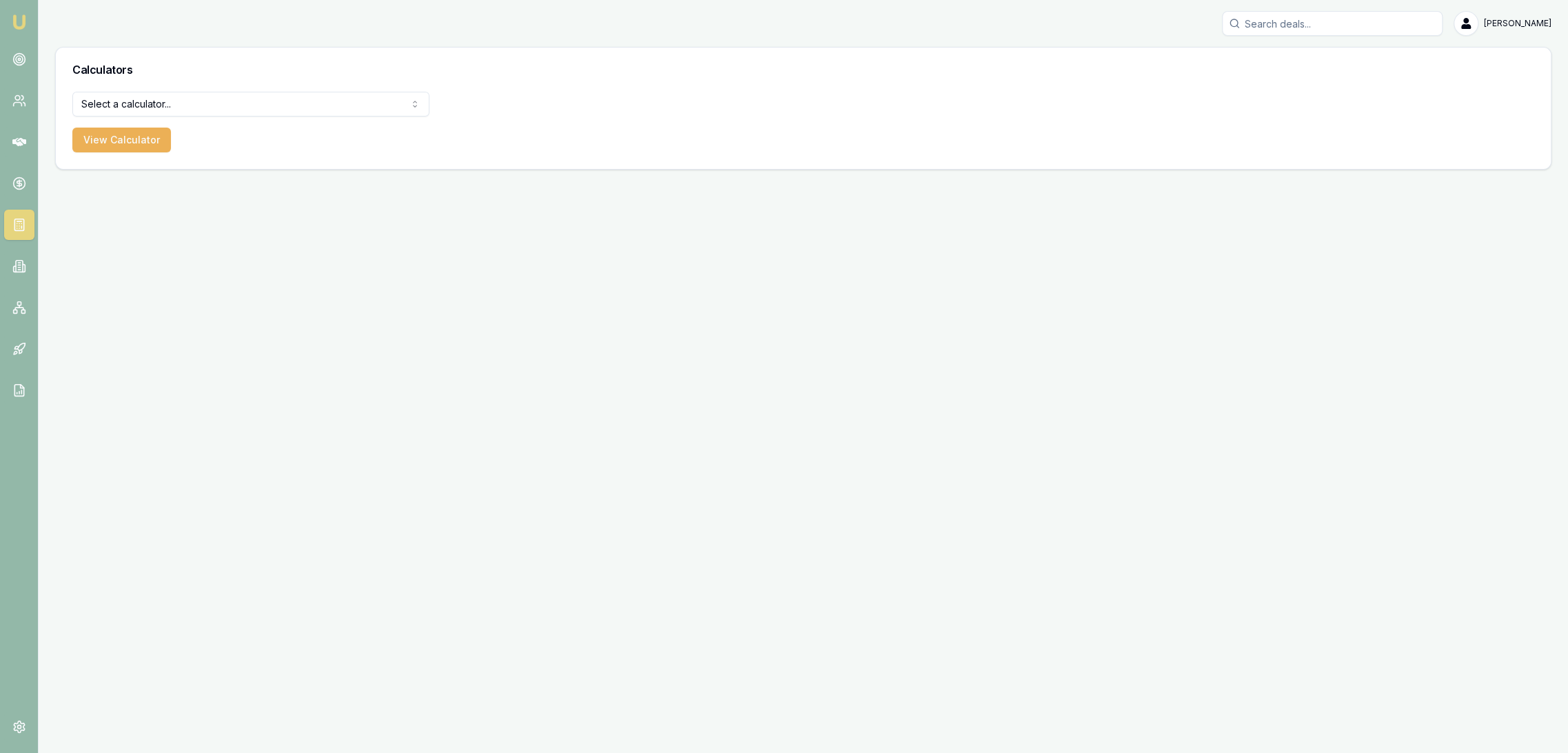
click at [165, 104] on html "Emu Broker Robyn Adams Toggle Menu Calculators Select a calculator... Finance Q…" at bounding box center [784, 376] width 1568 height 753
click at [121, 134] on button "View Calculator" at bounding box center [122, 139] width 98 height 25
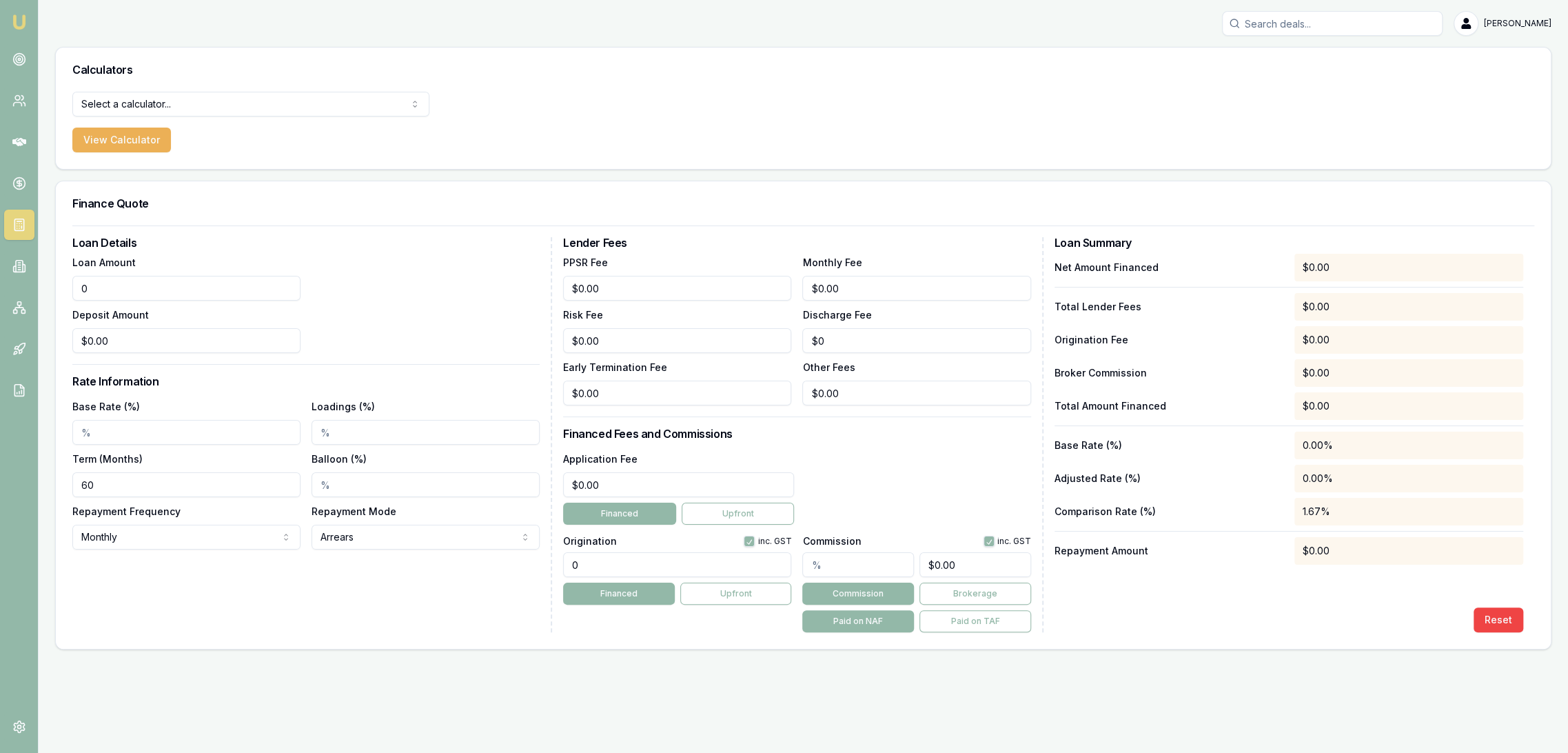
click at [35, 284] on div "Emu Broker Robyn Adams Toggle Menu Calculators Select a calculator... Finance Q…" at bounding box center [784, 376] width 1568 height 753
type input "$64,000.00"
type input "$0.00"
click at [105, 440] on input "Base Rate (%)" at bounding box center [186, 432] width 228 height 25
click at [144, 429] on input "Base Rate (%)" at bounding box center [186, 432] width 228 height 25
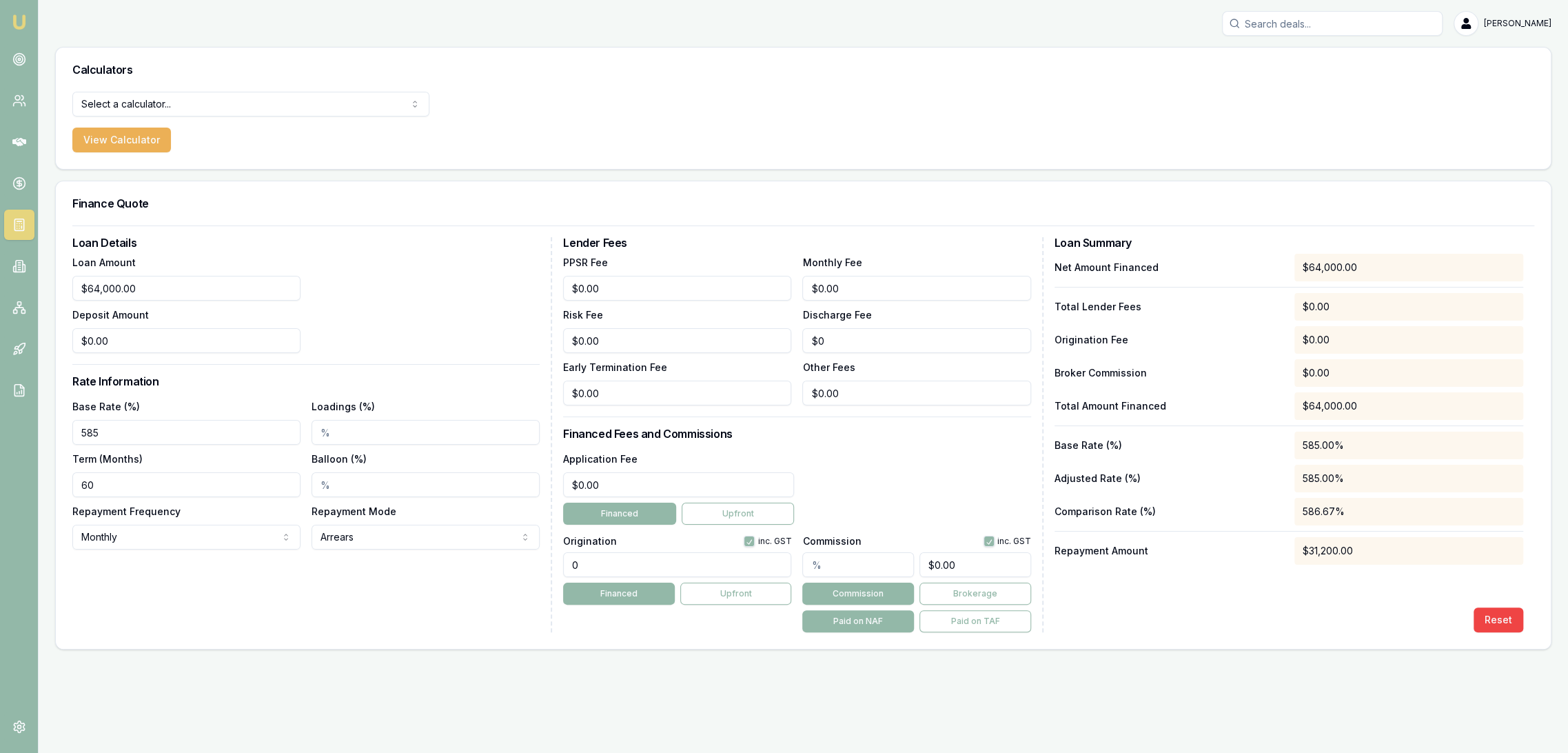
type input "585.00%"
click at [147, 609] on div "Loan Details Loan Amount $64,000.00 Deposit Amount $0.00 Rate Information Base …" at bounding box center [312, 434] width 479 height 395
drag, startPoint x: 596, startPoint y: 485, endPoint x: 551, endPoint y: 485, distance: 45.0
click at [551, 485] on div "Loan Details Loan Amount $64,000.00 Deposit Amount $0.00 Rate Information Base …" at bounding box center [804, 434] width 1462 height 395
type input "$595.00"
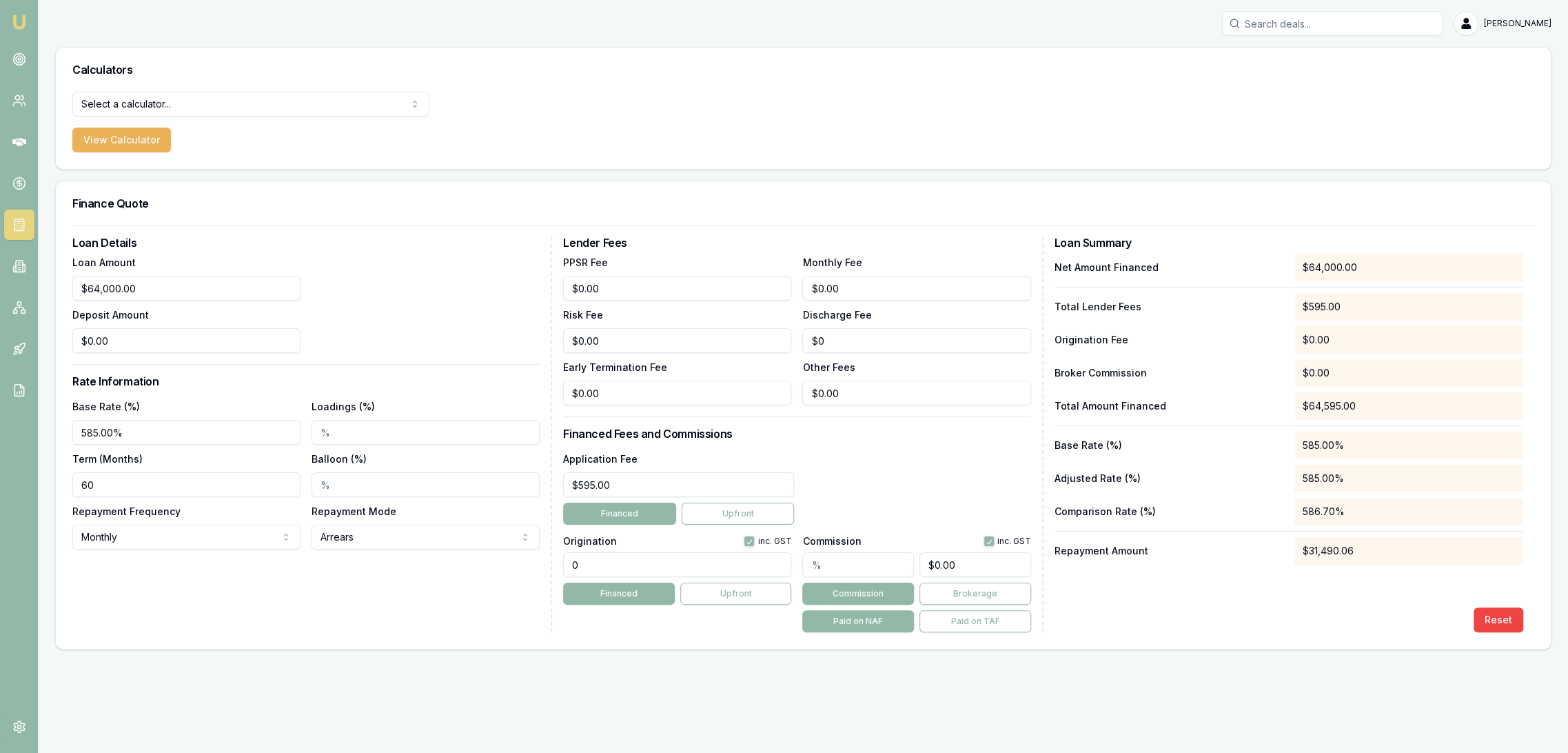
click at [635, 574] on input "0" at bounding box center [677, 564] width 228 height 25
click at [600, 567] on input "0" at bounding box center [677, 564] width 228 height 25
type input "1650.00"
click at [890, 501] on div "Application Fee $595.00 Financed Upfront" at bounding box center [797, 487] width 467 height 74
click at [114, 486] on input "60" at bounding box center [186, 484] width 228 height 25
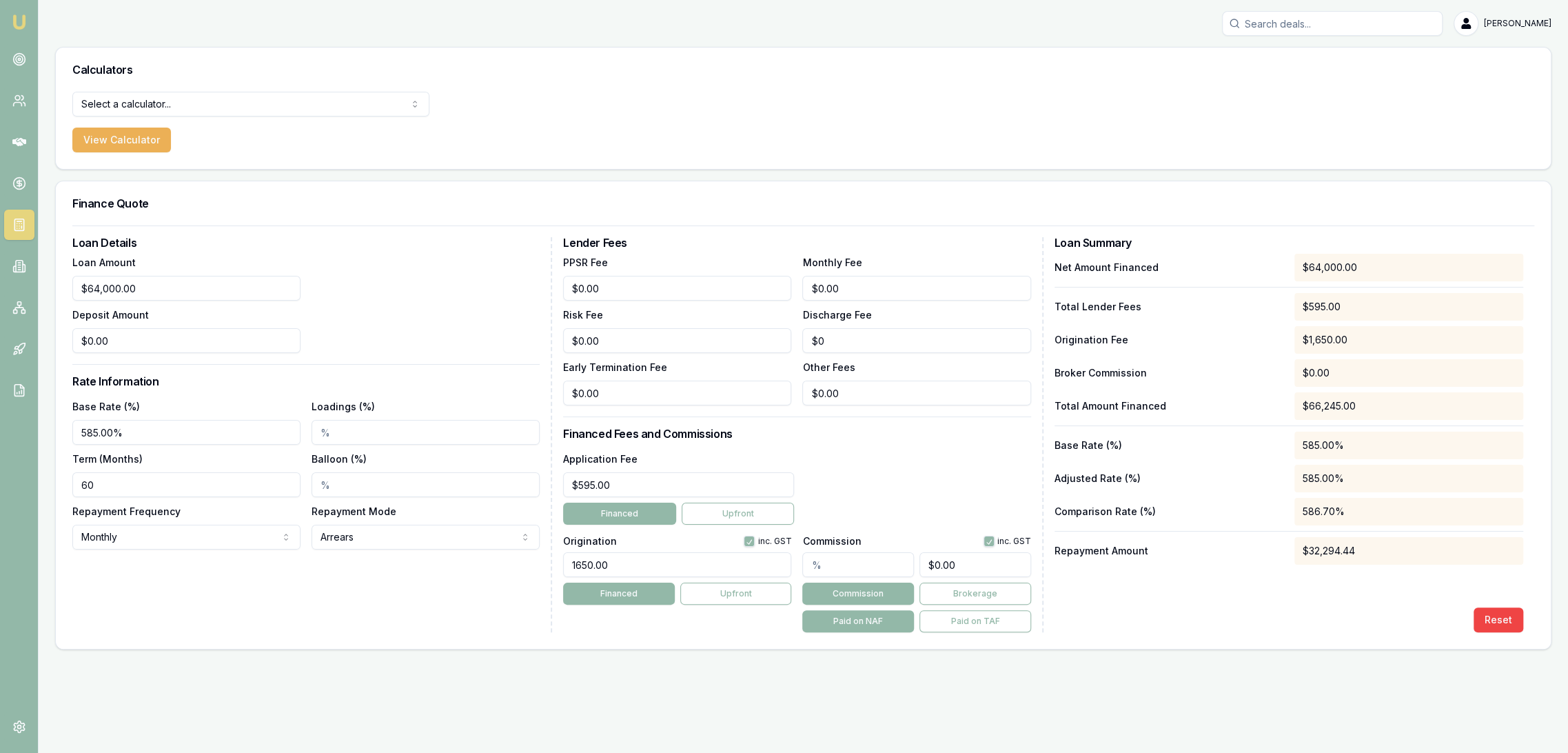
drag, startPoint x: 114, startPoint y: 486, endPoint x: 45, endPoint y: 484, distance: 69.0
click at [45, 484] on main "Calculators Select a calculator... Finance Quote Lender Match Payslip Calculato…" at bounding box center [803, 348] width 1529 height 602
type input "84"
click at [203, 610] on div "Loan Details Loan Amount $64,000.00 Deposit Amount $0.00 Rate Information Base …" at bounding box center [312, 434] width 479 height 395
click at [714, 287] on div "PPSR Fee $0.00 Monthly Fee 0 Risk Fee $0.00 Discharge Fee $0 Early Termination …" at bounding box center [797, 330] width 467 height 152
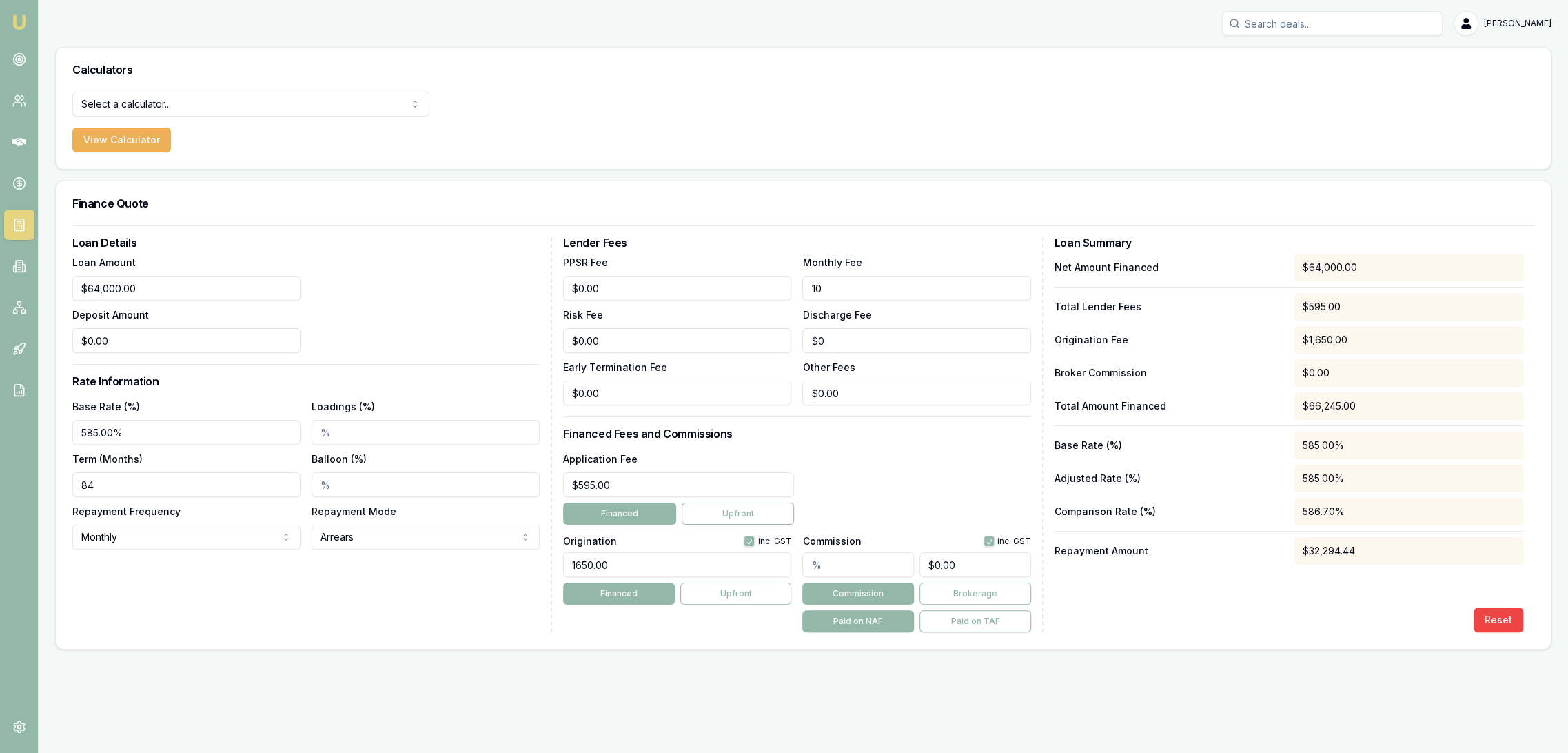
type input "$10.00"
click at [1160, 617] on div "Reset" at bounding box center [1288, 620] width 469 height 25
click at [145, 440] on input "585.00%" at bounding box center [186, 432] width 228 height 25
drag, startPoint x: 145, startPoint y: 433, endPoint x: 55, endPoint y: 434, distance: 90.0
click at [56, 436] on div "Loan Details Loan Amount $64,000.00 Deposit Amount $0.00 Rate Information Base …" at bounding box center [804, 437] width 1495 height 423
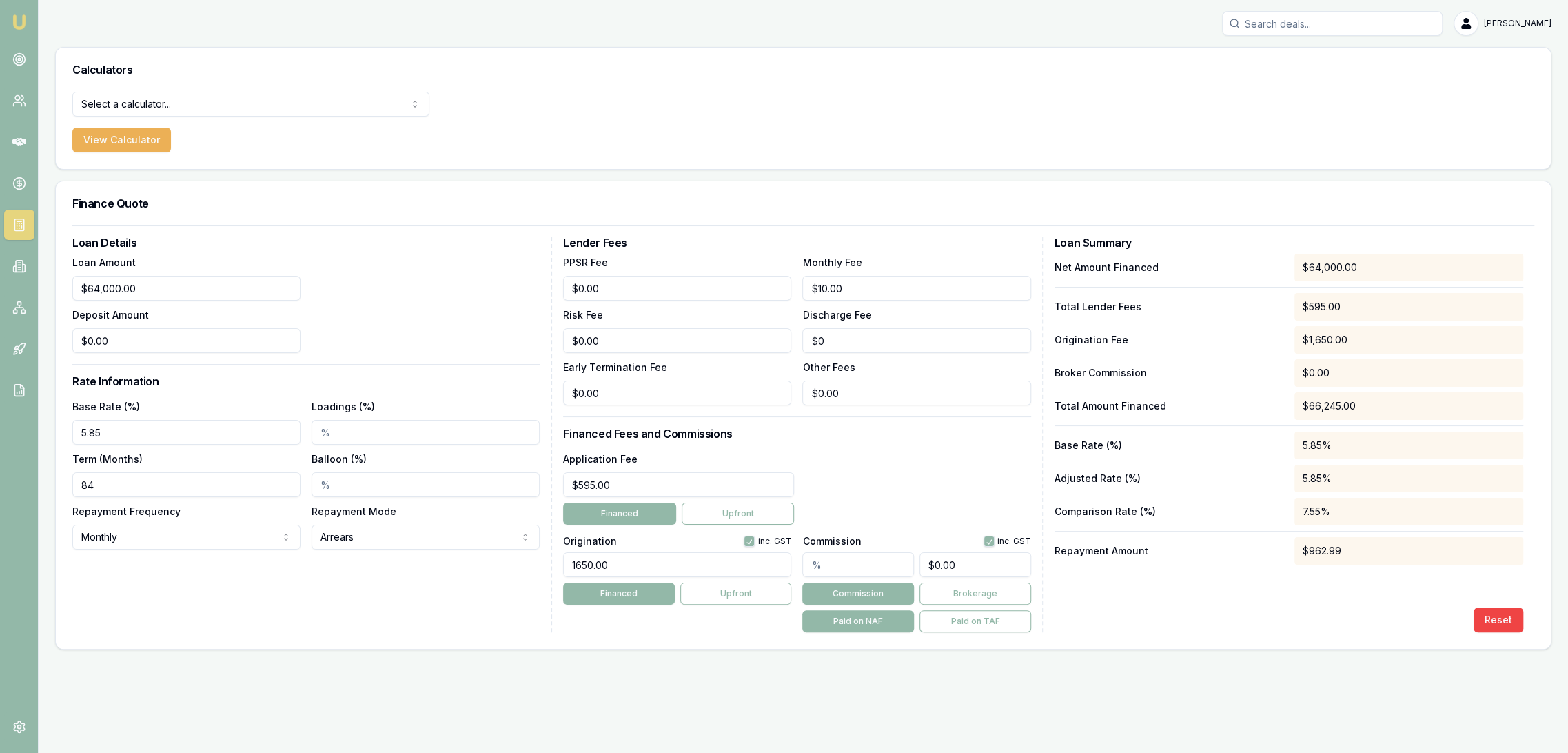
type input "5.85%"
click at [211, 605] on div "Loan Details Loan Amount $64,000.00 Deposit Amount $0.00 Rate Information Base …" at bounding box center [312, 434] width 479 height 395
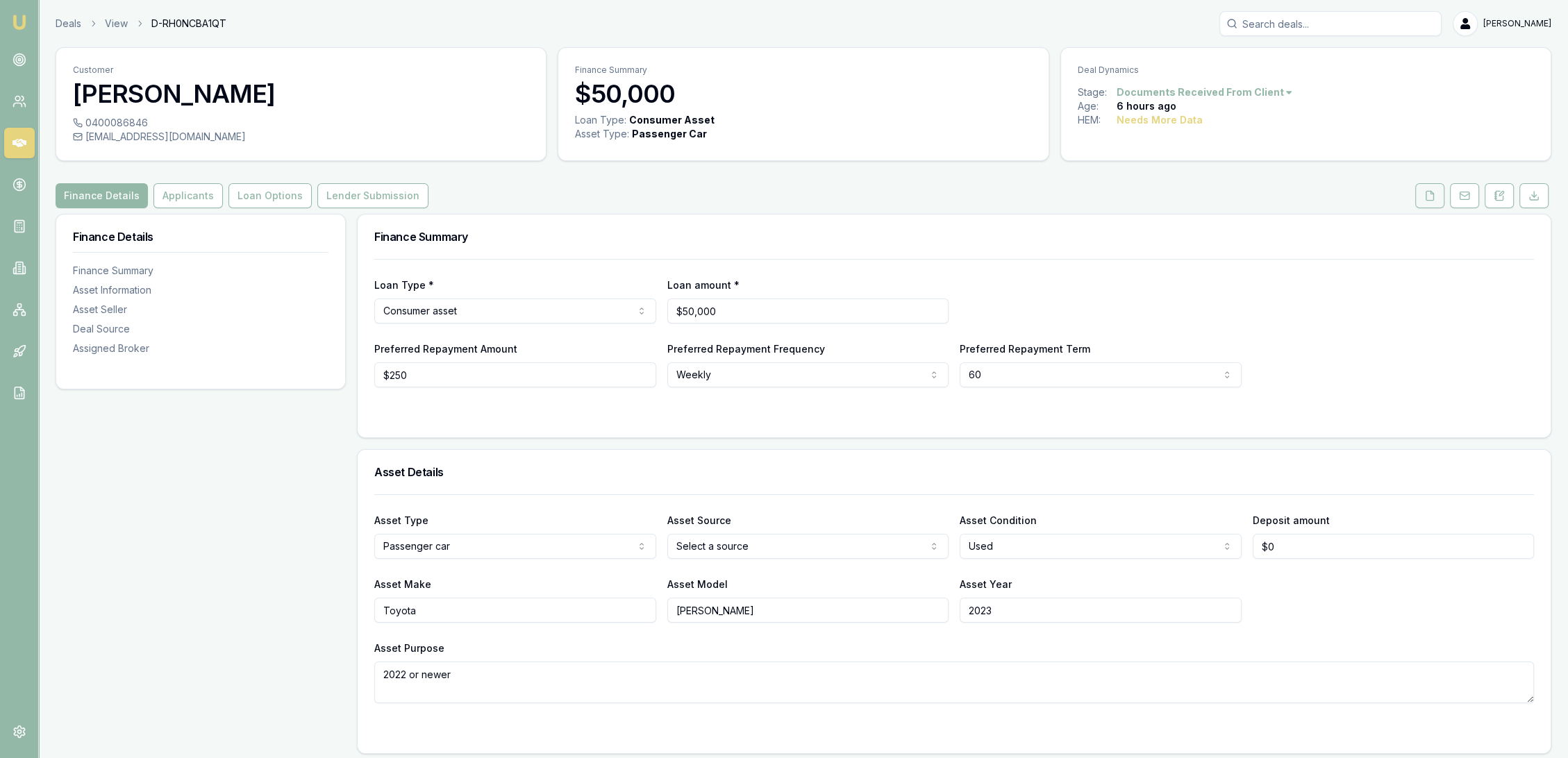
click at [1432, 192] on icon at bounding box center [1430, 195] width 11 height 11
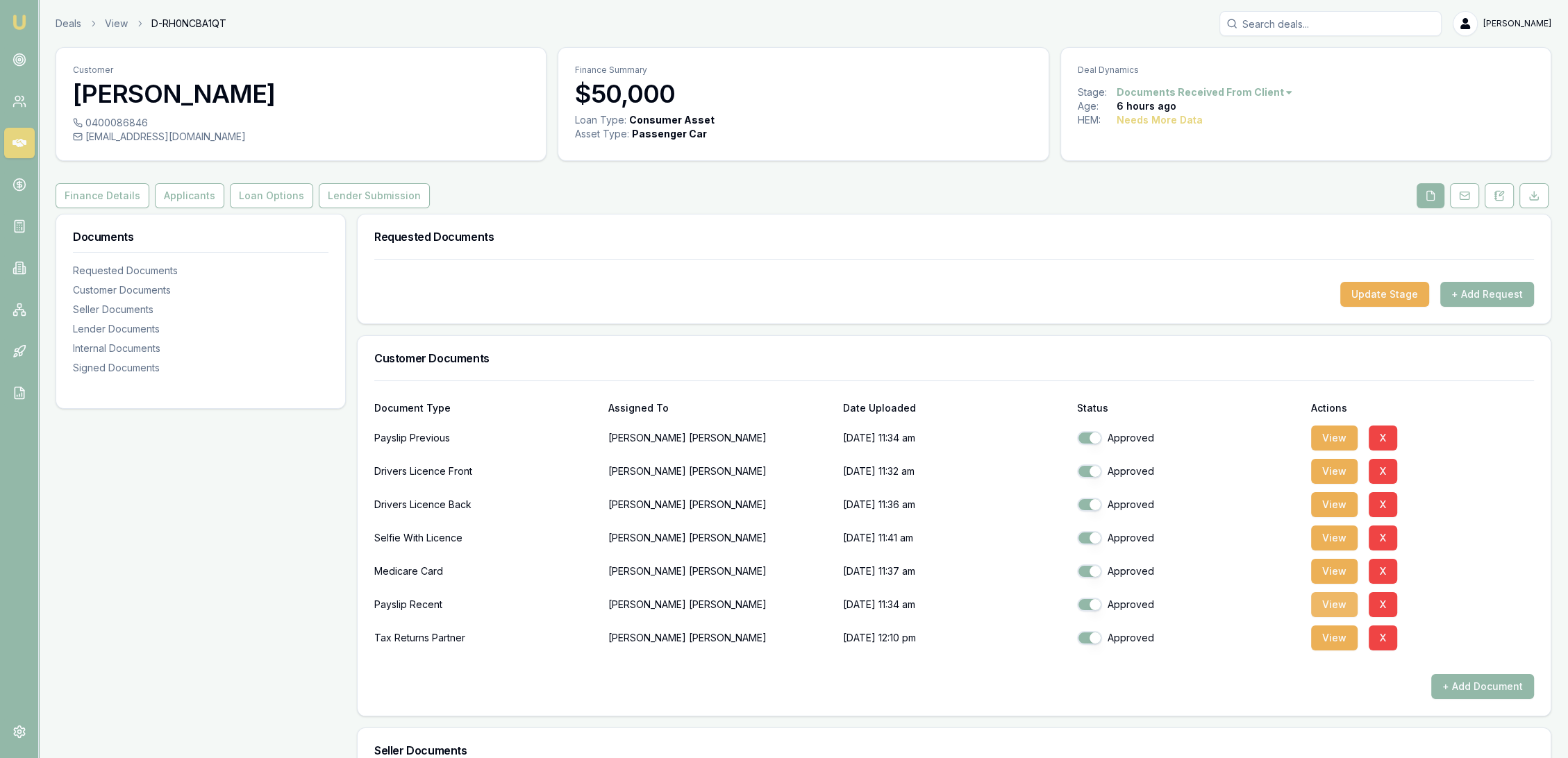
click at [1345, 602] on button "View" at bounding box center [1334, 604] width 47 height 25
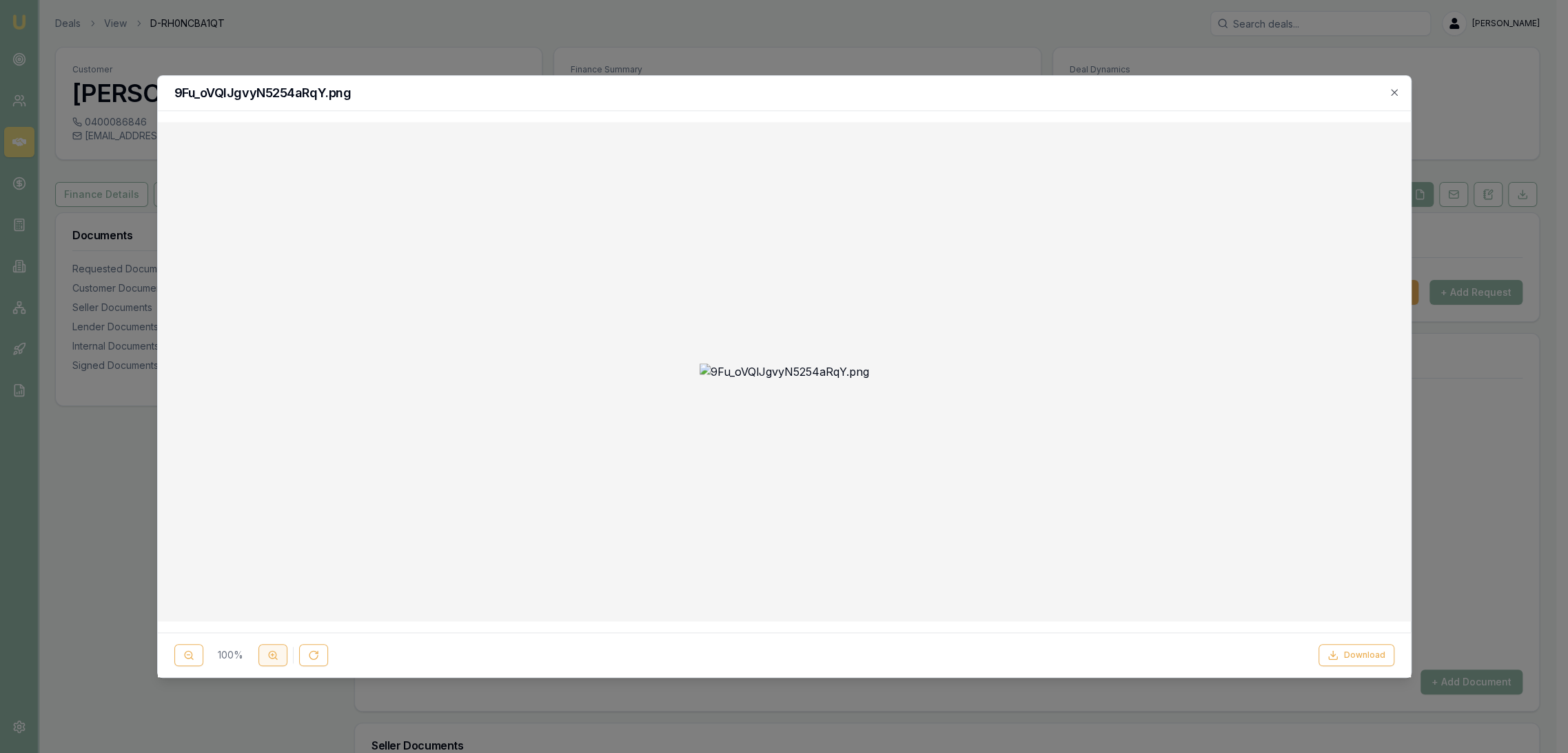
click at [269, 645] on button at bounding box center [273, 655] width 29 height 22
click at [270, 646] on button at bounding box center [273, 655] width 29 height 22
click at [1390, 94] on icon "button" at bounding box center [1395, 92] width 11 height 11
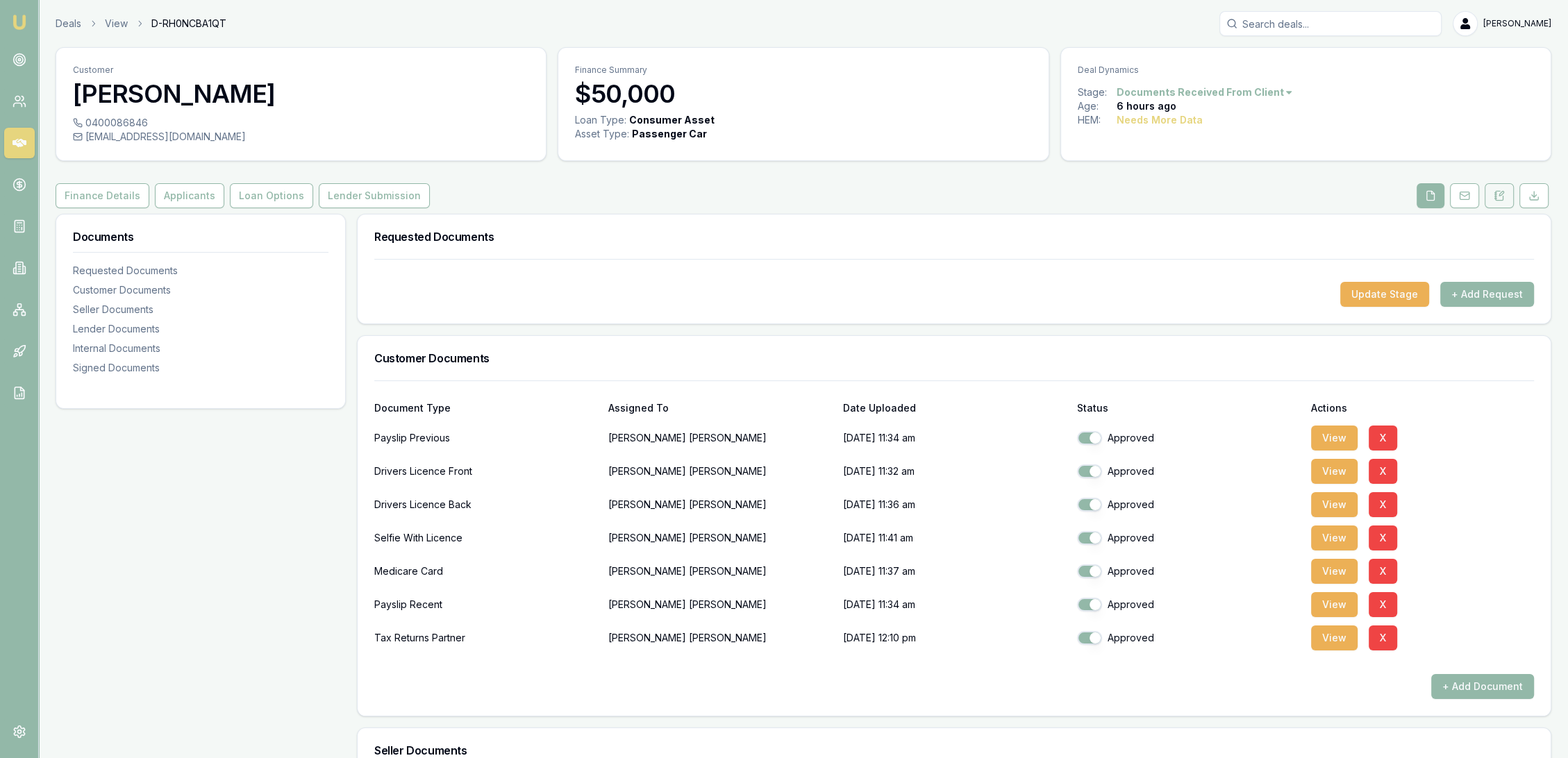
click at [1503, 197] on icon at bounding box center [1499, 195] width 11 height 11
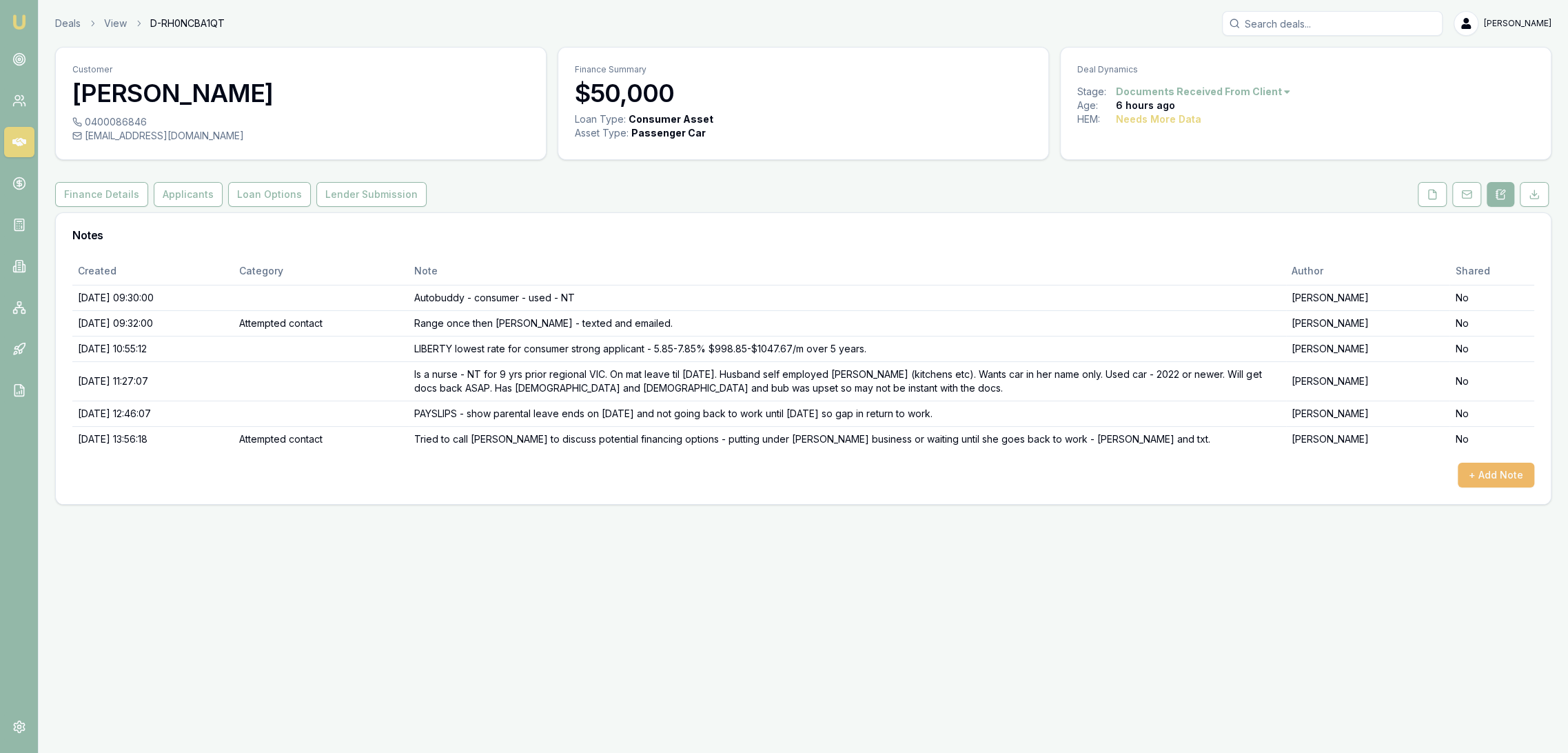
click at [1500, 474] on button "+ Add Note" at bounding box center [1496, 475] width 77 height 25
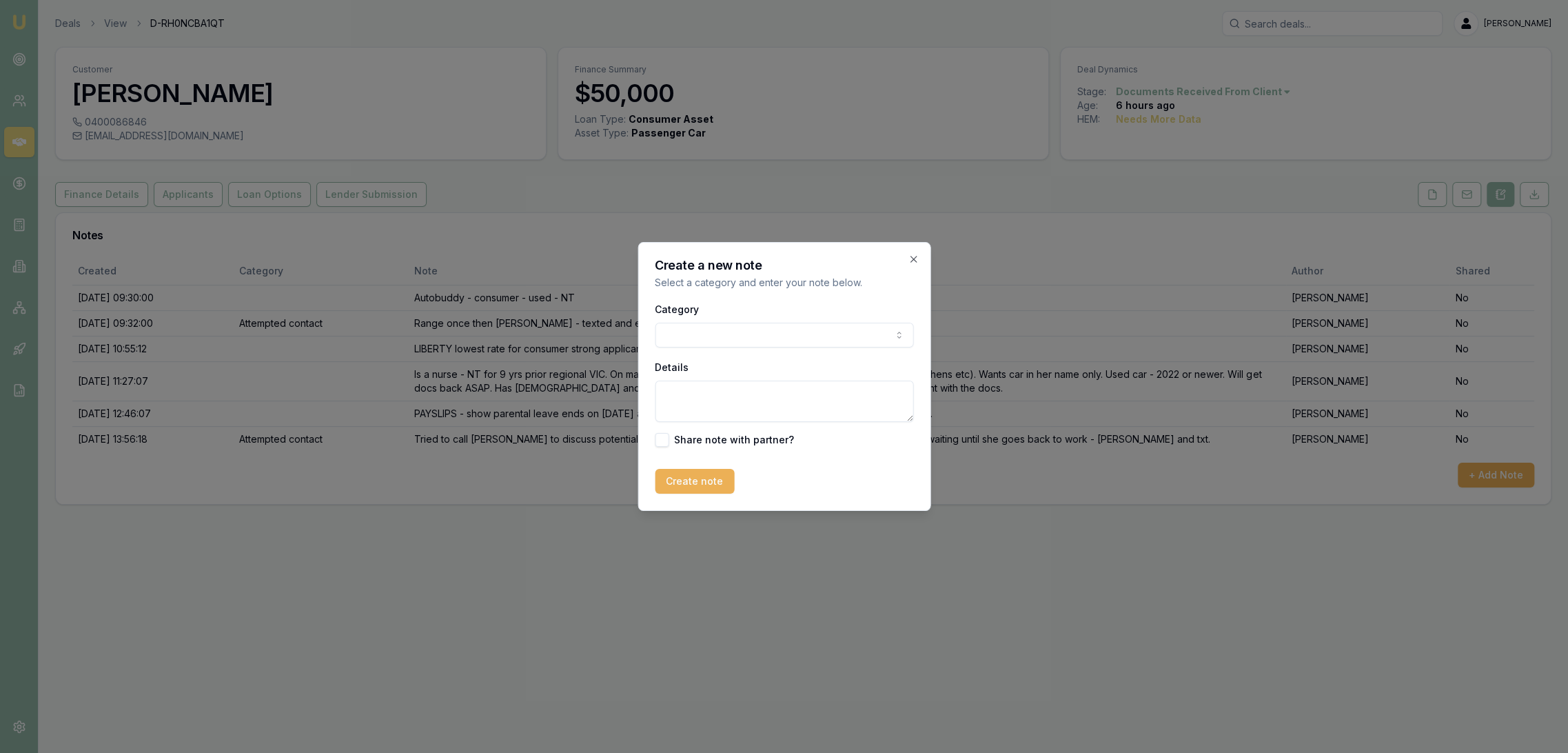
click at [761, 391] on textarea "Details" at bounding box center [784, 401] width 258 height 42
type textarea "S"
type textarea "C"
type textarea "RETURN TO WORK - [PERSON_NAME] officially returns to work on 1/12 and can get a…"
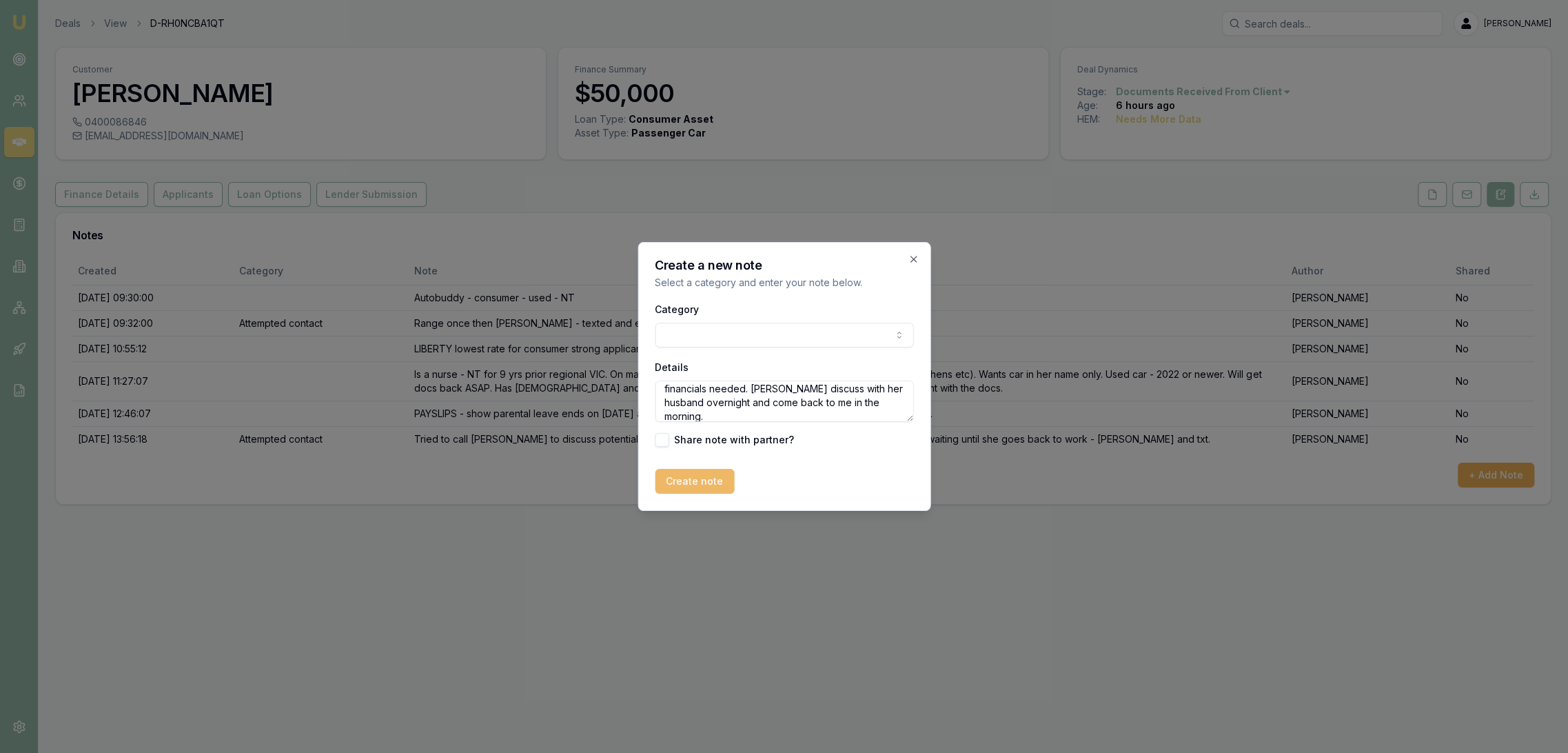
click at [702, 480] on button "Create note" at bounding box center [695, 481] width 80 height 25
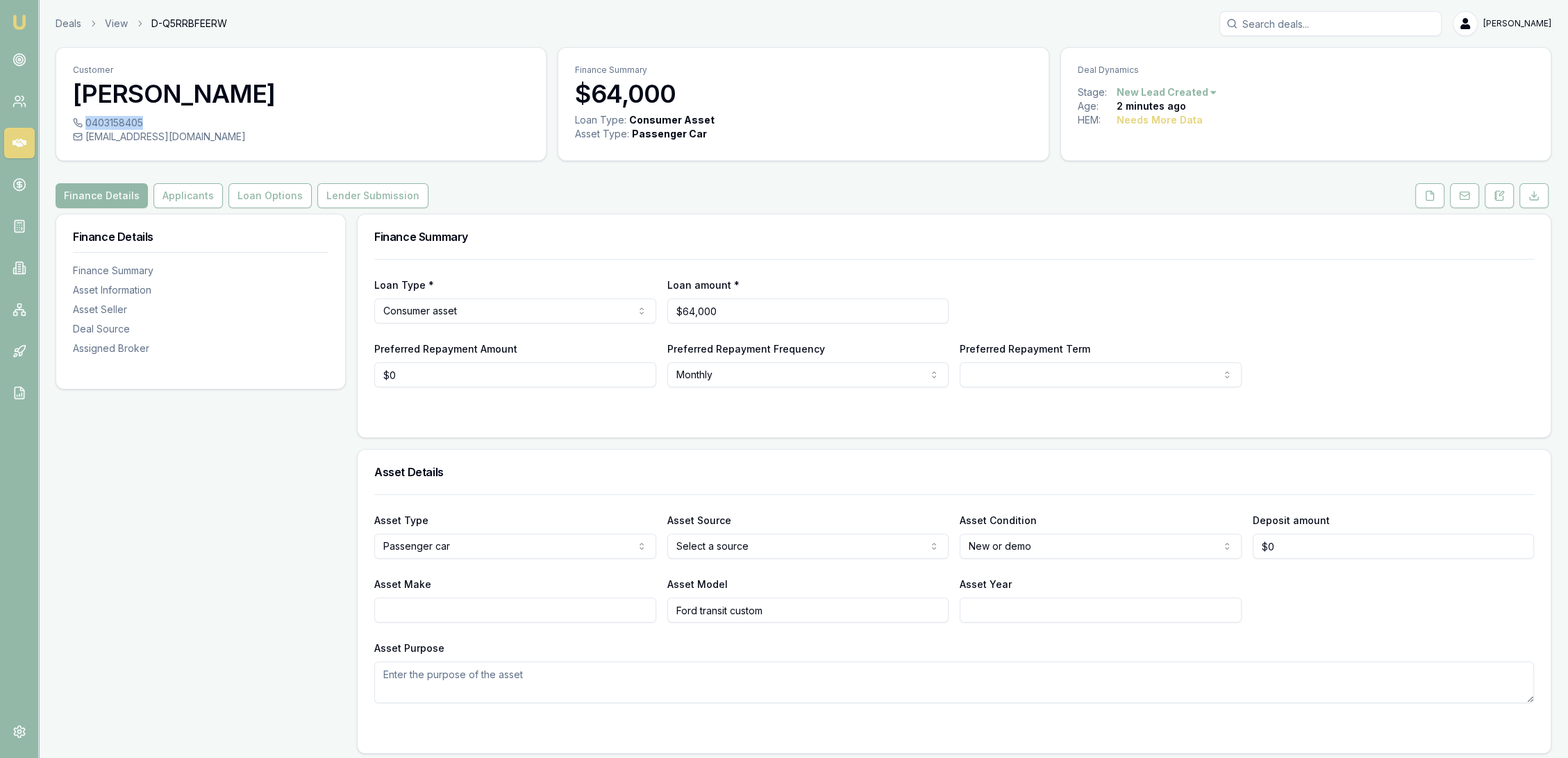
drag, startPoint x: 141, startPoint y: 118, endPoint x: 82, endPoint y: 121, distance: 59.1
click at [82, 121] on div "0403158405" at bounding box center [301, 123] width 456 height 14
copy div "0403158405"
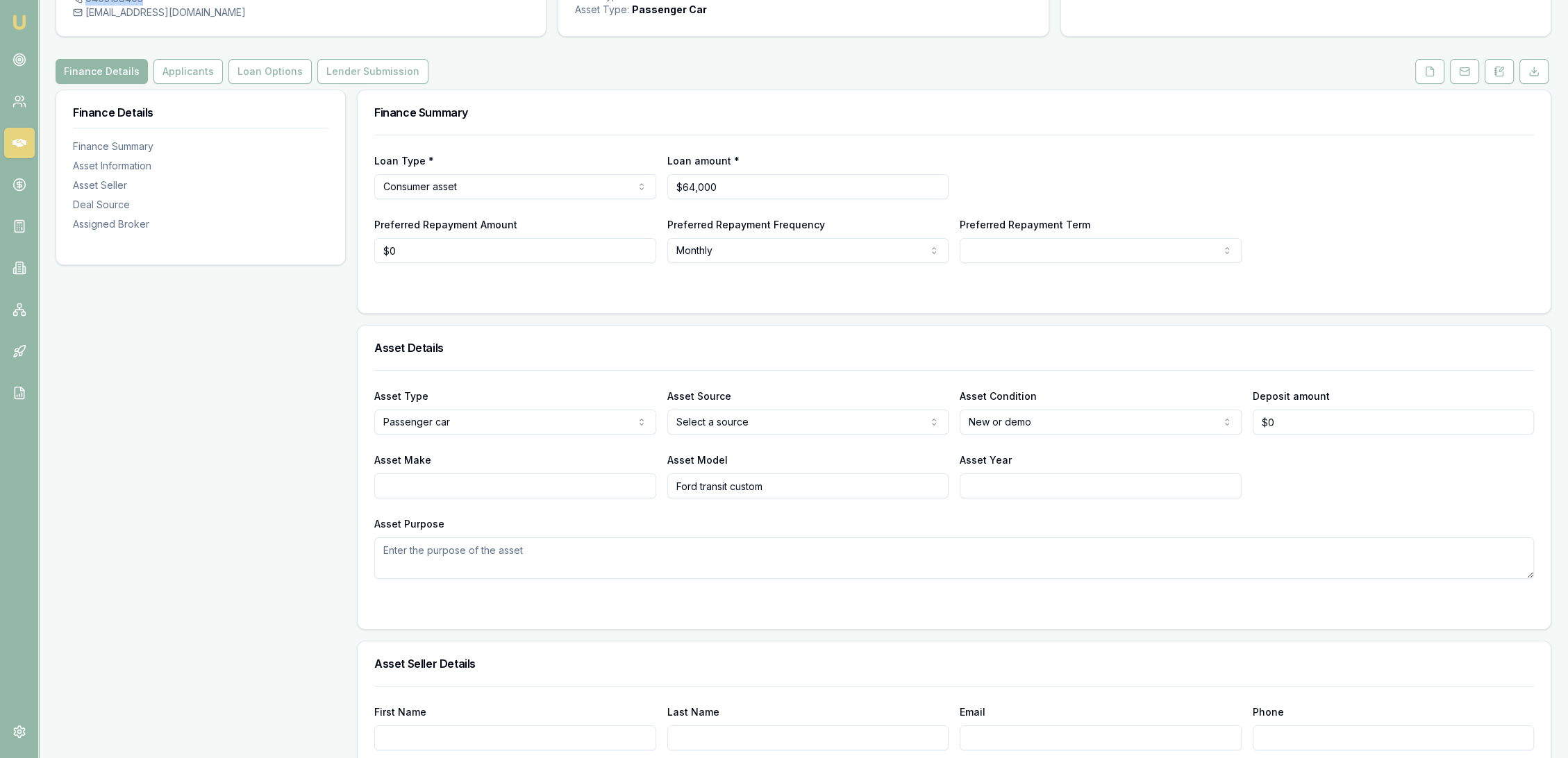
scroll to position [79, 0]
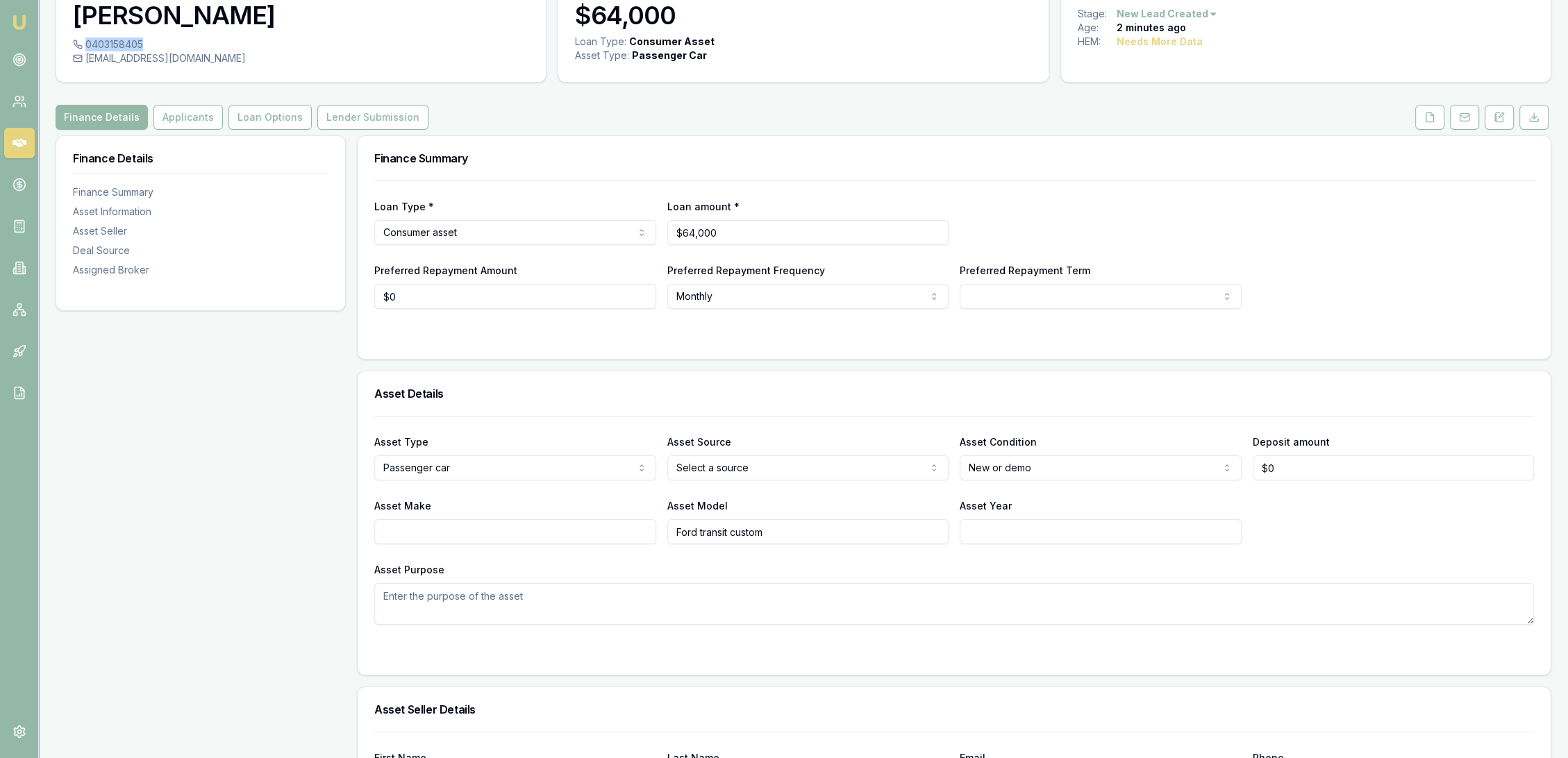
click at [485, 532] on input "Asset Make" at bounding box center [515, 532] width 282 height 25
type input "Ford"
type input "R"
click at [815, 523] on input "Transit Customer" at bounding box center [808, 532] width 282 height 25
type input "Transit Custom"
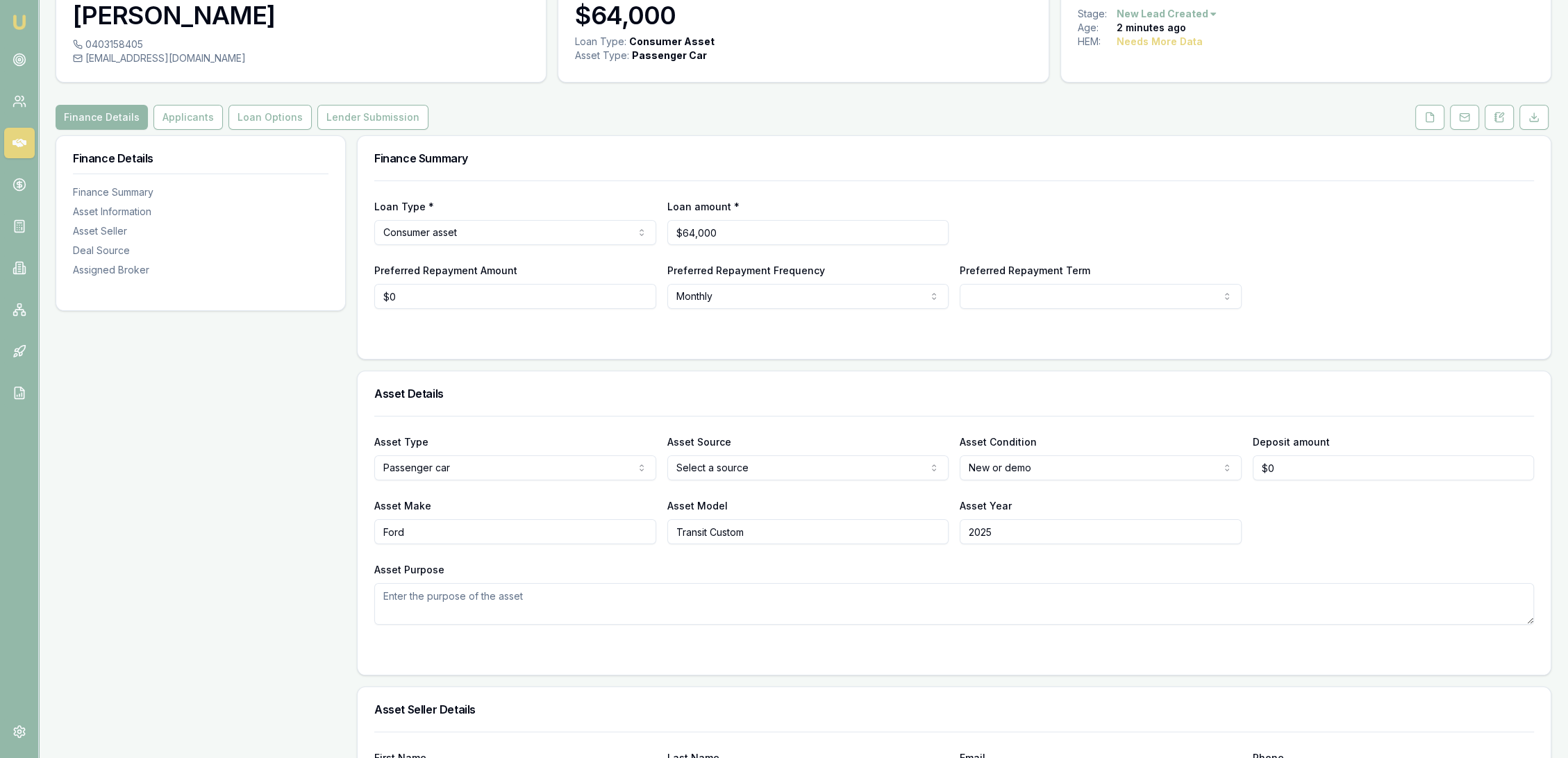
type input "2025"
click at [754, 598] on textarea "Asset Purpose" at bounding box center [955, 603] width 1160 height 42
type textarea "Kids do a lot of racing - ready to pick up."
click at [811, 458] on html "Emu Broker Deals View D-Q5RRBFEERW [PERSON_NAME] Toggle Menu Customer [PERSON_N…" at bounding box center [784, 300] width 1568 height 758
click at [1070, 292] on html "Emu Broker Deals View D-Q5RRBFEERW [PERSON_NAME] Toggle Menu Customer [PERSON_N…" at bounding box center [784, 300] width 1568 height 758
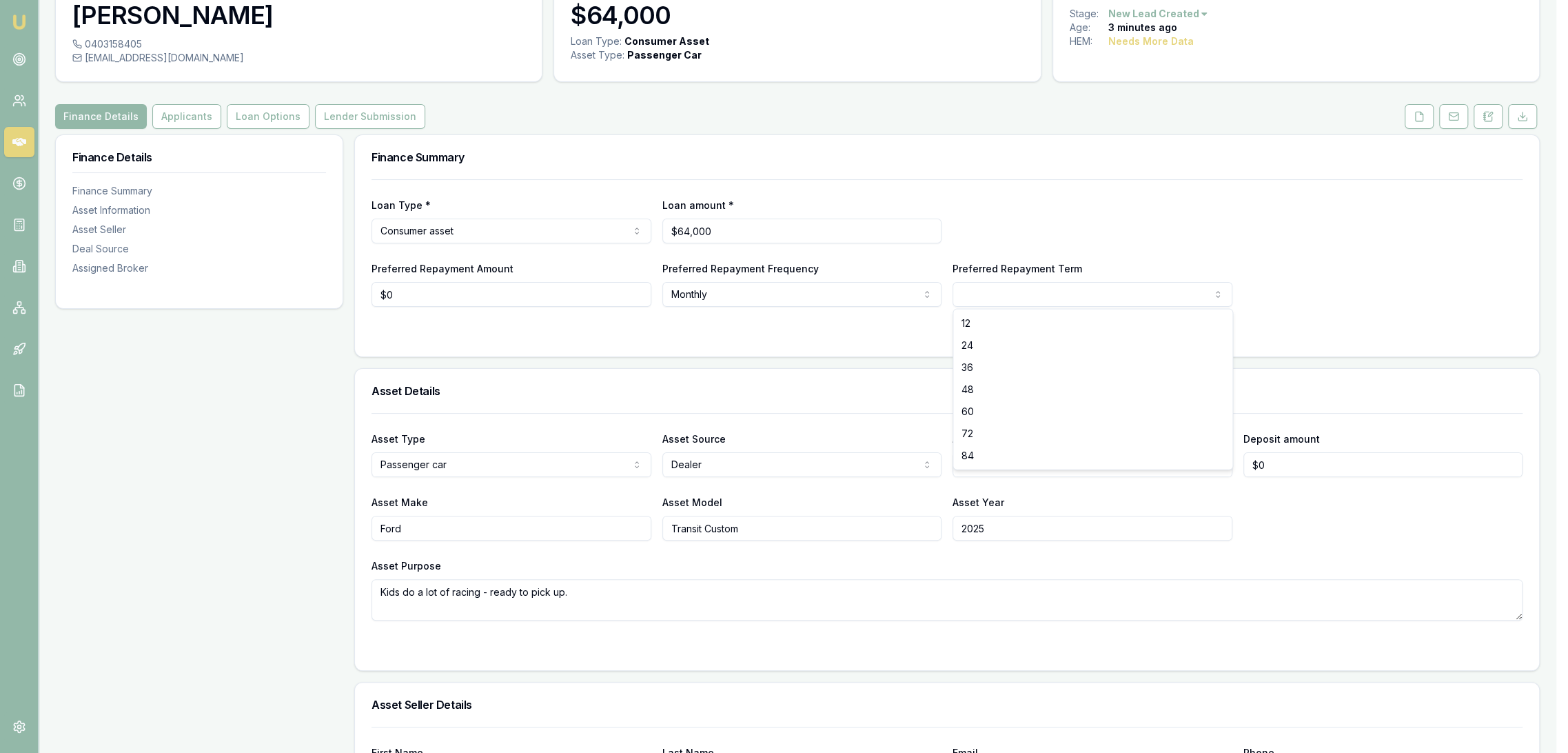
select select "84"
click at [484, 300] on input "0" at bounding box center [511, 294] width 280 height 25
type input "$0"
select select "60"
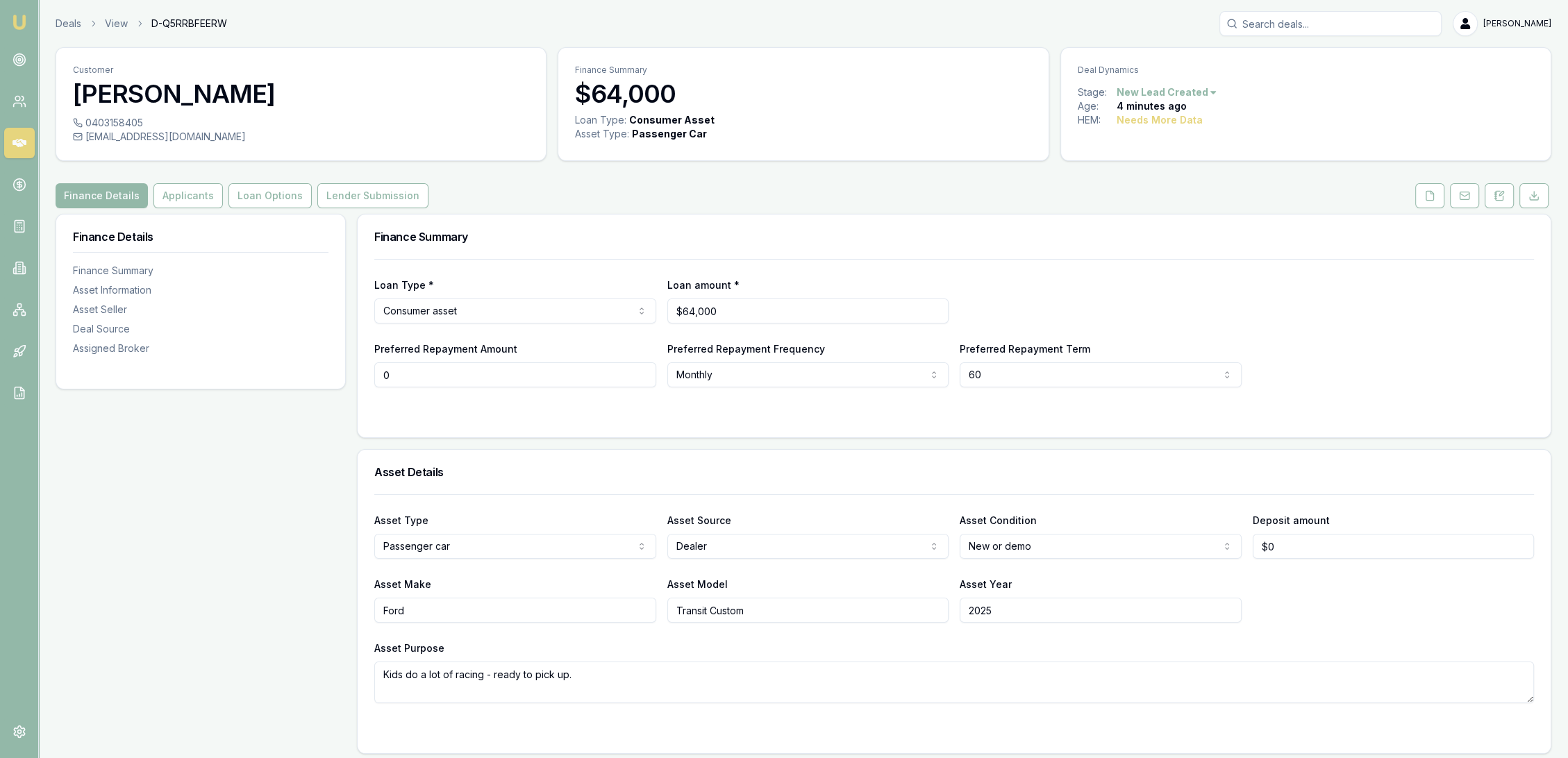
scroll to position [0, 0]
click at [999, 374] on html "Emu Broker Deals View D-Q5RRBFEERW Robyn Adams Toggle Menu Customer Jeff Simmon…" at bounding box center [784, 379] width 1568 height 758
type input "$0"
select select "84"
click at [467, 410] on div at bounding box center [955, 415] width 1160 height 11
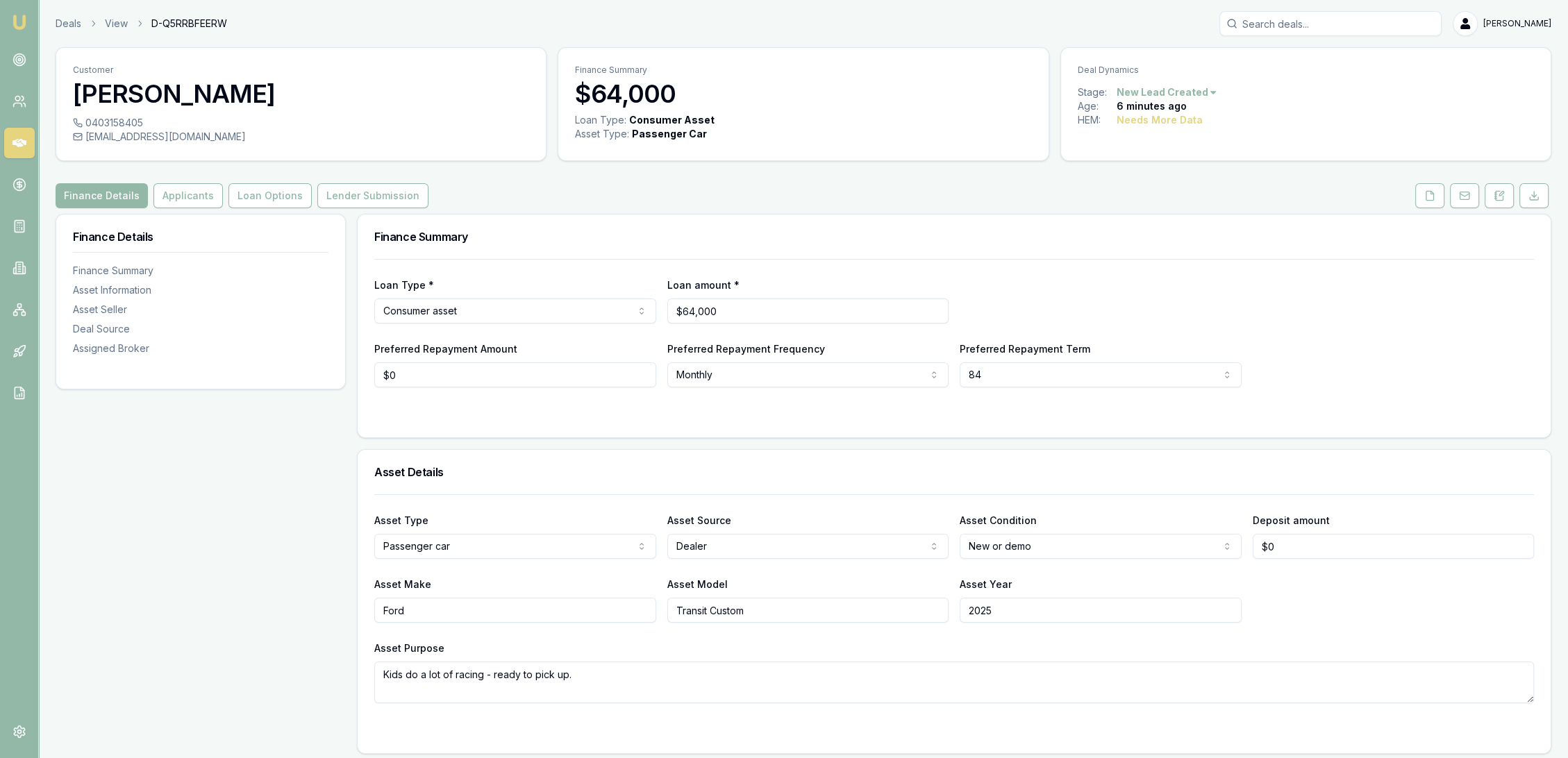
click at [828, 613] on input "Transit Custom" at bounding box center [808, 610] width 282 height 25
type input "Transit Custom Sport"
click at [790, 676] on textarea "Kids do a lot of racing - ready to pick up." at bounding box center [955, 682] width 1160 height 42
click at [1501, 202] on button at bounding box center [1499, 195] width 29 height 25
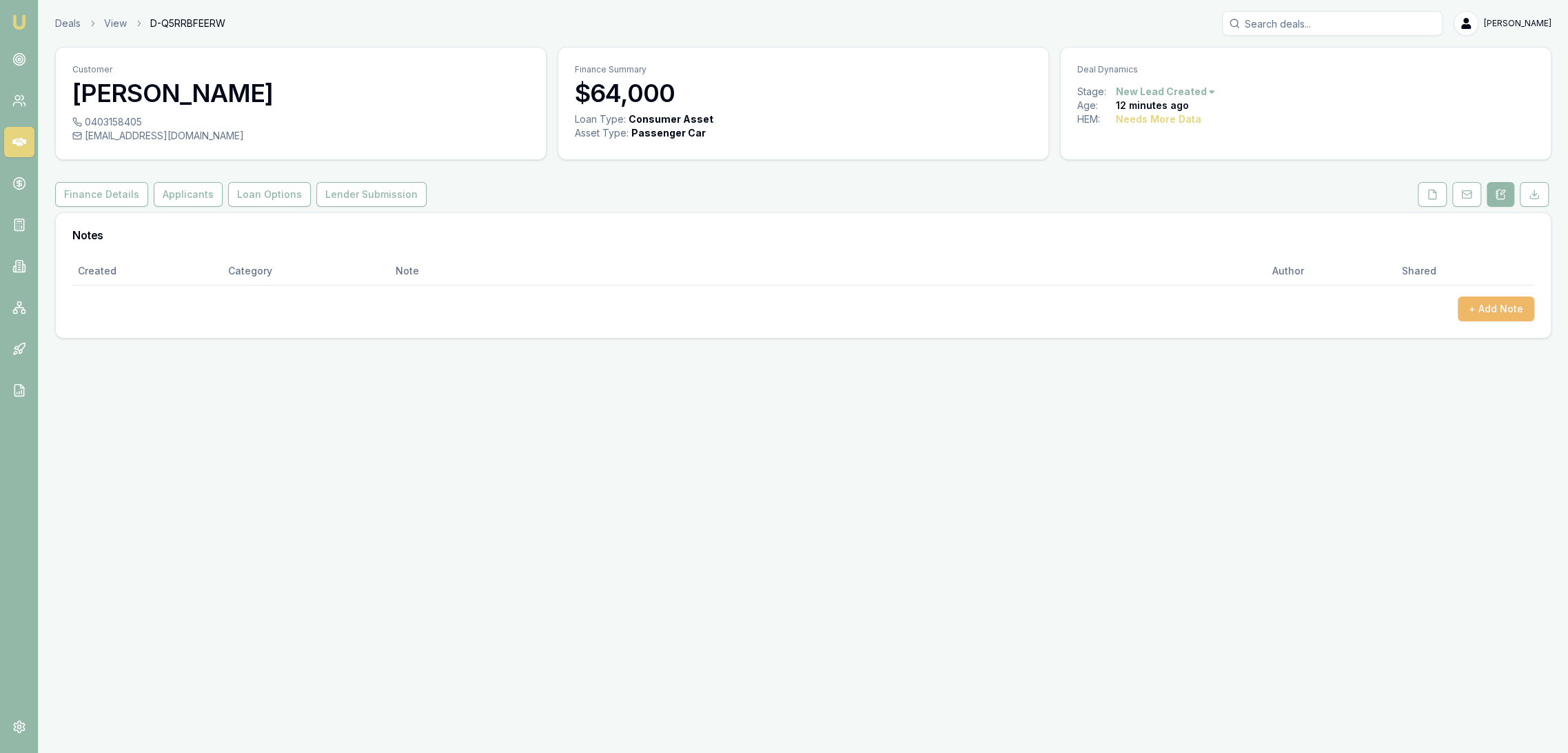
click at [1483, 308] on button "+ Add Note" at bounding box center [1496, 308] width 77 height 25
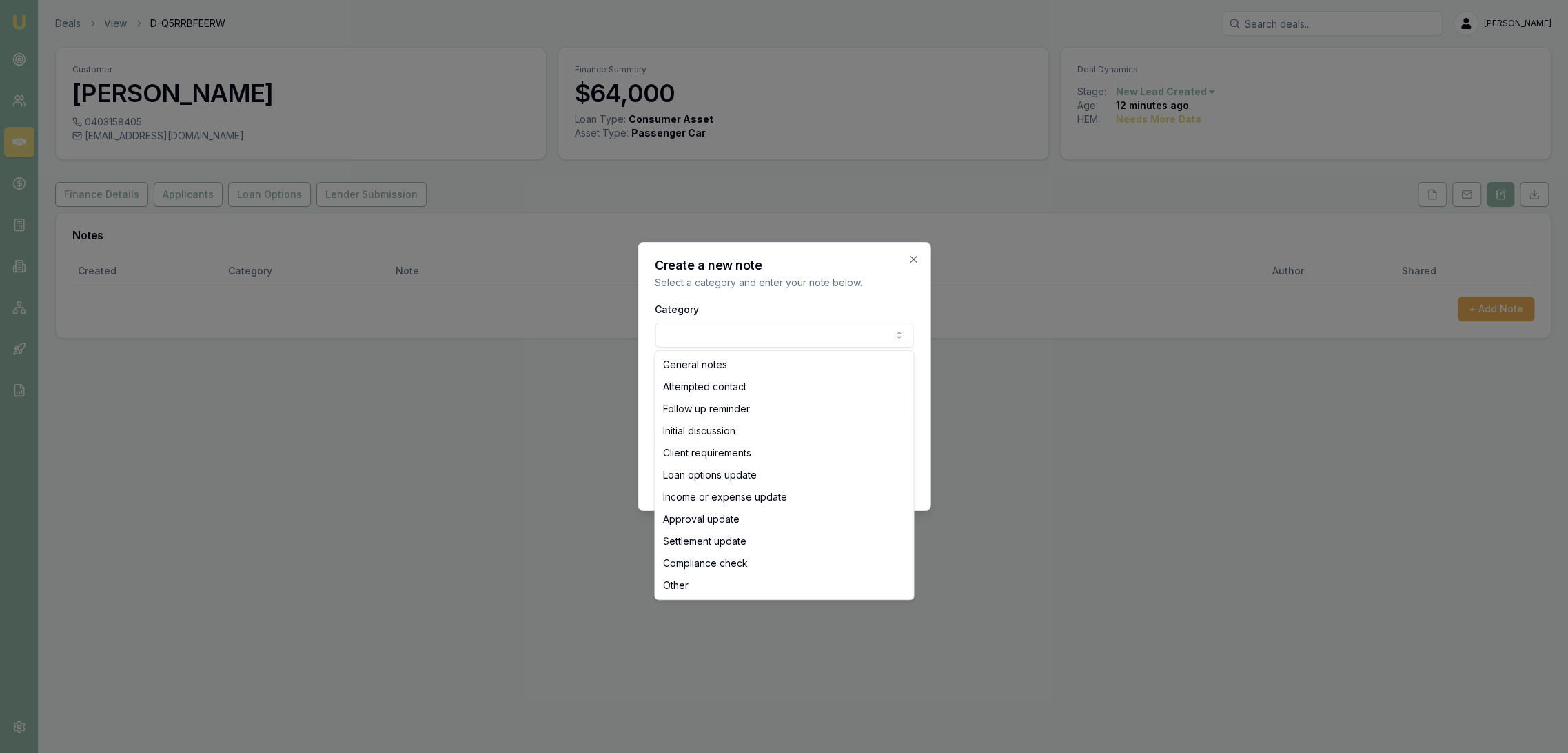
click at [762, 336] on body "Emu Broker Deals View D-Q5RRBFEERW Robyn Adams Toggle Menu Customer Jeff Simmon…" at bounding box center [784, 376] width 1568 height 753
select select "INITIAL_DISCUSSION"
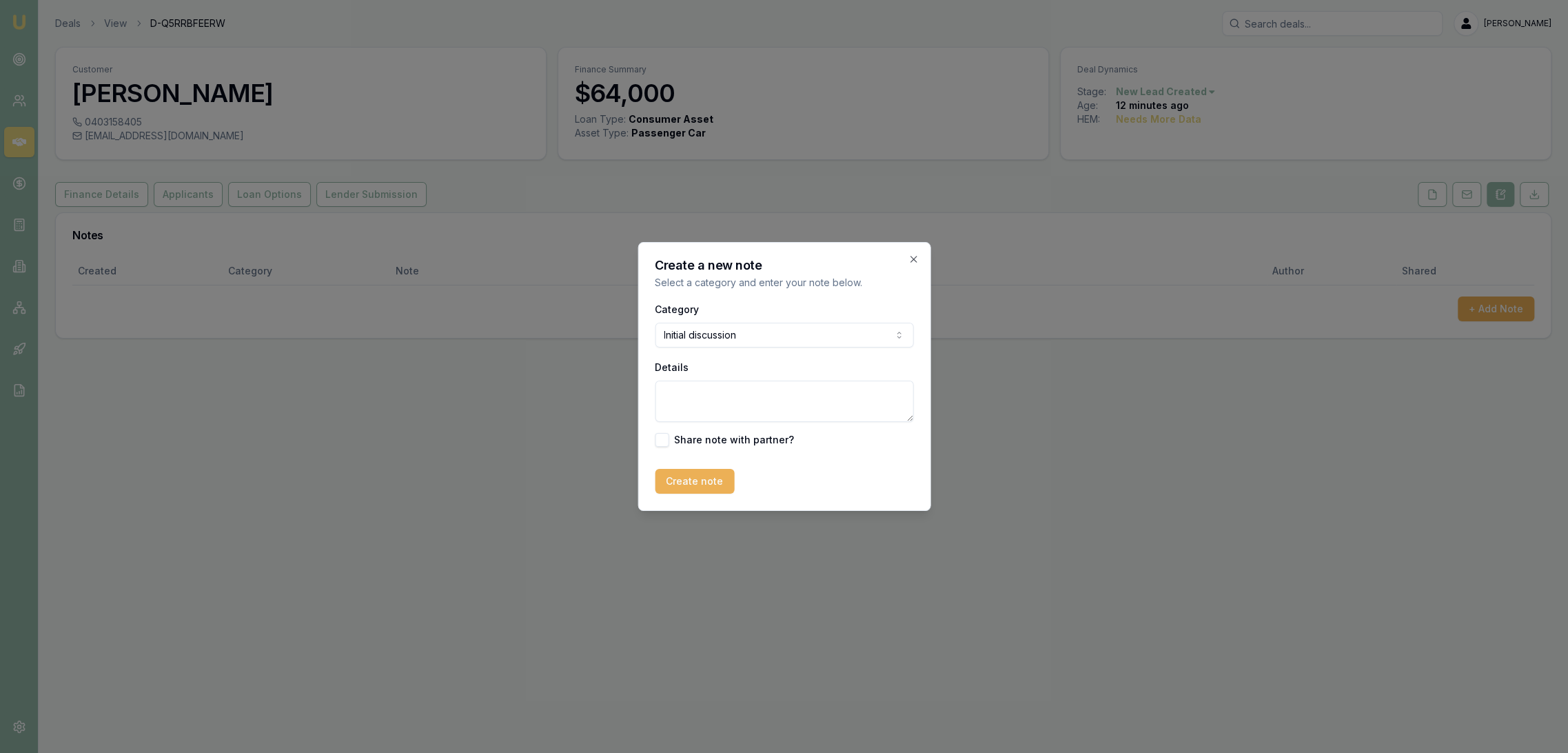
click at [735, 402] on textarea "Details" at bounding box center [784, 401] width 258 height 42
click at [773, 414] on textarea "Doesn't want to do application now. Needs to speak to the wife about if they ar…" at bounding box center [784, 401] width 258 height 42
click at [845, 412] on textarea "Doesn't want to do application now. Needs to speak to the wife about if they ar…" at bounding box center [784, 401] width 258 height 42
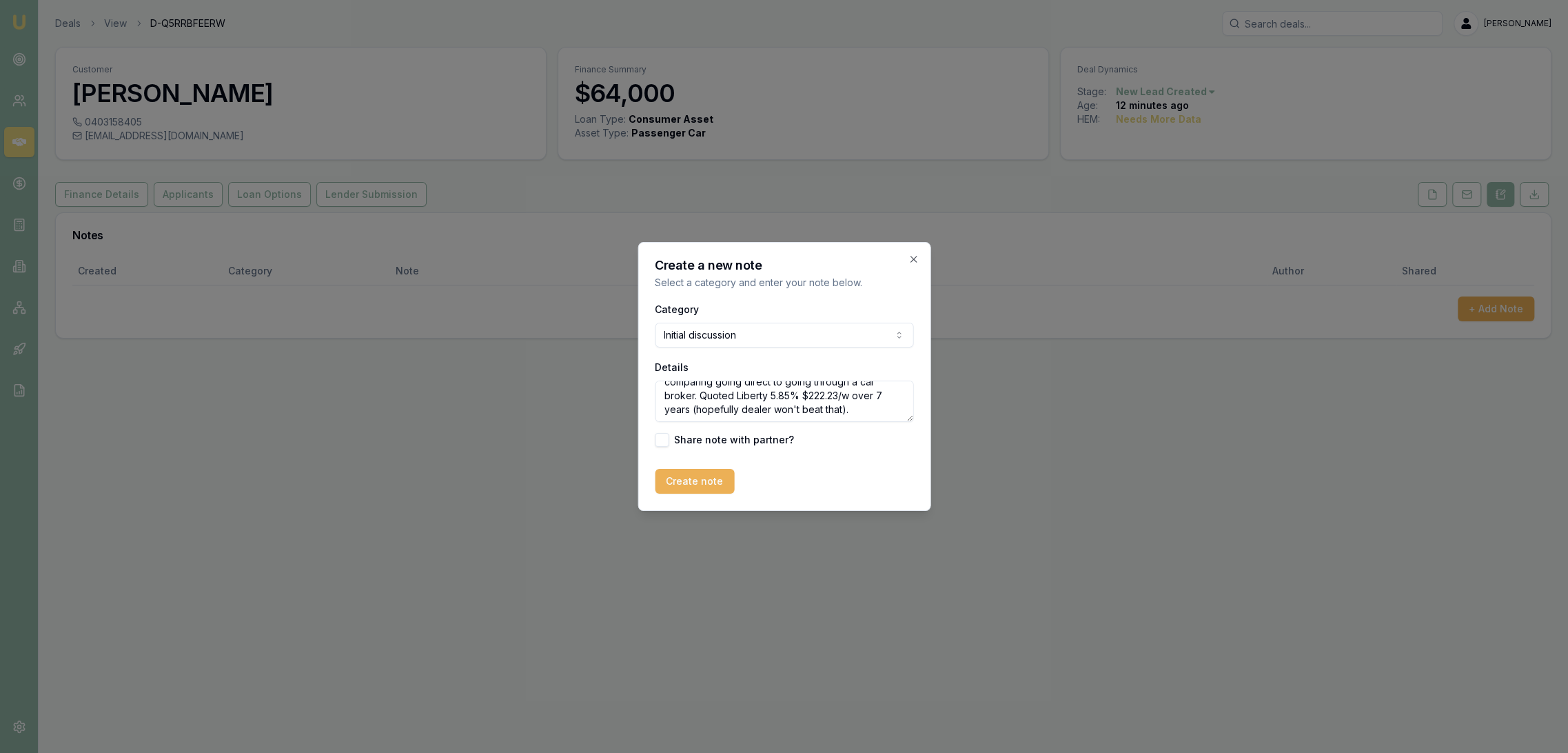
click at [883, 410] on textarea "Doesn't want to do application now. Needs to speak to the wife about if they ar…" at bounding box center [784, 401] width 258 height 42
type textarea "Doesn't want to do application now. Needs to speak to the wife about if they ar…"
click at [696, 483] on button "Create note" at bounding box center [695, 481] width 80 height 25
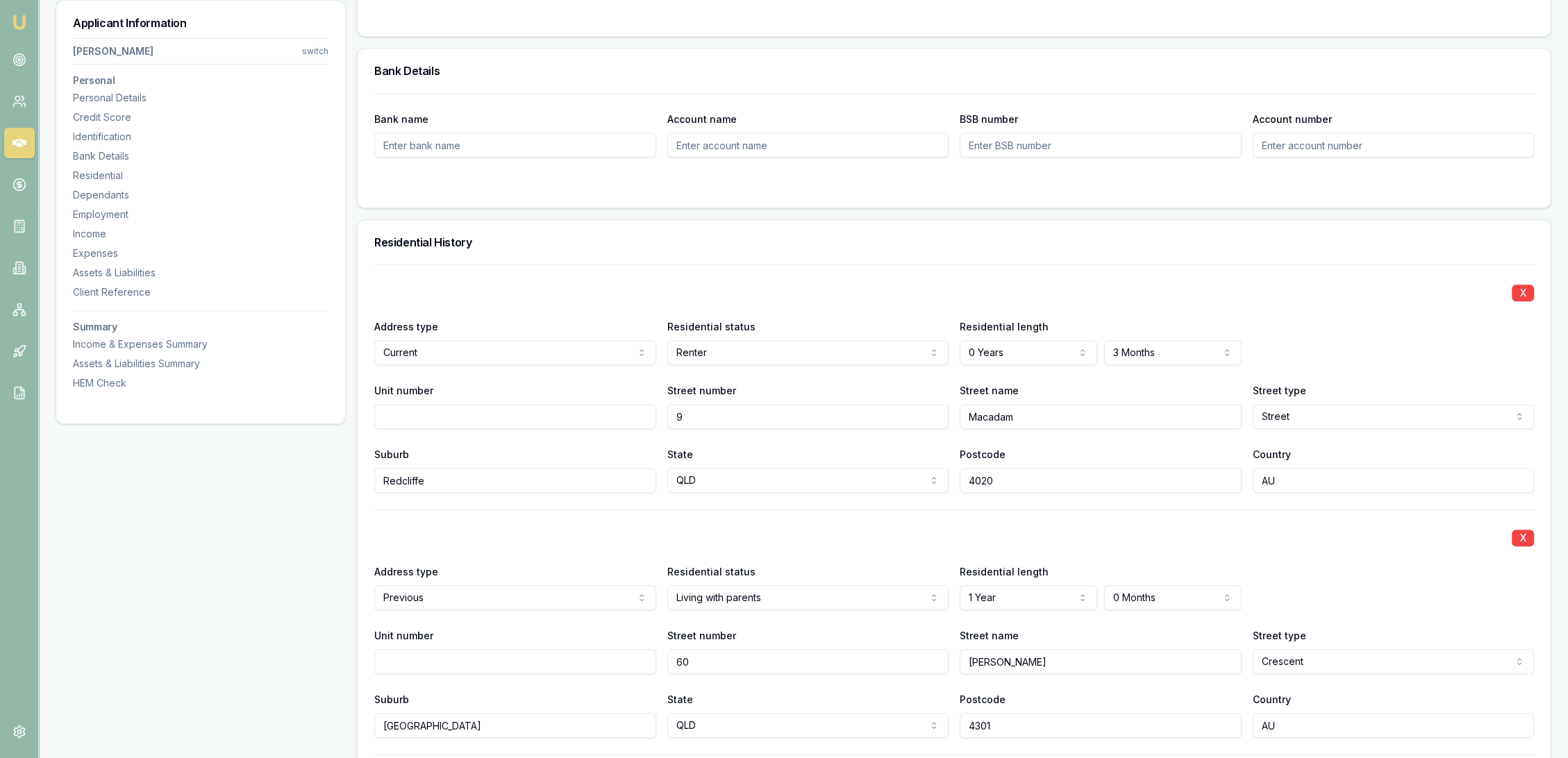
drag, startPoint x: 0, startPoint y: 0, endPoint x: 21, endPoint y: 29, distance: 35.8
click at [21, 29] on img at bounding box center [20, 22] width 17 height 17
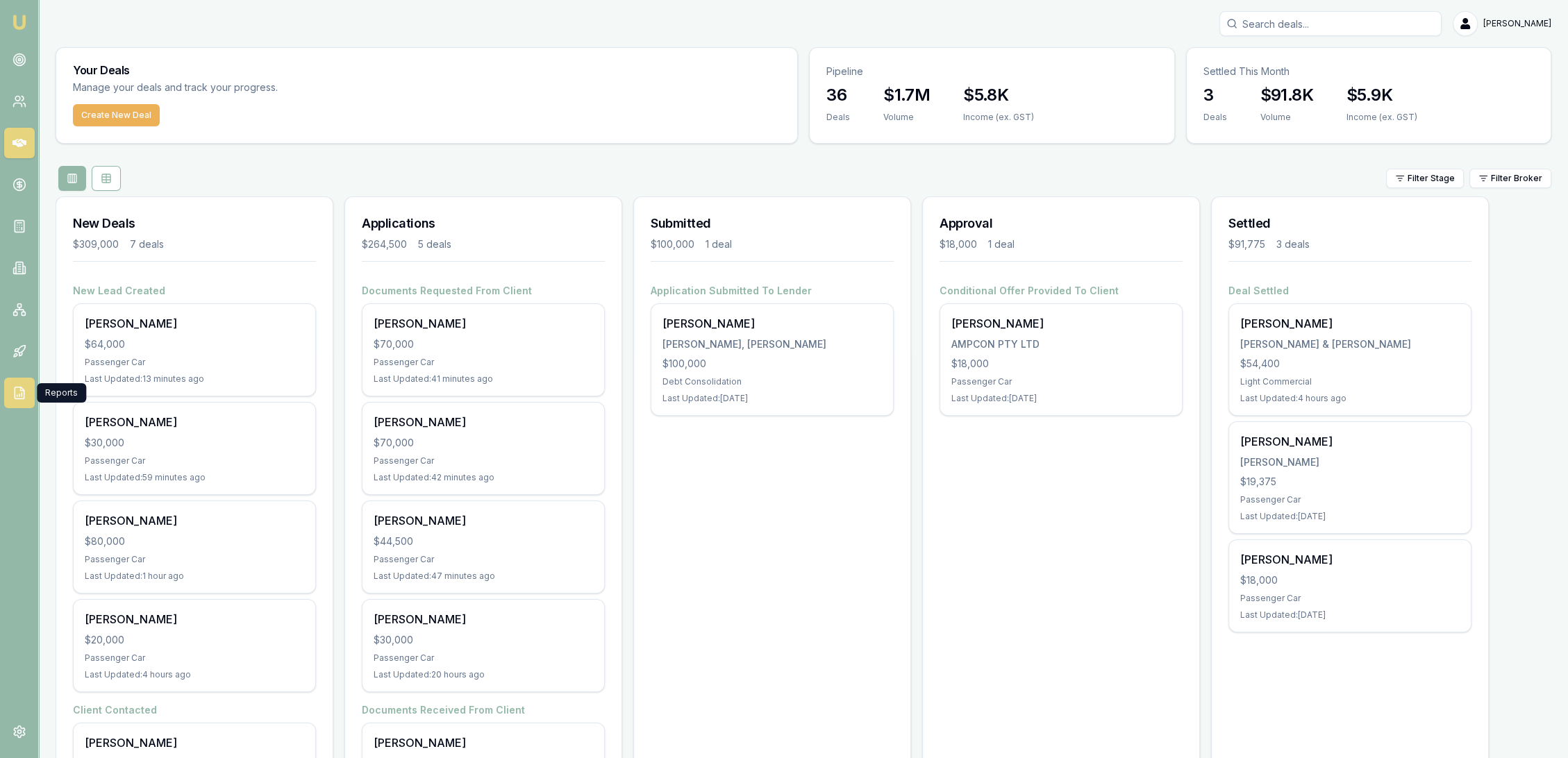
click at [11, 396] on link at bounding box center [19, 393] width 31 height 31
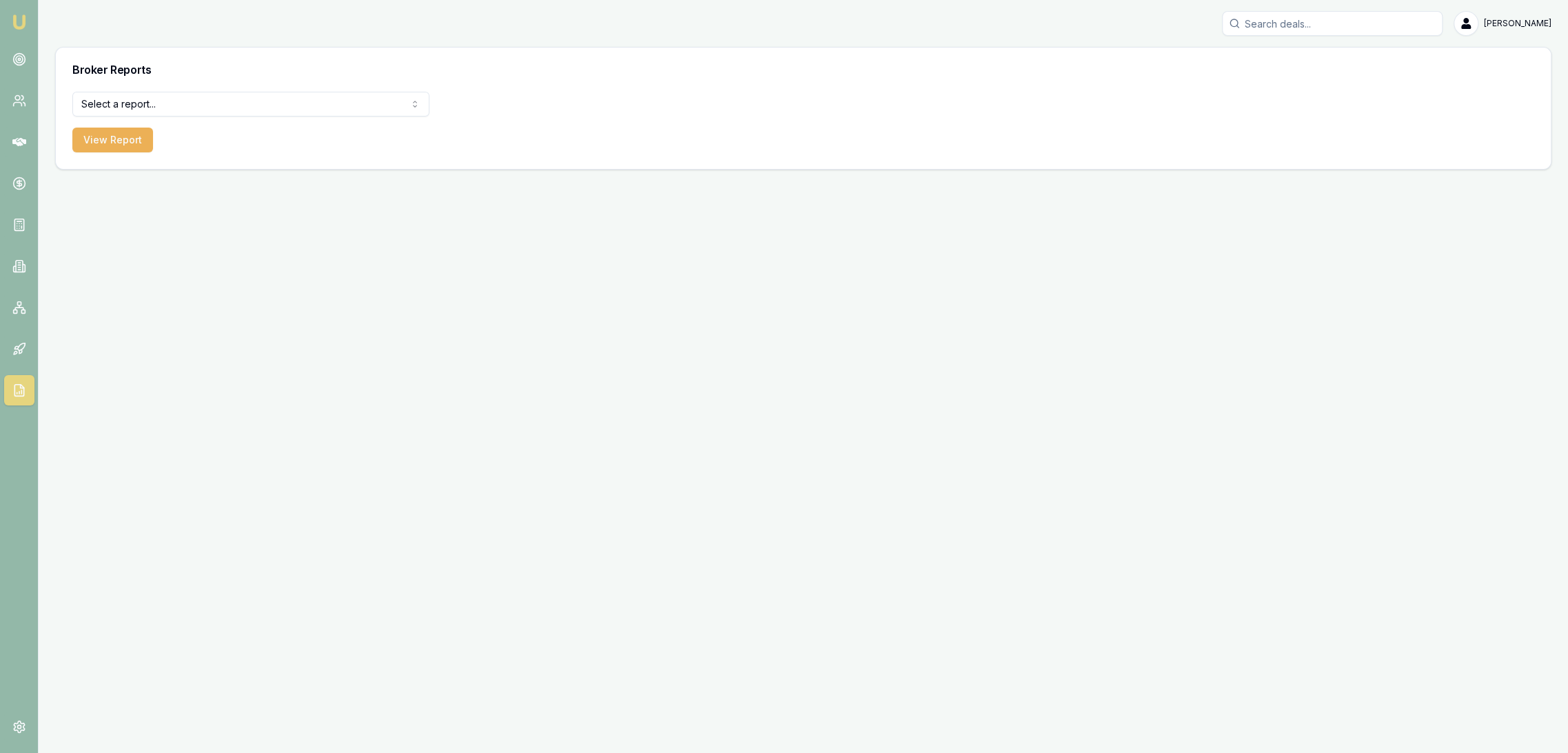
click at [104, 102] on html "Emu Broker [PERSON_NAME] Toggle Menu Broker Reports Select a report... All Deal…" at bounding box center [784, 376] width 1568 height 753
click at [125, 143] on button "View Report" at bounding box center [113, 139] width 80 height 25
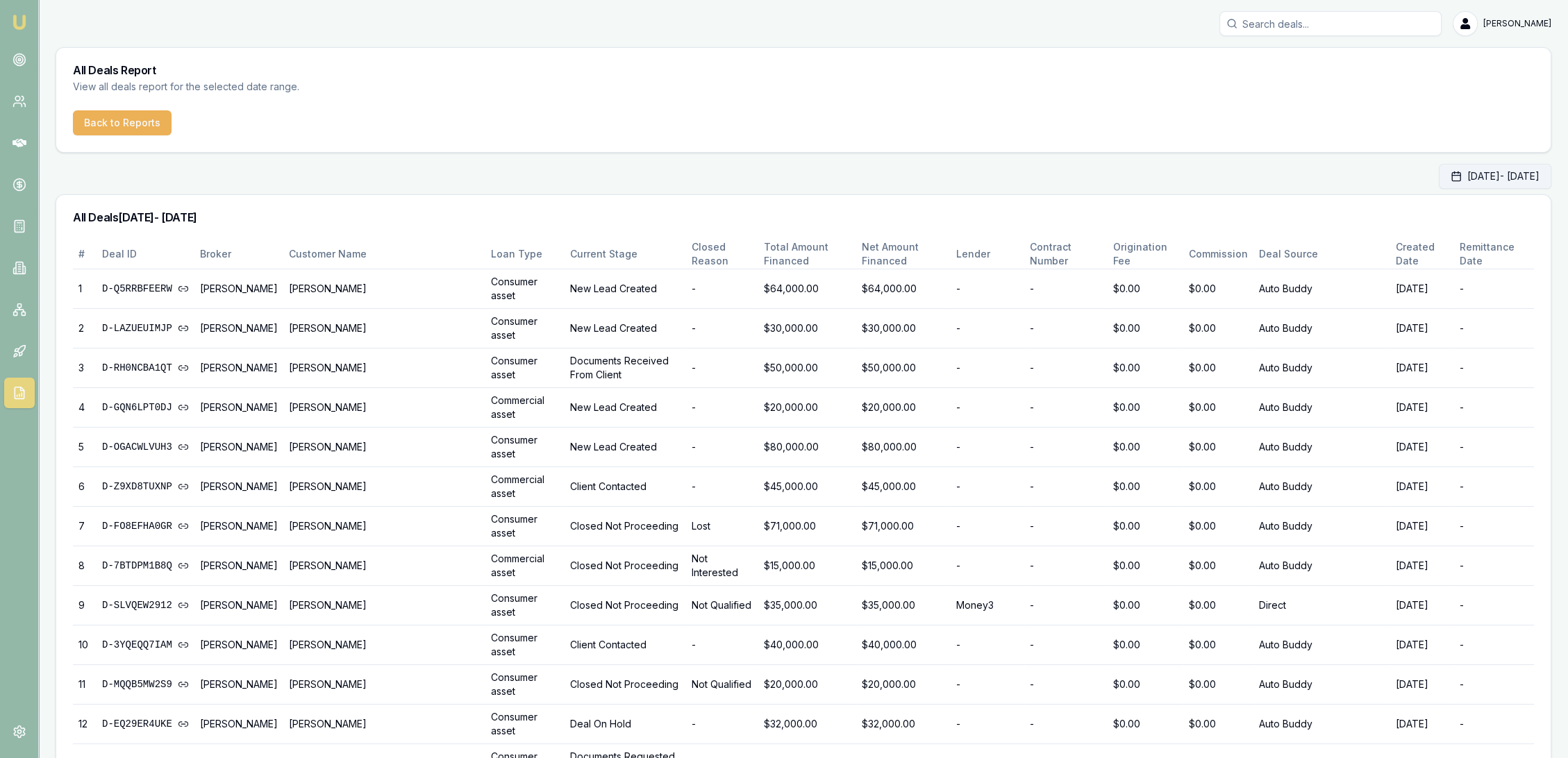
click at [1479, 174] on button "[DATE] - [DATE]" at bounding box center [1495, 176] width 112 height 25
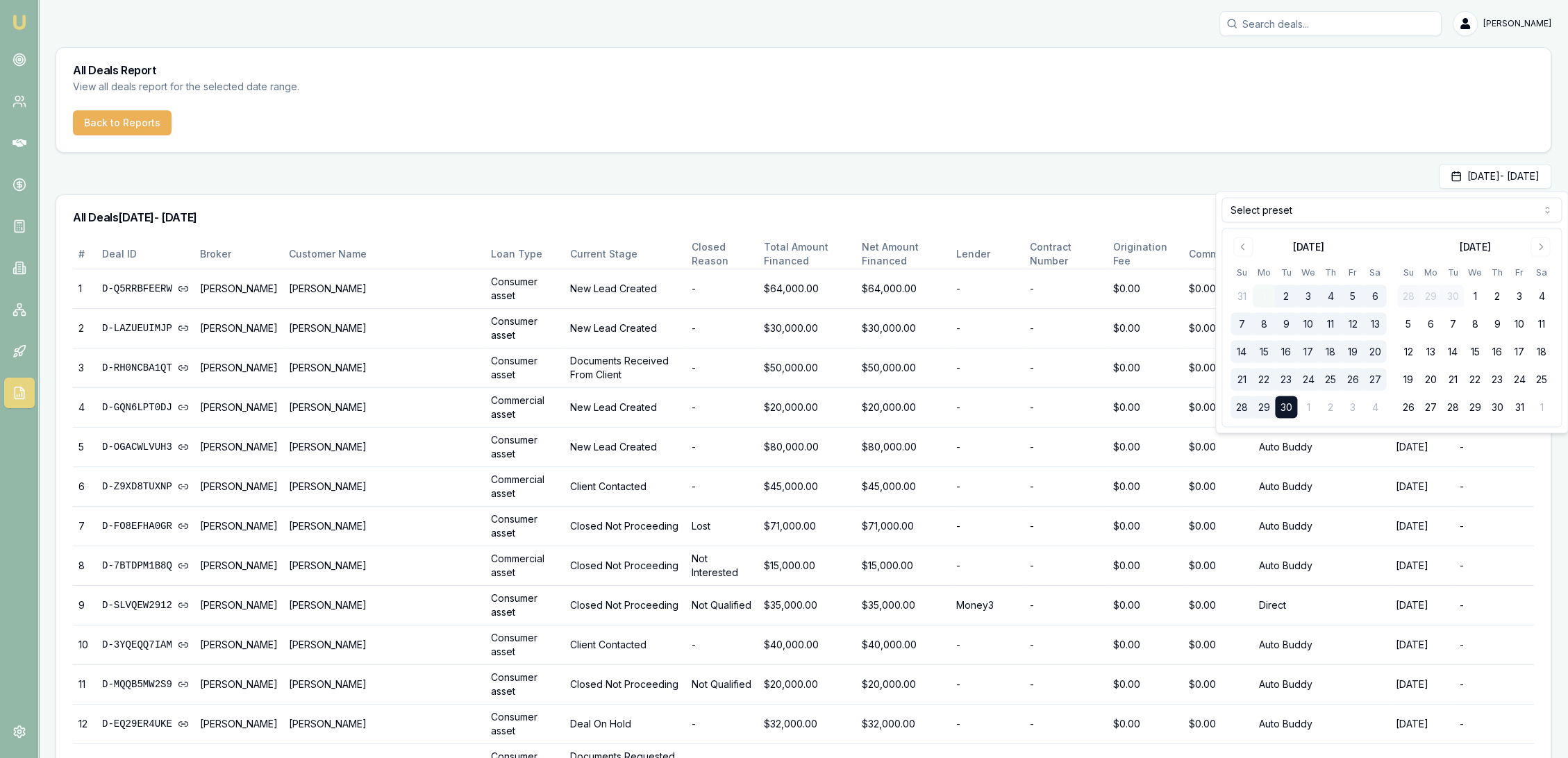
click at [1265, 298] on button "1" at bounding box center [1264, 296] width 22 height 22
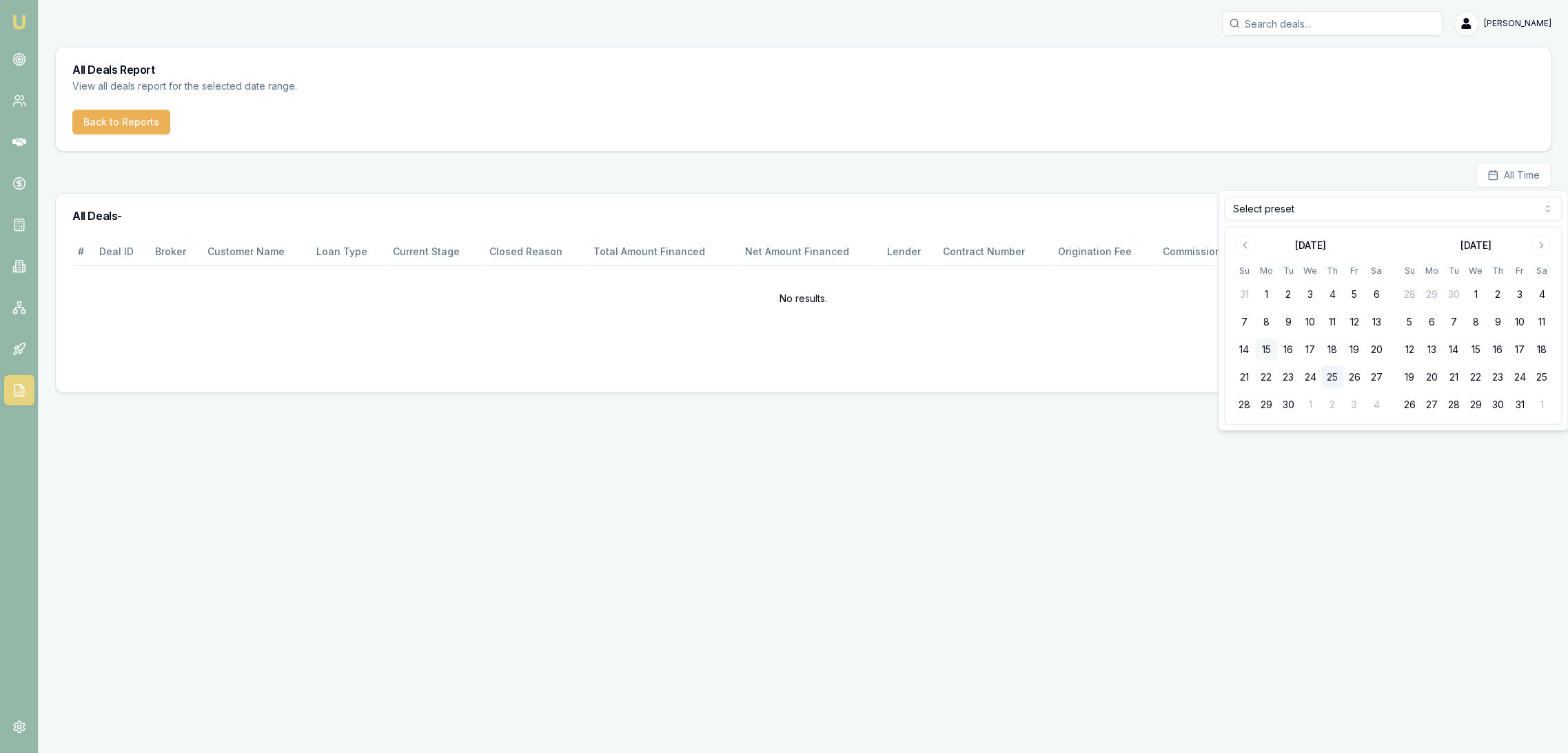
click at [1264, 348] on button "15" at bounding box center [1266, 349] width 22 height 22
click at [1355, 348] on button "19" at bounding box center [1354, 349] width 22 height 22
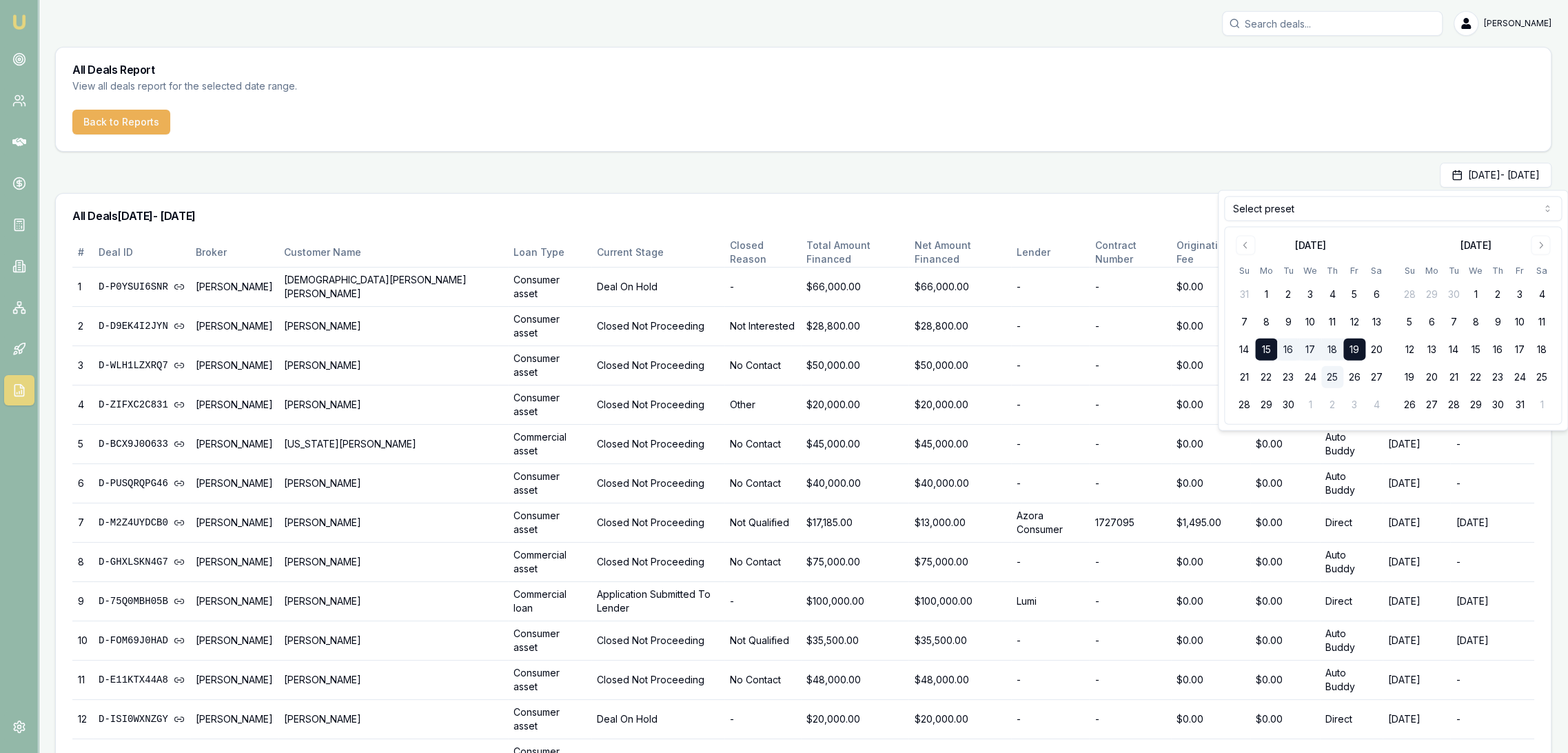
click at [1005, 667] on div "# Deal ID Broker Customer Name Loan Type Current Stage Closed Reason Total Amou…" at bounding box center [804, 558] width 1495 height 640
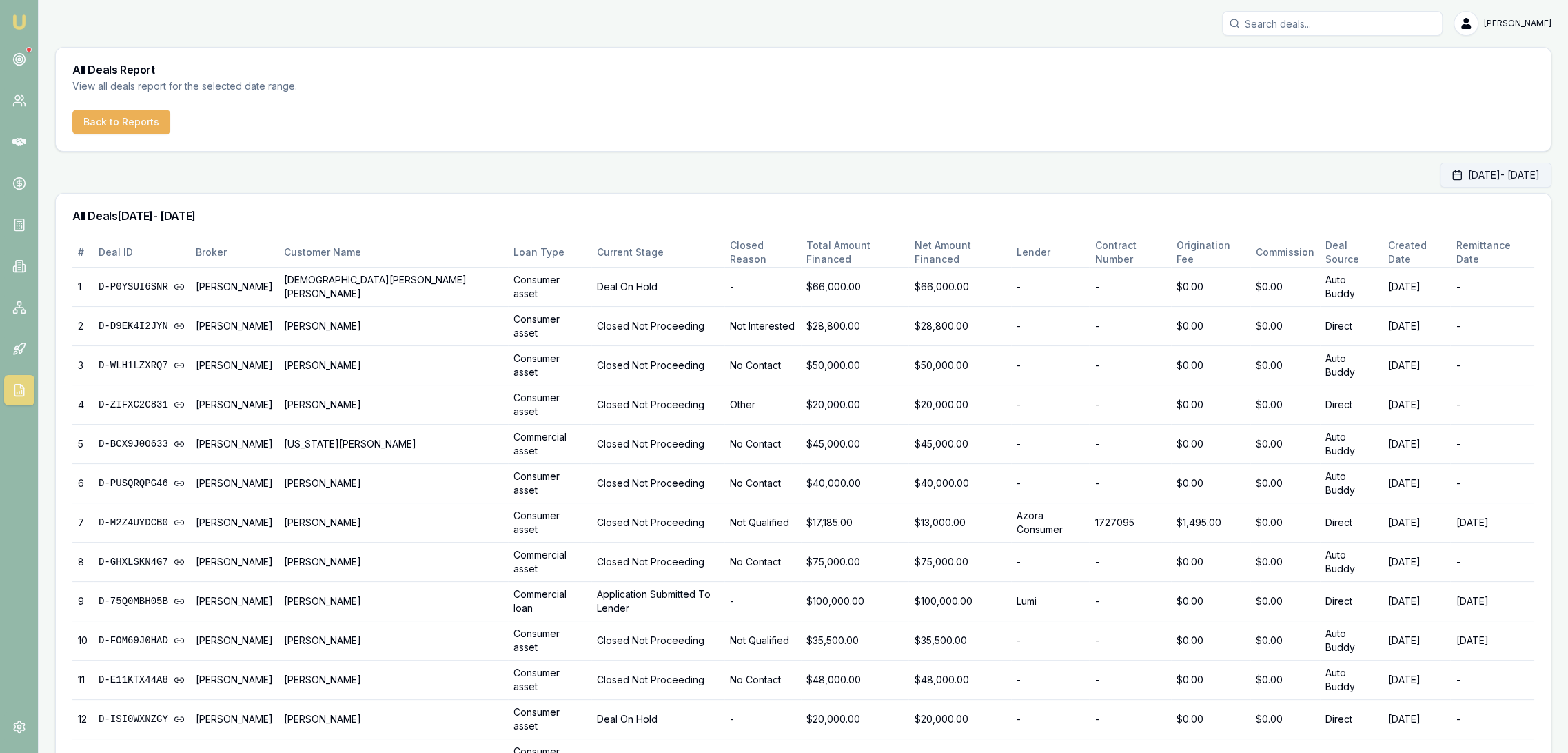
click at [1440, 171] on button "[DATE] - [DATE]" at bounding box center [1495, 175] width 111 height 25
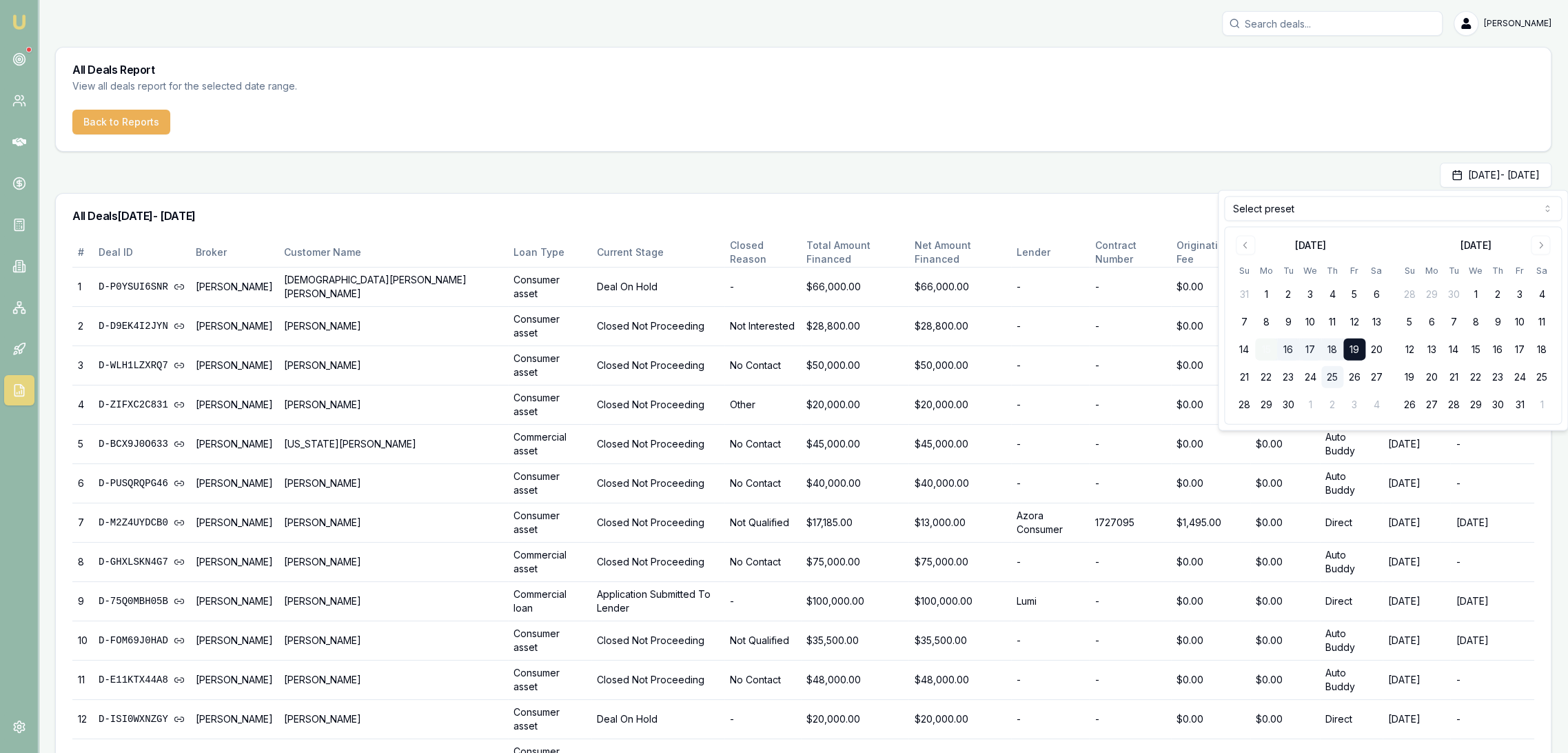
click at [1269, 340] on button "15" at bounding box center [1266, 349] width 22 height 22
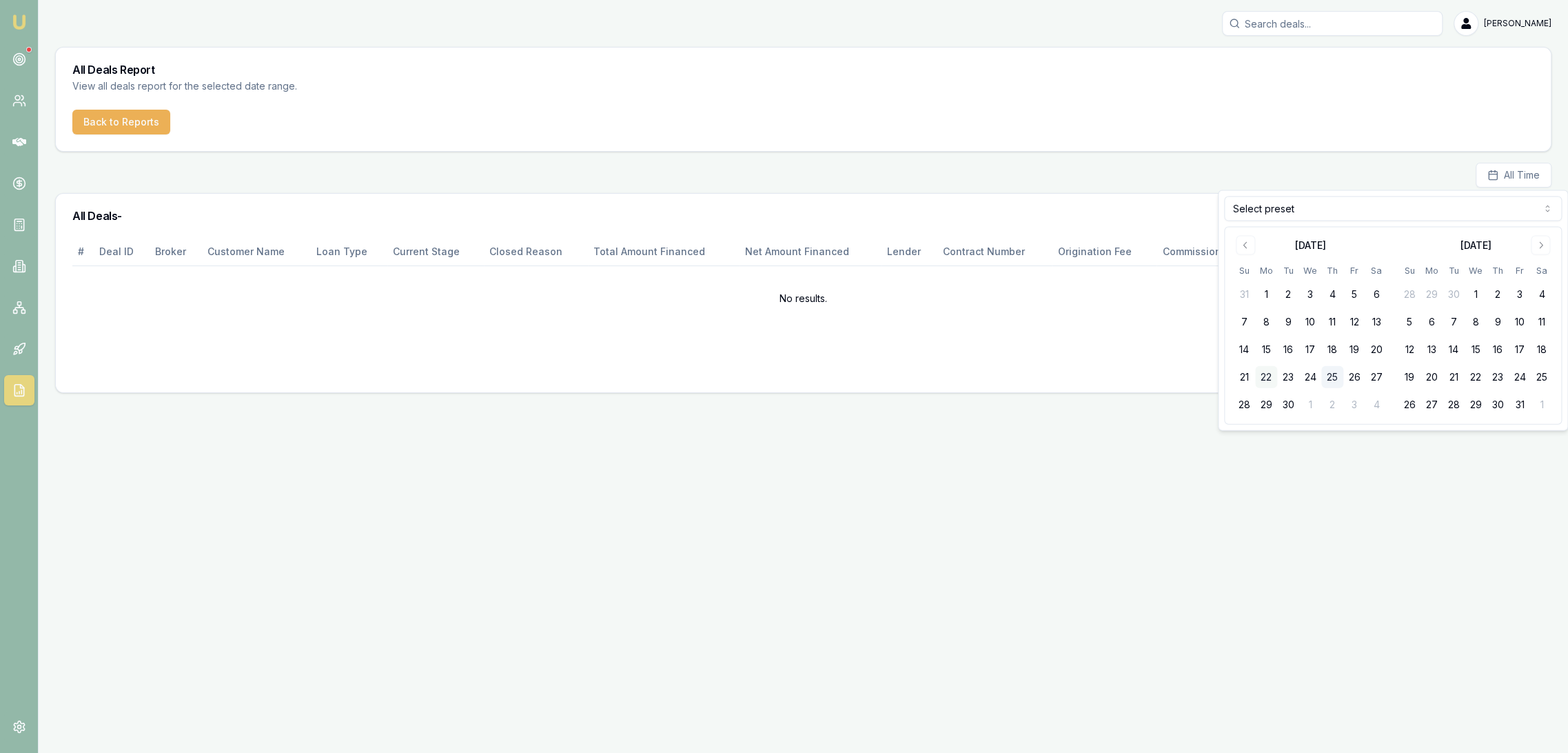
click at [1267, 378] on button "22" at bounding box center [1266, 376] width 22 height 22
click at [1337, 374] on button "25" at bounding box center [1332, 376] width 22 height 22
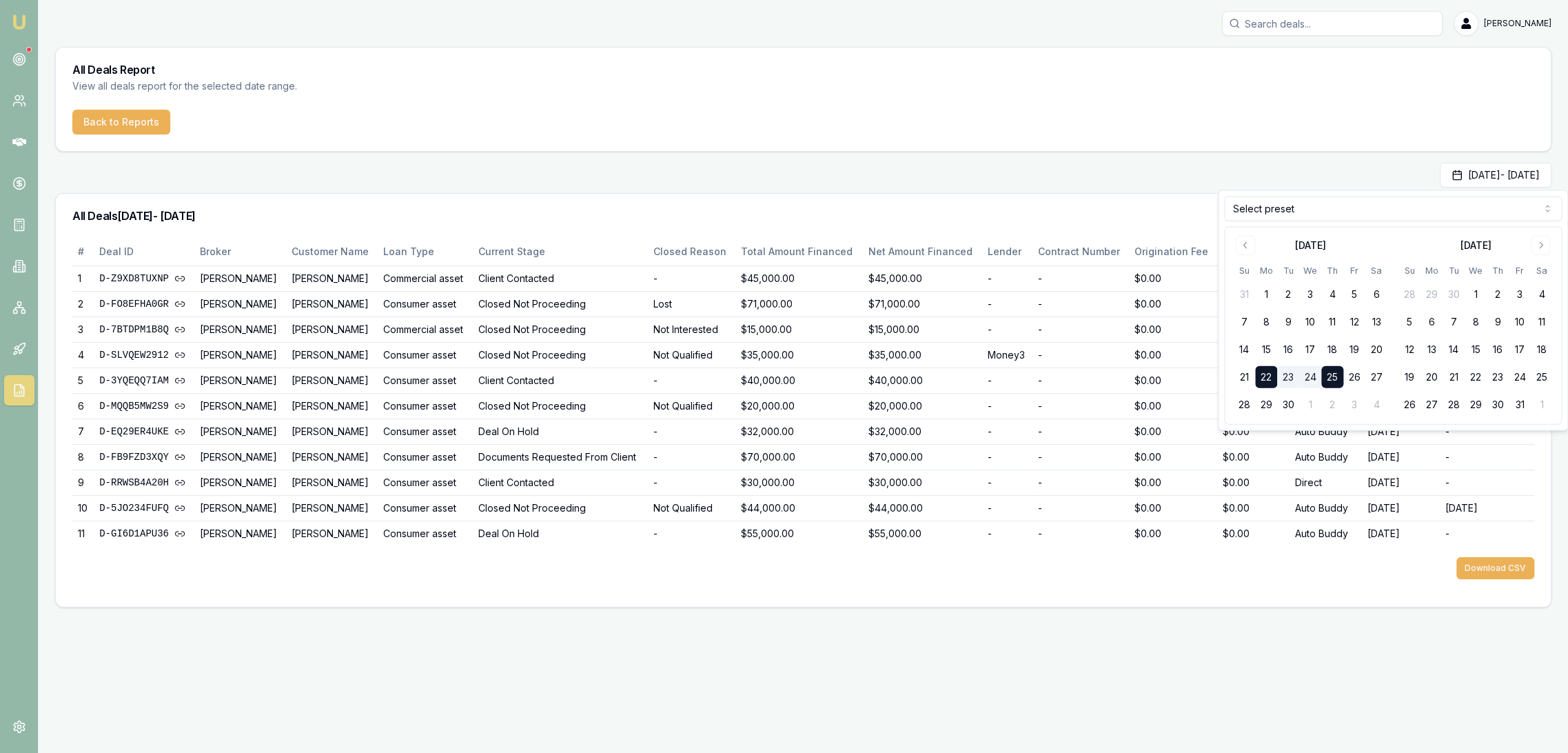
click at [889, 606] on div "Robyn Adams Toggle Menu All Deals Report View all deals report for the selected…" at bounding box center [784, 309] width 1568 height 618
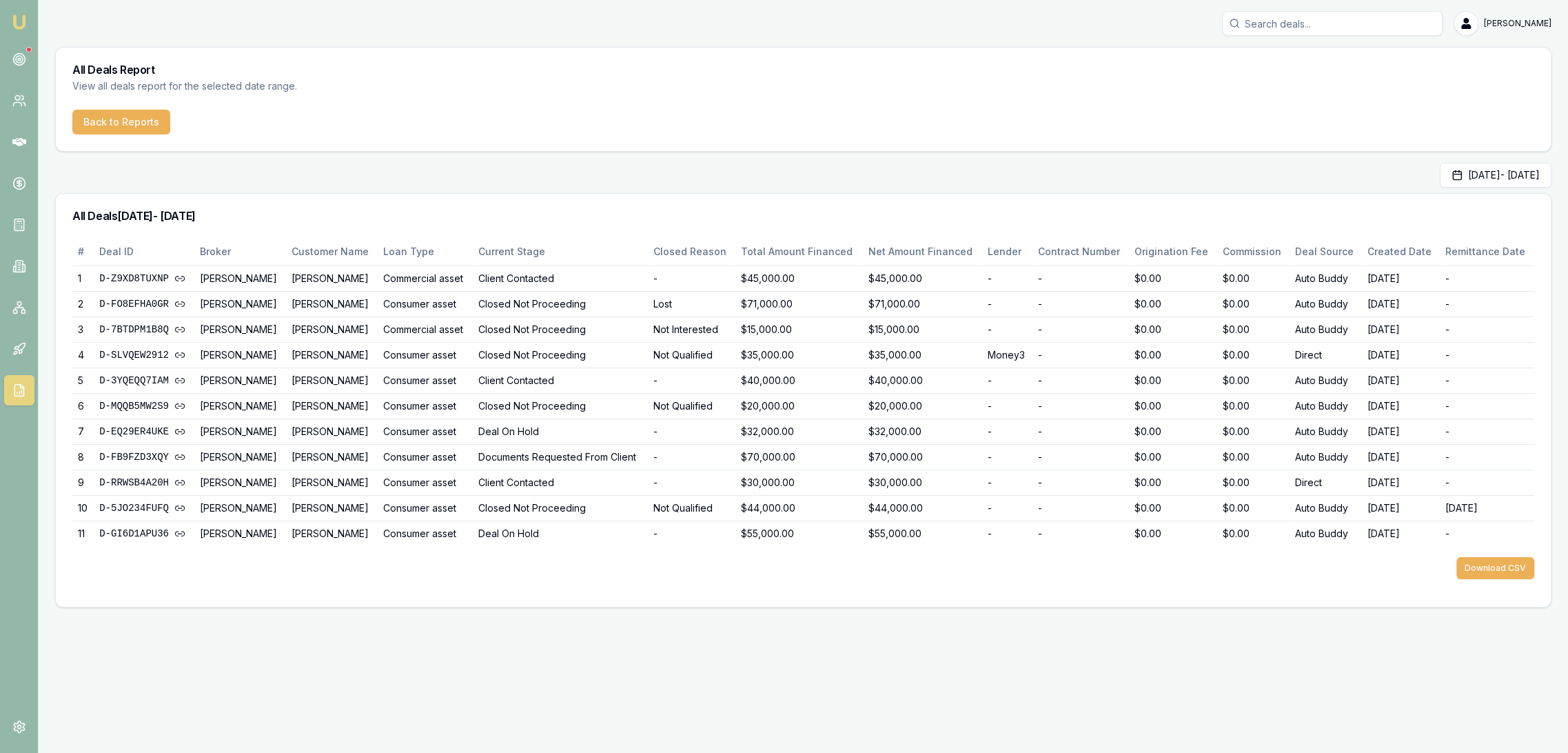
click at [18, 20] on img at bounding box center [20, 22] width 17 height 17
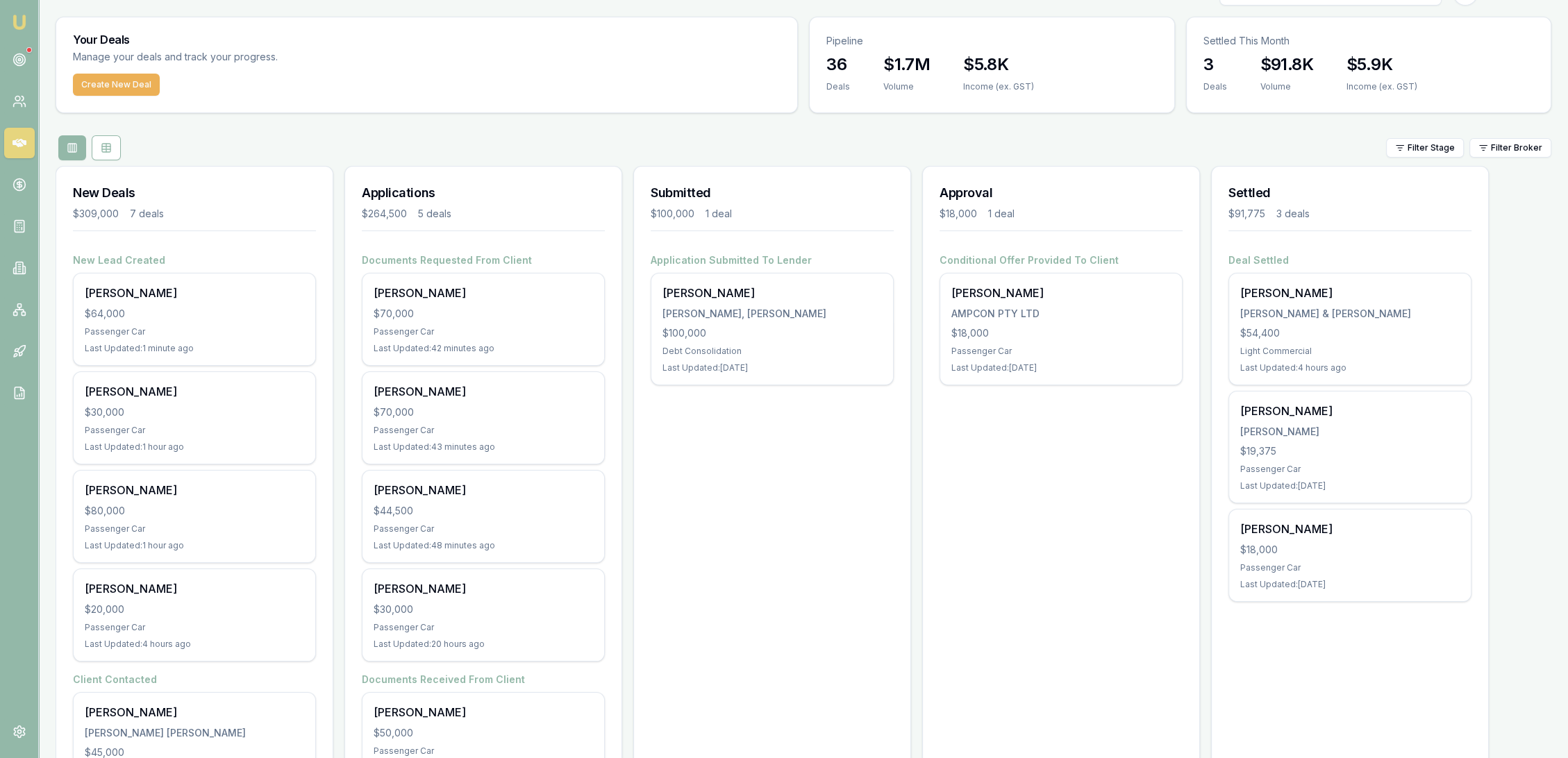
scroll to position [3, 0]
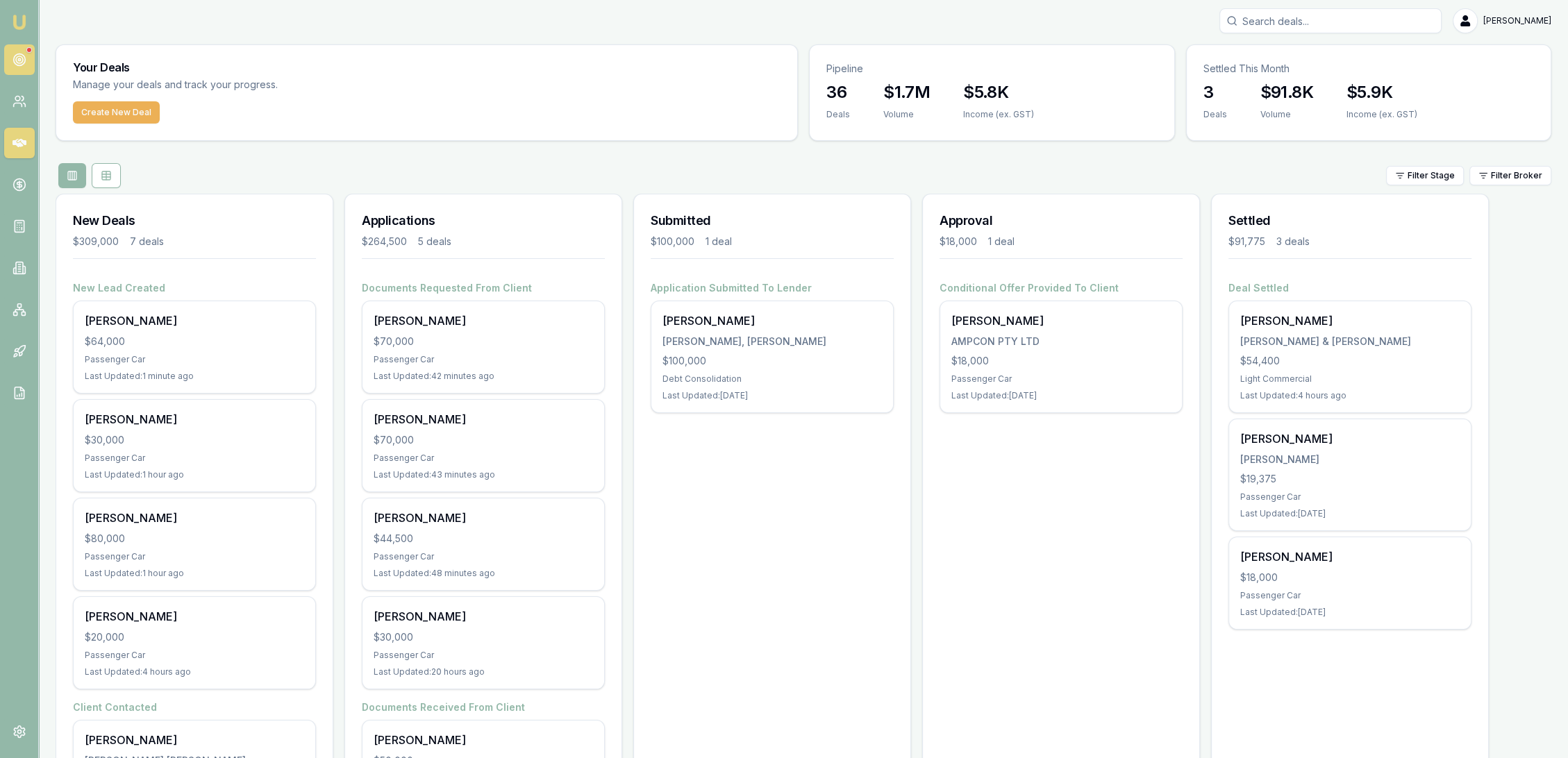
click at [21, 59] on icon at bounding box center [19, 59] width 14 height 14
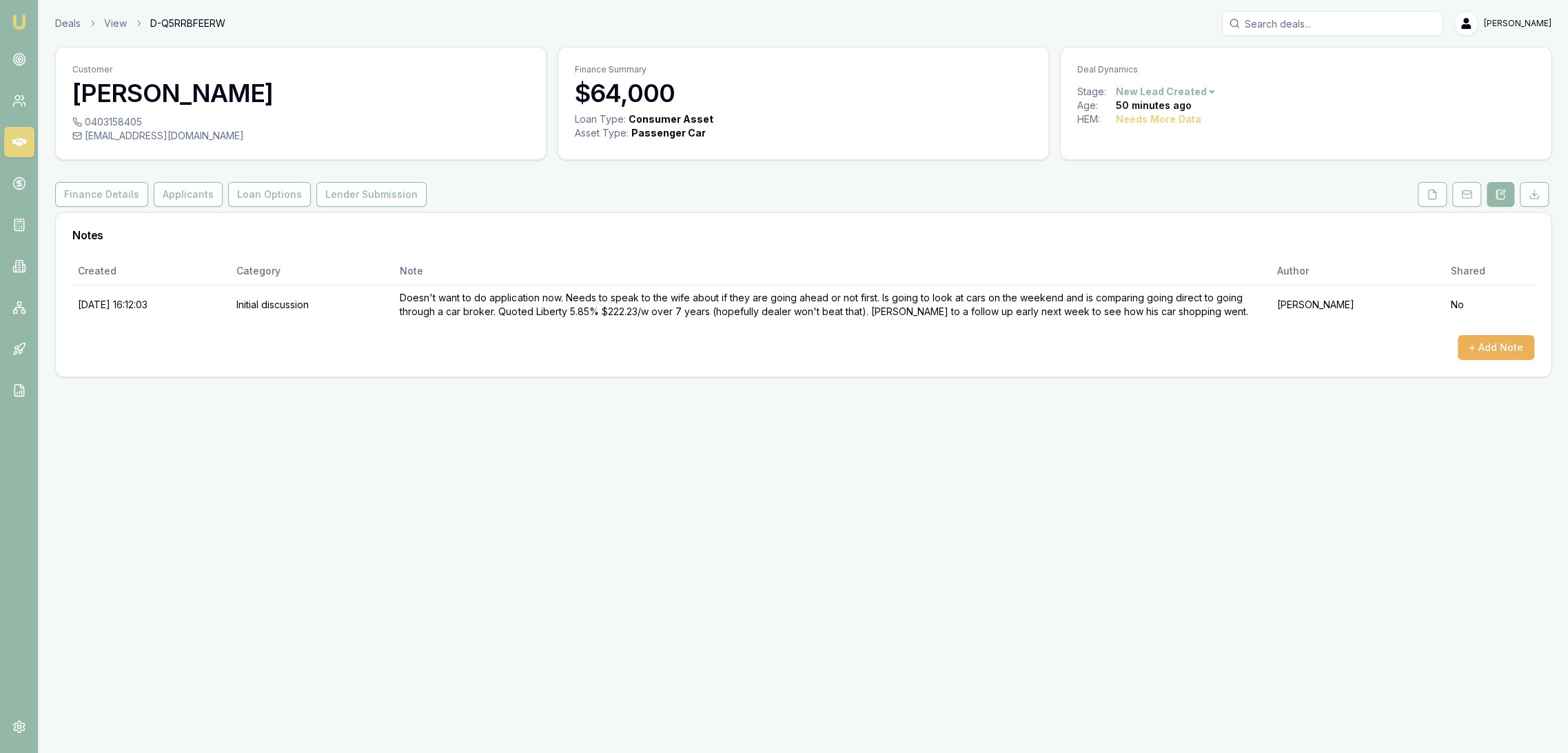
drag, startPoint x: 0, startPoint y: 0, endPoint x: 20, endPoint y: 24, distance: 31.2
click at [19, 25] on img at bounding box center [20, 22] width 17 height 17
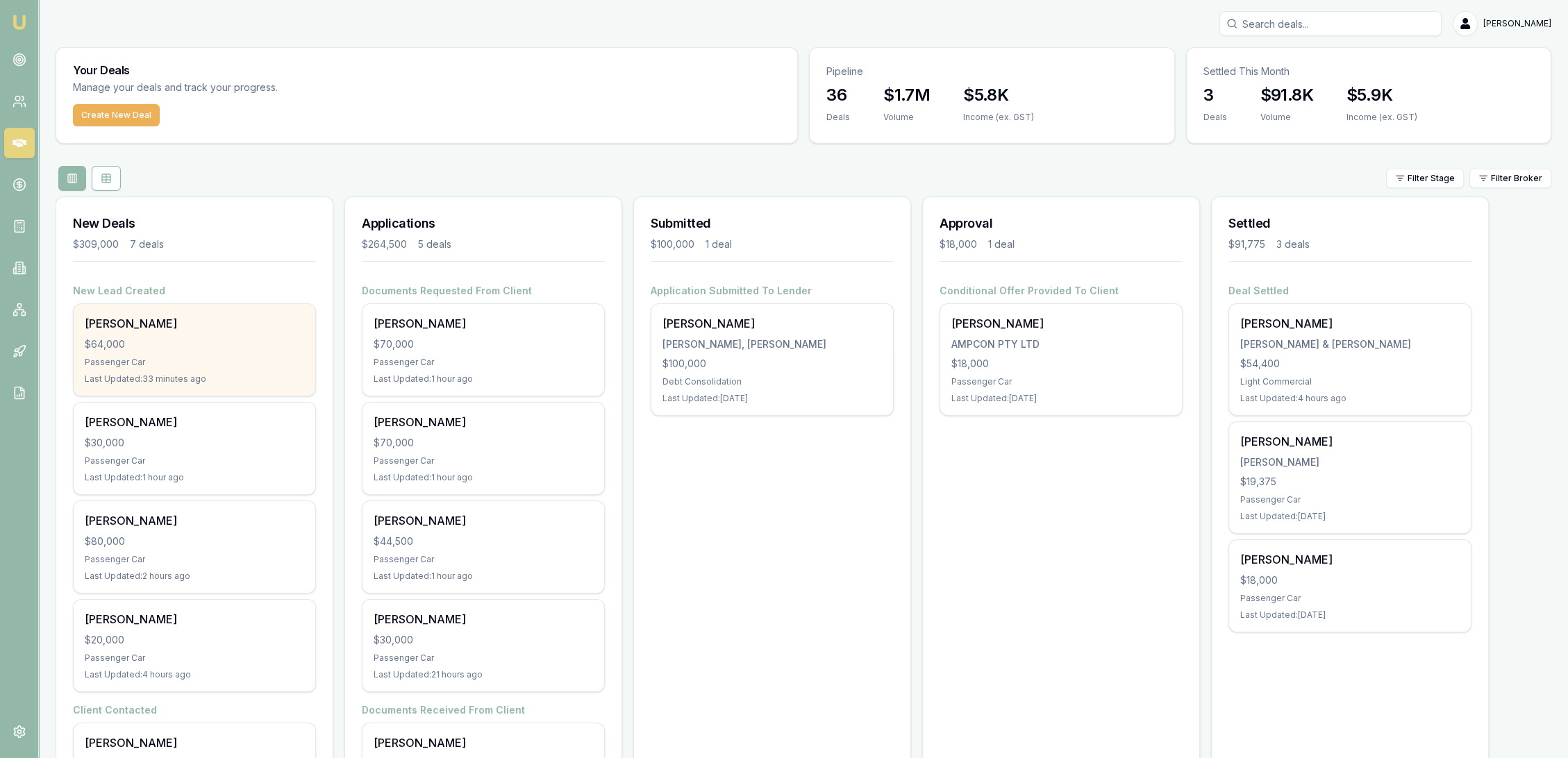
click at [150, 337] on div "$64,000" at bounding box center [195, 344] width 220 height 14
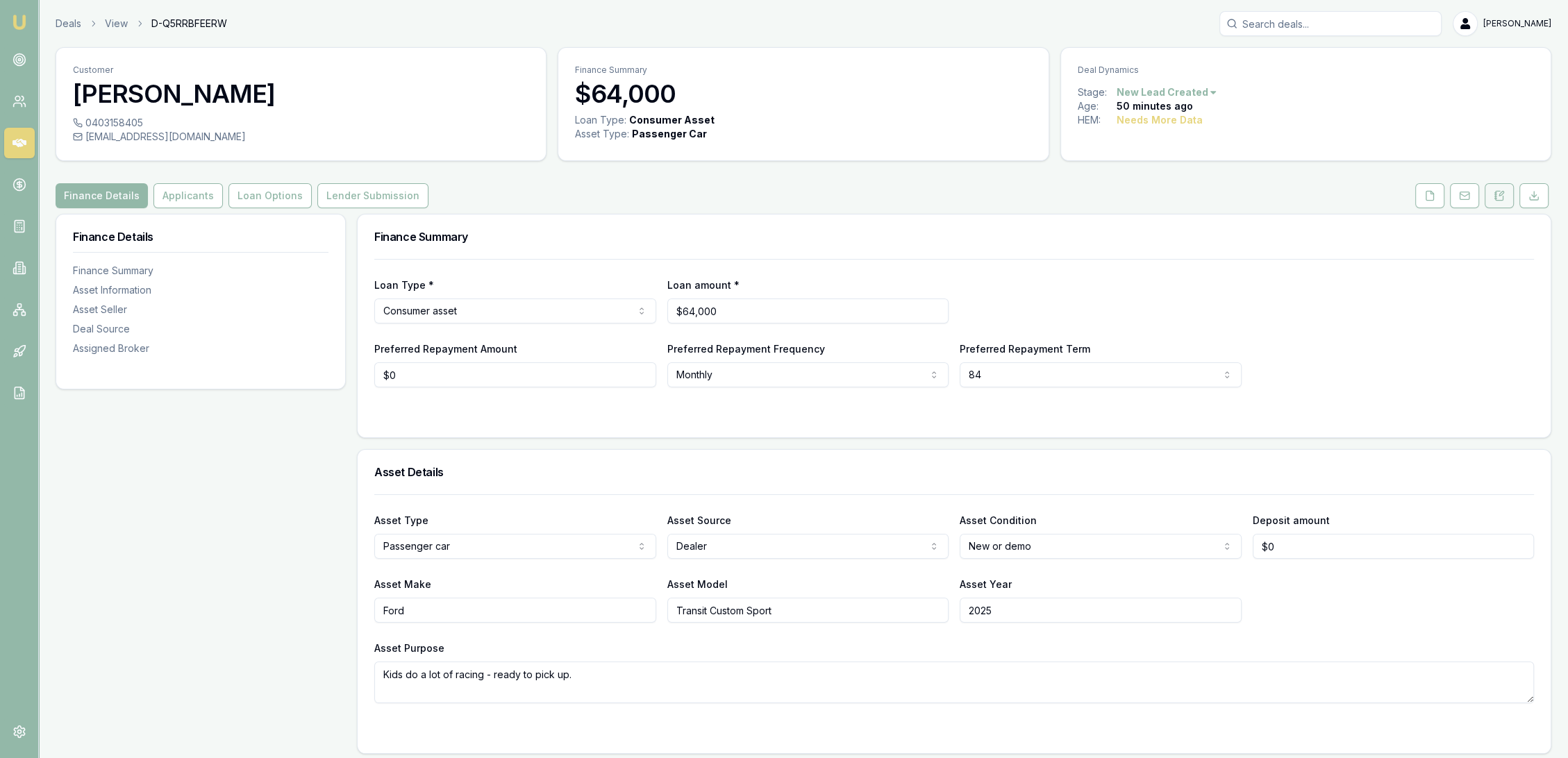
click at [1502, 198] on icon at bounding box center [1499, 195] width 11 height 11
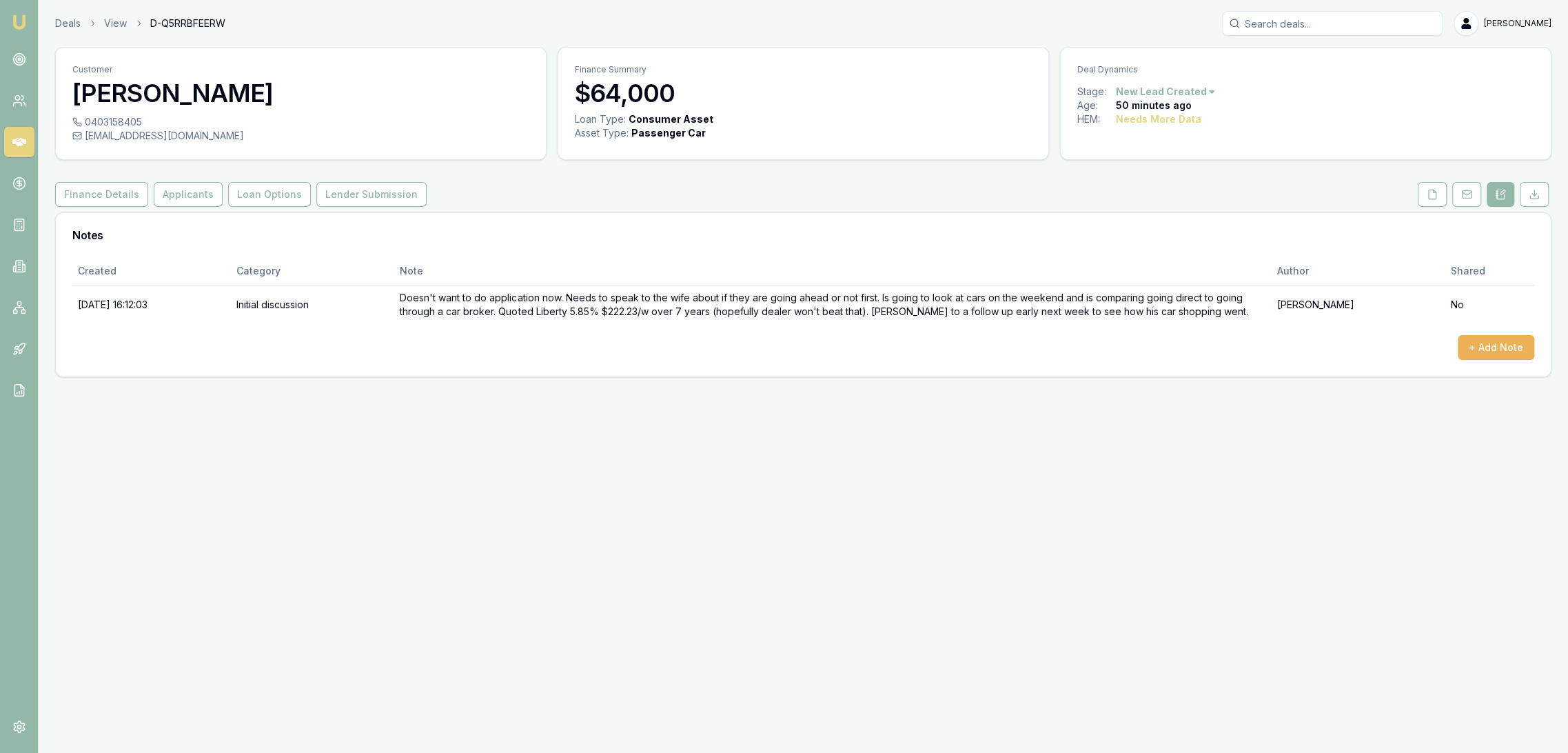
drag, startPoint x: 1429, startPoint y: 196, endPoint x: 1429, endPoint y: 208, distance: 12.0
click at [1429, 196] on icon at bounding box center [1432, 194] width 11 height 11
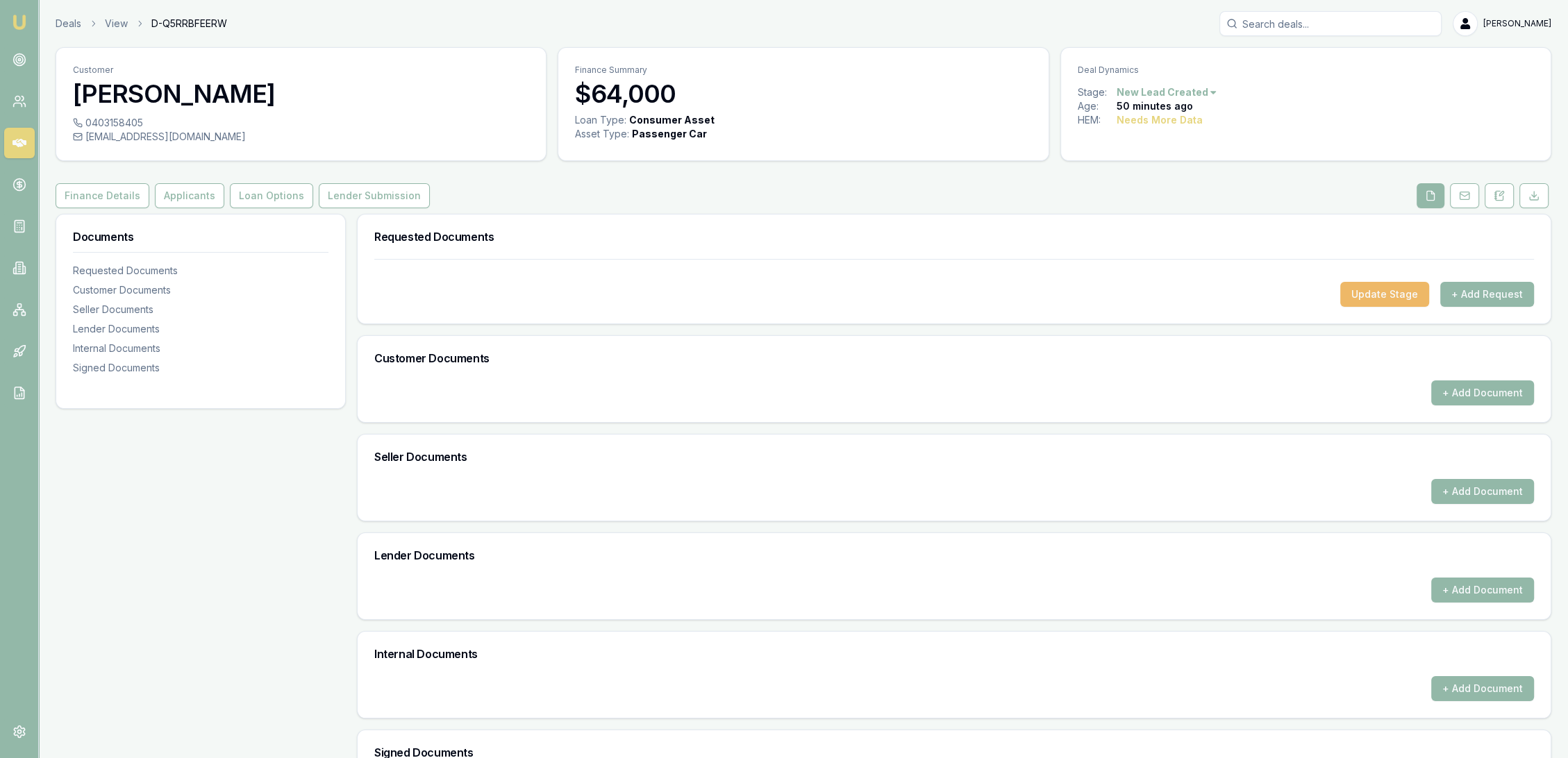
click at [1397, 300] on button "Update Stage" at bounding box center [1384, 294] width 89 height 25
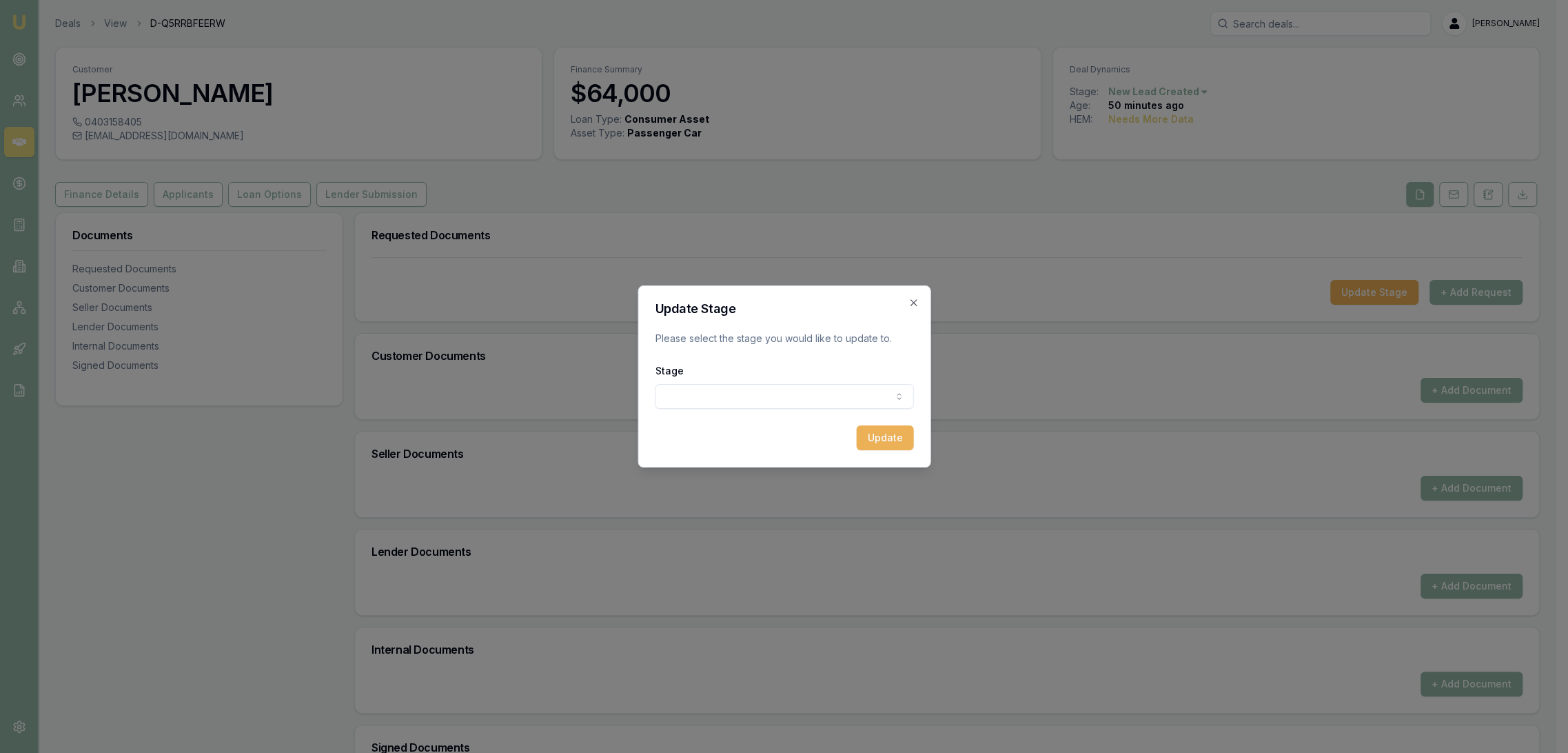
click at [778, 385] on body "Emu Broker Deals View D-Q5RRBFEERW Robyn Adams Toggle Menu Customer Jeff Simmon…" at bounding box center [778, 376] width 1557 height 753
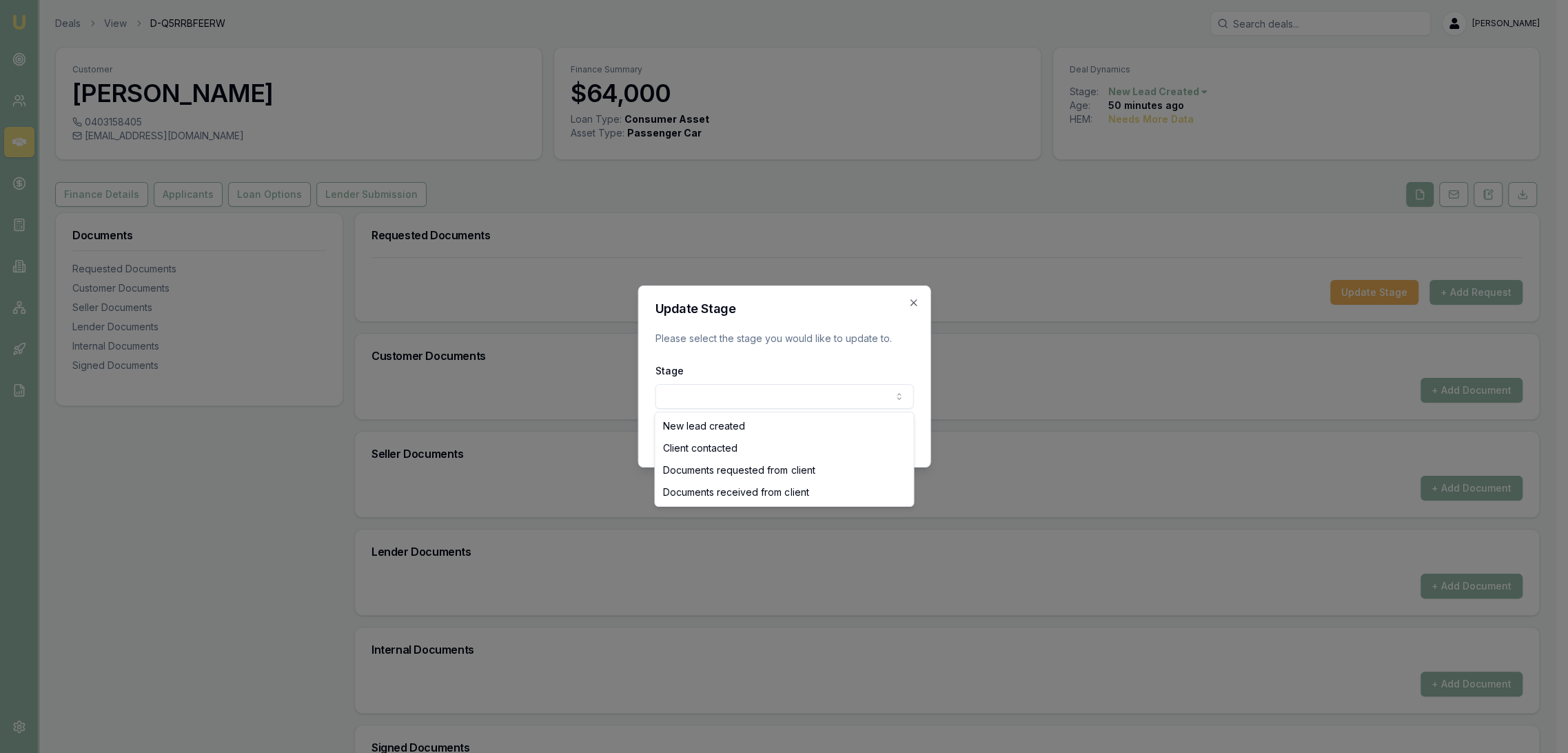
select select "CLIENT_CONTACTED"
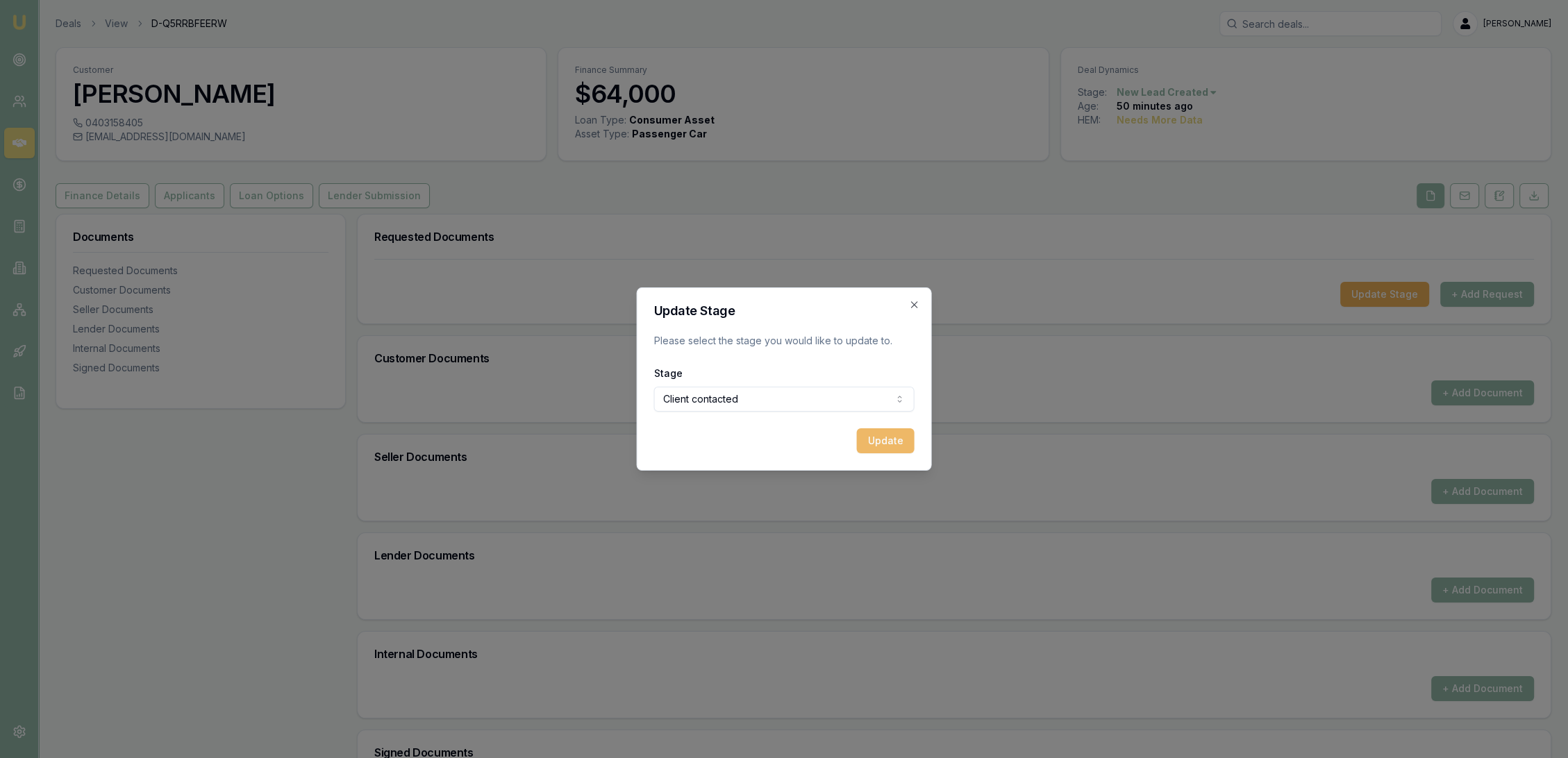
click at [889, 446] on button "Update" at bounding box center [886, 441] width 58 height 25
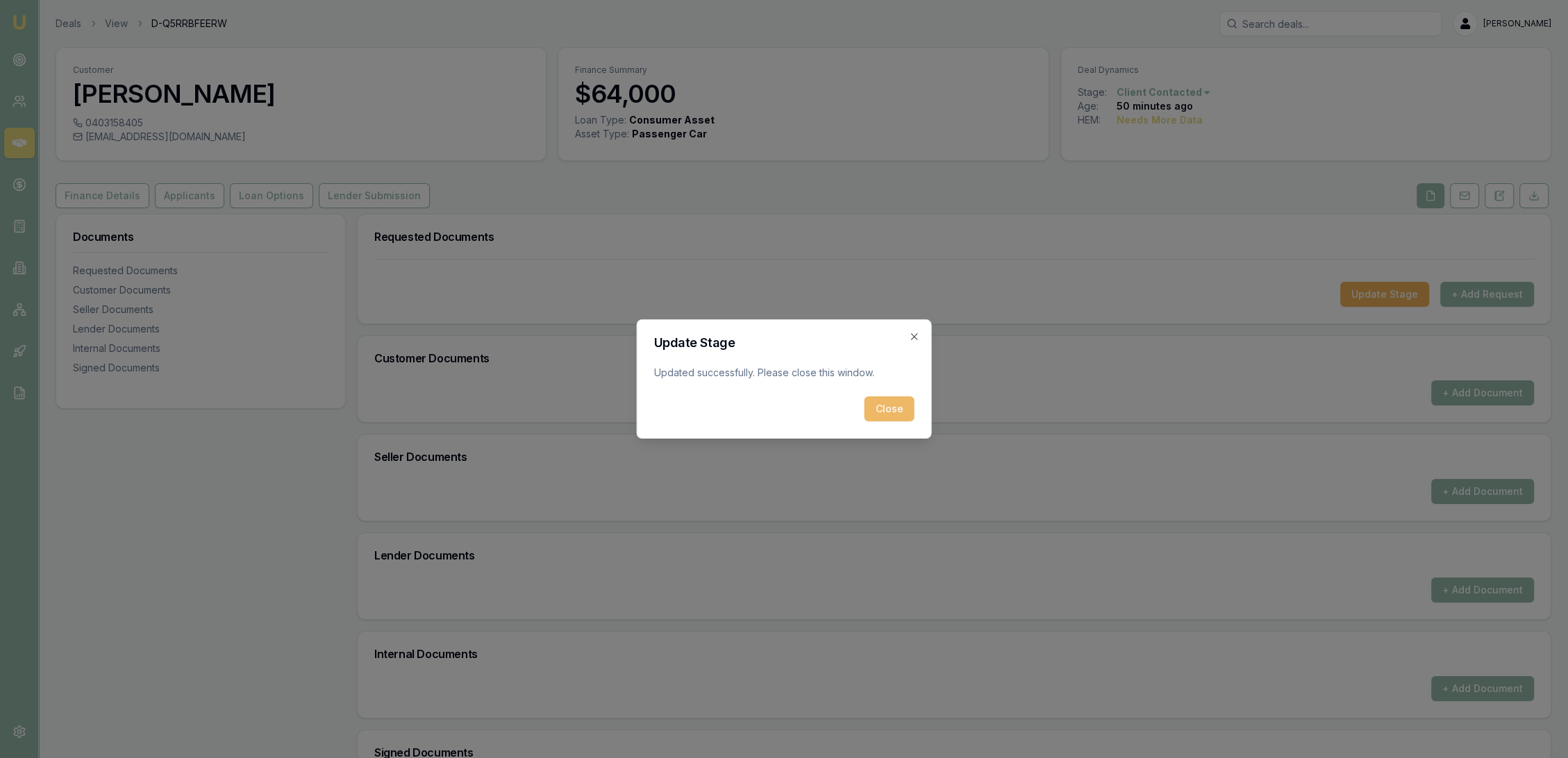
click at [877, 404] on button "Close" at bounding box center [890, 409] width 50 height 25
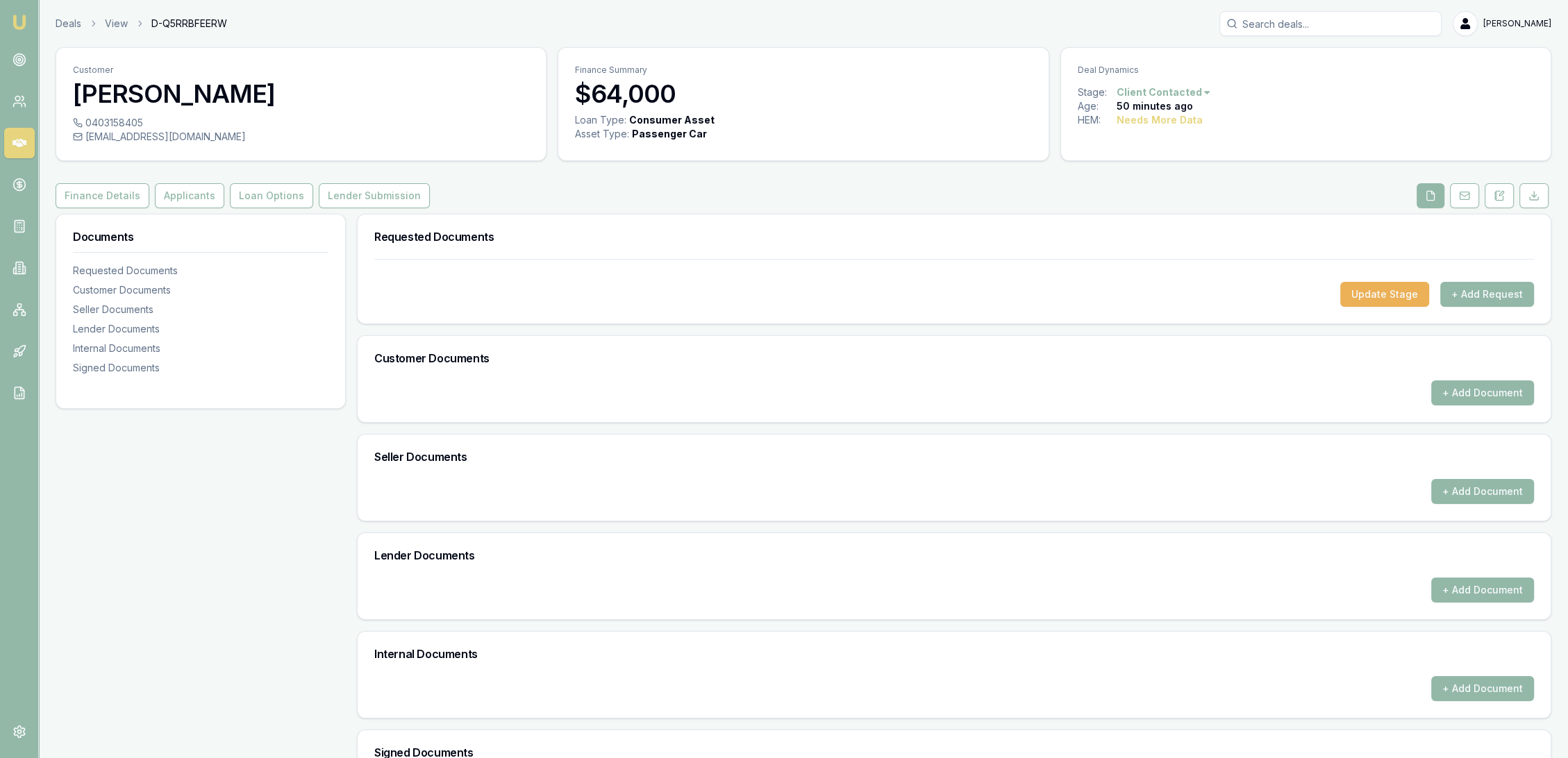
click at [19, 19] on img at bounding box center [20, 22] width 17 height 17
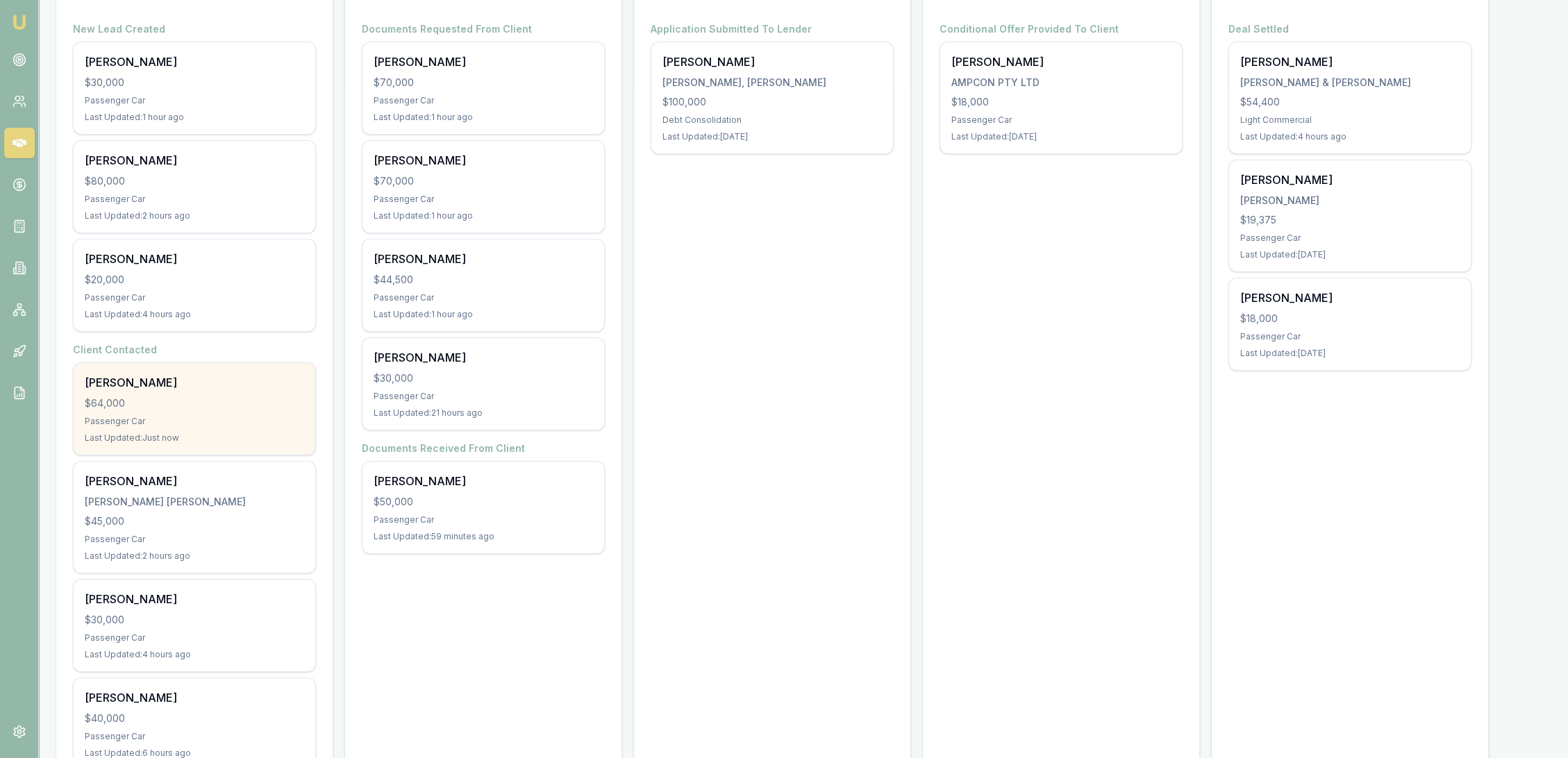
scroll to position [80, 0]
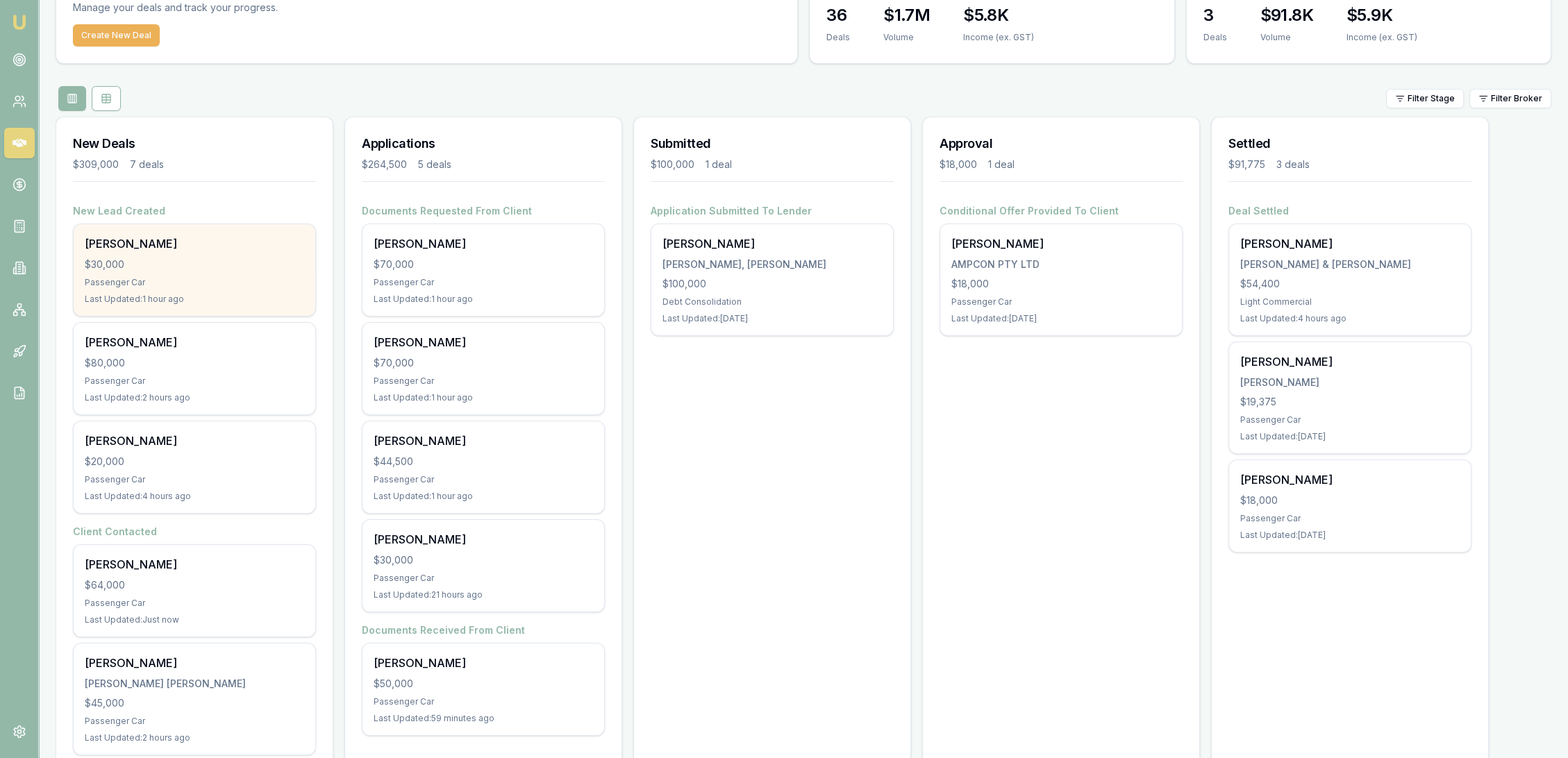
click at [169, 274] on div "Ben Sh $30,000 Passenger Car Last Updated: 1 hour ago" at bounding box center [194, 270] width 242 height 92
click at [99, 246] on div "[PERSON_NAME]" at bounding box center [195, 244] width 220 height 17
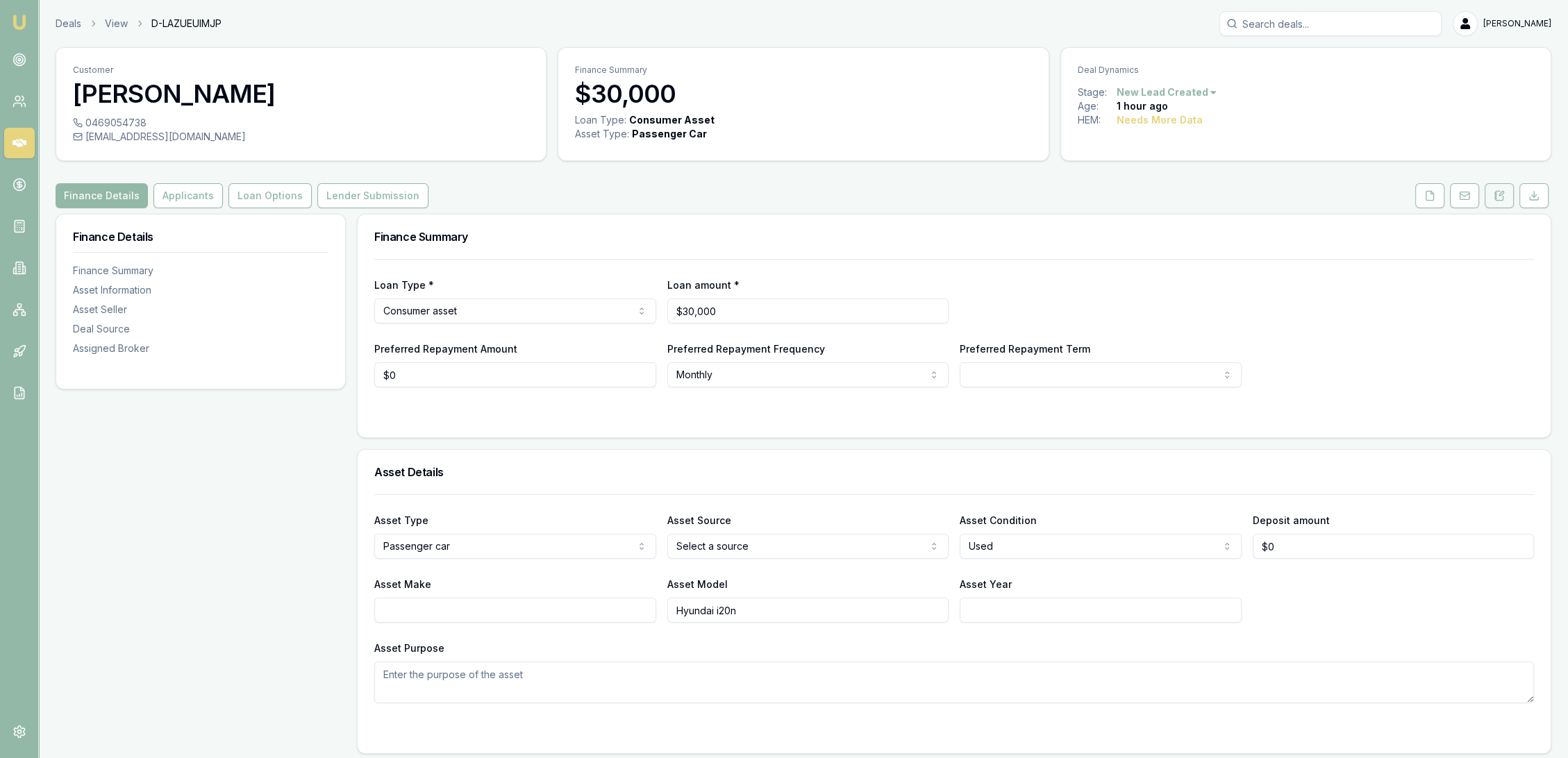
click at [1495, 190] on icon at bounding box center [1499, 195] width 11 height 11
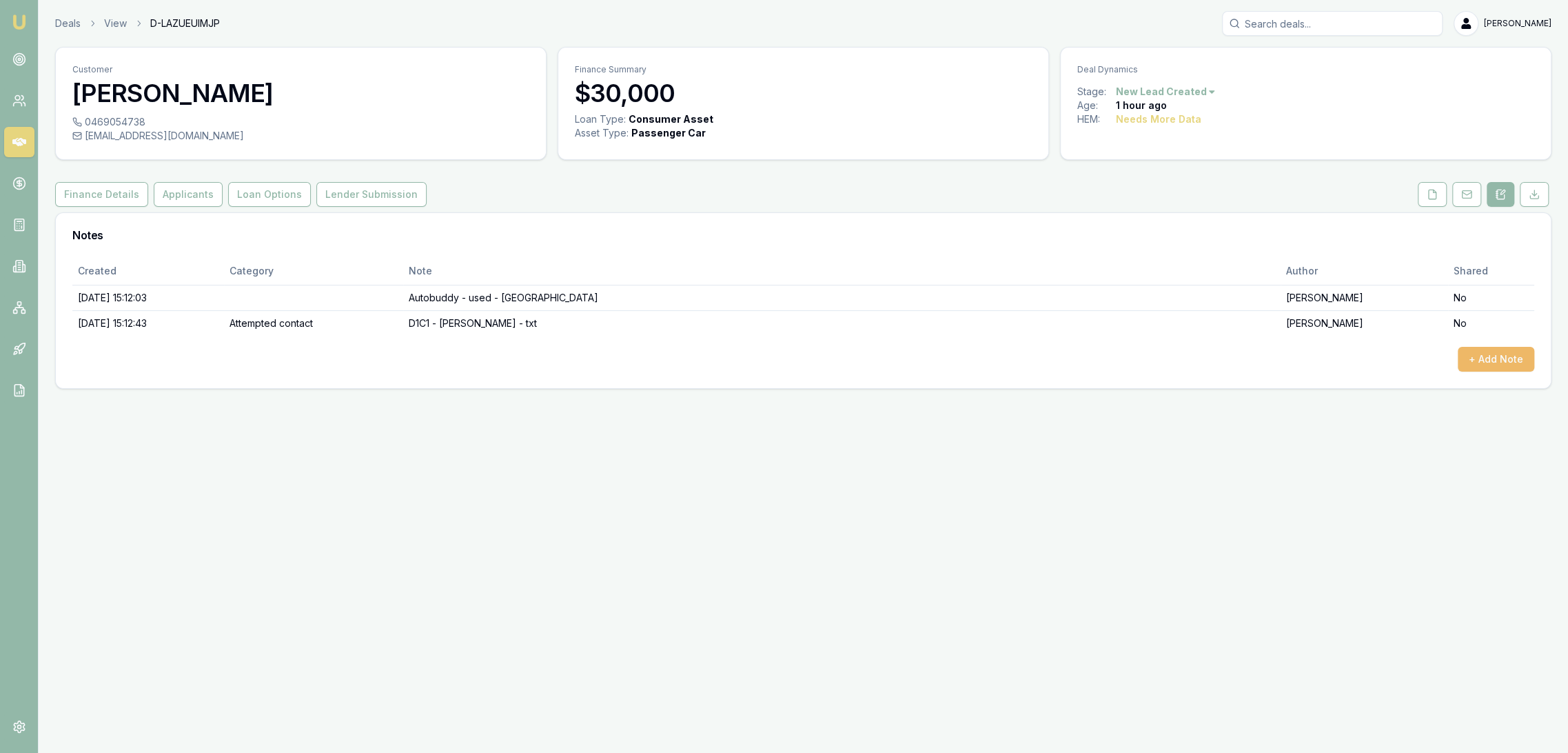
click at [1510, 361] on button "+ Add Note" at bounding box center [1496, 359] width 77 height 25
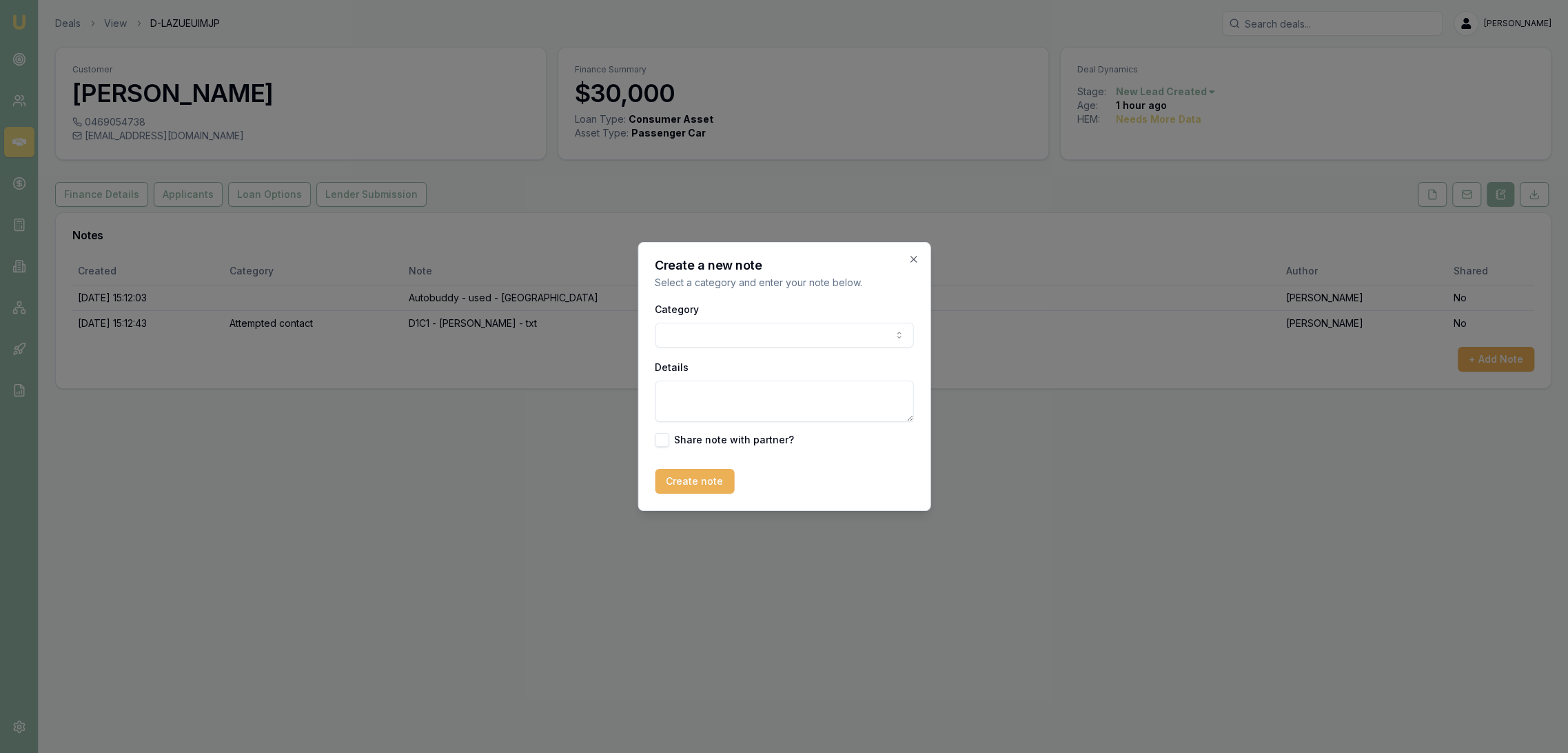
click at [736, 320] on div "Category General notes Attempted contact Follow up reminder Initial discussion …" at bounding box center [784, 324] width 258 height 47
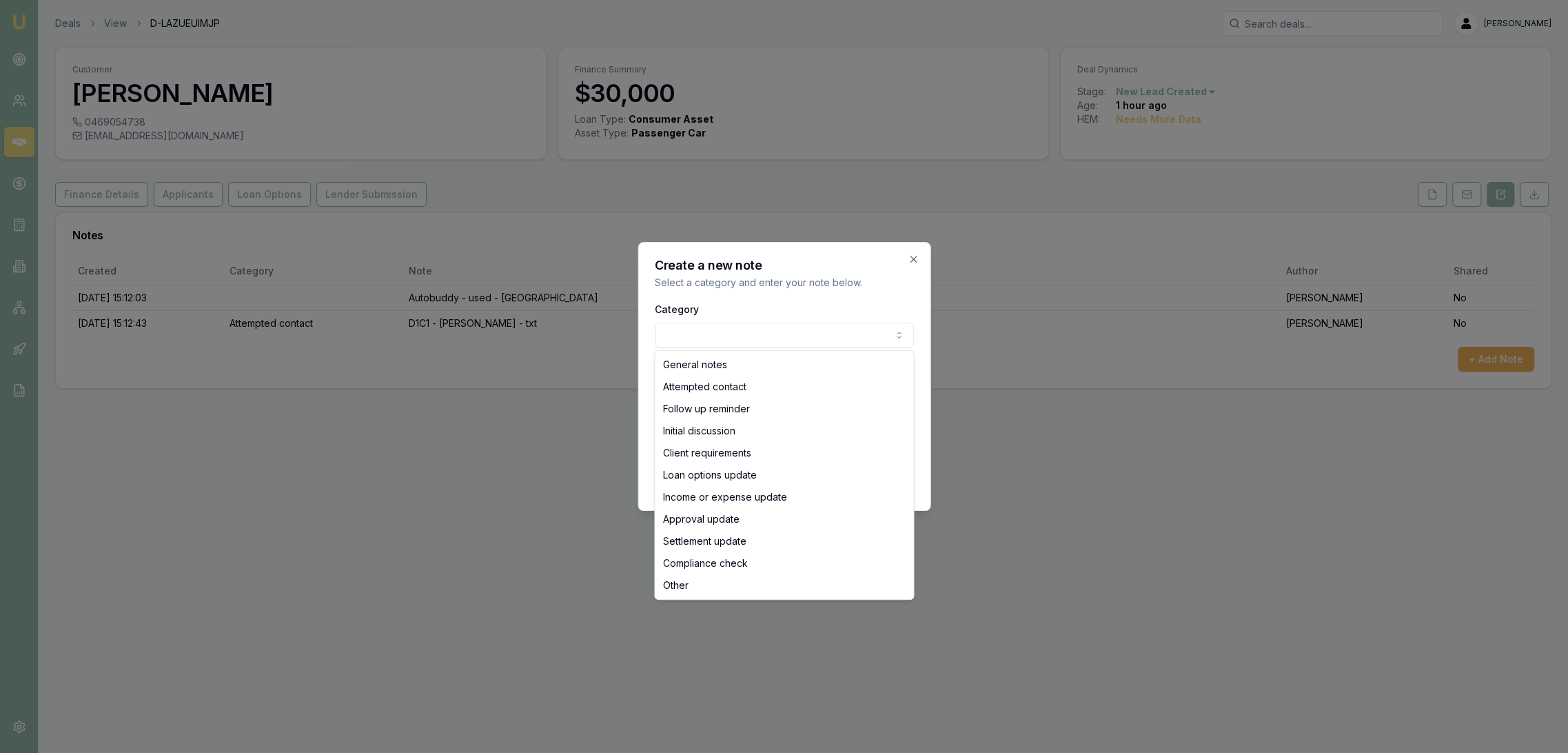
click at [732, 339] on body "Emu Broker Deals View D-LAZUEUIMJP [PERSON_NAME] Toggle Menu Customer Ben Sh 04…" at bounding box center [784, 376] width 1568 height 753
select select "ATTEMPTED_CONTACT"
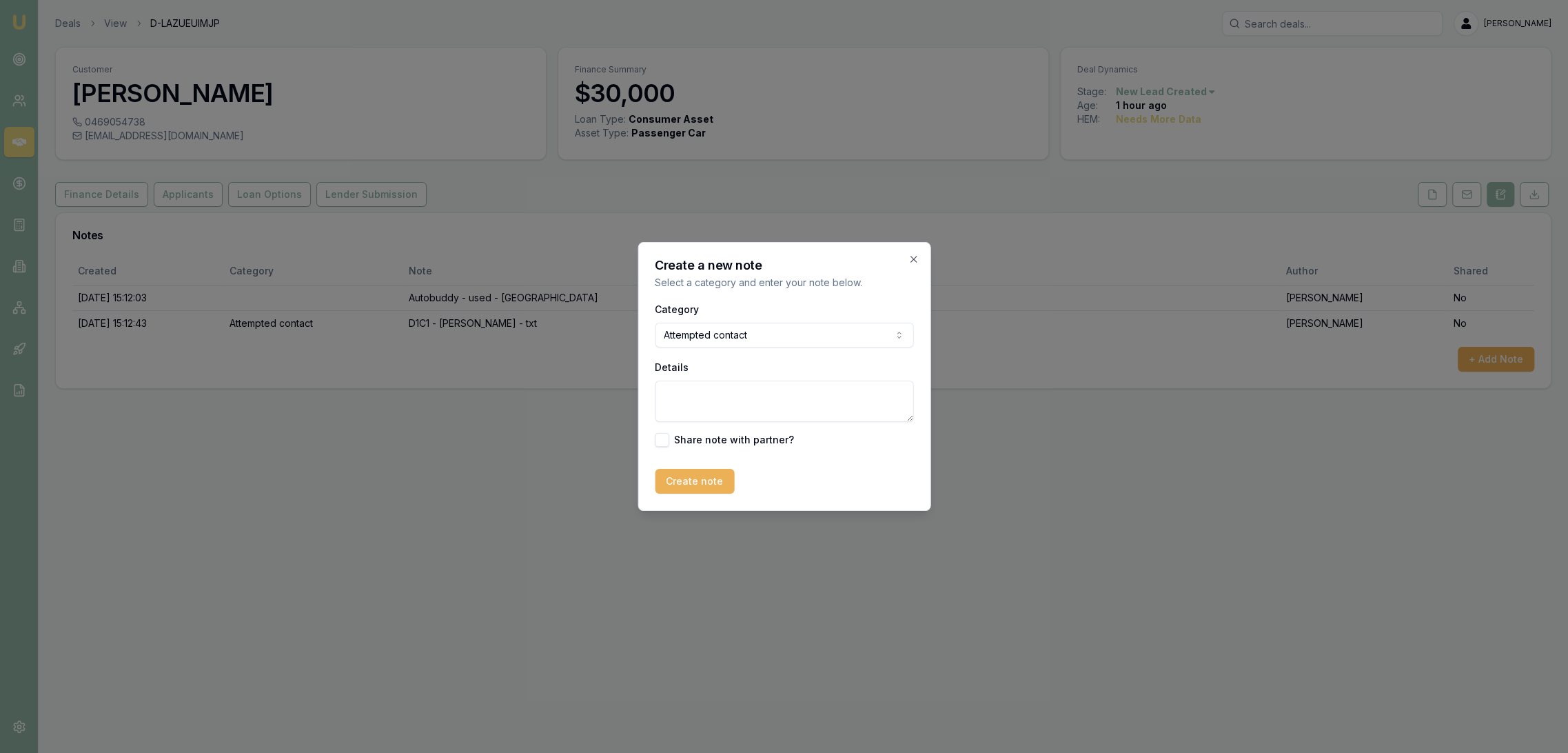
click at [711, 408] on textarea "Details" at bounding box center [784, 401] width 258 height 42
type textarea "D1C2 - LM - sent txt."
click at [709, 486] on button "Create note" at bounding box center [695, 481] width 80 height 25
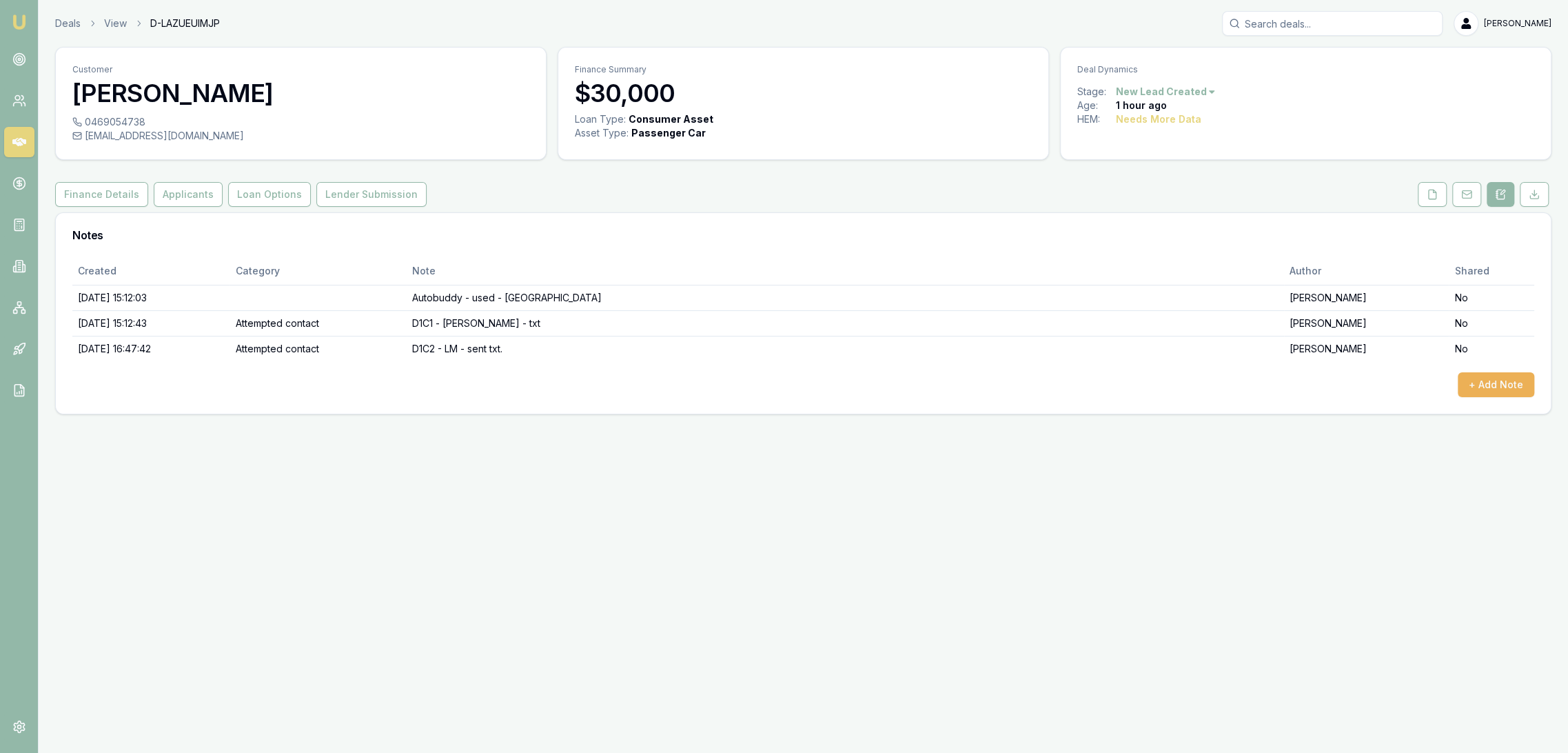
drag, startPoint x: 17, startPoint y: 17, endPoint x: 72, endPoint y: 5, distance: 56.3
click at [17, 17] on img at bounding box center [20, 22] width 17 height 17
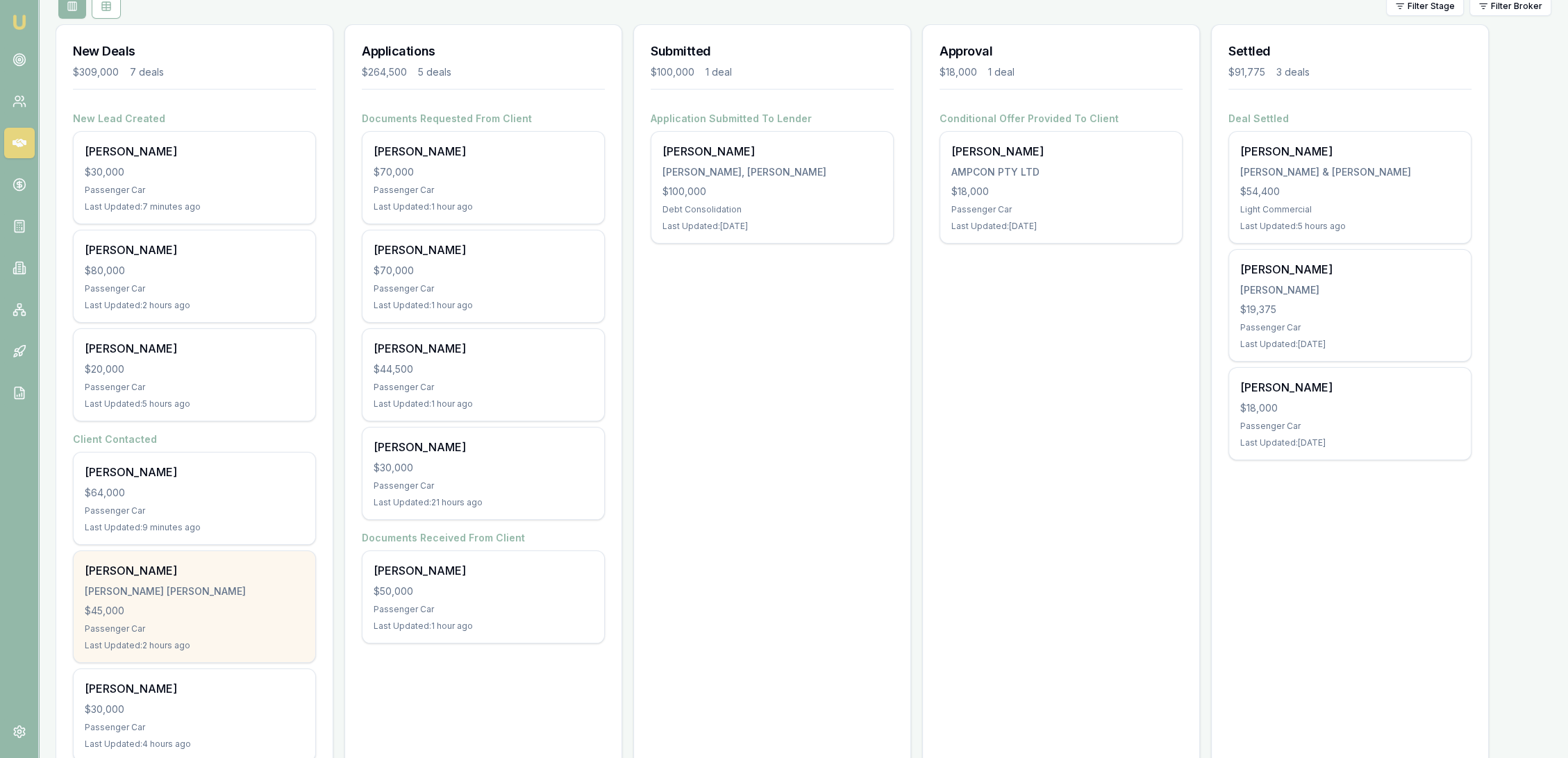
scroll to position [311, 0]
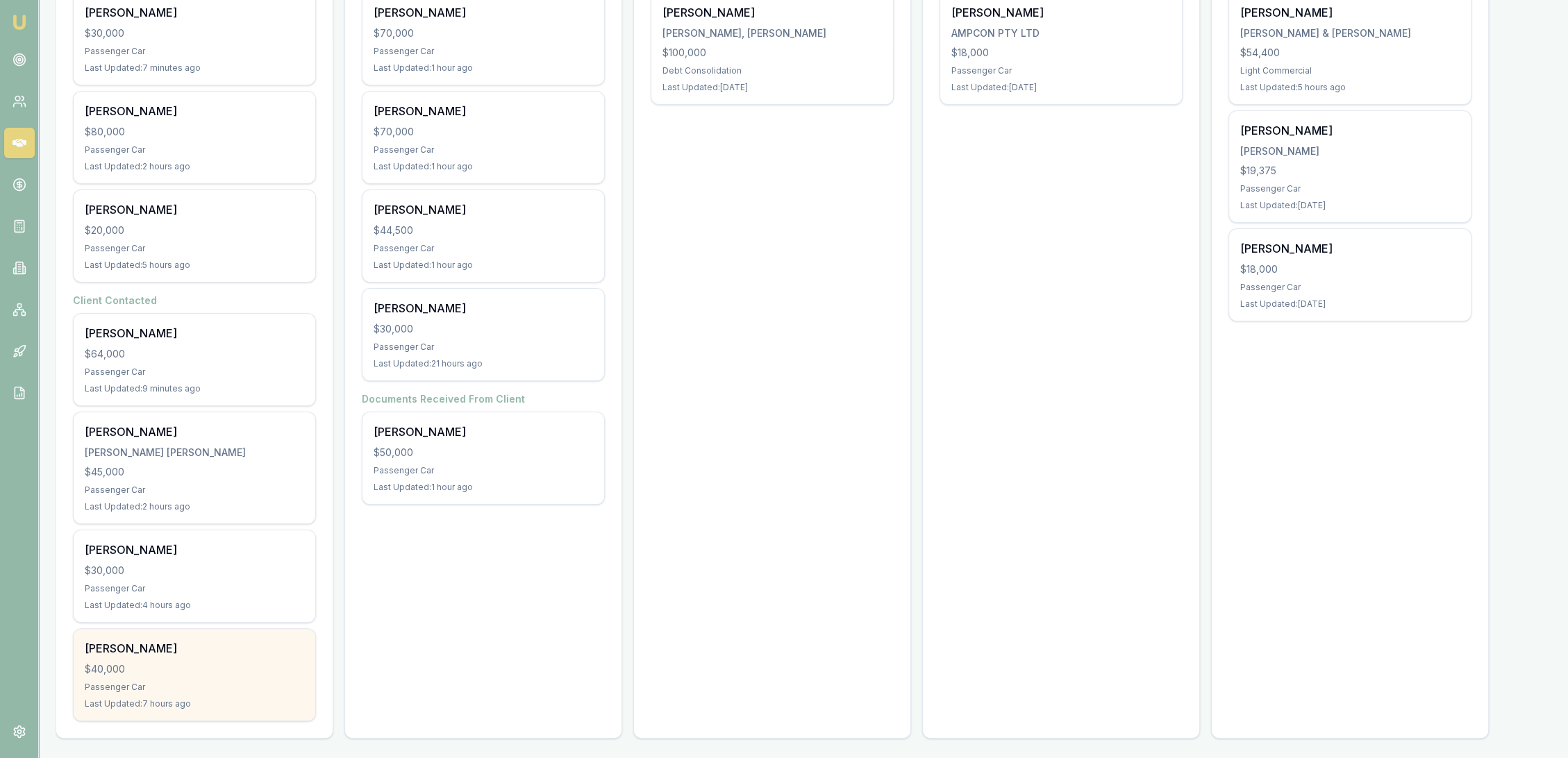
click at [161, 669] on div "$40,000" at bounding box center [195, 669] width 220 height 14
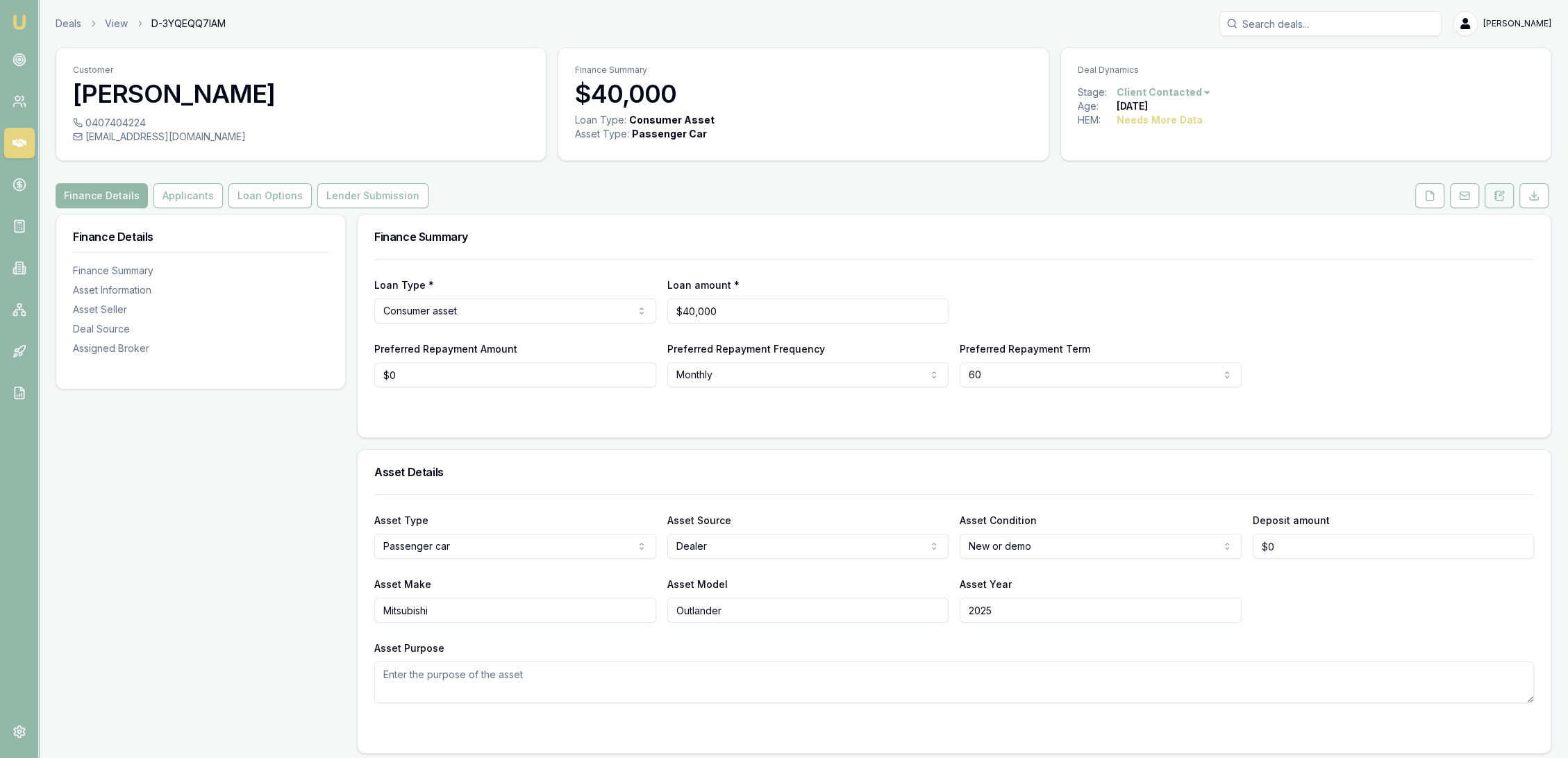
drag, startPoint x: 1499, startPoint y: 189, endPoint x: 1494, endPoint y: 198, distance: 10.3
click at [1499, 189] on button at bounding box center [1499, 195] width 29 height 25
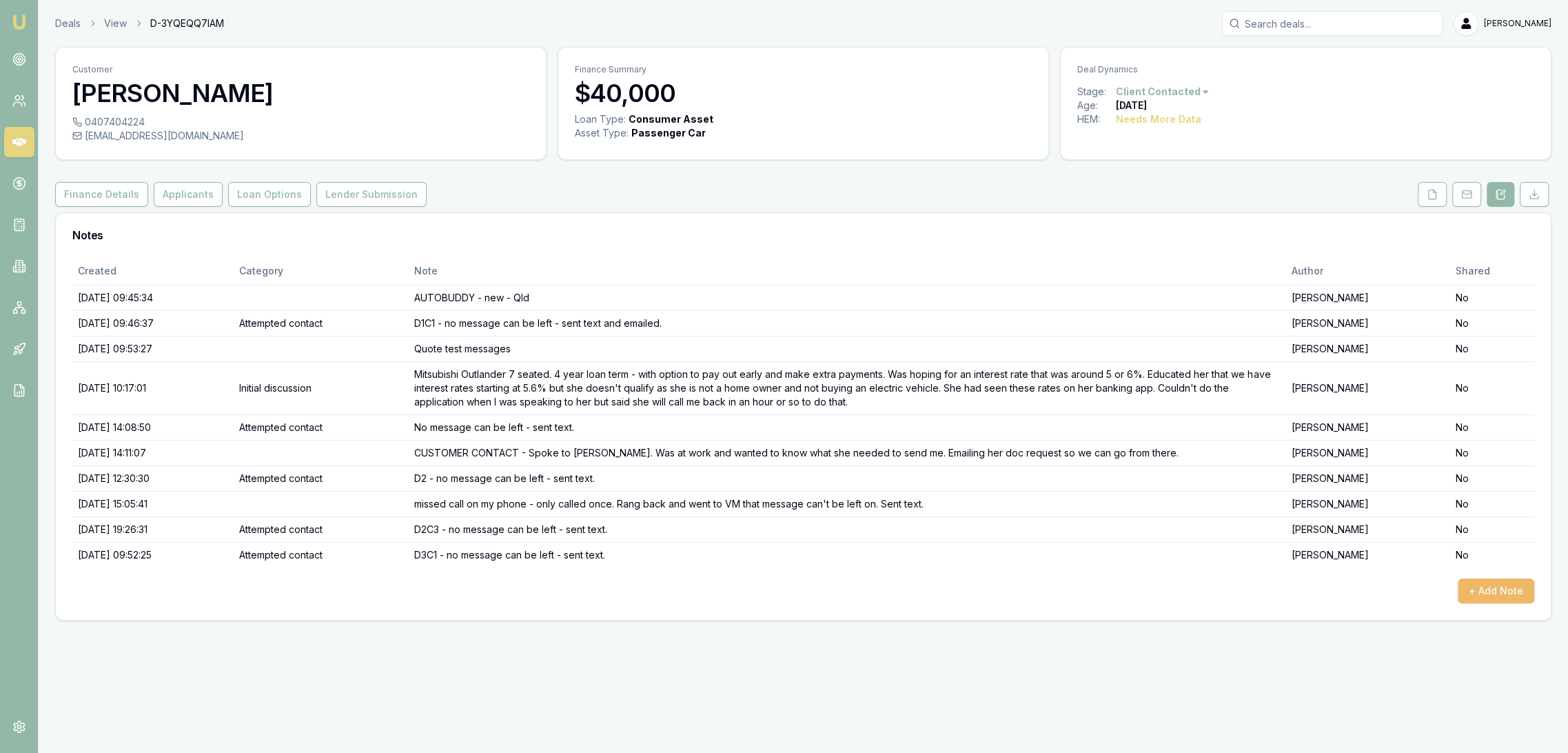
click at [1480, 584] on button "+ Add Note" at bounding box center [1496, 591] width 77 height 25
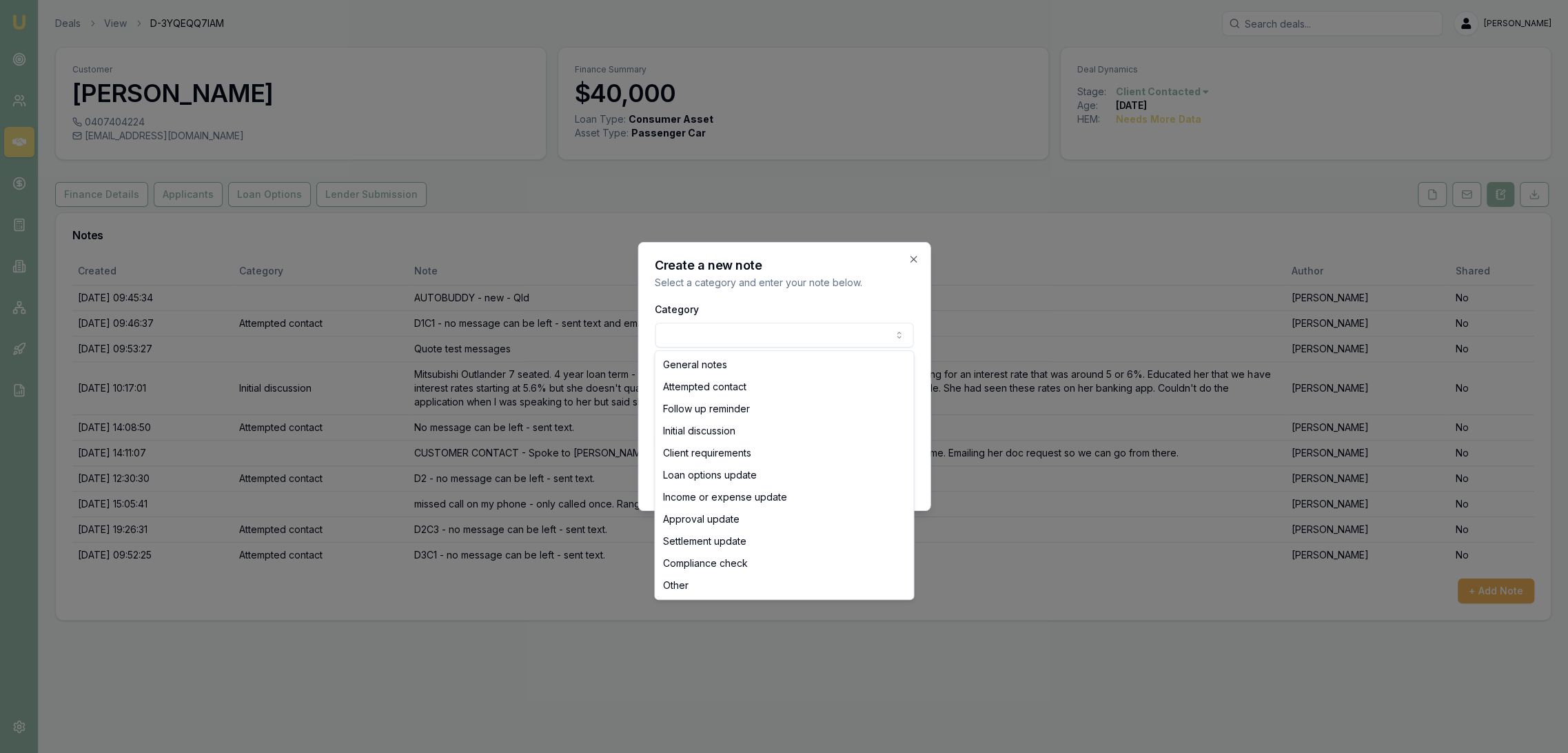
click at [702, 330] on body "Emu Broker Deals View D-3YQEQQ7IAM Robyn Adams Toggle Menu Customer Lisa West 0…" at bounding box center [784, 376] width 1568 height 753
select select "ATTEMPTED_CONTACT"
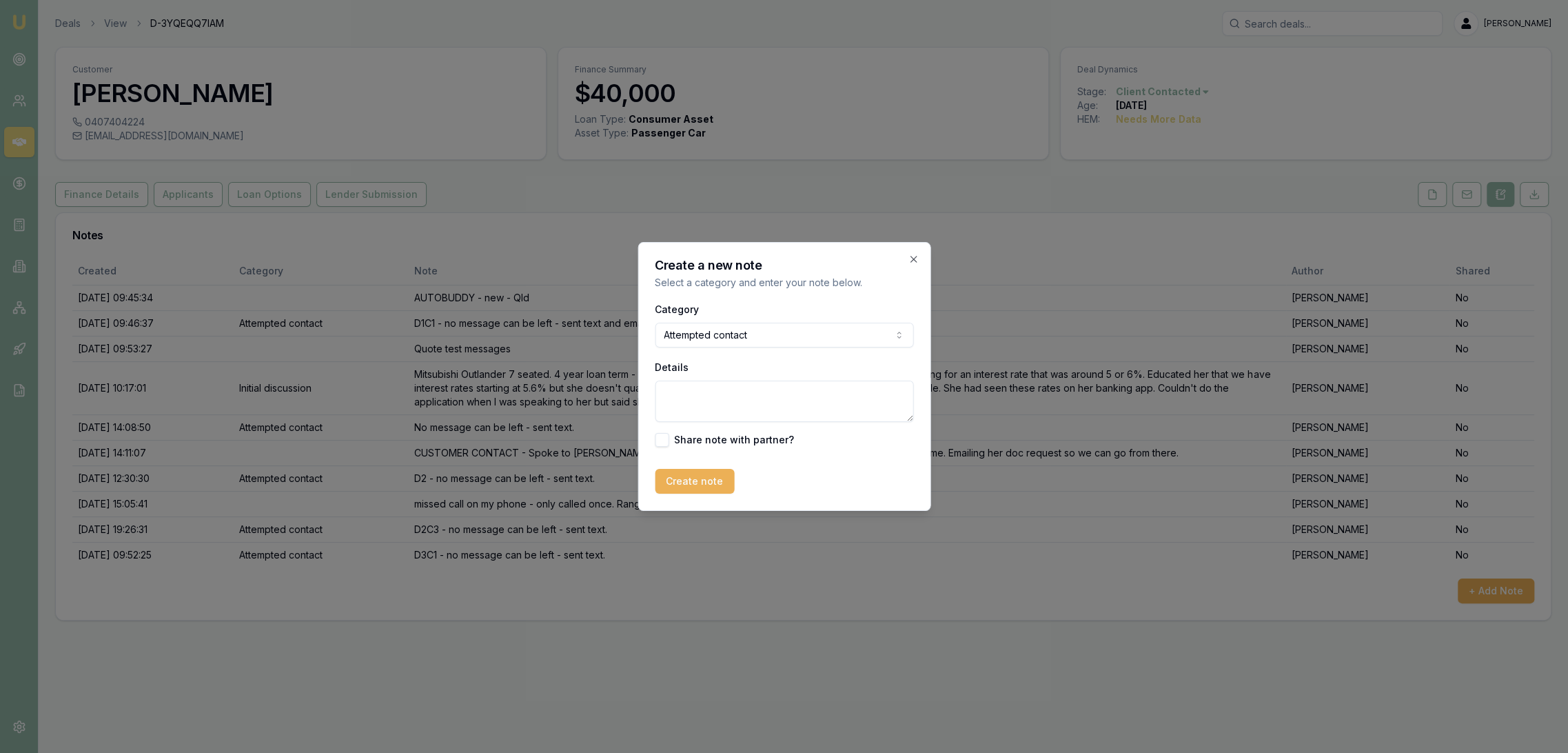
click at [695, 408] on textarea "Details" at bounding box center [784, 401] width 258 height 42
type textarea "Straight to VM - no message can be left - sent text"
click at [687, 477] on button "Create note" at bounding box center [695, 481] width 80 height 25
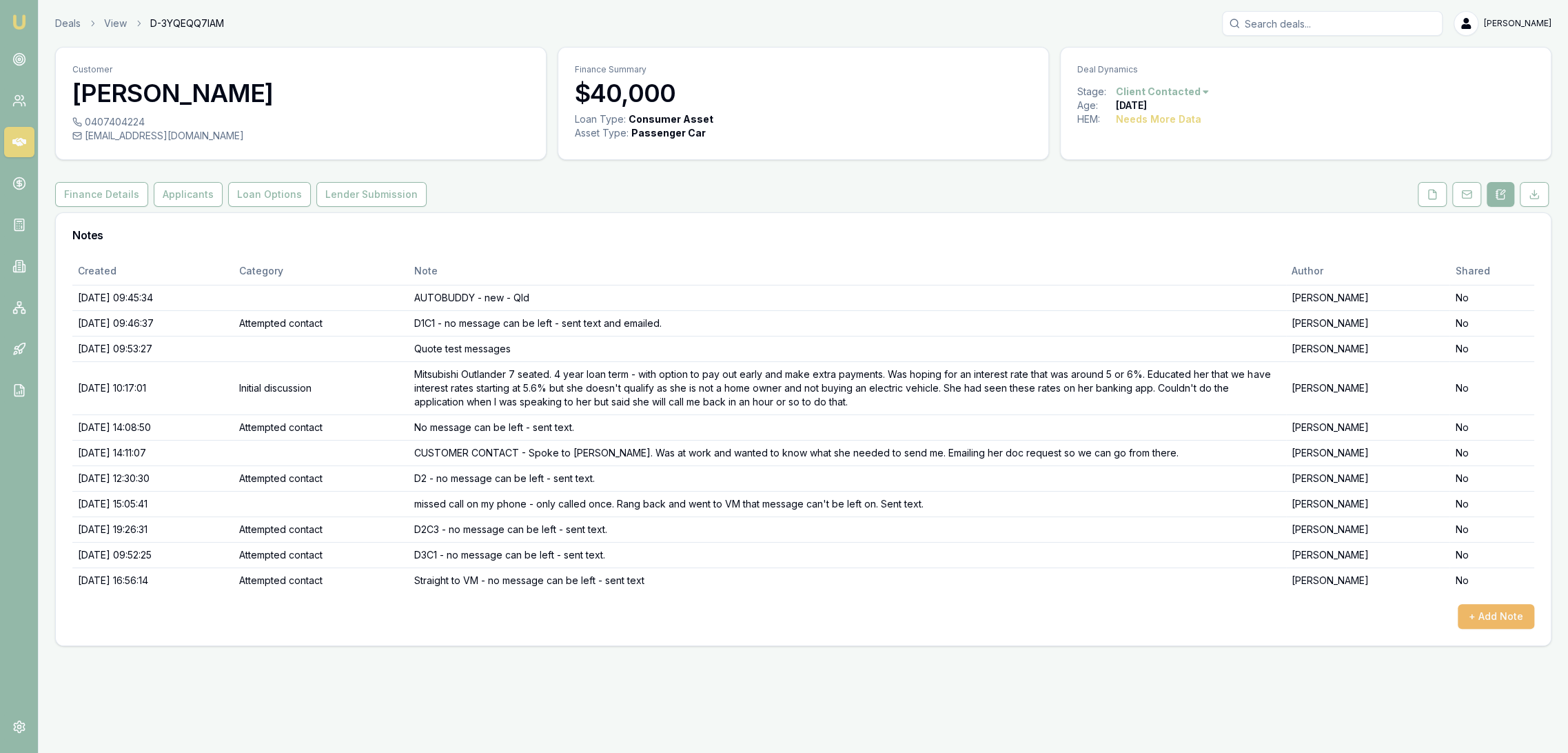
click at [1510, 611] on button "+ Add Note" at bounding box center [1496, 616] width 77 height 25
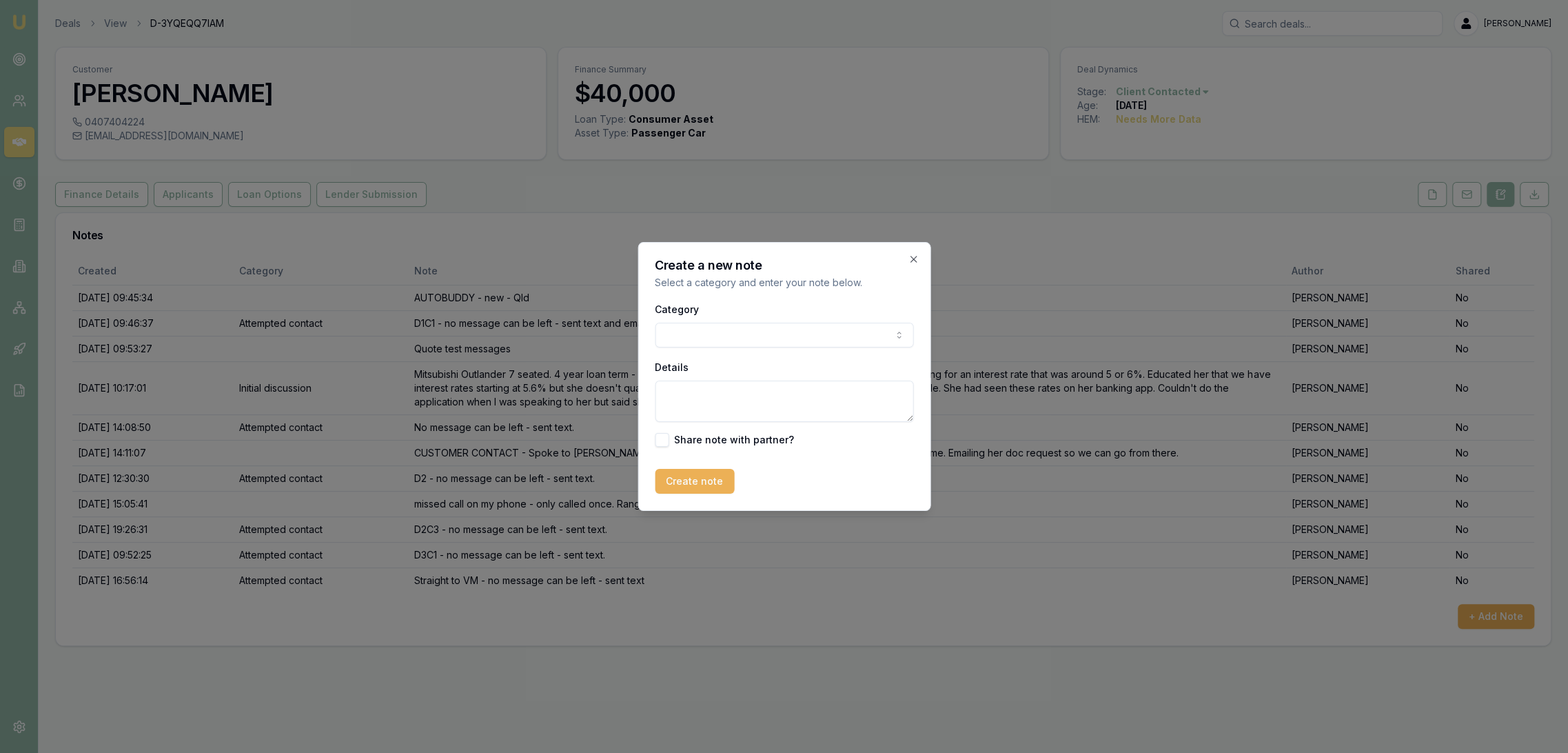
click at [773, 404] on textarea "Details" at bounding box center [784, 401] width 258 height 42
type textarea "Above was D3C2"
click at [686, 484] on button "Create note" at bounding box center [695, 481] width 80 height 25
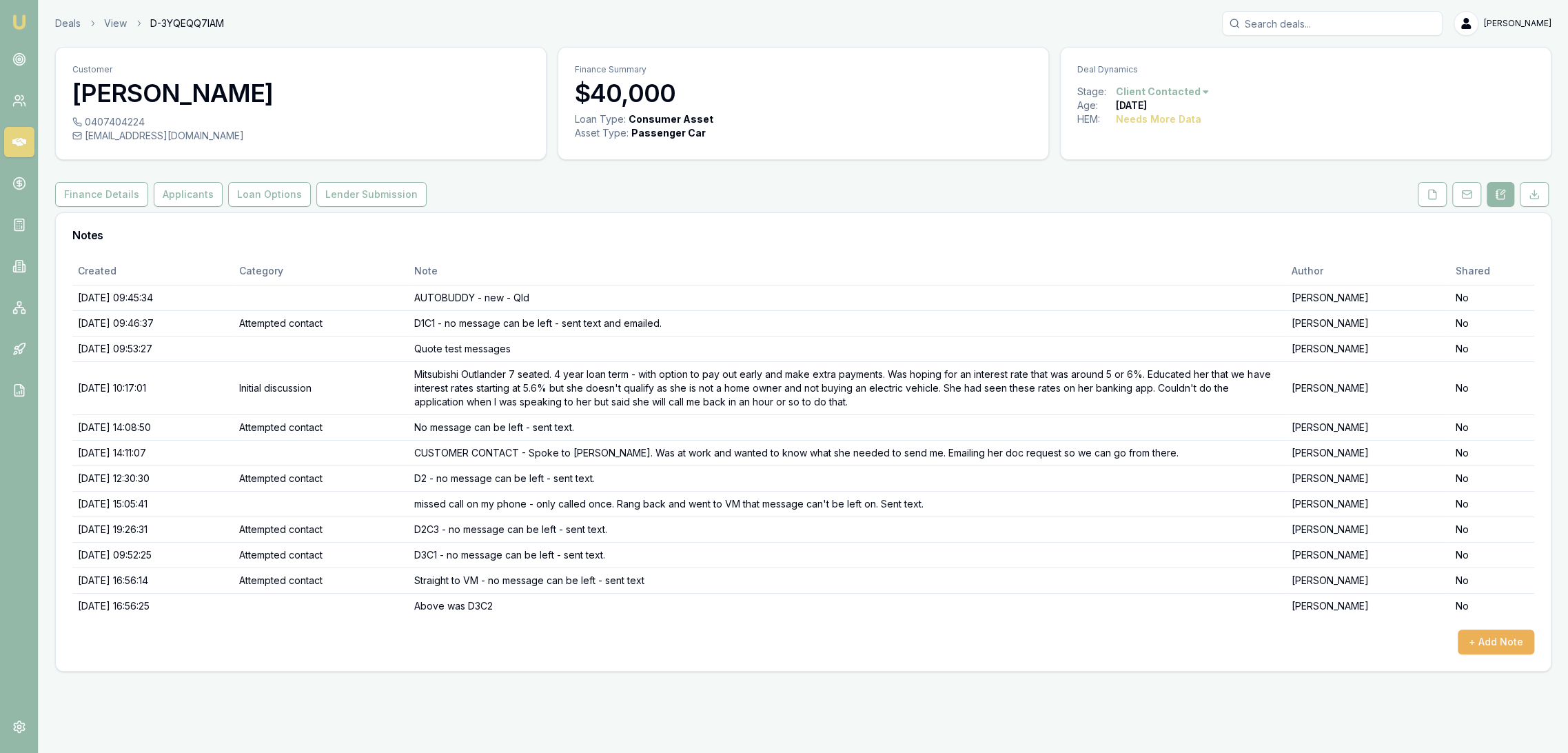
drag, startPoint x: 20, startPoint y: 15, endPoint x: 93, endPoint y: 2, distance: 74.1
click at [20, 15] on img at bounding box center [20, 22] width 17 height 17
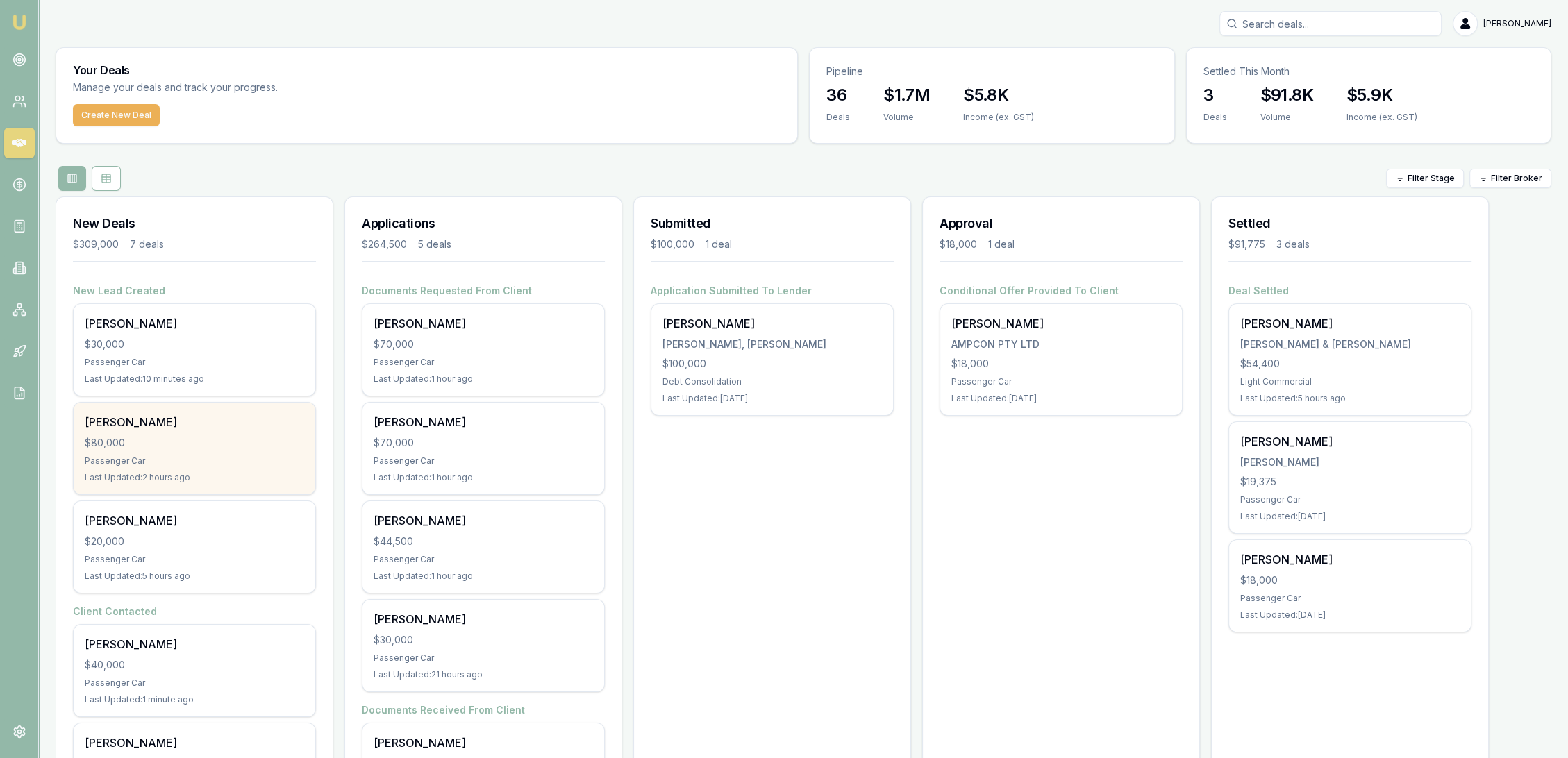
click at [162, 476] on div "Last Updated: 2 hours ago" at bounding box center [195, 477] width 220 height 11
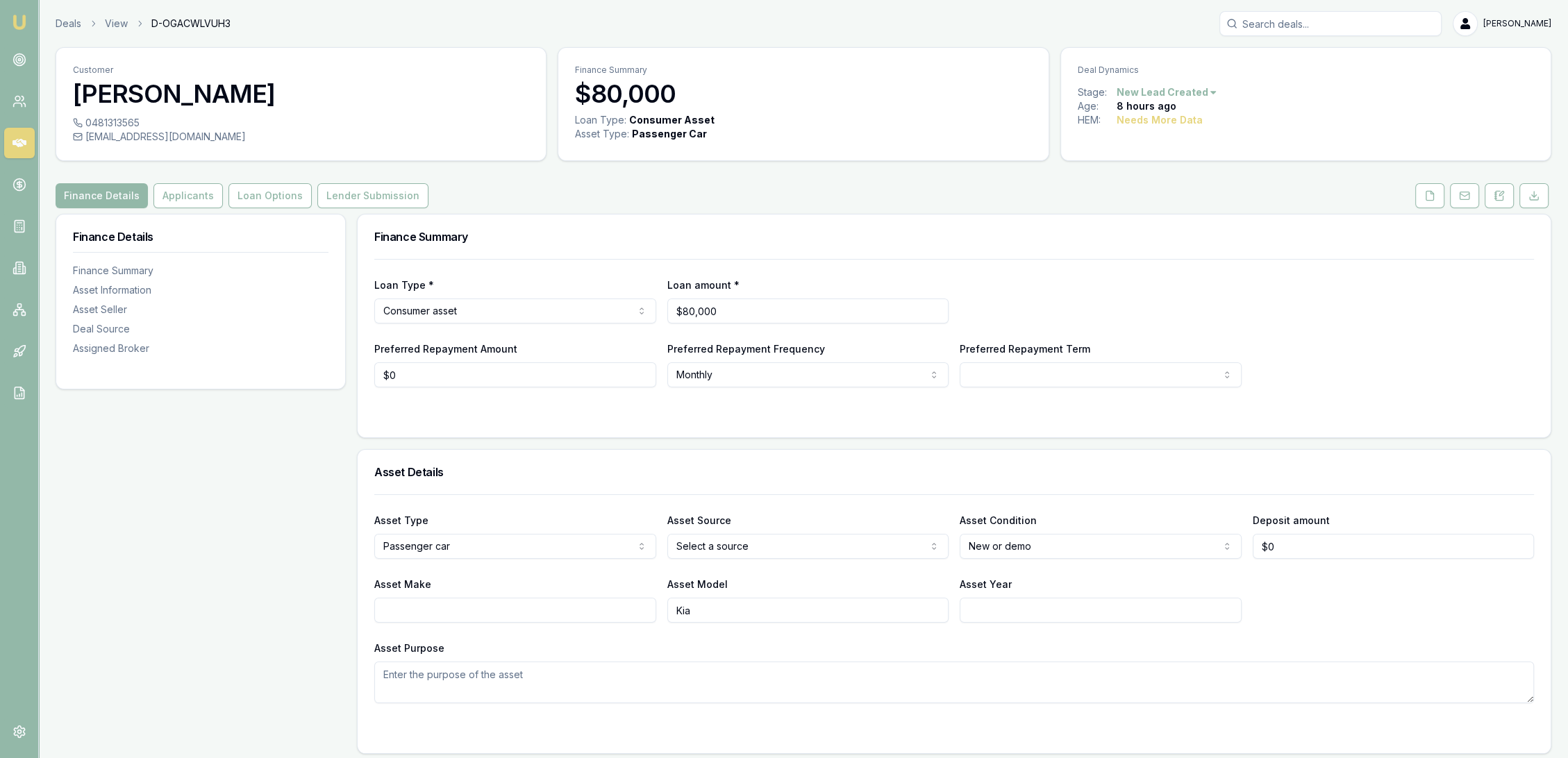
drag, startPoint x: 1502, startPoint y: 198, endPoint x: 1478, endPoint y: 220, distance: 32.6
click at [1502, 198] on icon at bounding box center [1499, 195] width 11 height 11
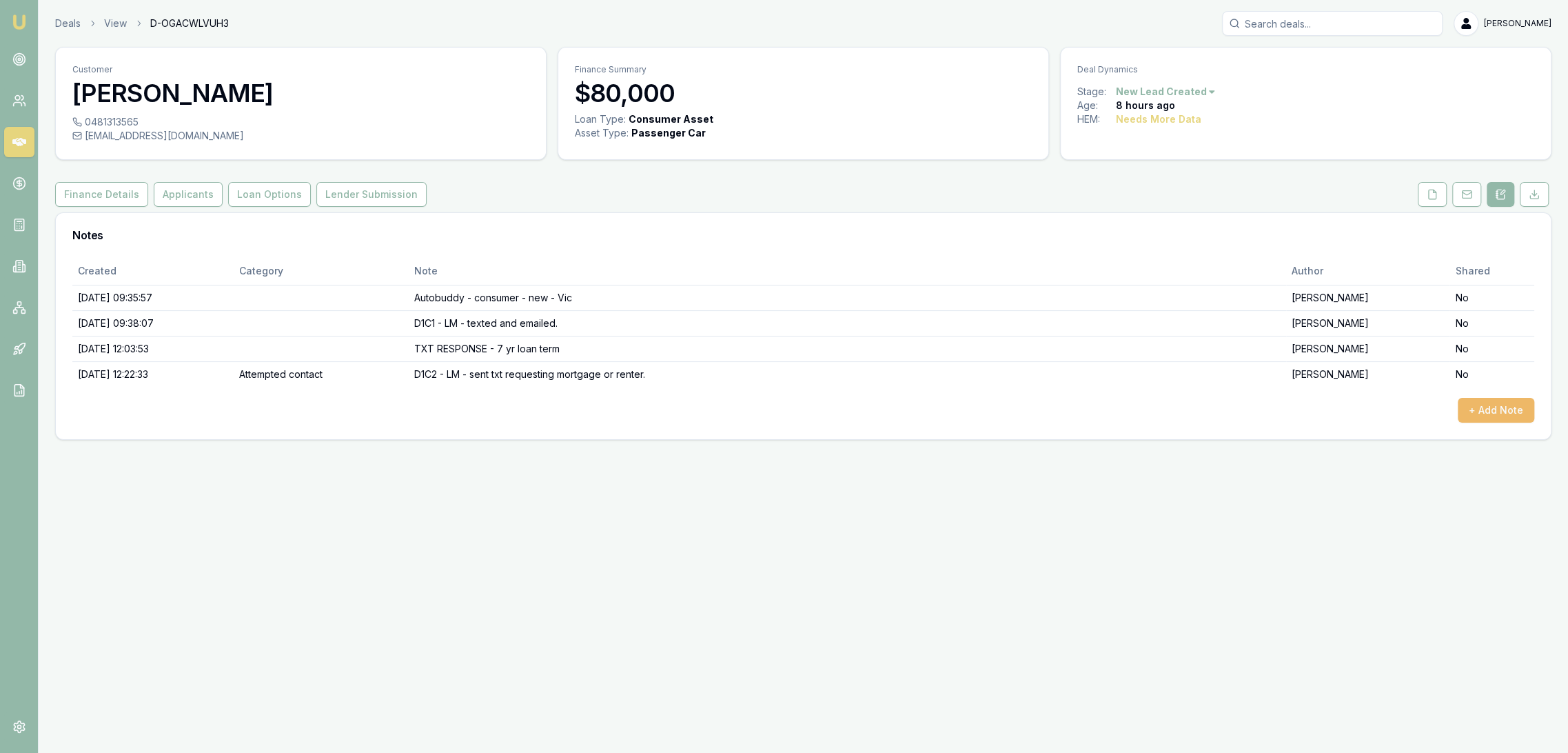
click at [1508, 405] on button "+ Add Note" at bounding box center [1496, 410] width 77 height 25
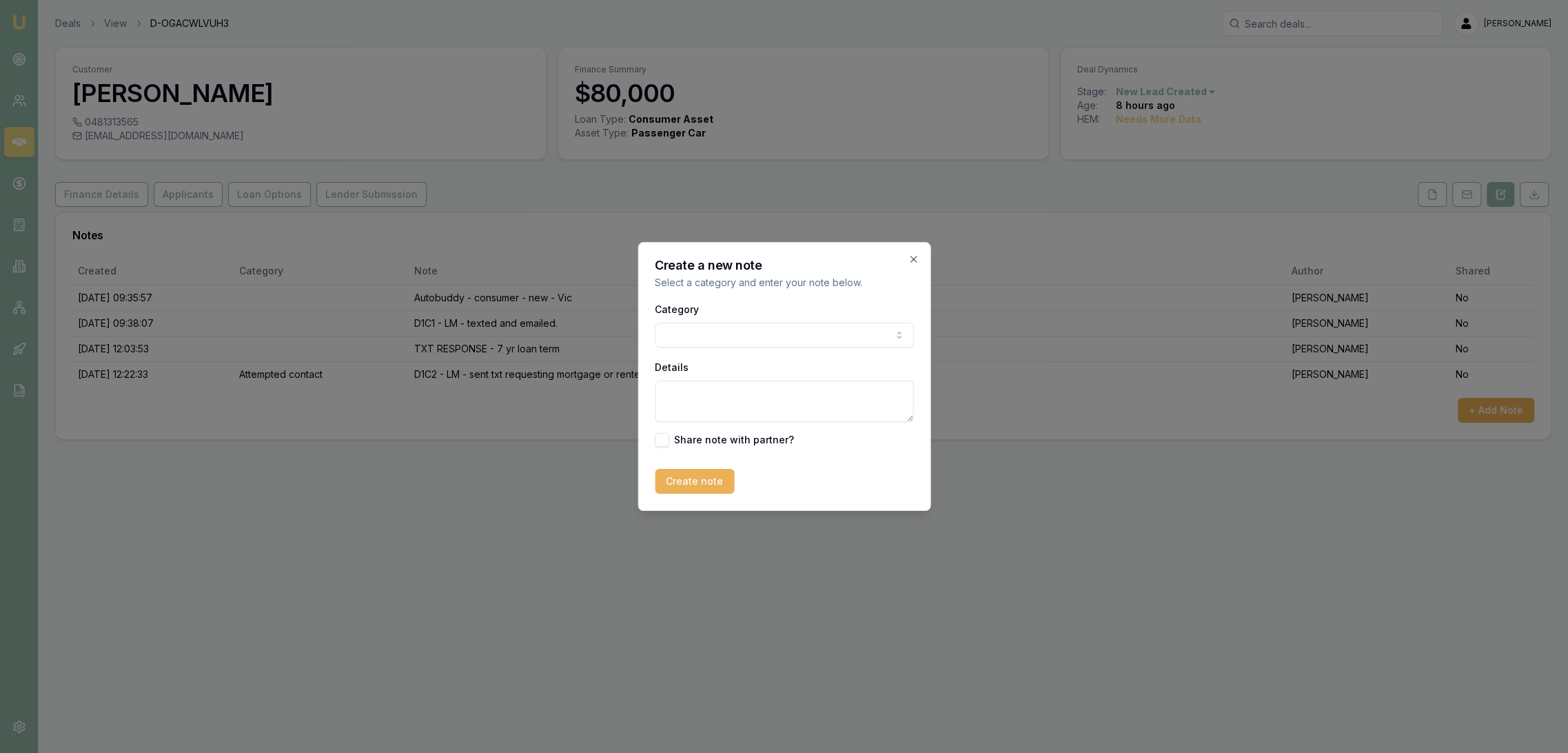
click at [704, 392] on textarea "Details" at bounding box center [784, 401] width 258 height 42
type textarea "T"
type textarea "Quoted 5.85% for 7 yr loan term $274.59/m (Liberty)"
click at [703, 479] on button "Create note" at bounding box center [695, 481] width 80 height 25
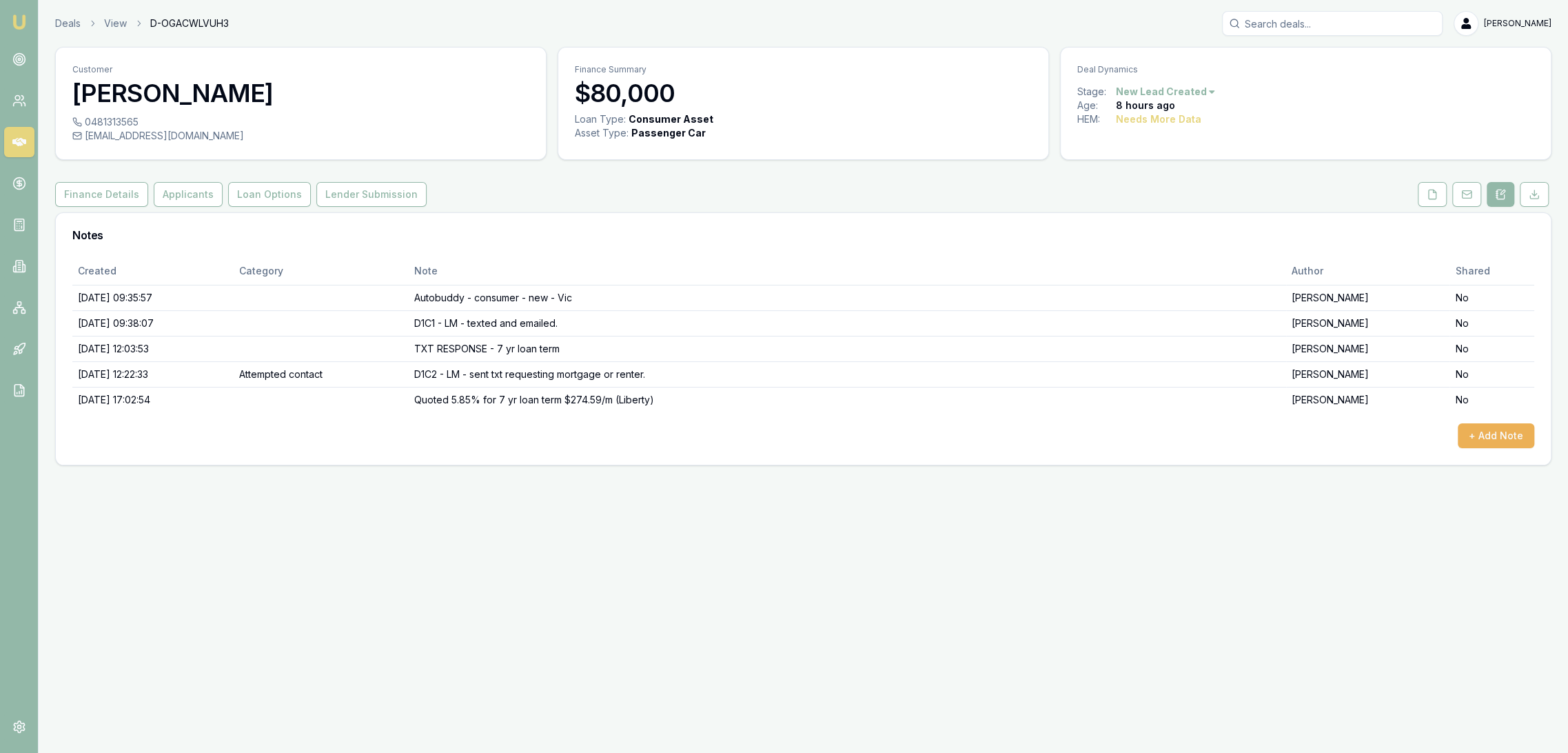
drag, startPoint x: 19, startPoint y: 21, endPoint x: 34, endPoint y: 20, distance: 15.0
click at [19, 21] on img at bounding box center [20, 22] width 17 height 17
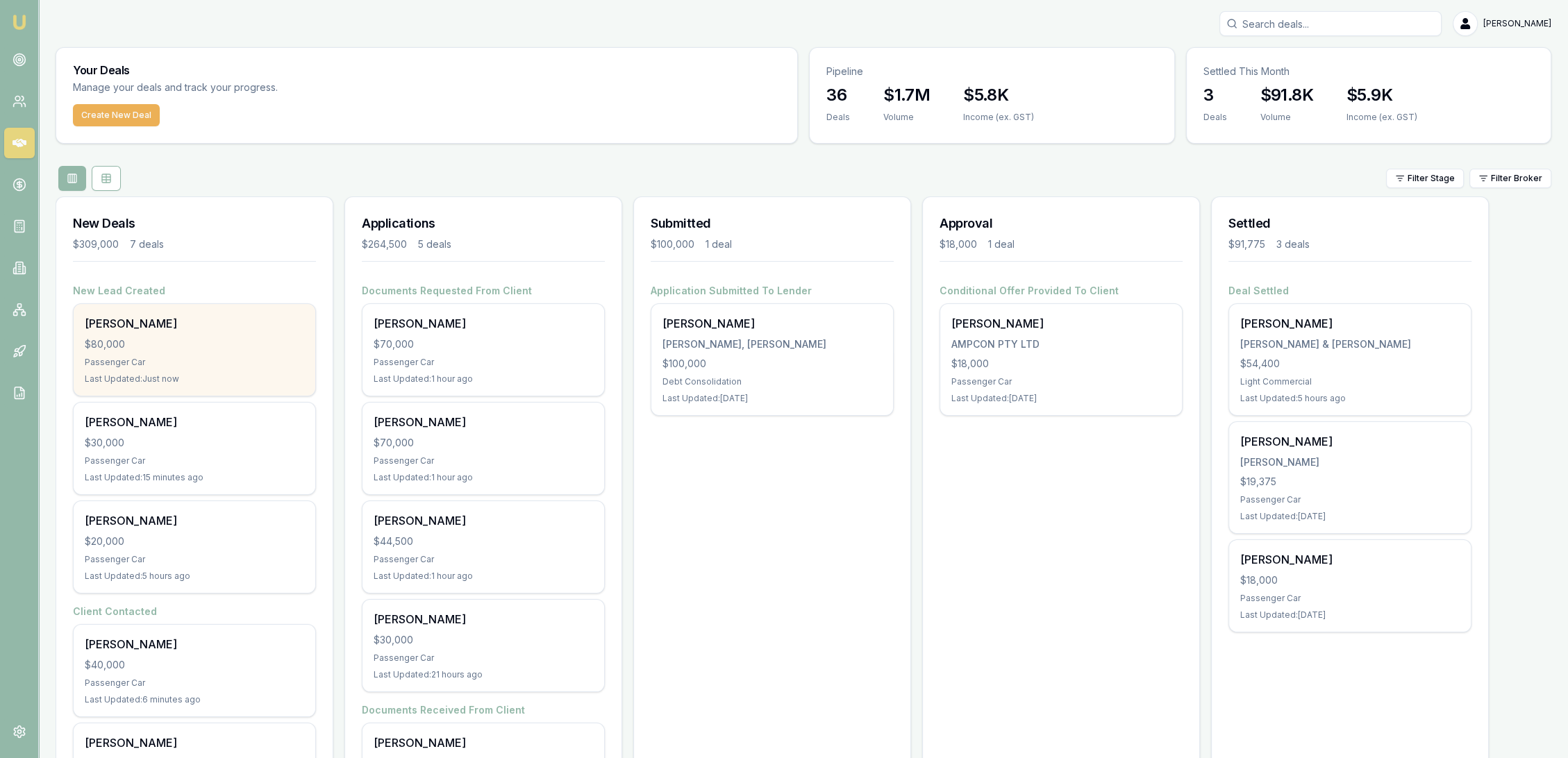
click at [179, 343] on div "$80,000" at bounding box center [195, 344] width 220 height 14
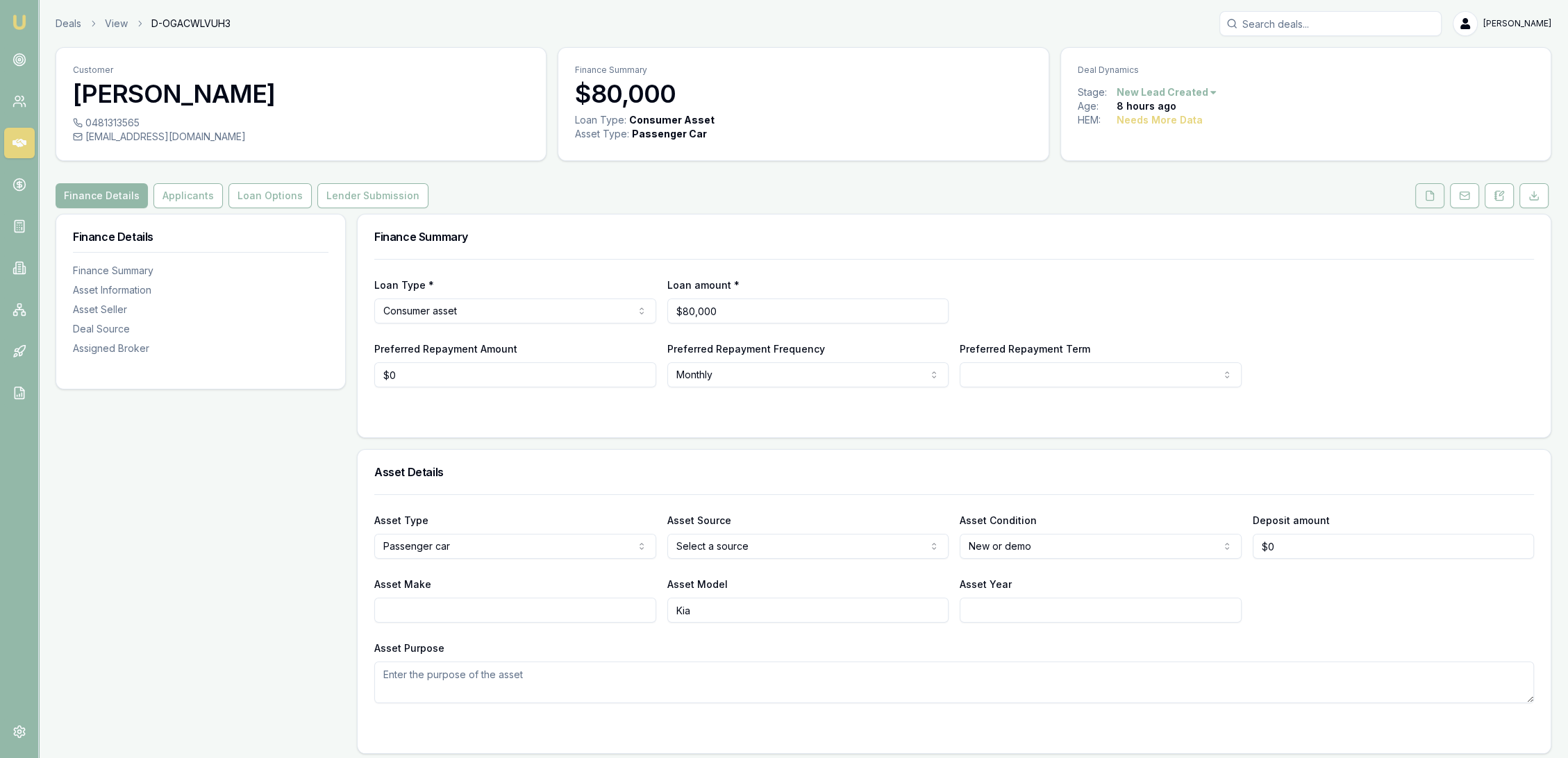
click at [1428, 197] on icon at bounding box center [1430, 195] width 11 height 11
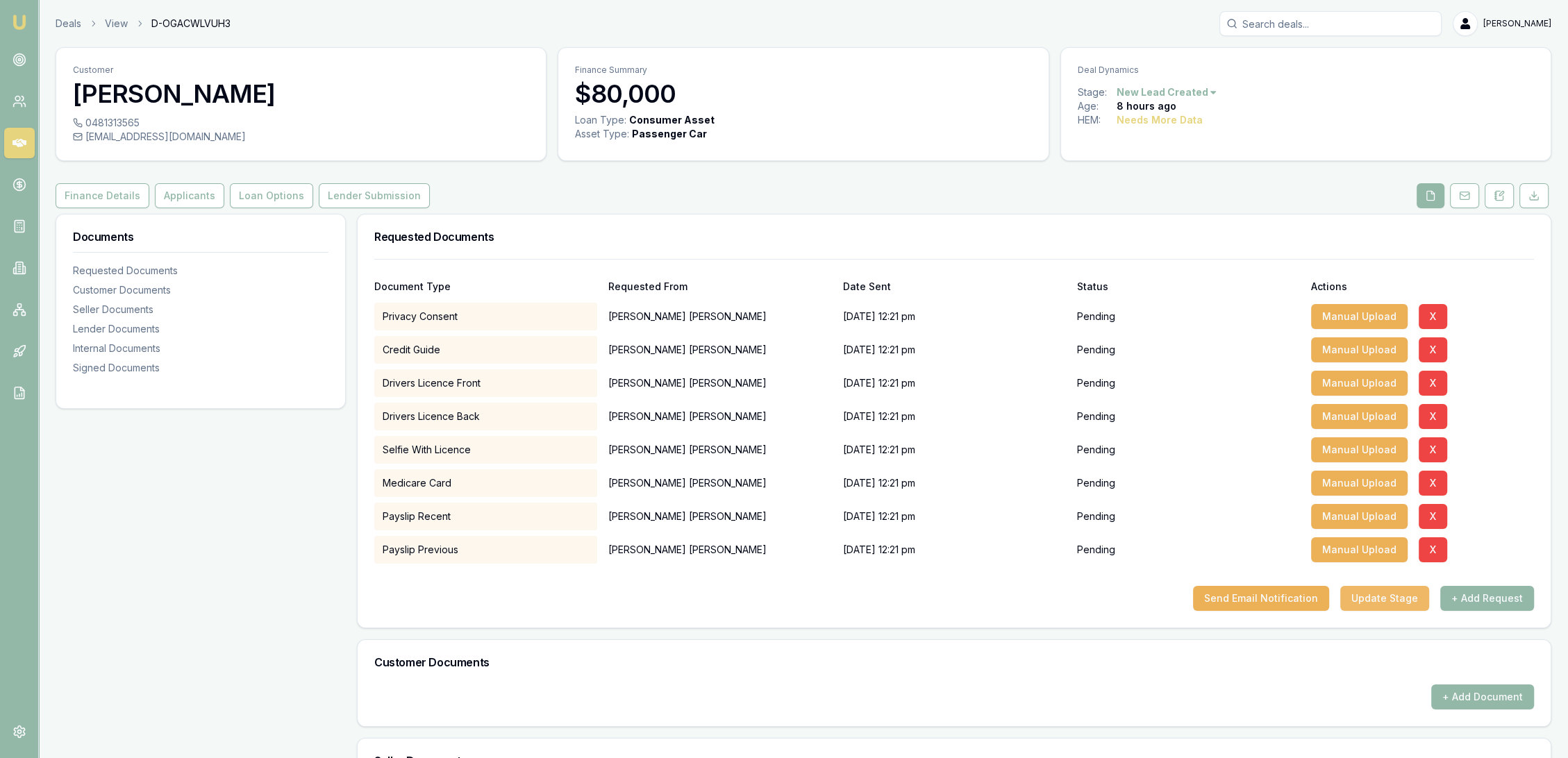
click at [1363, 598] on button "Update Stage" at bounding box center [1384, 598] width 89 height 25
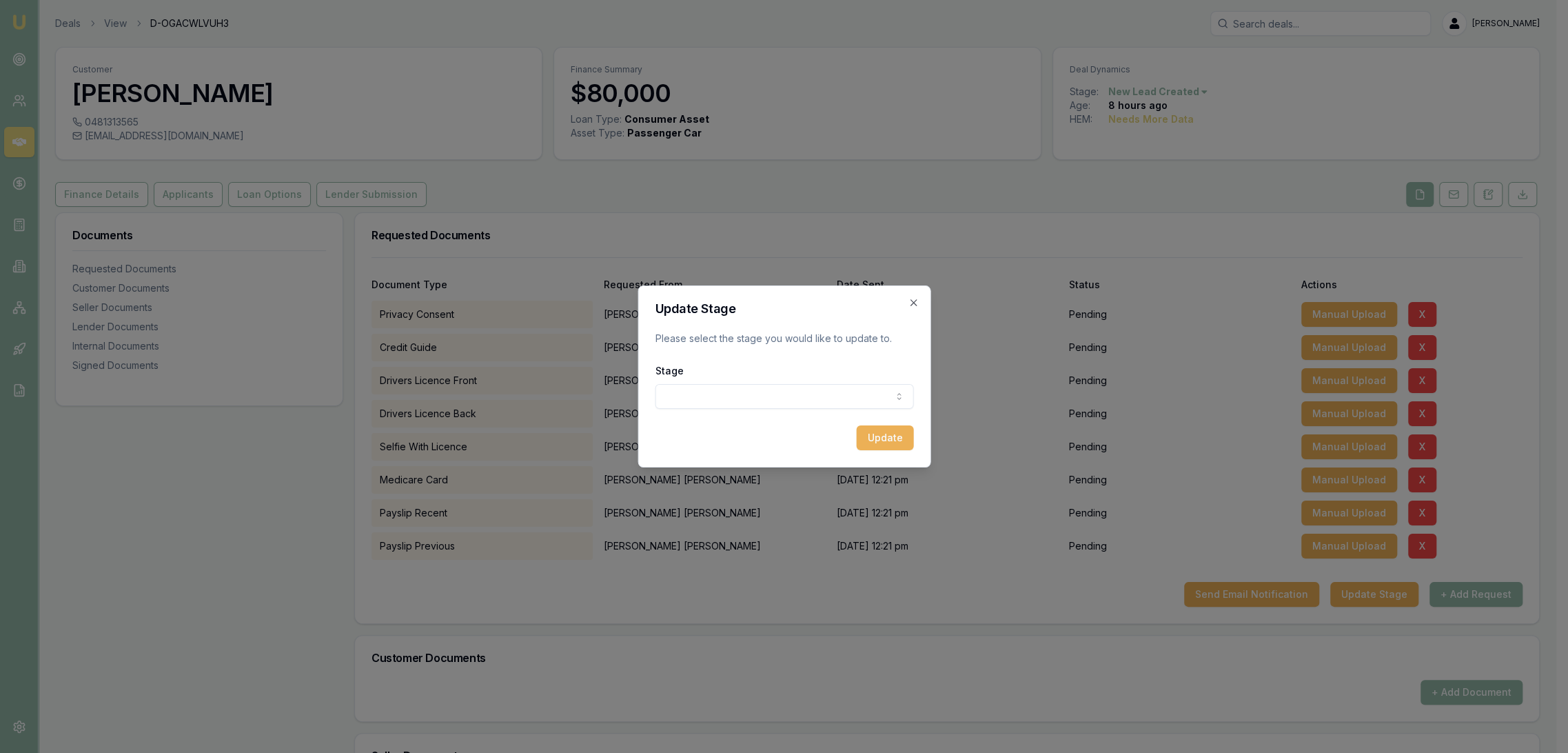
click at [710, 399] on body "Emu Broker Deals View D-OGACWLVUH3 [PERSON_NAME] Toggle Menu Customer [PERSON_N…" at bounding box center [778, 376] width 1557 height 753
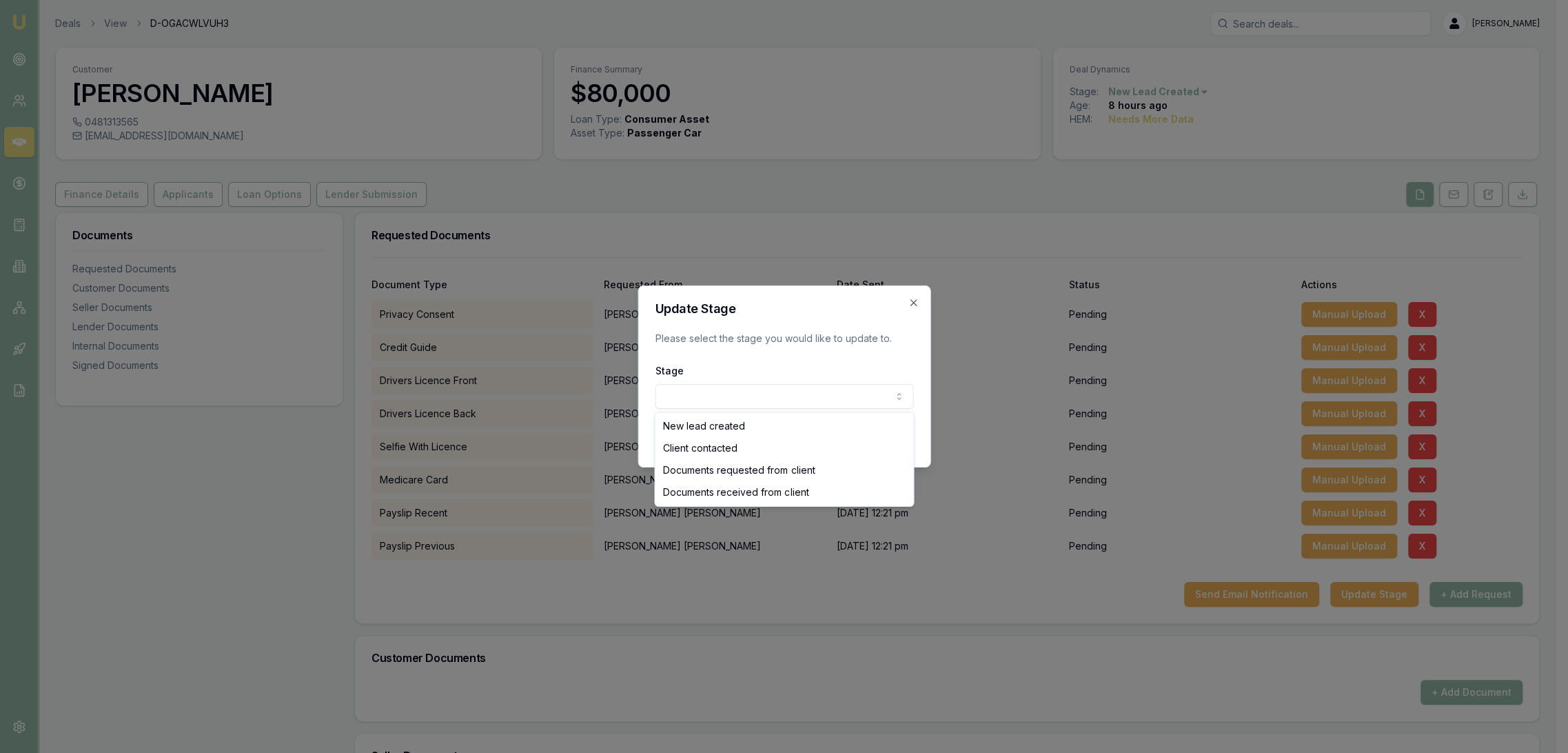
select select "CLIENT_CONTACTED"
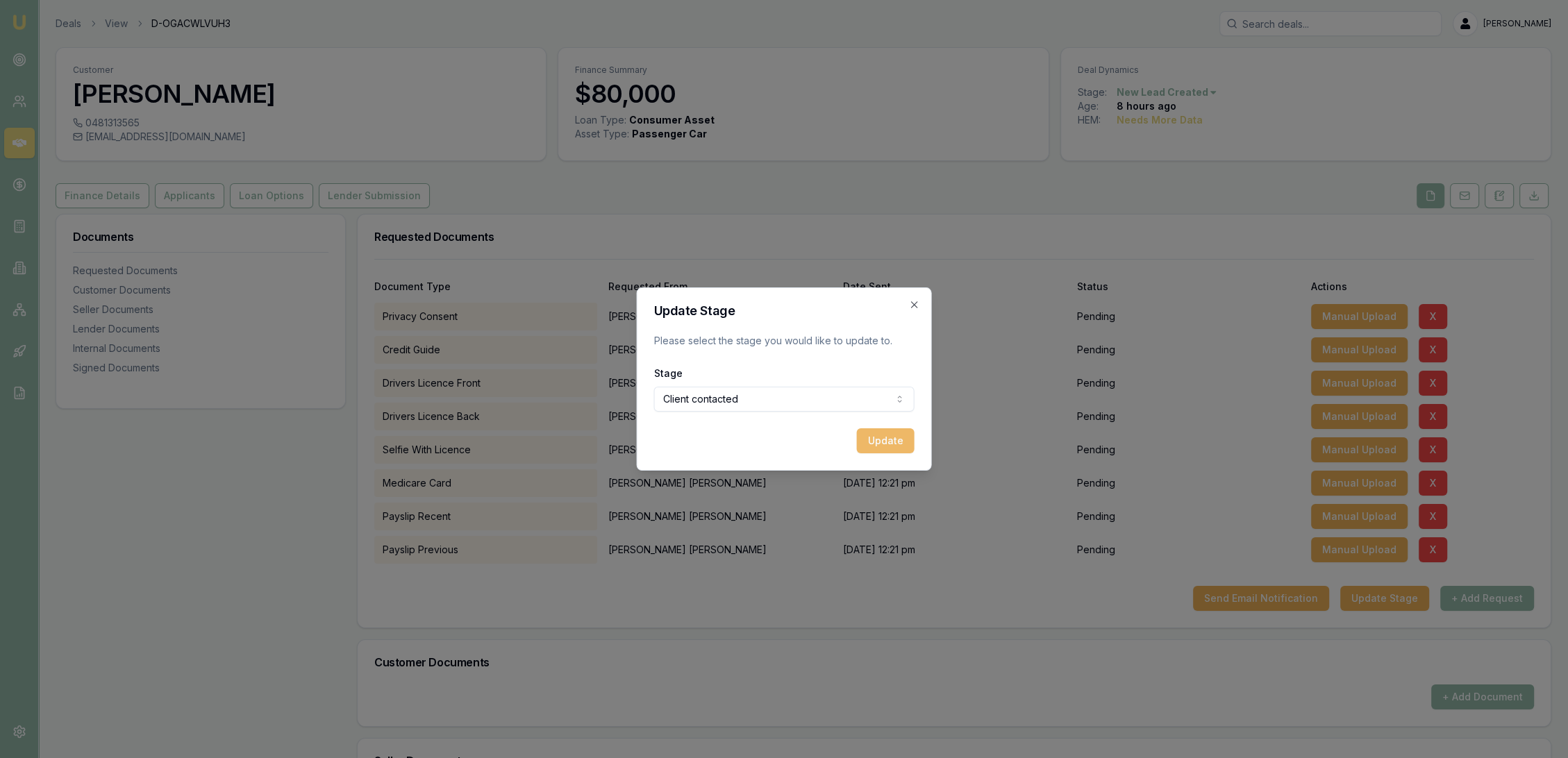
click at [897, 442] on button "Update" at bounding box center [886, 441] width 58 height 25
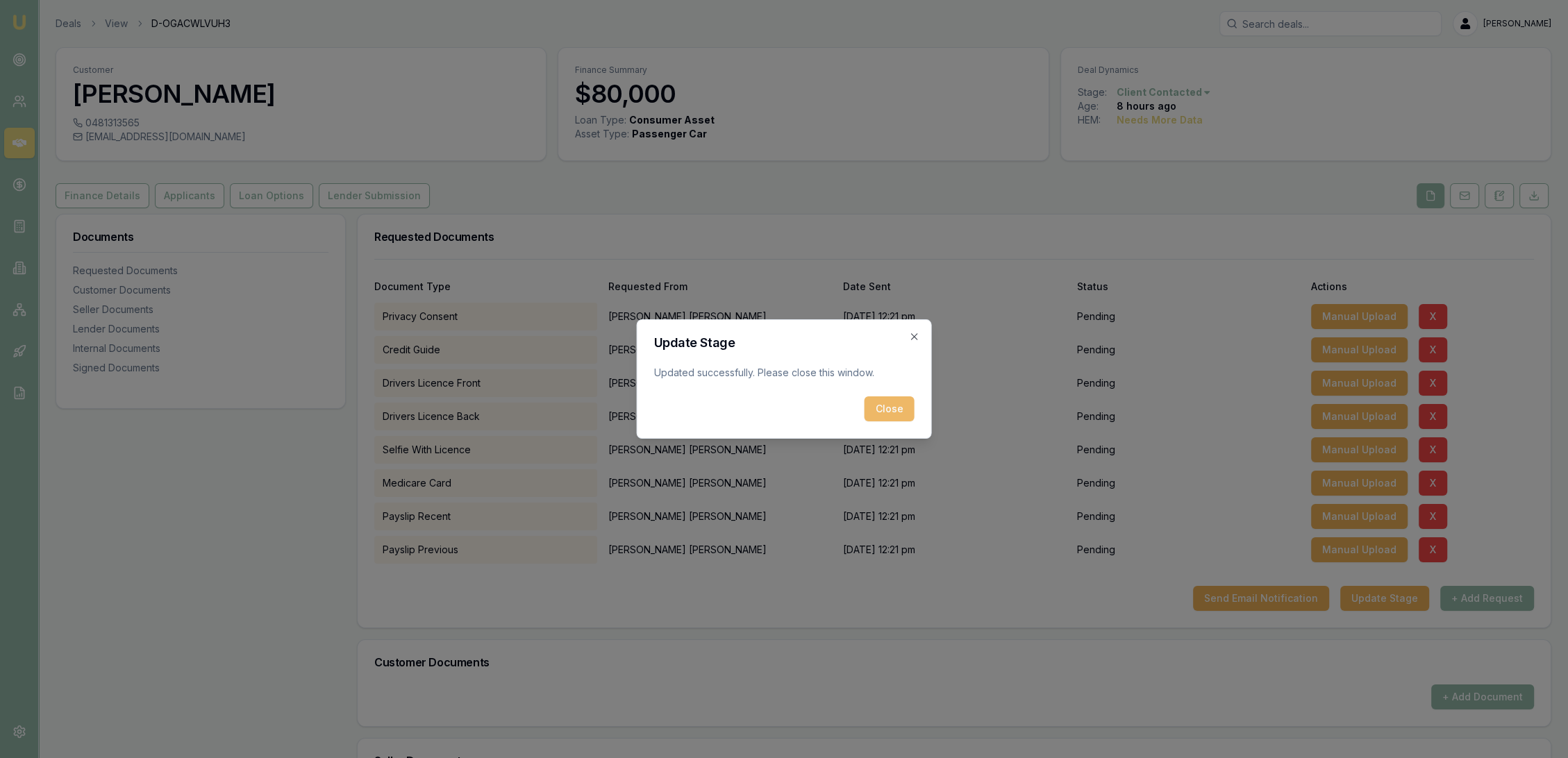
click at [892, 409] on button "Close" at bounding box center [890, 409] width 50 height 25
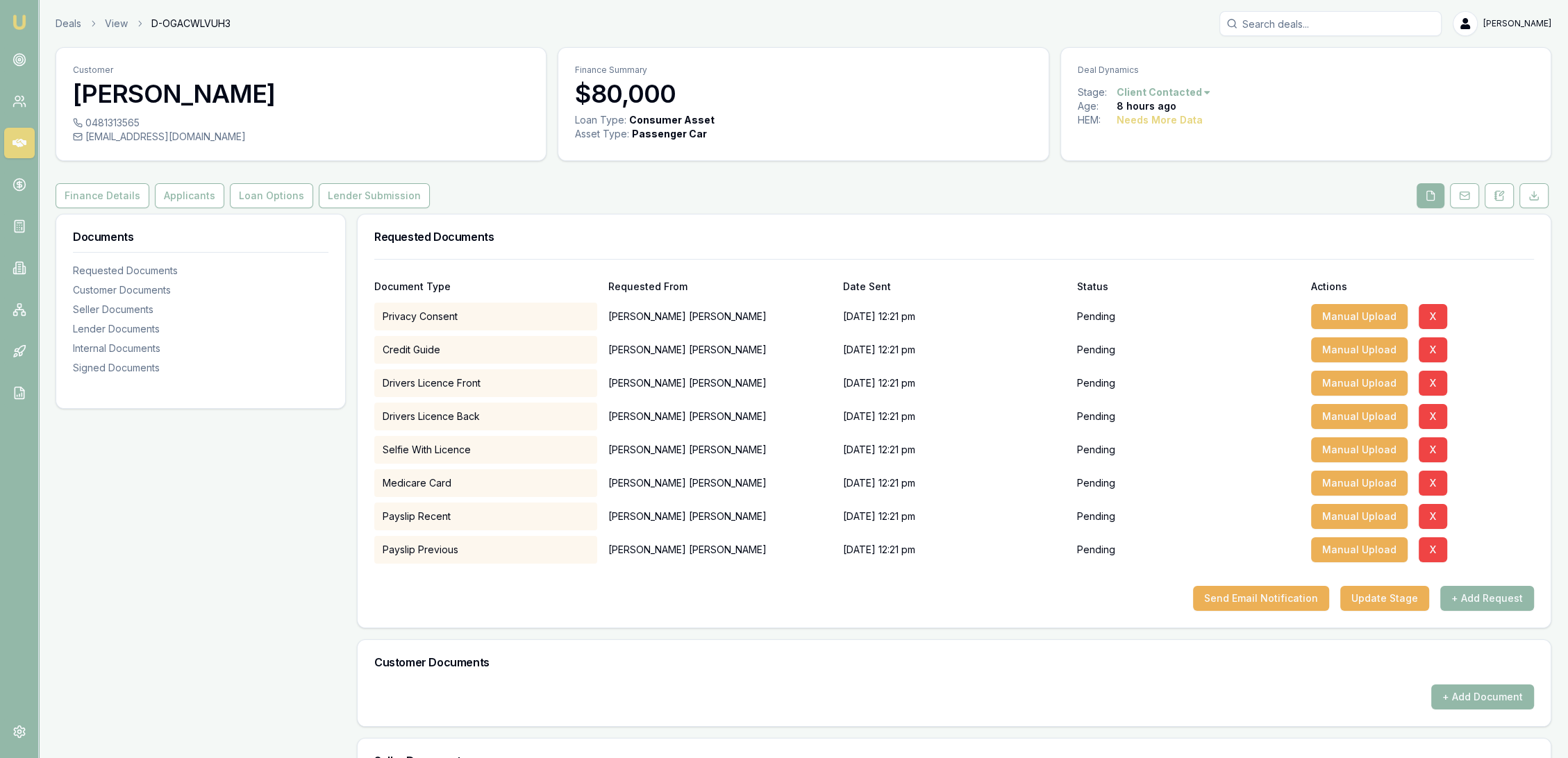
click at [18, 20] on img at bounding box center [20, 22] width 17 height 17
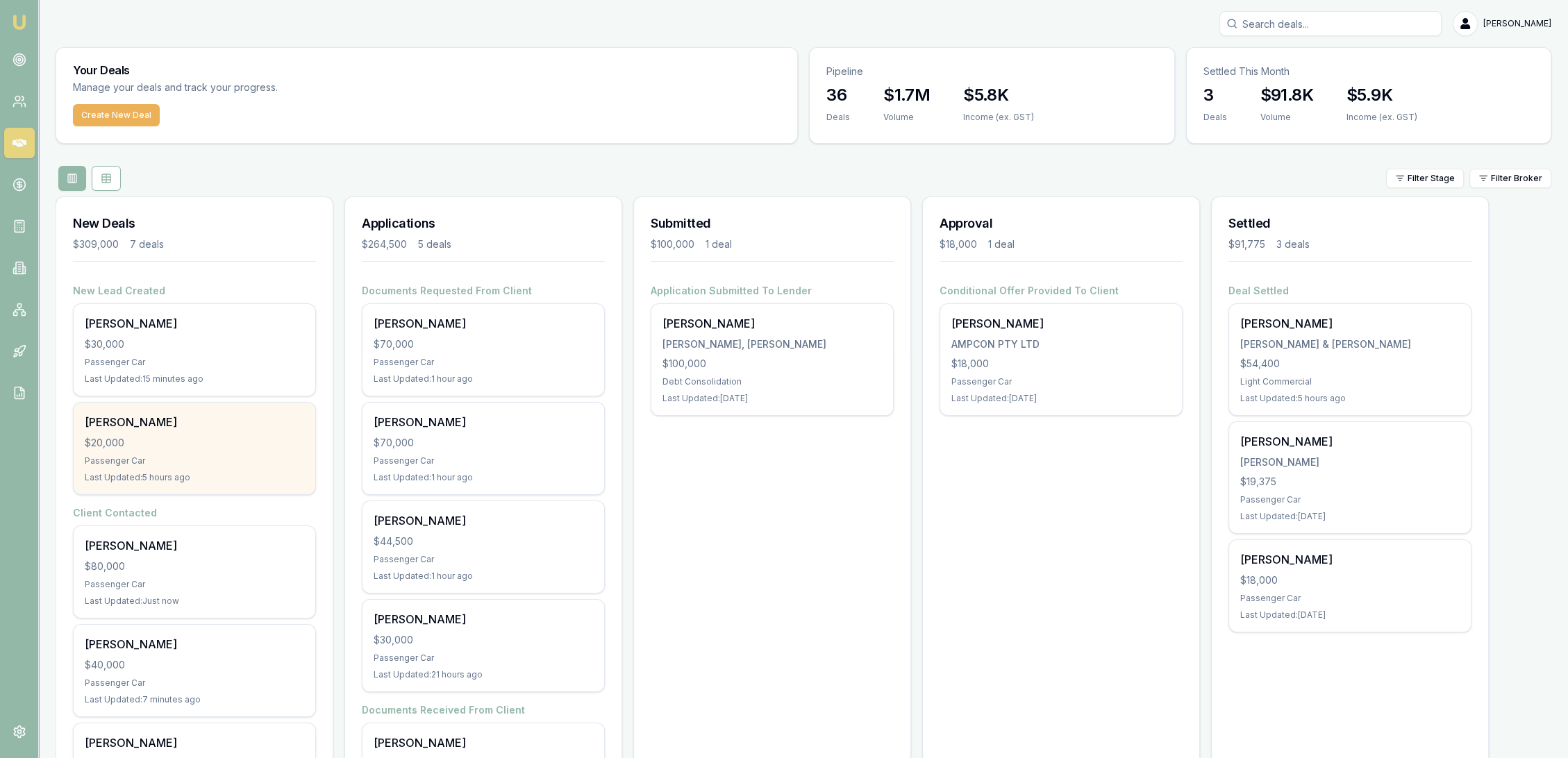
click at [230, 445] on div "$20,000" at bounding box center [195, 443] width 220 height 14
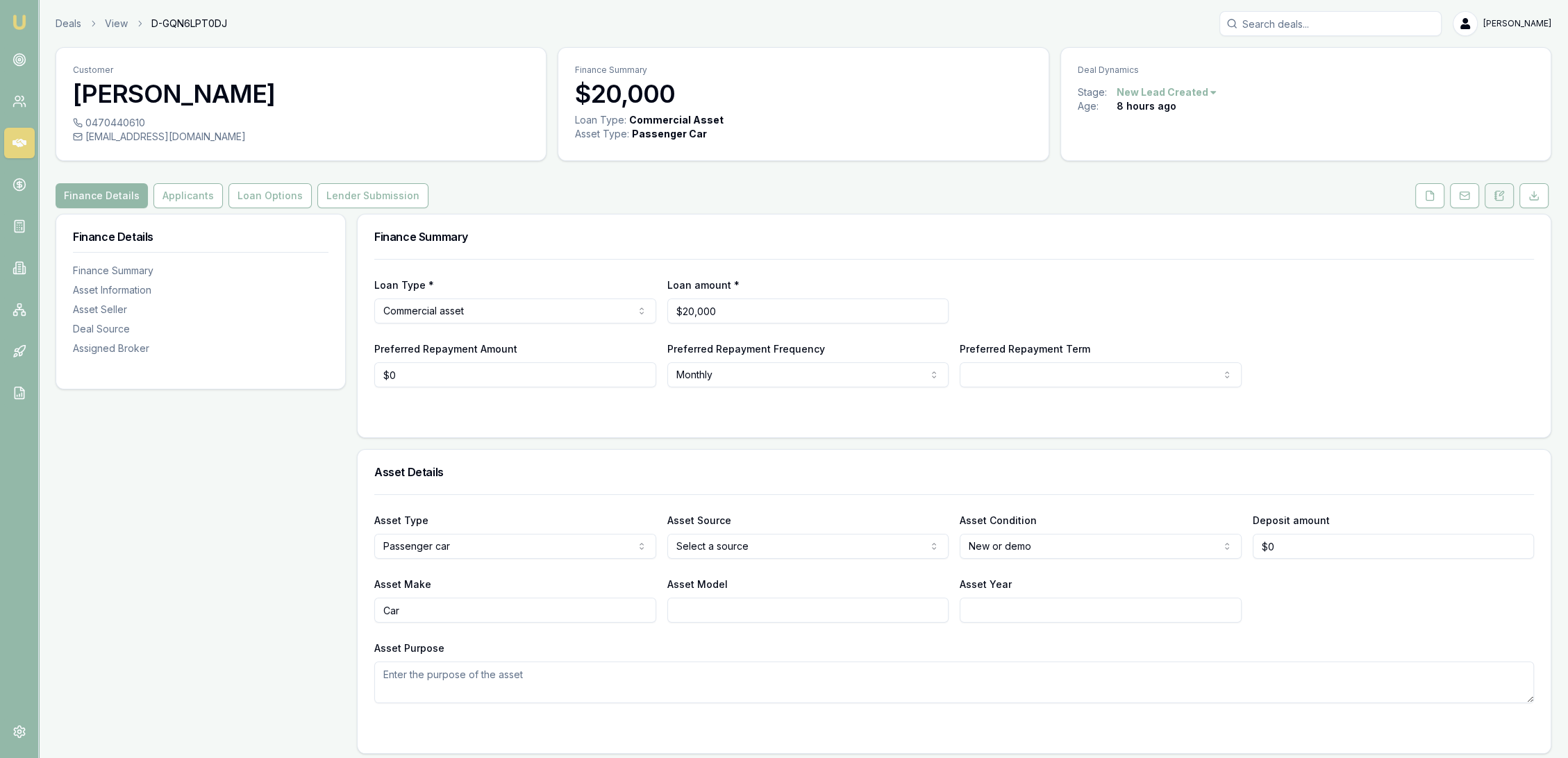
drag, startPoint x: 1504, startPoint y: 188, endPoint x: 1496, endPoint y: 191, distance: 8.5
click at [1504, 188] on button at bounding box center [1499, 195] width 29 height 25
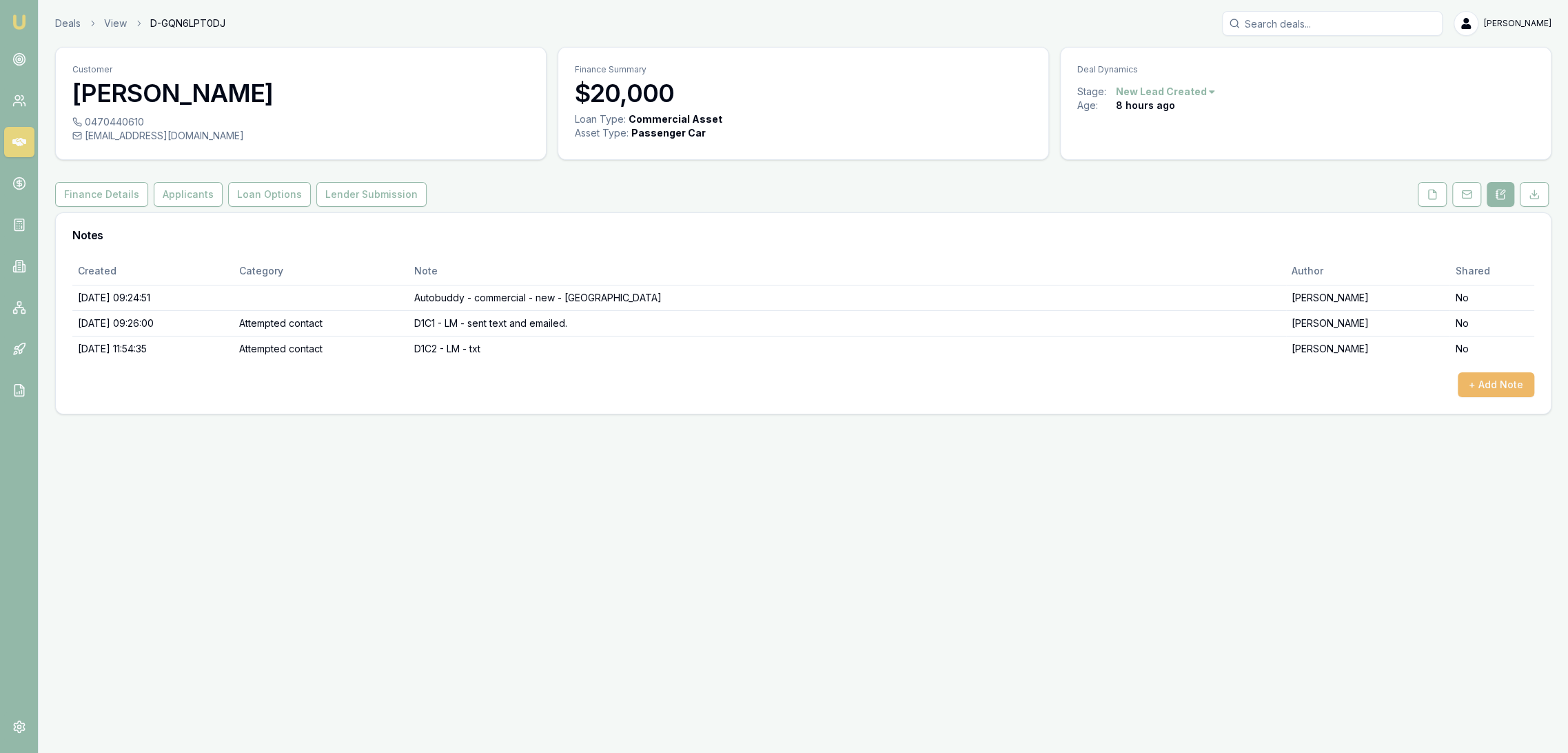
click at [1495, 386] on button "+ Add Note" at bounding box center [1496, 384] width 77 height 25
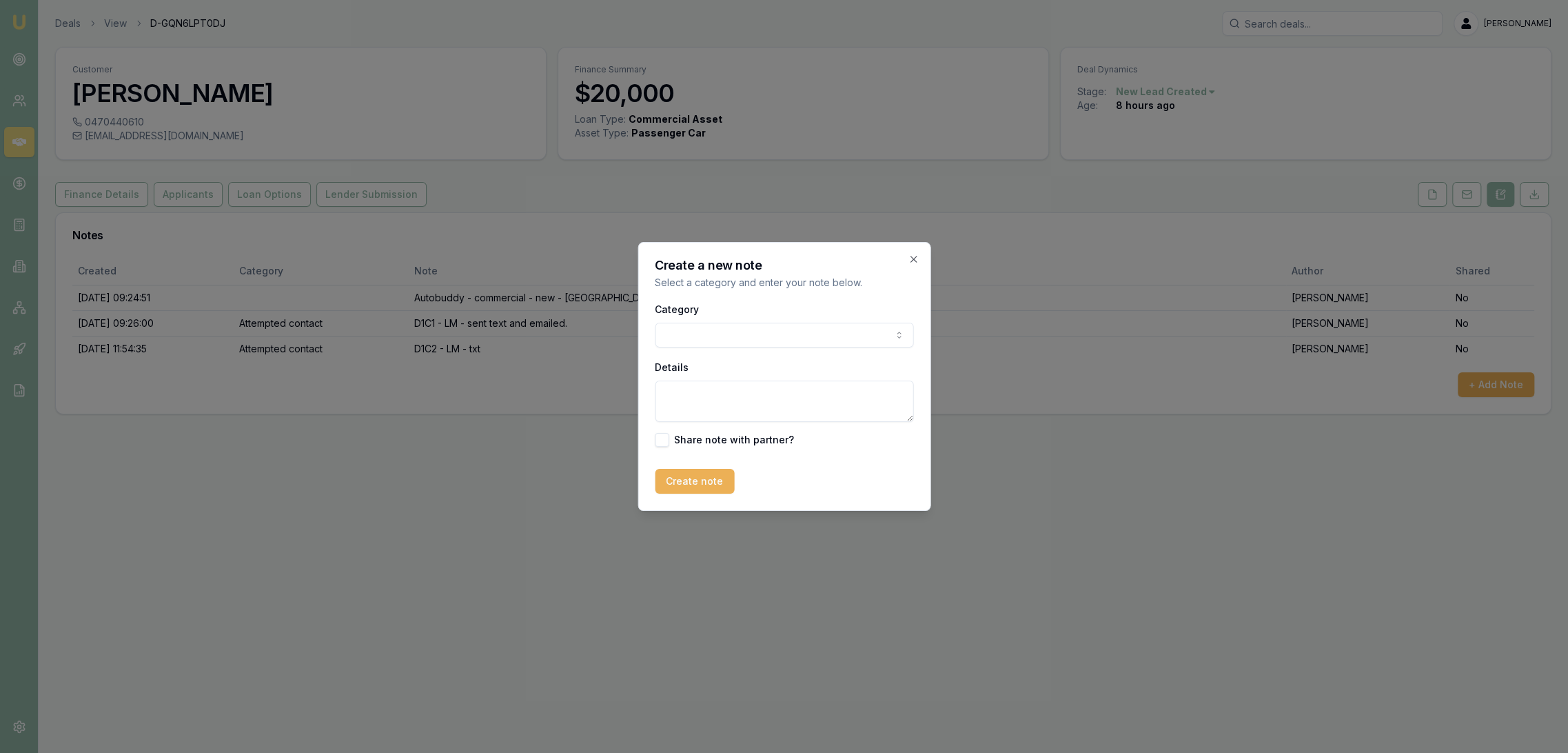
click at [726, 326] on body "Emu Broker Deals View D-GQN6LPT0DJ [PERSON_NAME] Toggle Menu Customer [PERSON_N…" at bounding box center [784, 376] width 1568 height 753
click at [695, 337] on body "Emu Broker Deals View D-GQN6LPT0DJ [PERSON_NAME] Toggle Menu Customer [PERSON_N…" at bounding box center [784, 376] width 1568 height 753
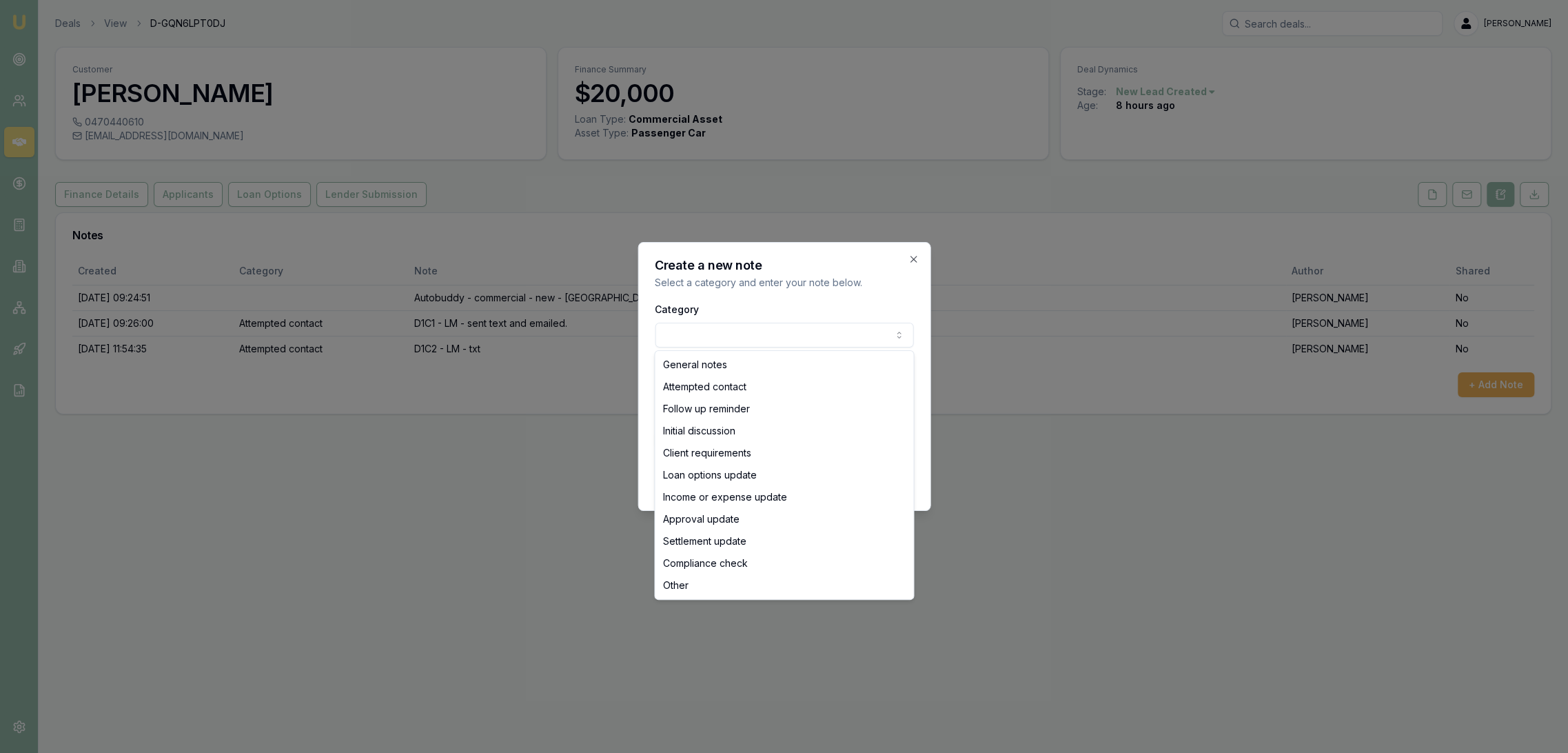
select select "ATTEMPTED_CONTACT"
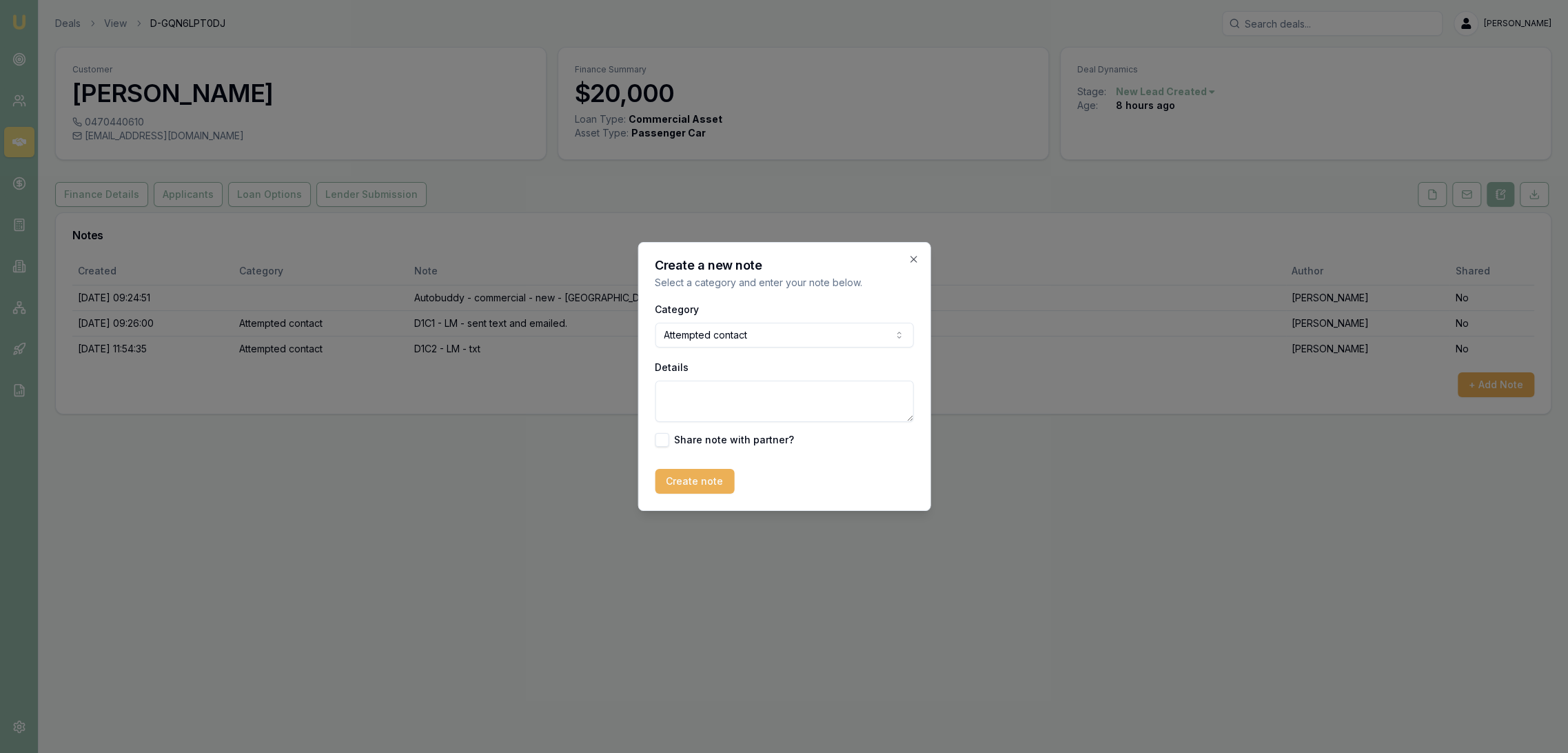
click at [684, 395] on textarea "Details" at bounding box center [784, 401] width 258 height 42
click at [732, 395] on textarea "D1C3 -" at bounding box center [784, 401] width 258 height 42
type textarea "D1C3 - LM - sent text."
click at [700, 483] on button "Create note" at bounding box center [695, 481] width 80 height 25
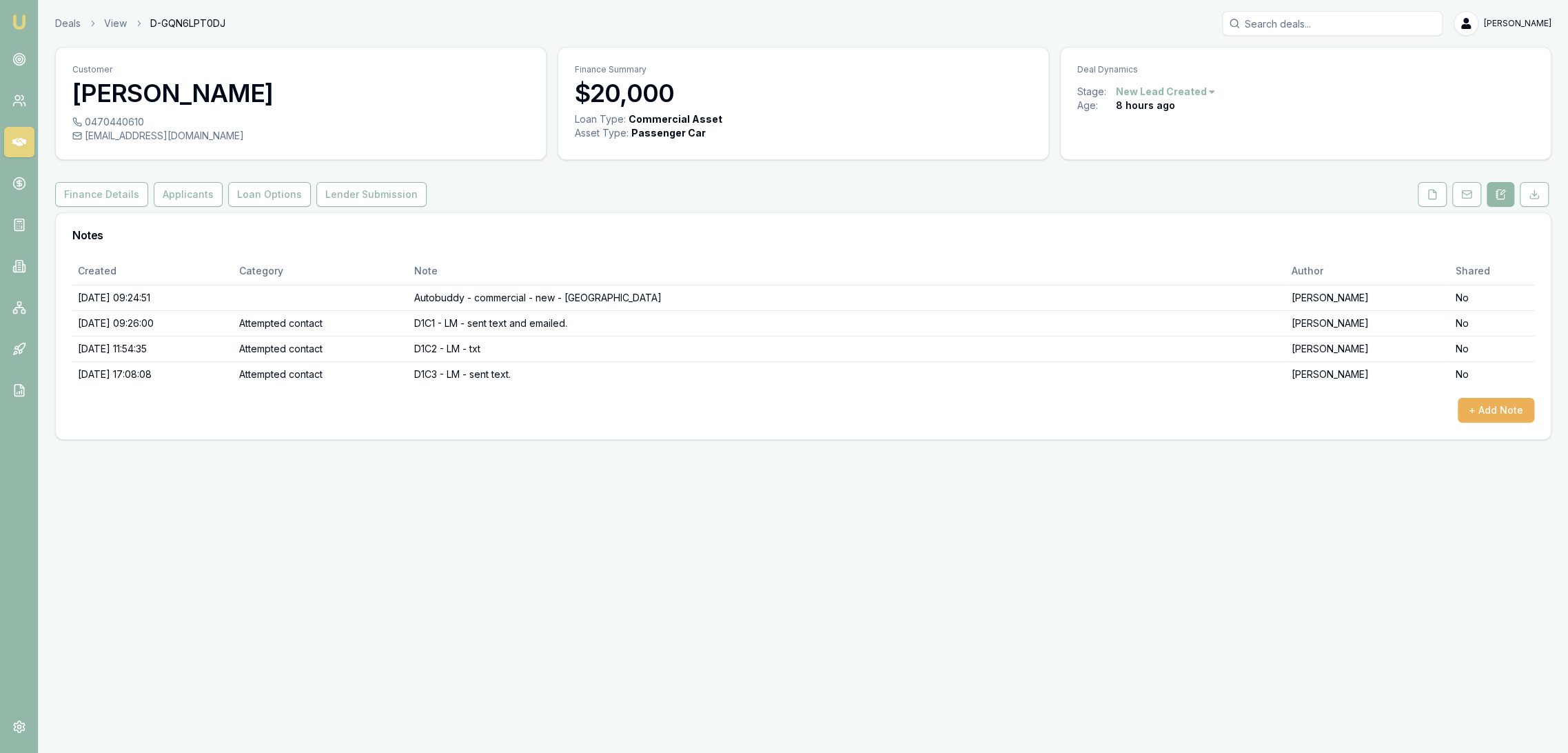
click at [18, 20] on img at bounding box center [20, 22] width 17 height 17
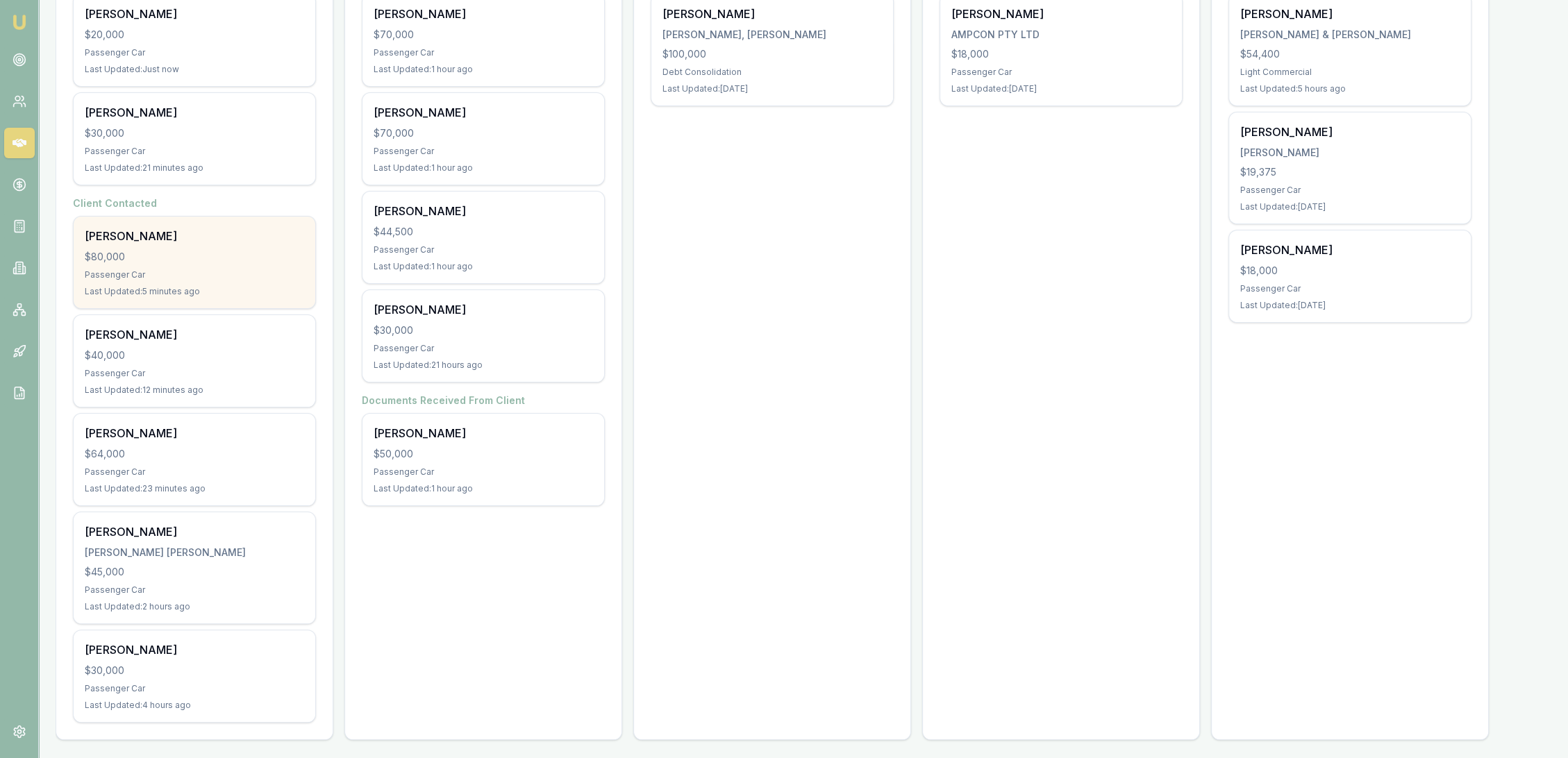
scroll to position [311, 0]
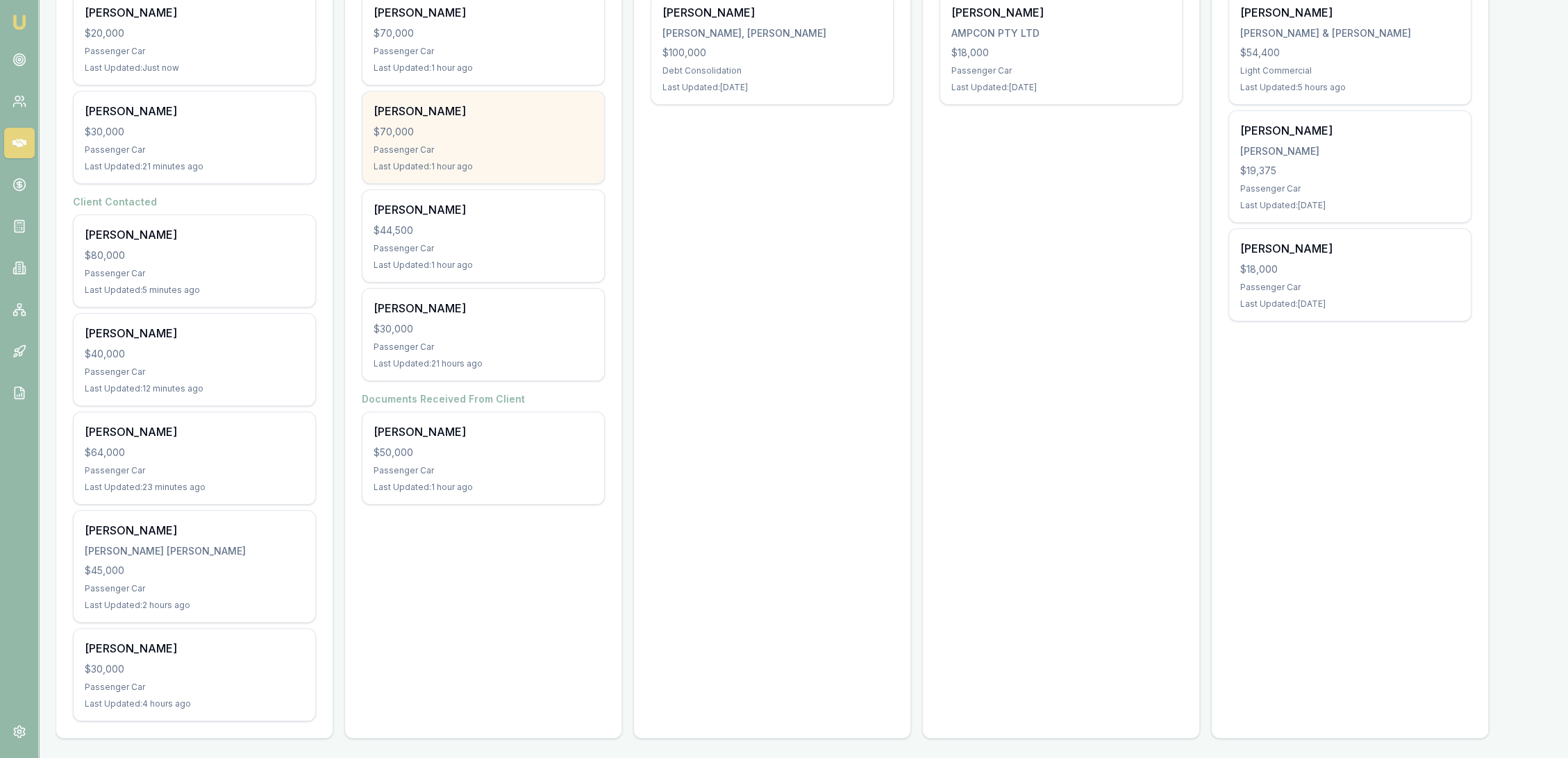
click at [530, 146] on div "Passenger Car" at bounding box center [484, 149] width 220 height 11
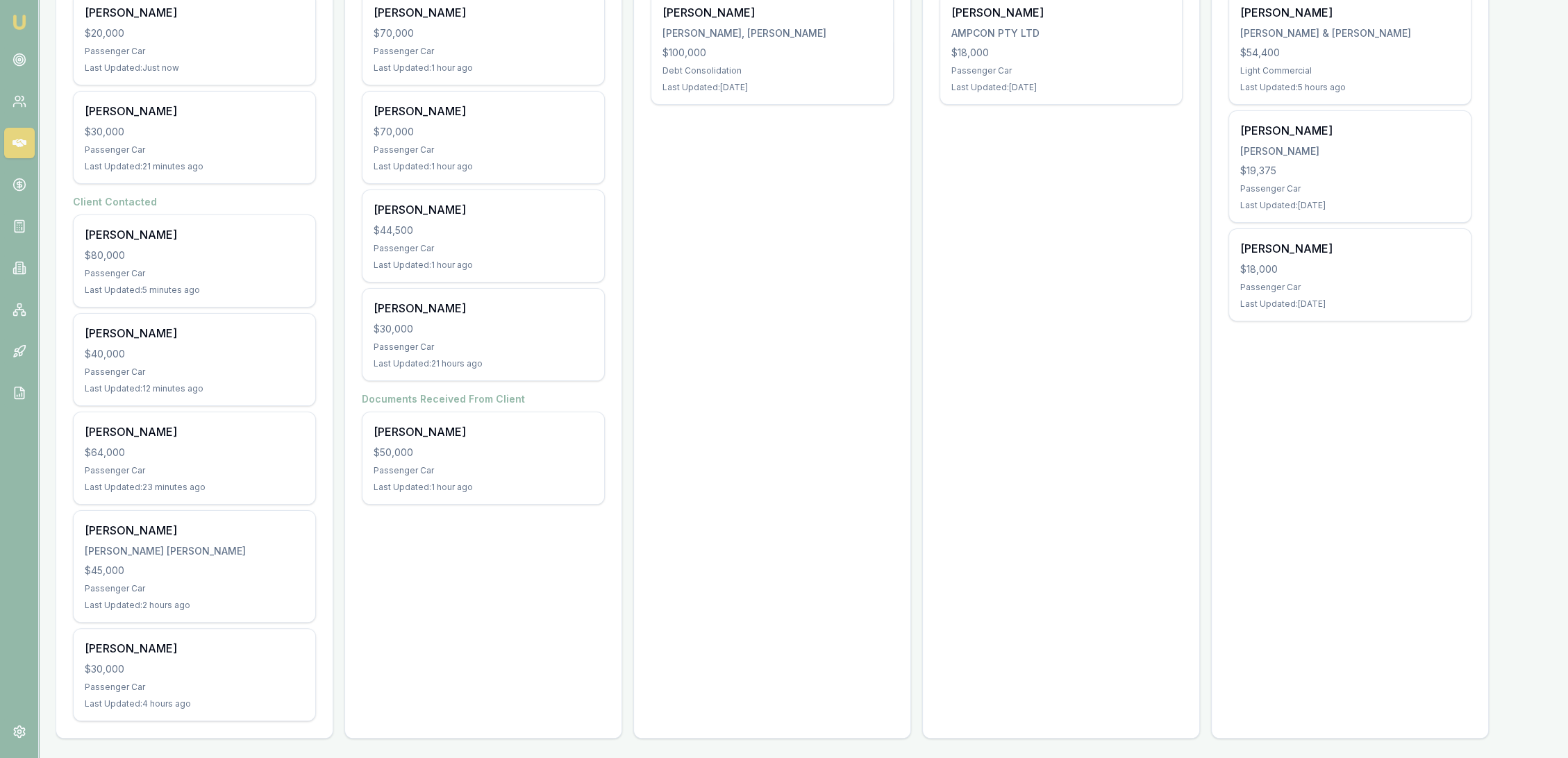
scroll to position [80, 0]
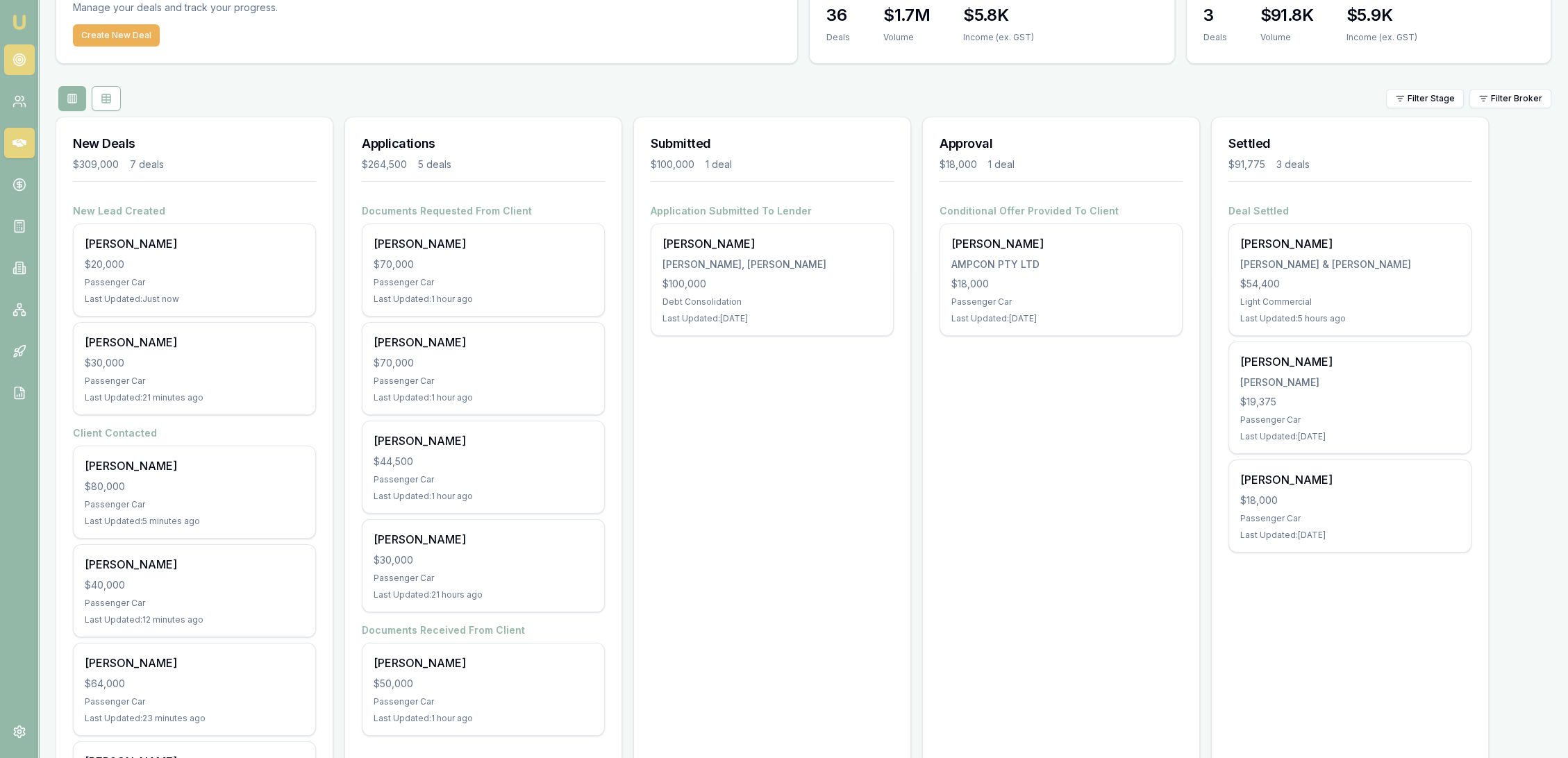
click at [12, 53] on icon at bounding box center [19, 59] width 14 height 14
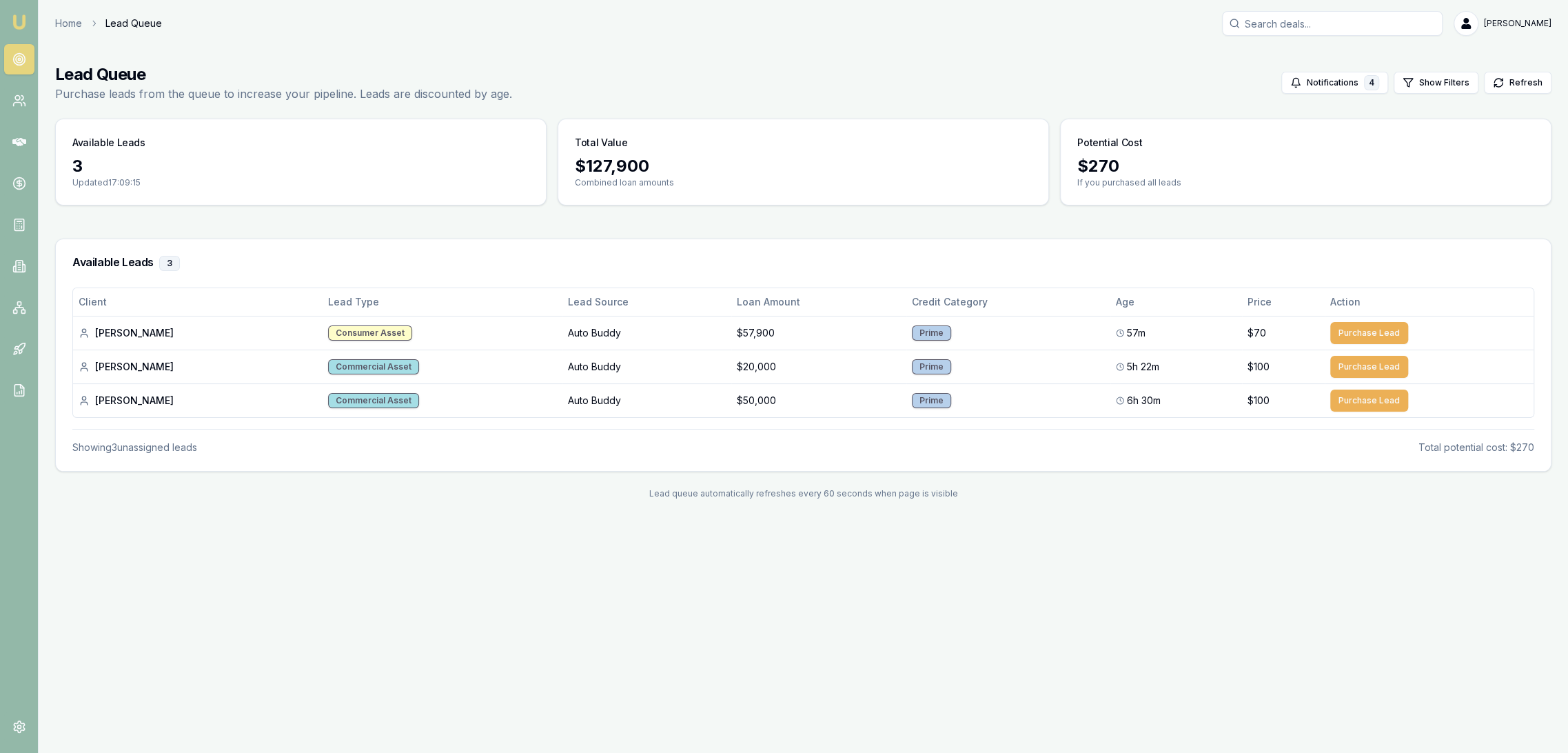
click at [27, 19] on link "Emu Broker" at bounding box center [19, 22] width 22 height 22
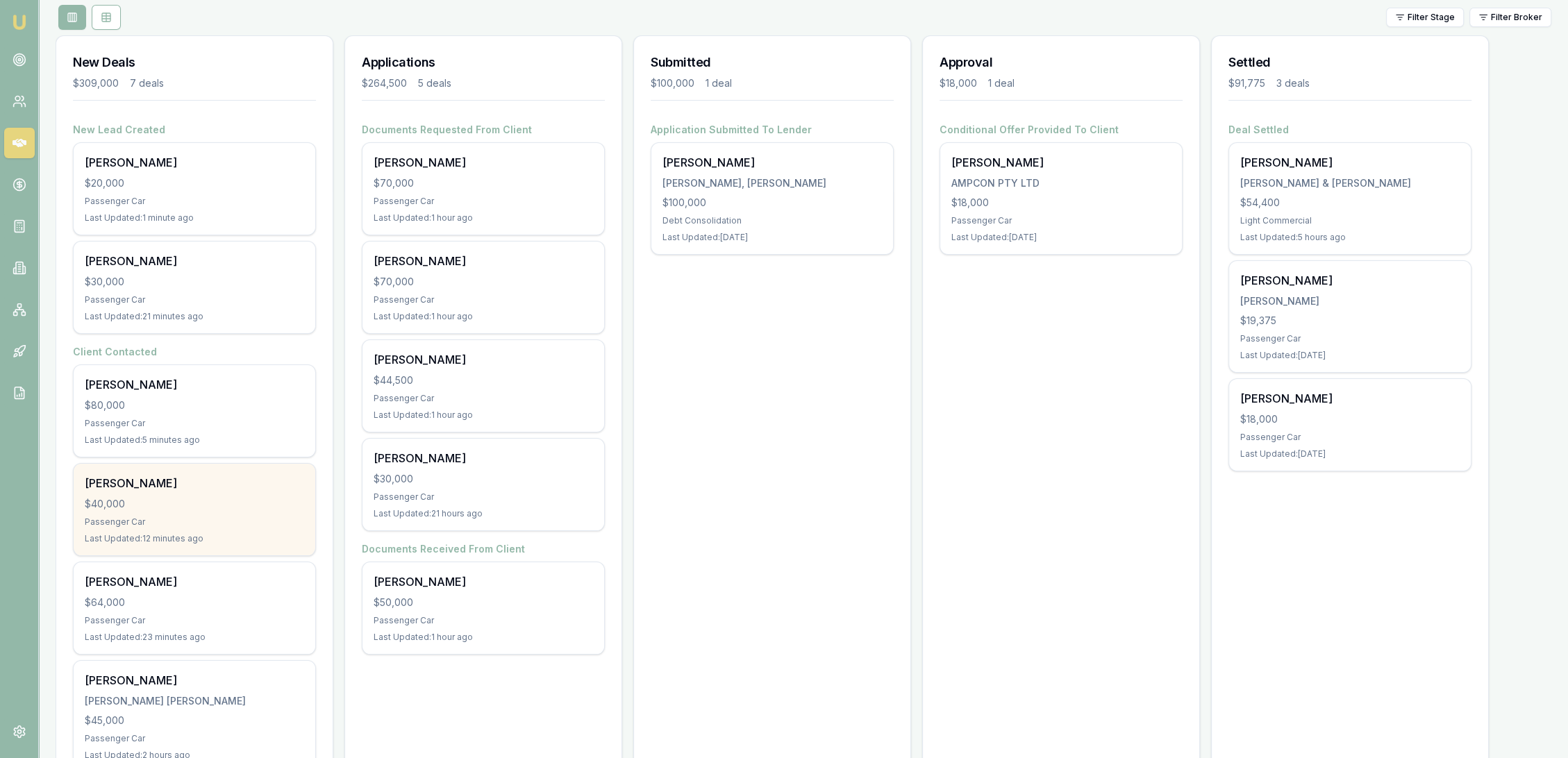
scroll to position [80, 0]
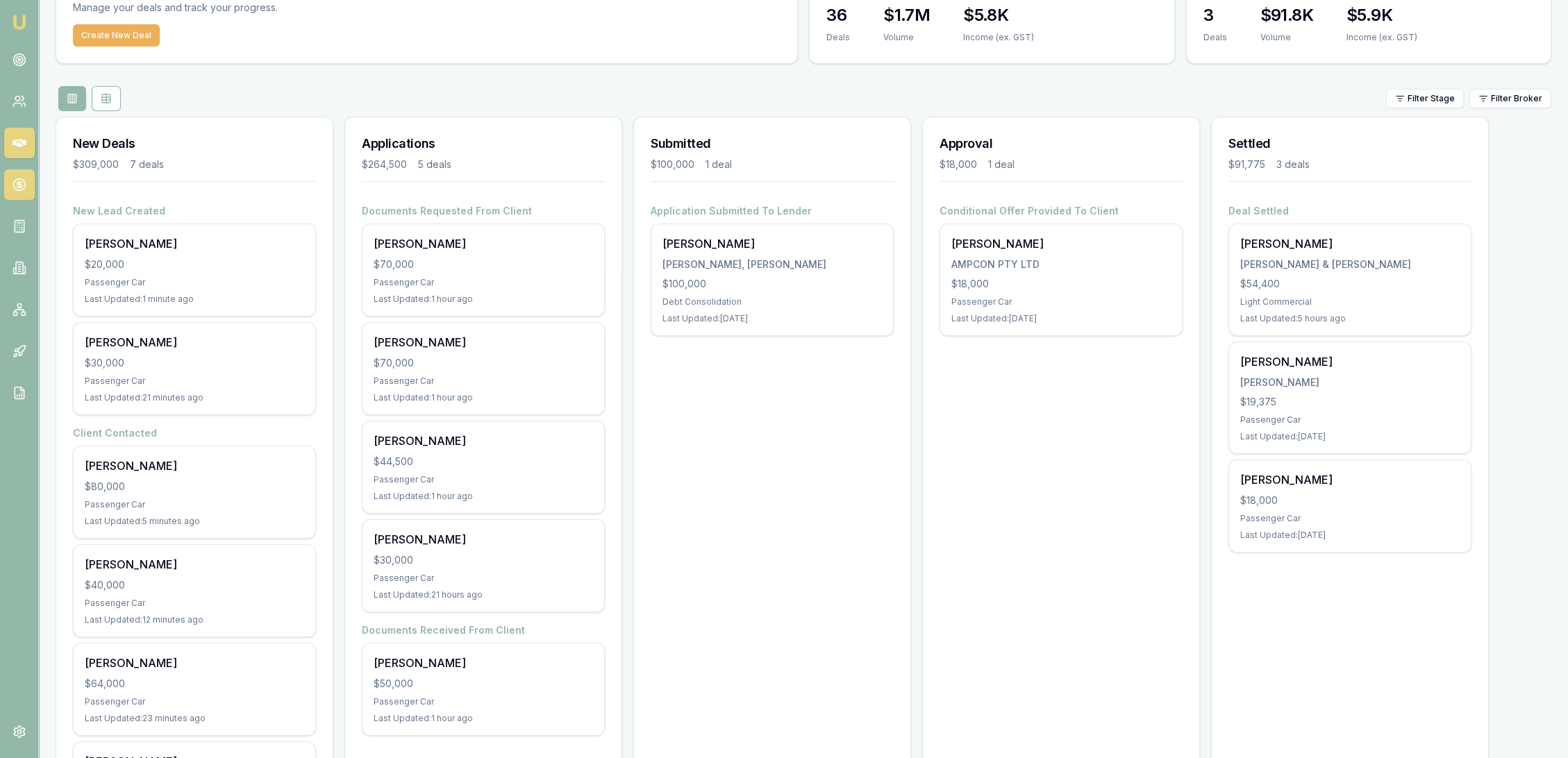
click at [15, 181] on icon at bounding box center [19, 185] width 14 height 14
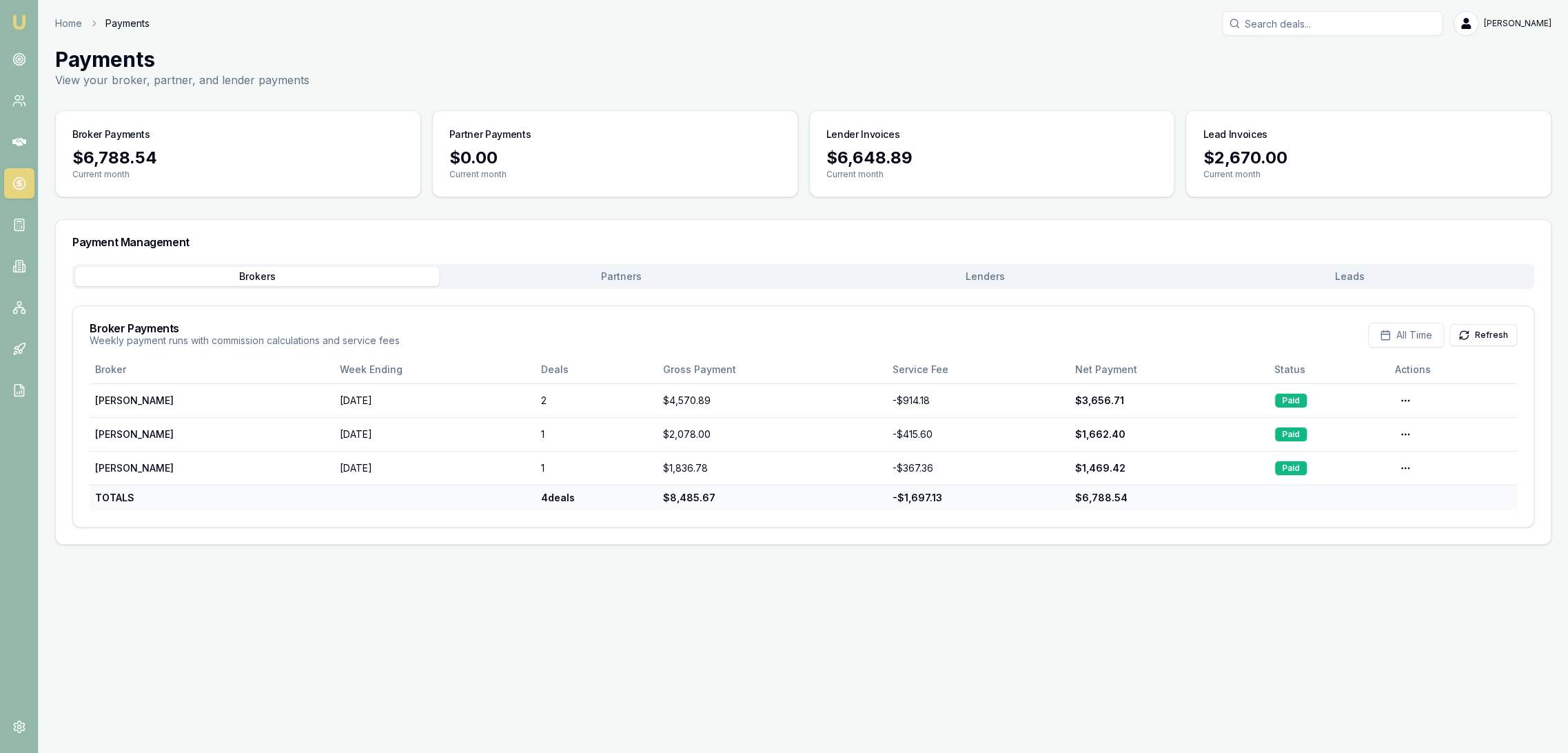
drag, startPoint x: 1369, startPoint y: 291, endPoint x: 1349, endPoint y: 291, distance: 20.0
click at [1362, 291] on div "Brokers Partners Lenders Leads Broker Payments Weekly payment runs with commiss…" at bounding box center [804, 396] width 1462 height 264
click at [1345, 280] on button "Leads" at bounding box center [1350, 276] width 364 height 19
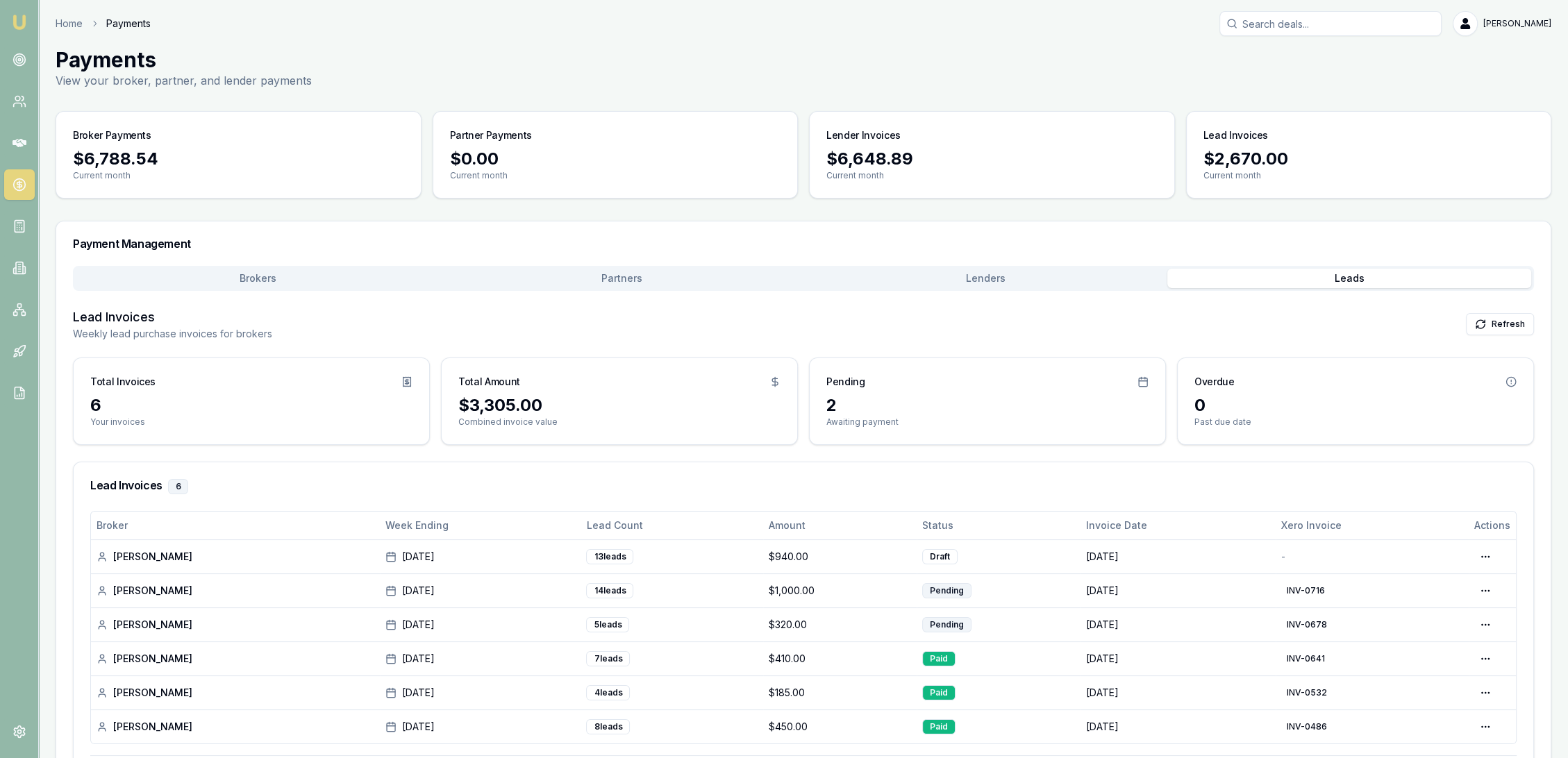
click at [15, 15] on img at bounding box center [20, 22] width 17 height 17
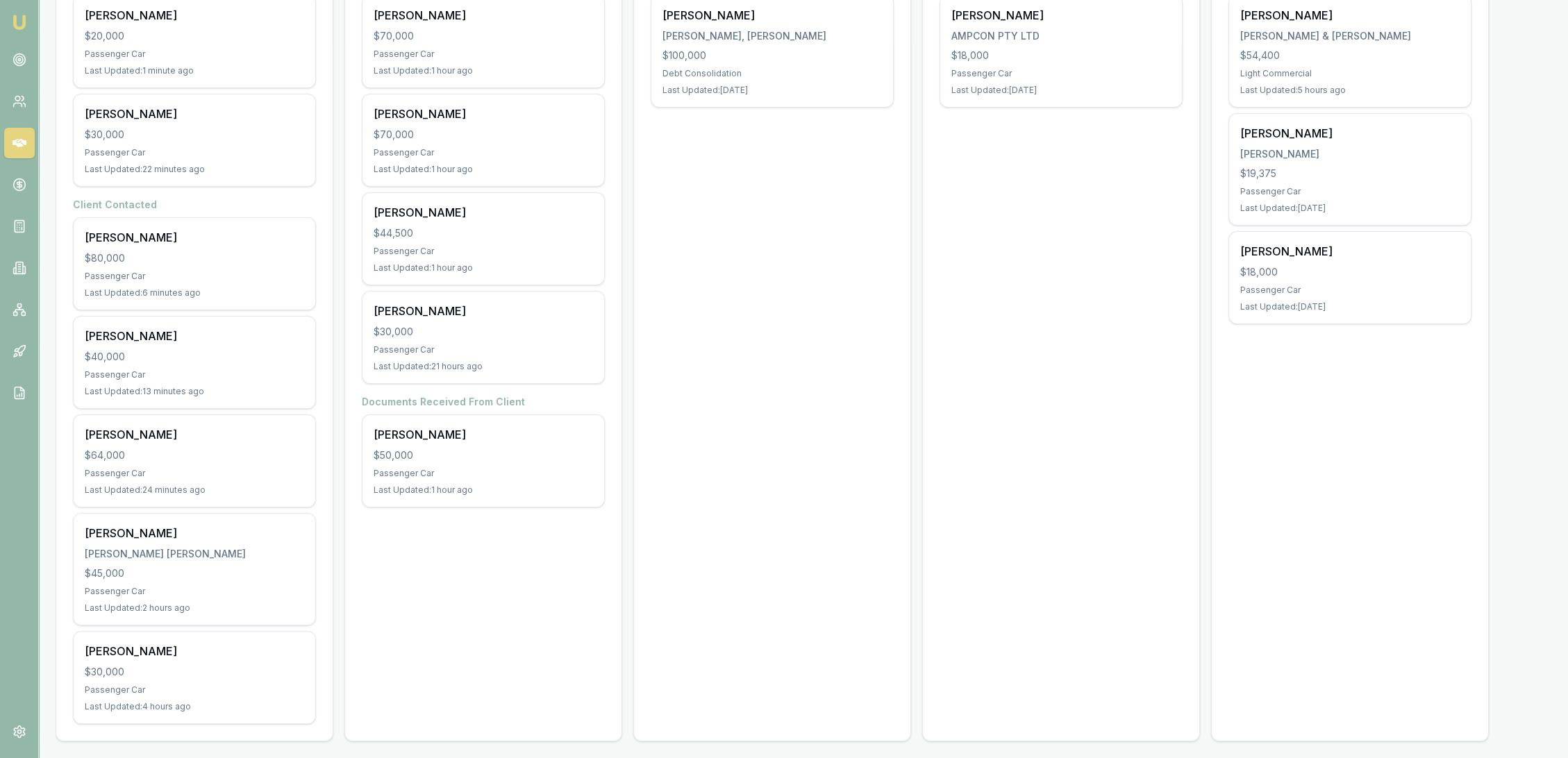
scroll to position [77, 0]
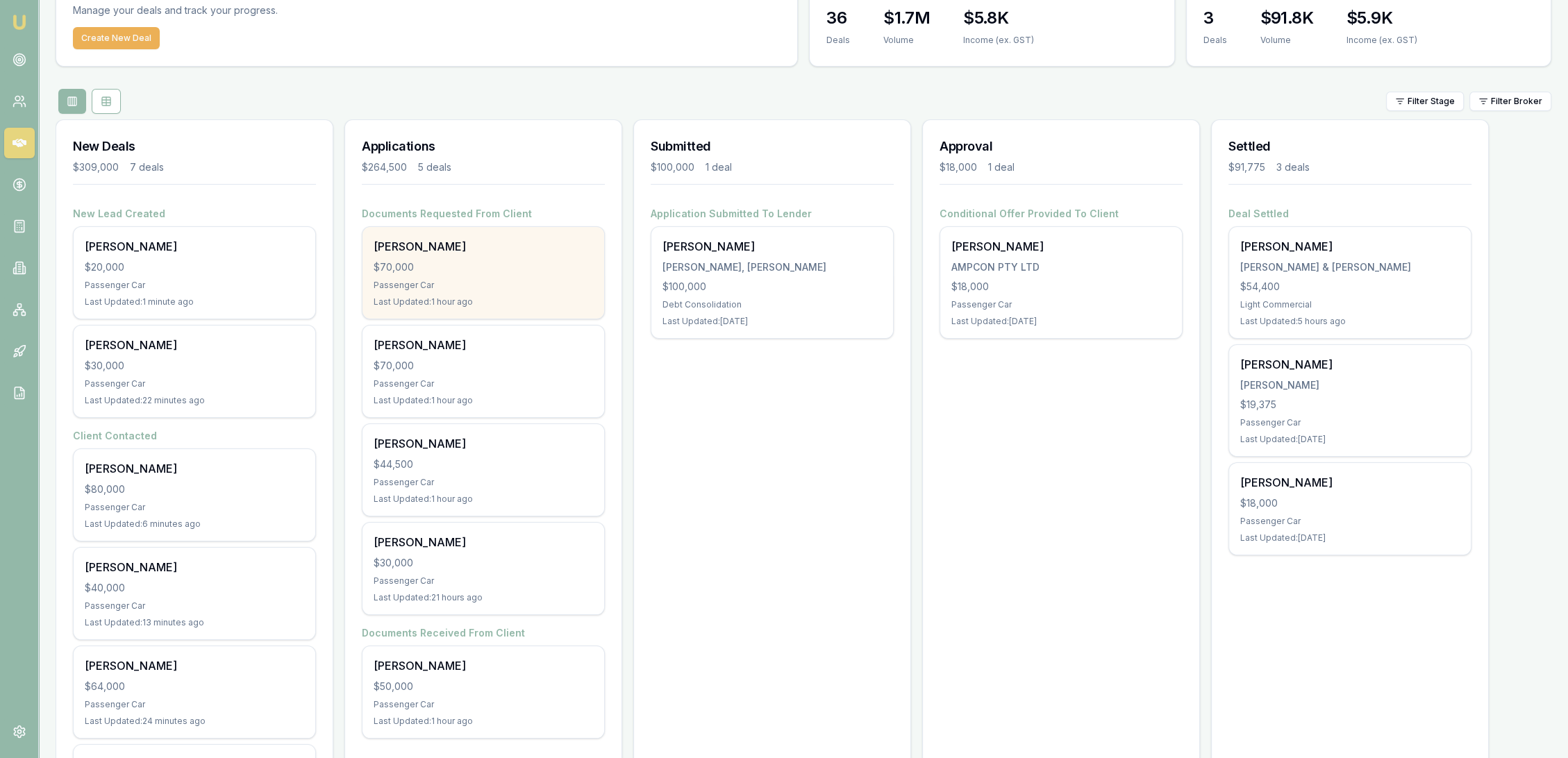
click at [426, 264] on div "$70,000" at bounding box center [484, 267] width 220 height 14
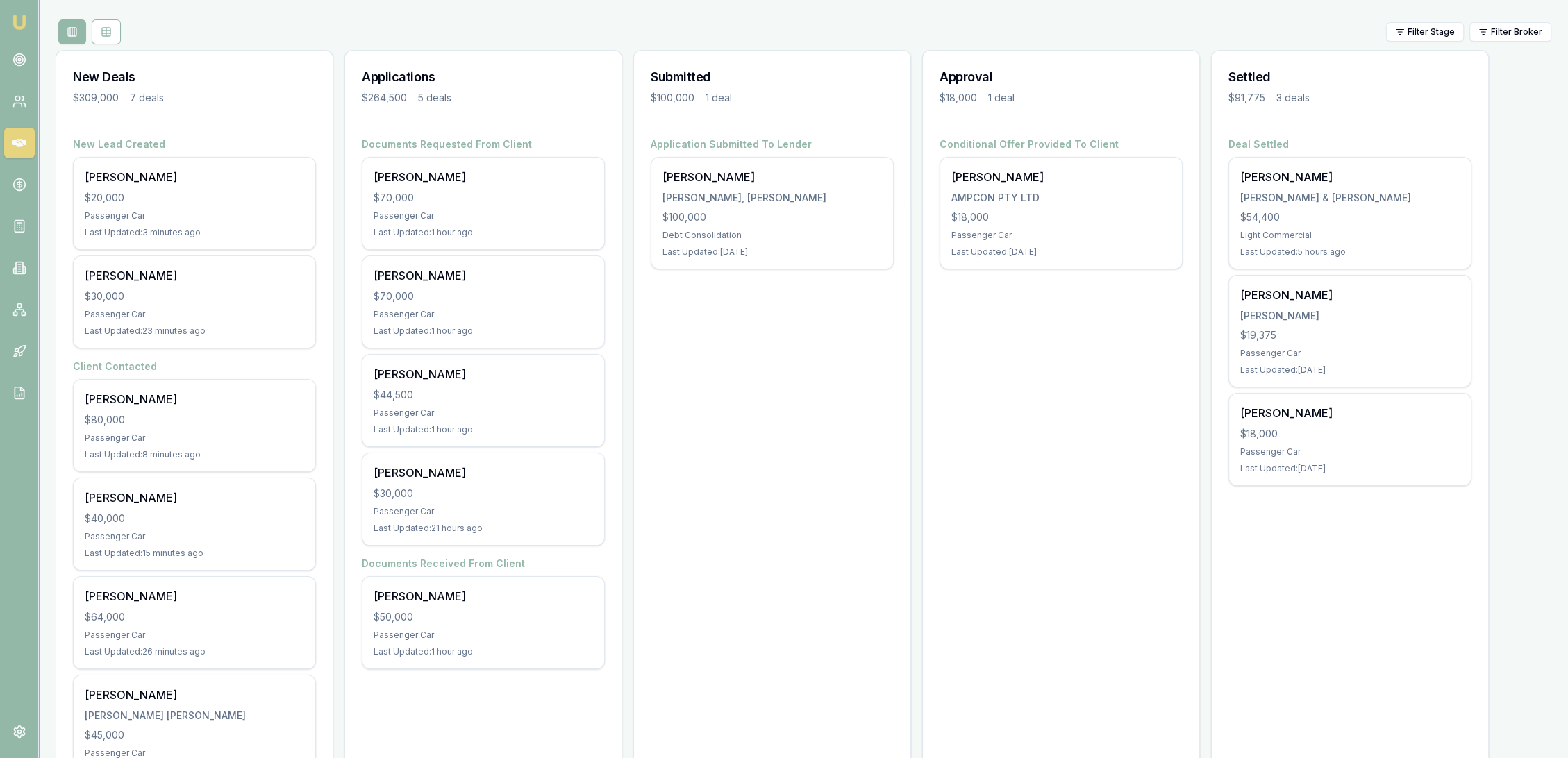
scroll to position [3, 0]
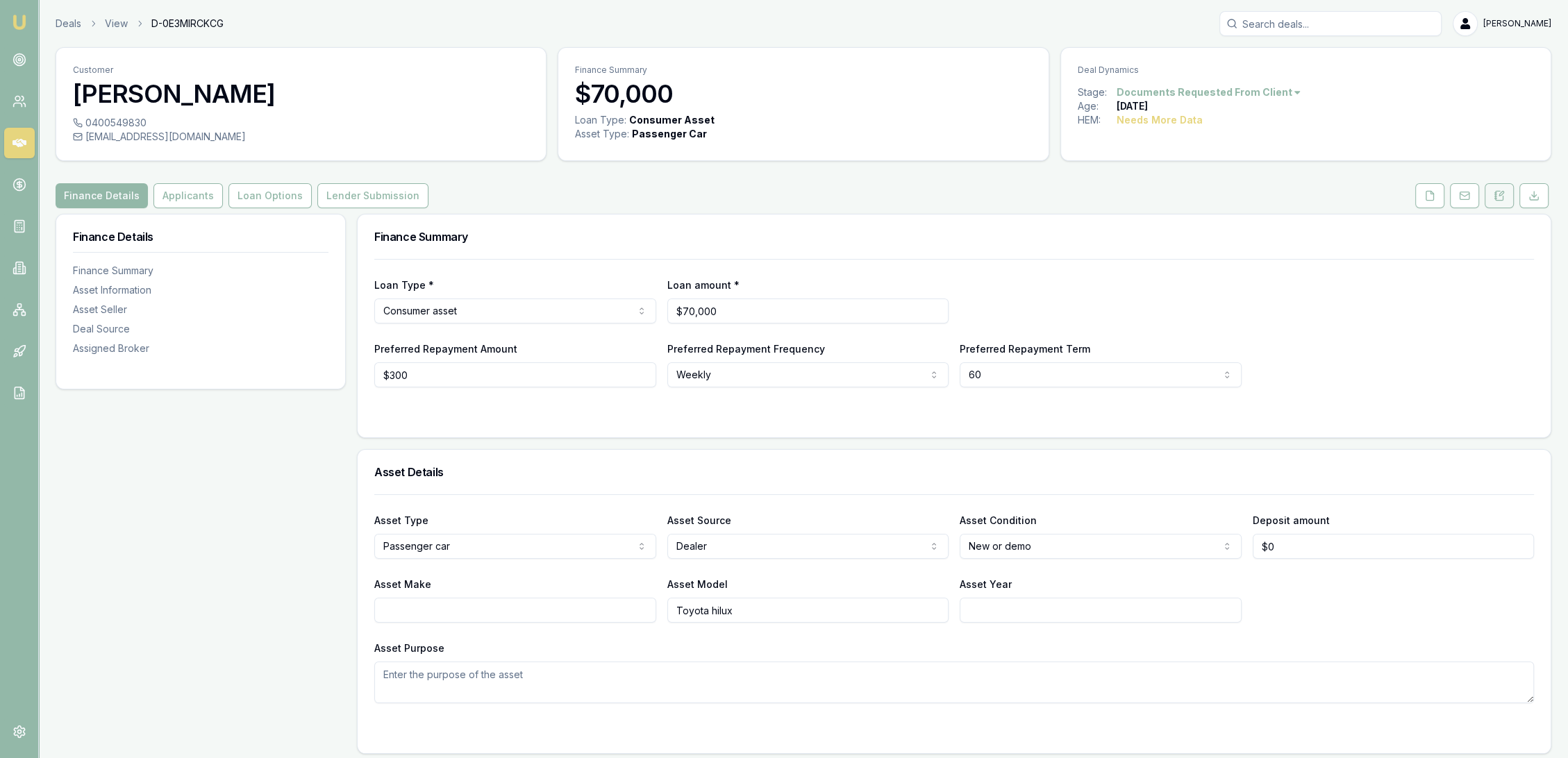
click at [1506, 189] on button at bounding box center [1499, 195] width 29 height 25
click at [1492, 193] on button at bounding box center [1499, 195] width 29 height 25
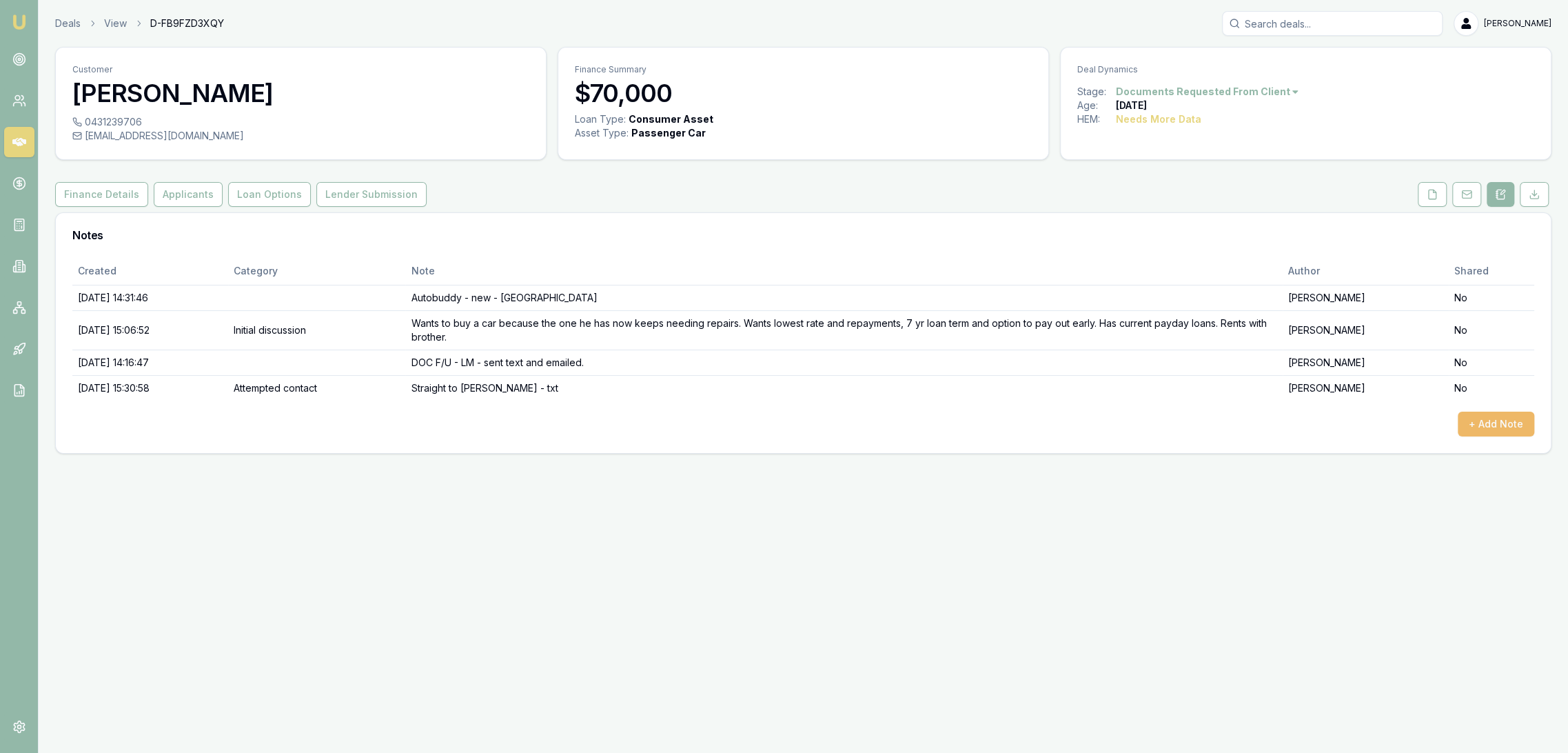
click at [1491, 416] on button "+ Add Note" at bounding box center [1496, 423] width 77 height 25
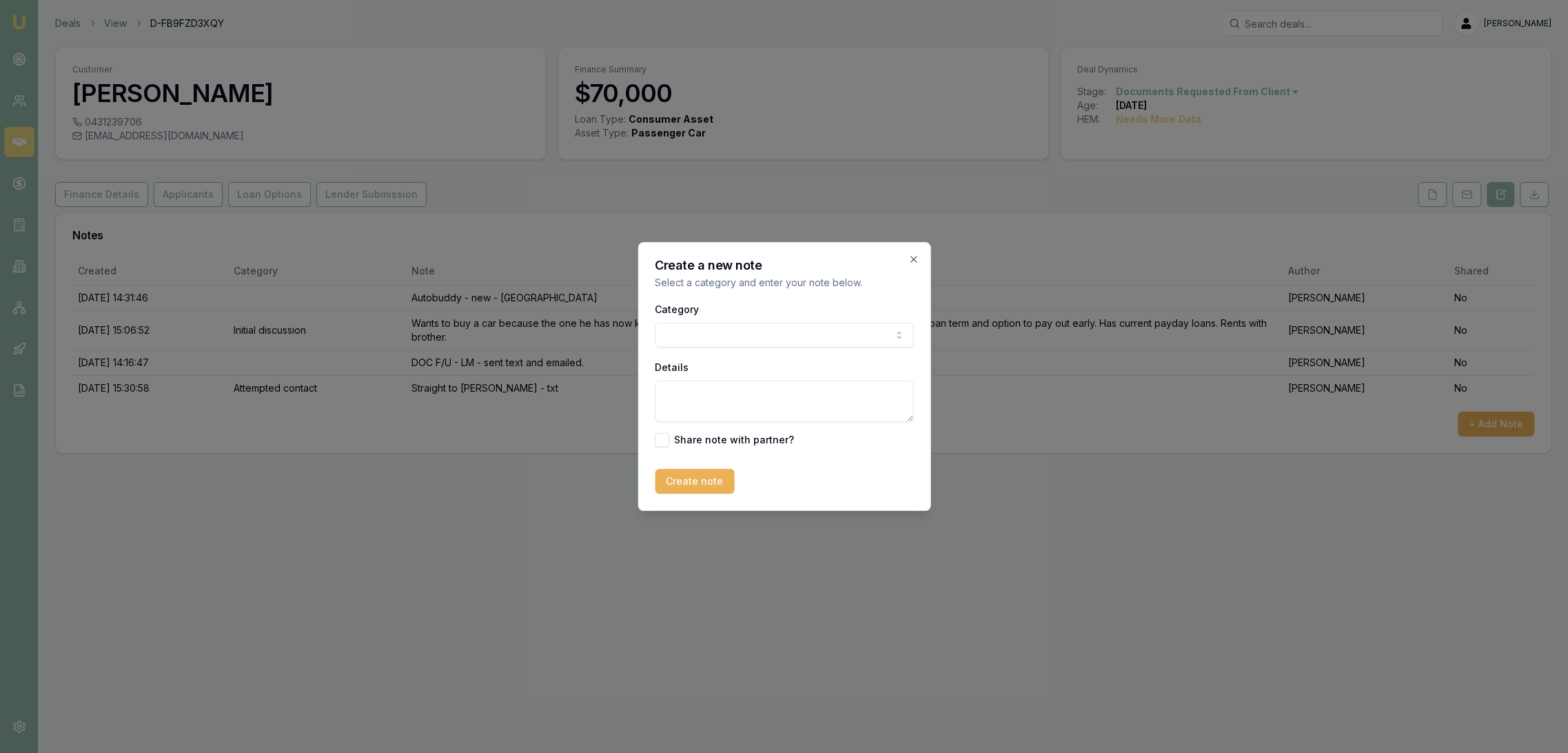
click at [714, 338] on body "Emu Broker Deals View D-FB9FZD3XQY [PERSON_NAME] Toggle Menu Customer [PERSON_N…" at bounding box center [784, 376] width 1568 height 753
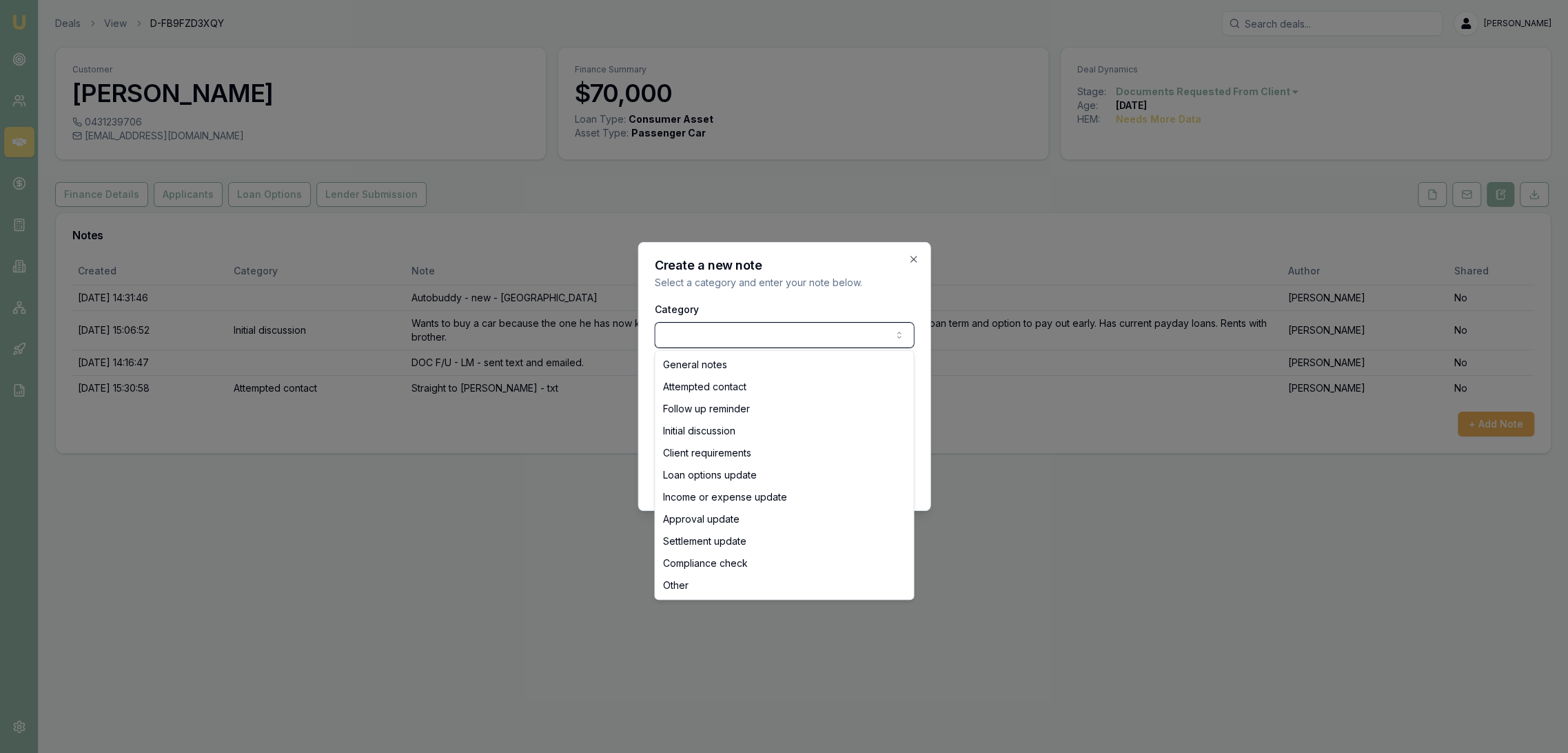
click at [714, 338] on body "Emu Broker Deals View D-FB9FZD3XQY [PERSON_NAME] Toggle Menu Customer [PERSON_N…" at bounding box center [784, 376] width 1568 height 753
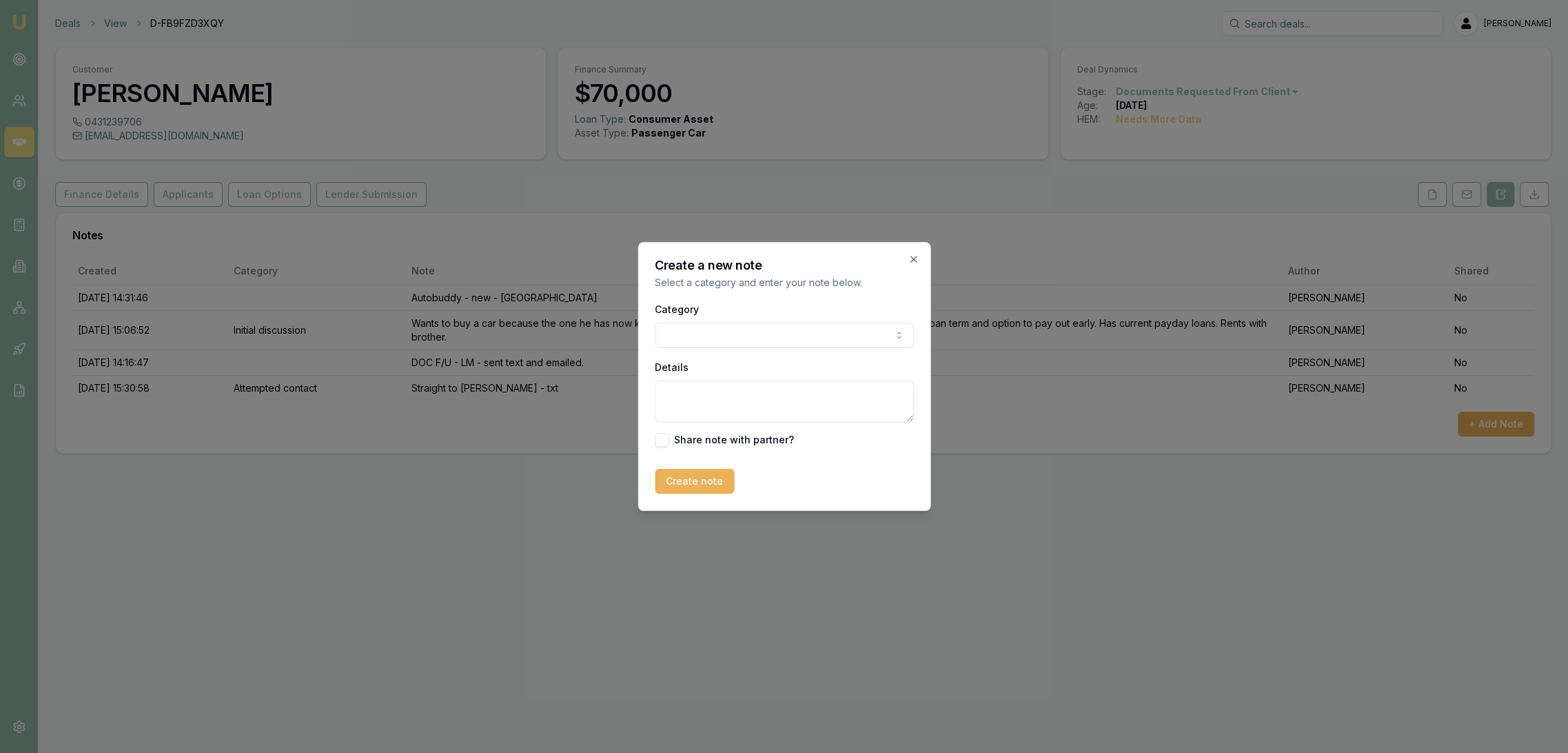
click at [689, 405] on textarea "Details" at bounding box center [784, 401] width 258 height 42
click at [831, 418] on textarea "TXT RECEIVED stating he has been busy as at work and has changed his mind and d…" at bounding box center [784, 401] width 258 height 42
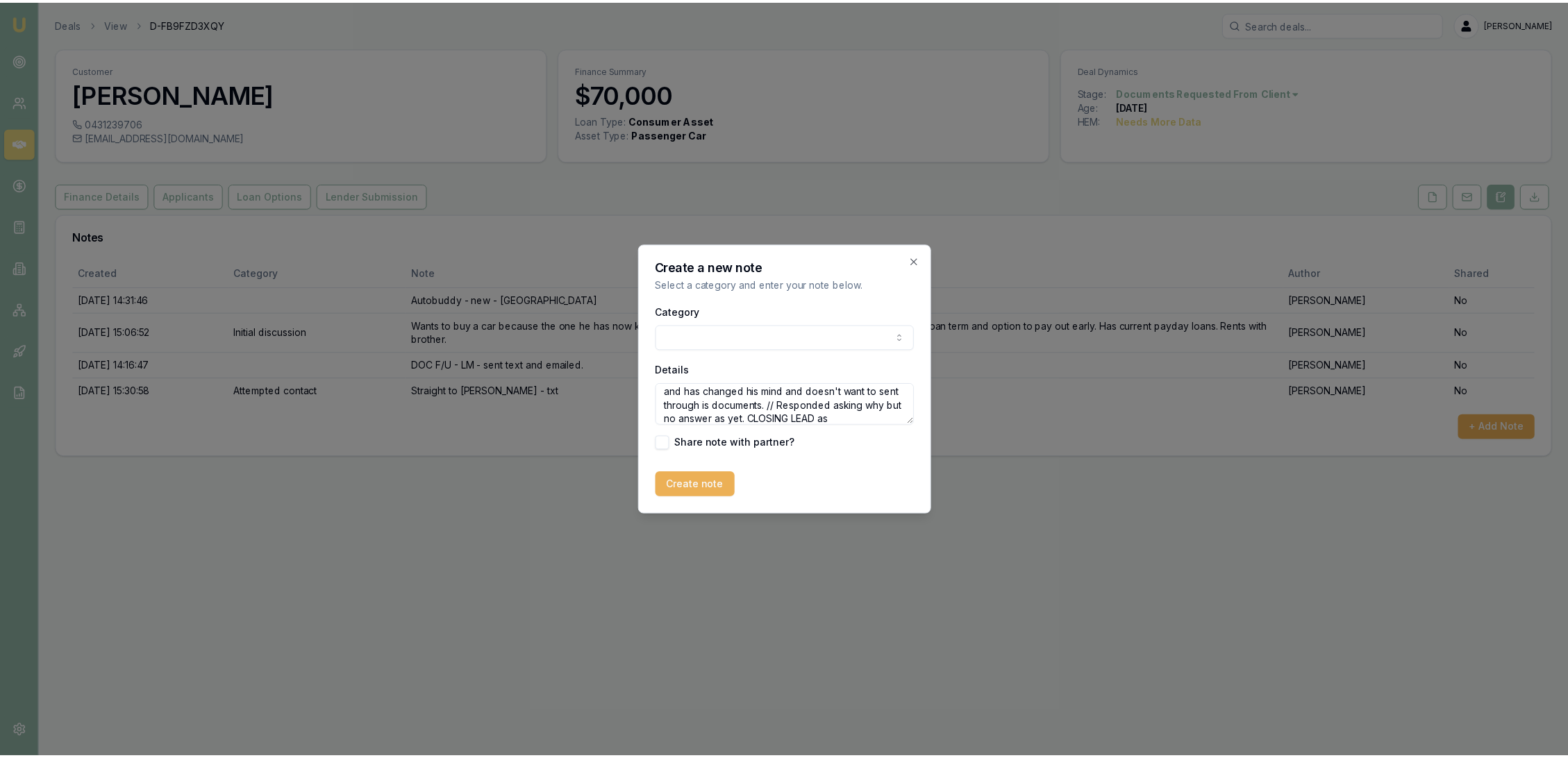
scroll to position [34, 0]
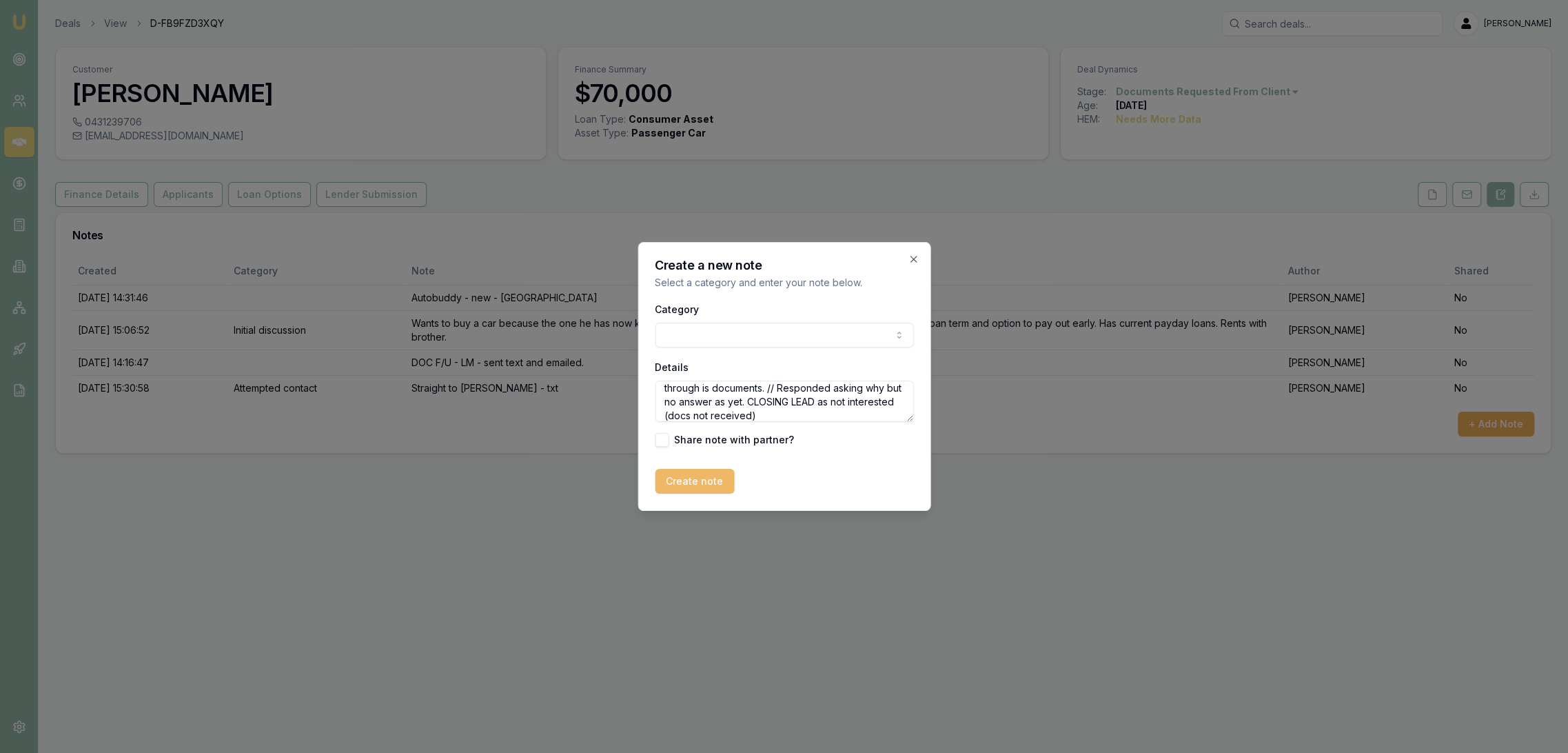
type textarea "TXT RECEIVED stating he has been busy as at work and has changed his mind and d…"
click at [673, 484] on button "Create note" at bounding box center [695, 481] width 80 height 25
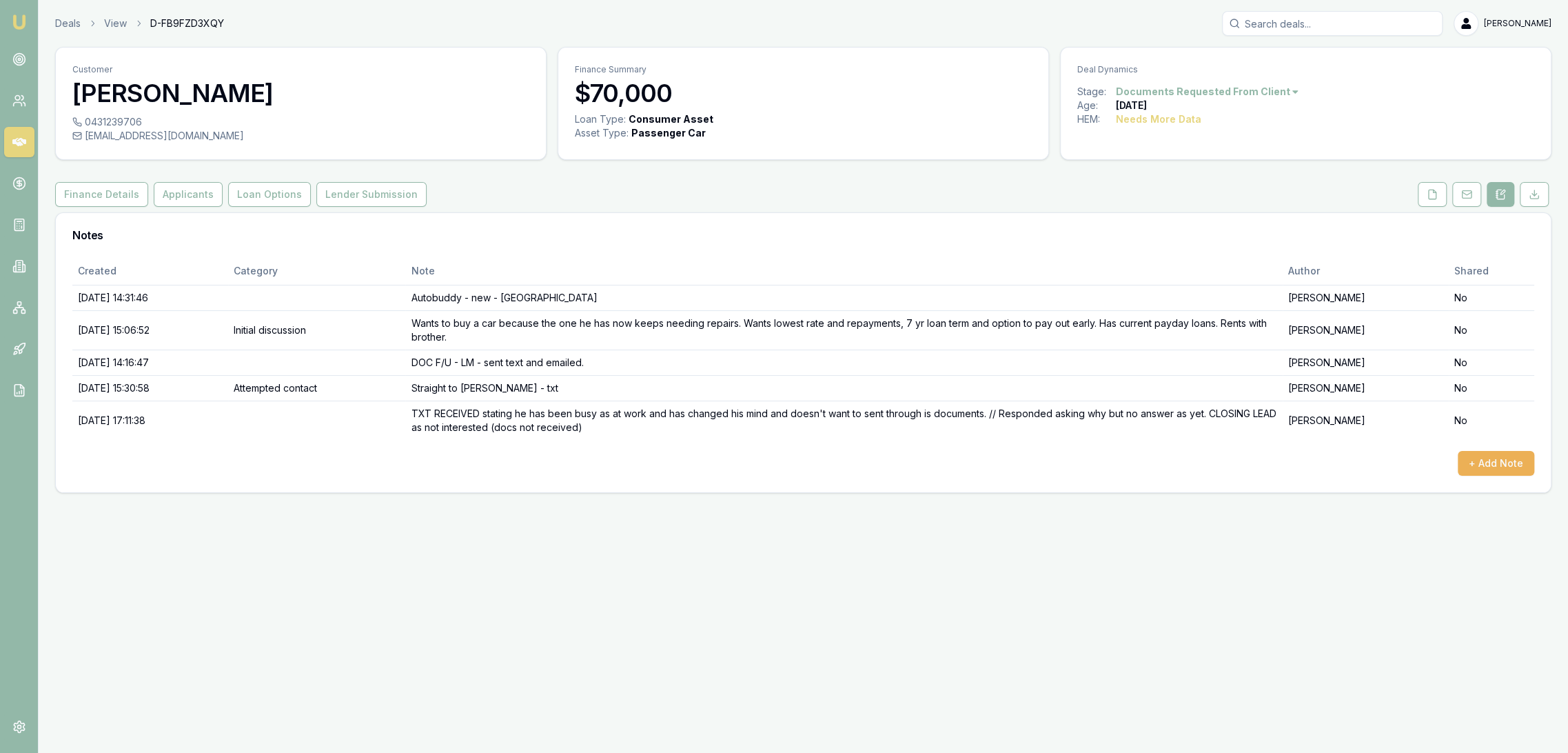
click at [20, 20] on img at bounding box center [20, 22] width 17 height 17
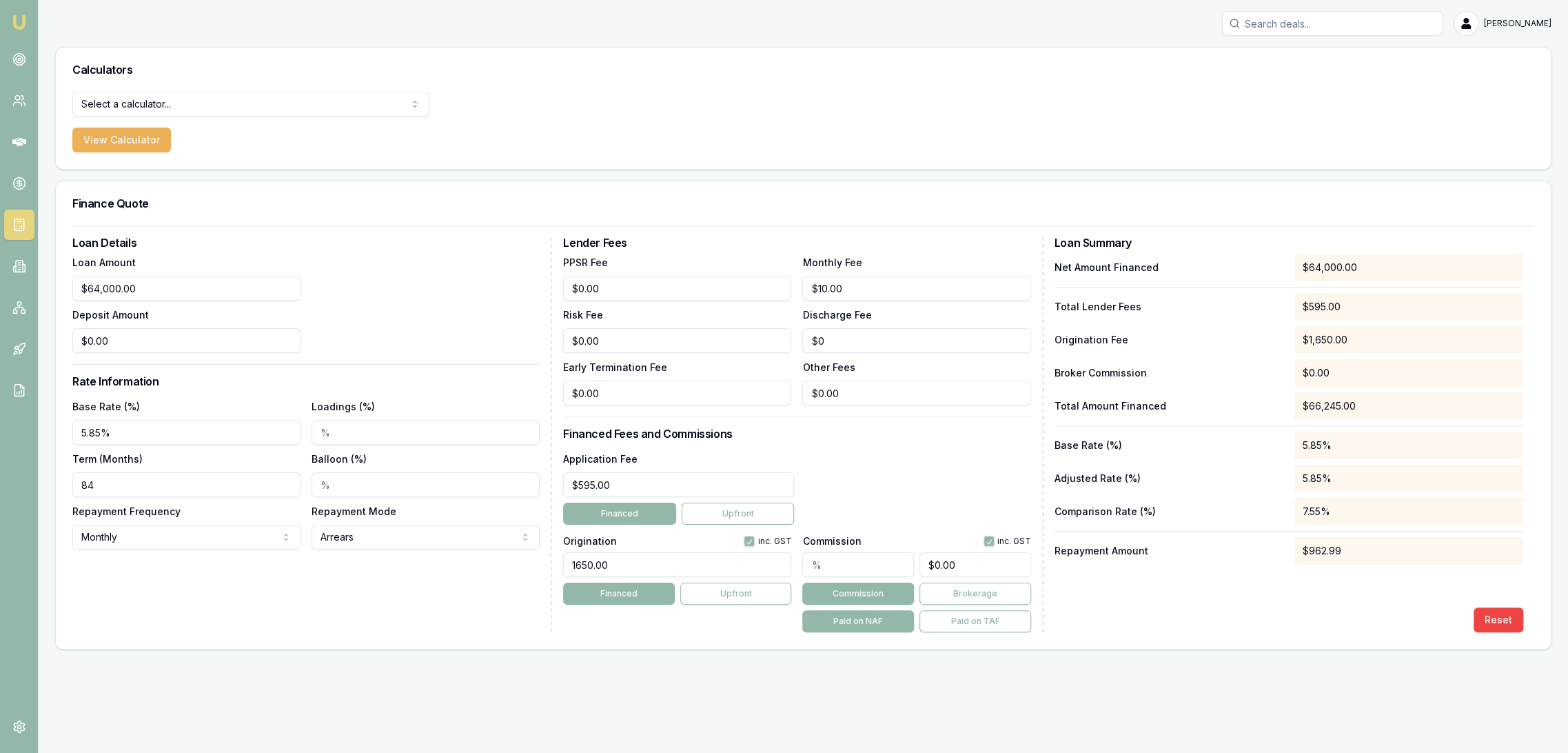
drag, startPoint x: 21, startPoint y: 19, endPoint x: 34, endPoint y: 34, distance: 19.8
click at [21, 19] on img at bounding box center [20, 22] width 17 height 17
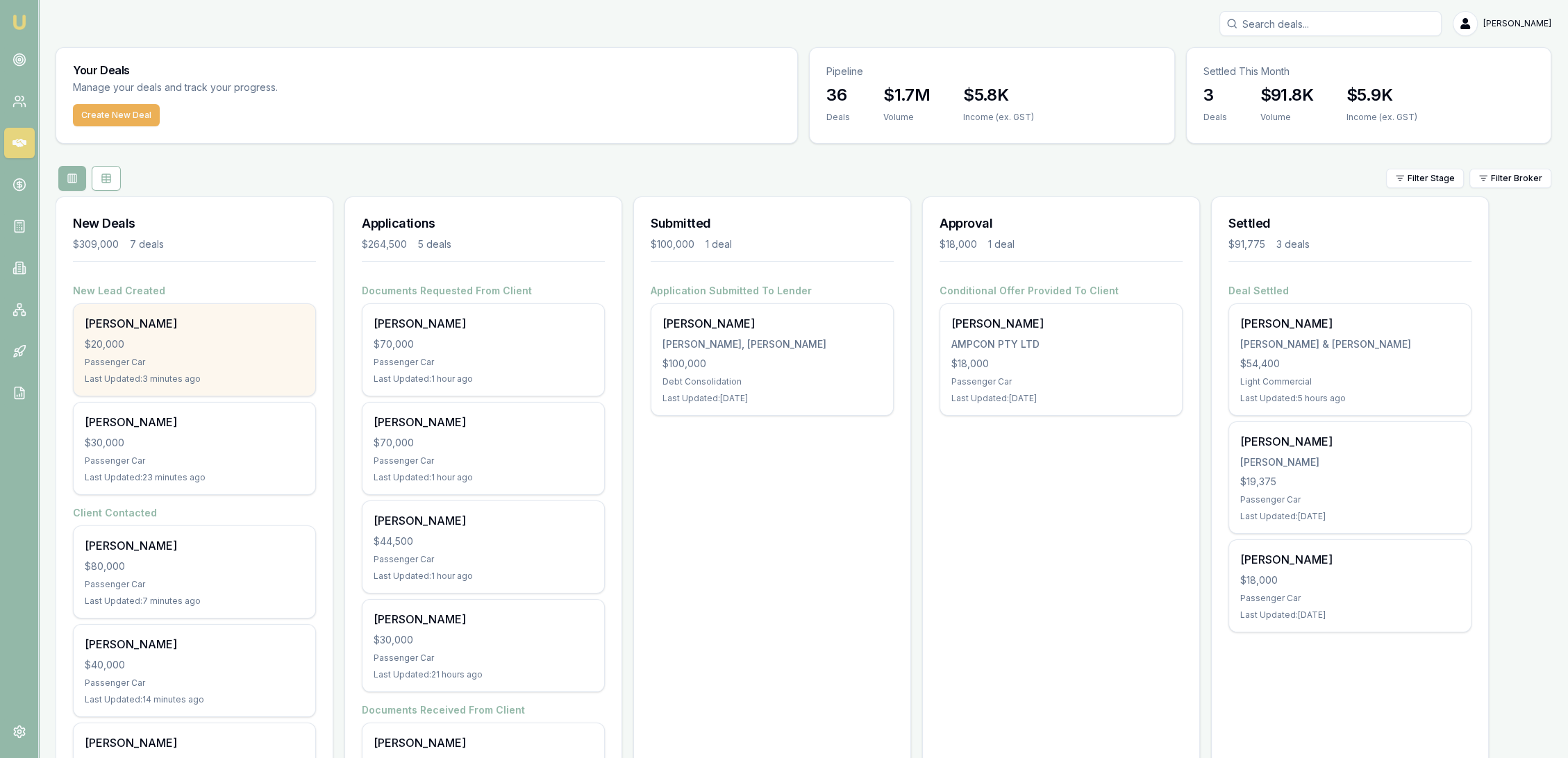
click at [140, 332] on div "[PERSON_NAME] $20,000 Passenger Car Last Updated: 3 minutes ago" at bounding box center [194, 350] width 242 height 92
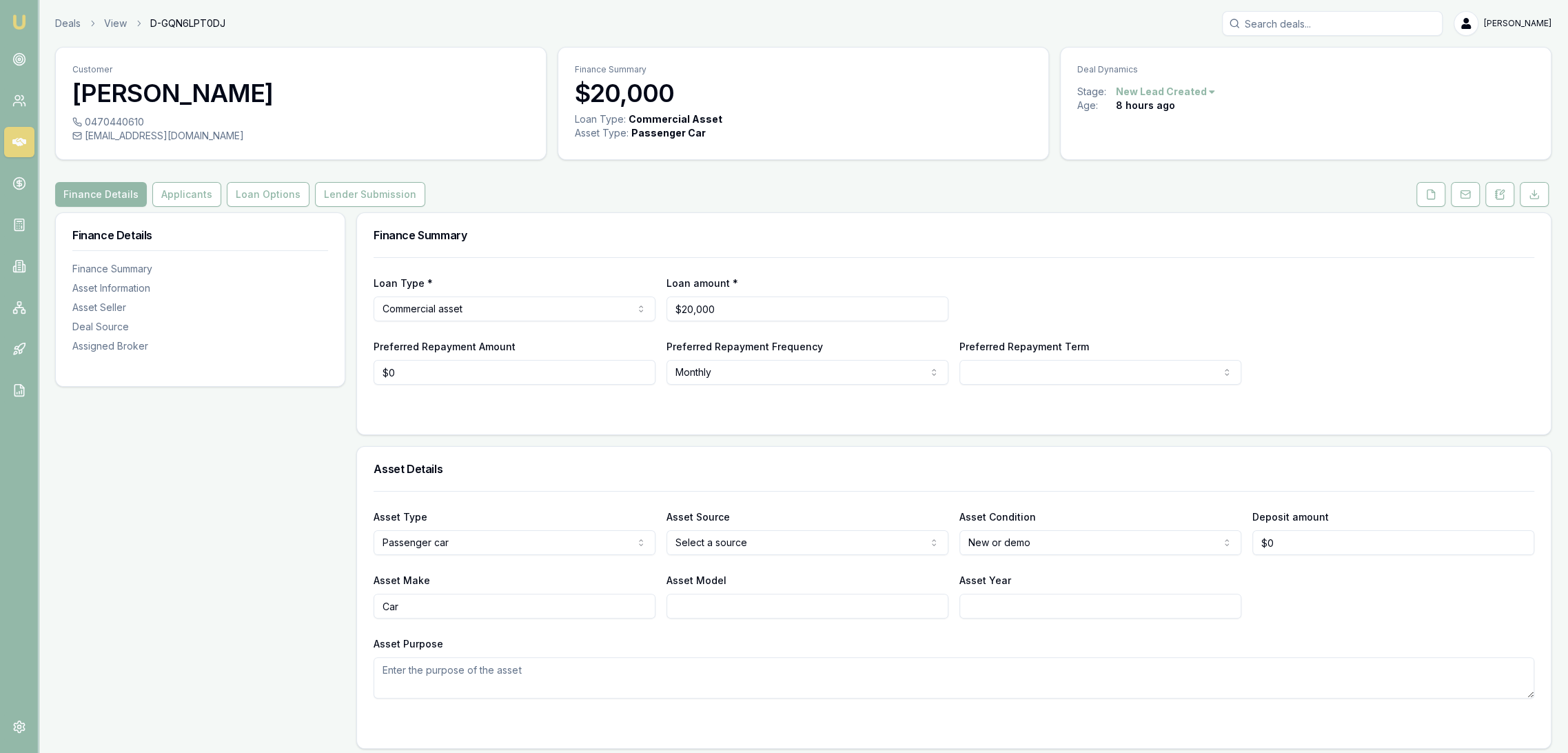
click at [1172, 86] on html "Emu Broker Deals View D-GQN6LPT0DJ [PERSON_NAME] Toggle Menu Customer [PERSON_N…" at bounding box center [784, 376] width 1568 height 753
click at [20, 20] on html "Emu Broker Deals View D-GQN6LPT0DJ [PERSON_NAME] Toggle Menu Customer [PERSON_N…" at bounding box center [784, 376] width 1568 height 753
